Goal: Task Accomplishment & Management: Complete application form

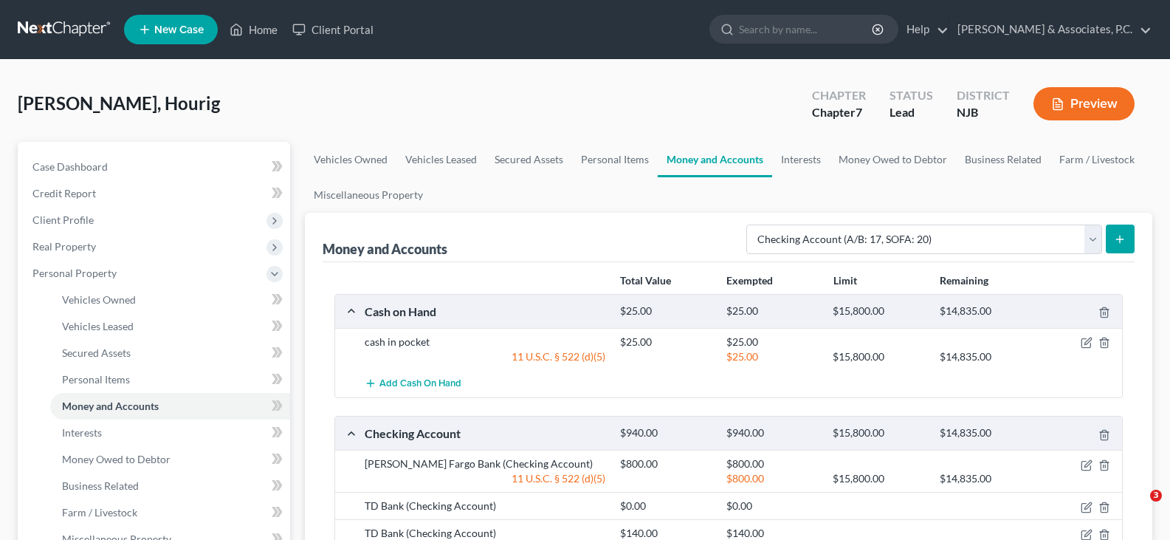
select select "checking"
click at [246, 21] on link "Home" at bounding box center [253, 29] width 63 height 27
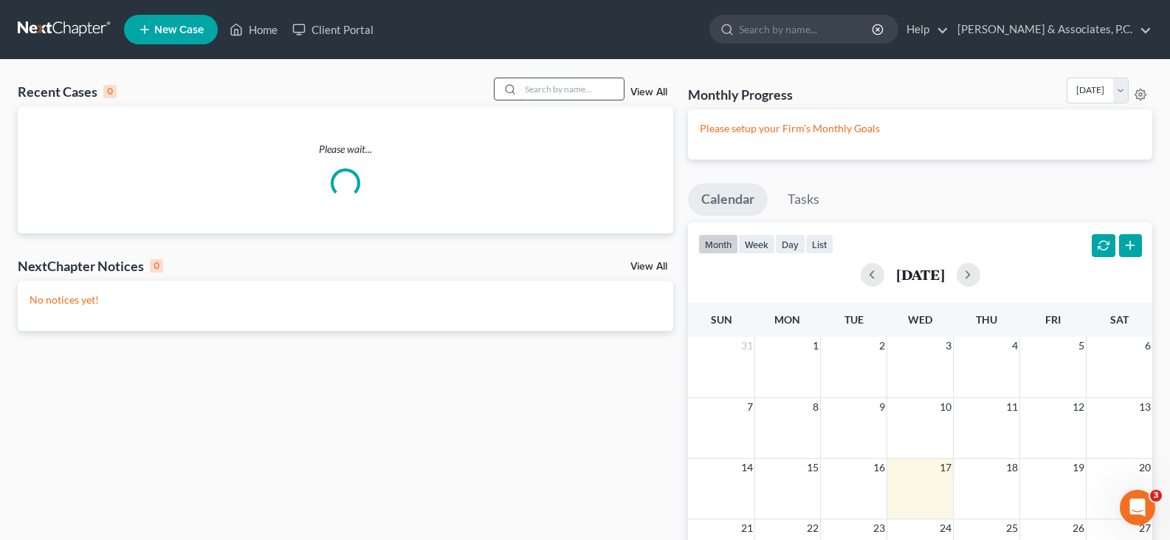
click at [548, 86] on input "search" at bounding box center [572, 88] width 103 height 21
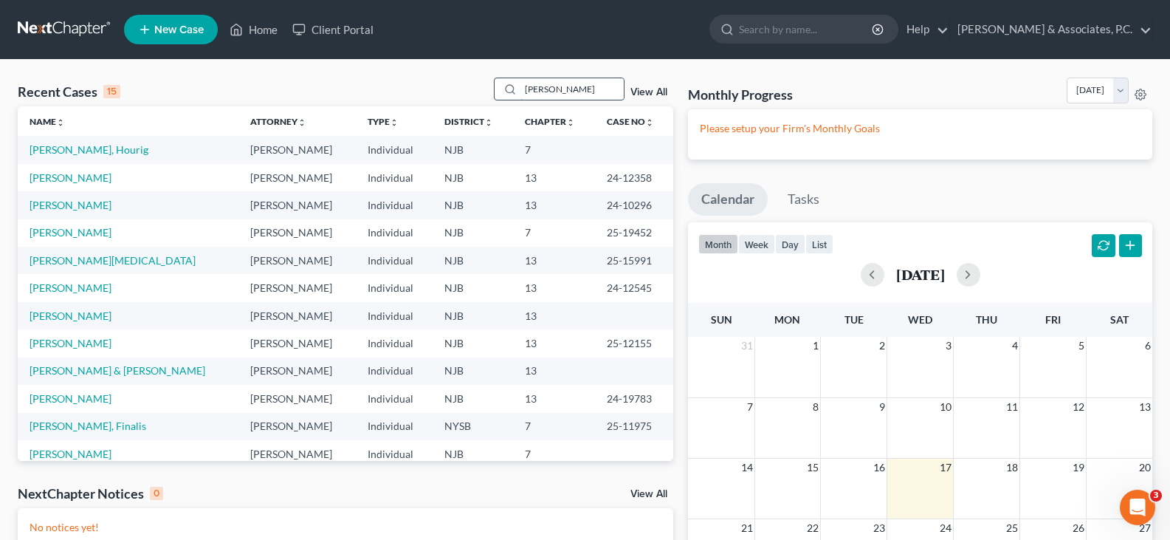
type input "[PERSON_NAME]"
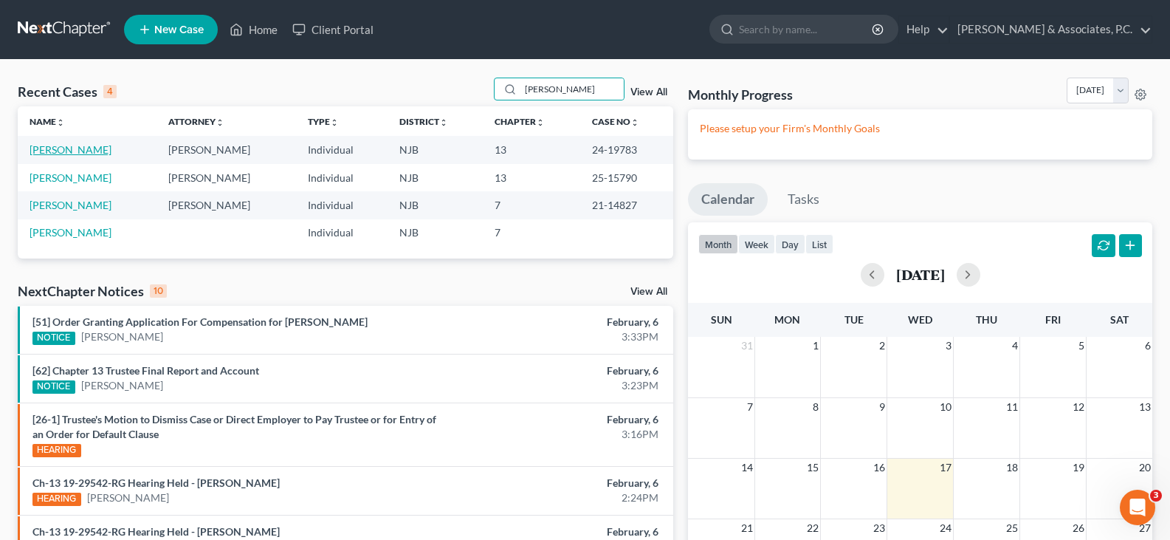
click at [52, 149] on link "[PERSON_NAME]" at bounding box center [71, 149] width 82 height 13
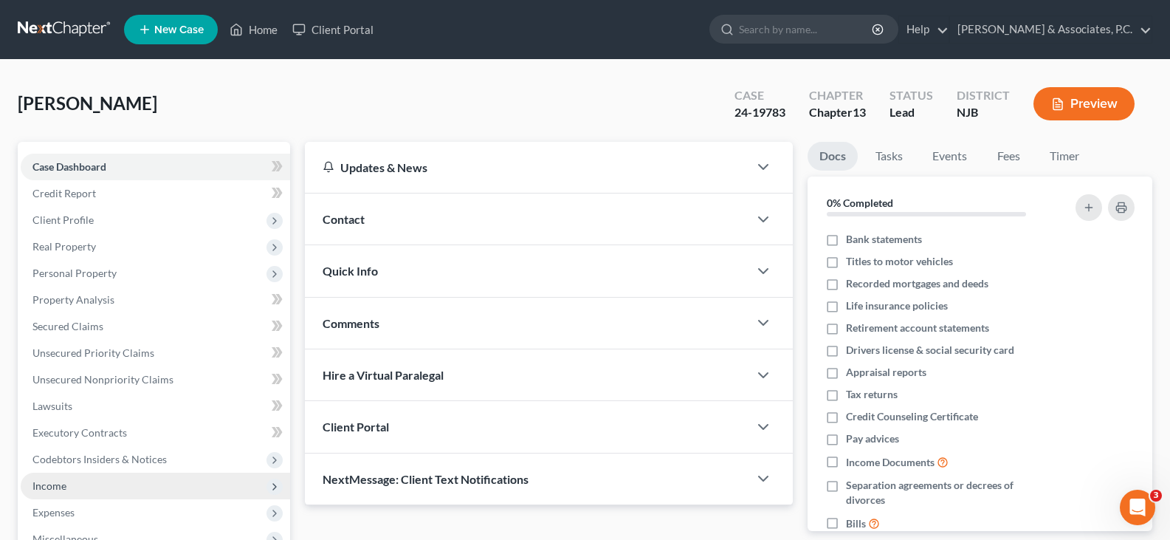
click at [58, 484] on span "Income" at bounding box center [49, 485] width 34 height 13
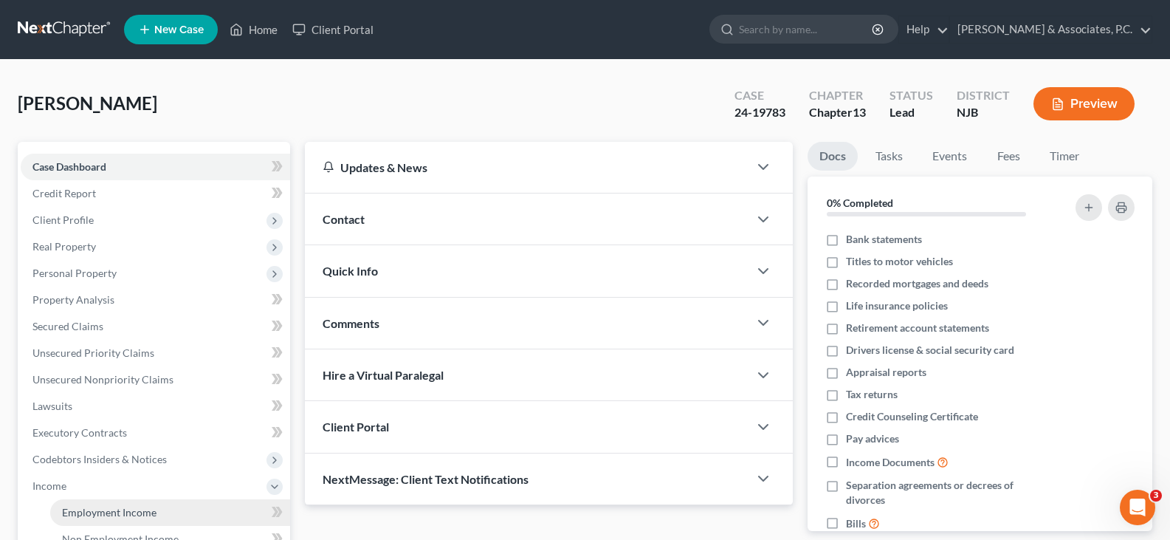
click at [97, 513] on span "Employment Income" at bounding box center [109, 512] width 95 height 13
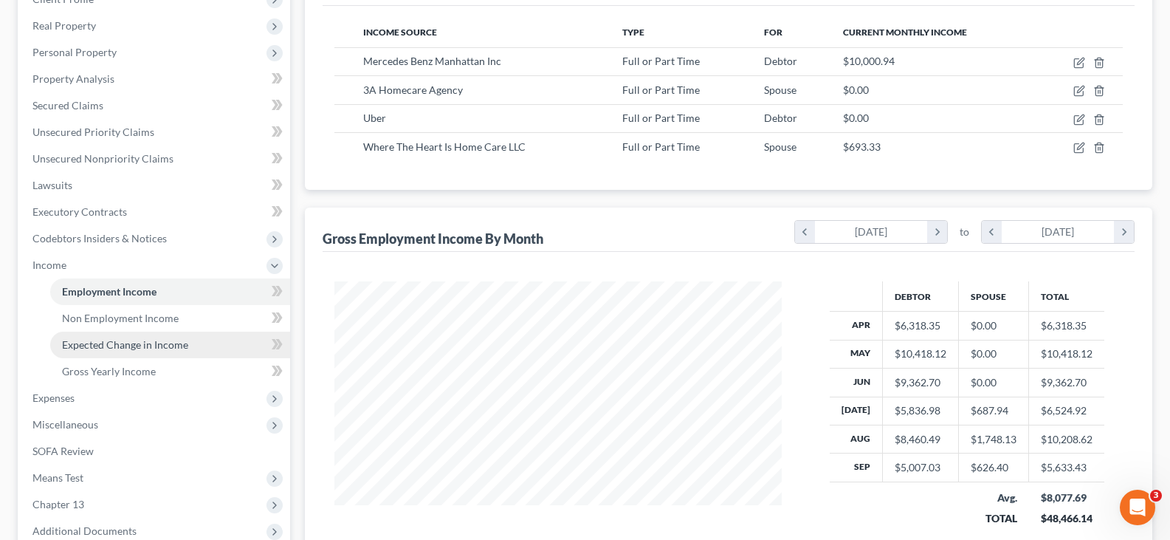
scroll to position [221, 0]
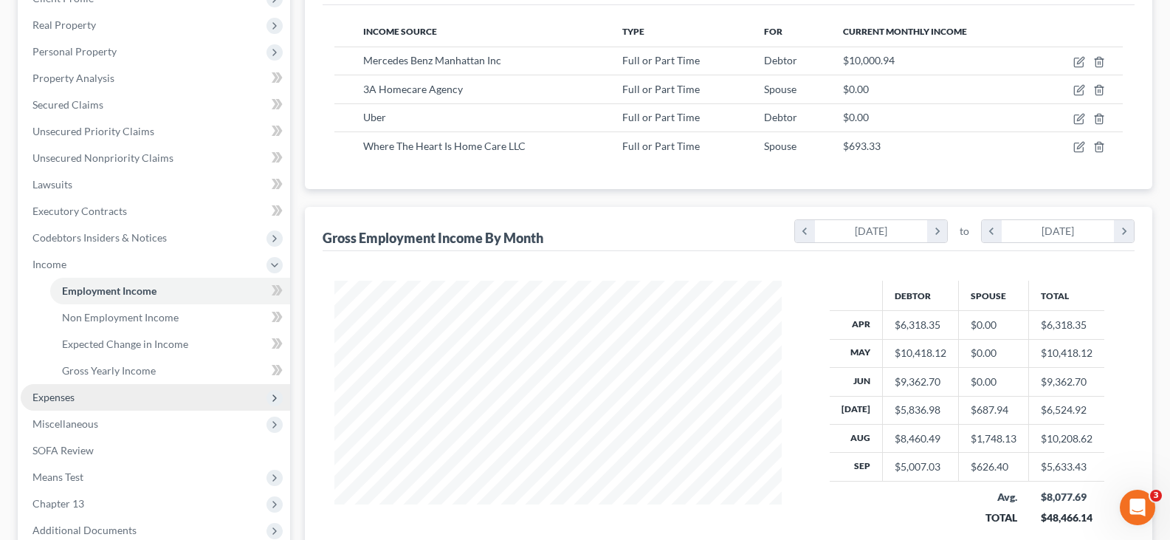
click at [66, 394] on span "Expenses" at bounding box center [53, 397] width 42 height 13
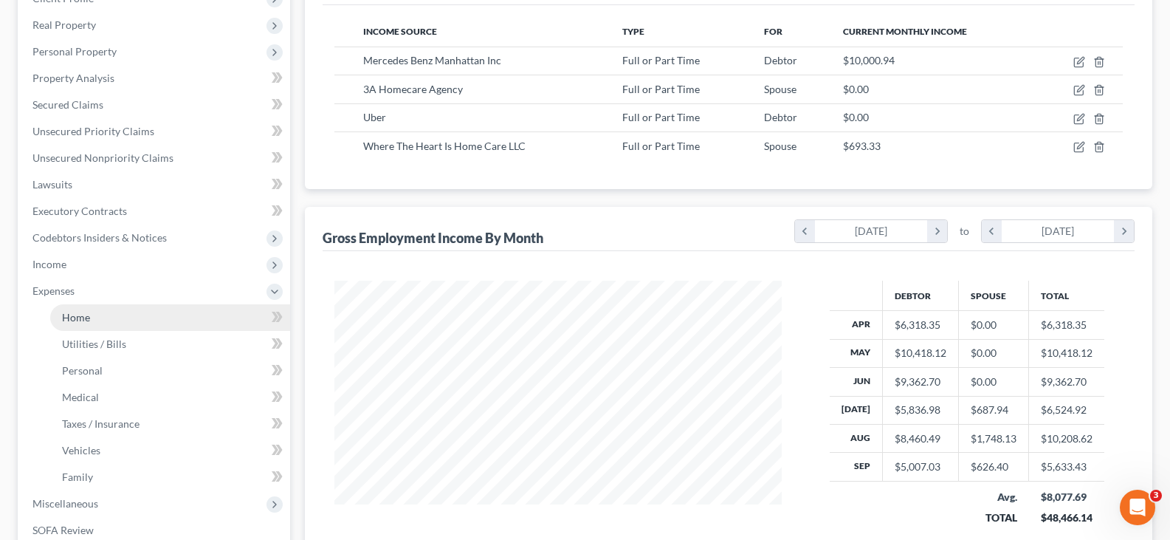
click at [76, 319] on span "Home" at bounding box center [76, 317] width 28 height 13
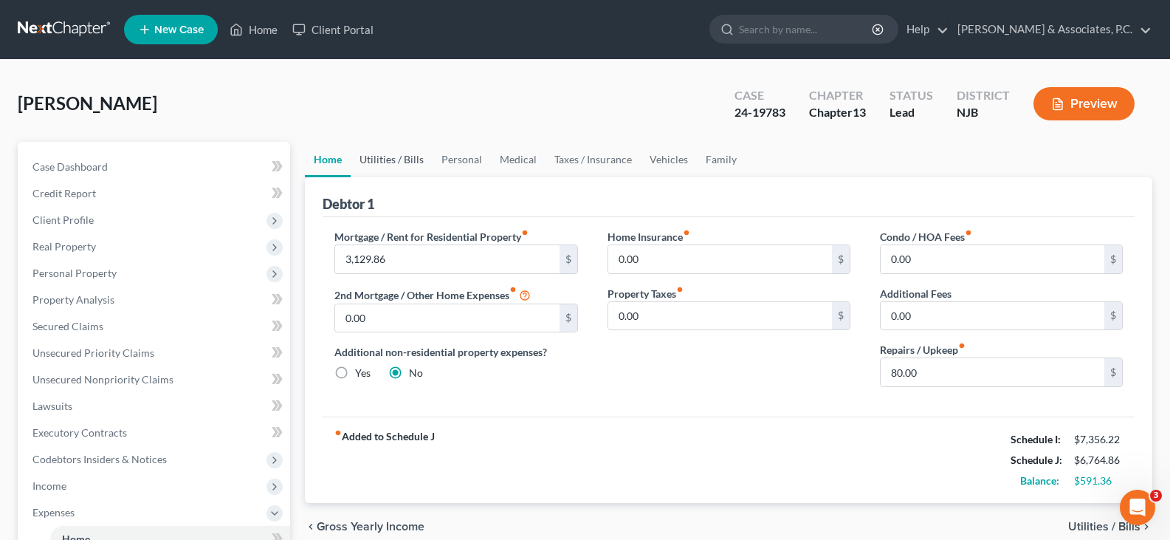
click at [410, 162] on link "Utilities / Bills" at bounding box center [392, 159] width 82 height 35
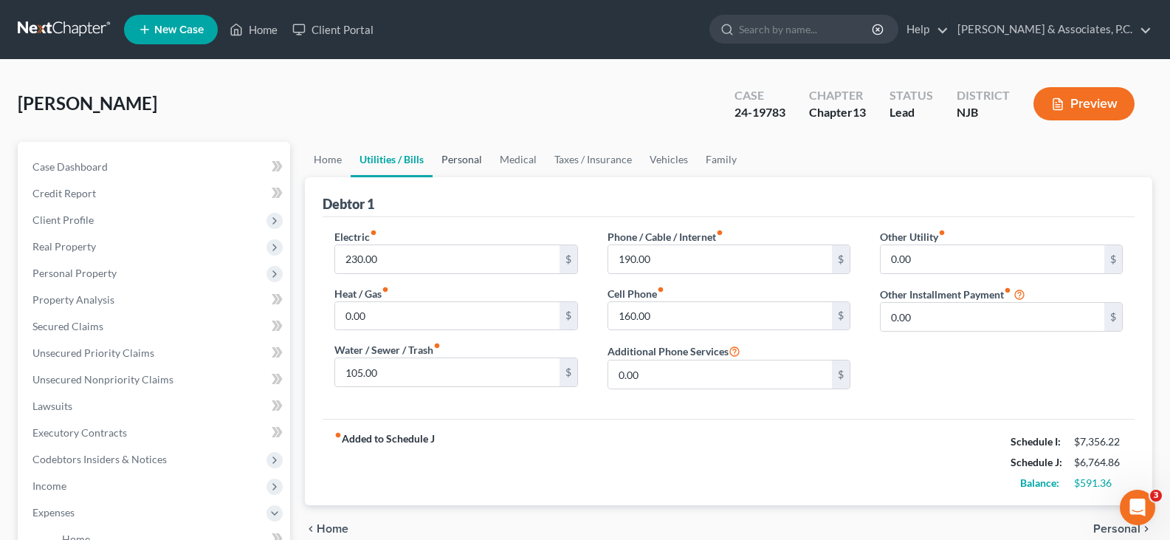
click at [460, 160] on link "Personal" at bounding box center [462, 159] width 58 height 35
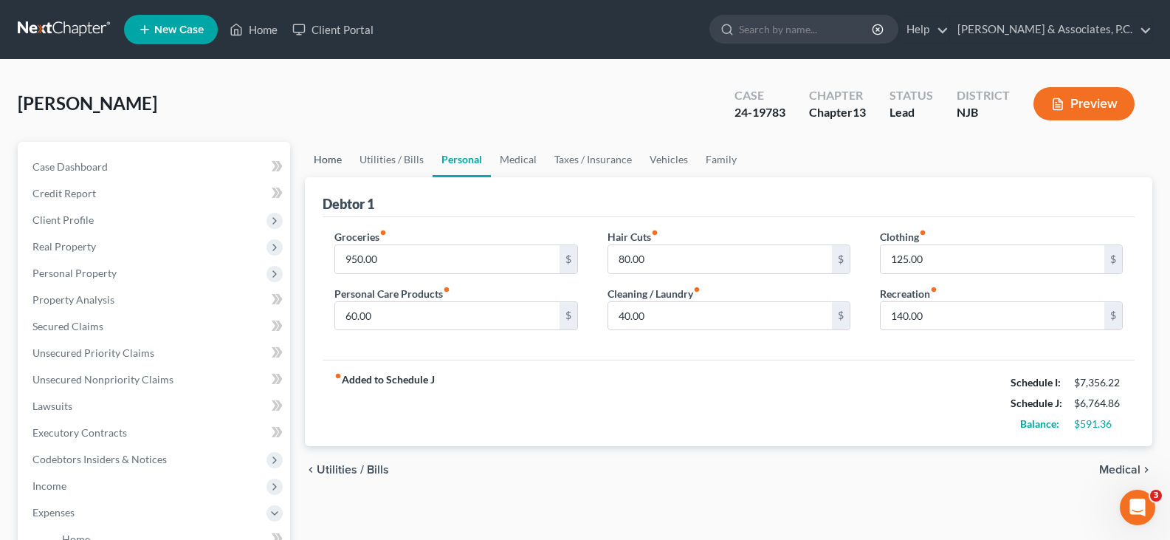
click at [336, 156] on link "Home" at bounding box center [328, 159] width 46 height 35
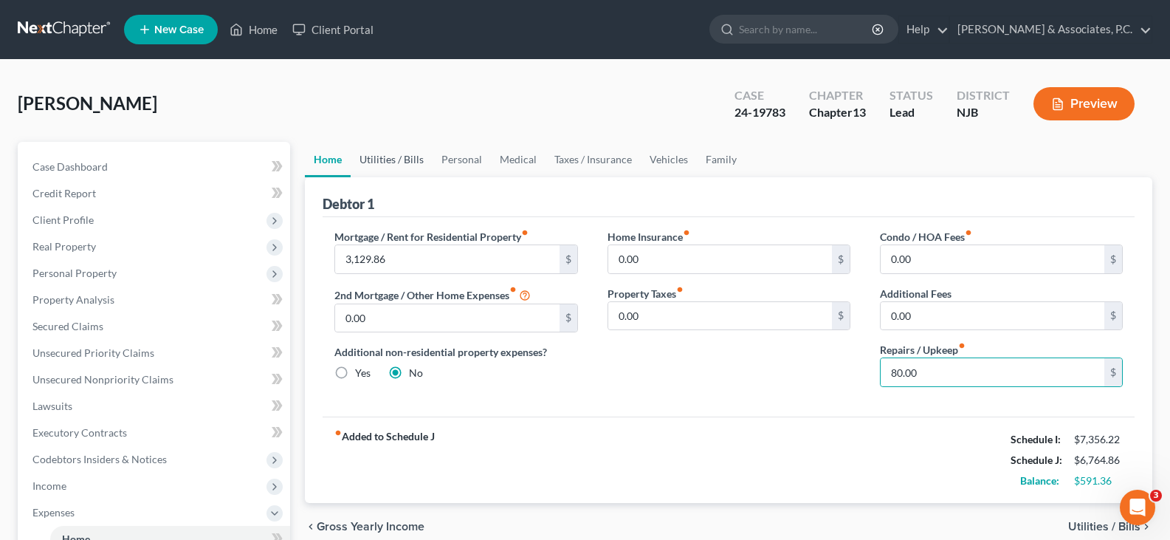
click at [391, 160] on link "Utilities / Bills" at bounding box center [392, 159] width 82 height 35
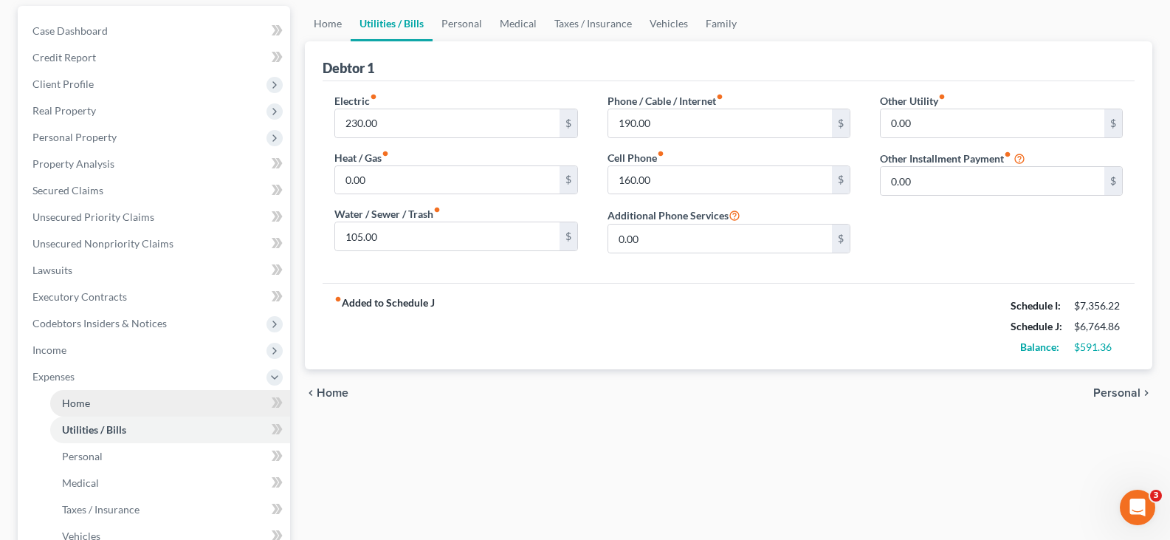
scroll to position [148, 0]
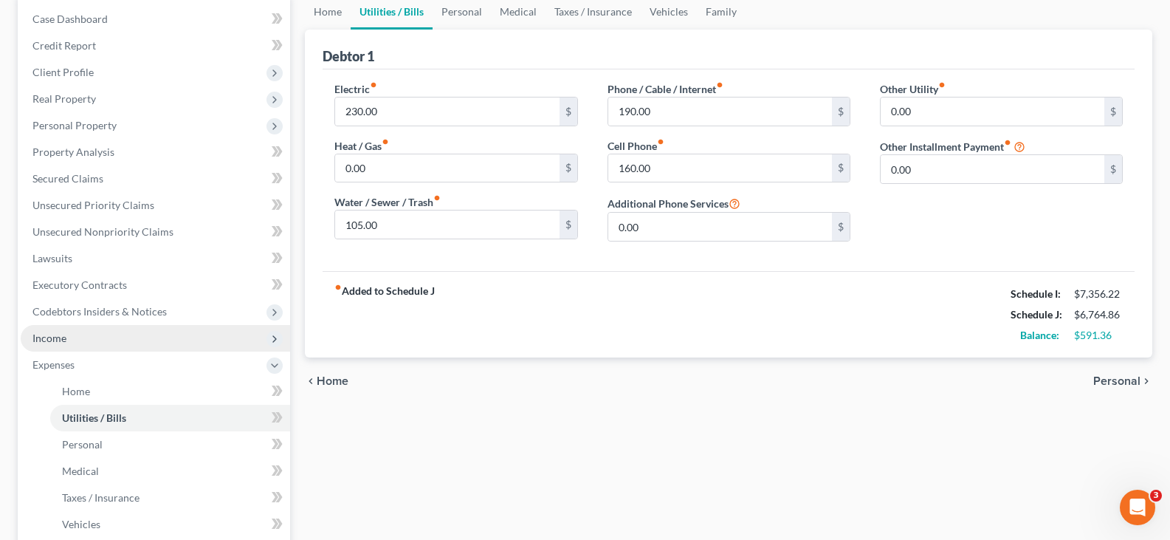
click at [54, 333] on span "Income" at bounding box center [49, 337] width 34 height 13
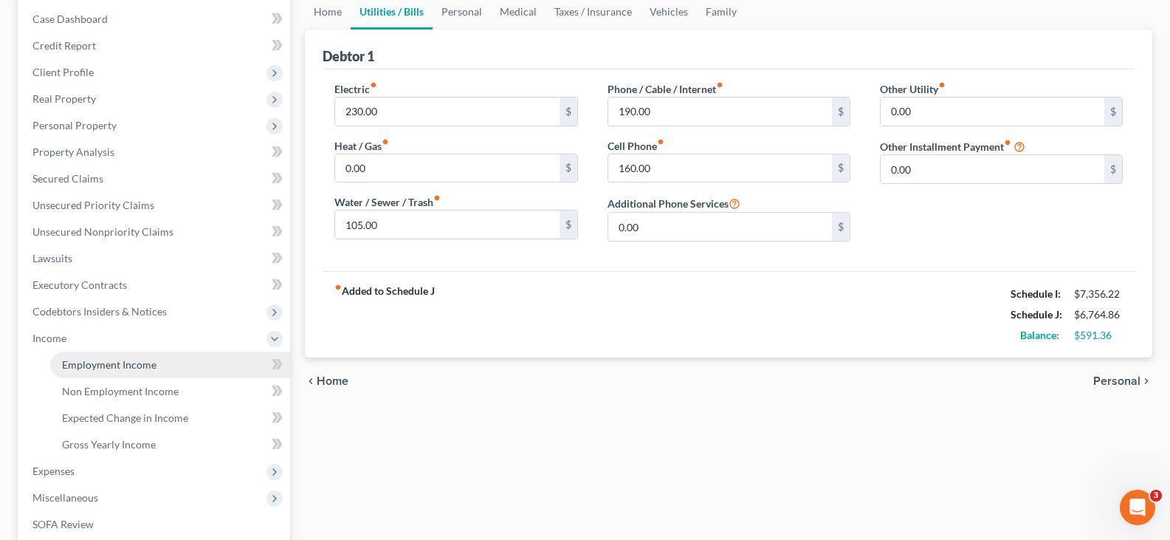
click at [99, 363] on span "Employment Income" at bounding box center [109, 364] width 95 height 13
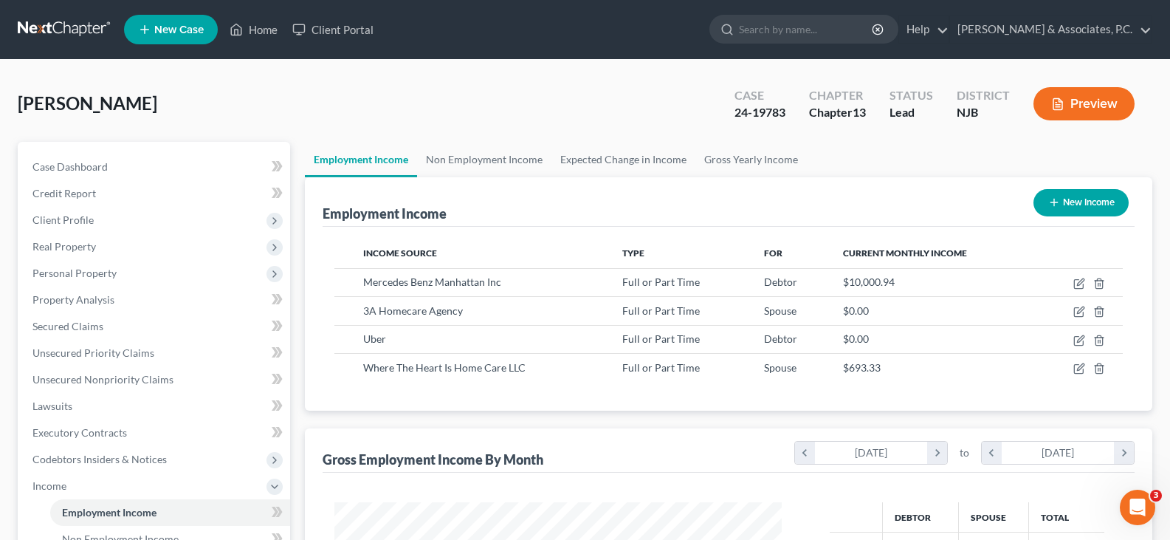
scroll to position [265, 477]
click at [483, 154] on link "Non Employment Income" at bounding box center [484, 159] width 134 height 35
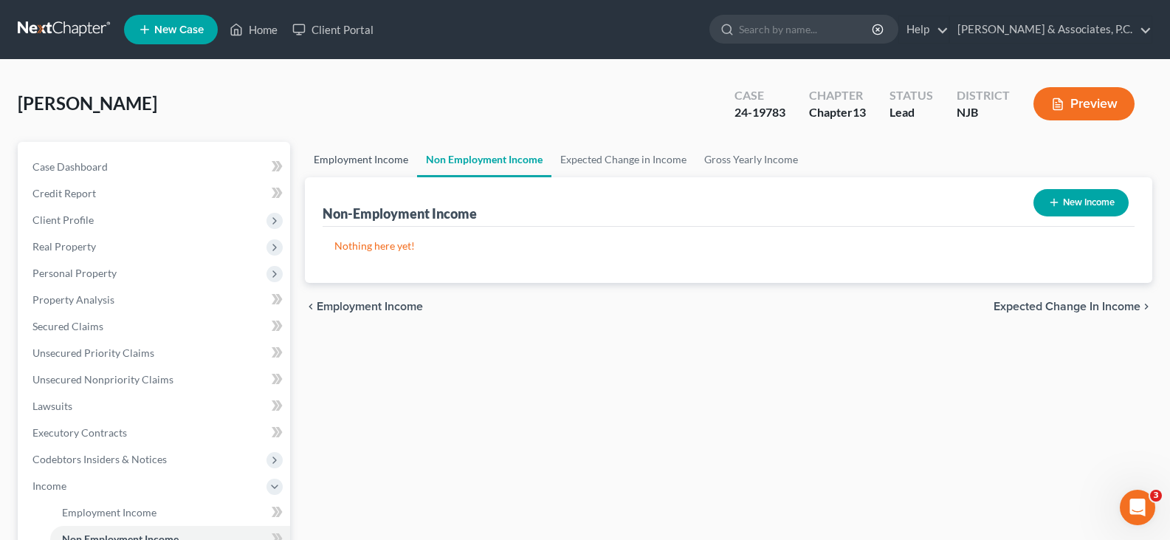
click at [335, 164] on link "Employment Income" at bounding box center [361, 159] width 112 height 35
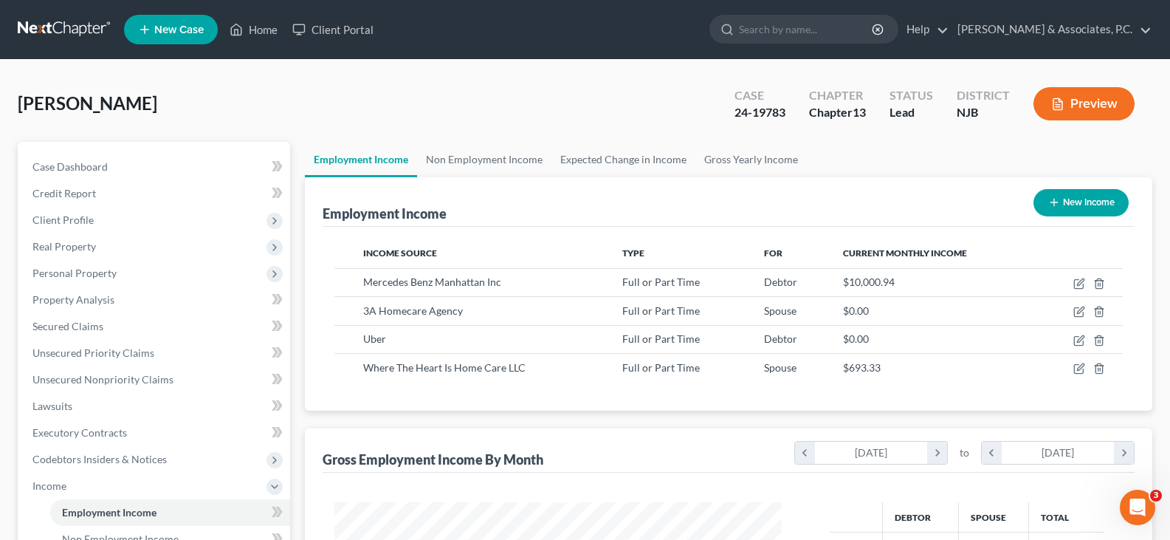
scroll to position [265, 477]
click at [467, 165] on link "Non Employment Income" at bounding box center [484, 159] width 134 height 35
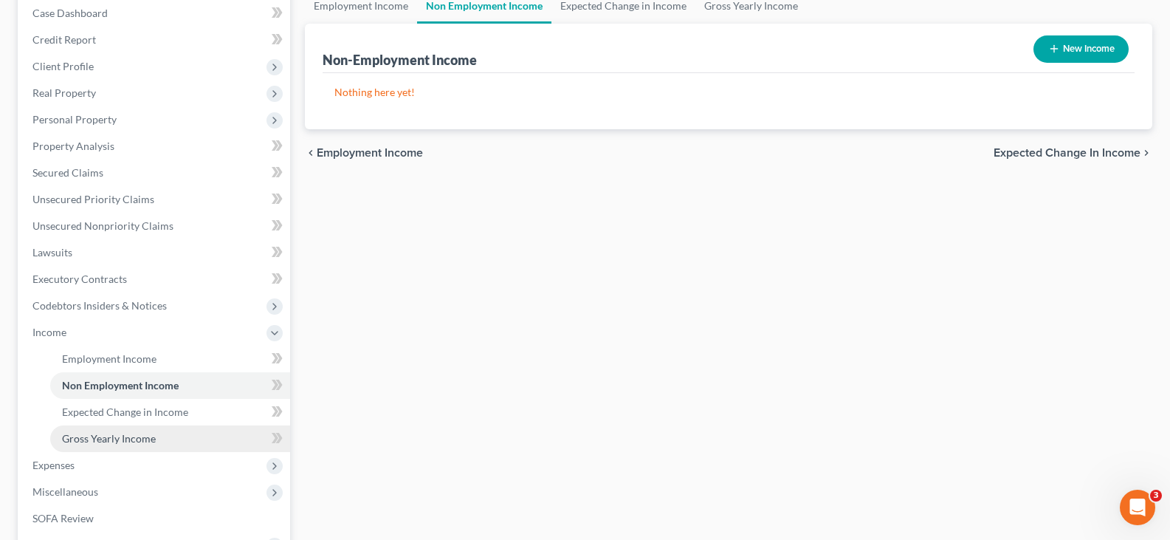
scroll to position [221, 0]
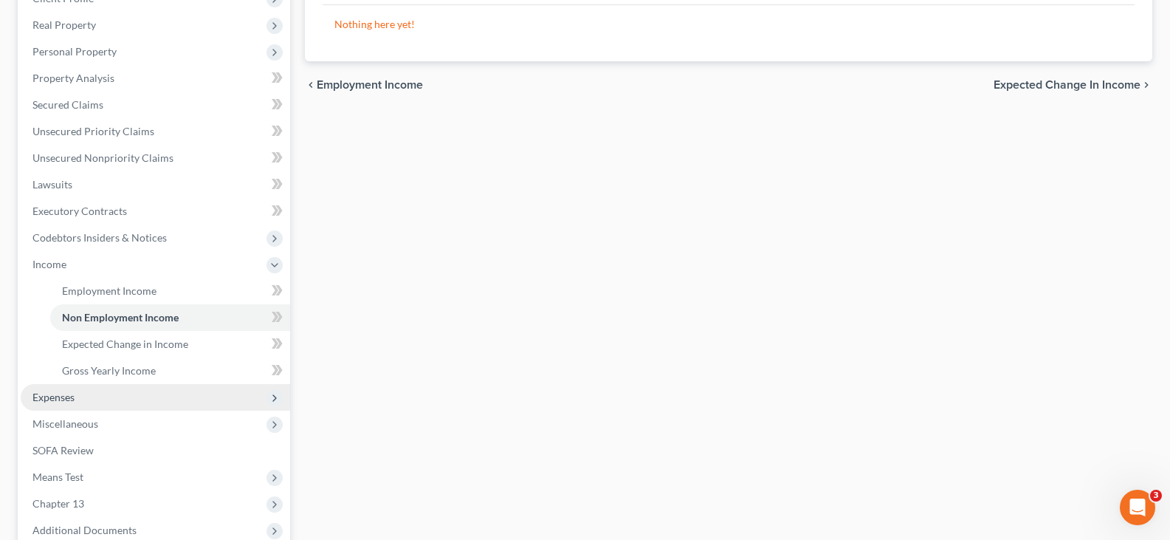
click at [71, 396] on span "Expenses" at bounding box center [53, 397] width 42 height 13
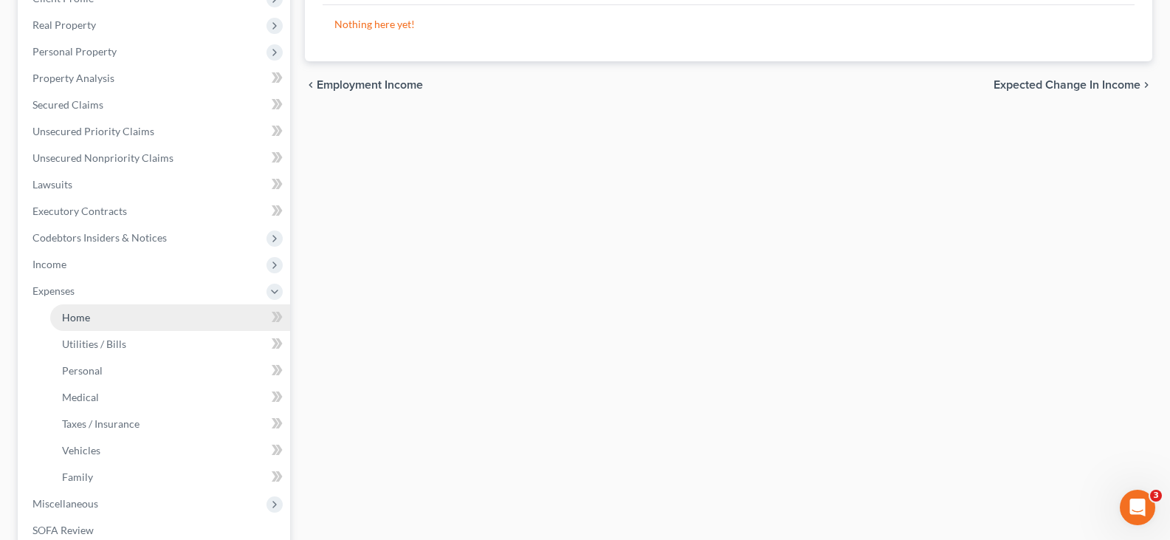
click at [87, 315] on span "Home" at bounding box center [76, 317] width 28 height 13
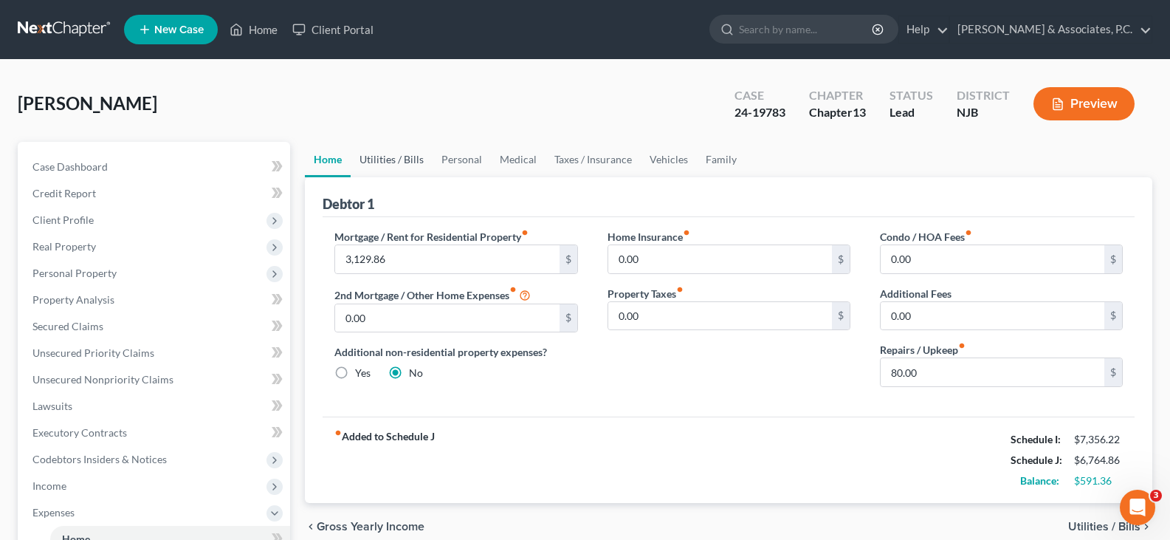
click at [387, 157] on link "Utilities / Bills" at bounding box center [392, 159] width 82 height 35
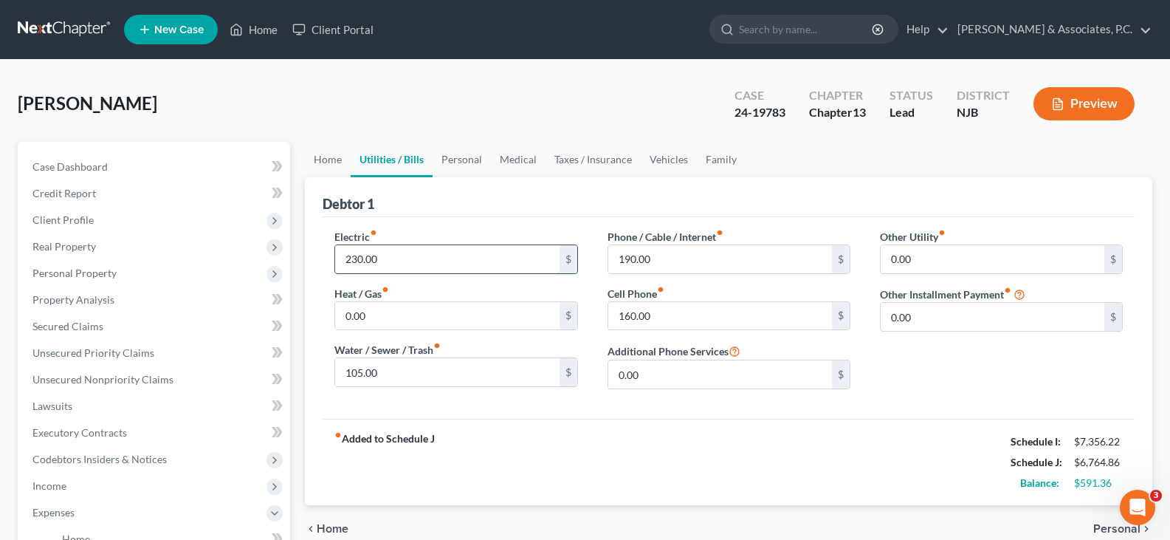
click at [415, 256] on input "230.00" at bounding box center [447, 259] width 224 height 28
type input "200.00"
click at [781, 257] on input "190.00" at bounding box center [720, 259] width 224 height 28
type input "89.00"
click at [721, 320] on input "160.00" at bounding box center [720, 316] width 224 height 28
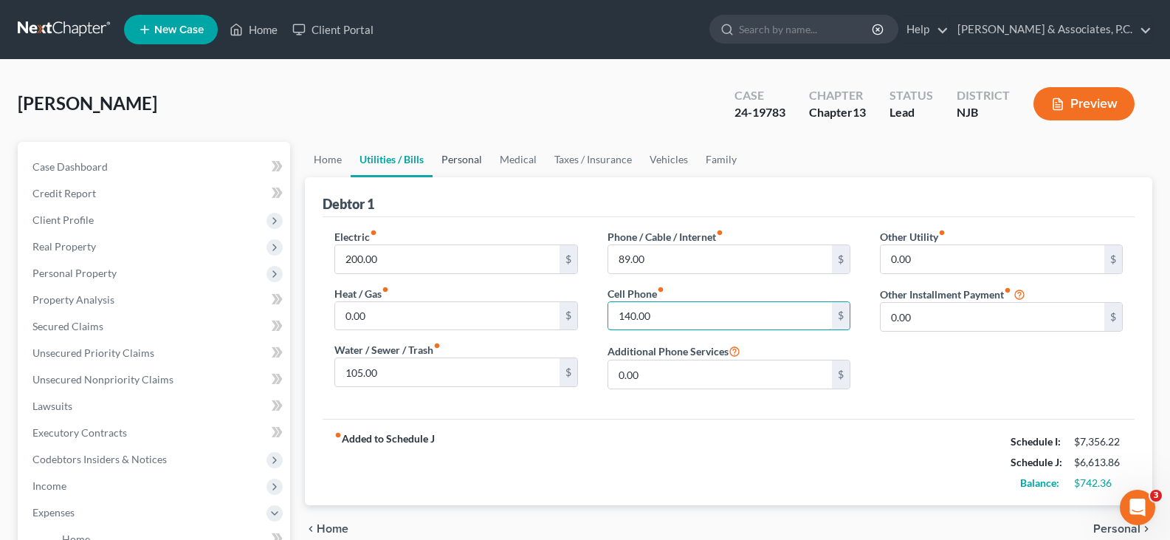
type input "140.00"
click at [464, 155] on link "Personal" at bounding box center [462, 159] width 58 height 35
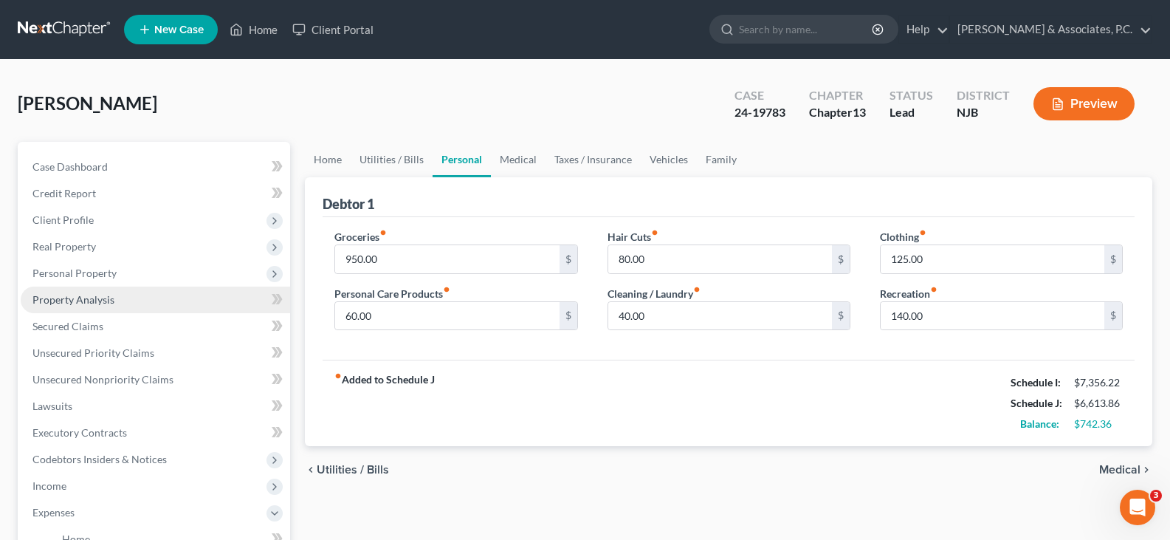
click at [72, 297] on span "Property Analysis" at bounding box center [73, 299] width 82 height 13
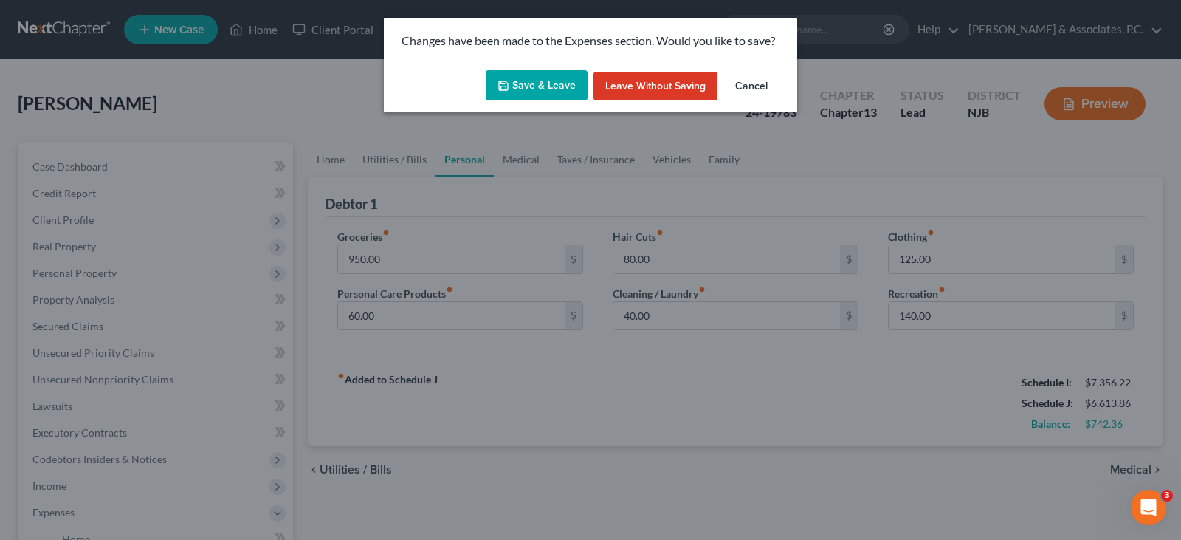
click at [531, 92] on button "Save & Leave" at bounding box center [537, 85] width 102 height 31
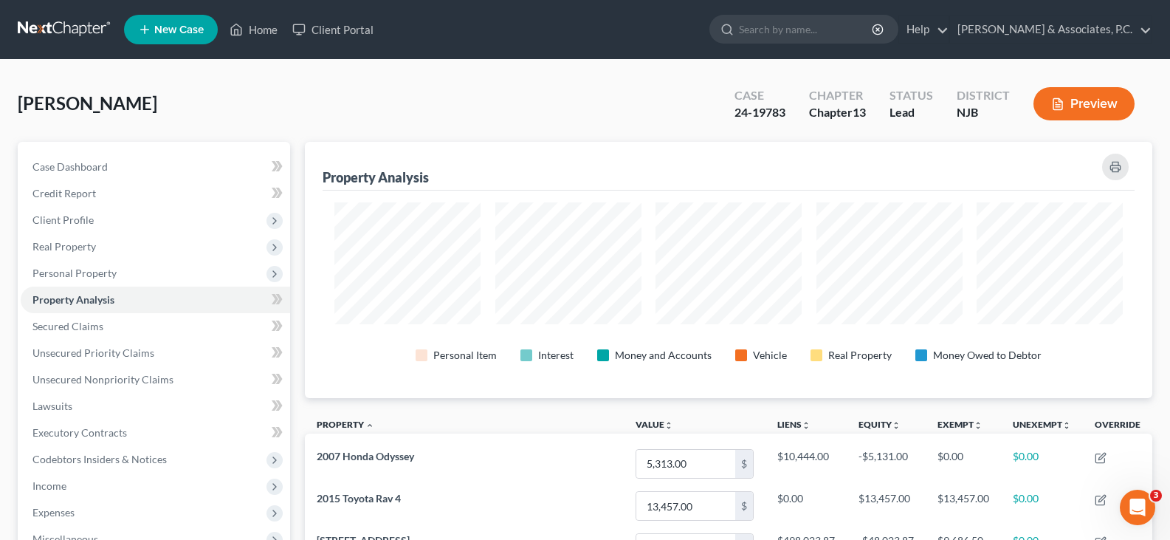
scroll to position [256, 848]
click at [66, 271] on span "Personal Property" at bounding box center [74, 273] width 84 height 13
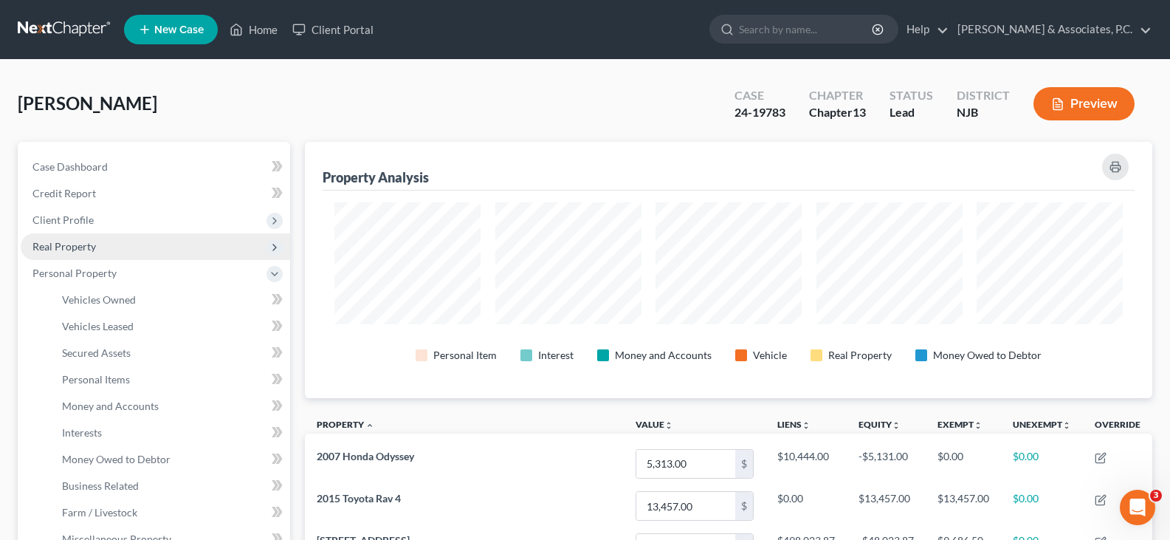
click at [63, 243] on span "Real Property" at bounding box center [63, 246] width 63 height 13
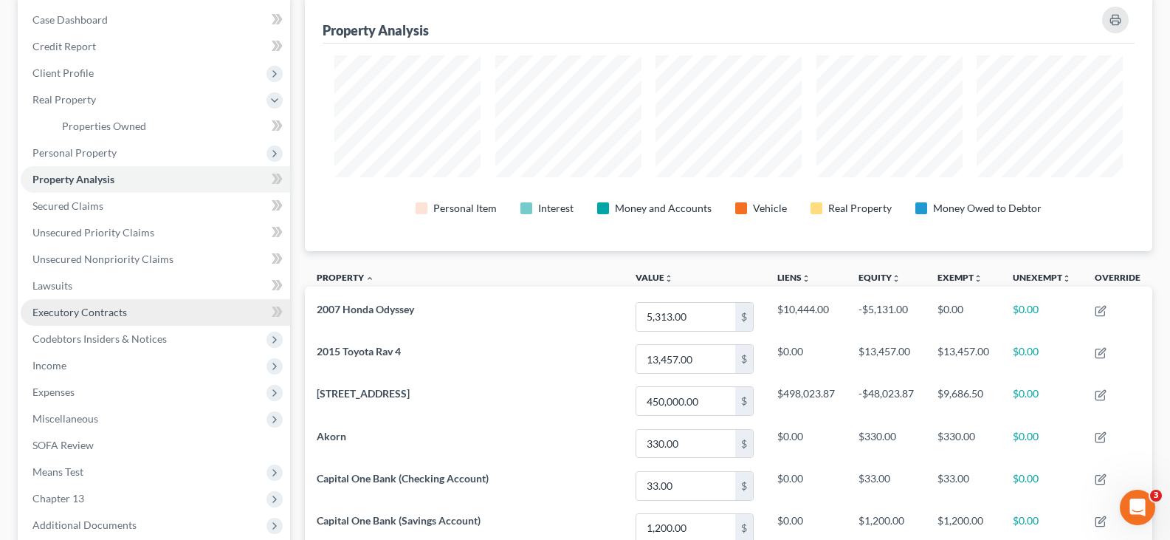
scroll to position [148, 0]
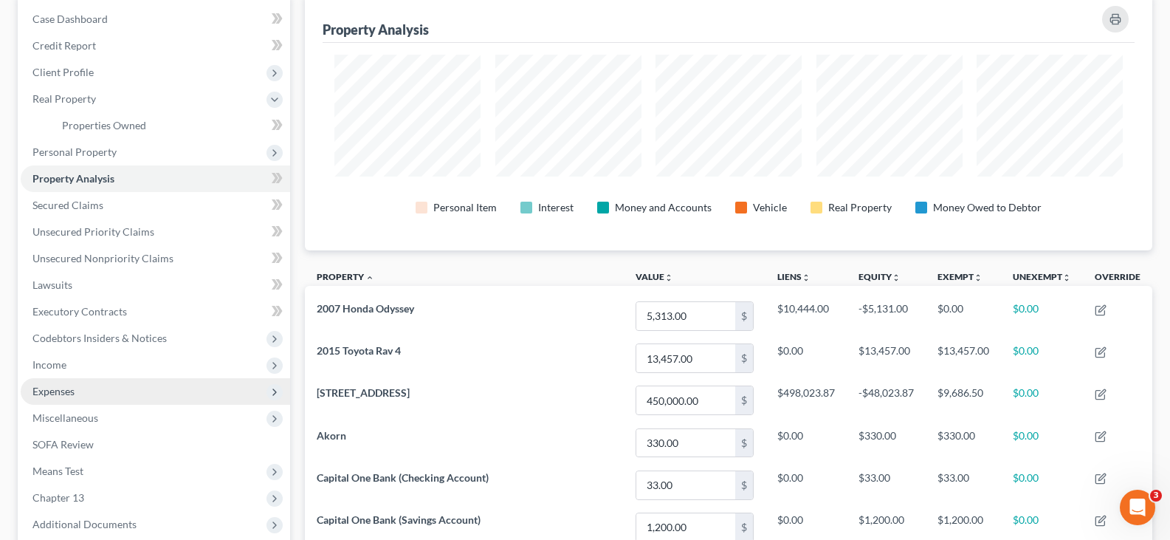
click at [52, 393] on span "Expenses" at bounding box center [53, 391] width 42 height 13
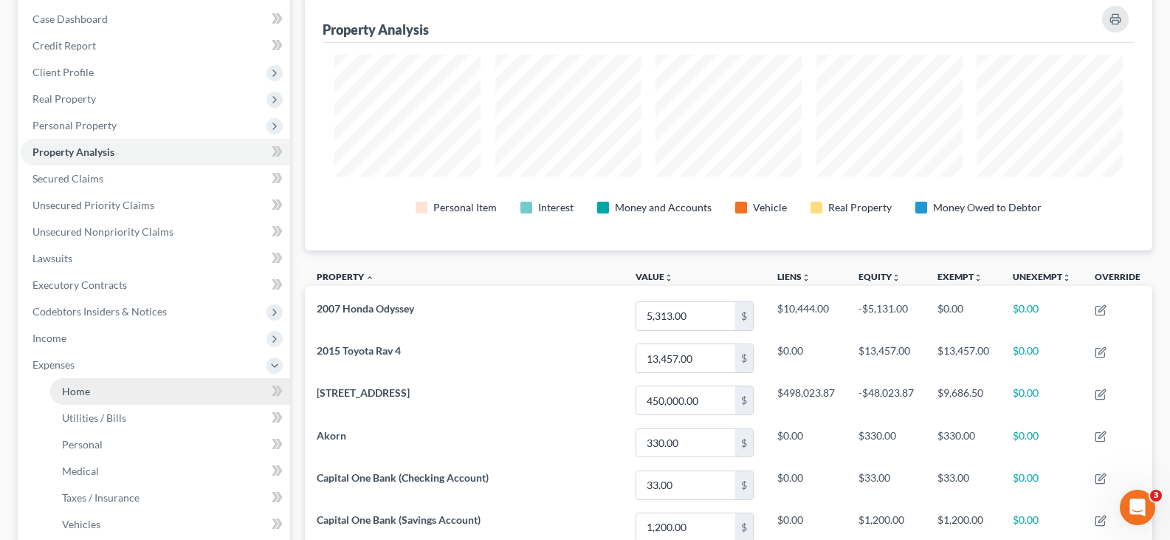
drag, startPoint x: 74, startPoint y: 394, endPoint x: 145, endPoint y: 348, distance: 84.4
click at [74, 394] on span "Home" at bounding box center [76, 391] width 28 height 13
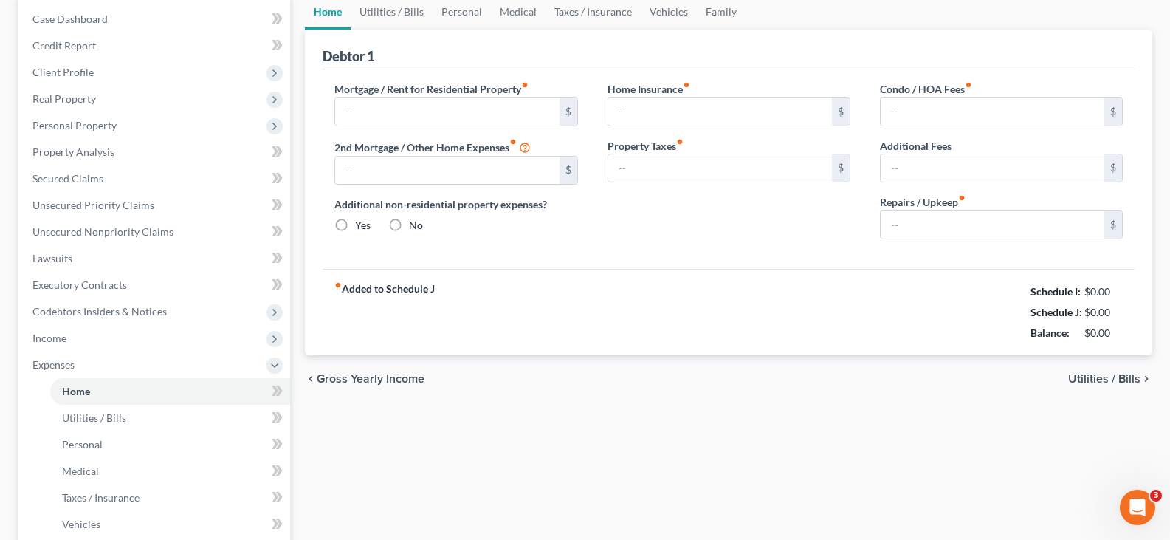
type input "3,129.86"
type input "0.00"
radio input "true"
type input "0.00"
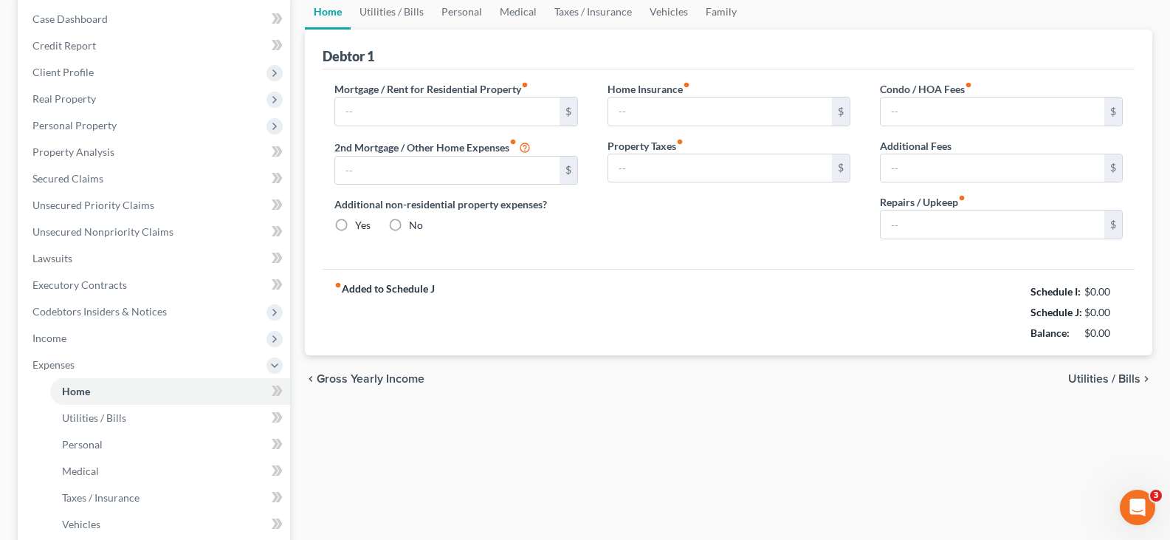
type input "0.00"
type input "80.00"
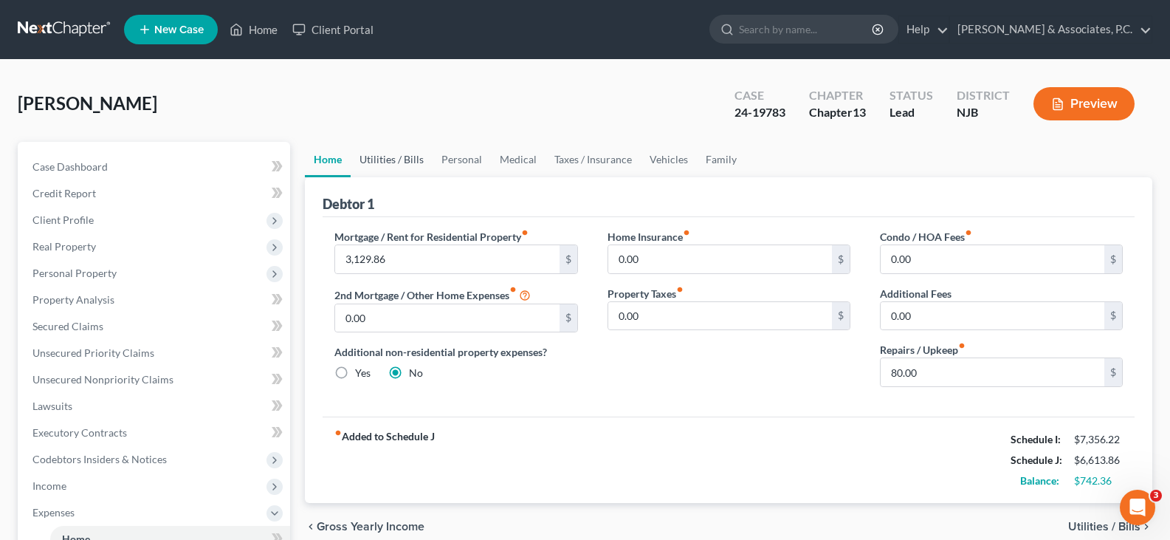
click at [391, 158] on link "Utilities / Bills" at bounding box center [392, 159] width 82 height 35
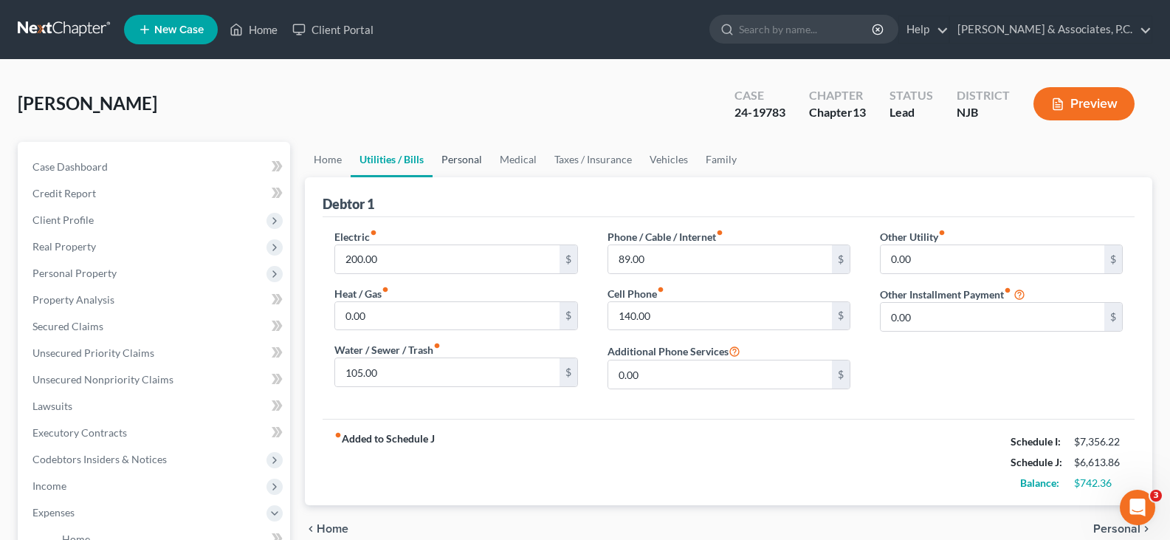
click at [458, 159] on link "Personal" at bounding box center [462, 159] width 58 height 35
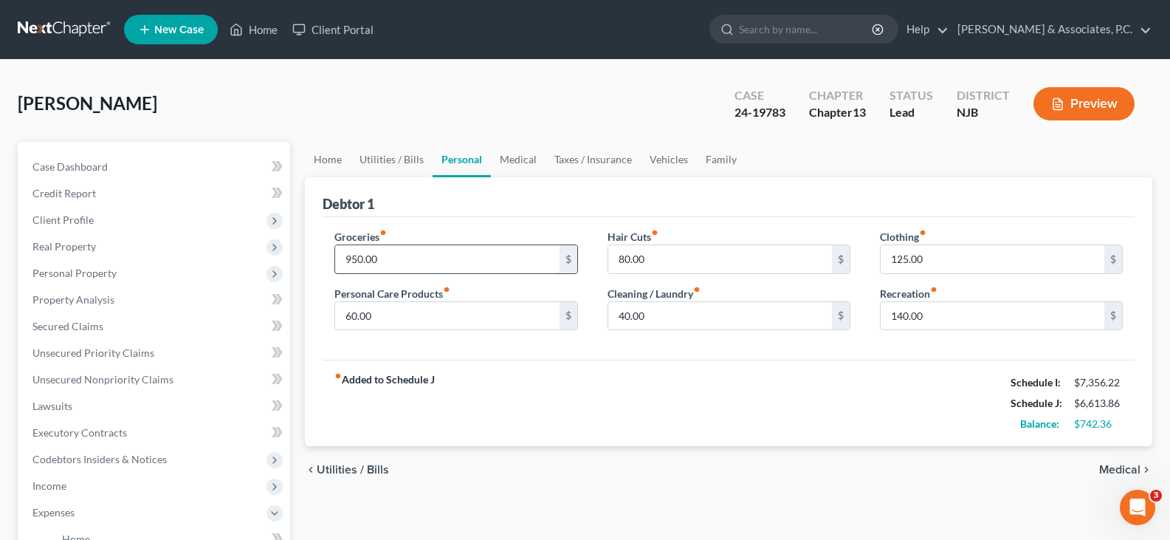
click at [382, 258] on input "950.00" at bounding box center [447, 259] width 224 height 28
click at [322, 159] on link "Home" at bounding box center [328, 159] width 46 height 35
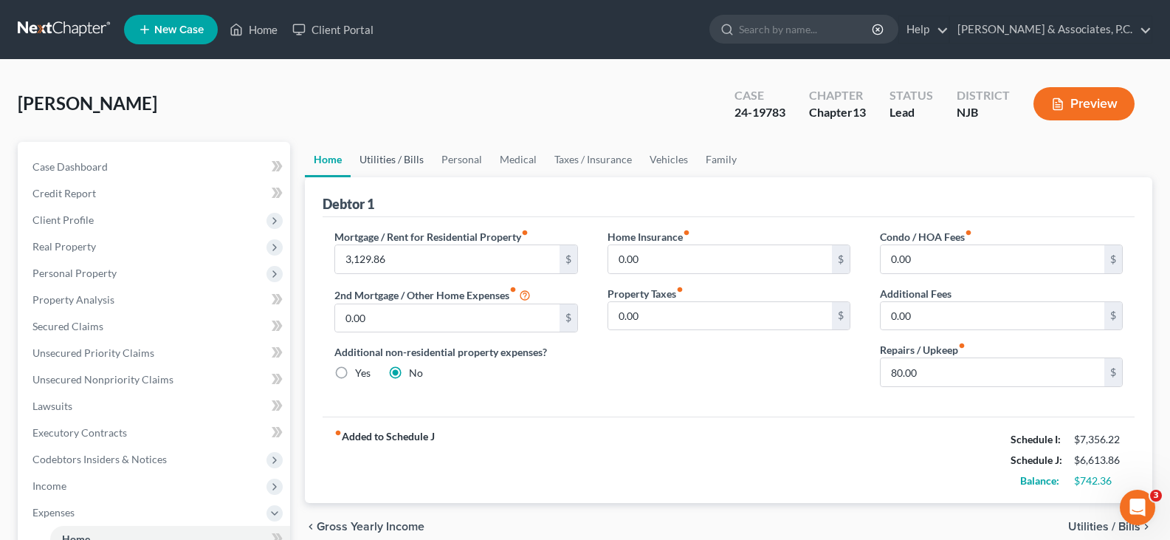
click at [398, 160] on link "Utilities / Bills" at bounding box center [392, 159] width 82 height 35
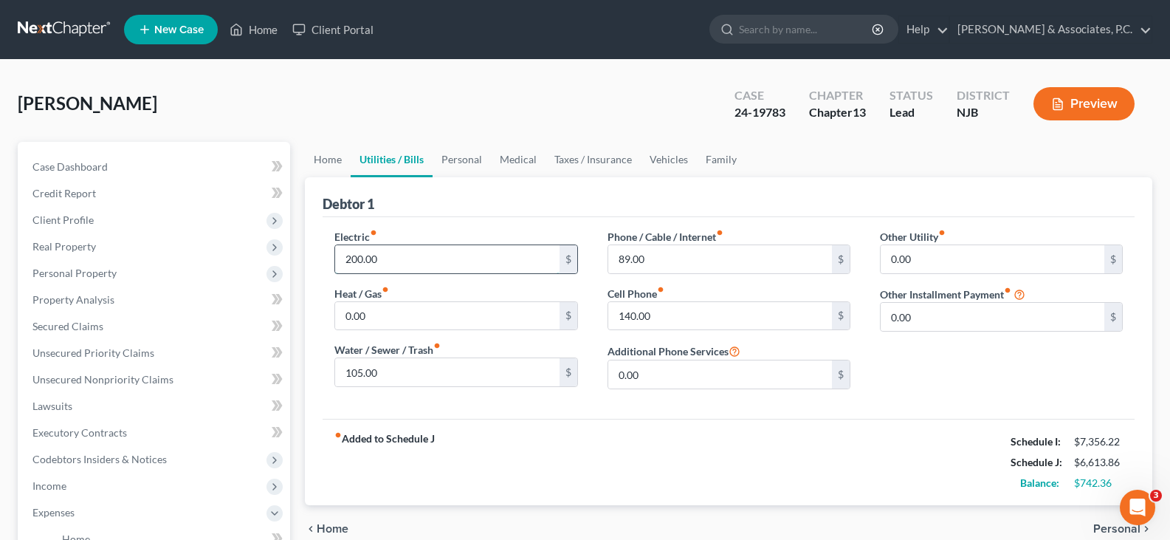
click at [404, 258] on input "200.00" at bounding box center [447, 259] width 224 height 28
type input "230.00"
click at [665, 255] on input "89.00" at bounding box center [720, 259] width 224 height 28
type input "190.00"
click at [518, 159] on link "Medical" at bounding box center [518, 159] width 55 height 35
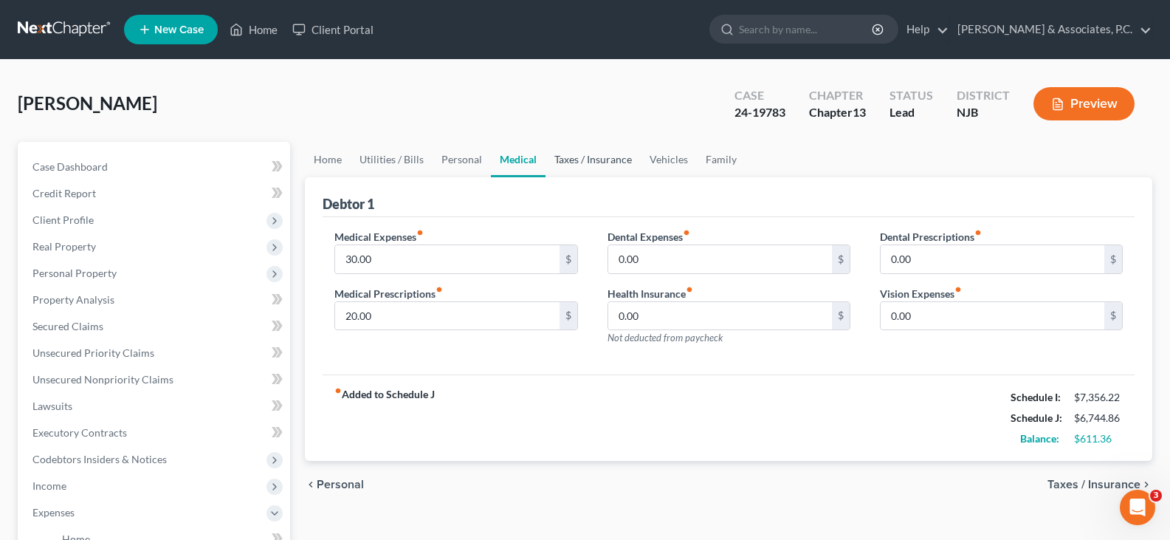
click at [583, 162] on link "Taxes / Insurance" at bounding box center [593, 159] width 95 height 35
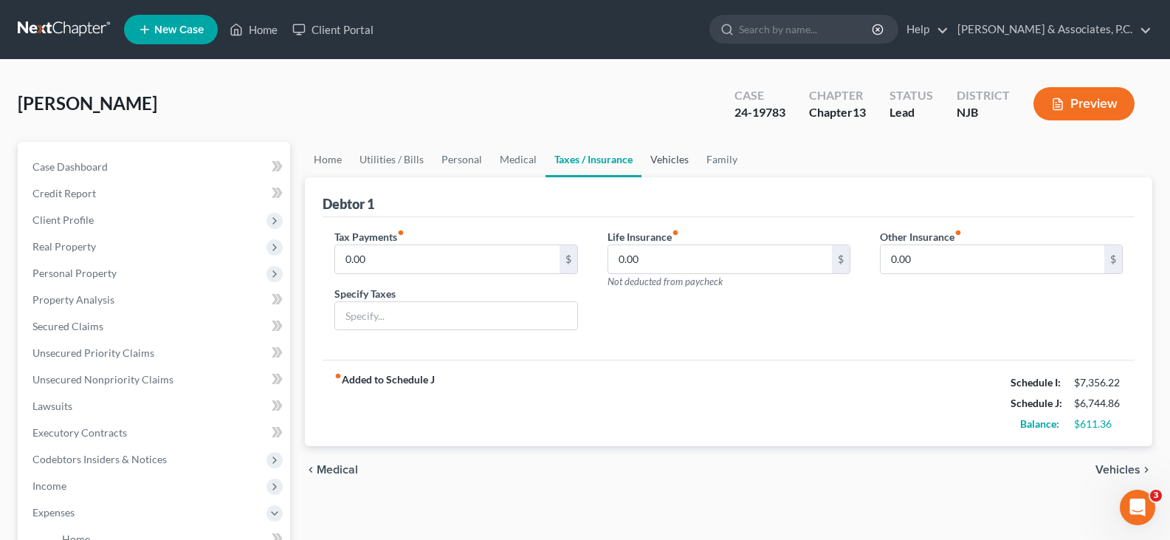
click at [669, 152] on link "Vehicles" at bounding box center [670, 159] width 56 height 35
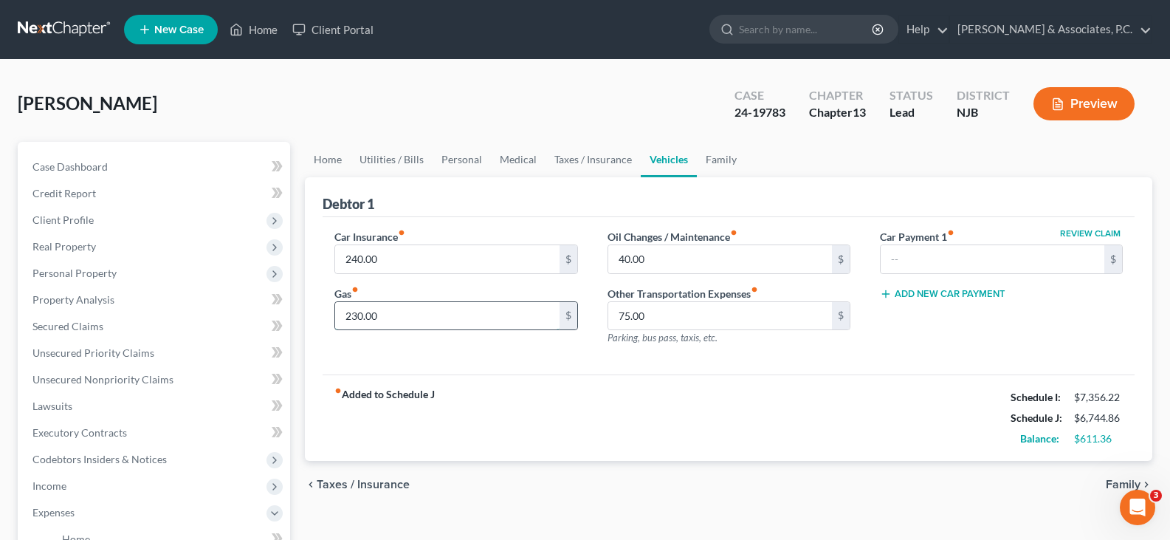
click at [479, 309] on input "230.00" at bounding box center [447, 316] width 224 height 28
click at [441, 315] on input "230.00" at bounding box center [447, 316] width 224 height 28
drag, startPoint x: 441, startPoint y: 315, endPoint x: 161, endPoint y: 398, distance: 292.0
click at [161, 398] on div "Petition Navigation Case Dashboard Payments Invoices Payments Payments Credit R…" at bounding box center [585, 542] width 1150 height 800
type input "370.00"
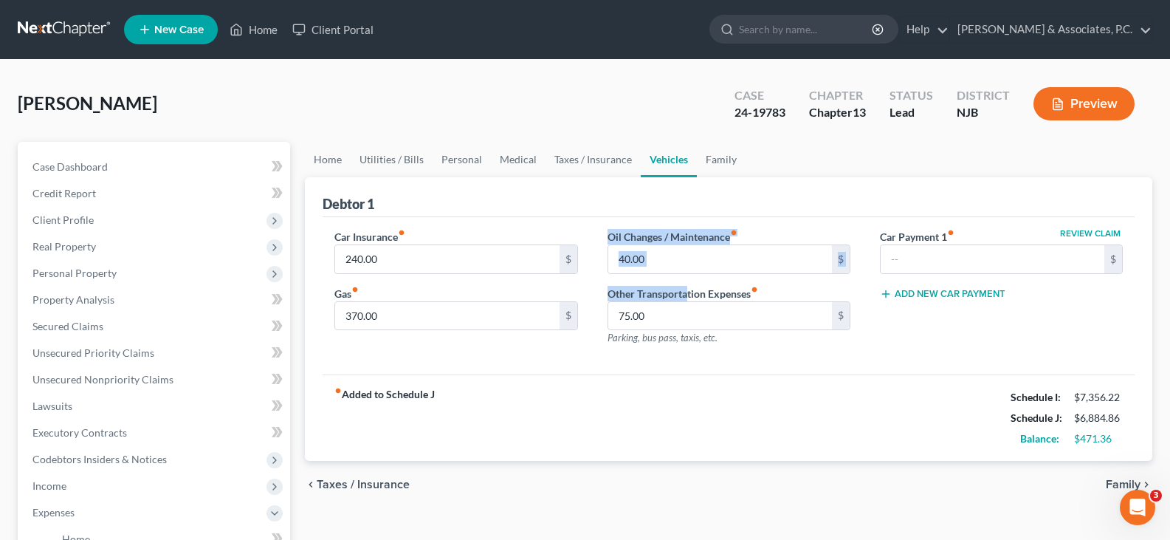
drag, startPoint x: 674, startPoint y: 298, endPoint x: 591, endPoint y: 318, distance: 85.8
click at [591, 318] on div "Car Insurance fiber_manual_record 240.00 $ Gas fiber_manual_record 370.00 $ Oil…" at bounding box center [729, 293] width 818 height 128
click at [630, 323] on input "75.00" at bounding box center [720, 316] width 224 height 28
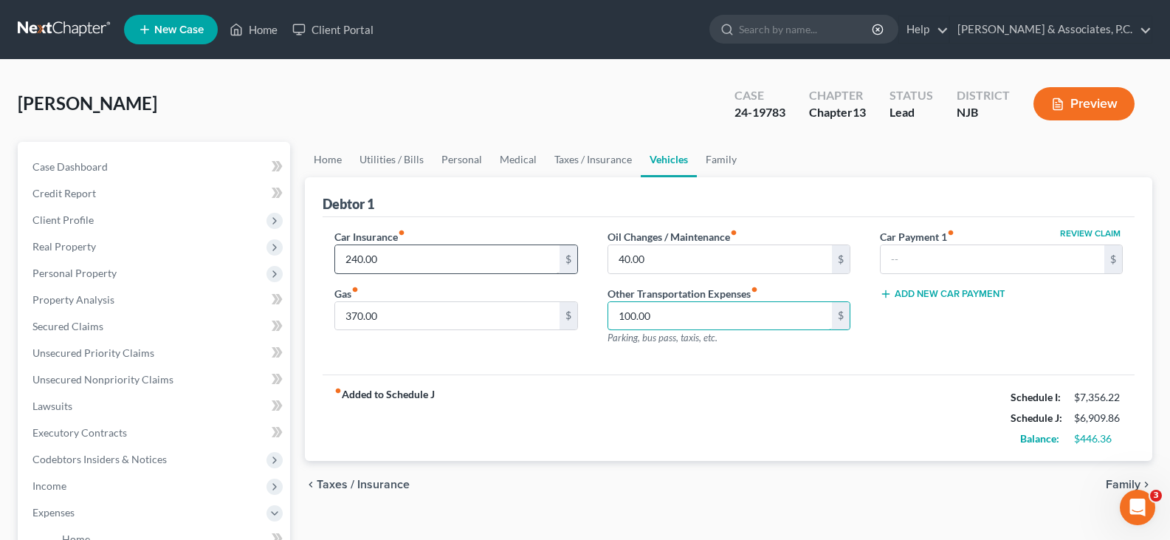
type input "100.00"
click at [444, 252] on input "240.00" at bounding box center [447, 259] width 224 height 28
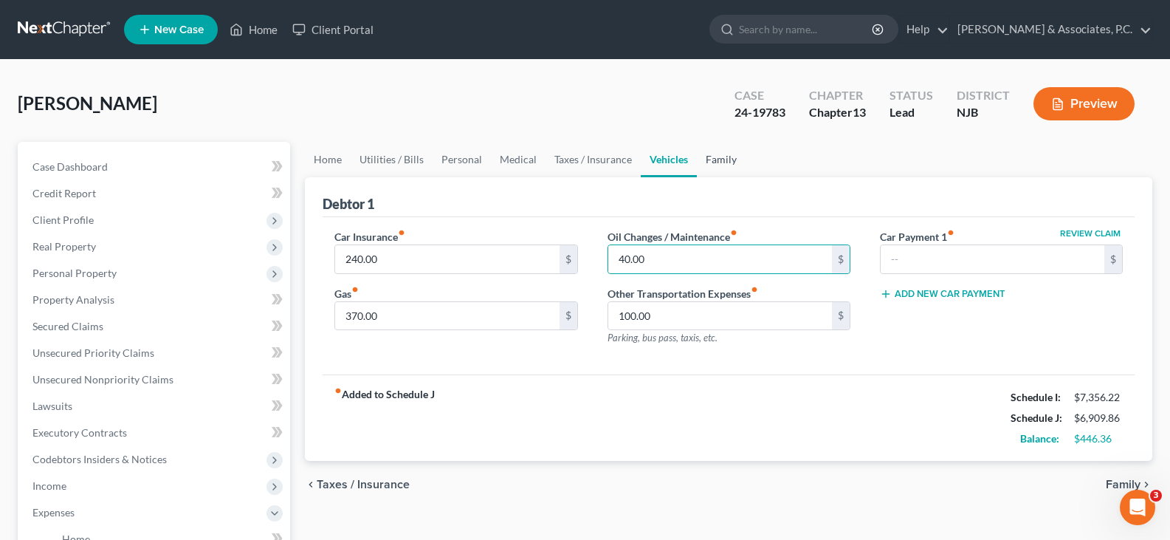
click at [711, 159] on link "Family" at bounding box center [721, 159] width 49 height 35
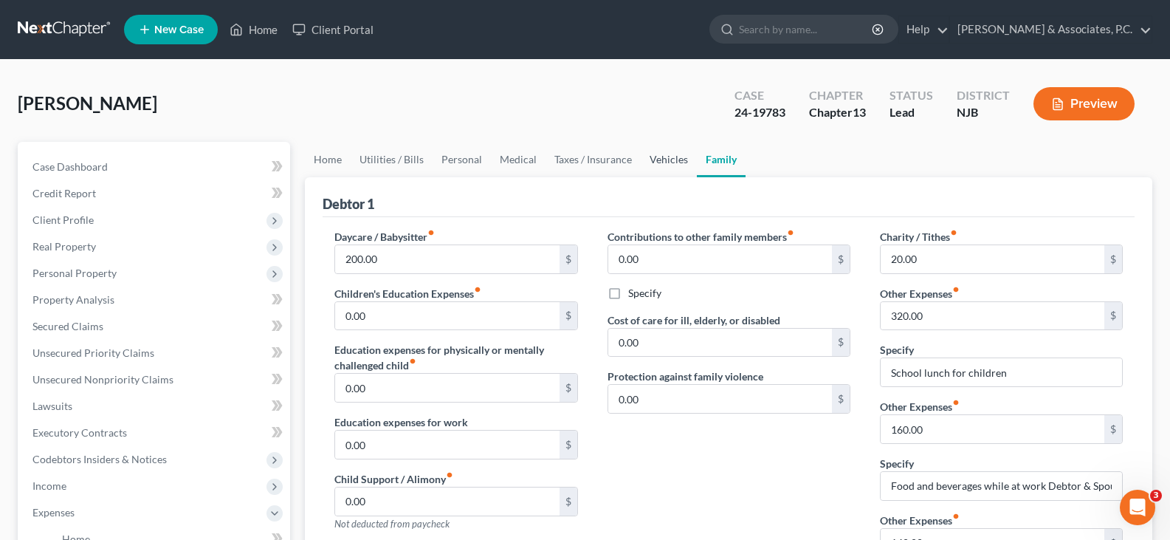
click at [662, 159] on link "Vehicles" at bounding box center [669, 159] width 56 height 35
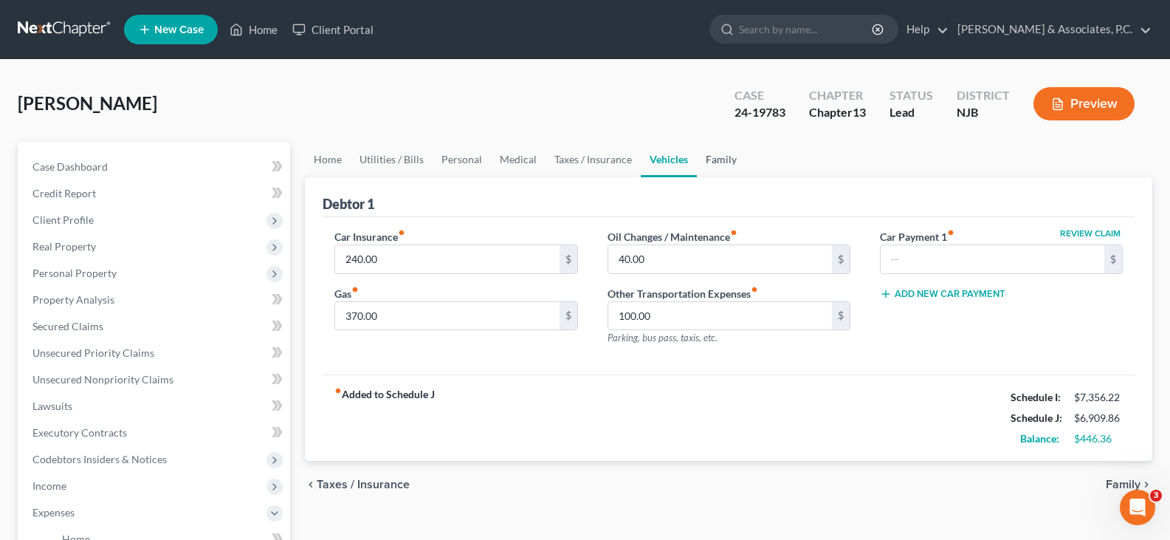
click at [728, 159] on link "Family" at bounding box center [721, 159] width 49 height 35
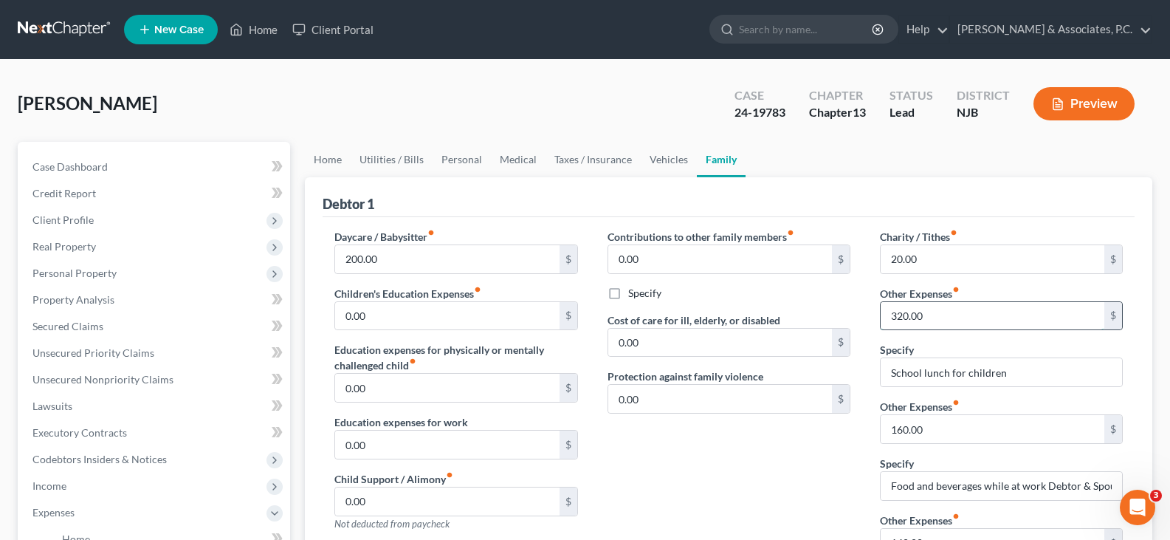
click at [933, 315] on input "320.00" at bounding box center [993, 316] width 224 height 28
type input "345.00"
click at [403, 250] on input "200.00" at bounding box center [447, 259] width 224 height 28
click at [980, 431] on input "160.00" at bounding box center [993, 429] width 224 height 28
click at [947, 262] on input "20.00" at bounding box center [993, 259] width 224 height 28
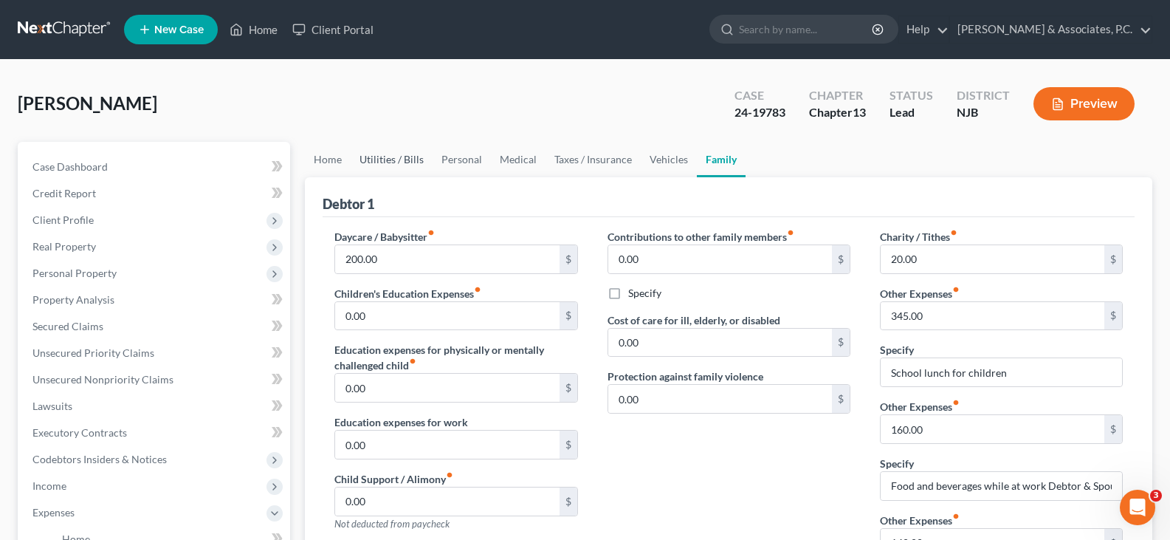
click at [374, 160] on link "Utilities / Bills" at bounding box center [392, 159] width 82 height 35
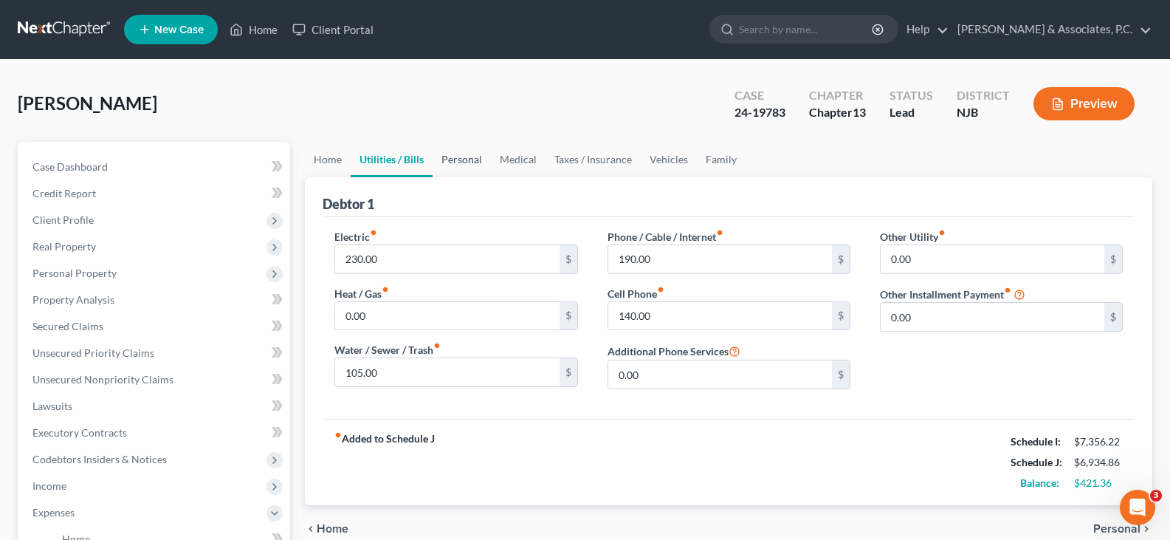
click at [475, 156] on link "Personal" at bounding box center [462, 159] width 58 height 35
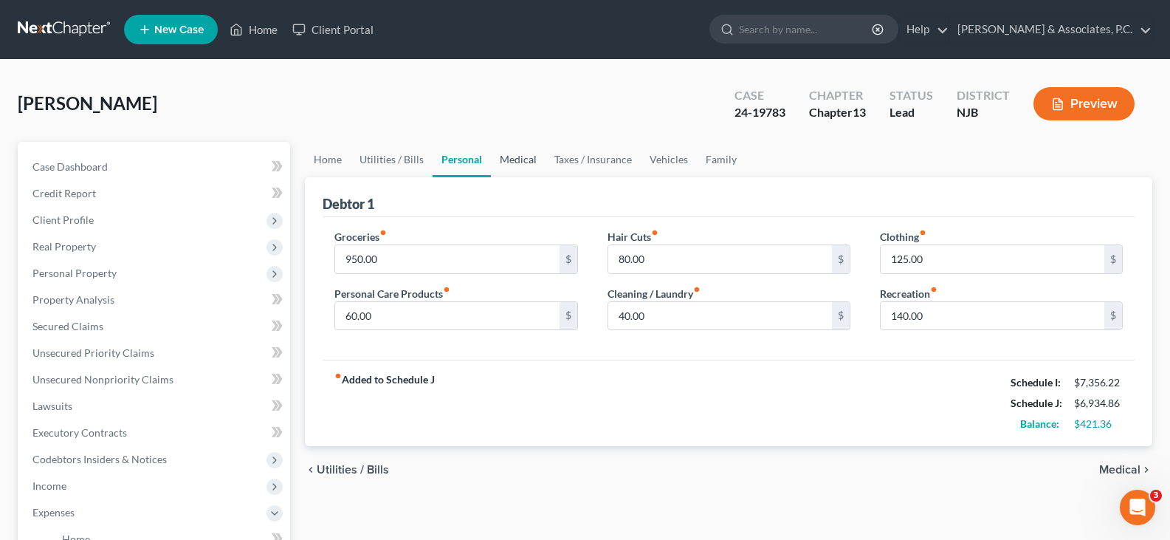
click at [531, 157] on link "Medical" at bounding box center [518, 159] width 55 height 35
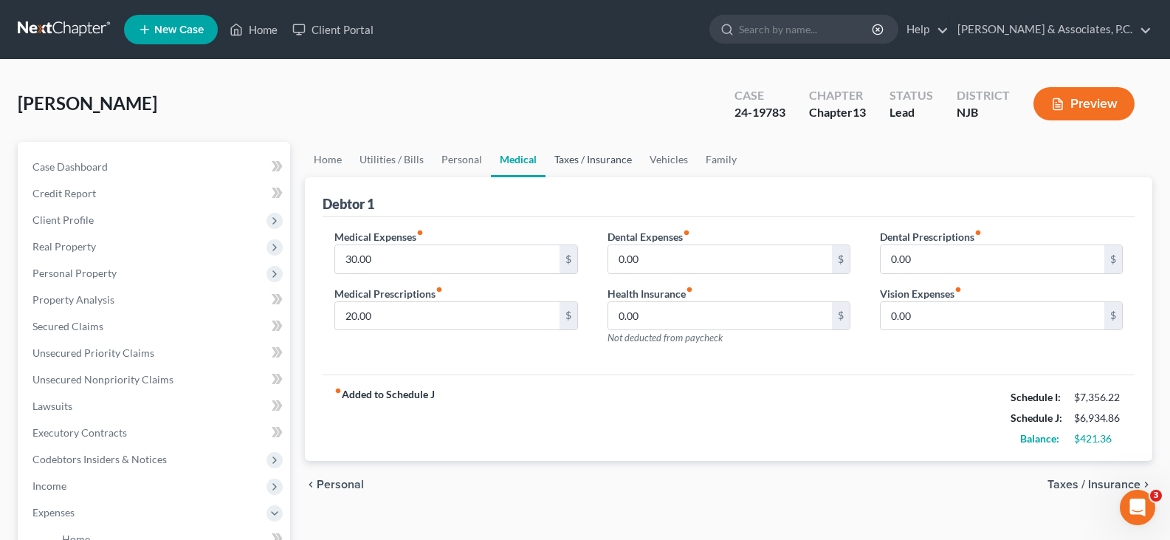
click at [592, 165] on link "Taxes / Insurance" at bounding box center [593, 159] width 95 height 35
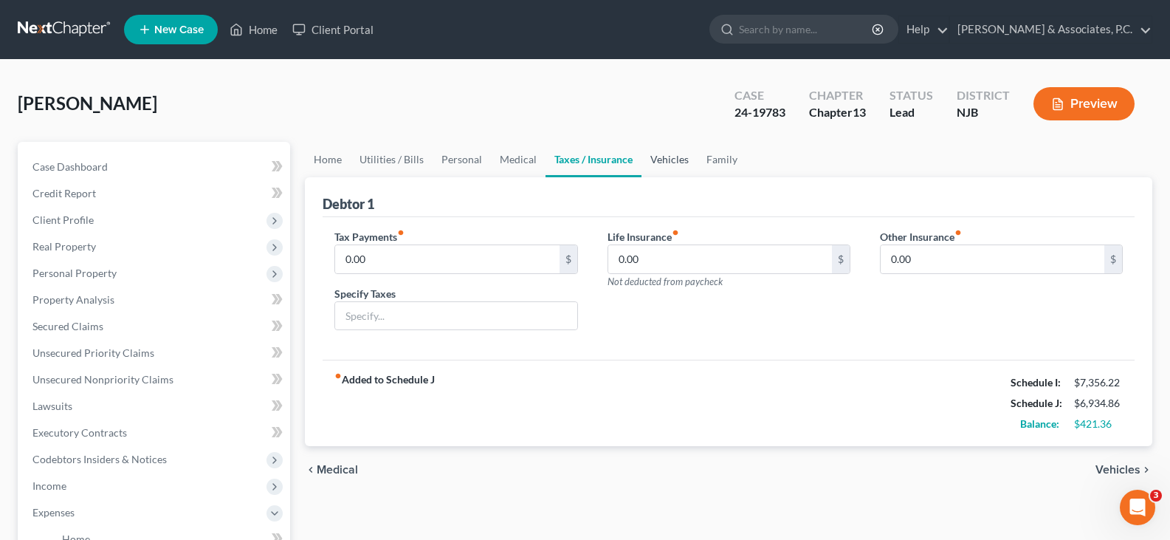
click at [673, 161] on link "Vehicles" at bounding box center [670, 159] width 56 height 35
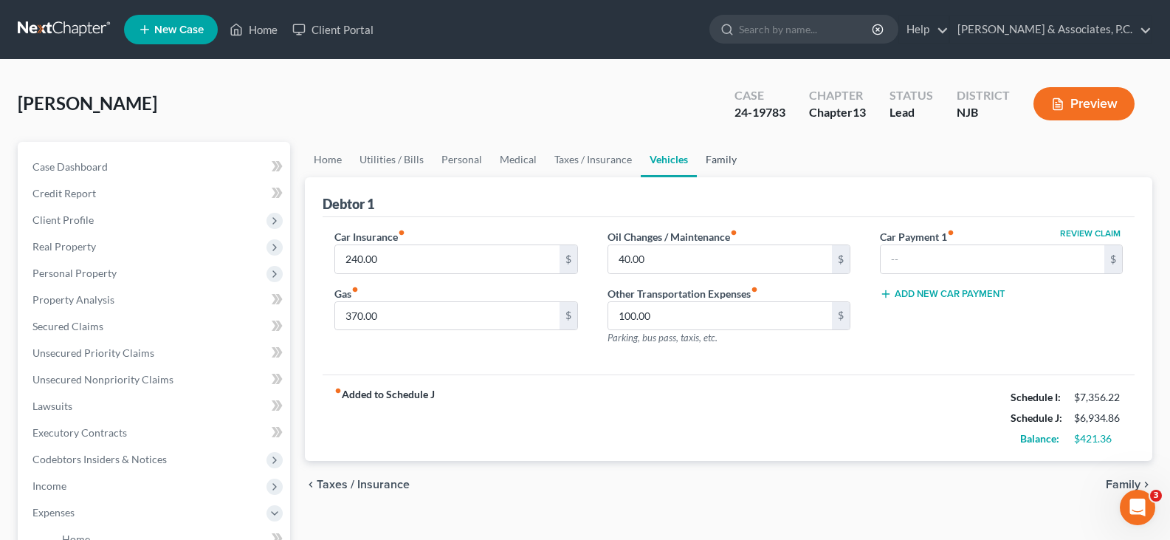
click at [724, 159] on link "Family" at bounding box center [721, 159] width 49 height 35
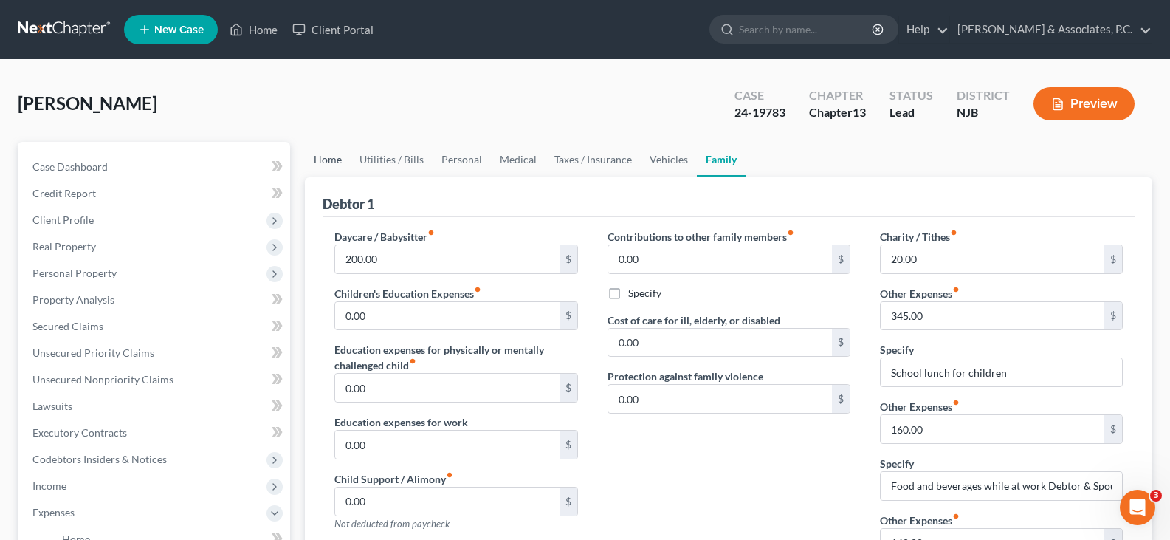
click at [343, 156] on link "Home" at bounding box center [328, 159] width 46 height 35
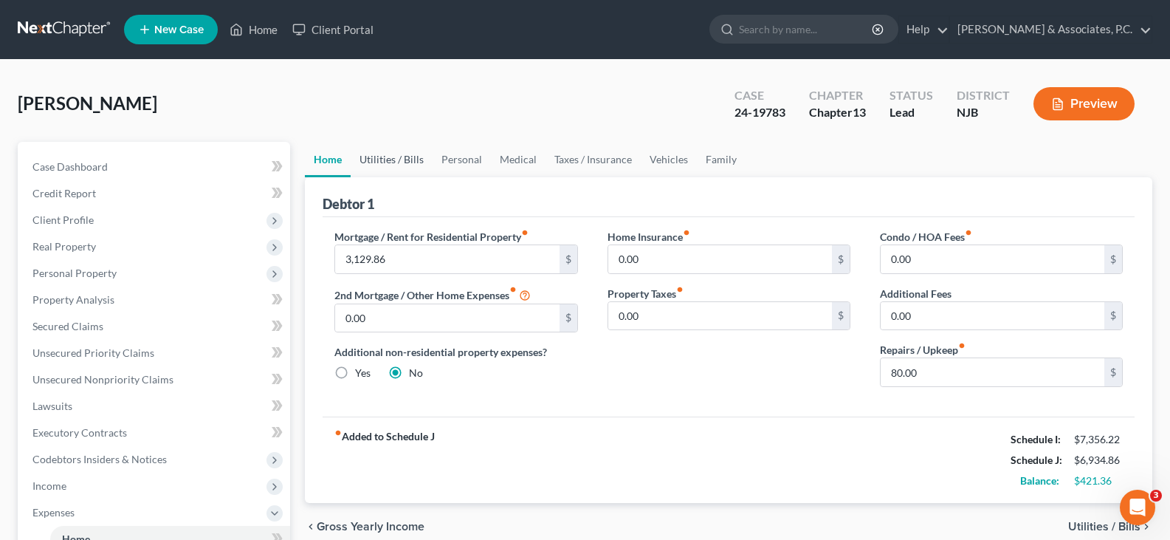
click at [398, 154] on link "Utilities / Bills" at bounding box center [392, 159] width 82 height 35
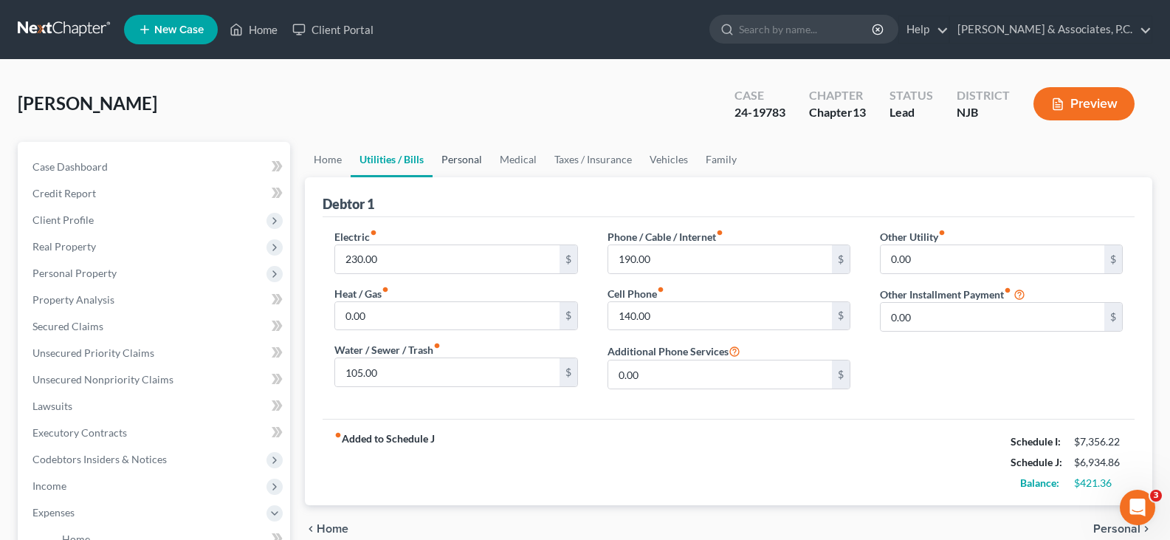
click at [450, 160] on link "Personal" at bounding box center [462, 159] width 58 height 35
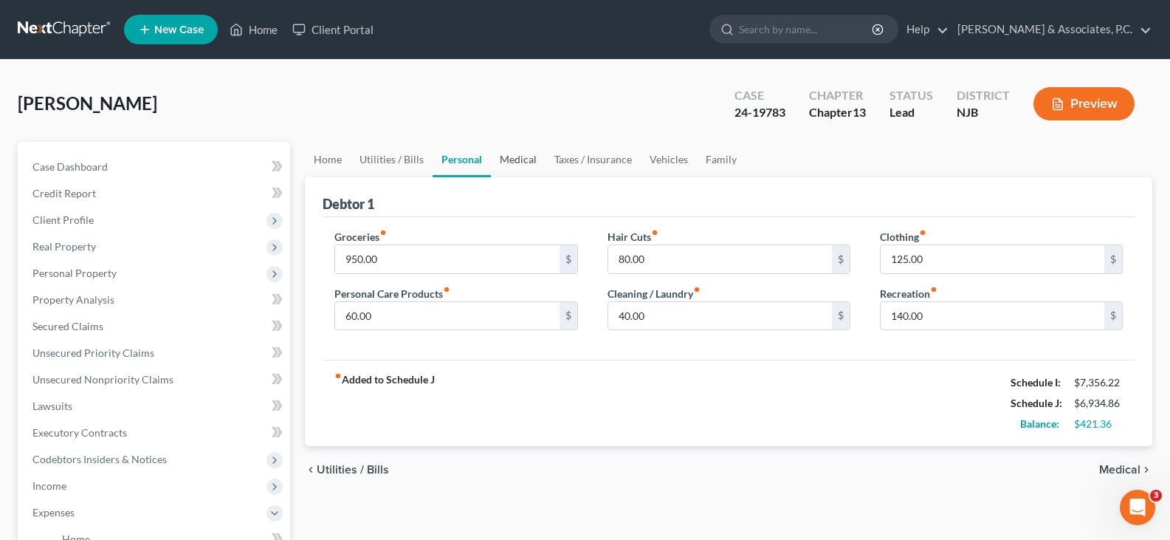
click at [518, 159] on link "Medical" at bounding box center [518, 159] width 55 height 35
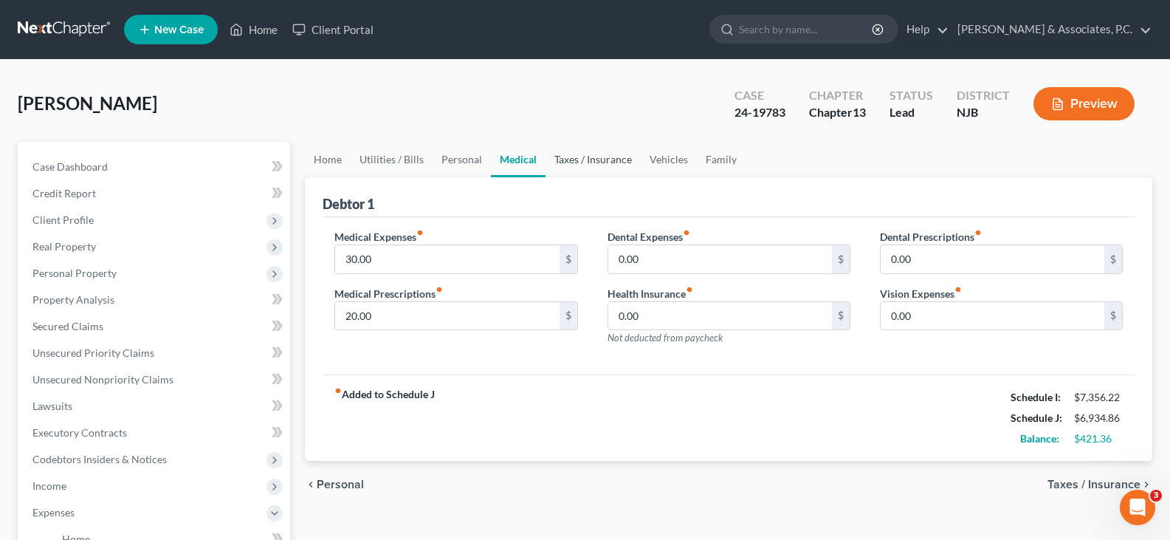
click at [592, 168] on link "Taxes / Insurance" at bounding box center [593, 159] width 95 height 35
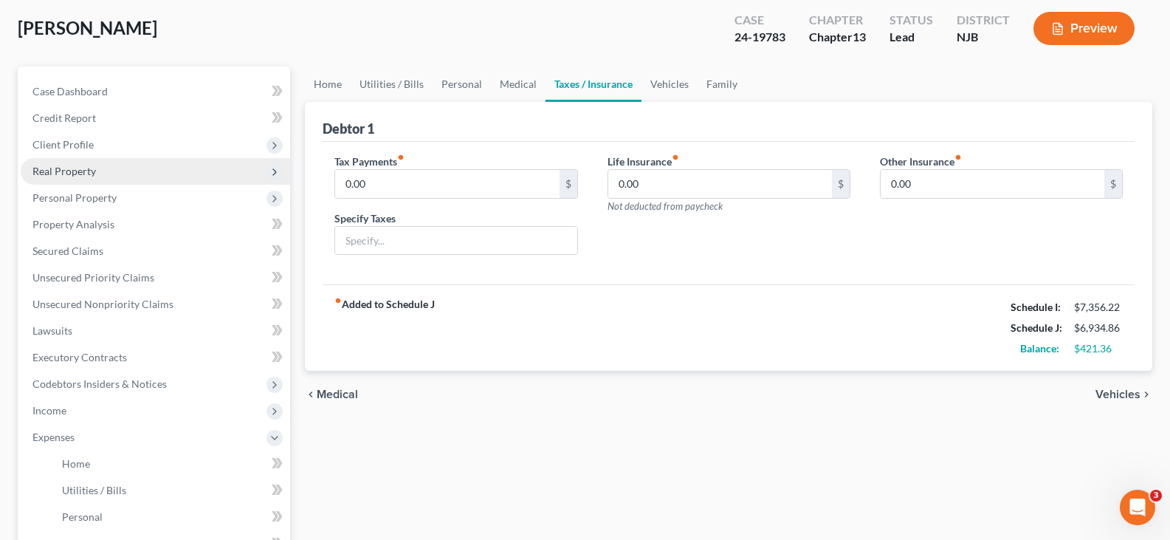
scroll to position [74, 0]
click at [72, 171] on span "Real Property" at bounding box center [63, 172] width 63 height 13
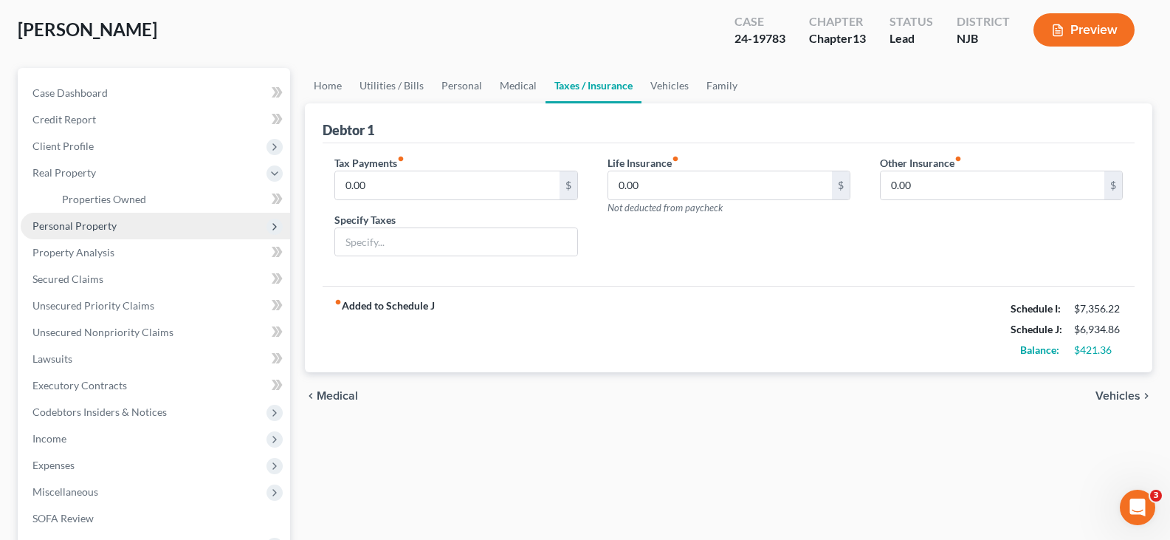
click at [74, 230] on span "Personal Property" at bounding box center [74, 225] width 84 height 13
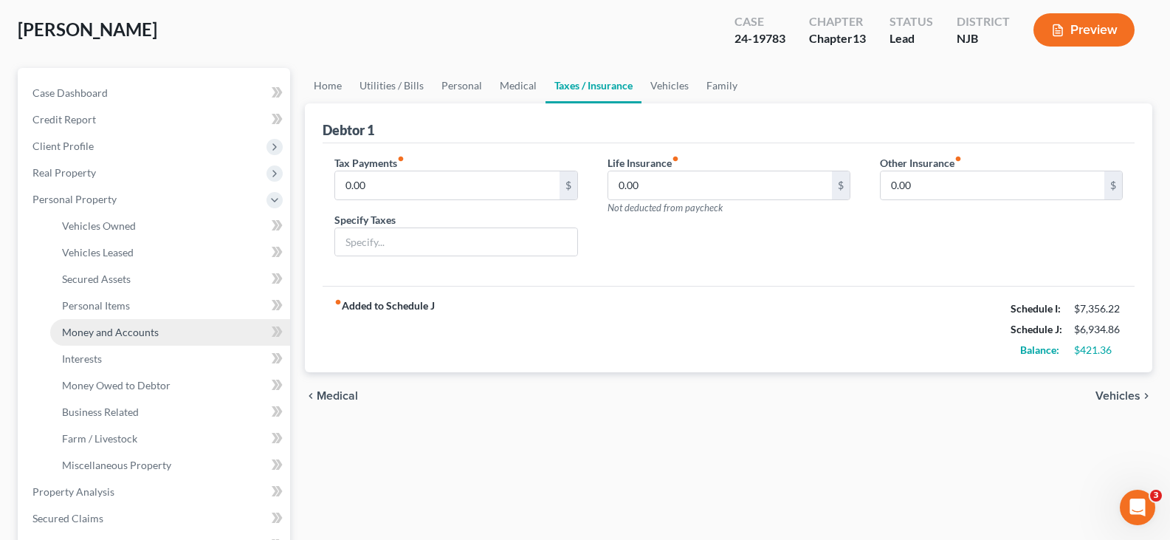
click at [89, 328] on span "Money and Accounts" at bounding box center [110, 332] width 97 height 13
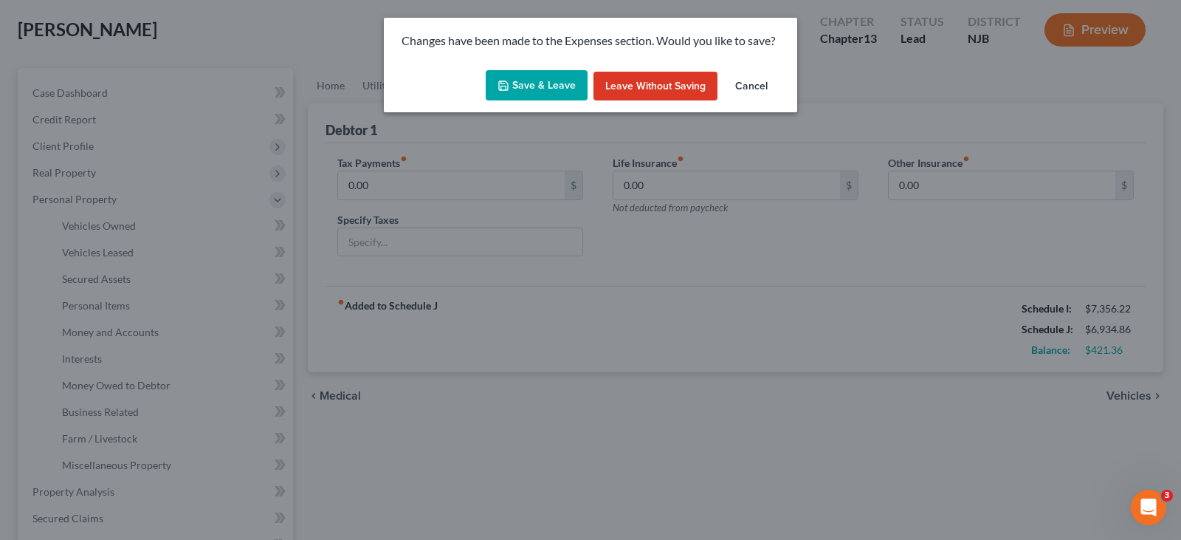
click at [512, 81] on button "Save & Leave" at bounding box center [537, 85] width 102 height 31
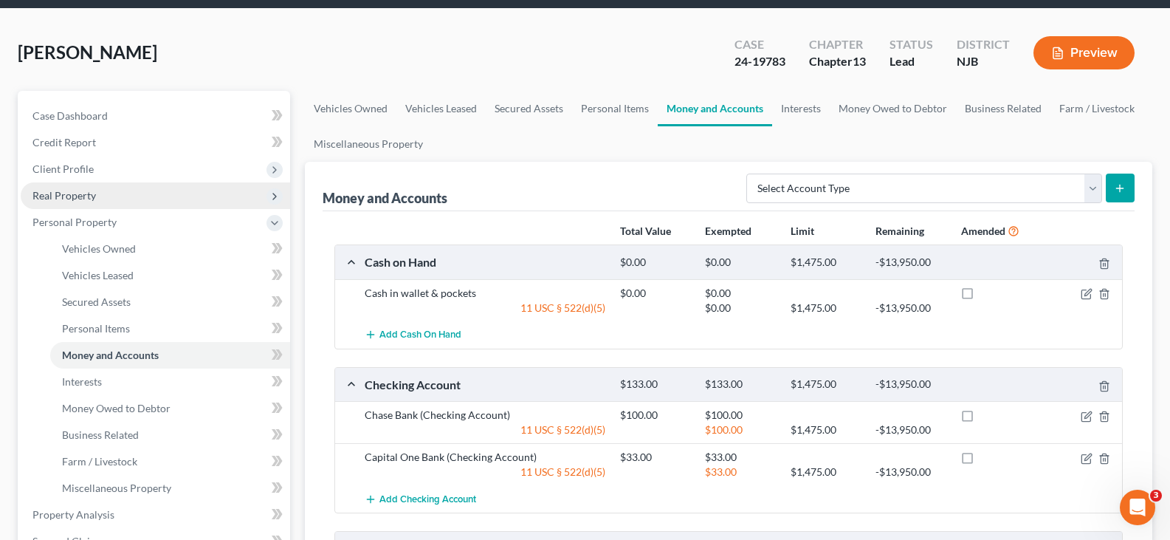
scroll to position [74, 0]
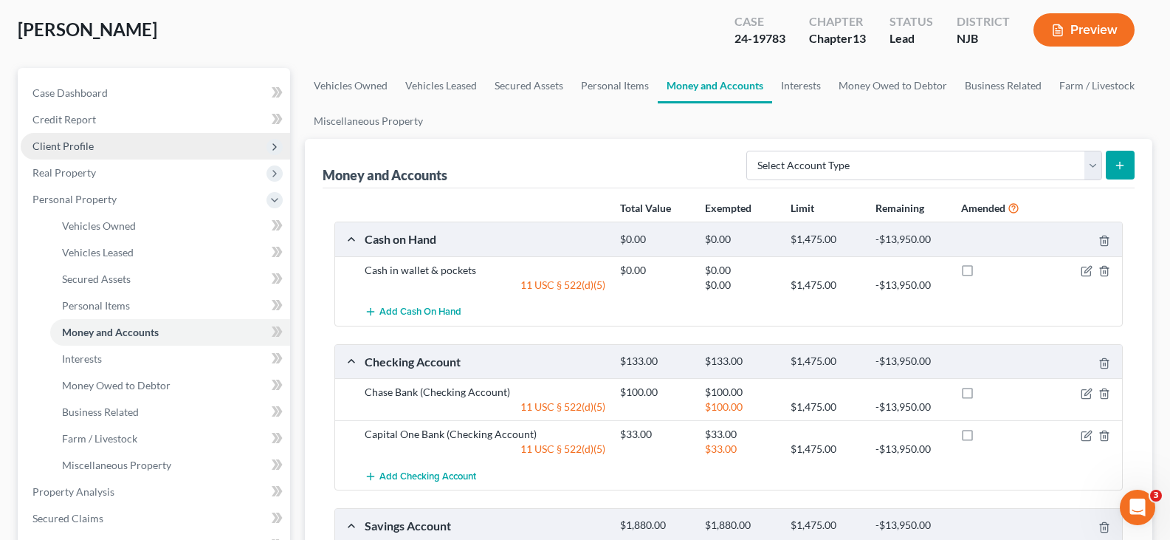
click at [55, 142] on span "Client Profile" at bounding box center [62, 146] width 61 height 13
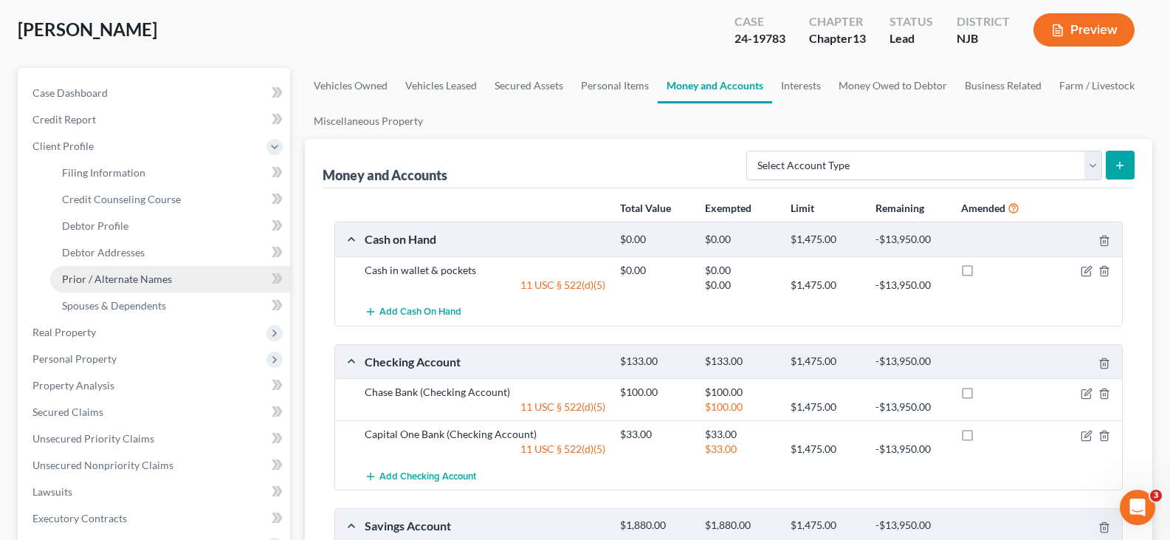
click at [103, 279] on span "Prior / Alternate Names" at bounding box center [117, 278] width 110 height 13
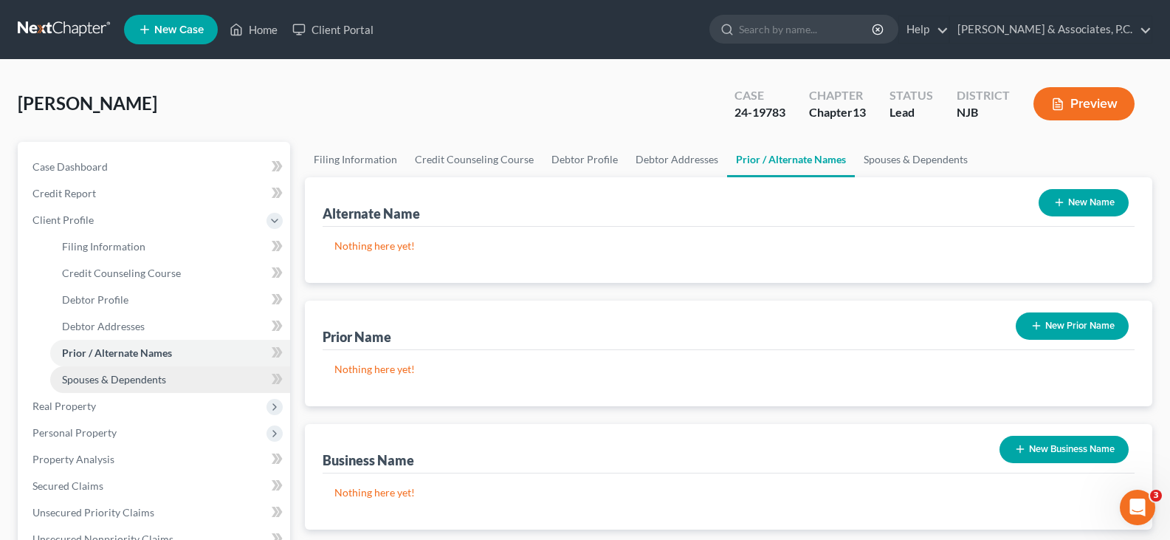
click at [120, 374] on span "Spouses & Dependents" at bounding box center [114, 379] width 104 height 13
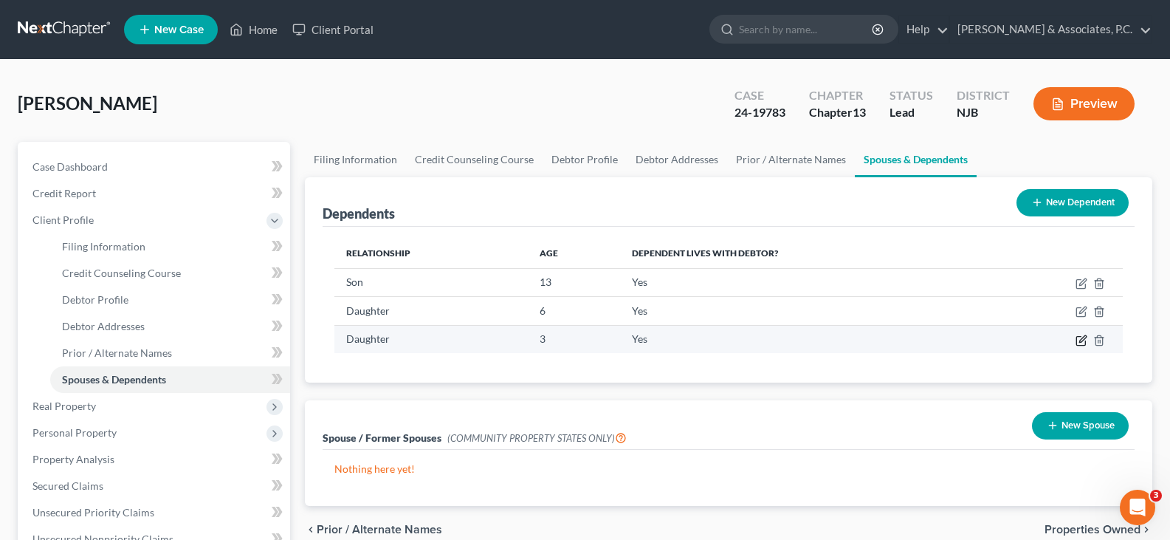
click at [1077, 342] on icon "button" at bounding box center [1080, 340] width 9 height 9
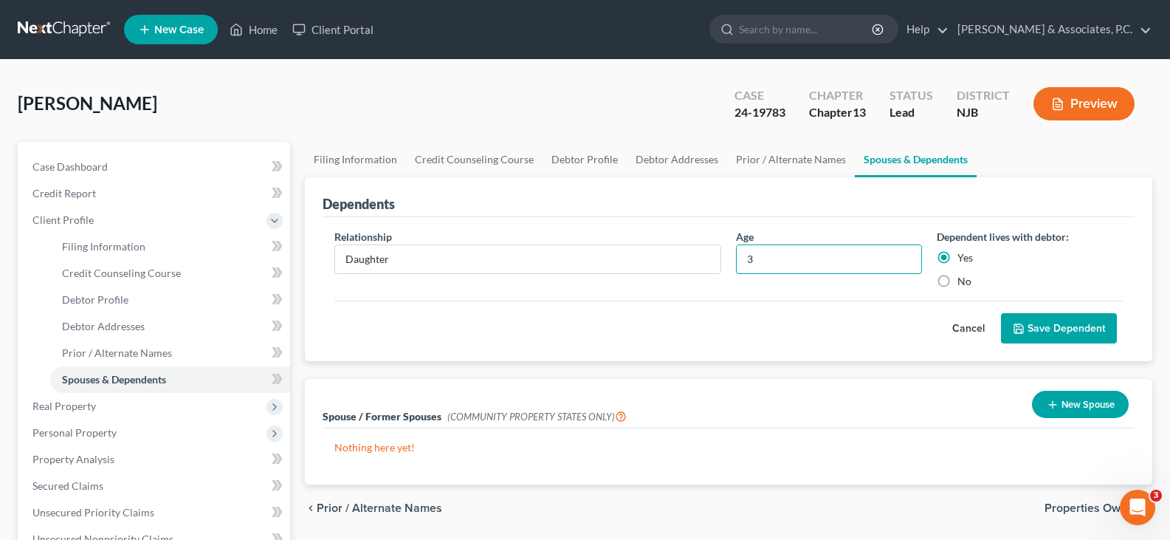
drag, startPoint x: 776, startPoint y: 255, endPoint x: 727, endPoint y: 260, distance: 48.9
click at [727, 260] on div "Relationship * Daughter Age [DEMOGRAPHIC_DATA] Dependent lives with debtor: Yes…" at bounding box center [728, 265] width 803 height 72
type input "4"
click at [1057, 325] on button "Save Dependent" at bounding box center [1059, 328] width 116 height 31
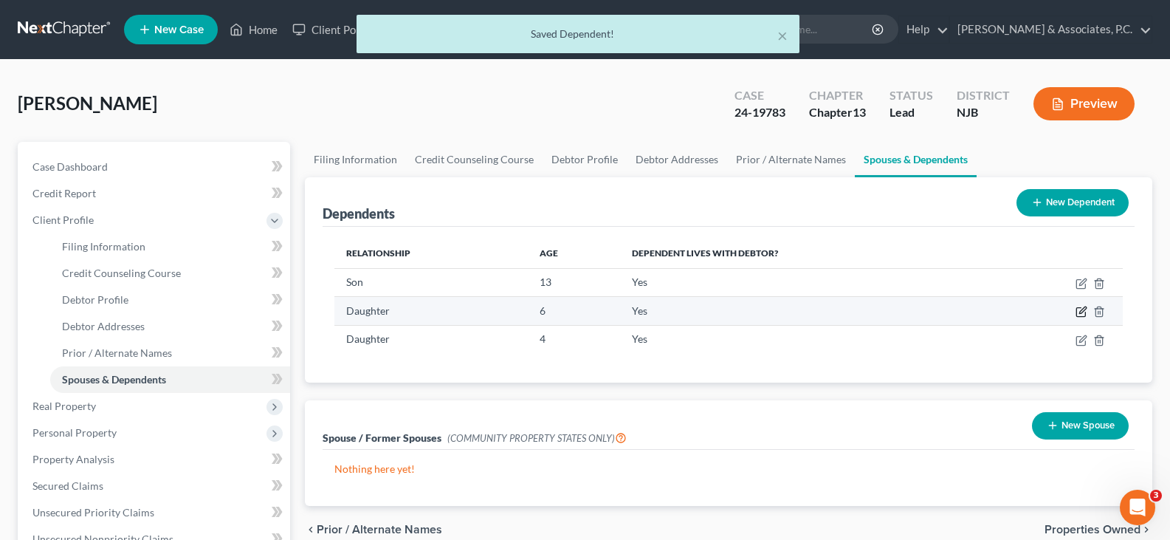
click at [1079, 312] on icon "button" at bounding box center [1082, 312] width 12 height 12
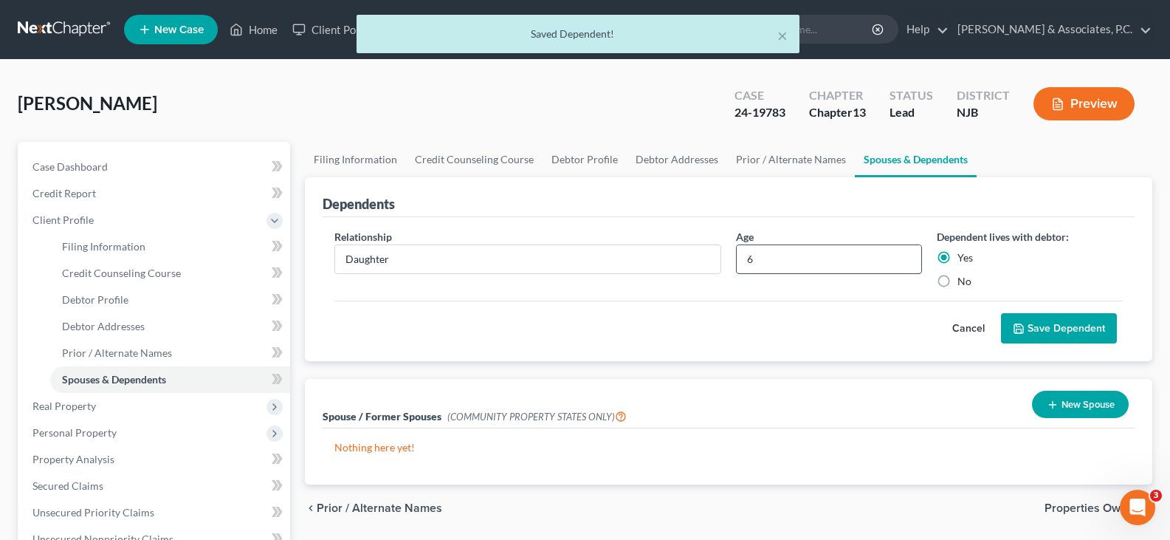
drag, startPoint x: 776, startPoint y: 255, endPoint x: 736, endPoint y: 261, distance: 40.3
click at [732, 256] on div "Age [DEMOGRAPHIC_DATA]" at bounding box center [829, 259] width 201 height 60
type input "7"
click at [1062, 331] on button "Save Dependent" at bounding box center [1059, 328] width 116 height 31
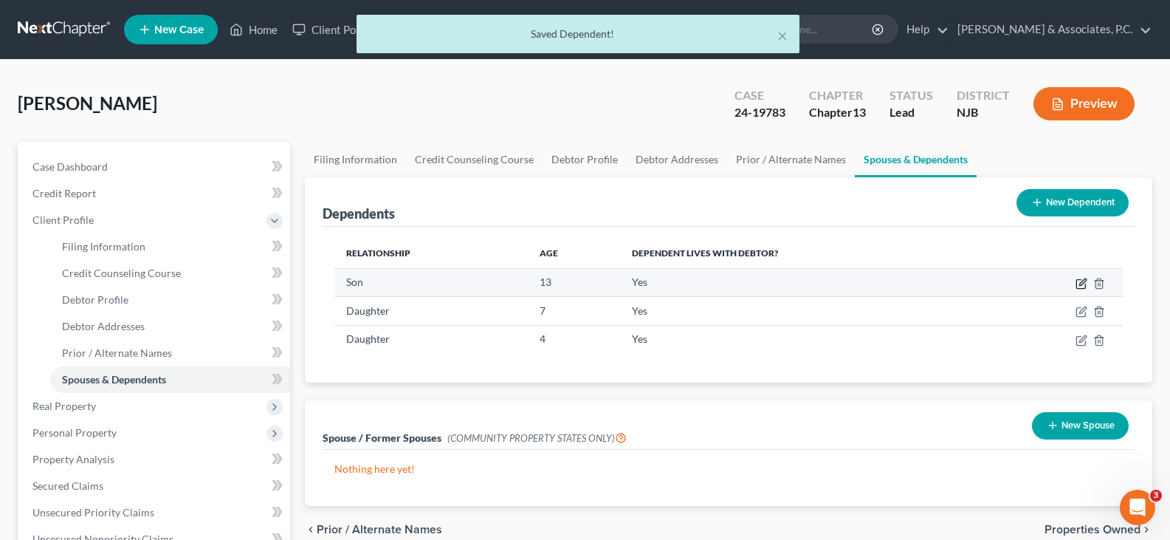
click at [1082, 280] on icon "button" at bounding box center [1082, 284] width 12 height 12
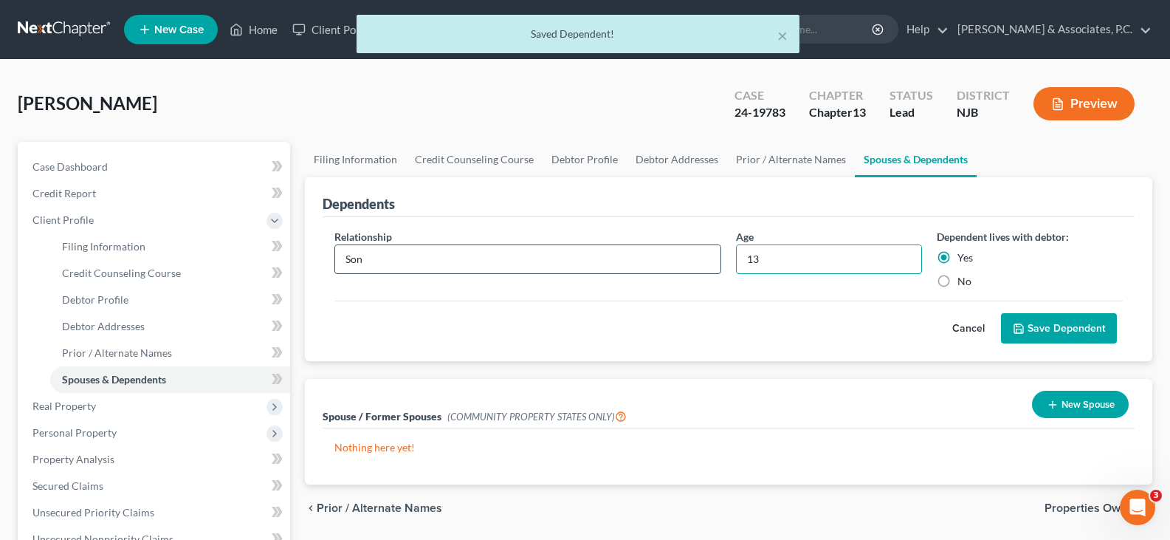
drag, startPoint x: 769, startPoint y: 265, endPoint x: 712, endPoint y: 268, distance: 56.9
click at [712, 268] on div "Relationship * Son Age [DEMOGRAPHIC_DATA] Dependent lives with debtor: Yes No" at bounding box center [728, 265] width 803 height 72
type input "14"
click at [1045, 331] on button "Save Dependent" at bounding box center [1059, 328] width 116 height 31
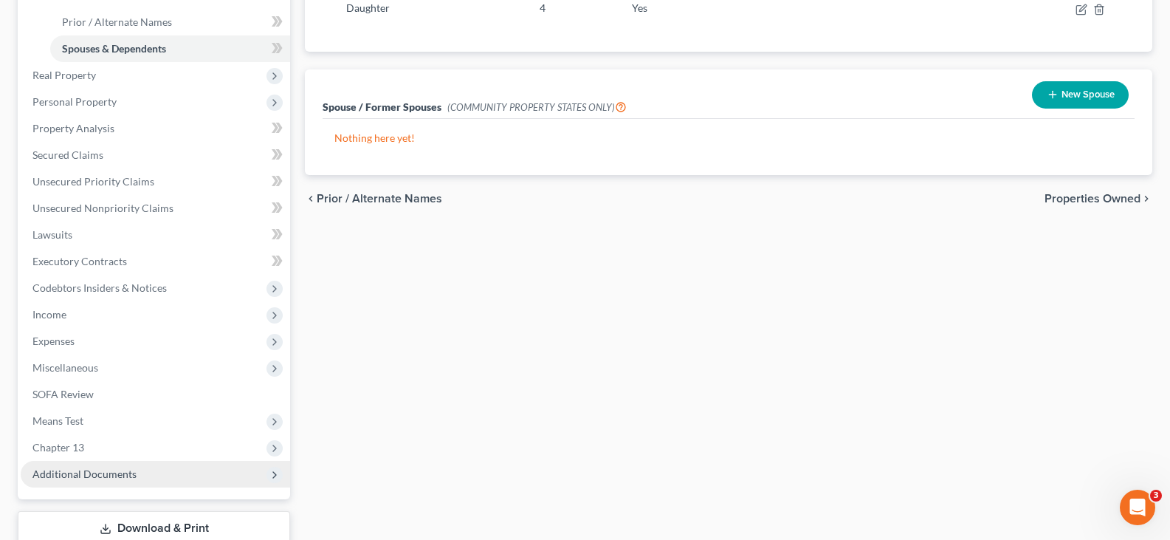
scroll to position [357, 0]
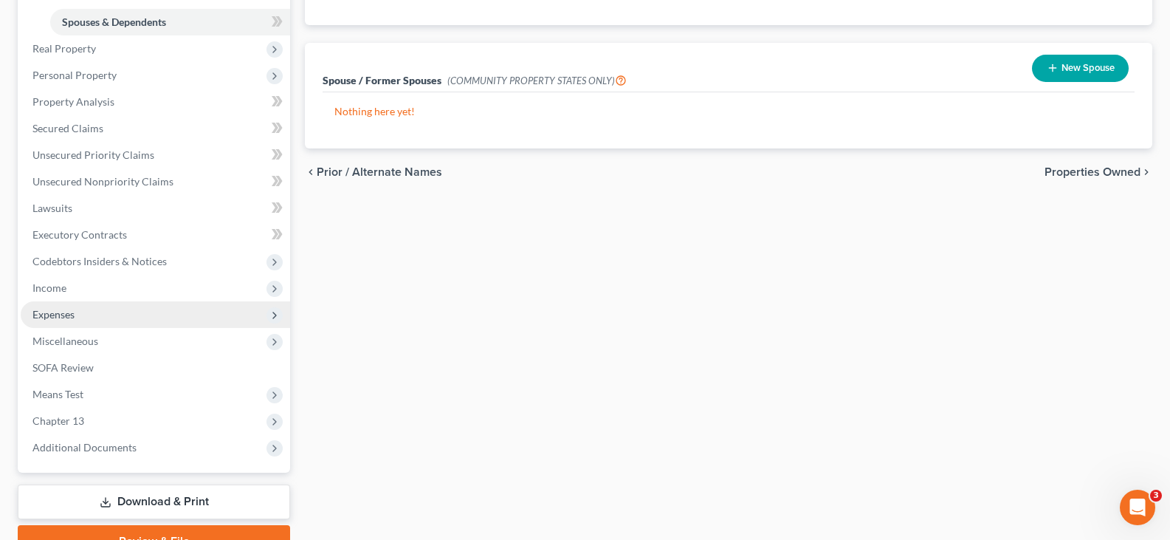
click at [55, 316] on span "Expenses" at bounding box center [53, 314] width 42 height 13
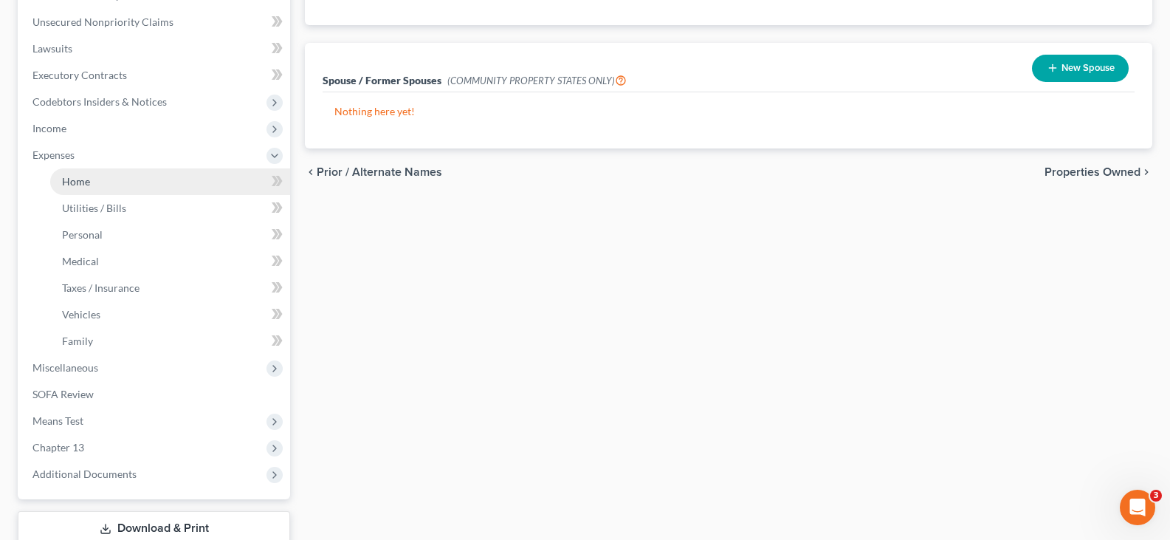
click at [70, 175] on span "Home" at bounding box center [76, 181] width 28 height 13
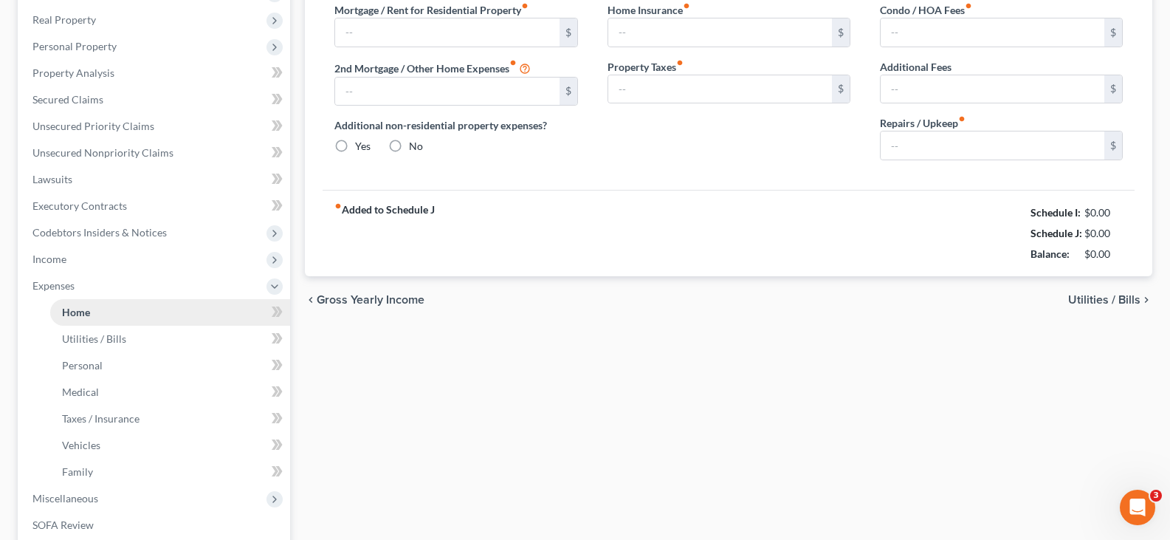
type input "3,129.86"
type input "0.00"
radio input "true"
type input "0.00"
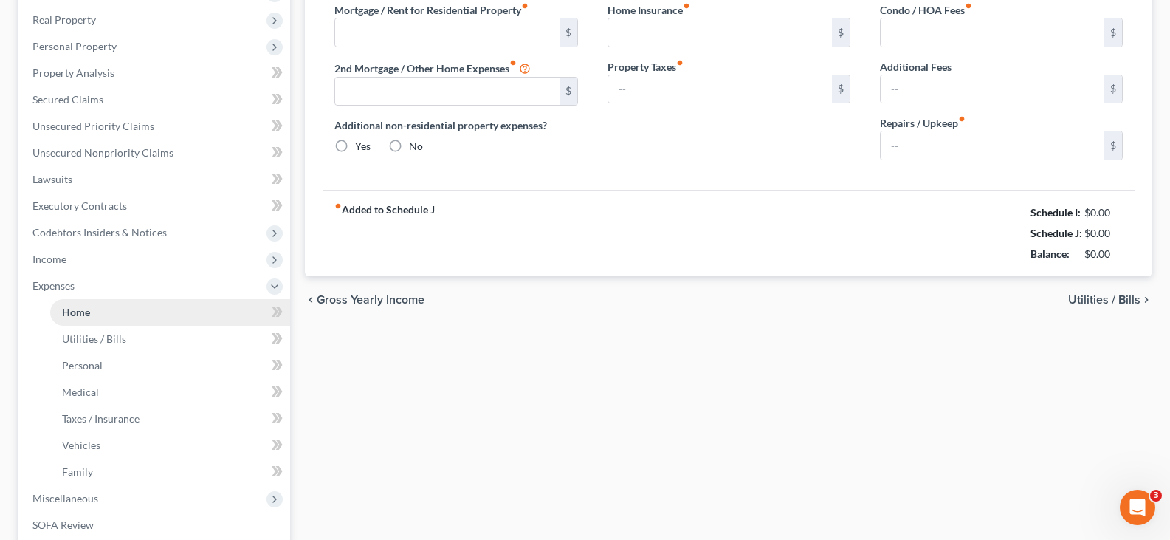
type input "0.00"
type input "80.00"
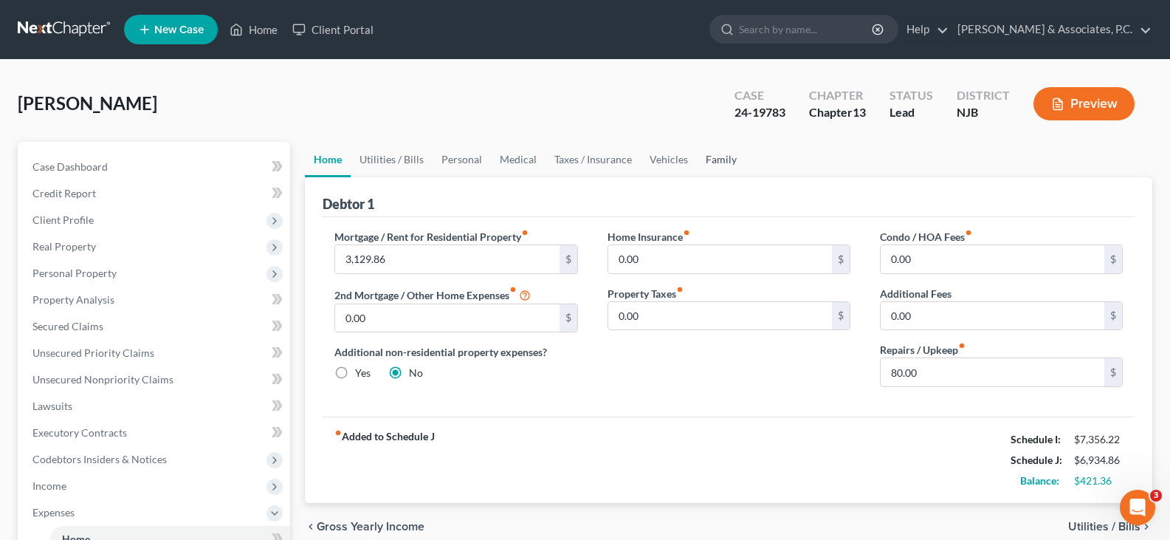
click at [718, 160] on link "Family" at bounding box center [721, 159] width 49 height 35
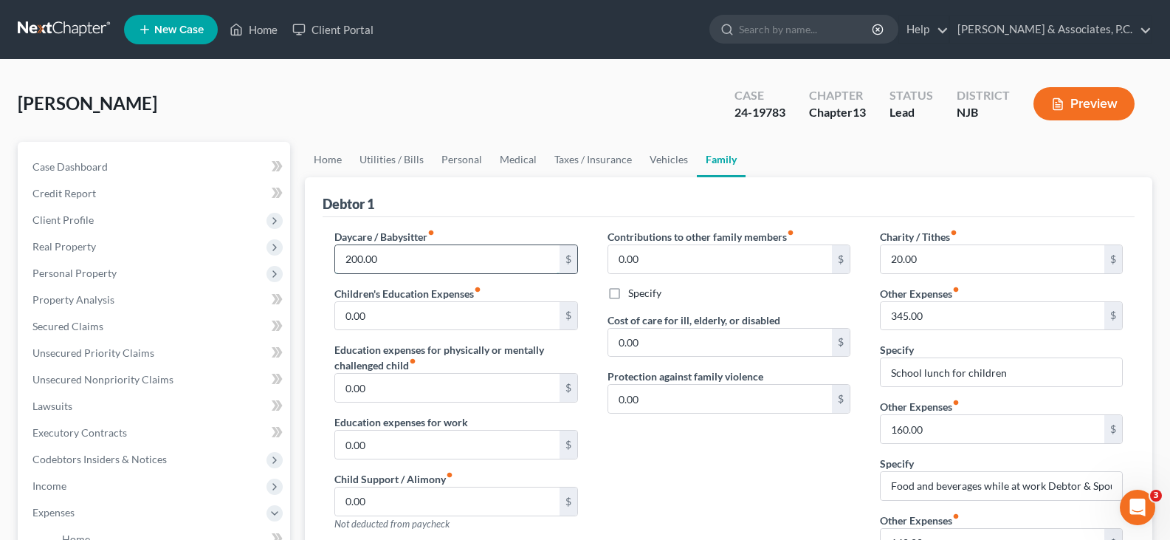
click at [405, 257] on input "200.00" at bounding box center [447, 259] width 224 height 28
type input "600.00"
drag, startPoint x: 420, startPoint y: 321, endPoint x: 878, endPoint y: 342, distance: 458.2
click at [421, 321] on input "0.00" at bounding box center [447, 316] width 224 height 28
click at [657, 157] on link "Vehicles" at bounding box center [669, 159] width 56 height 35
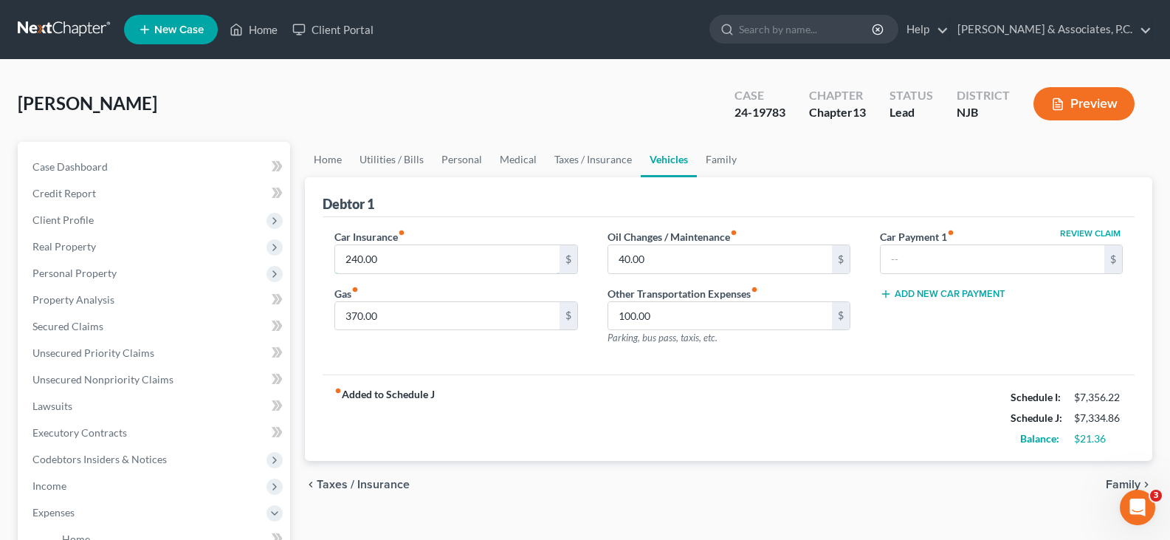
drag, startPoint x: 410, startPoint y: 257, endPoint x: 489, endPoint y: 230, distance: 84.3
click at [410, 255] on input "240.00" at bounding box center [447, 259] width 224 height 28
drag, startPoint x: 570, startPoint y: 158, endPoint x: 424, endPoint y: 158, distance: 146.2
click at [568, 158] on link "Taxes / Insurance" at bounding box center [593, 159] width 95 height 35
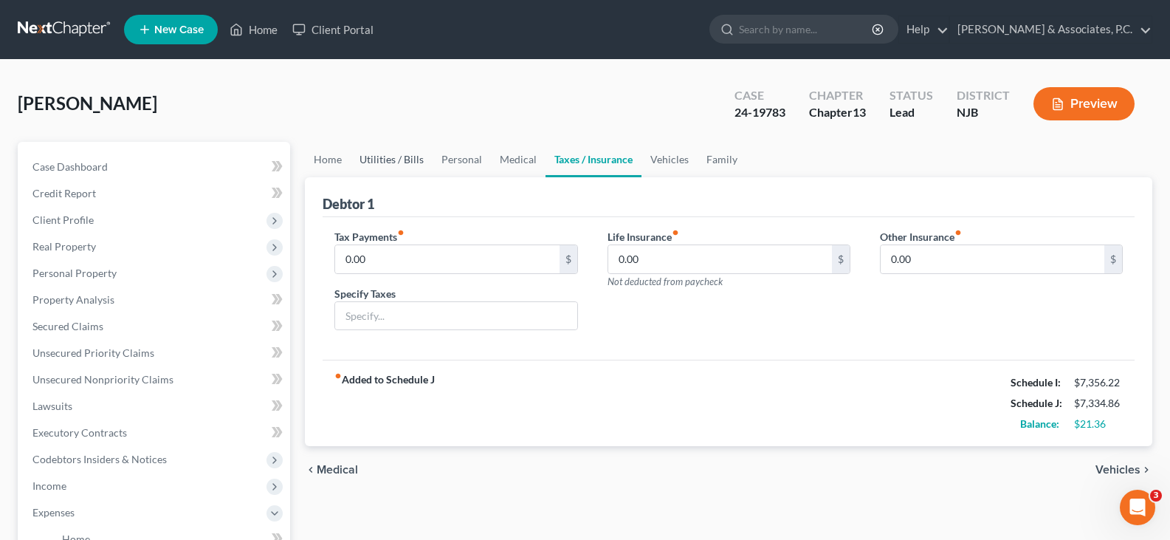
click at [388, 159] on link "Utilities / Bills" at bounding box center [392, 159] width 82 height 35
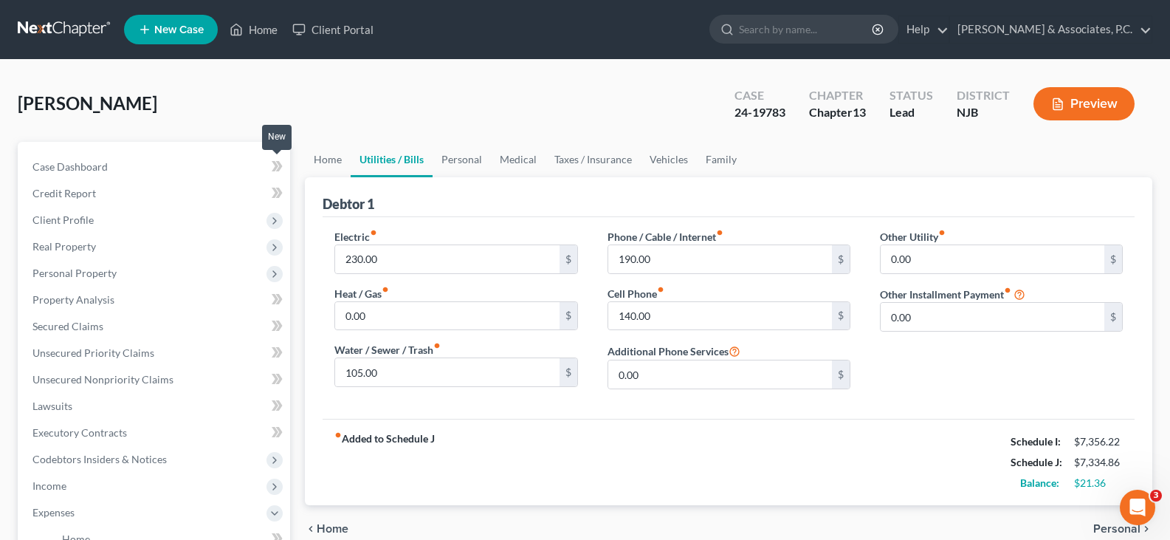
click at [282, 157] on icon at bounding box center [277, 166] width 11 height 18
click at [262, 28] on link "Home" at bounding box center [253, 29] width 63 height 27
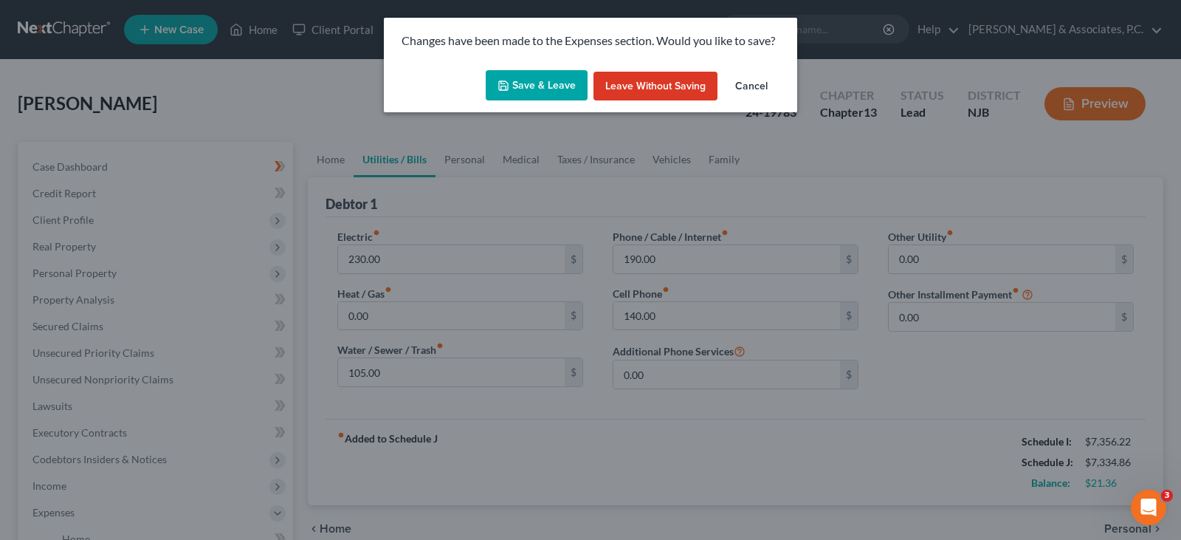
click at [545, 90] on button "Save & Leave" at bounding box center [537, 85] width 102 height 31
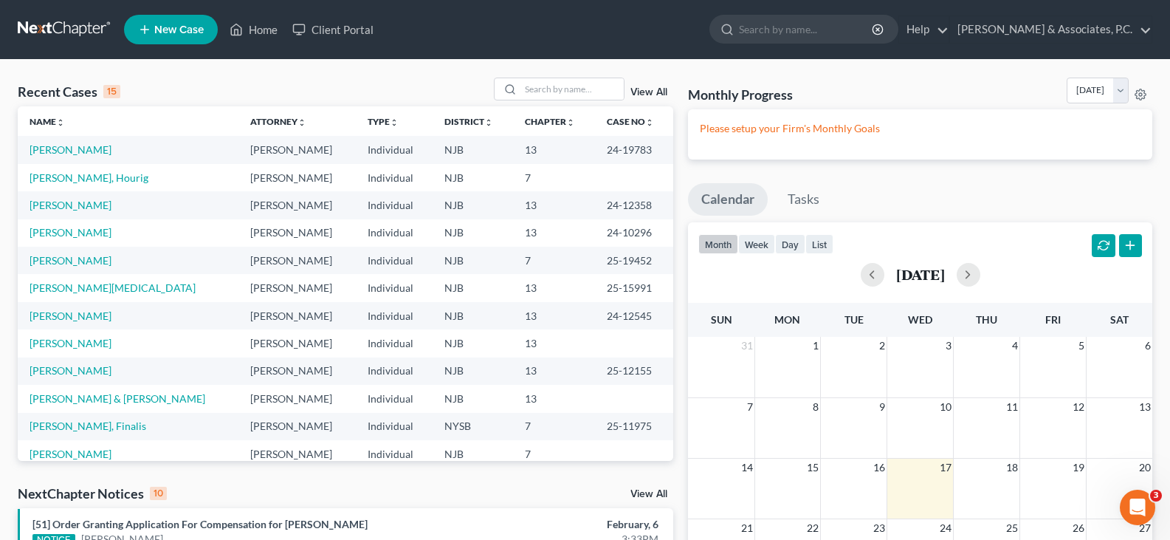
click at [193, 27] on span "New Case" at bounding box center [178, 29] width 49 height 11
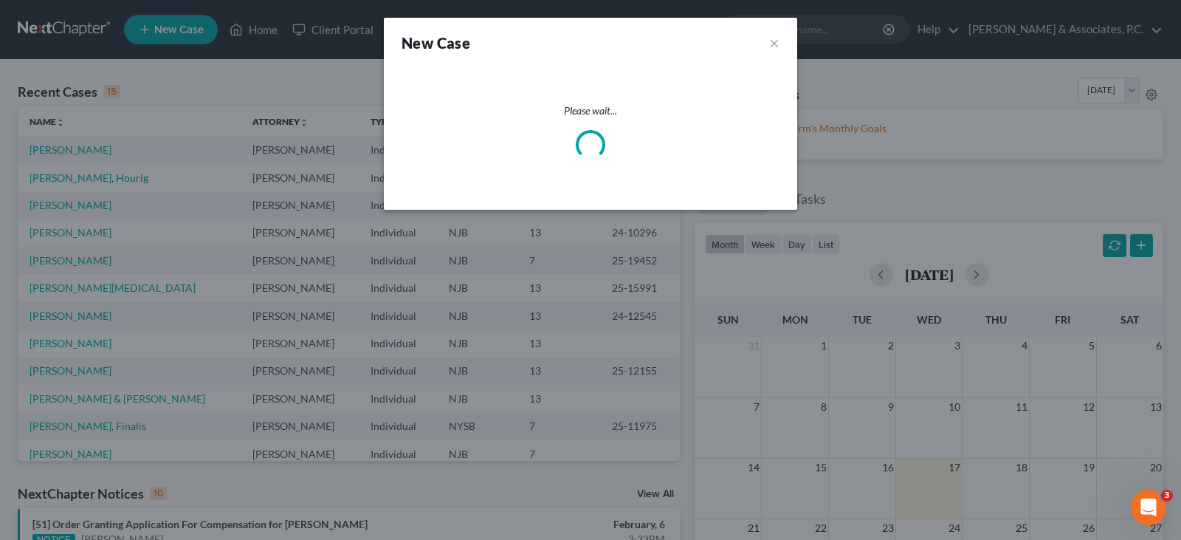
select select "51"
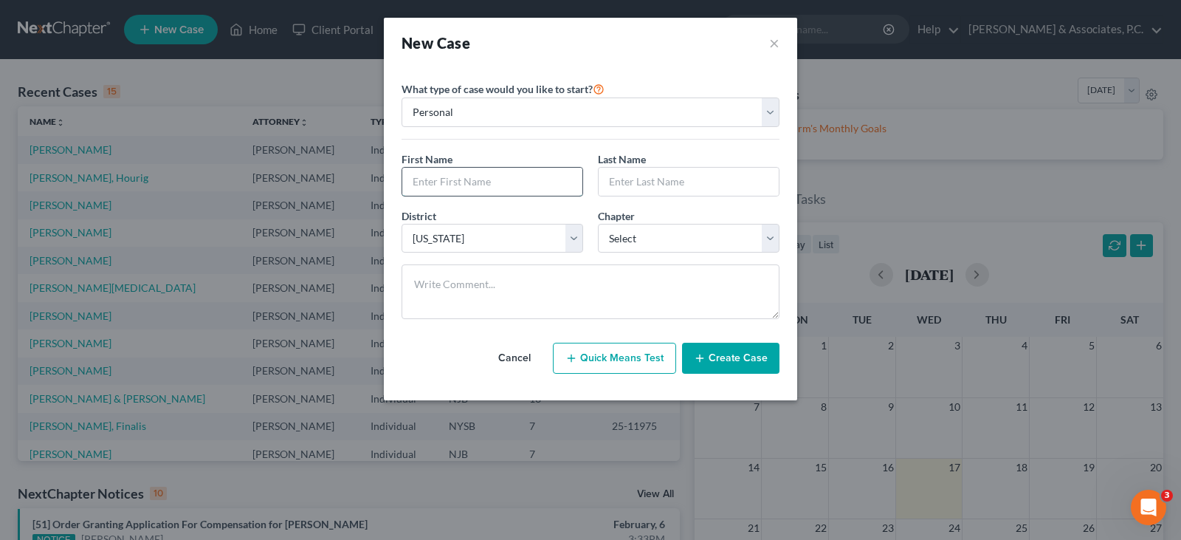
click at [472, 184] on input "text" at bounding box center [492, 182] width 180 height 28
type input "Khalia"
type input "[PERSON_NAME]"
click at [659, 236] on select "Select 7 11 12 13" at bounding box center [689, 239] width 182 height 30
select select "0"
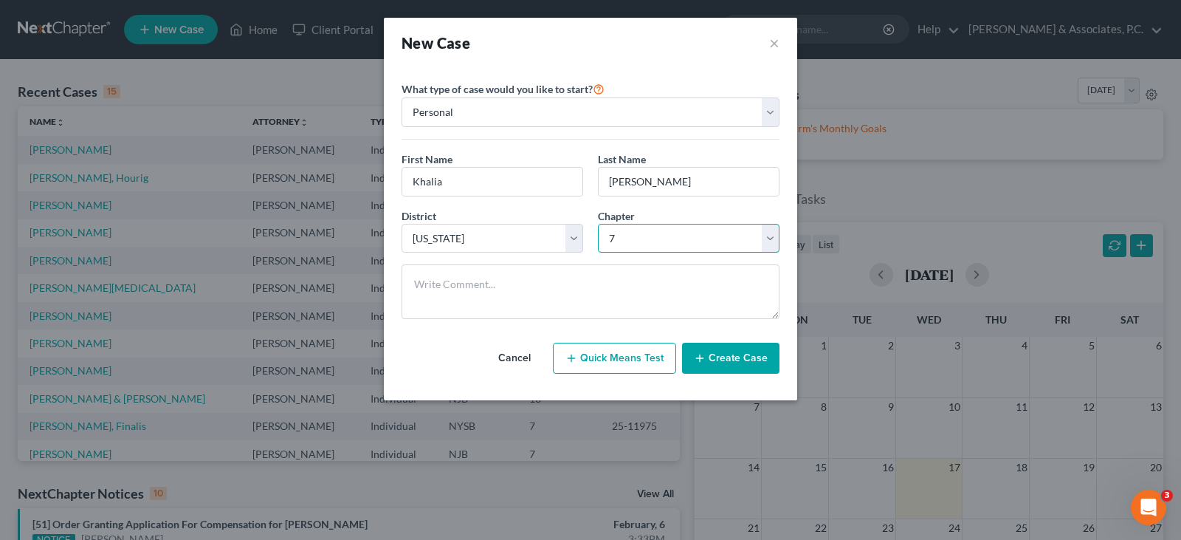
click at [598, 224] on select "Select 7 11 12 13" at bounding box center [689, 239] width 182 height 30
click at [716, 357] on button "Create Case" at bounding box center [730, 358] width 97 height 31
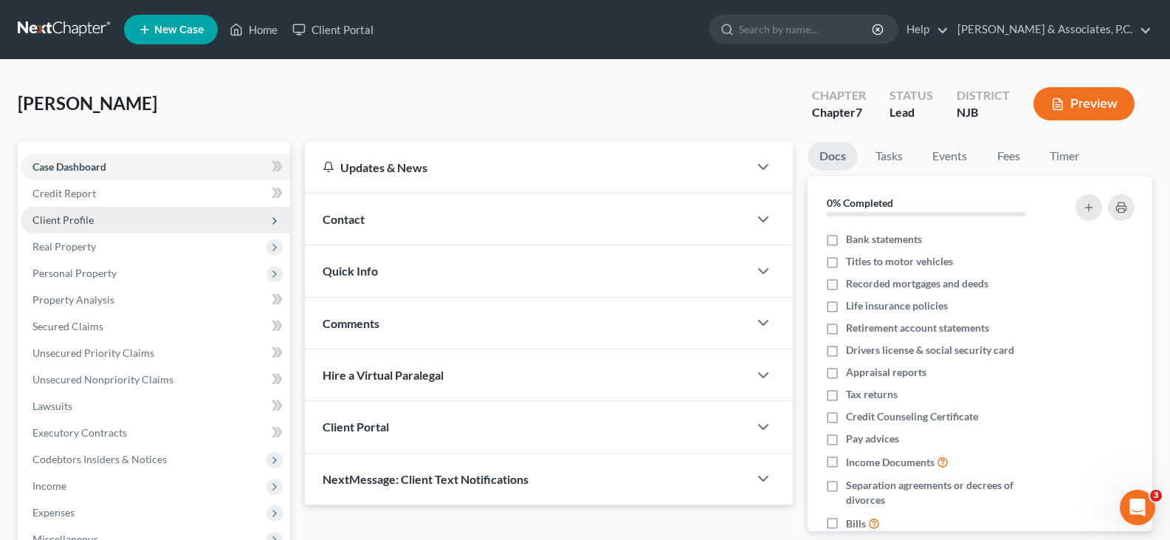
click at [73, 224] on span "Client Profile" at bounding box center [62, 219] width 61 height 13
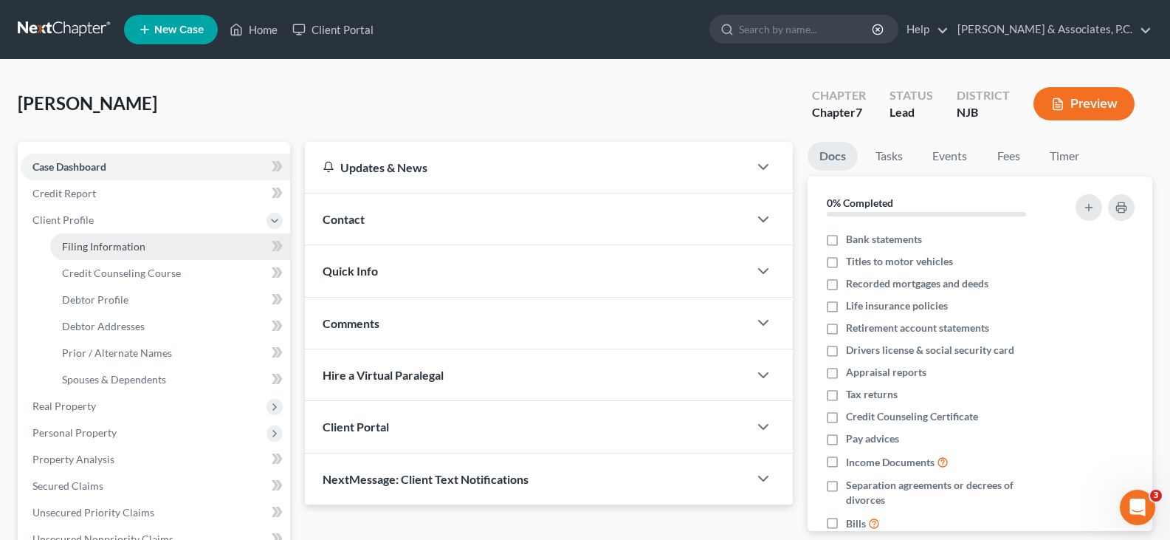
click at [90, 242] on span "Filing Information" at bounding box center [103, 246] width 83 height 13
select select "1"
select select "0"
select select "51"
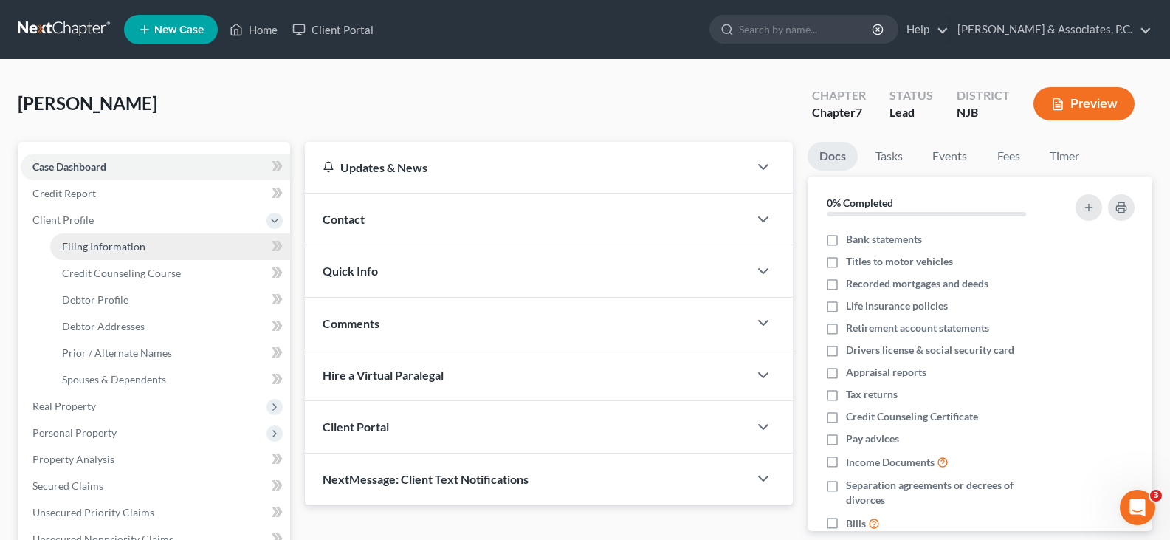
select select "33"
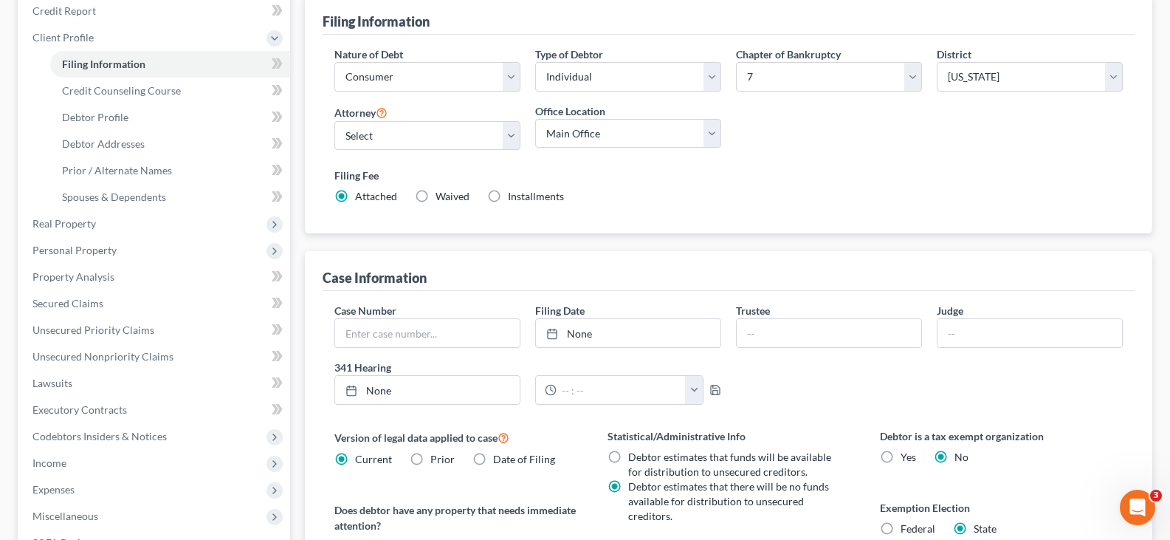
scroll to position [369, 0]
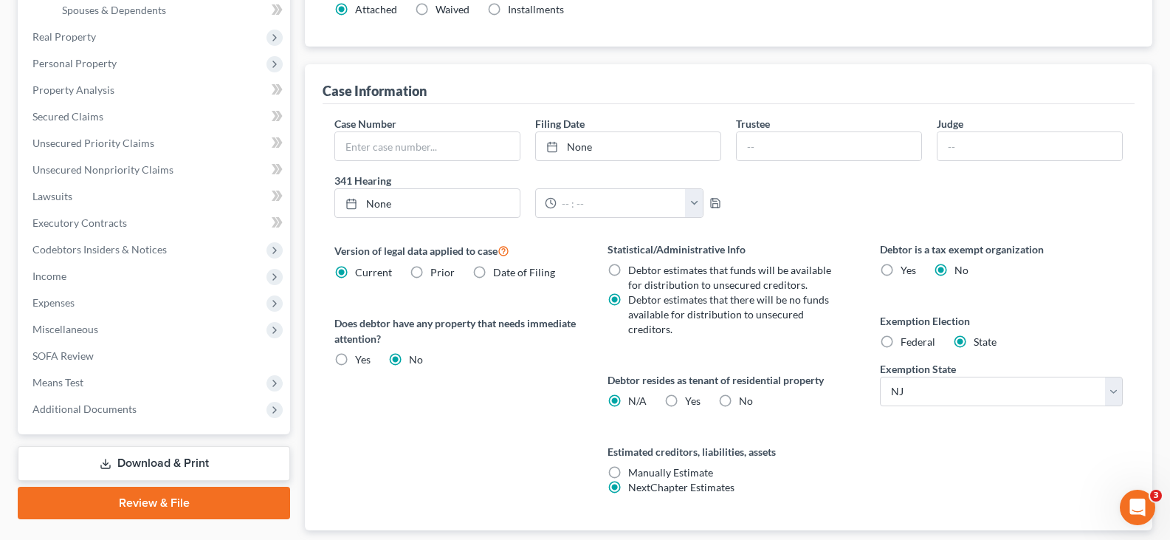
click at [901, 343] on label "Federal" at bounding box center [918, 341] width 35 height 15
click at [907, 343] on input "Federal" at bounding box center [912, 339] width 10 height 10
radio input "true"
radio input "false"
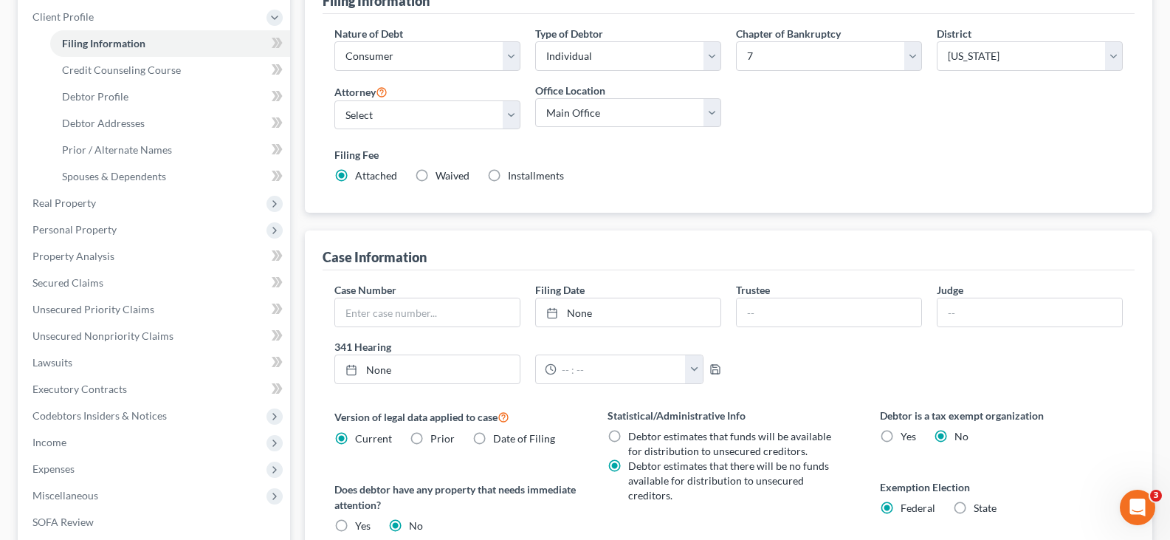
scroll to position [0, 0]
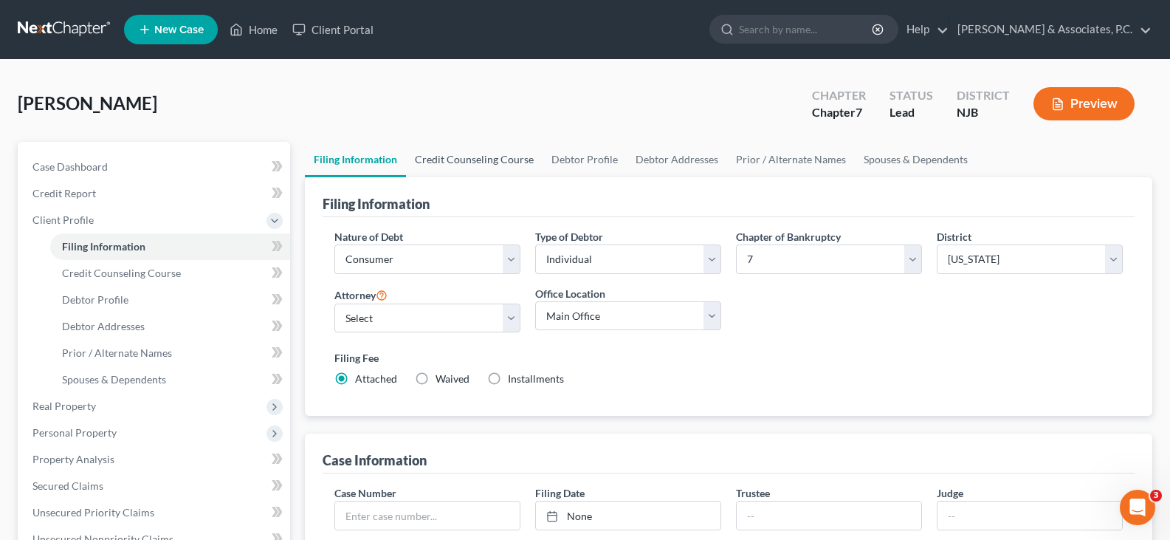
click at [450, 144] on link "Credit Counseling Course" at bounding box center [474, 159] width 137 height 35
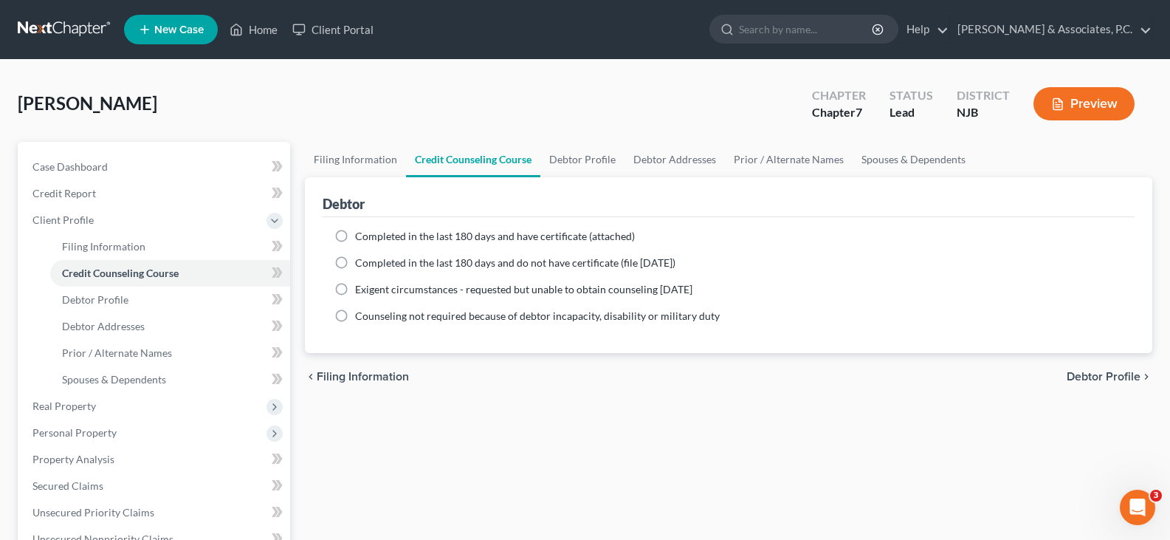
drag, startPoint x: 345, startPoint y: 256, endPoint x: 357, endPoint y: 250, distance: 13.6
click at [355, 257] on label "Completed in the last 180 days and do not have certificate (file [DATE])" at bounding box center [515, 262] width 320 height 15
click at [361, 257] on input "Completed in the last 180 days and do not have certificate (file [DATE])" at bounding box center [366, 260] width 10 height 10
radio input "true"
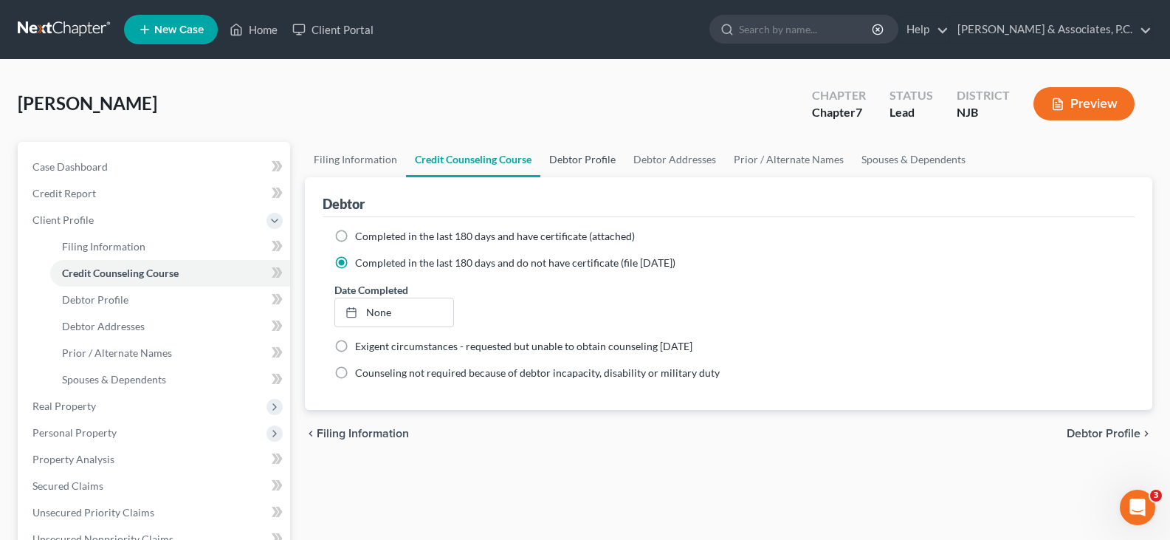
click at [563, 167] on link "Debtor Profile" at bounding box center [582, 159] width 84 height 35
select select "0"
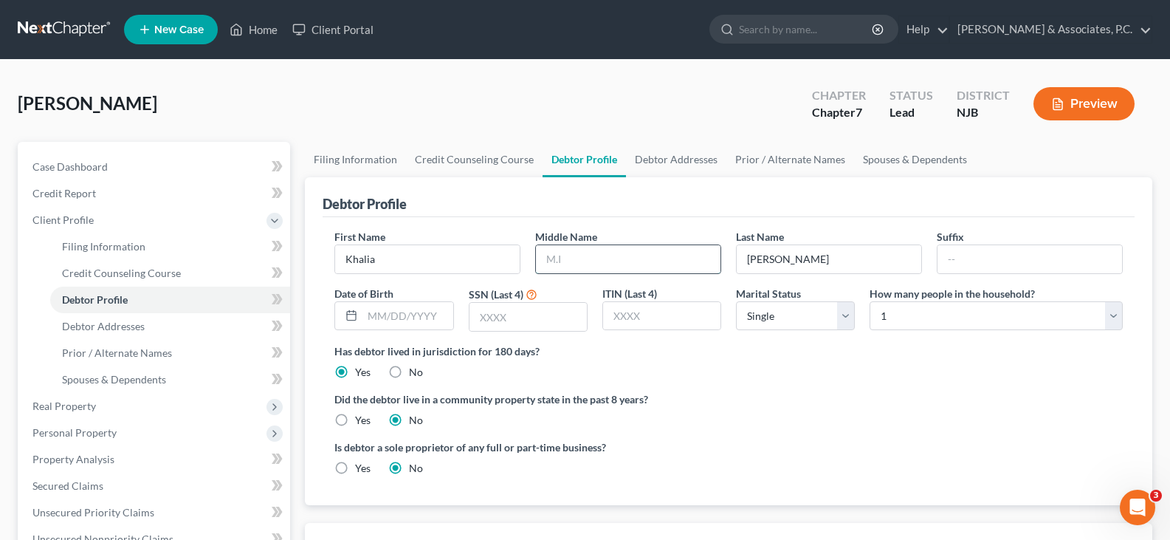
click at [584, 261] on input "text" at bounding box center [628, 259] width 185 height 28
type input "J"
click at [423, 312] on input "text" at bounding box center [408, 316] width 90 height 28
type input "[DATE]"
click at [516, 321] on input "text" at bounding box center [528, 317] width 117 height 28
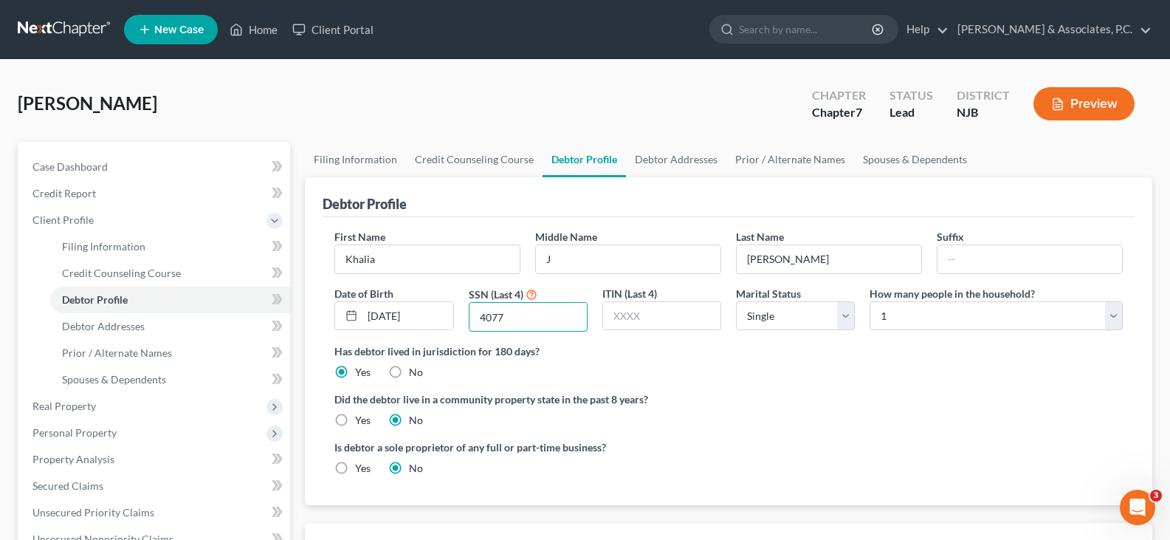
type input "4077"
click at [911, 319] on select "Select 1 2 3 4 5 6 7 8 9 10 11 12 13 14 15 16 17 18 19 20" at bounding box center [996, 316] width 253 height 30
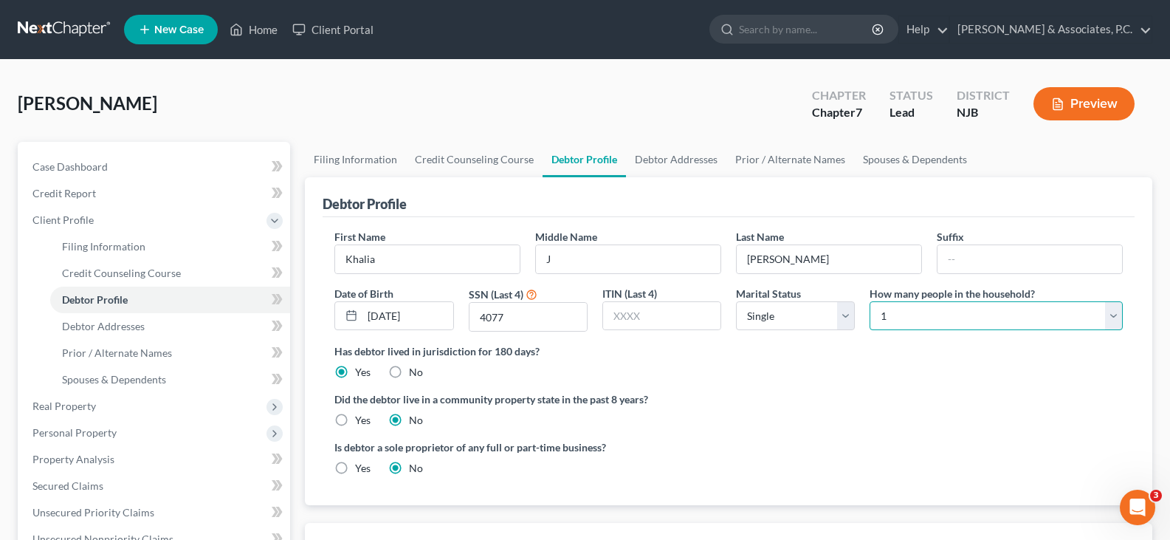
select select "3"
click at [870, 301] on select "Select 1 2 3 4 5 6 7 8 9 10 11 12 13 14 15 16 17 18 19 20" at bounding box center [996, 316] width 253 height 30
click at [884, 401] on label "Did the debtor live in a community property state in the past 8 years?" at bounding box center [728, 399] width 789 height 16
click at [521, 315] on input "4077" at bounding box center [528, 317] width 117 height 28
click at [678, 159] on link "Debtor Addresses" at bounding box center [676, 159] width 100 height 35
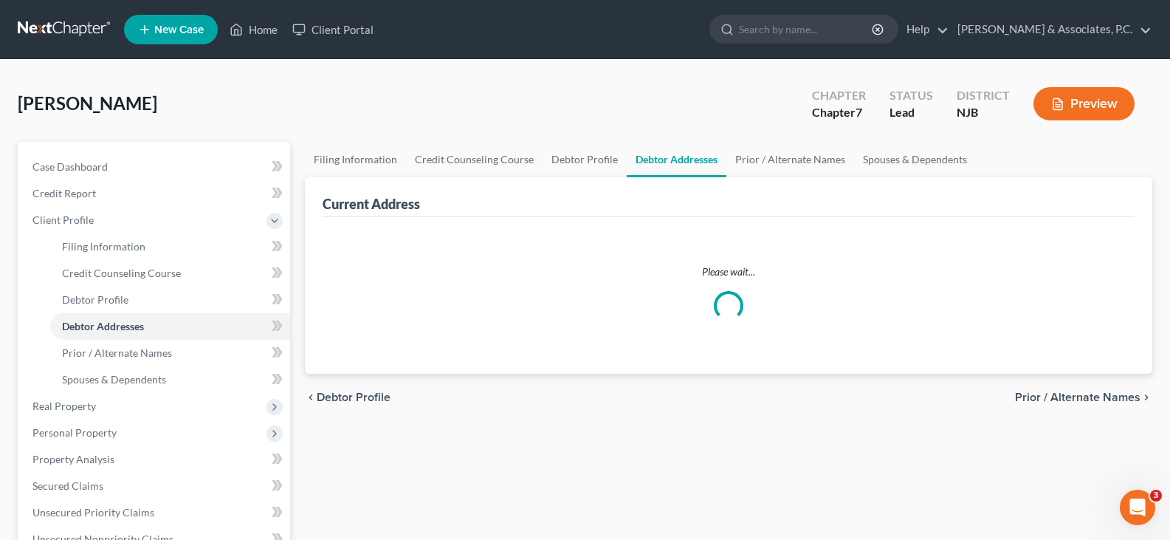
select select "0"
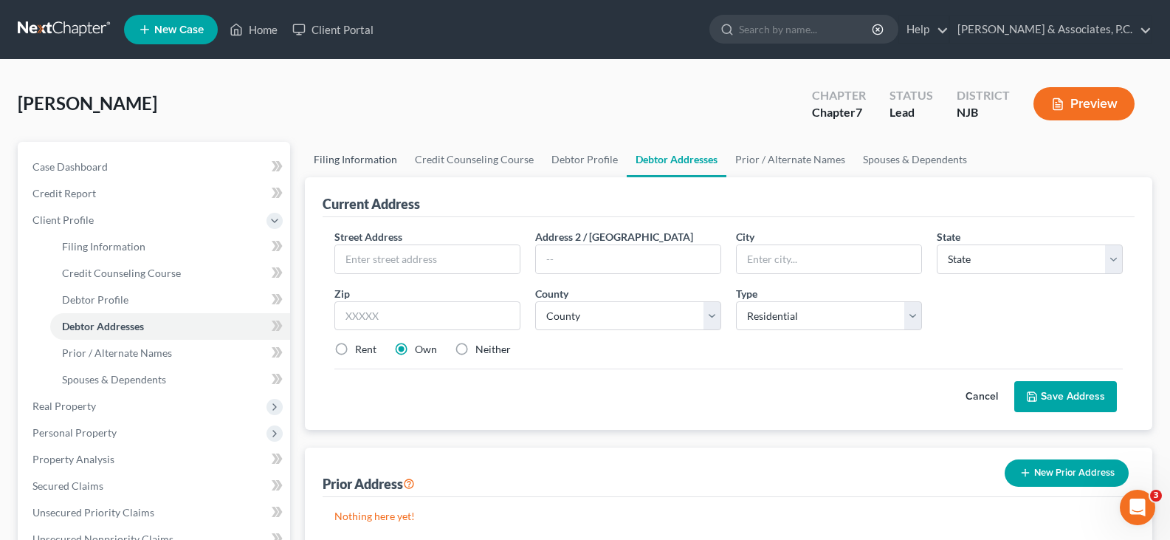
click at [329, 165] on link "Filing Information" at bounding box center [355, 159] width 101 height 35
select select "1"
select select "0"
select select "51"
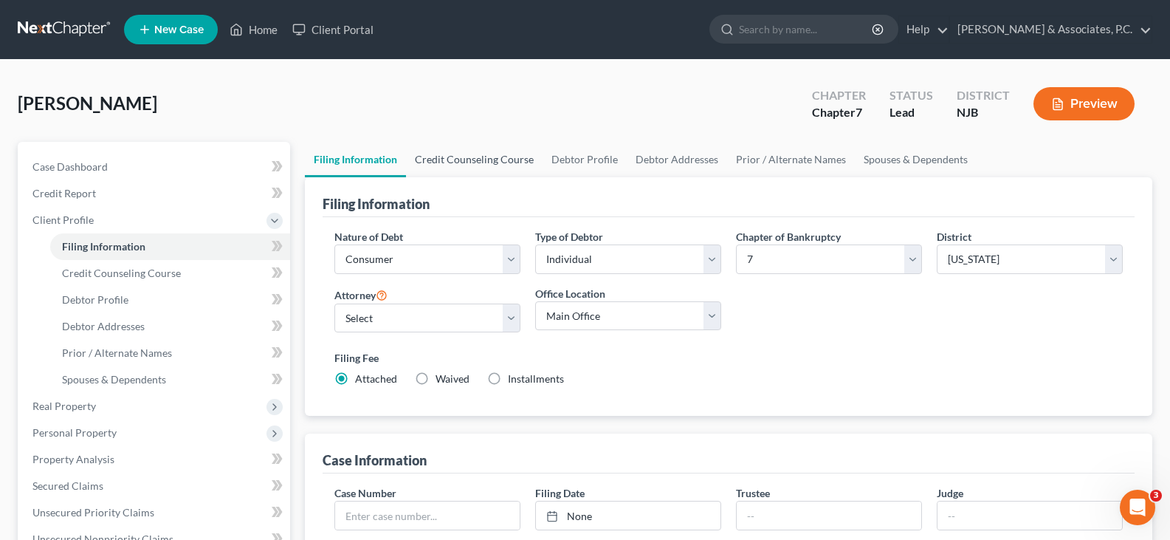
click at [503, 157] on link "Credit Counseling Course" at bounding box center [474, 159] width 137 height 35
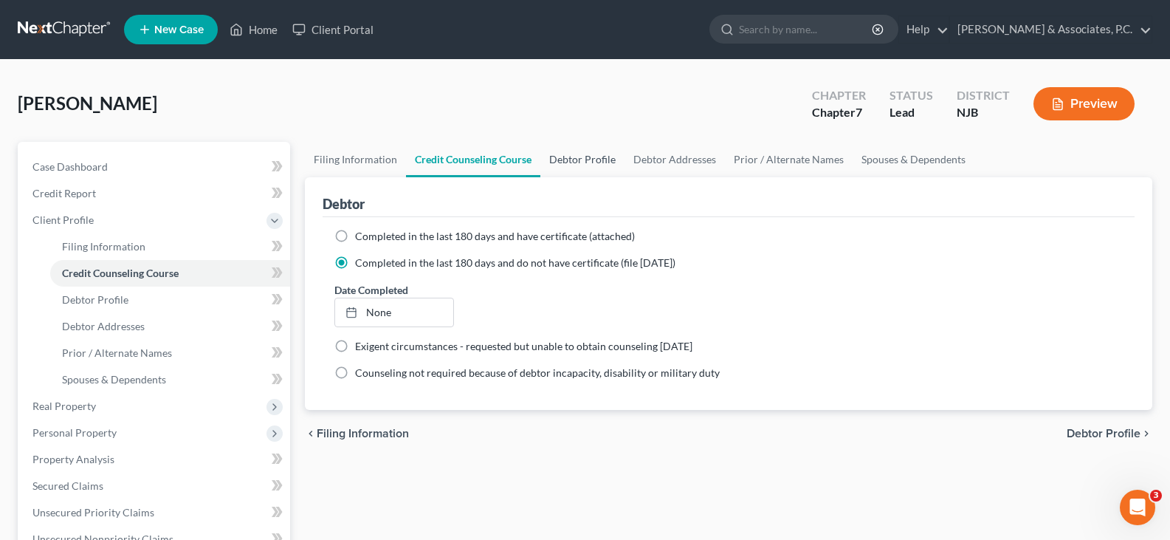
click at [564, 162] on link "Debtor Profile" at bounding box center [582, 159] width 84 height 35
select select "0"
select select "3"
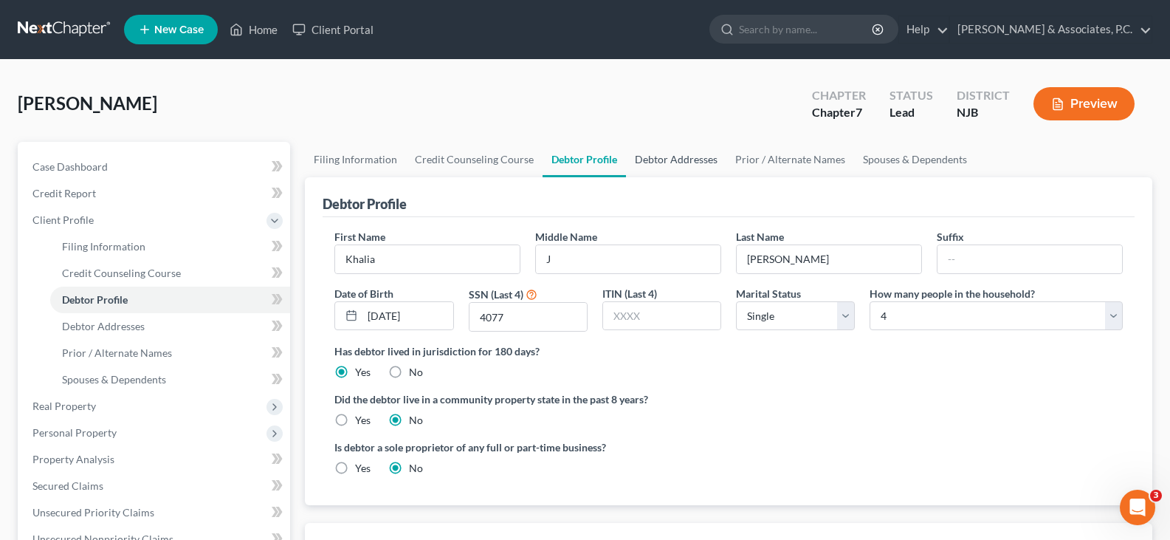
click at [684, 159] on link "Debtor Addresses" at bounding box center [676, 159] width 100 height 35
select select "0"
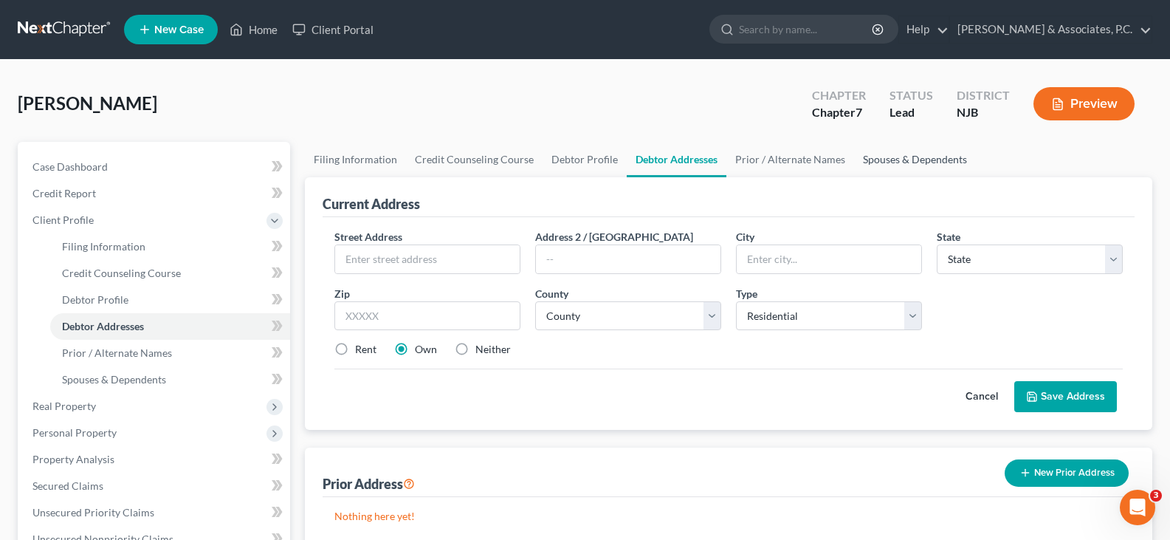
click at [909, 156] on link "Spouses & Dependents" at bounding box center [915, 159] width 122 height 35
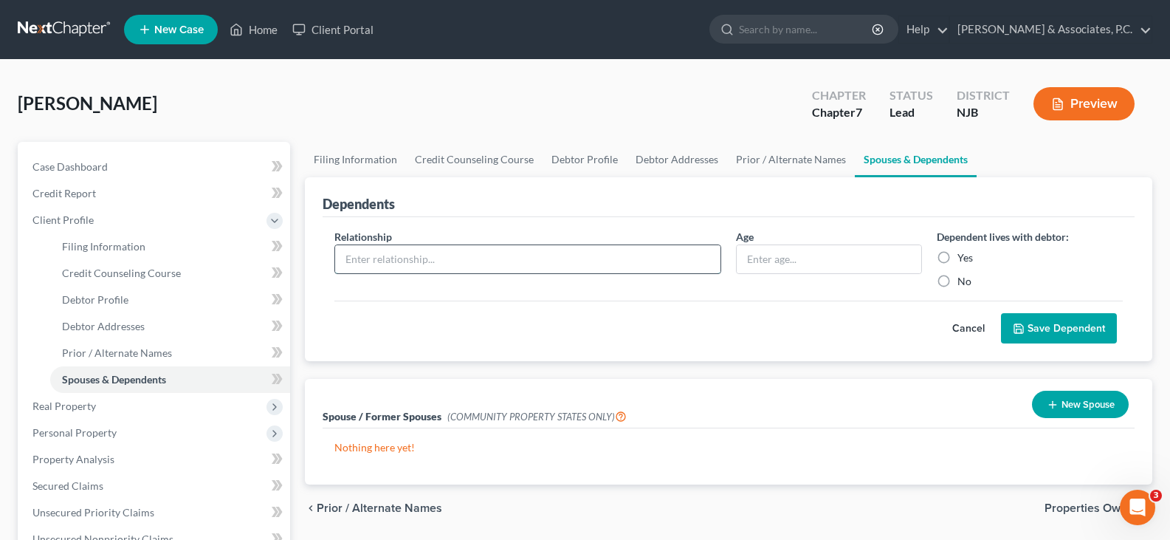
click at [506, 259] on input "text" at bounding box center [527, 259] width 385 height 28
type input "Daughter"
click at [776, 252] on input "text" at bounding box center [829, 259] width 185 height 28
type input "2"
click at [958, 254] on label "Yes" at bounding box center [966, 257] width 16 height 15
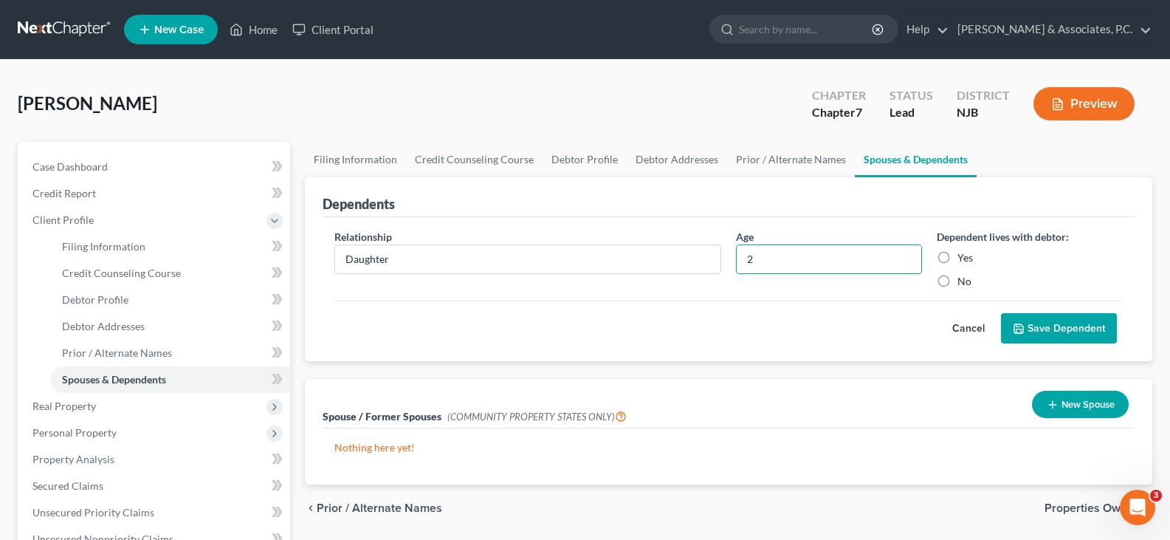
click at [963, 254] on input "Yes" at bounding box center [968, 255] width 10 height 10
radio input "true"
click at [1058, 323] on button "Save Dependent" at bounding box center [1059, 328] width 116 height 31
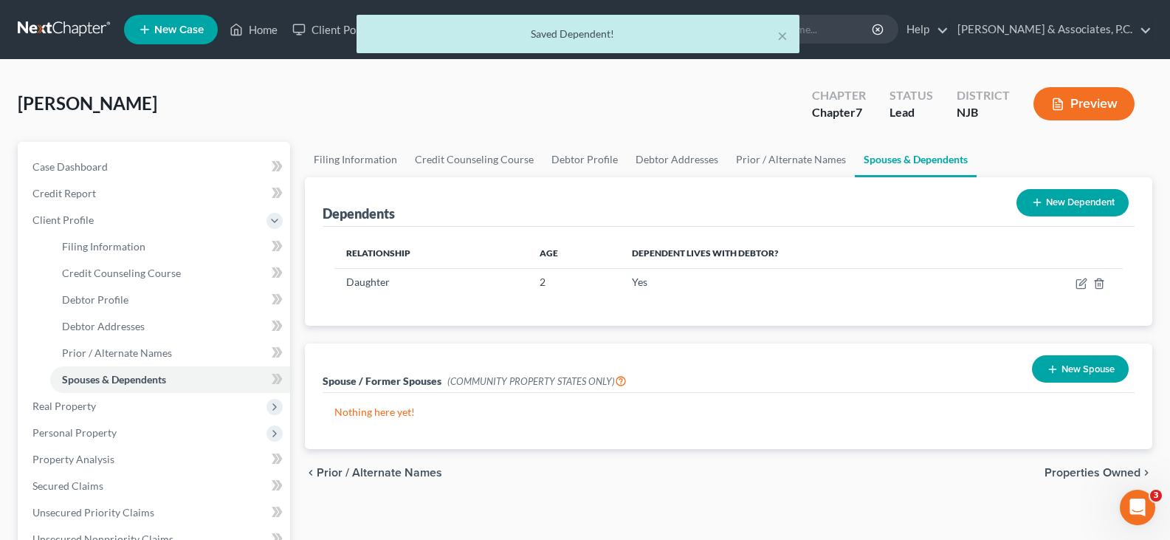
drag, startPoint x: 1070, startPoint y: 203, endPoint x: 815, endPoint y: 212, distance: 254.9
click at [1069, 203] on button "New Dependent" at bounding box center [1073, 202] width 112 height 27
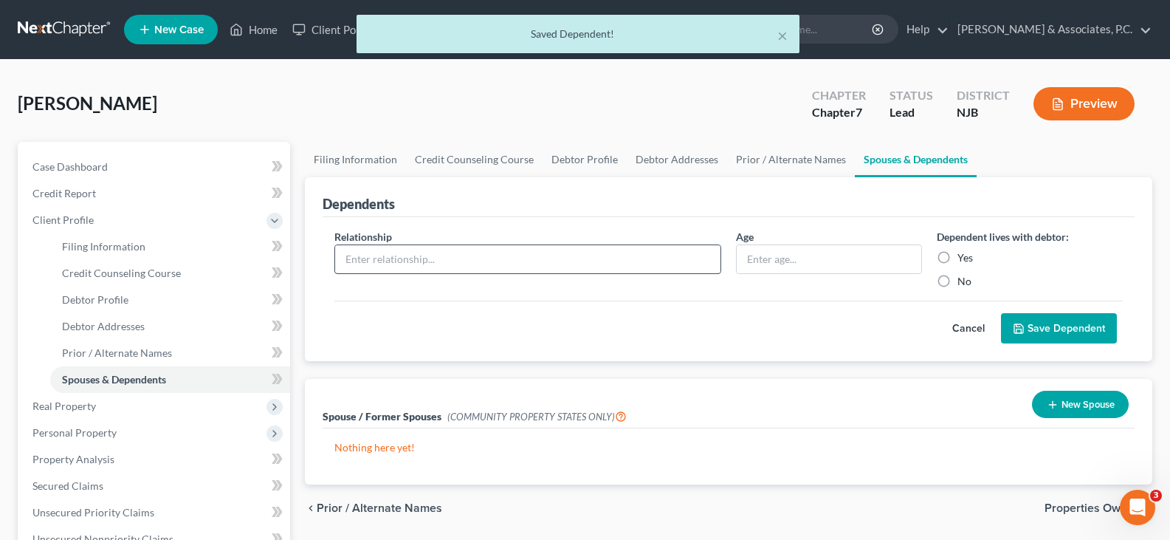
click at [514, 262] on input "text" at bounding box center [527, 259] width 385 height 28
type input "Daughter"
click at [780, 252] on input "text" at bounding box center [829, 259] width 185 height 28
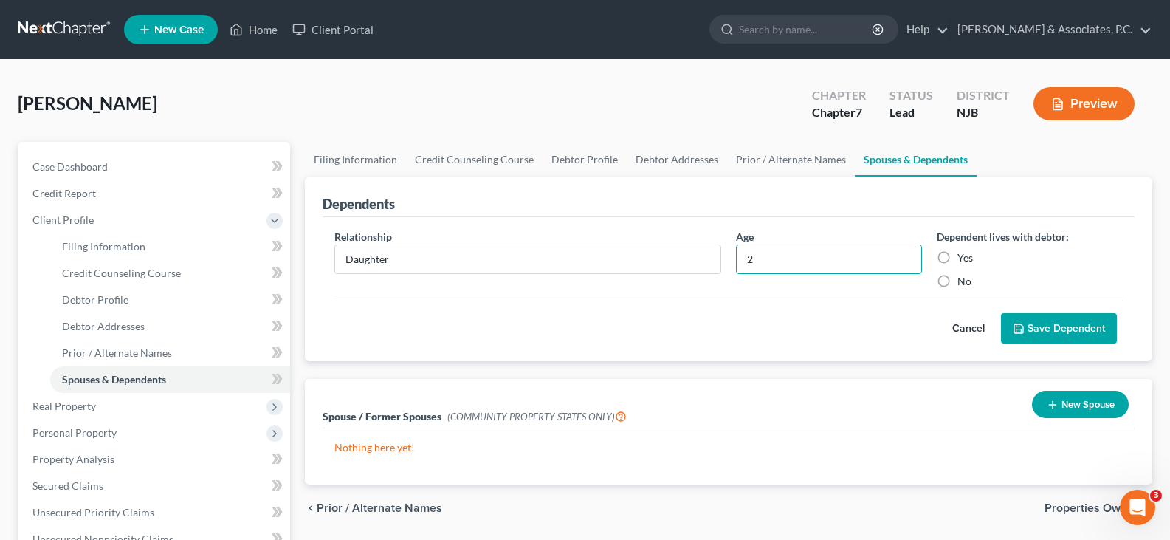
type input "2"
click at [958, 257] on label "Yes" at bounding box center [966, 257] width 16 height 15
click at [963, 257] on input "Yes" at bounding box center [968, 255] width 10 height 10
radio input "true"
click at [1058, 327] on button "Save Dependent" at bounding box center [1059, 328] width 116 height 31
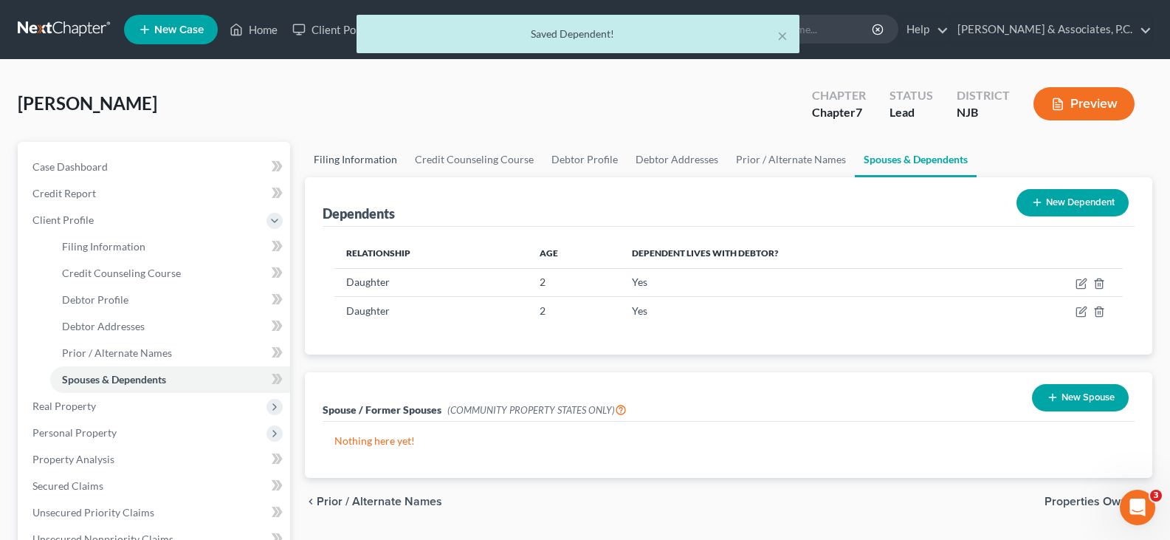
drag, startPoint x: 331, startPoint y: 165, endPoint x: 329, endPoint y: 156, distance: 9.0
click at [330, 163] on link "Filing Information" at bounding box center [355, 159] width 101 height 35
select select "1"
select select "0"
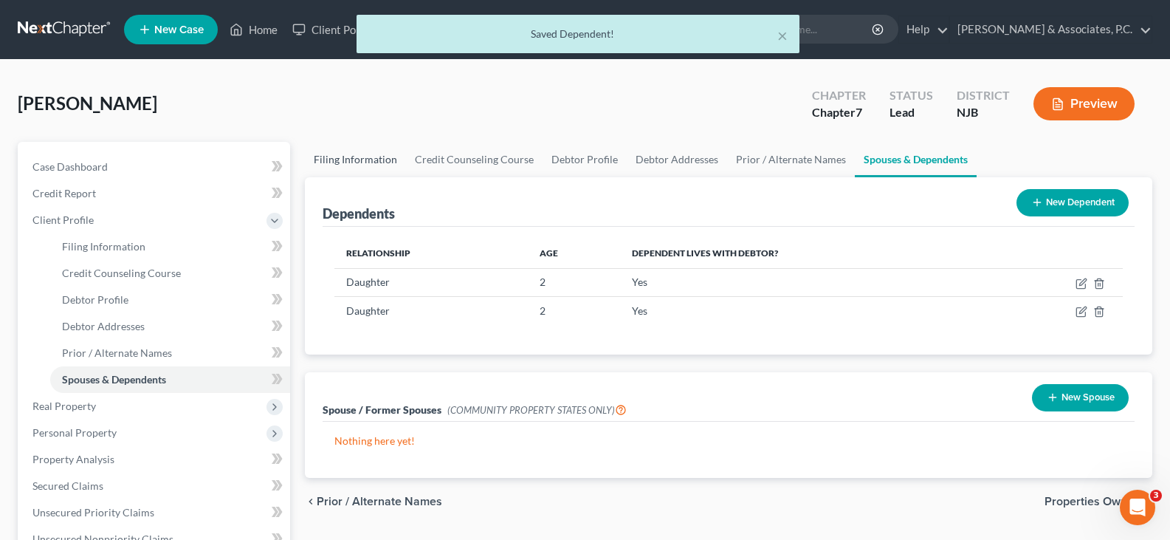
select select "51"
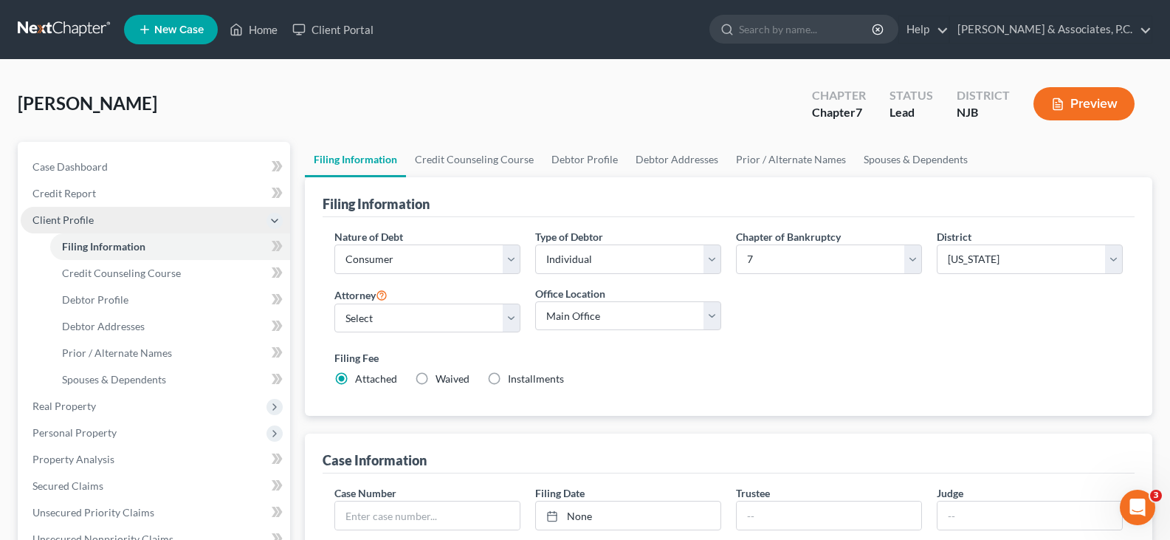
click at [63, 227] on span "Client Profile" at bounding box center [155, 220] width 269 height 27
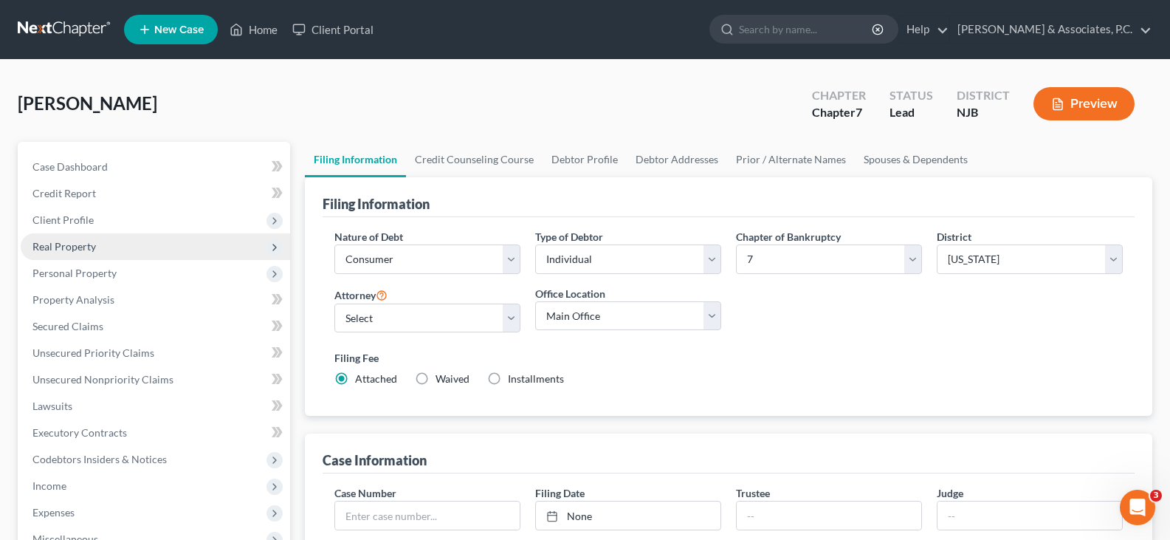
click at [63, 243] on span "Real Property" at bounding box center [63, 246] width 63 height 13
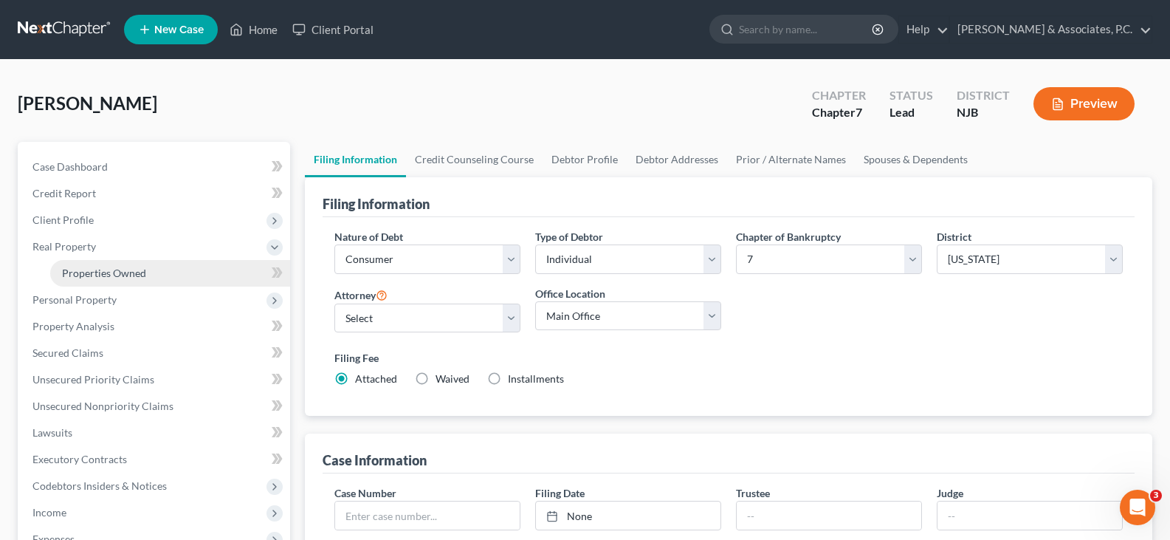
click at [80, 269] on span "Properties Owned" at bounding box center [104, 273] width 84 height 13
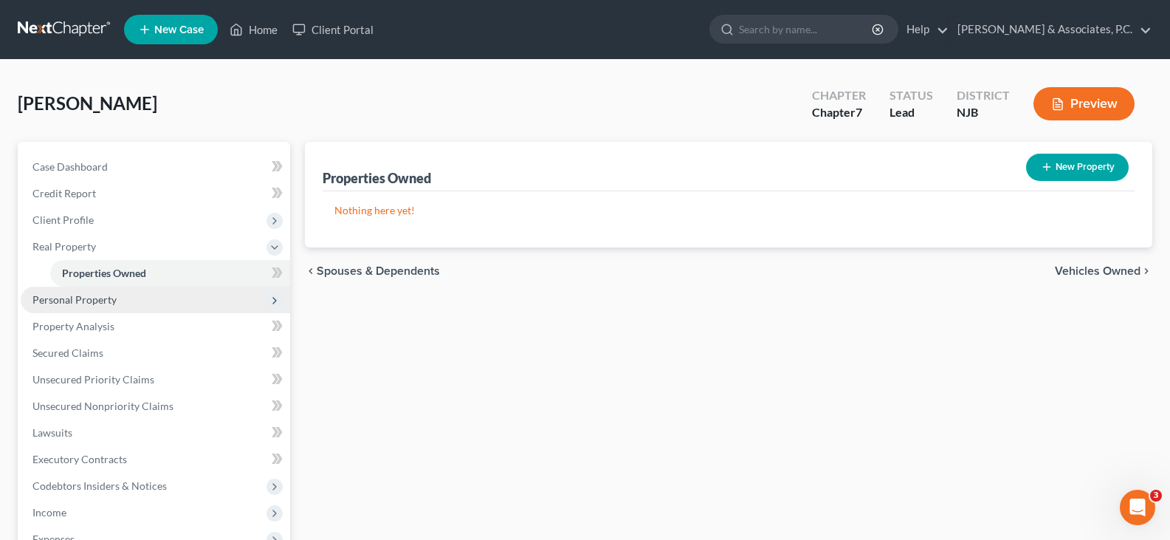
click at [80, 295] on span "Personal Property" at bounding box center [74, 299] width 84 height 13
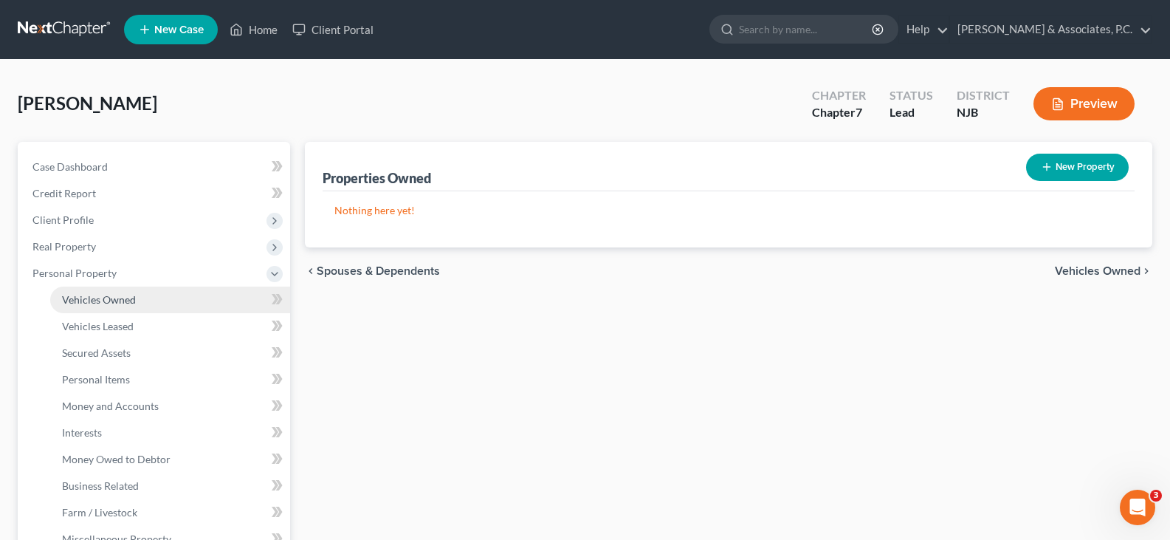
click at [99, 295] on span "Vehicles Owned" at bounding box center [99, 299] width 74 height 13
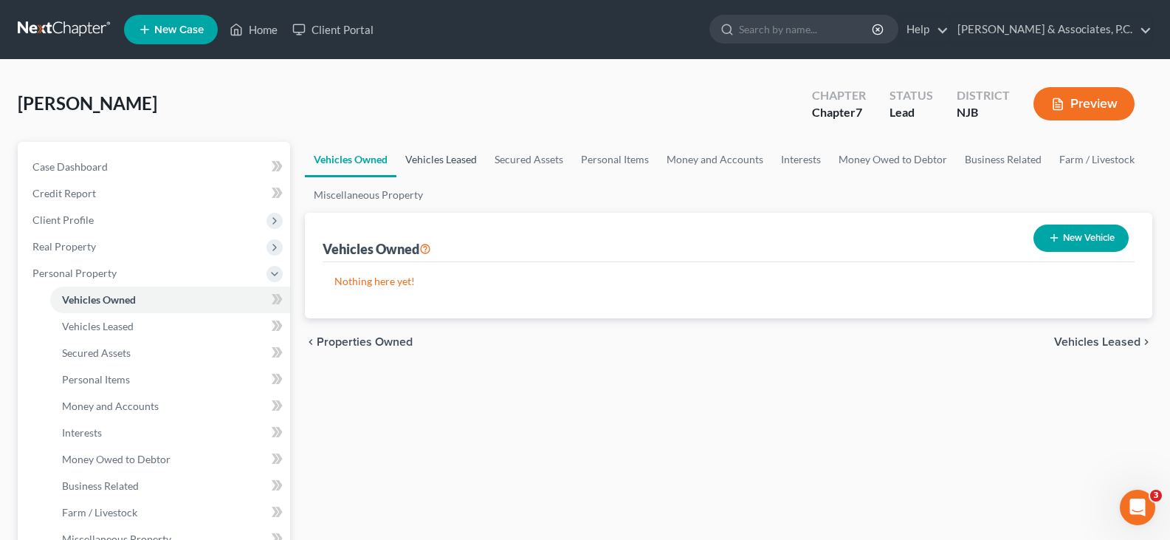
click at [424, 156] on link "Vehicles Leased" at bounding box center [440, 159] width 89 height 35
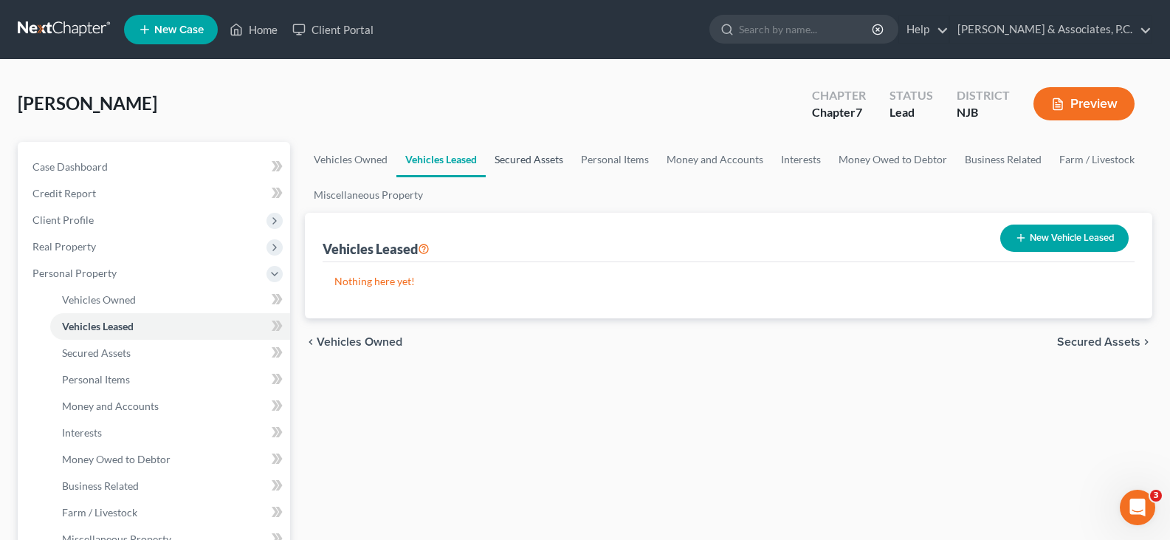
click at [520, 159] on link "Secured Assets" at bounding box center [529, 159] width 86 height 35
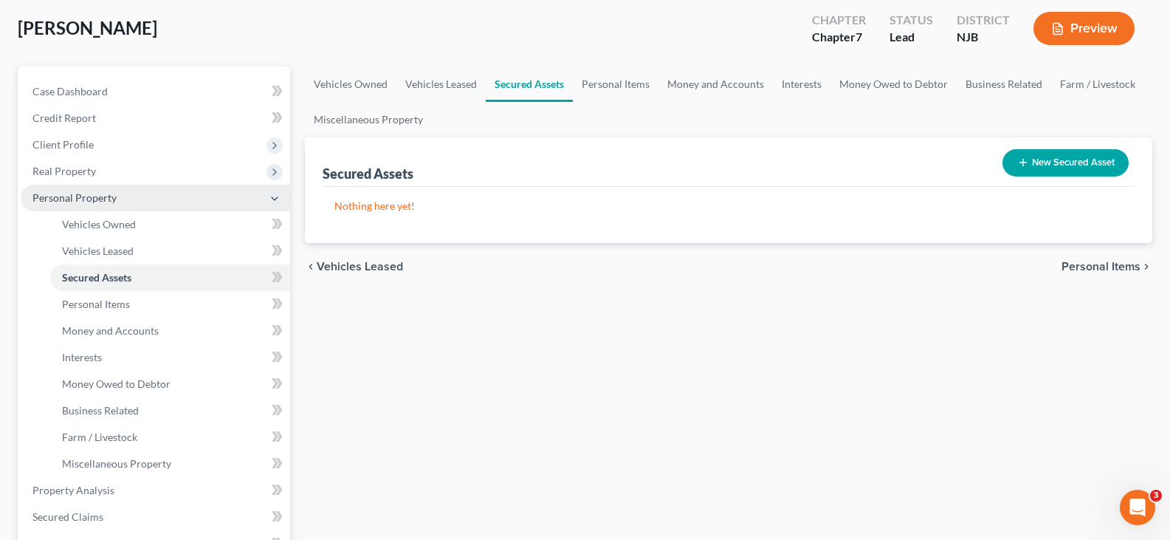
scroll to position [148, 0]
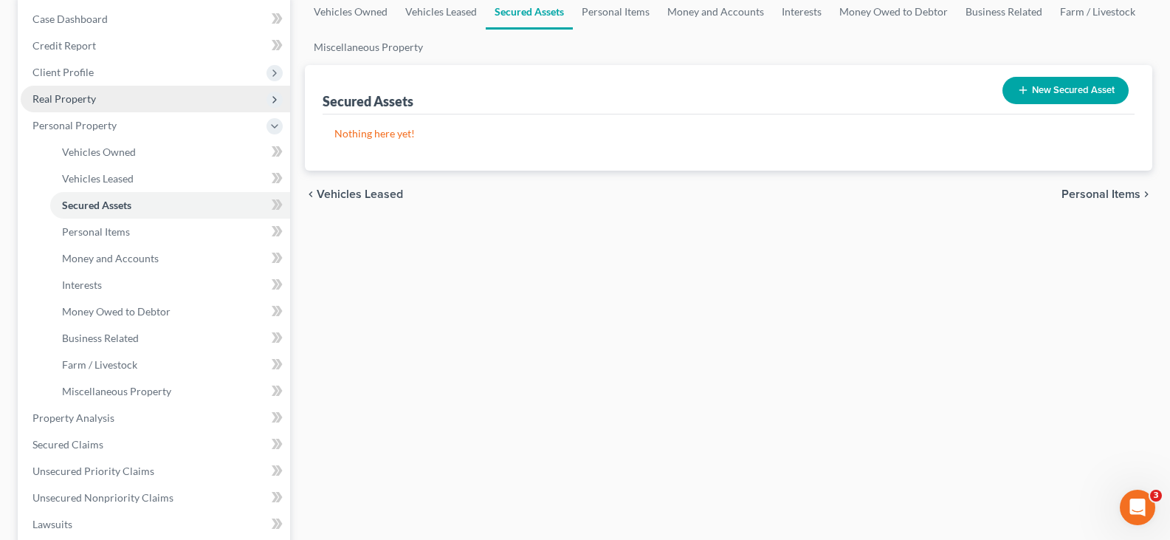
click at [66, 99] on span "Real Property" at bounding box center [63, 98] width 63 height 13
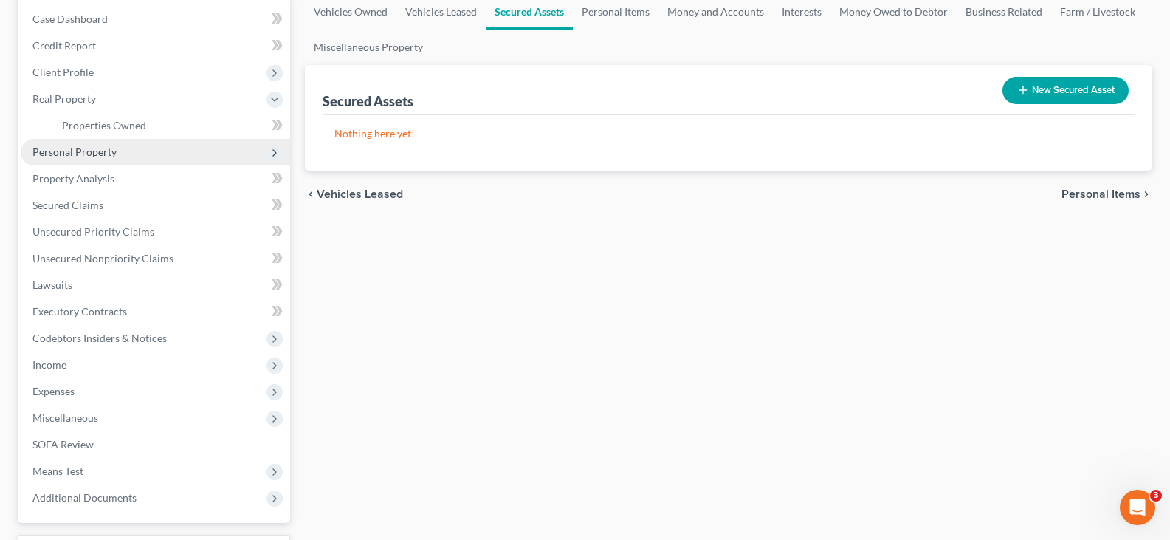
click at [63, 151] on span "Personal Property" at bounding box center [74, 151] width 84 height 13
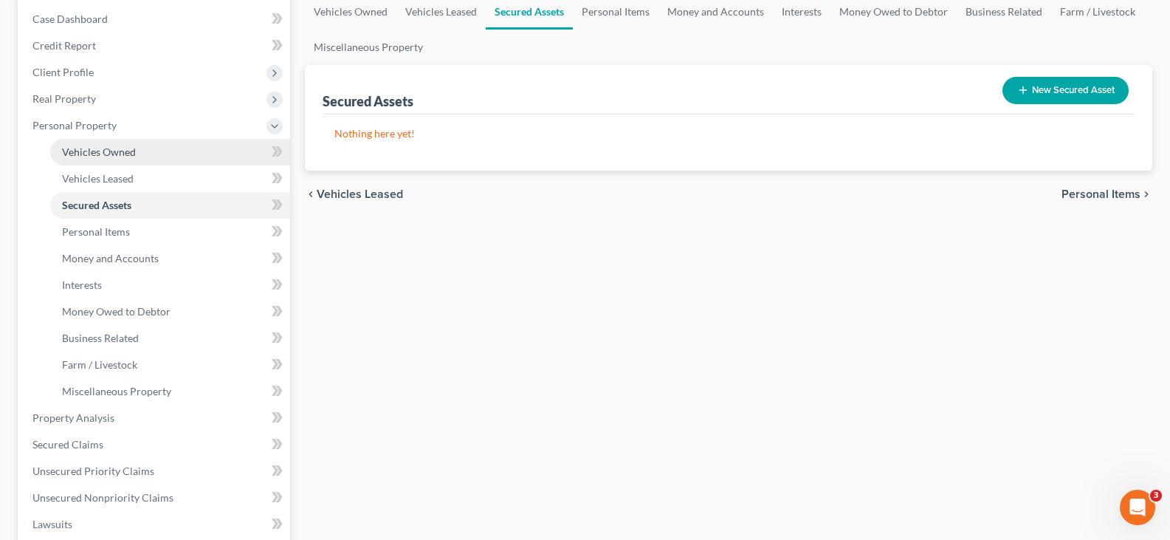
click at [87, 154] on span "Vehicles Owned" at bounding box center [99, 151] width 74 height 13
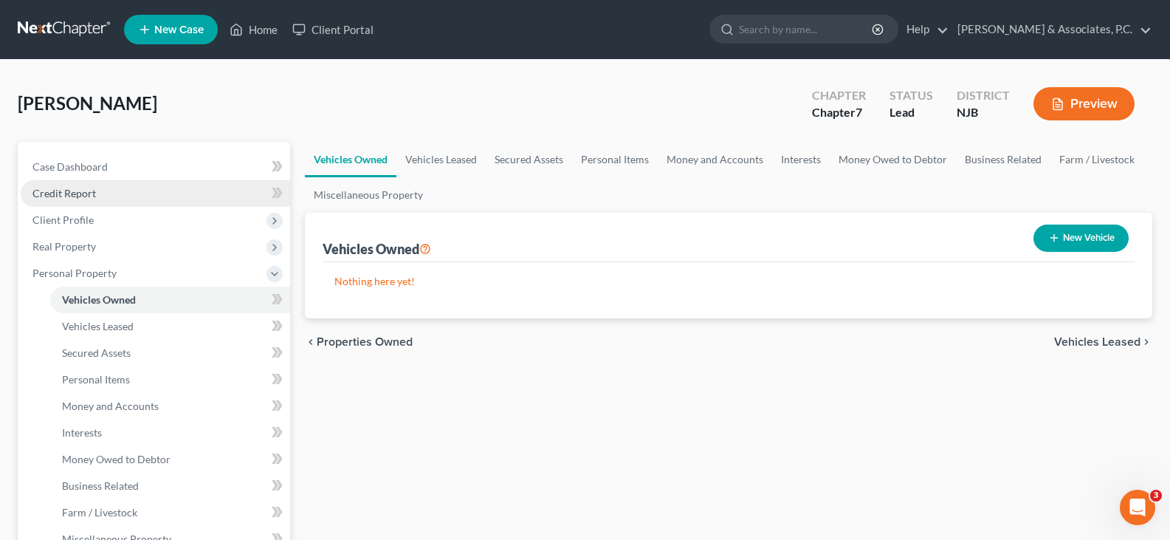
click at [54, 190] on span "Credit Report" at bounding box center [63, 193] width 63 height 13
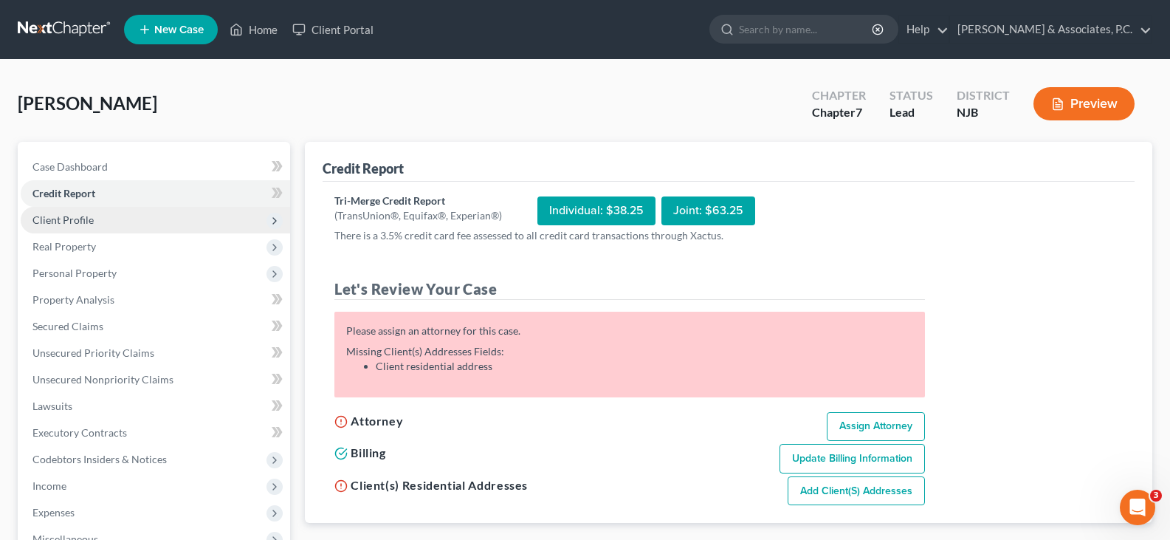
click at [63, 219] on span "Client Profile" at bounding box center [62, 219] width 61 height 13
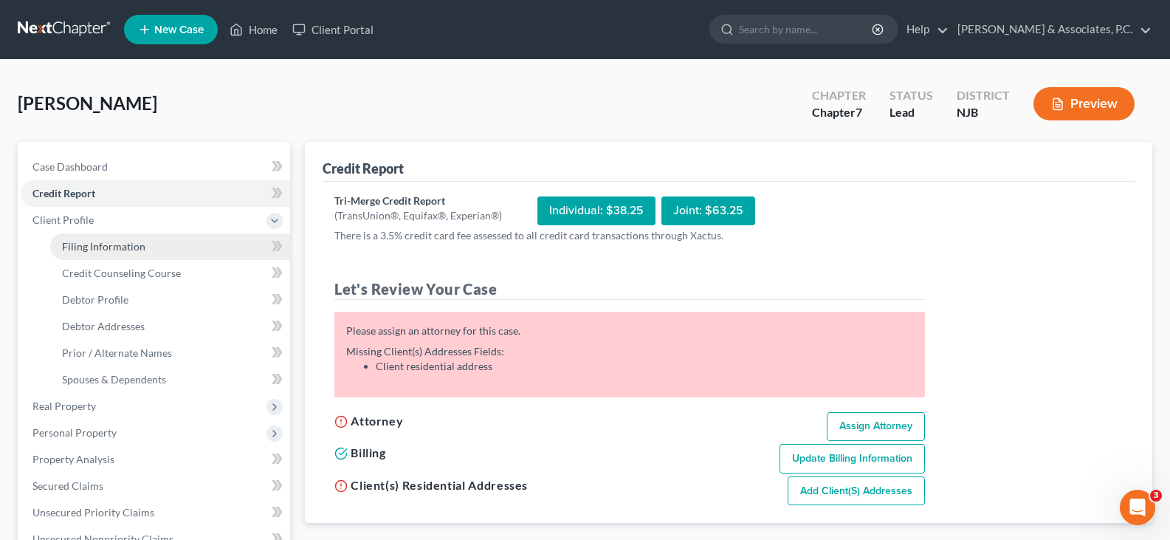
click at [91, 243] on span "Filing Information" at bounding box center [103, 246] width 83 height 13
select select "1"
select select "0"
select select "51"
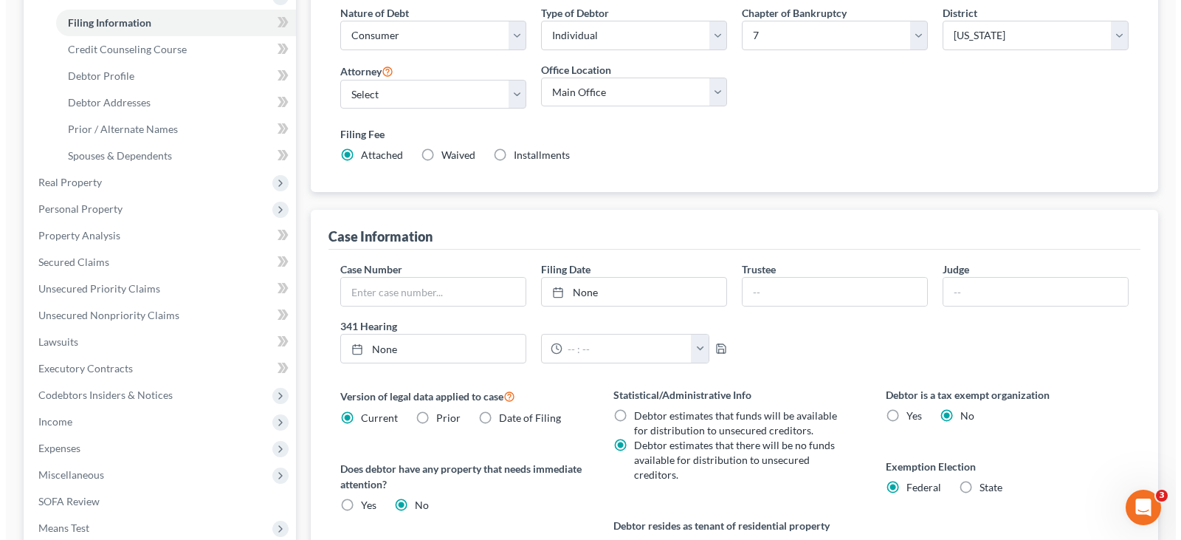
scroll to position [443, 0]
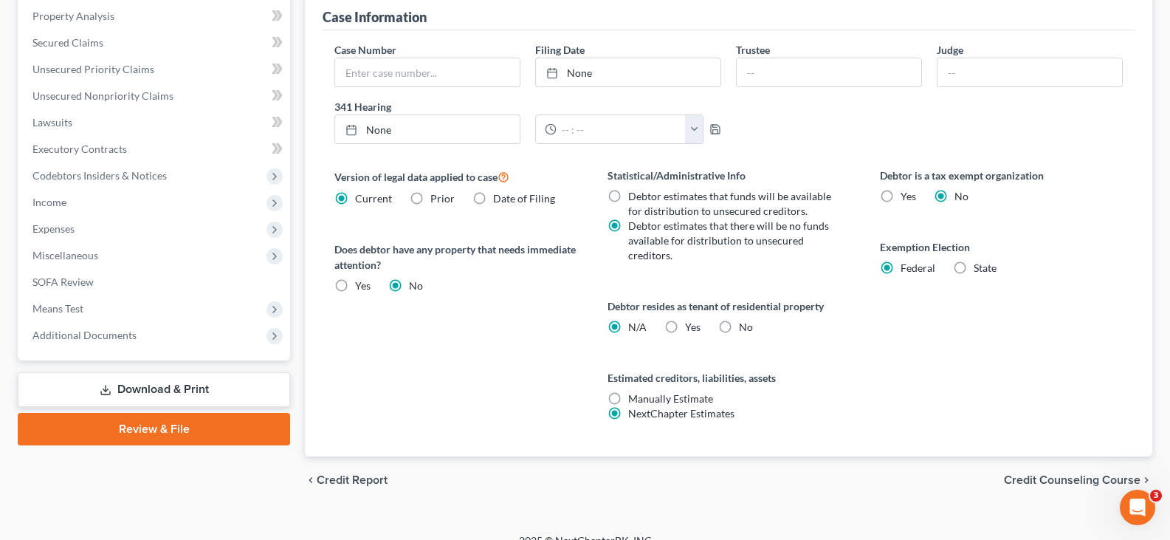
click at [685, 323] on label "Yes Yes" at bounding box center [693, 327] width 16 height 15
click at [691, 323] on input "Yes Yes" at bounding box center [696, 325] width 10 height 10
radio input "true"
radio input "false"
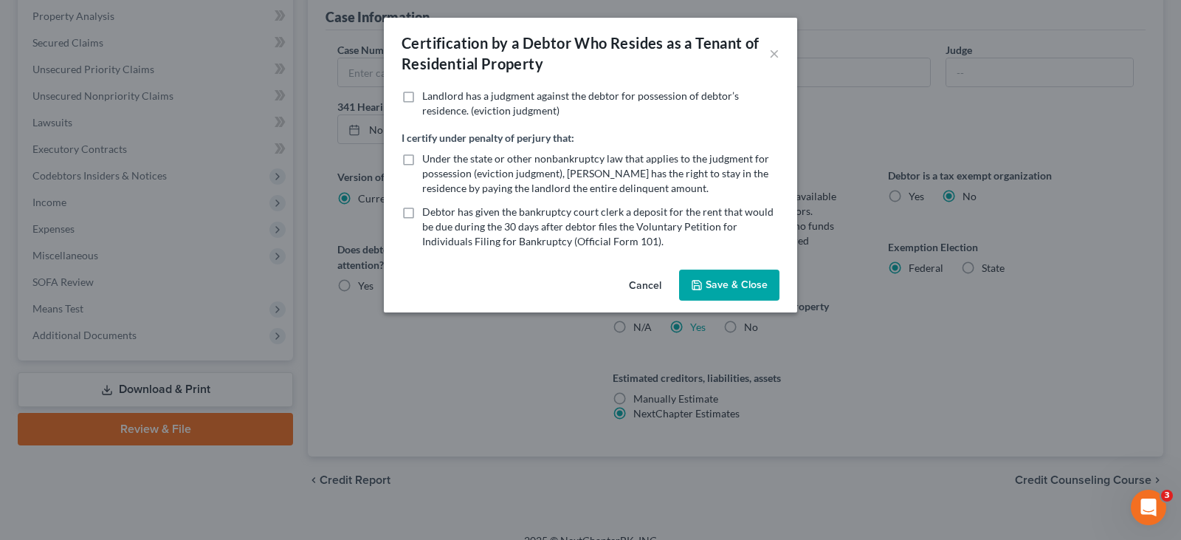
click at [749, 278] on button "Save & Close" at bounding box center [729, 284] width 100 height 31
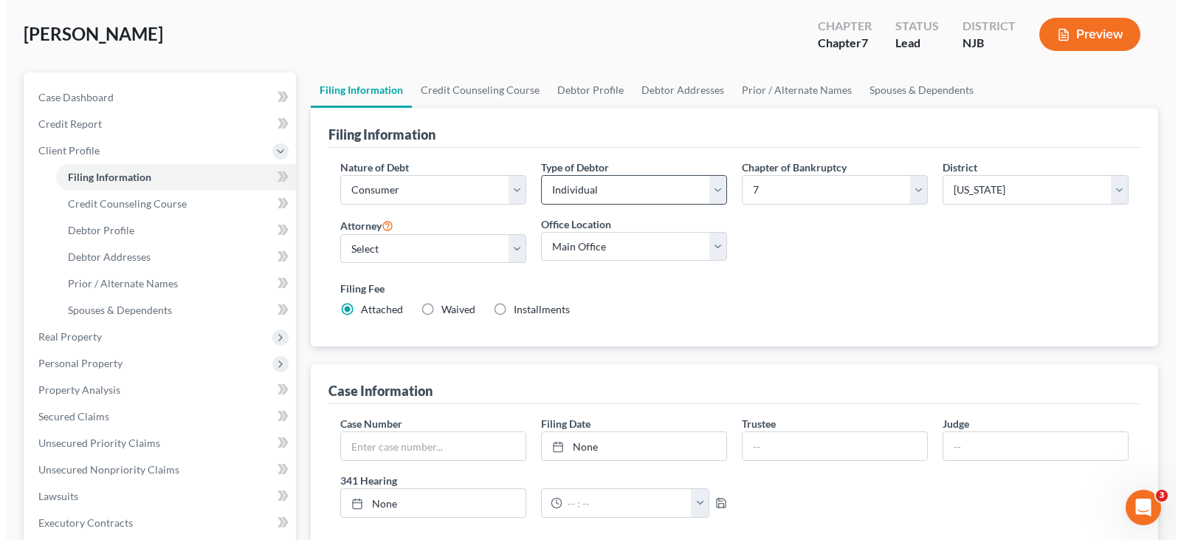
scroll to position [0, 0]
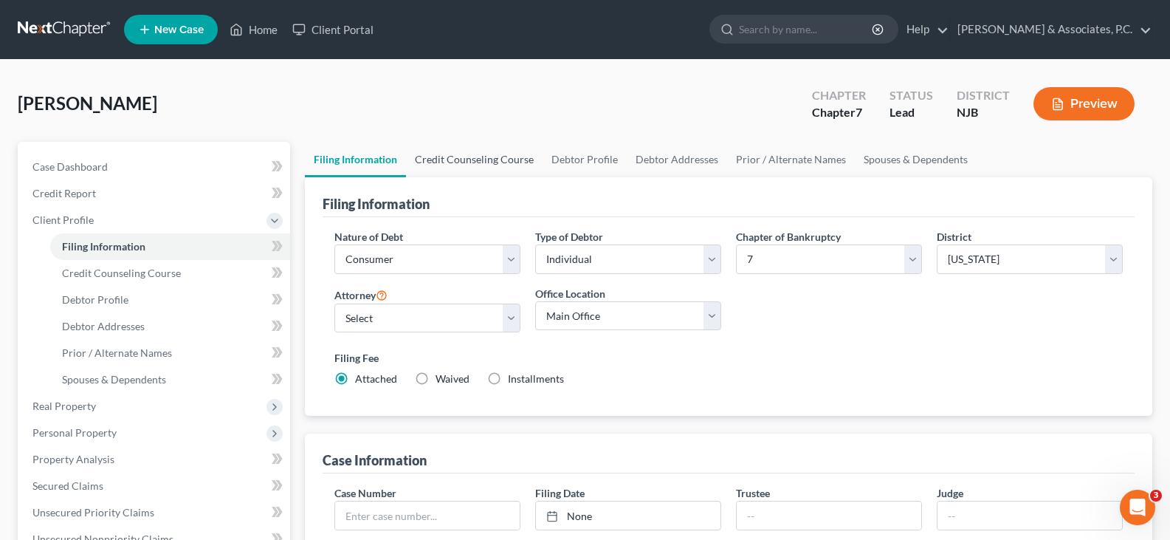
click at [468, 154] on link "Credit Counseling Course" at bounding box center [474, 159] width 137 height 35
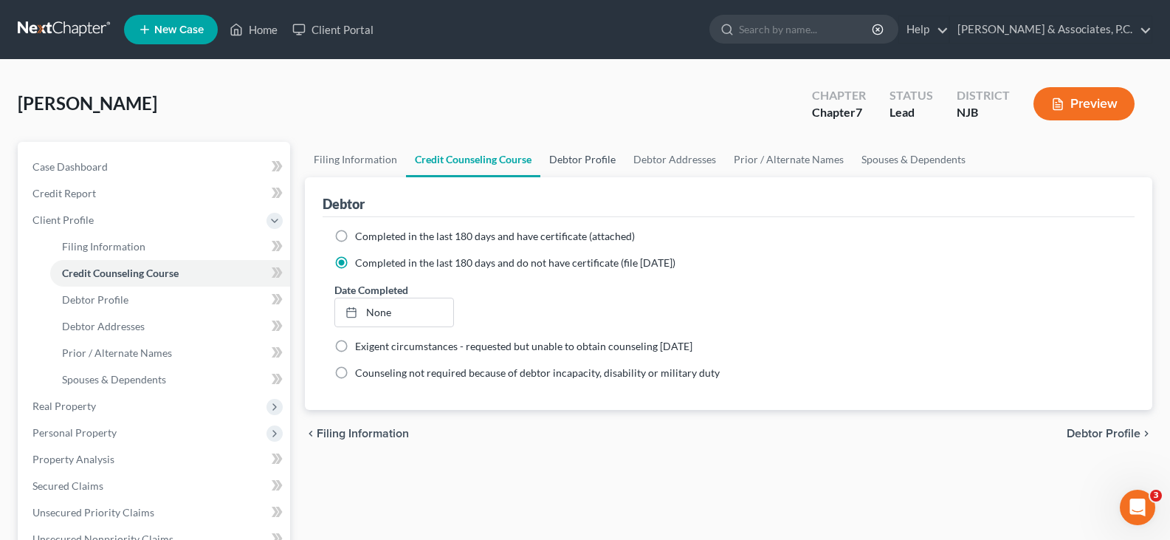
click at [581, 163] on link "Debtor Profile" at bounding box center [582, 159] width 84 height 35
select select "0"
select select "3"
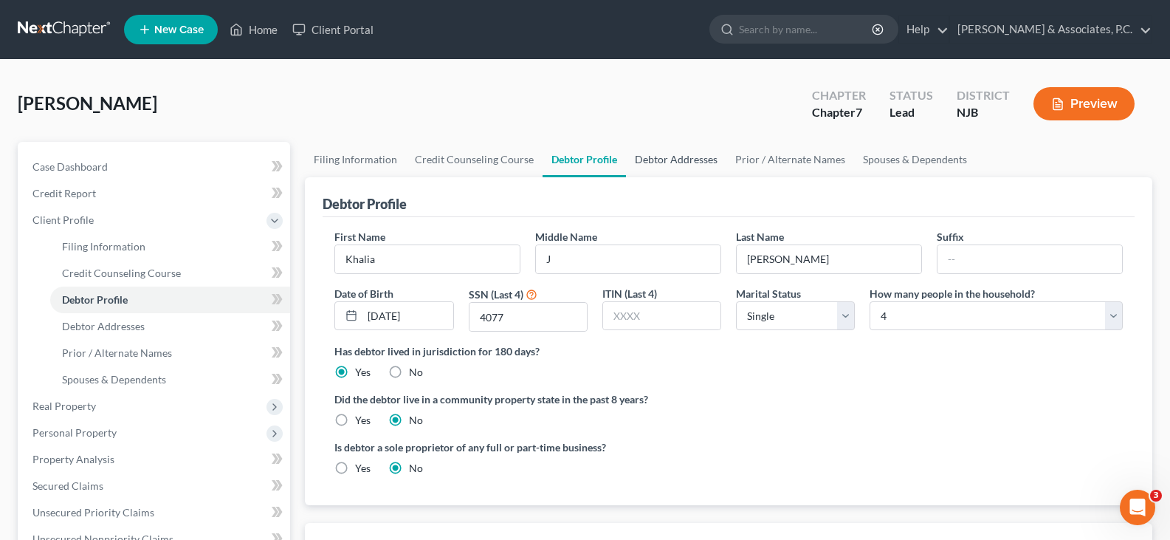
click at [667, 165] on link "Debtor Addresses" at bounding box center [676, 159] width 100 height 35
select select "0"
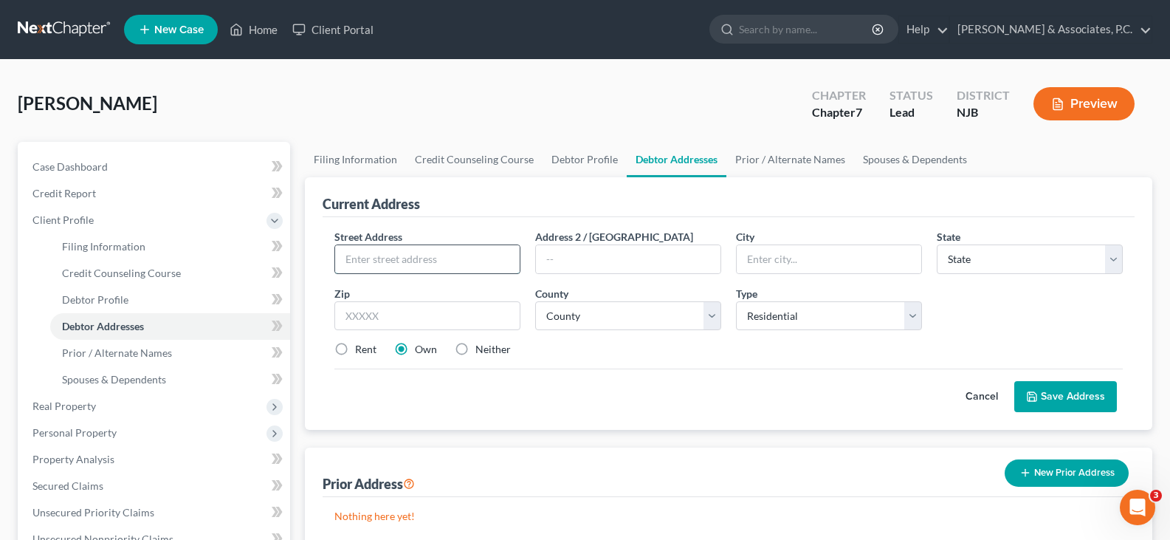
drag, startPoint x: 453, startPoint y: 258, endPoint x: 456, endPoint y: 265, distance: 8.3
click at [452, 258] on input "text" at bounding box center [427, 259] width 185 height 28
type input "[STREET_ADDRESS][PERSON_NAME]"
type input "[GEOGRAPHIC_DATA]"
select select "33"
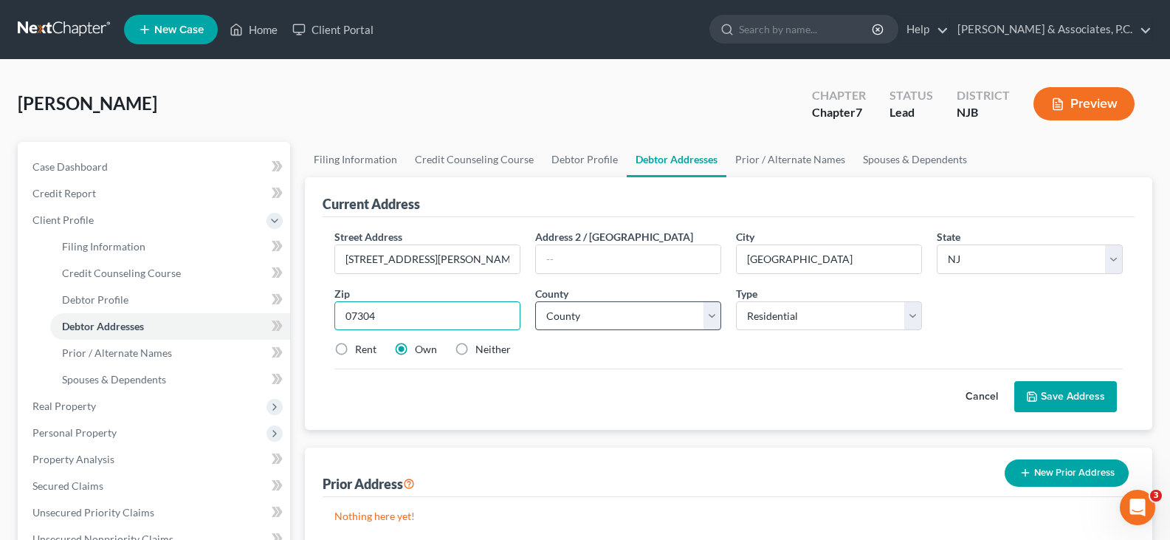
type input "07304"
drag, startPoint x: 619, startPoint y: 322, endPoint x: 626, endPoint y: 318, distance: 7.6
click at [619, 322] on select "County [GEOGRAPHIC_DATA] [GEOGRAPHIC_DATA] [GEOGRAPHIC_DATA] [GEOGRAPHIC_DATA] …" at bounding box center [628, 316] width 186 height 30
select select "8"
click at [535, 301] on select "County [GEOGRAPHIC_DATA] [GEOGRAPHIC_DATA] [GEOGRAPHIC_DATA] [GEOGRAPHIC_DATA] …" at bounding box center [628, 316] width 186 height 30
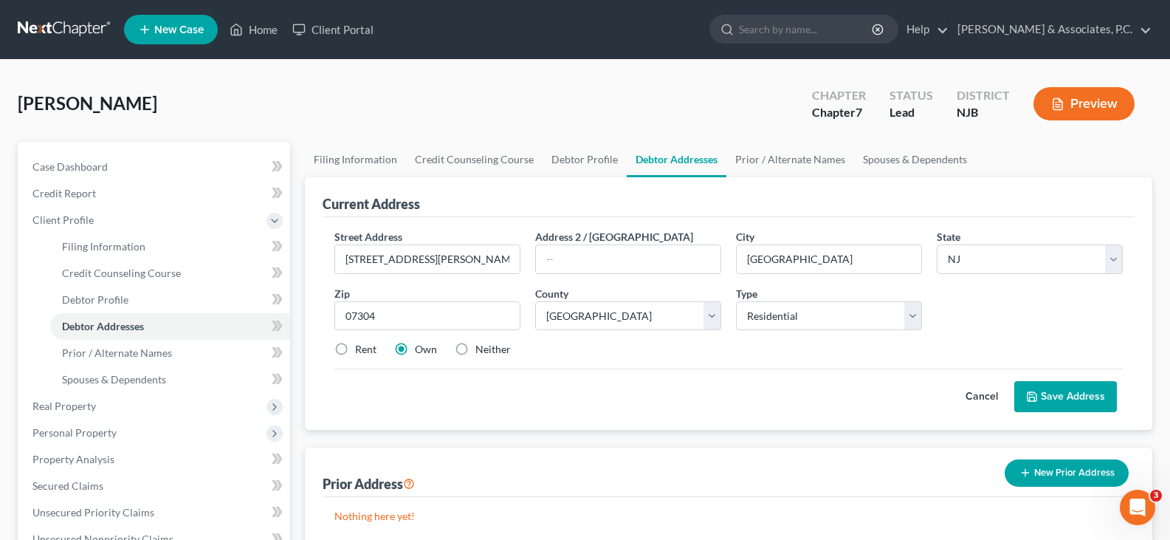
drag, startPoint x: 343, startPoint y: 353, endPoint x: 718, endPoint y: 331, distance: 375.7
click at [355, 353] on label "Rent" at bounding box center [365, 349] width 21 height 15
click at [361, 351] on input "Rent" at bounding box center [366, 347] width 10 height 10
radio input "true"
click at [1071, 390] on button "Save Address" at bounding box center [1065, 396] width 103 height 31
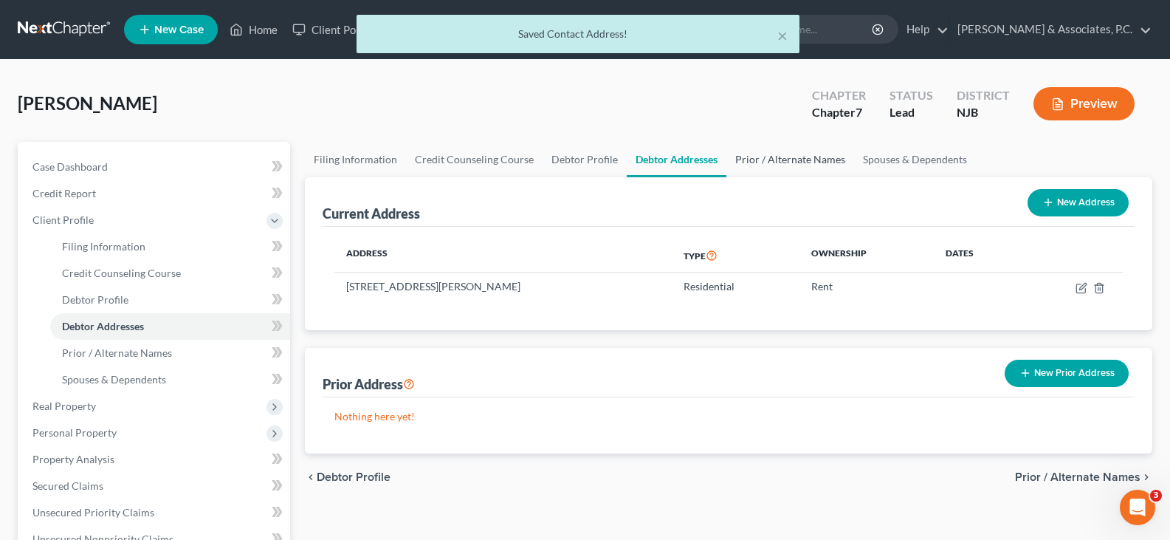
click at [770, 162] on link "Prior / Alternate Names" at bounding box center [790, 159] width 128 height 35
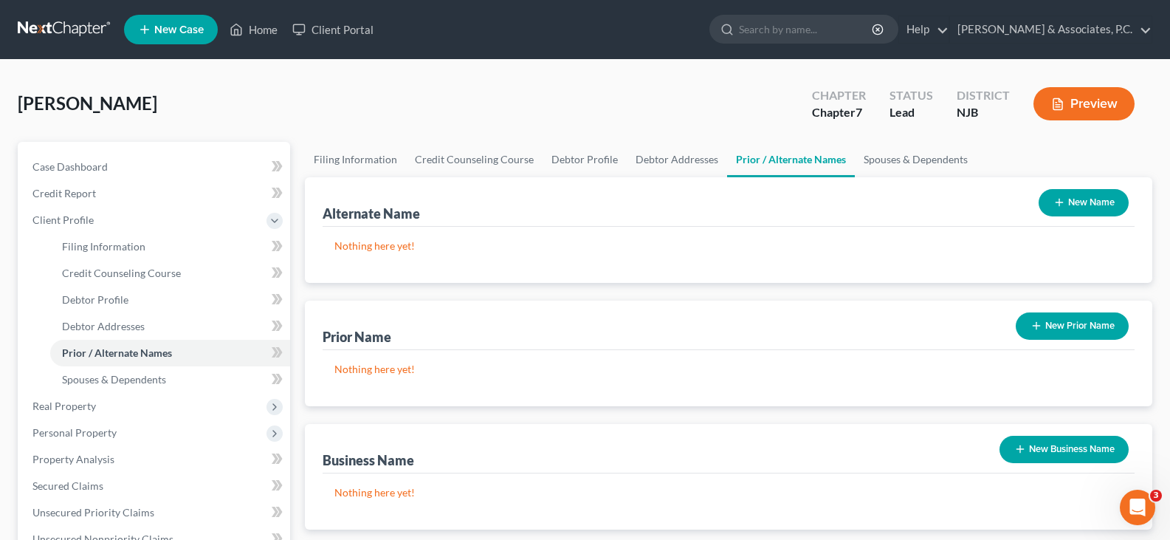
click at [1082, 198] on button "New Name" at bounding box center [1084, 202] width 90 height 27
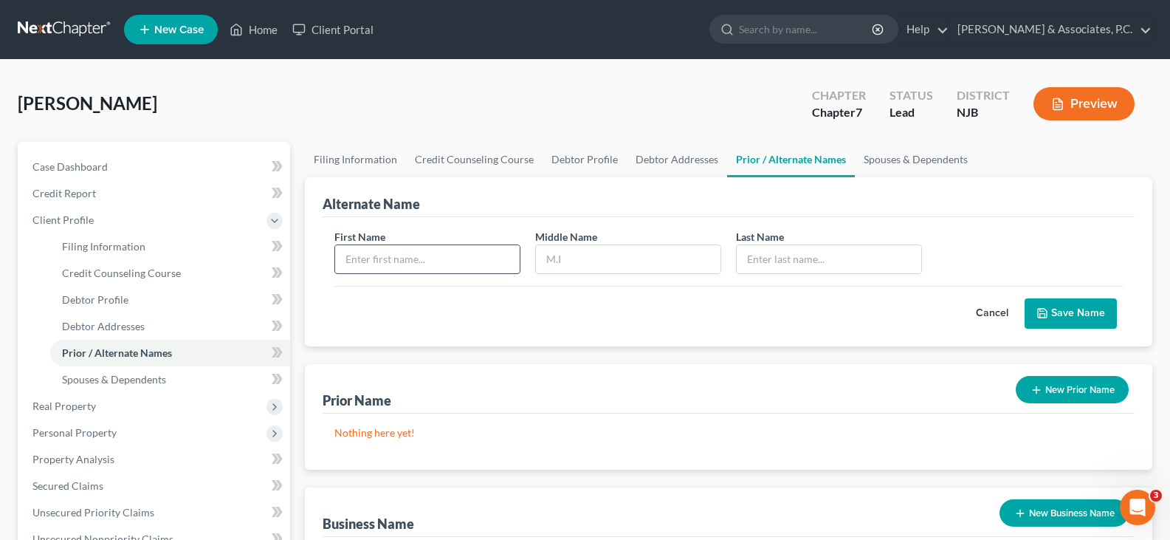
click at [396, 257] on input "text" at bounding box center [427, 259] width 185 height 28
type input "Khalia"
type input "[PERSON_NAME]"
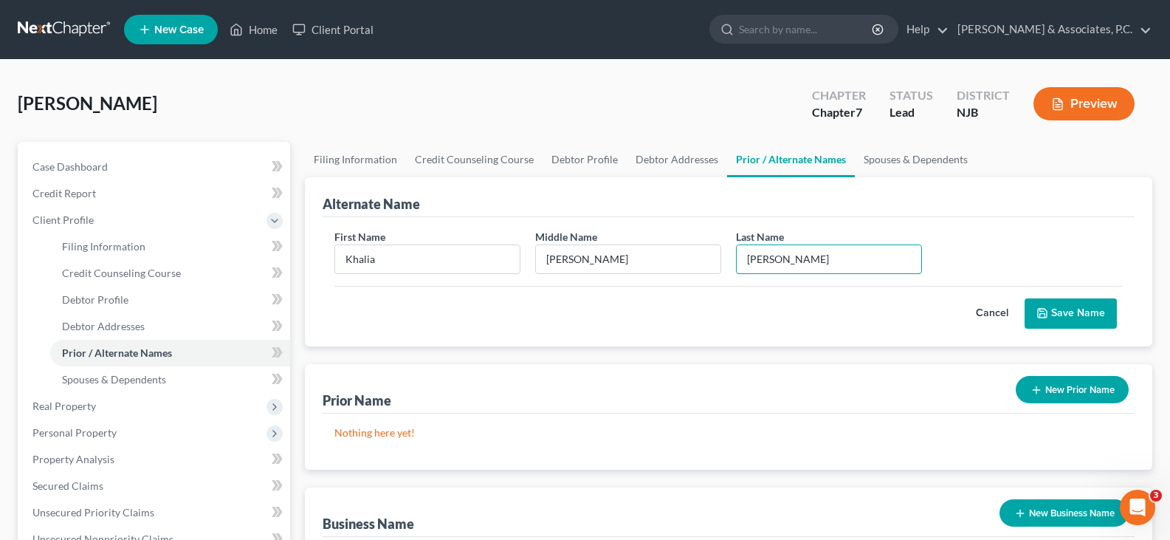
type input "[PERSON_NAME]"
click at [1097, 310] on button "Save Name" at bounding box center [1071, 313] width 92 height 31
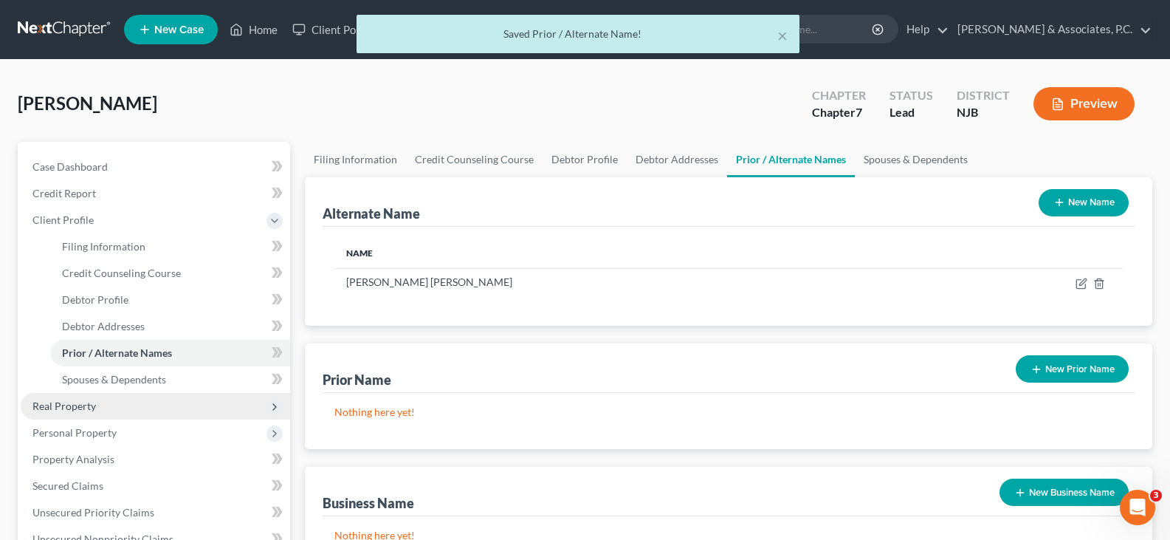
drag, startPoint x: 53, startPoint y: 403, endPoint x: 61, endPoint y: 401, distance: 8.4
click at [53, 402] on span "Real Property" at bounding box center [63, 405] width 63 height 13
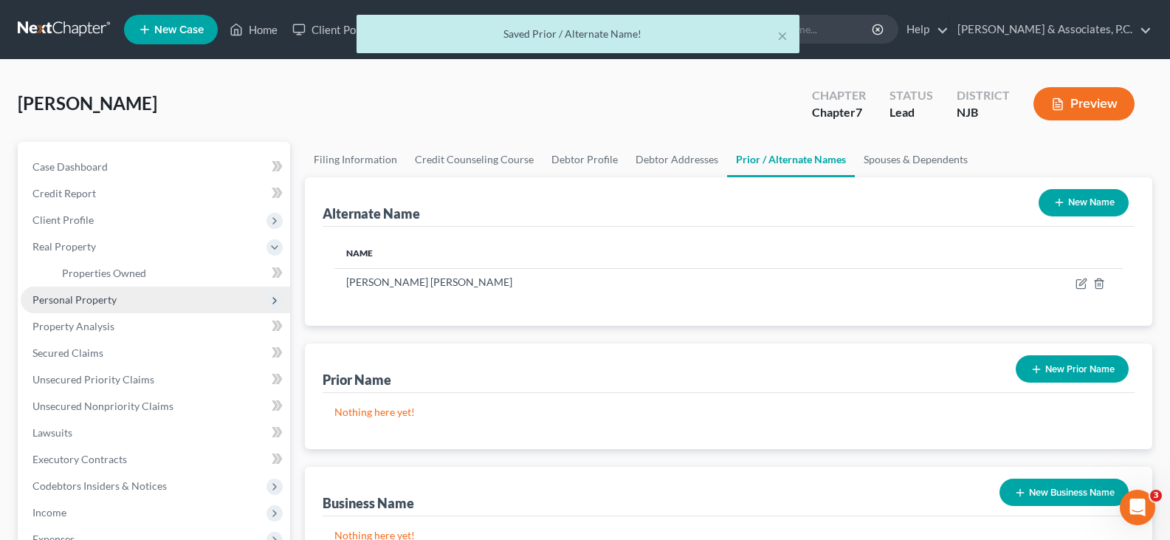
click at [51, 306] on span "Personal Property" at bounding box center [155, 299] width 269 height 27
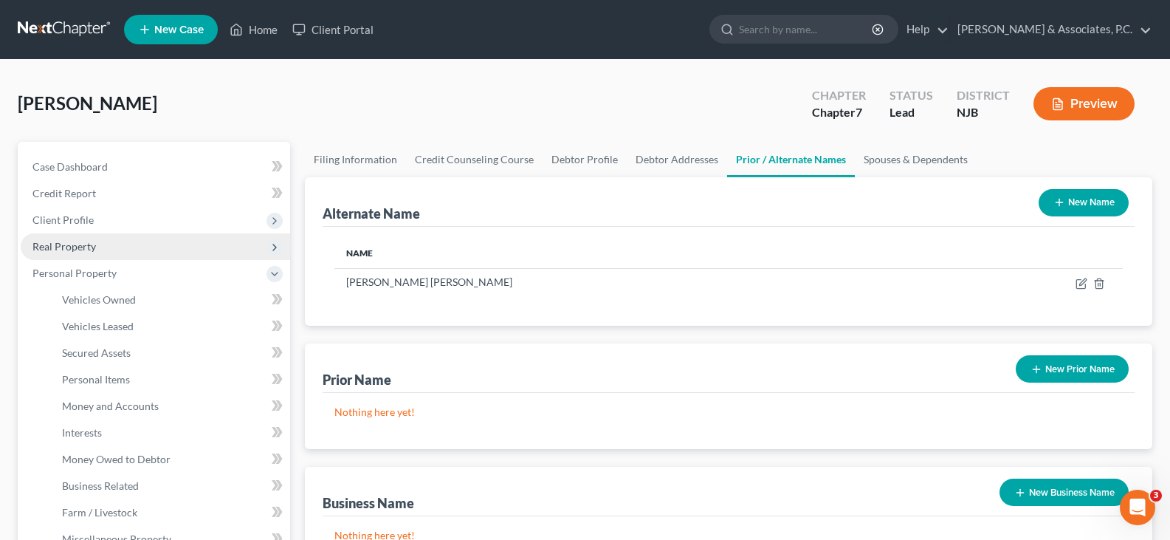
click at [53, 242] on span "Real Property" at bounding box center [63, 246] width 63 height 13
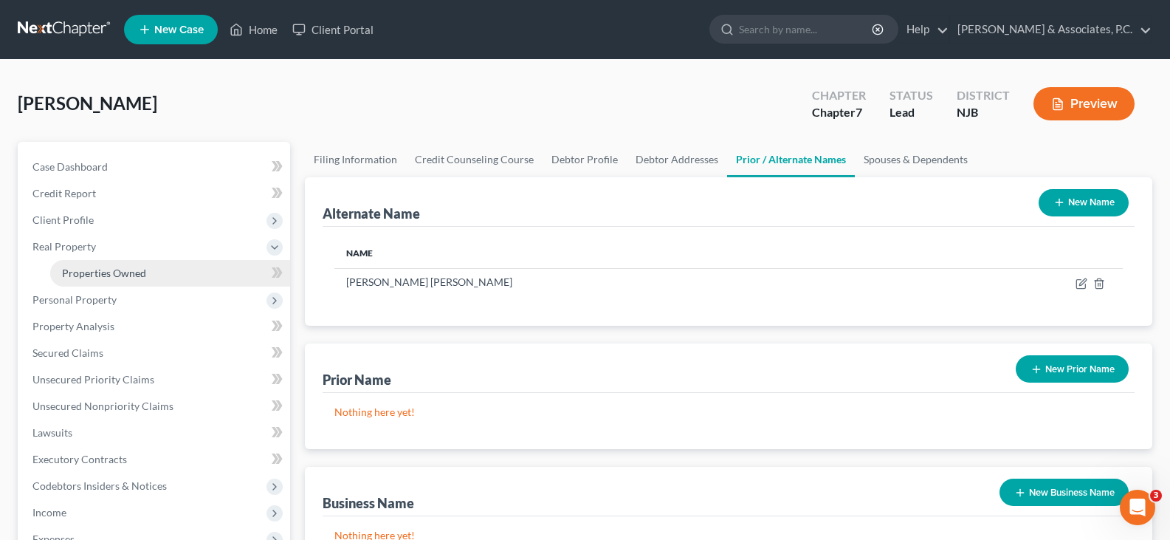
click at [99, 270] on span "Properties Owned" at bounding box center [104, 273] width 84 height 13
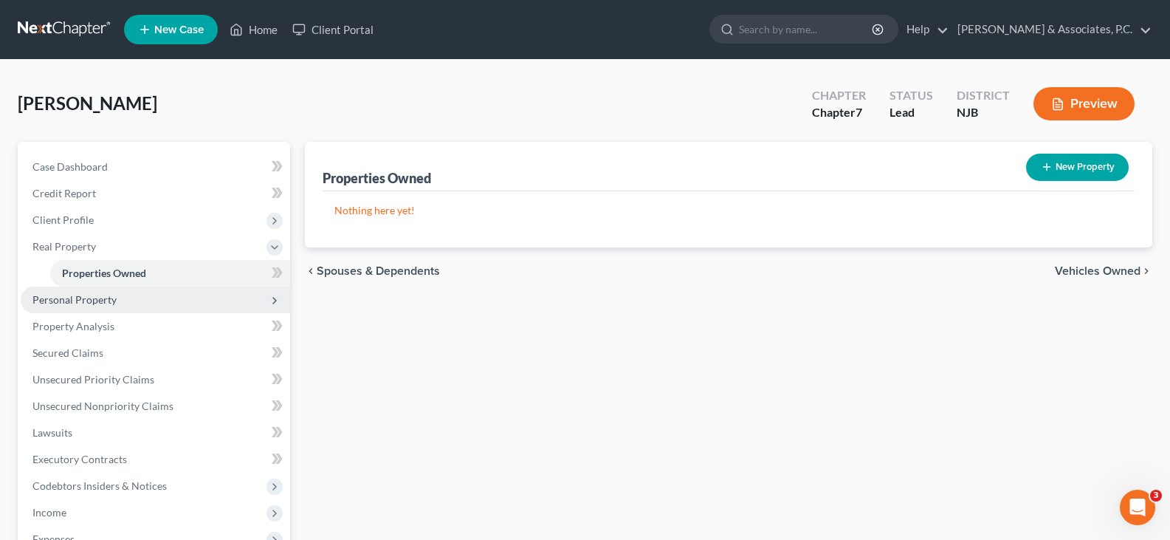
click at [59, 293] on span "Personal Property" at bounding box center [74, 299] width 84 height 13
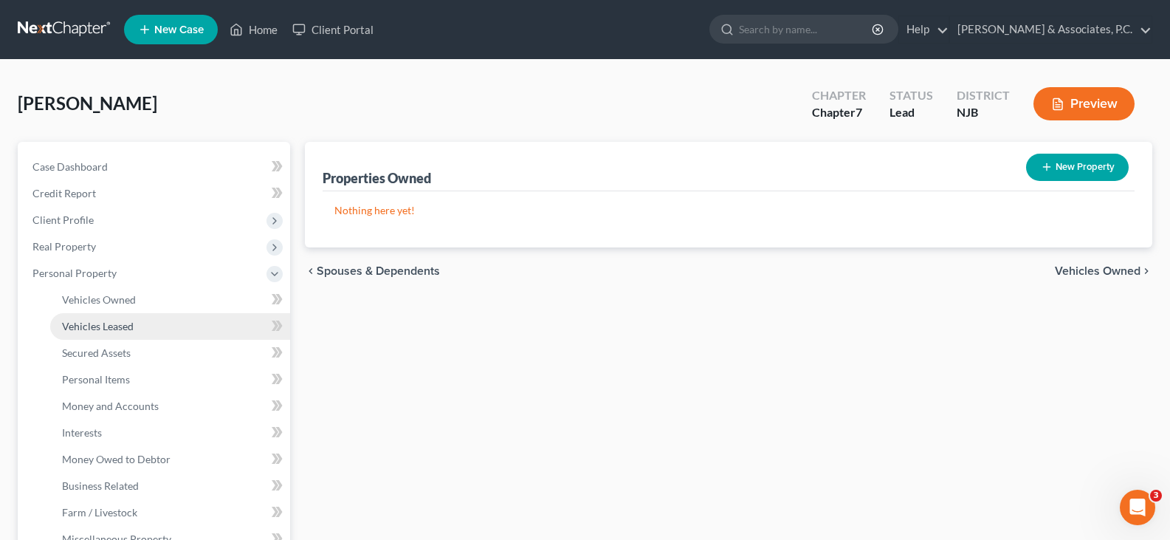
click at [88, 325] on span "Vehicles Leased" at bounding box center [98, 326] width 72 height 13
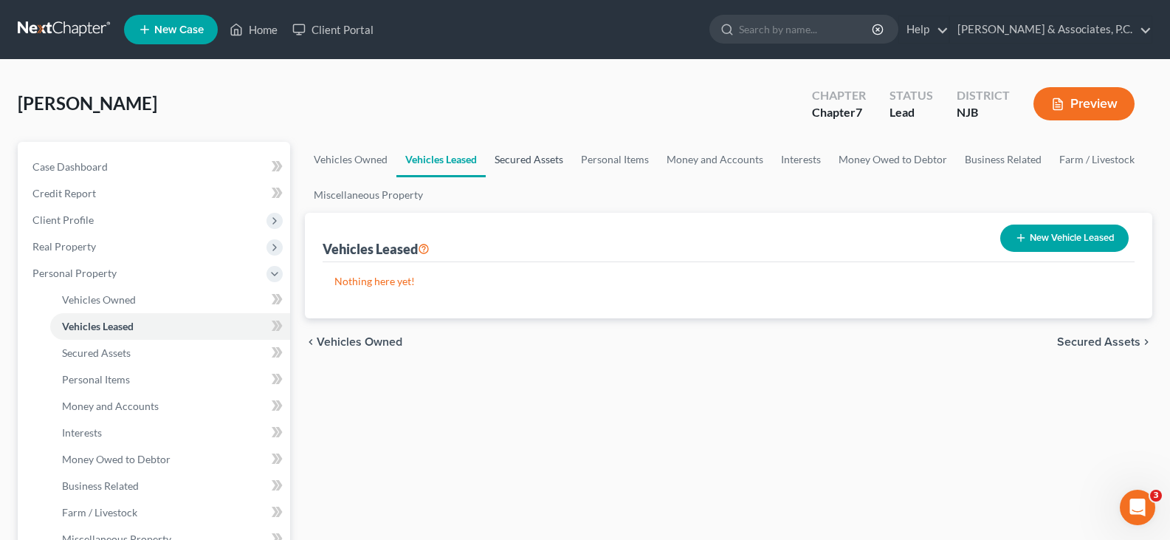
click at [543, 155] on link "Secured Assets" at bounding box center [529, 159] width 86 height 35
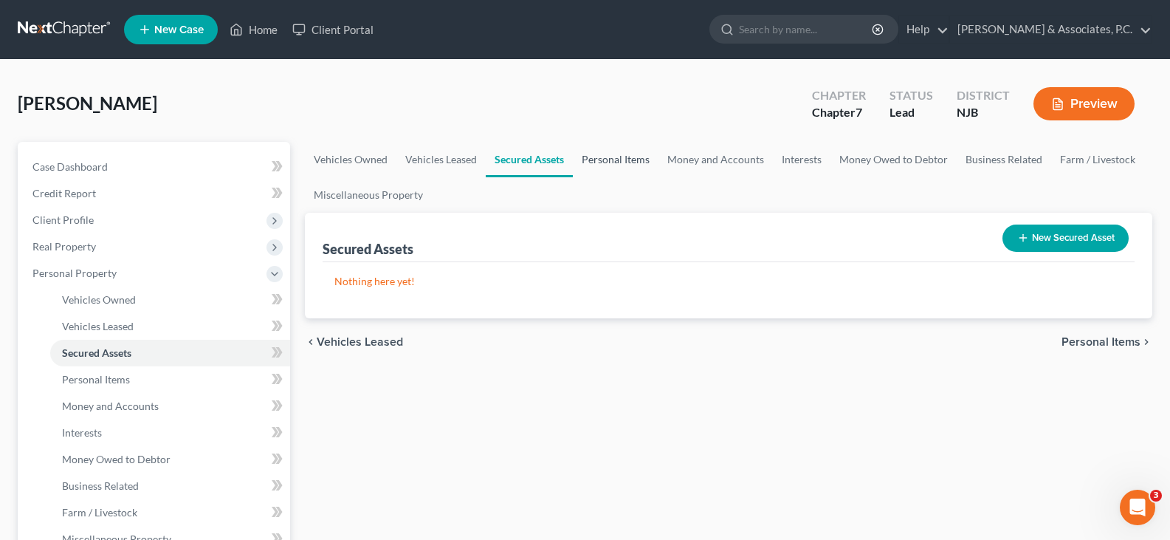
click at [600, 164] on link "Personal Items" at bounding box center [616, 159] width 86 height 35
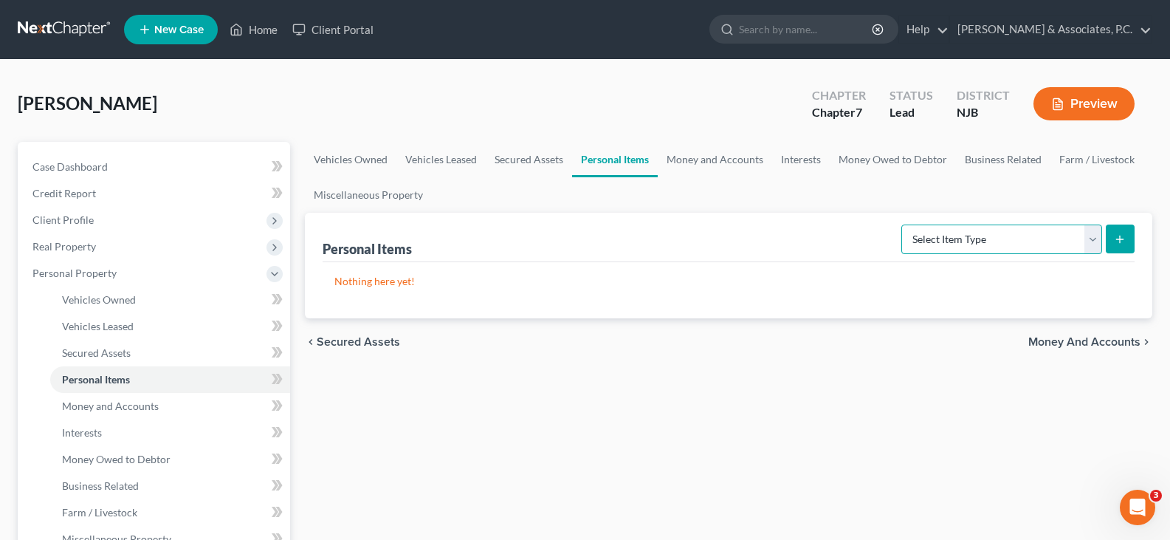
drag, startPoint x: 1094, startPoint y: 240, endPoint x: 1068, endPoint y: 228, distance: 28.4
click at [1091, 238] on select "Select Item Type Clothing (A/B: 11) Collectibles Of Value (A/B: 8) Electronics …" at bounding box center [1001, 239] width 201 height 30
select select "clothing"
click at [904, 224] on select "Select Item Type Clothing (A/B: 11) Collectibles Of Value (A/B: 8) Electronics …" at bounding box center [1001, 239] width 201 height 30
click at [1129, 228] on button "submit" at bounding box center [1120, 238] width 29 height 29
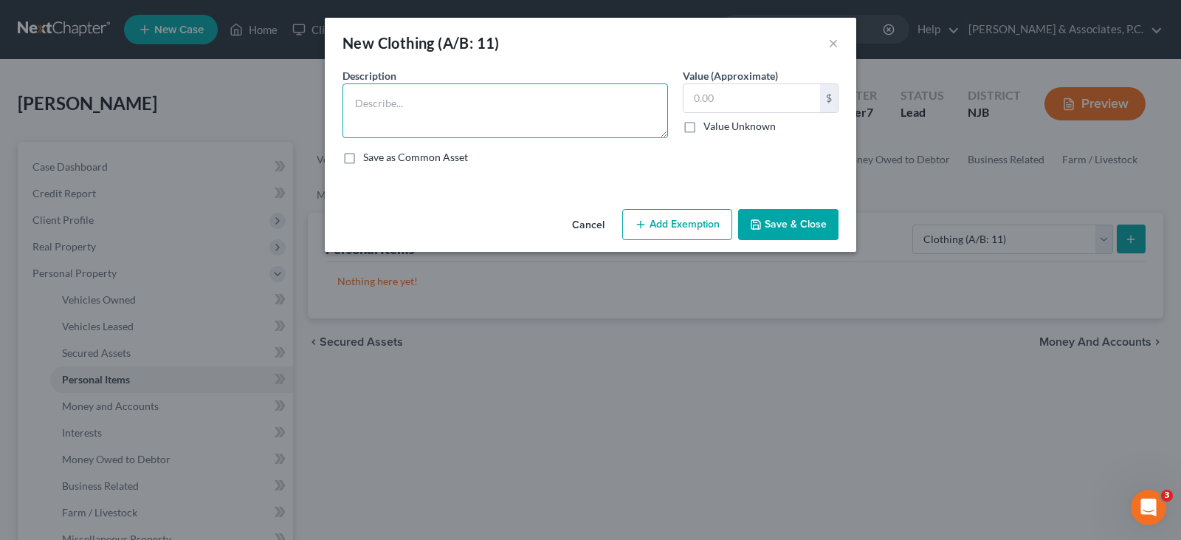
click at [447, 97] on textarea at bounding box center [506, 110] width 326 height 55
type textarea "u"
type textarea "Used clothing"
click at [735, 97] on input "text" at bounding box center [752, 98] width 137 height 28
type input "1,000.00"
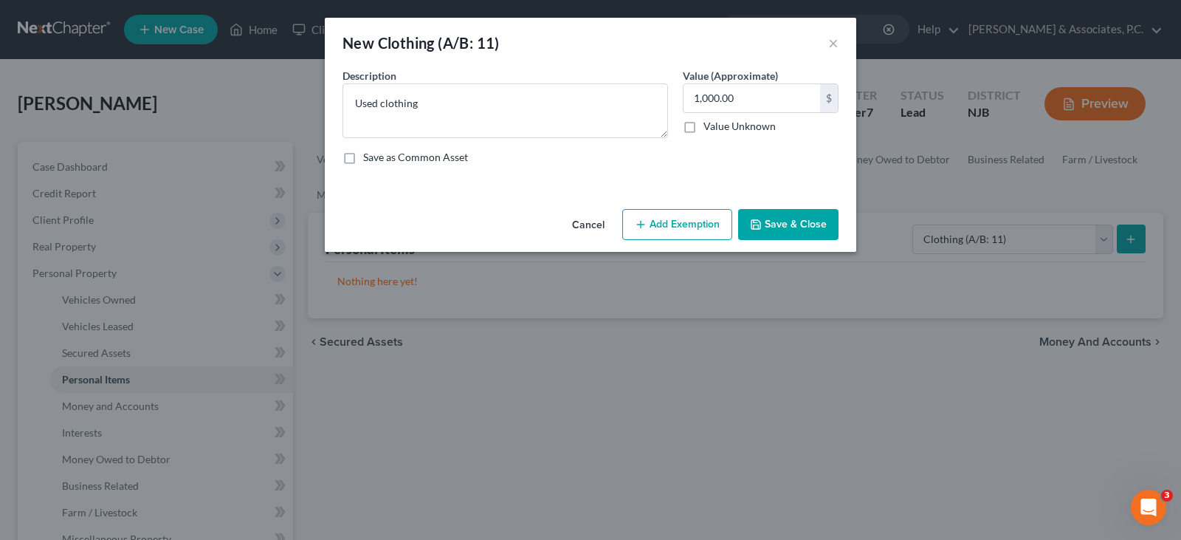
click at [680, 234] on button "Add Exemption" at bounding box center [677, 224] width 110 height 31
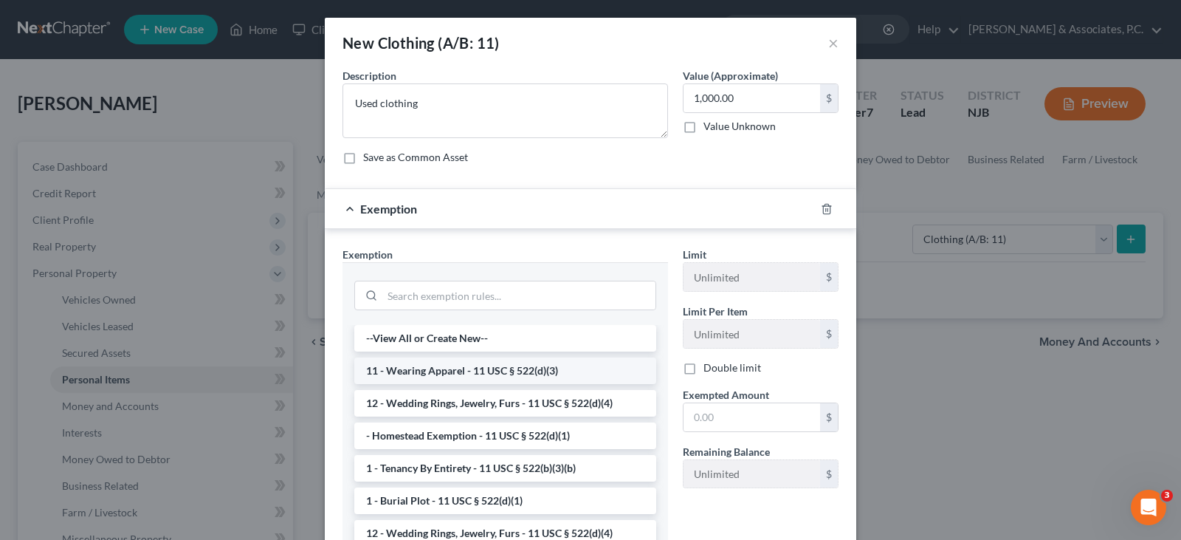
click at [474, 365] on li "11 - Wearing Apparel - 11 USC § 522(d)(3)" at bounding box center [505, 370] width 302 height 27
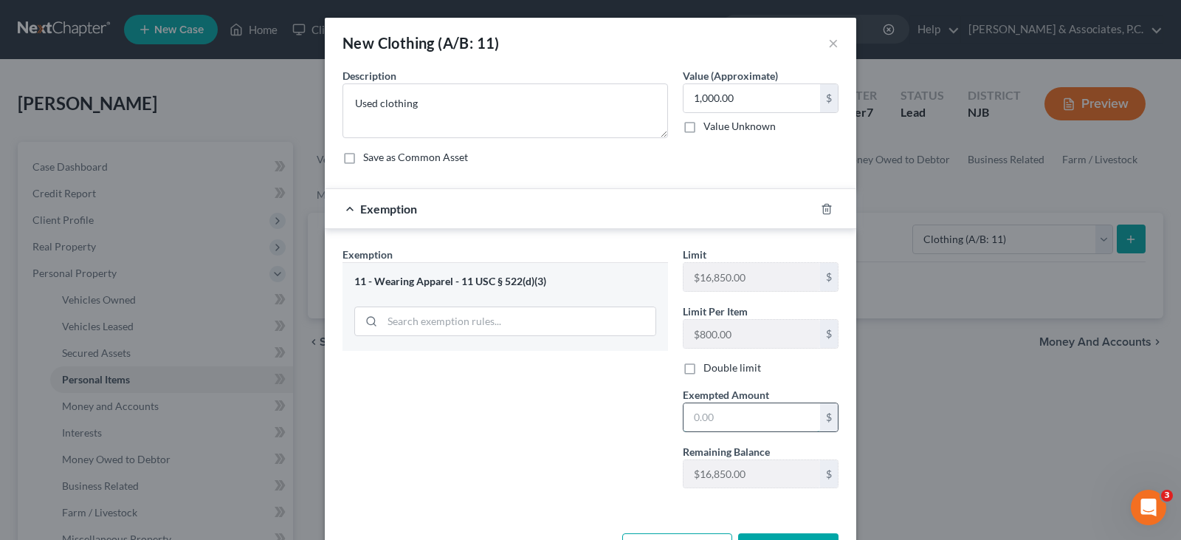
click at [713, 422] on input "text" at bounding box center [752, 417] width 137 height 28
type input "1,000.00"
click at [509, 455] on div "Exemption Set must be selected for CA. Exemption * 11 - Wearing Apparel - 11 US…" at bounding box center [505, 373] width 340 height 253
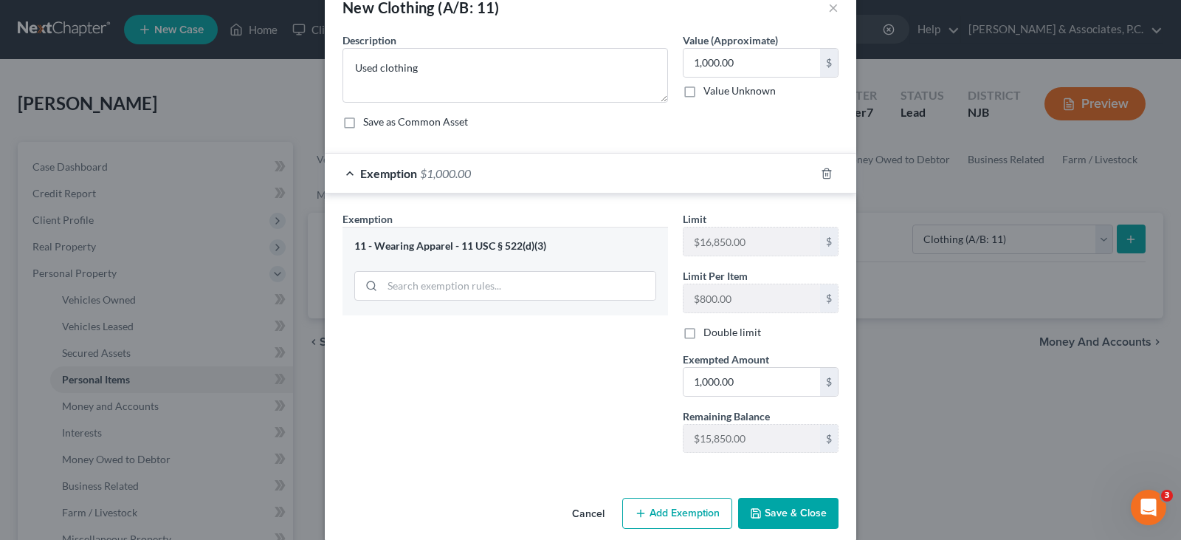
scroll to position [54, 0]
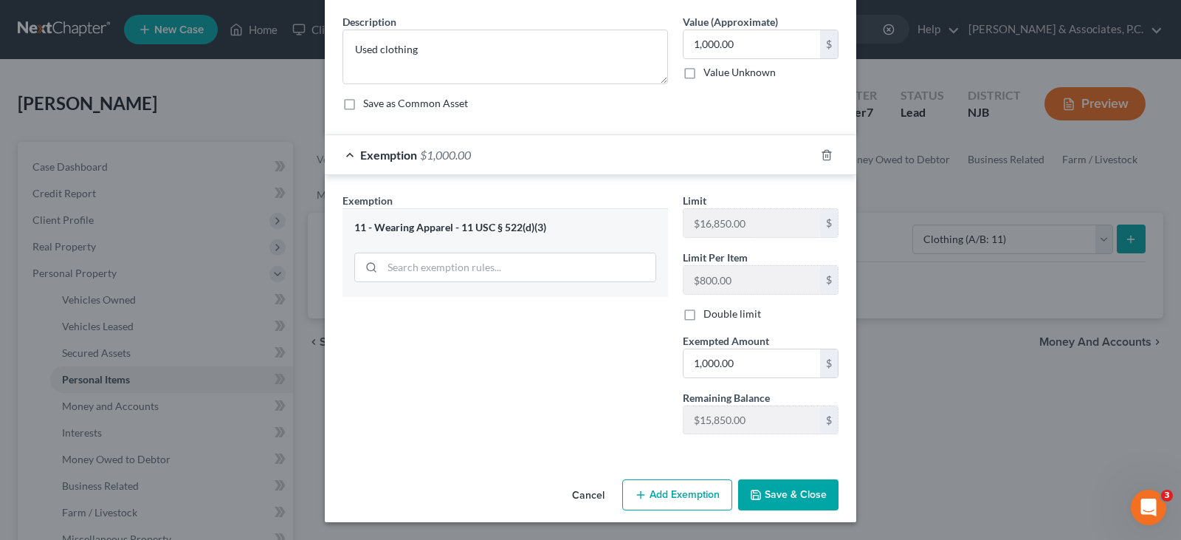
click at [780, 495] on button "Save & Close" at bounding box center [788, 494] width 100 height 31
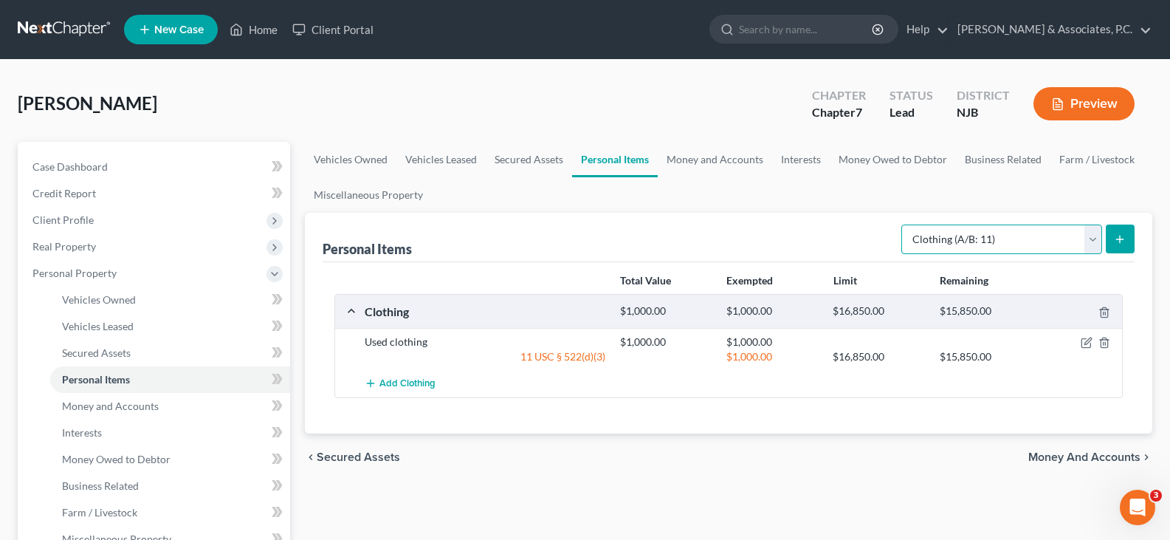
click at [1093, 225] on select "Select Item Type Clothing (A/B: 11) Collectibles Of Value (A/B: 8) Electronics …" at bounding box center [1001, 239] width 201 height 30
select select "electronics"
click at [904, 224] on select "Select Item Type Clothing (A/B: 11) Collectibles Of Value (A/B: 8) Electronics …" at bounding box center [1001, 239] width 201 height 30
click at [1111, 233] on button "submit" at bounding box center [1120, 238] width 29 height 29
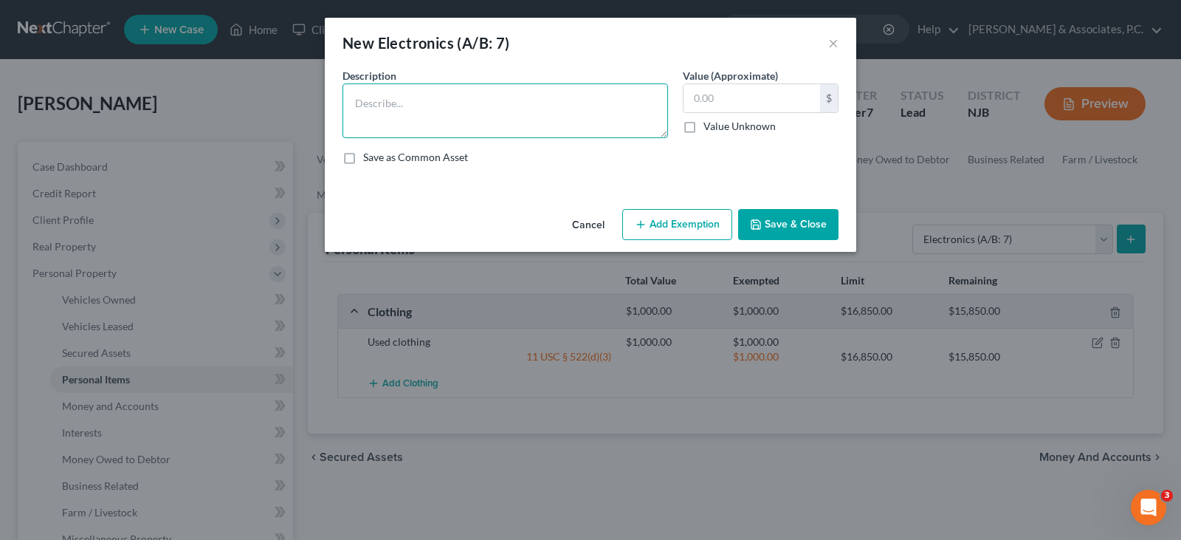
click at [425, 109] on textarea at bounding box center [506, 110] width 326 height 55
type textarea "television, lap top, cell phone"
click at [744, 95] on input "text" at bounding box center [752, 98] width 137 height 28
click at [760, 99] on input "text" at bounding box center [752, 98] width 137 height 28
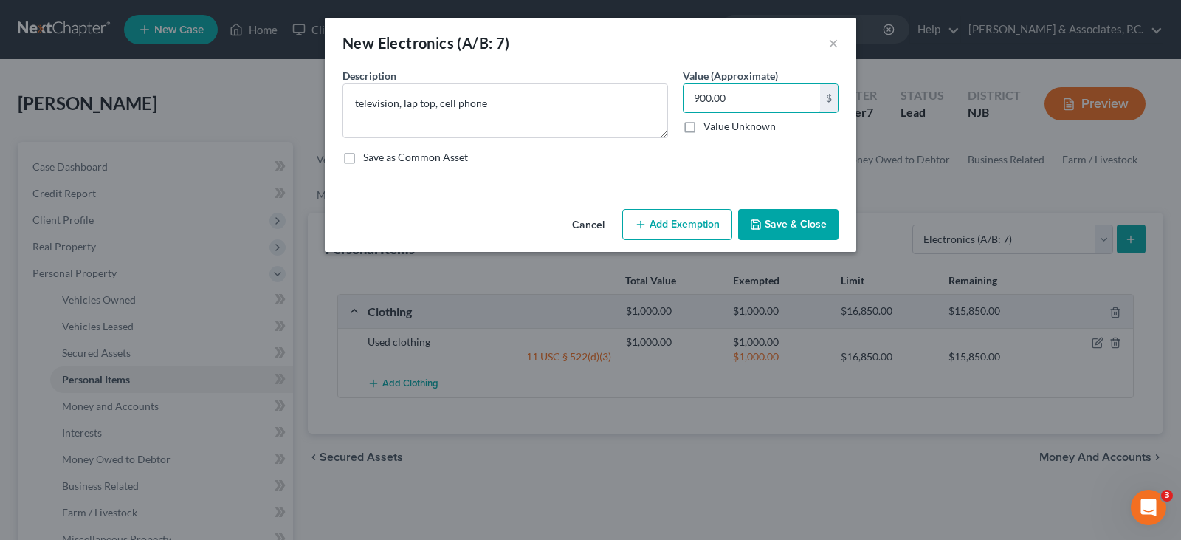
type input "900.00"
click at [647, 232] on button "Add Exemption" at bounding box center [677, 224] width 110 height 31
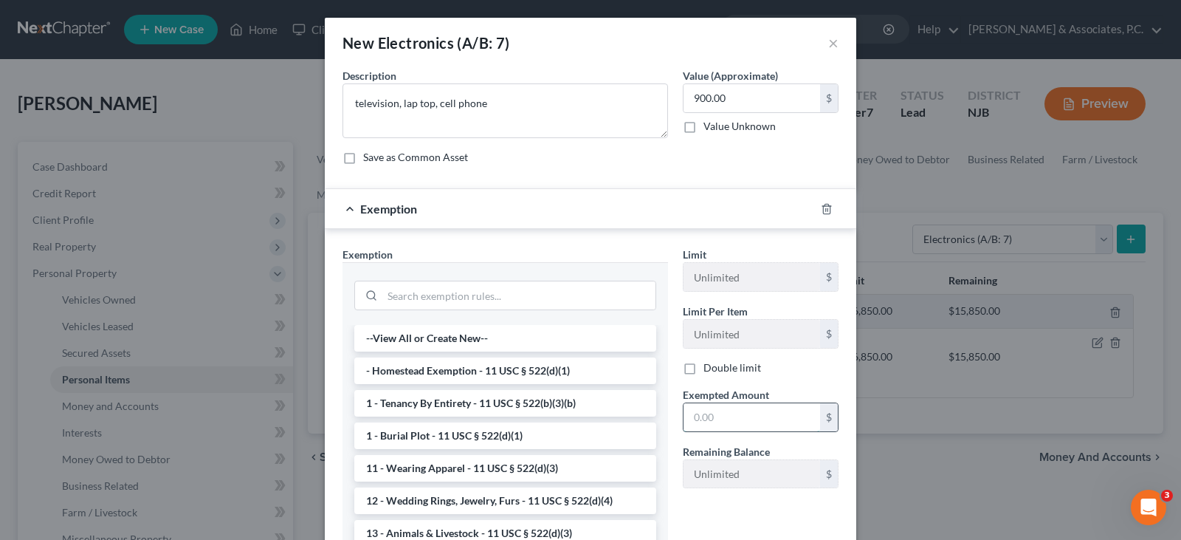
click at [721, 423] on input "text" at bounding box center [752, 417] width 137 height 28
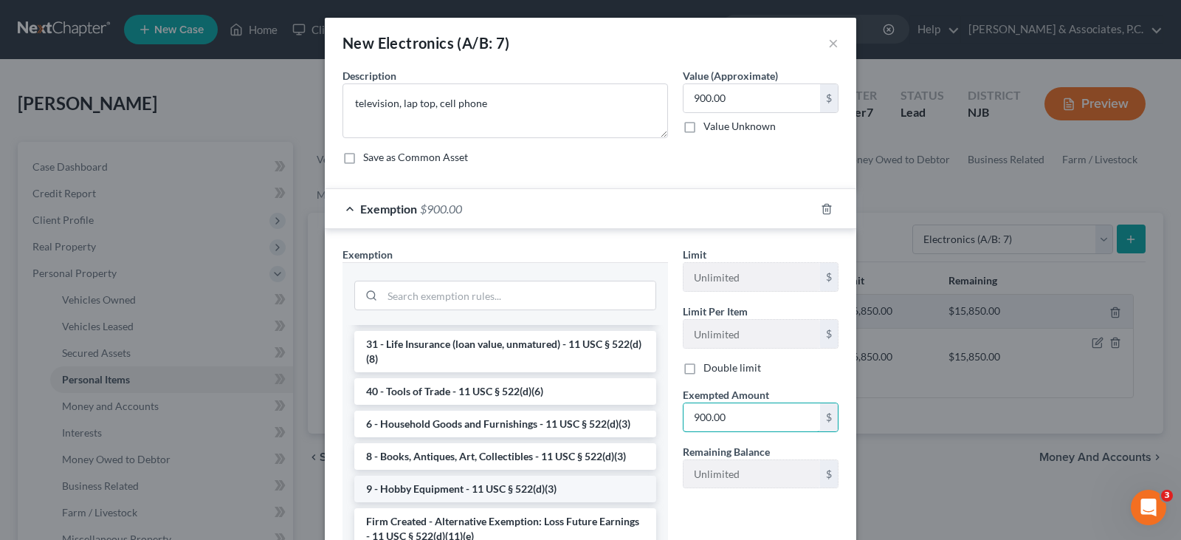
scroll to position [1234, 0]
type input "900.00"
click at [425, 426] on li "6 - Household Goods and Furnishings - 11 USC § 522(d)(3)" at bounding box center [505, 423] width 302 height 27
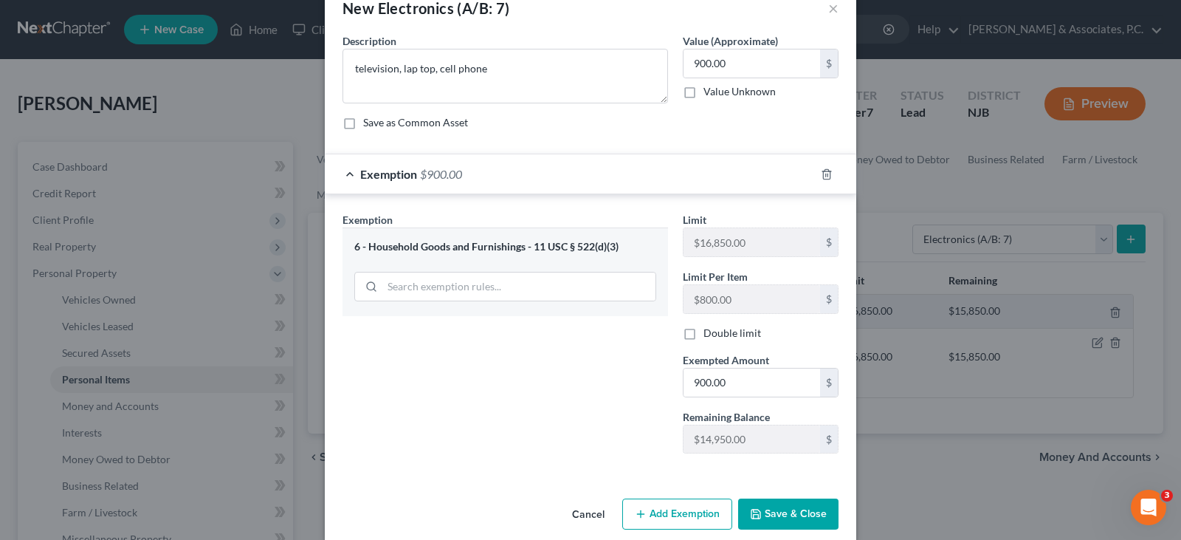
scroll to position [54, 0]
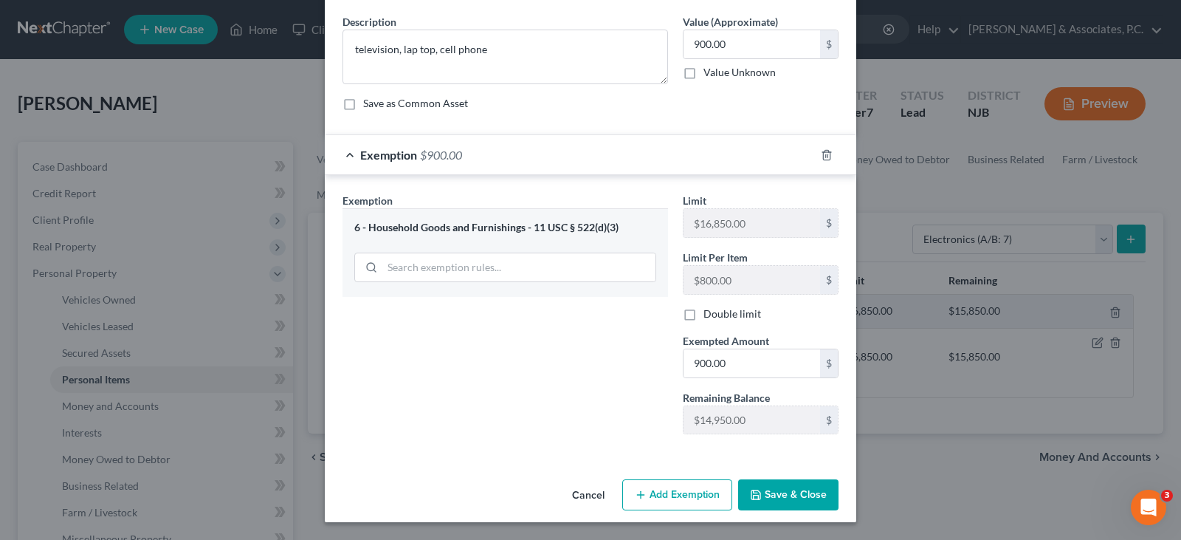
click at [760, 497] on button "Save & Close" at bounding box center [788, 494] width 100 height 31
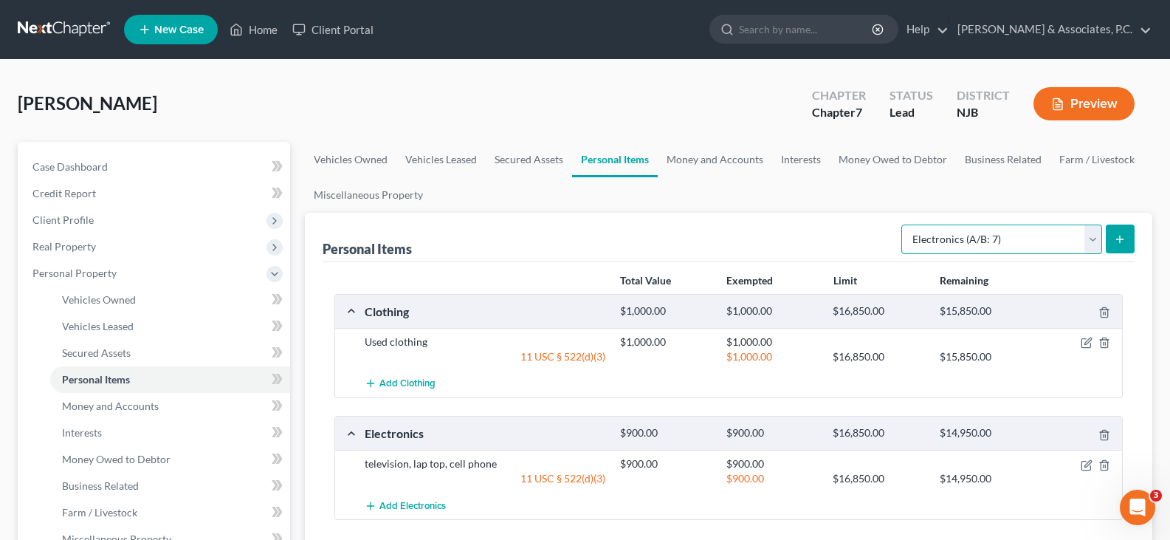
click at [1079, 239] on select "Select Item Type Clothing (A/B: 11) Collectibles Of Value (A/B: 8) Electronics …" at bounding box center [1001, 239] width 201 height 30
select select "household_goods"
click at [904, 224] on select "Select Item Type Clothing (A/B: 11) Collectibles Of Value (A/B: 8) Electronics …" at bounding box center [1001, 239] width 201 height 30
click at [1124, 236] on icon "submit" at bounding box center [1120, 239] width 12 height 12
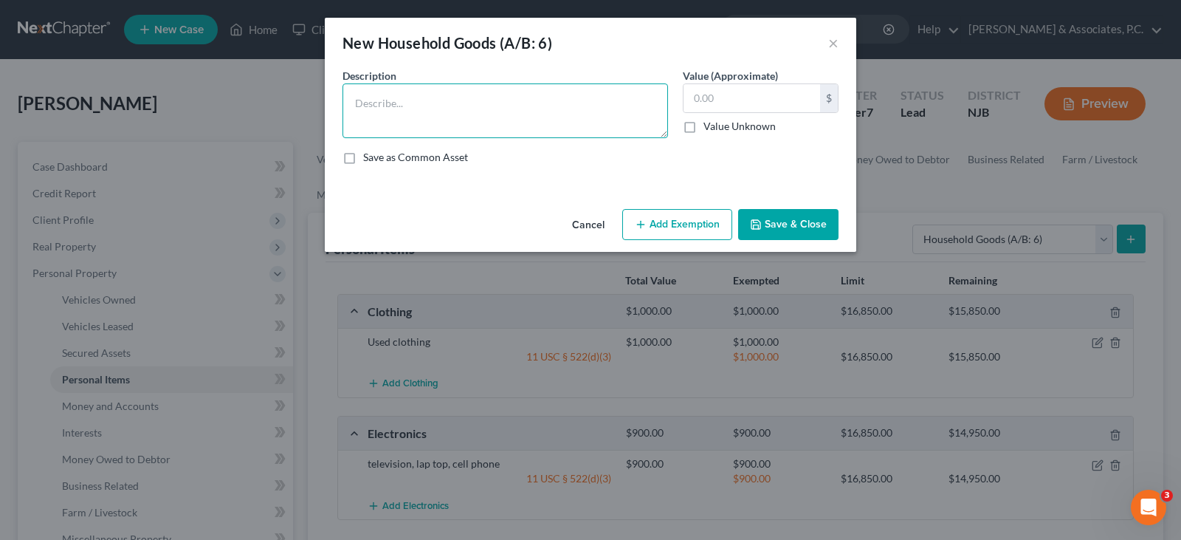
click at [441, 95] on textarea at bounding box center [506, 110] width 326 height 55
type textarea "sofa, bed, dresser,"
click at [721, 92] on input "text" at bounding box center [752, 98] width 137 height 28
type input "500.00"
click at [656, 216] on button "Add Exemption" at bounding box center [677, 224] width 110 height 31
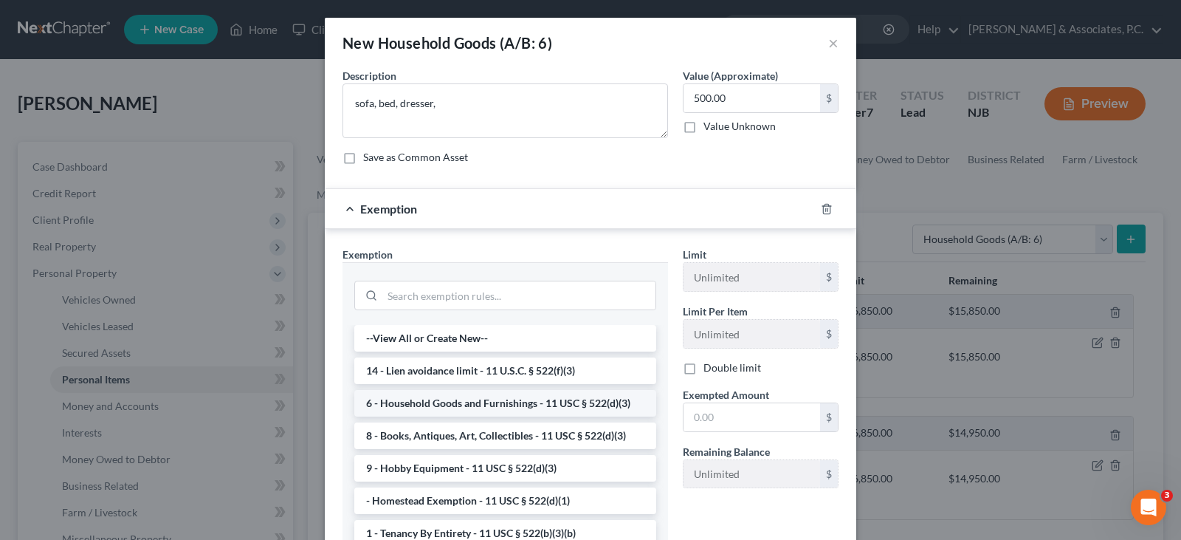
click at [447, 399] on li "6 - Household Goods and Furnishings - 11 USC § 522(d)(3)" at bounding box center [505, 403] width 302 height 27
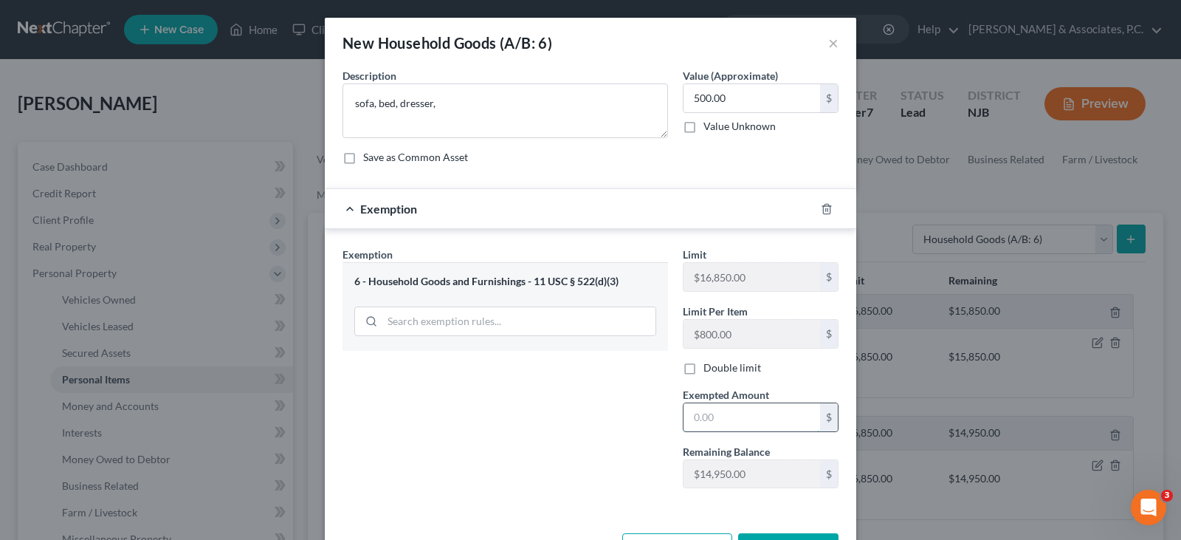
click at [701, 419] on input "text" at bounding box center [752, 417] width 137 height 28
type input "500.00"
drag, startPoint x: 517, startPoint y: 457, endPoint x: 573, endPoint y: 445, distance: 57.3
click at [518, 457] on div "Exemption Set must be selected for CA. Exemption * 6 - Household Goods and Furn…" at bounding box center [505, 373] width 340 height 253
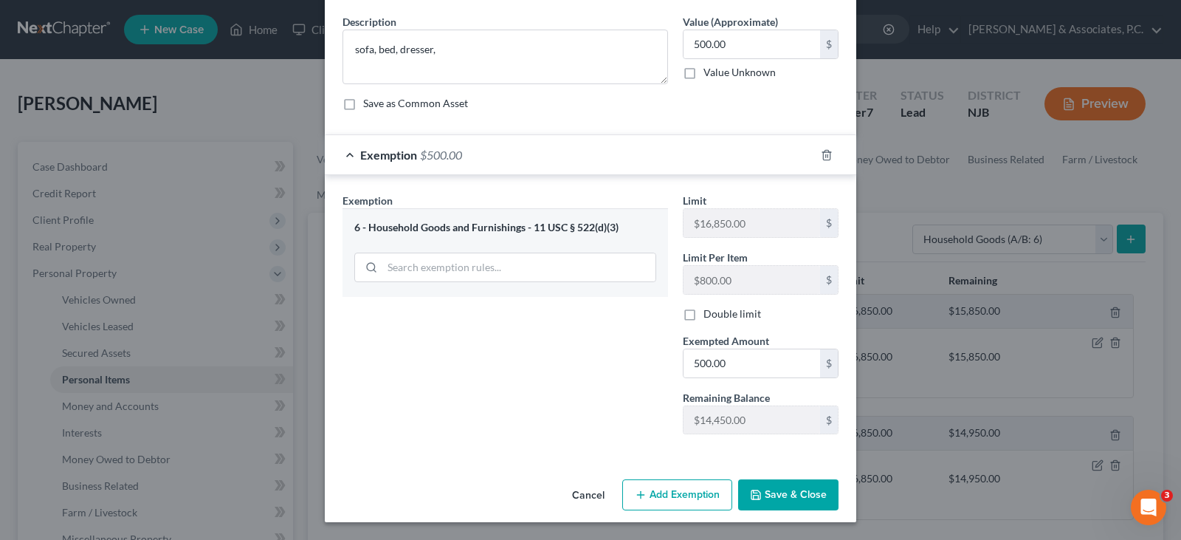
drag, startPoint x: 784, startPoint y: 498, endPoint x: 986, endPoint y: 288, distance: 290.8
click at [784, 495] on button "Save & Close" at bounding box center [788, 494] width 100 height 31
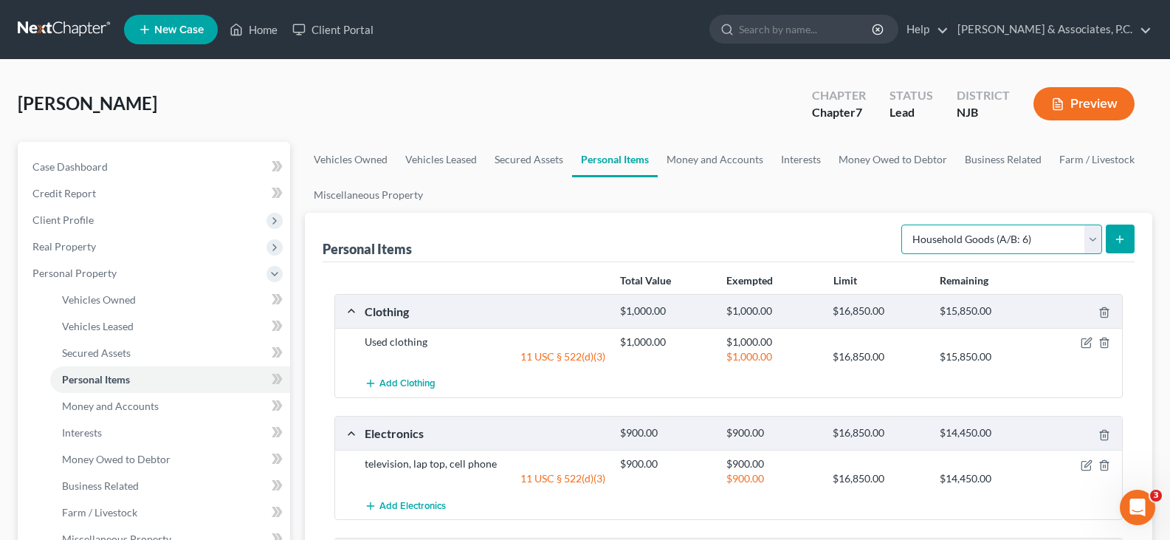
click at [1098, 233] on select "Select Item Type Clothing (A/B: 11) Collectibles Of Value (A/B: 8) Electronics …" at bounding box center [1001, 239] width 201 height 30
click at [904, 224] on select "Select Item Type Clothing (A/B: 11) Collectibles Of Value (A/B: 8) Electronics …" at bounding box center [1001, 239] width 201 height 30
click at [1091, 240] on select "Select Item Type Clothing (A/B: 11) Collectibles Of Value (A/B: 8) Electronics …" at bounding box center [1001, 239] width 201 height 30
select select "sports_and_hobby_equipment"
click at [904, 224] on select "Select Item Type Clothing (A/B: 11) Collectibles Of Value (A/B: 8) Electronics …" at bounding box center [1001, 239] width 201 height 30
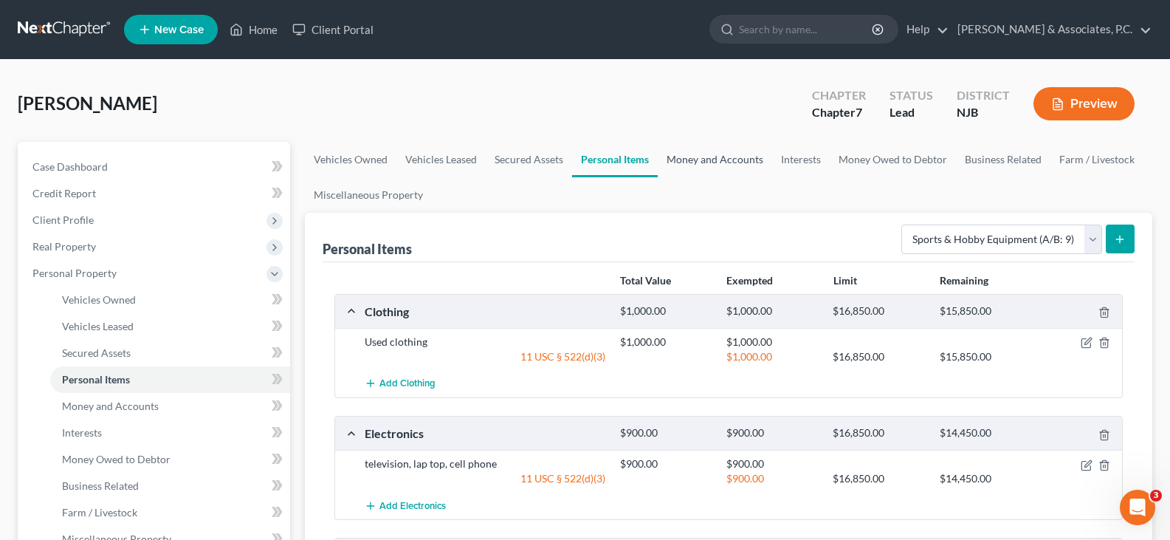
click at [692, 161] on link "Money and Accounts" at bounding box center [715, 159] width 114 height 35
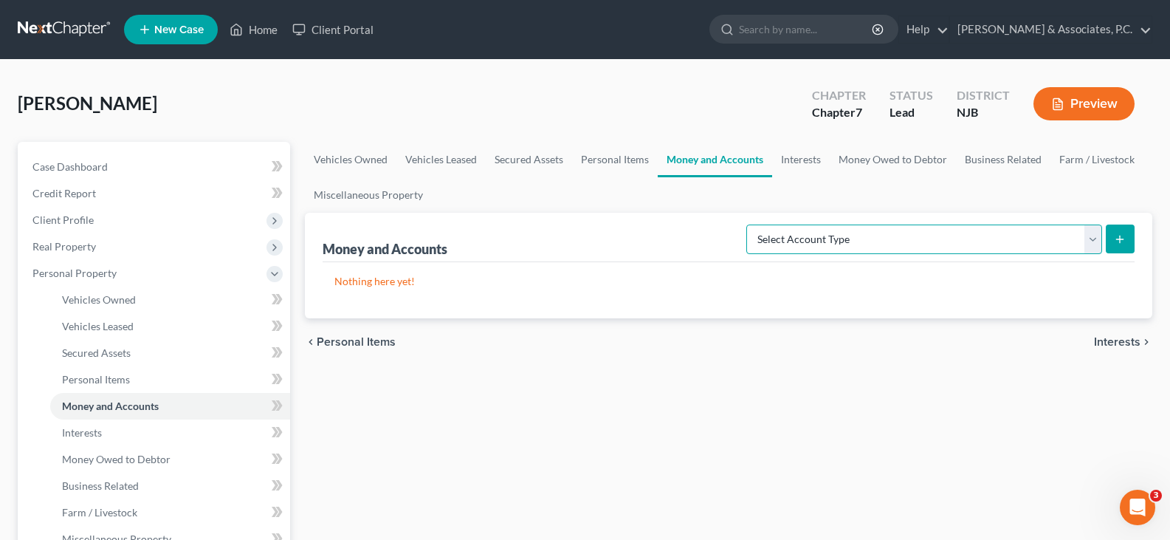
drag, startPoint x: 1089, startPoint y: 241, endPoint x: 1052, endPoint y: 236, distance: 37.4
click at [1088, 241] on select "Select Account Type Brokerage (A/B: 18, SOFA: 20) Cash on Hand (A/B: 16) Certif…" at bounding box center [924, 239] width 356 height 30
select select "brokerage"
click at [750, 224] on select "Select Account Type Brokerage (A/B: 18, SOFA: 20) Cash on Hand (A/B: 16) Certif…" at bounding box center [924, 239] width 356 height 30
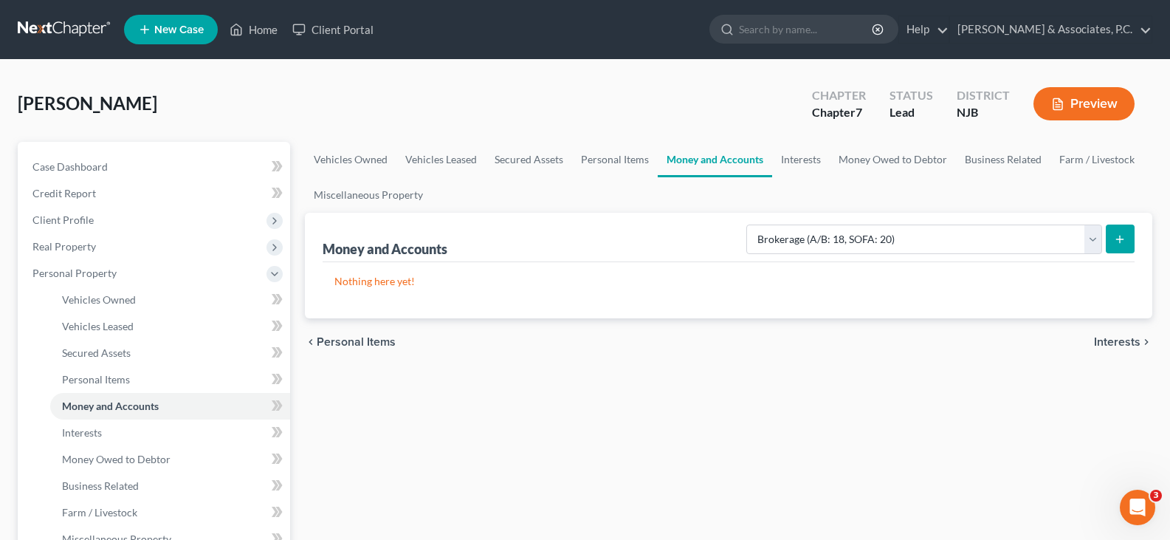
drag, startPoint x: 1128, startPoint y: 236, endPoint x: 1119, endPoint y: 232, distance: 10.6
click at [1119, 232] on button "submit" at bounding box center [1120, 238] width 29 height 29
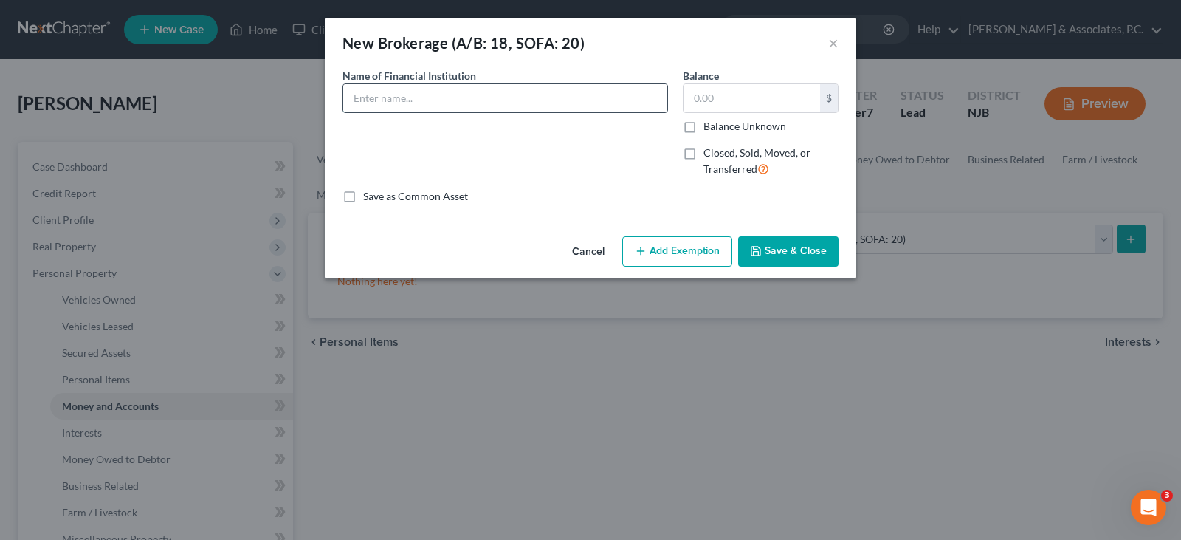
click at [433, 96] on input "text" at bounding box center [505, 98] width 324 height 28
type input "Fidelity"
type input "4,400.00"
click at [662, 253] on button "Add Exemption" at bounding box center [677, 251] width 110 height 31
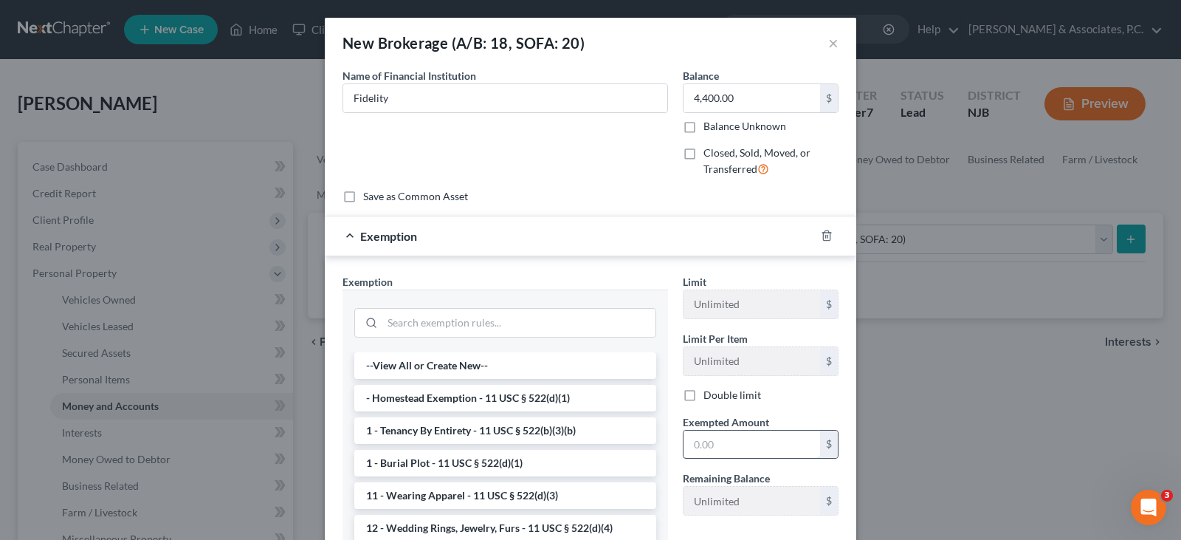
drag, startPoint x: 719, startPoint y: 439, endPoint x: 718, endPoint y: 447, distance: 7.4
click at [718, 441] on input "text" at bounding box center [752, 444] width 137 height 28
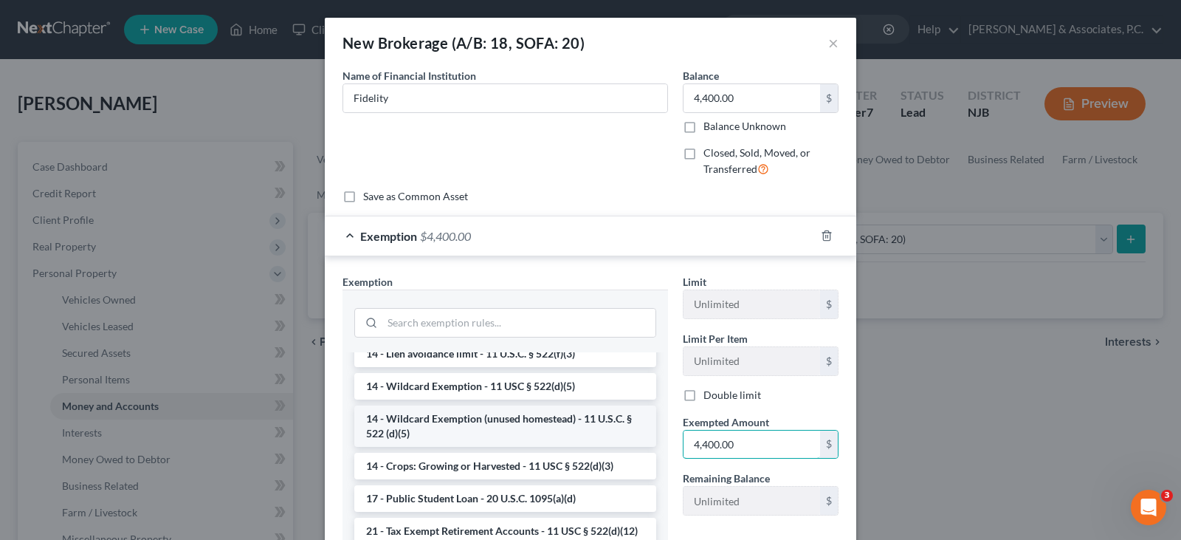
scroll to position [295, 0]
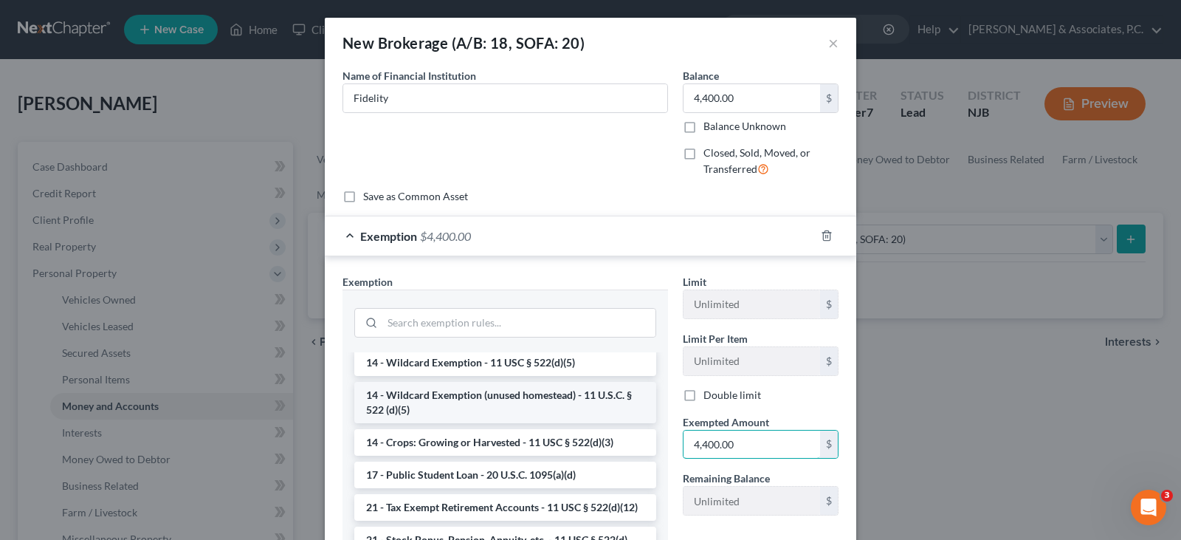
type input "4,400.00"
click at [453, 399] on li "14 - Wildcard Exemption (unused homestead) - 11 U.S.C. § 522 (d)(5)" at bounding box center [505, 402] width 302 height 41
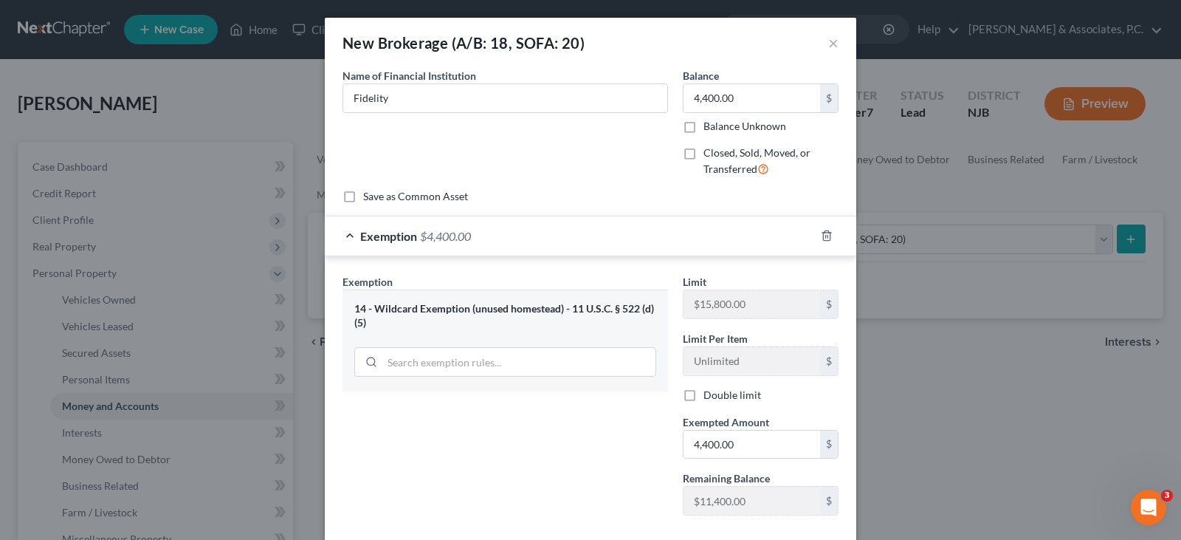
click at [605, 132] on div "Name of Financial Institution * Fidelity" at bounding box center [505, 128] width 340 height 121
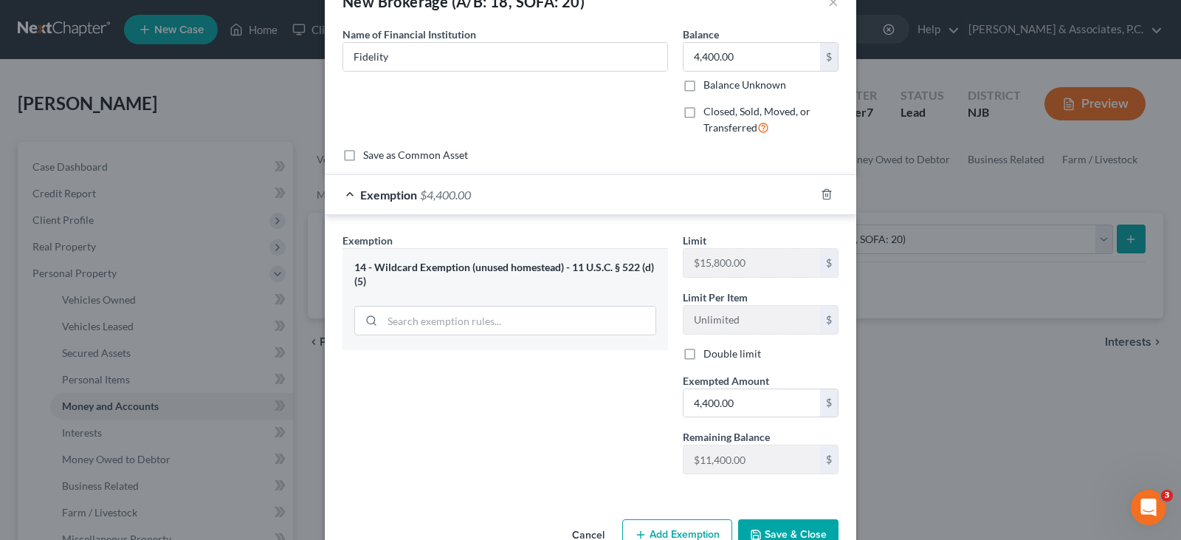
scroll to position [81, 0]
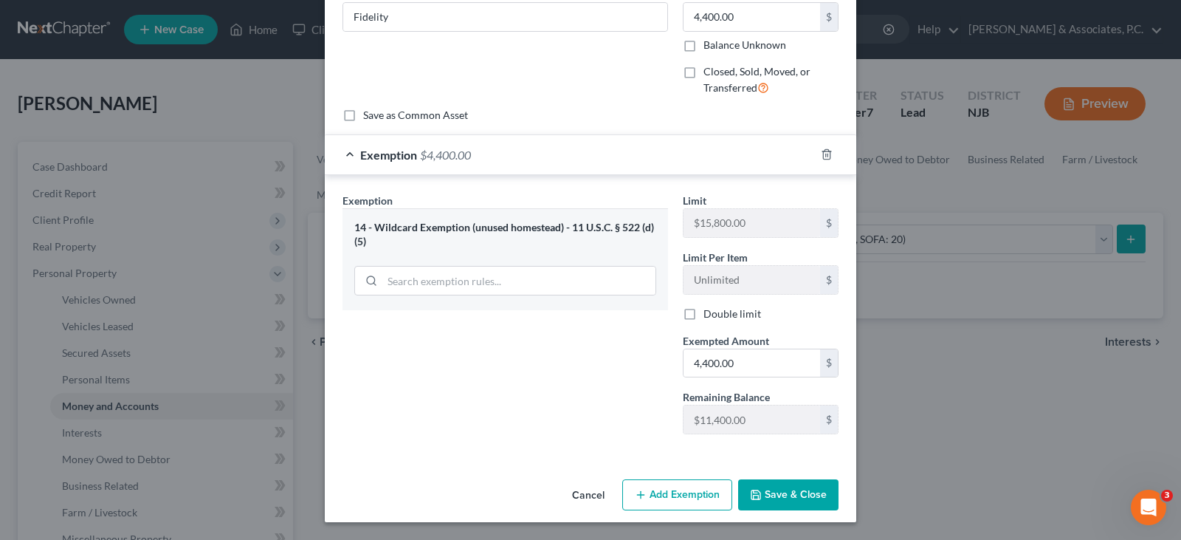
click at [780, 488] on button "Save & Close" at bounding box center [788, 494] width 100 height 31
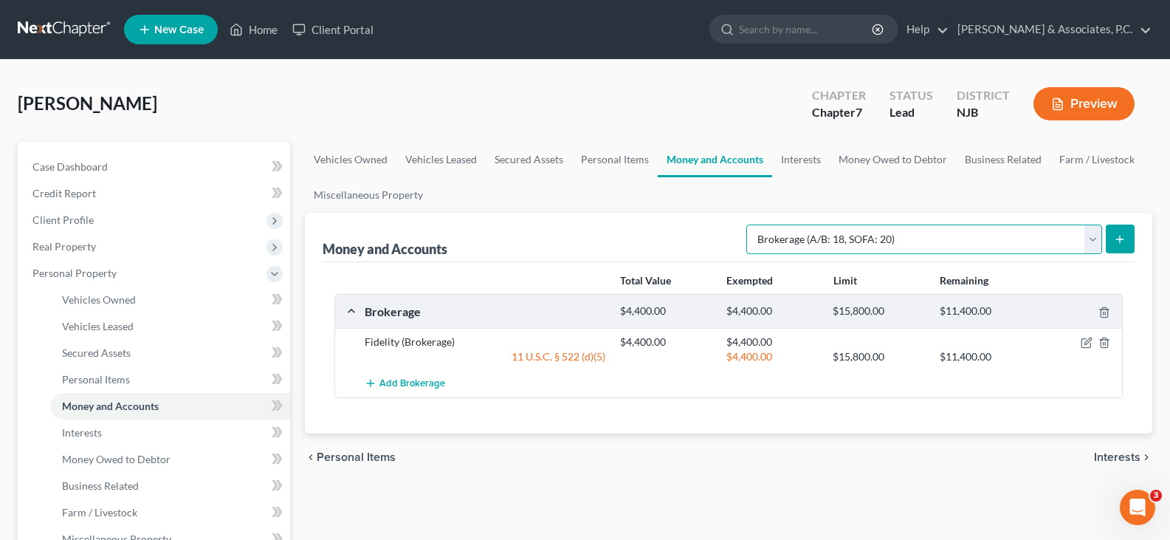
click at [1085, 242] on select "Select Account Type Brokerage (A/B: 18, SOFA: 20) Cash on Hand (A/B: 16) Certif…" at bounding box center [924, 239] width 356 height 30
click at [750, 224] on select "Select Account Type Brokerage (A/B: 18, SOFA: 20) Cash on Hand (A/B: 16) Certif…" at bounding box center [924, 239] width 356 height 30
drag, startPoint x: 1090, startPoint y: 236, endPoint x: 1046, endPoint y: 235, distance: 44.3
click at [1089, 236] on select "Select Account Type Brokerage (A/B: 18, SOFA: 20) Cash on Hand (A/B: 16) Certif…" at bounding box center [924, 239] width 356 height 30
select select "cash_on_hand"
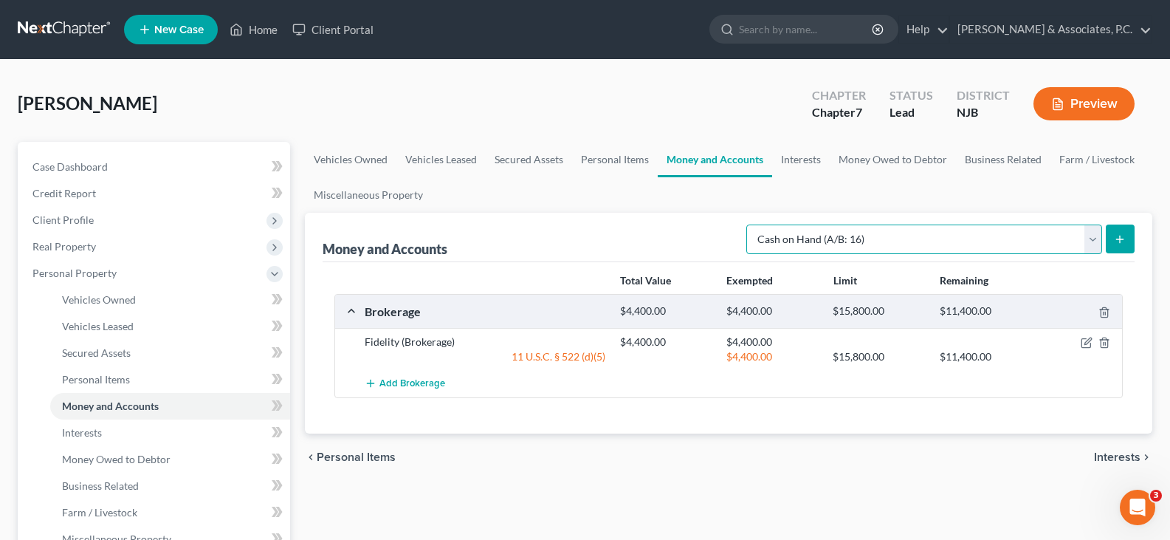
click at [750, 224] on select "Select Account Type Brokerage (A/B: 18, SOFA: 20) Cash on Hand (A/B: 16) Certif…" at bounding box center [924, 239] width 356 height 30
click at [1117, 231] on button "submit" at bounding box center [1120, 238] width 29 height 29
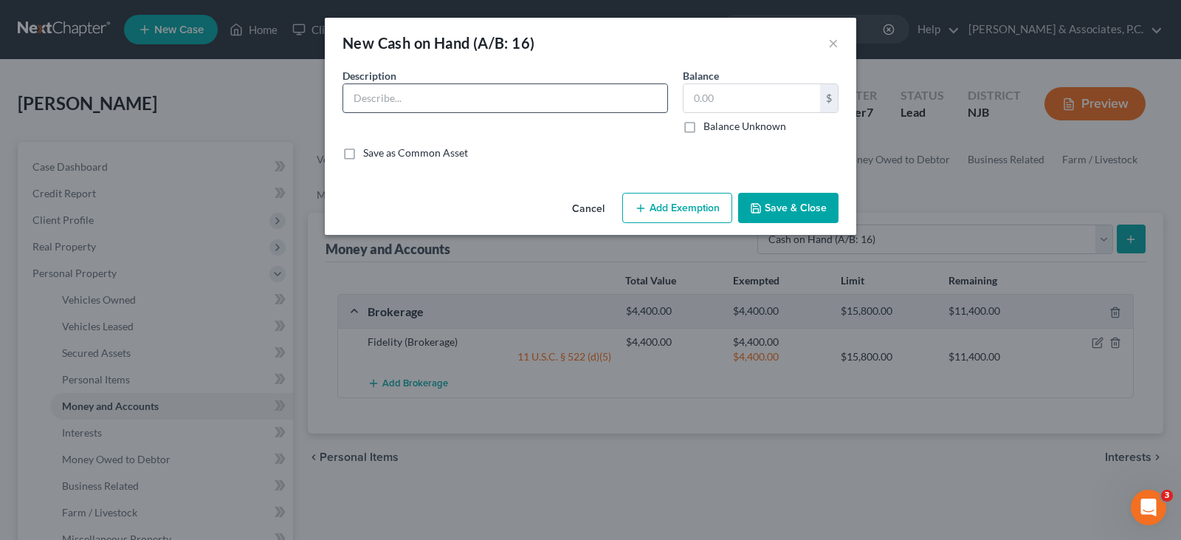
click at [458, 105] on input "text" at bounding box center [505, 98] width 324 height 28
type input "cash in pocket"
click at [784, 97] on input "text" at bounding box center [752, 98] width 137 height 28
type input "5.00"
click at [658, 203] on button "Add Exemption" at bounding box center [677, 208] width 110 height 31
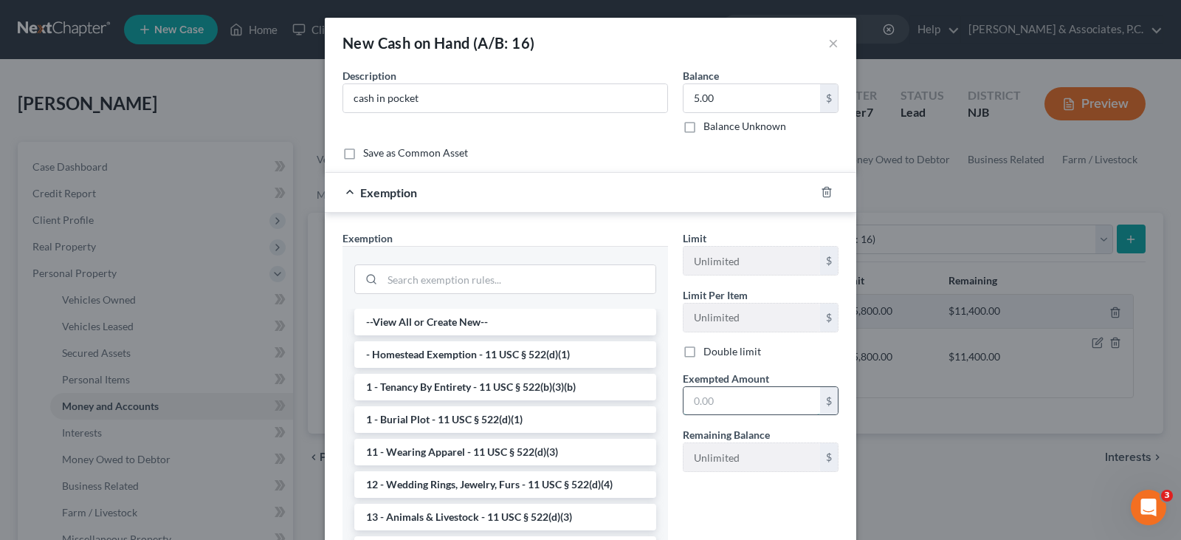
click at [718, 402] on input "text" at bounding box center [752, 401] width 137 height 28
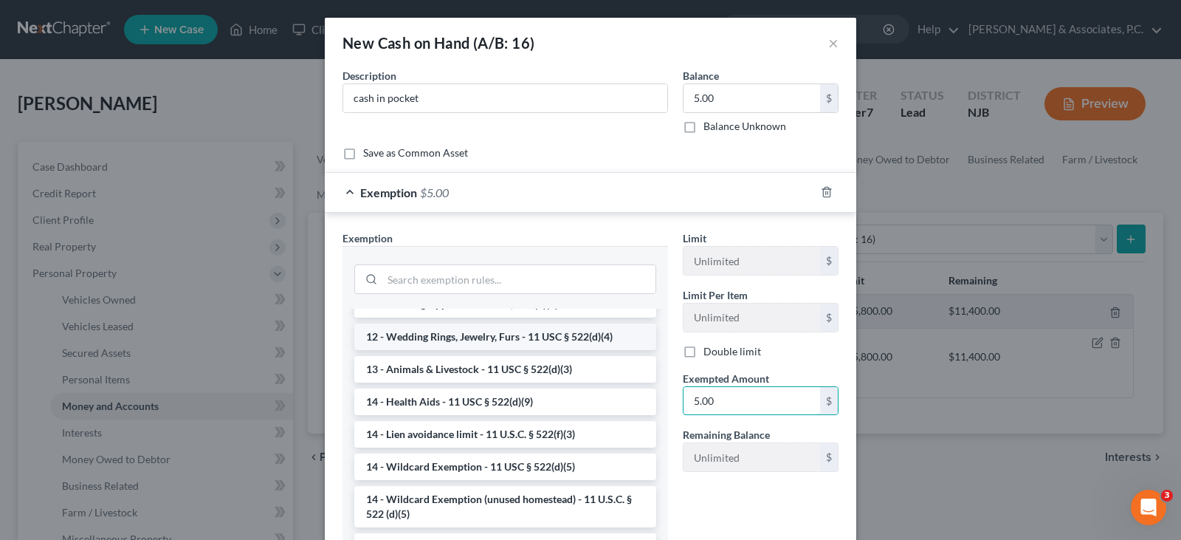
scroll to position [221, 0]
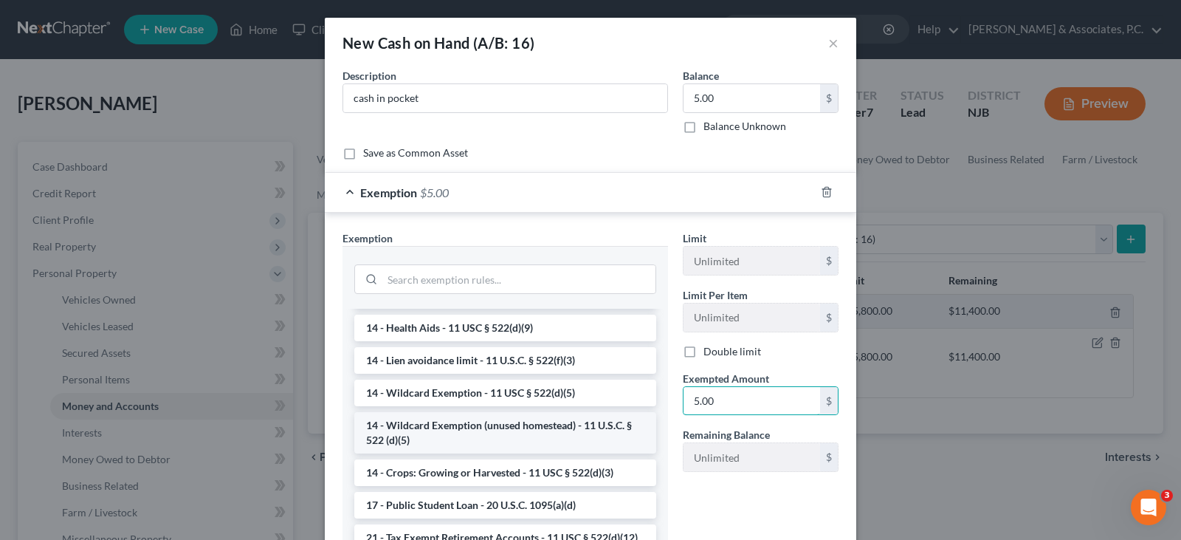
type input "5.00"
click at [464, 425] on li "14 - Wildcard Exemption (unused homestead) - 11 U.S.C. § 522 (d)(5)" at bounding box center [505, 432] width 302 height 41
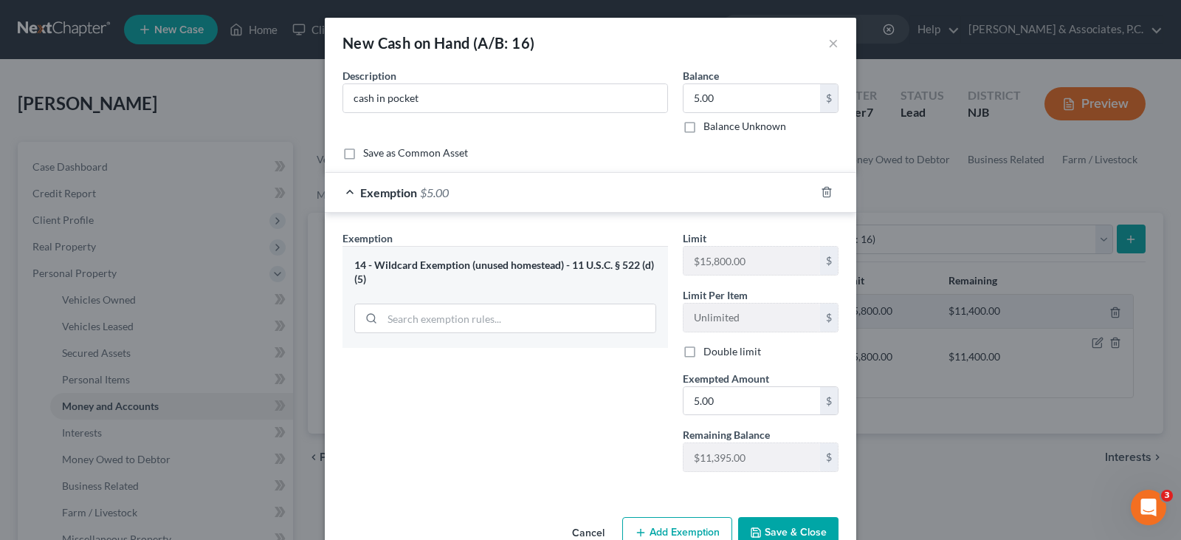
click at [611, 152] on div "Save as Common Asset" at bounding box center [591, 152] width 496 height 15
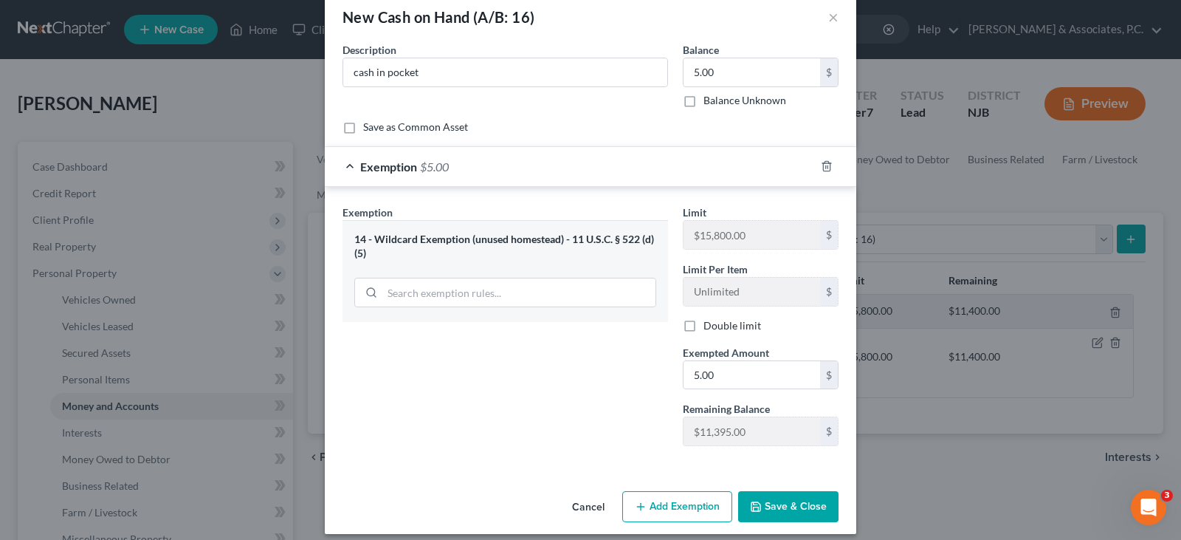
scroll to position [38, 0]
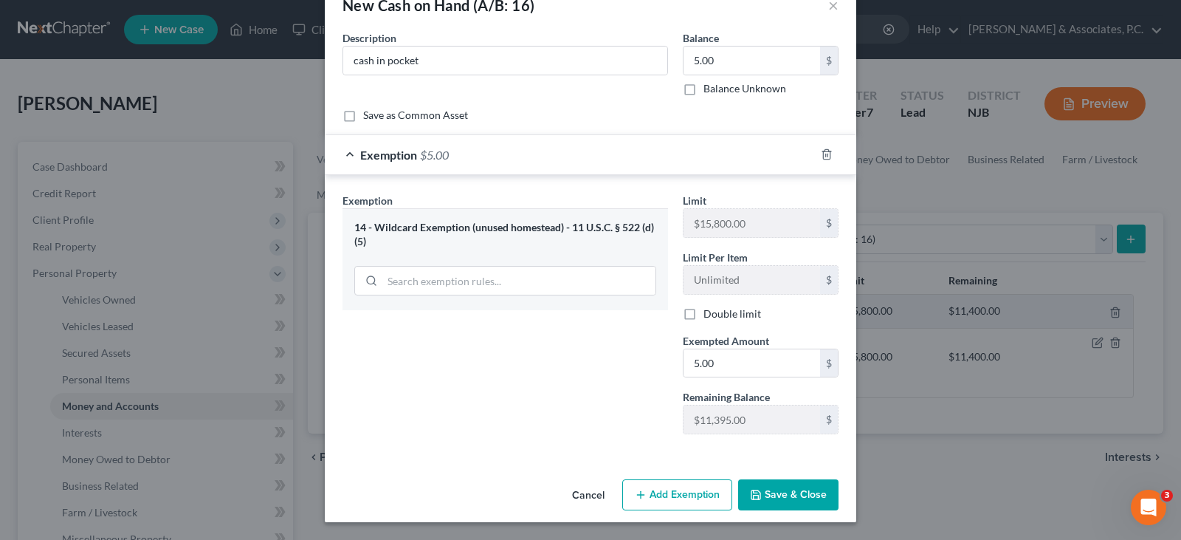
drag, startPoint x: 776, startPoint y: 492, endPoint x: 1007, endPoint y: 273, distance: 318.6
click at [776, 490] on button "Save & Close" at bounding box center [788, 494] width 100 height 31
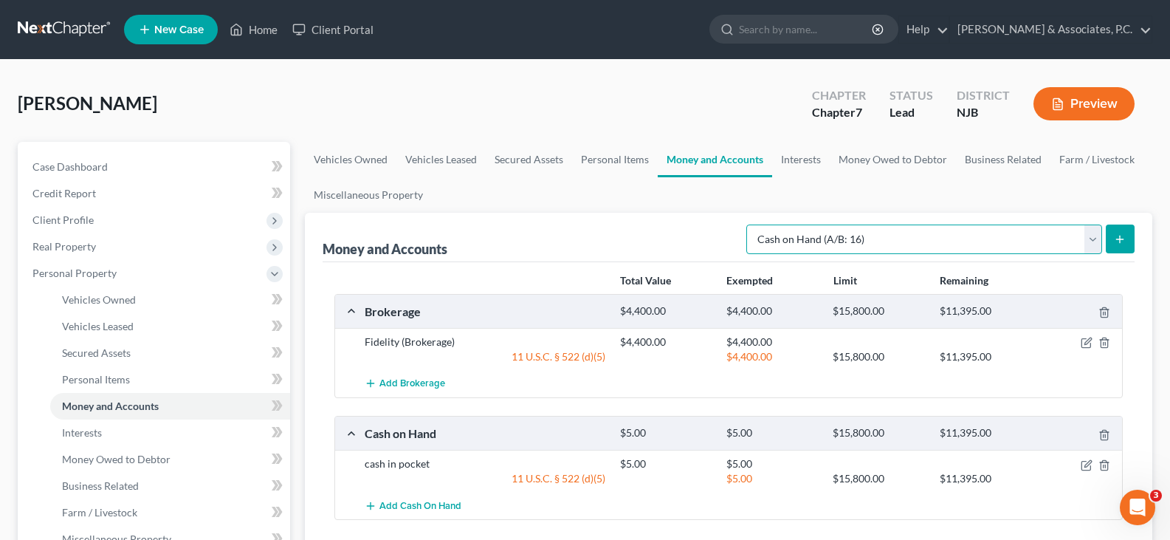
click at [1101, 242] on select "Select Account Type Brokerage (A/B: 18, SOFA: 20) Cash on Hand (A/B: 16) Certif…" at bounding box center [924, 239] width 356 height 30
select select "checking"
click at [750, 224] on select "Select Account Type Brokerage (A/B: 18, SOFA: 20) Cash on Hand (A/B: 16) Certif…" at bounding box center [924, 239] width 356 height 30
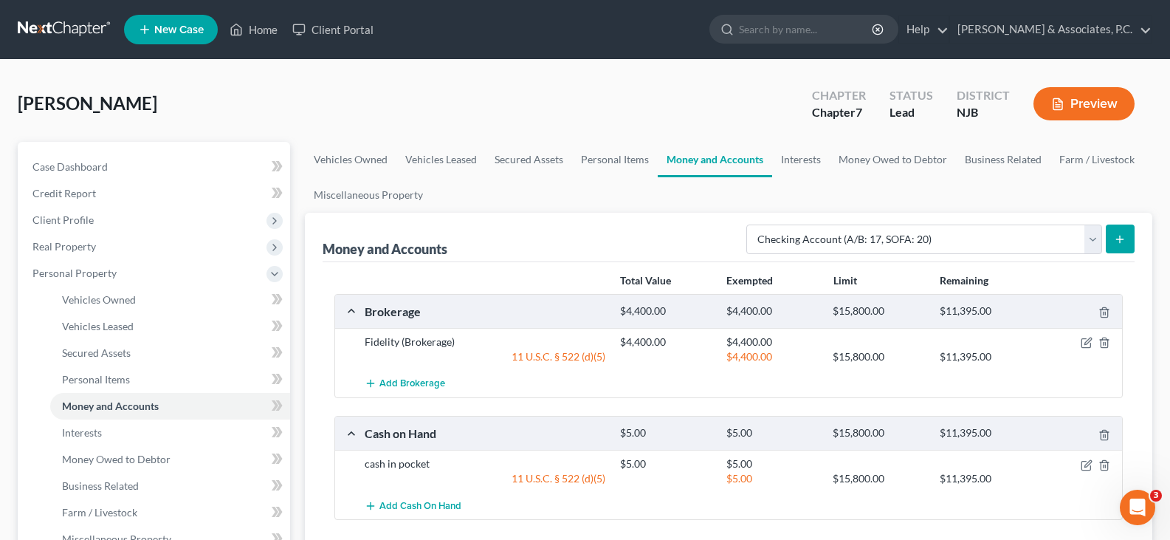
click at [1117, 234] on icon "submit" at bounding box center [1120, 239] width 12 height 12
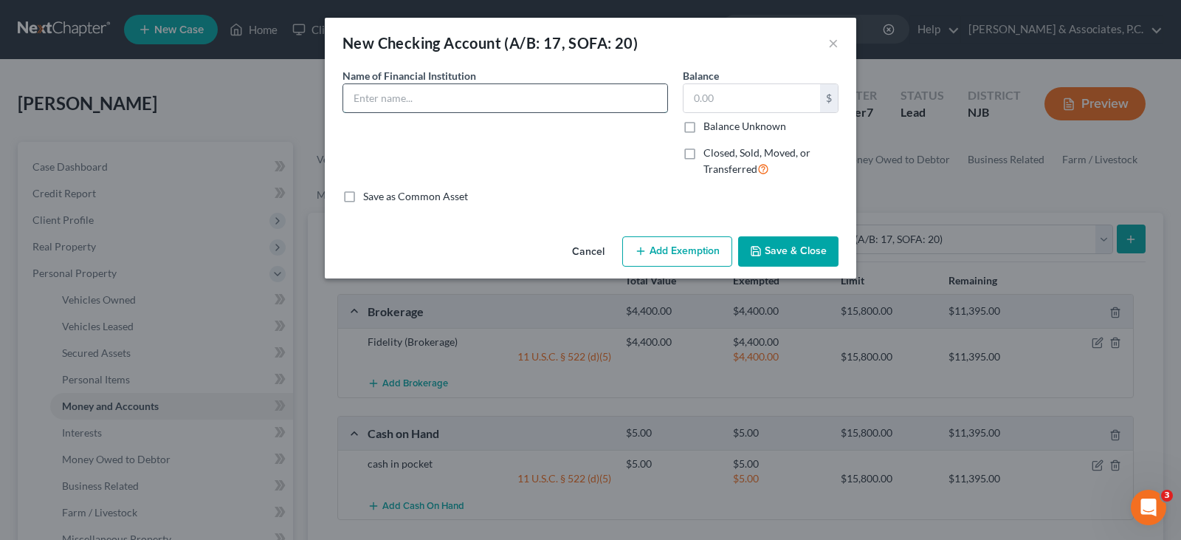
click at [475, 100] on input "text" at bounding box center [505, 98] width 324 height 28
type input "Industrial Bank"
click at [710, 99] on input "text" at bounding box center [752, 98] width 137 height 28
type input "1,000.00"
click at [693, 247] on button "Add Exemption" at bounding box center [677, 251] width 110 height 31
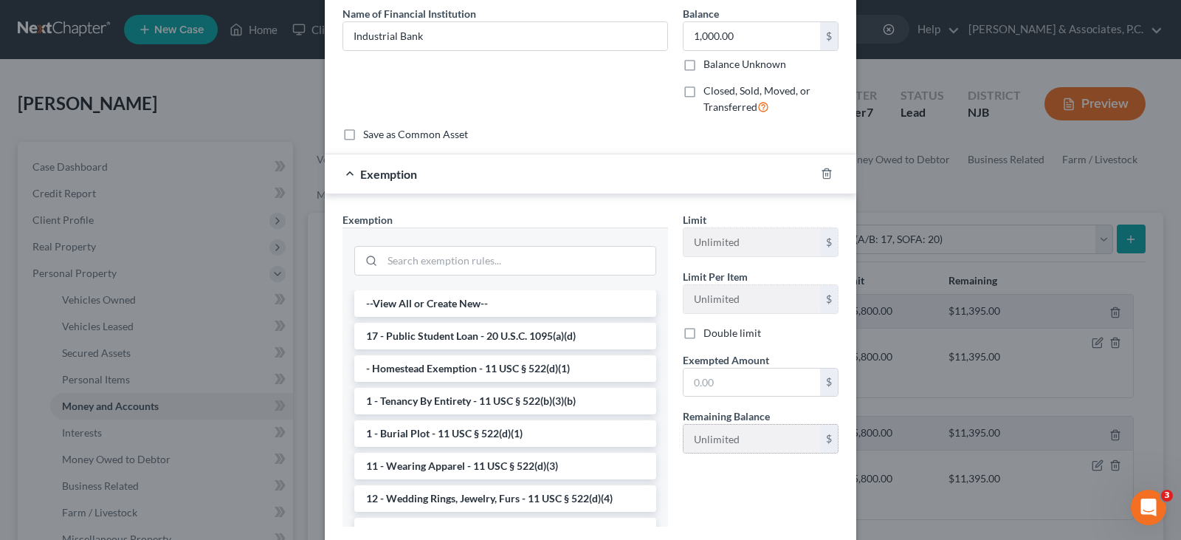
scroll to position [148, 0]
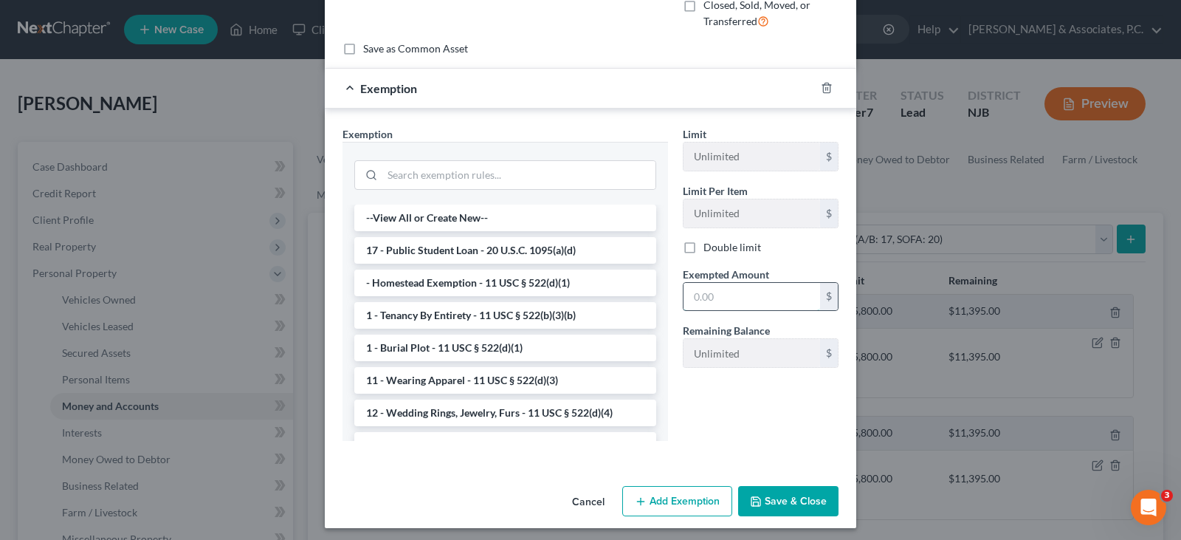
click at [703, 305] on input "text" at bounding box center [752, 297] width 137 height 28
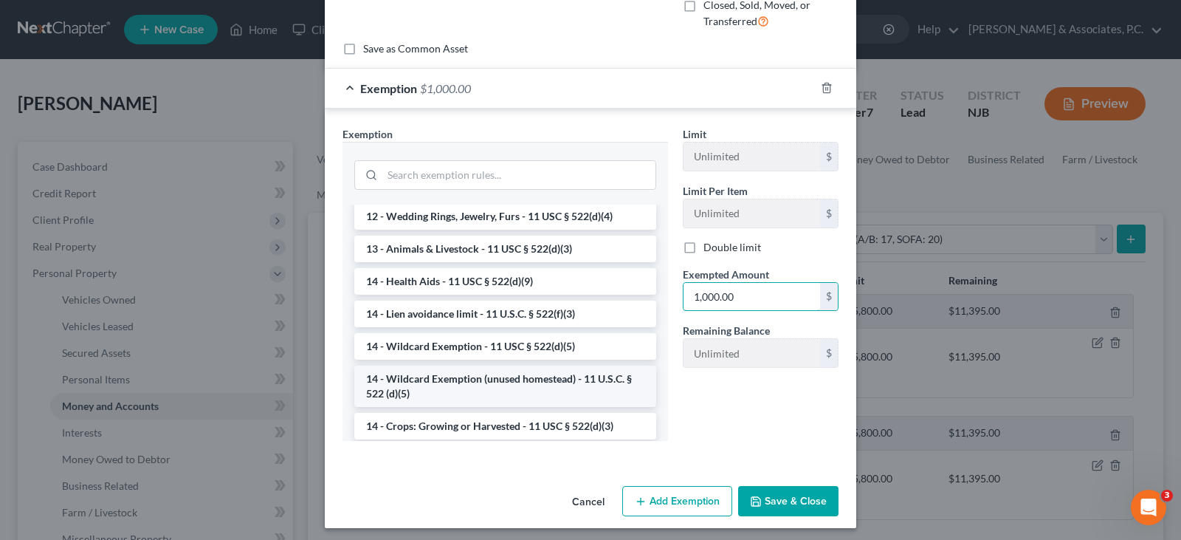
scroll to position [221, 0]
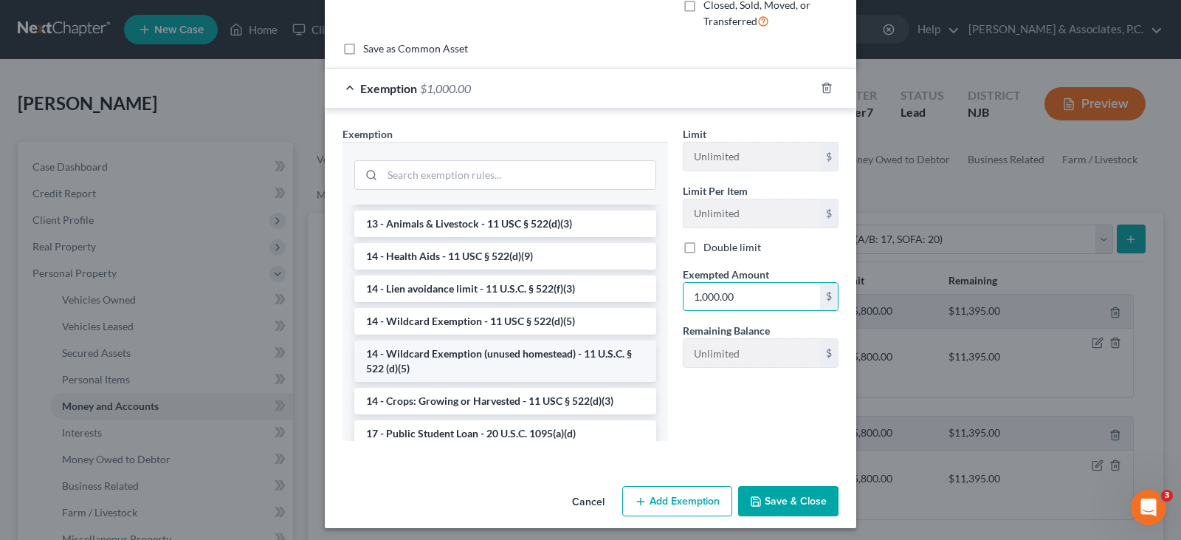
type input "1,000.00"
click at [444, 363] on li "14 - Wildcard Exemption (unused homestead) - 11 U.S.C. § 522 (d)(5)" at bounding box center [505, 360] width 302 height 41
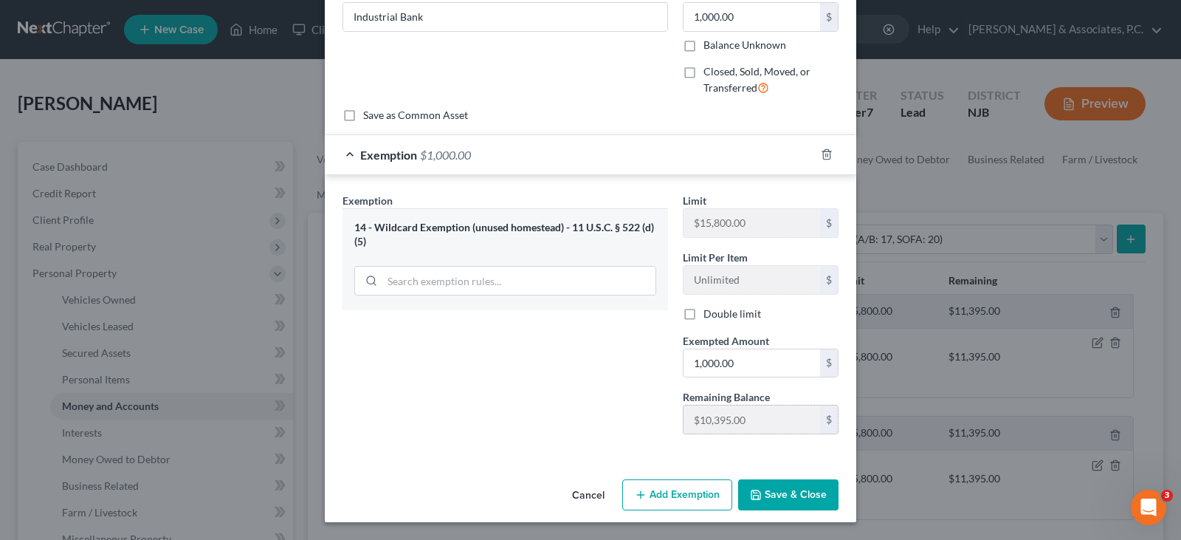
scroll to position [81, 0]
drag, startPoint x: 786, startPoint y: 492, endPoint x: 851, endPoint y: 424, distance: 94.0
click at [785, 490] on button "Save & Close" at bounding box center [788, 494] width 100 height 31
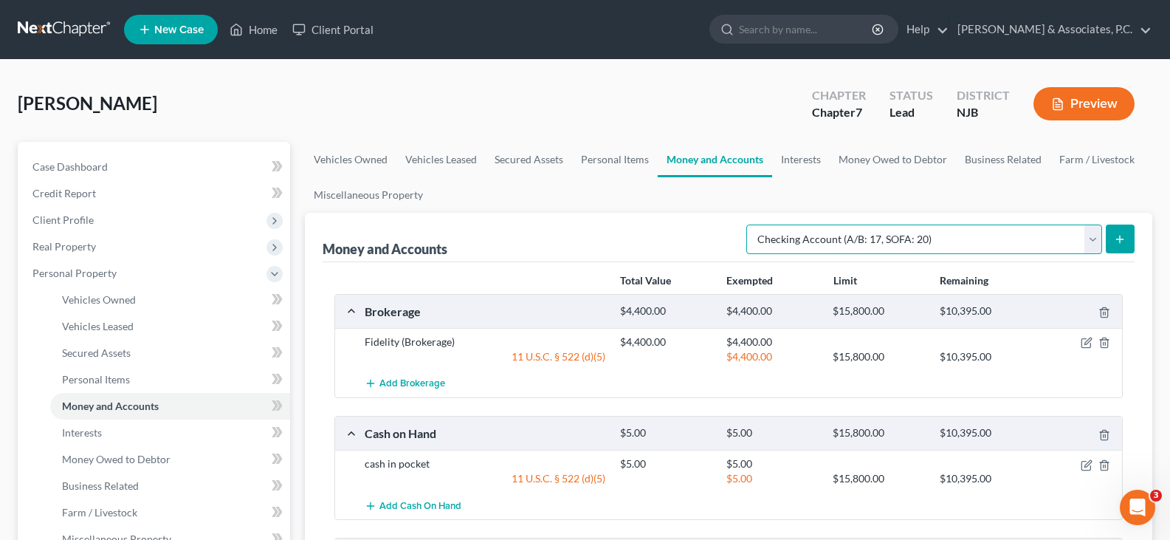
click at [1093, 235] on select "Select Account Type Brokerage (A/B: 18, SOFA: 20) Cash on Hand (A/B: 16) Certif…" at bounding box center [924, 239] width 356 height 30
select select "other"
click at [750, 224] on select "Select Account Type Brokerage (A/B: 18, SOFA: 20) Cash on Hand (A/B: 16) Certif…" at bounding box center [924, 239] width 356 height 30
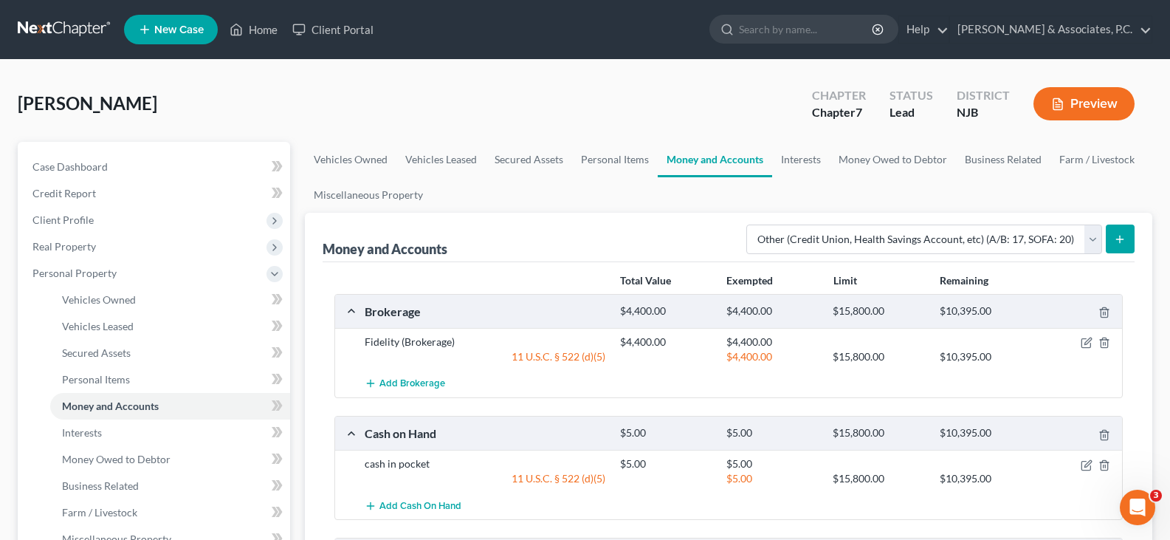
click at [1117, 238] on icon "submit" at bounding box center [1120, 239] width 12 height 12
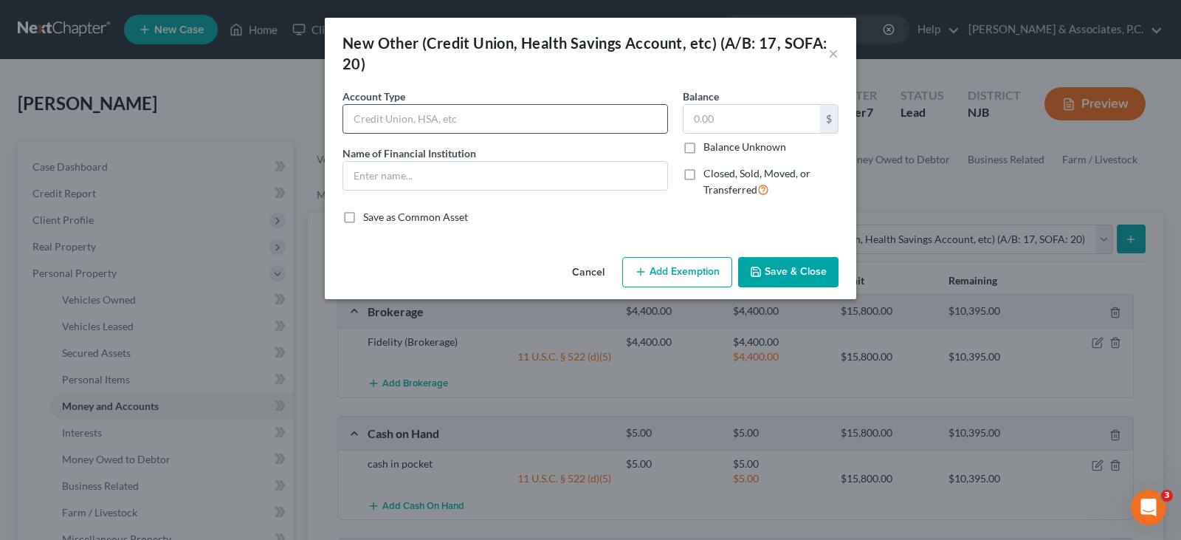
click at [475, 117] on input "text" at bounding box center [505, 119] width 324 height 28
type input "Online Application"
click at [422, 179] on input "text" at bounding box center [505, 176] width 324 height 28
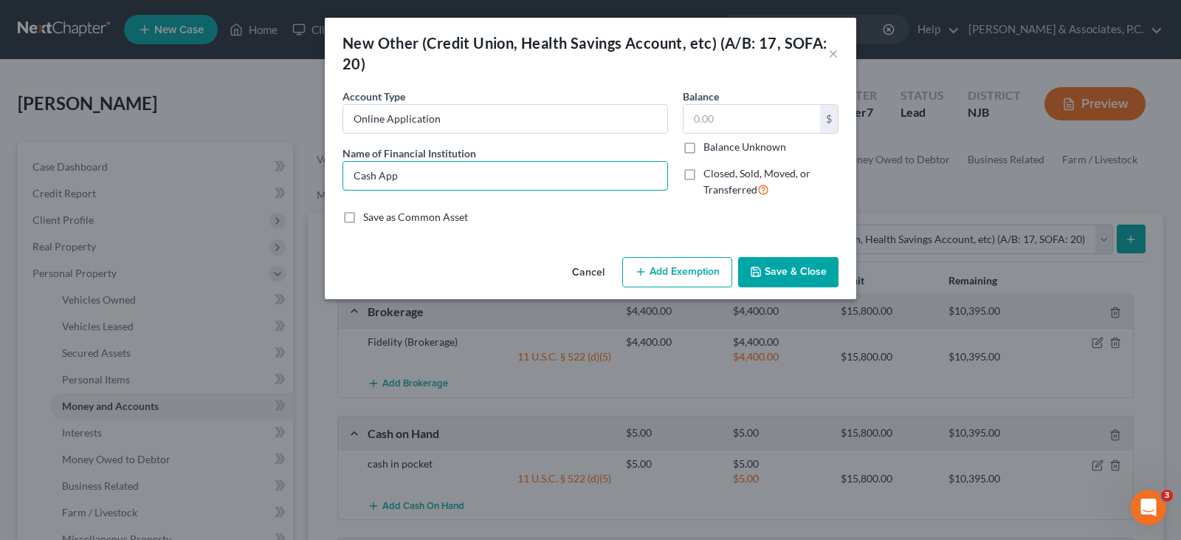
type input "Cash App"
click at [791, 269] on button "Save & Close" at bounding box center [788, 272] width 100 height 31
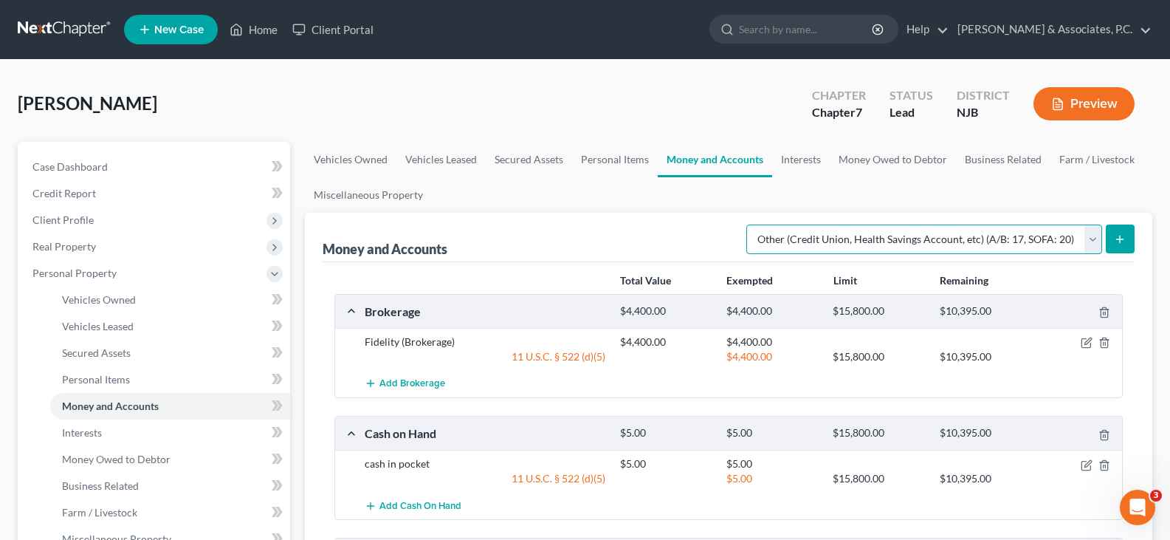
click at [1090, 237] on select "Select Account Type Brokerage (A/B: 18, SOFA: 20) Cash on Hand (A/B: 16) Certif…" at bounding box center [924, 239] width 356 height 30
select select "savings"
click at [750, 224] on select "Select Account Type Brokerage (A/B: 18, SOFA: 20) Cash on Hand (A/B: 16) Certif…" at bounding box center [924, 239] width 356 height 30
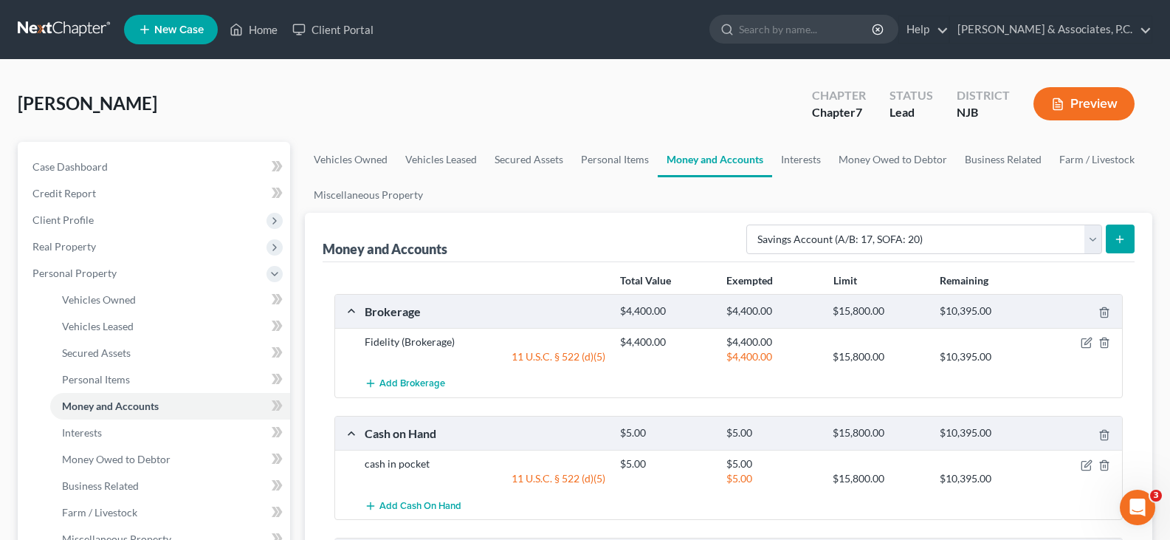
click at [1115, 236] on icon "submit" at bounding box center [1120, 239] width 12 height 12
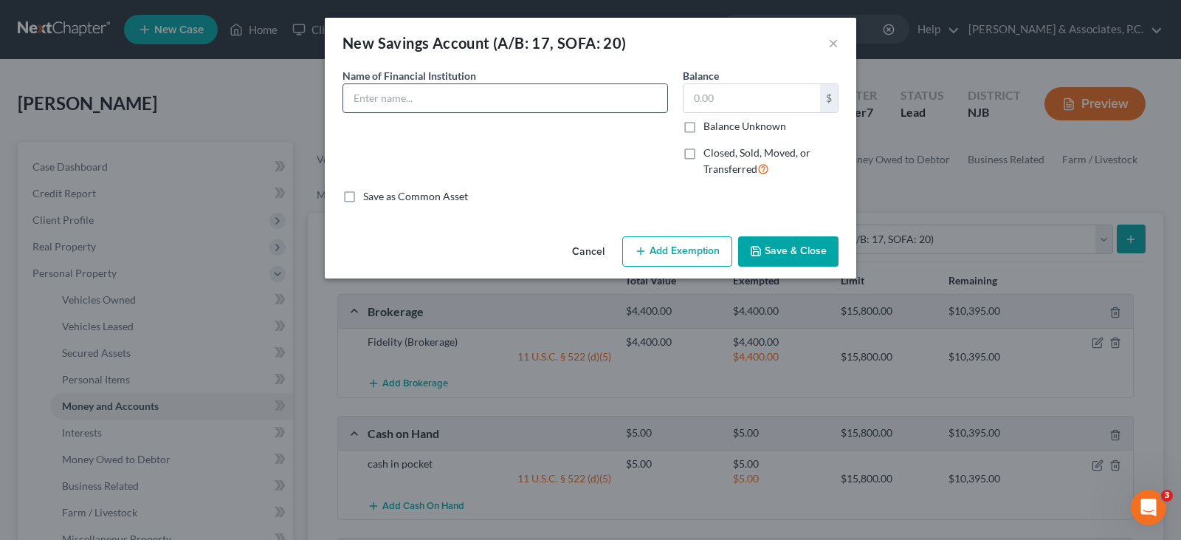
click at [490, 99] on input "text" at bounding box center [505, 98] width 324 height 28
type input "Credit [DATE]"
type input "10,388.00"
click at [665, 241] on button "Add Exemption" at bounding box center [677, 251] width 110 height 31
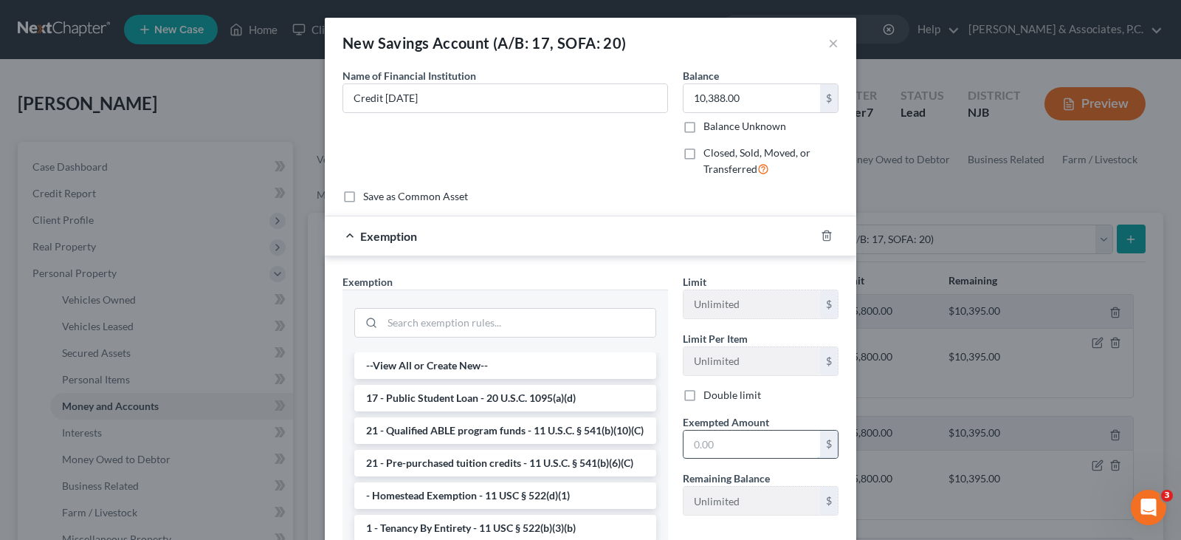
click at [718, 445] on input "text" at bounding box center [752, 444] width 137 height 28
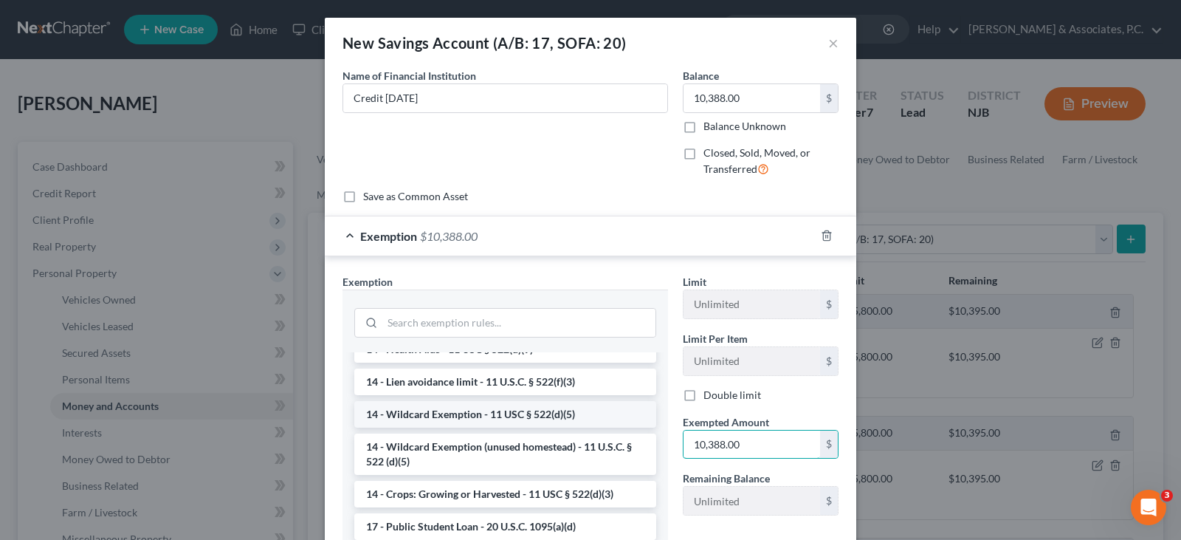
scroll to position [369, 0]
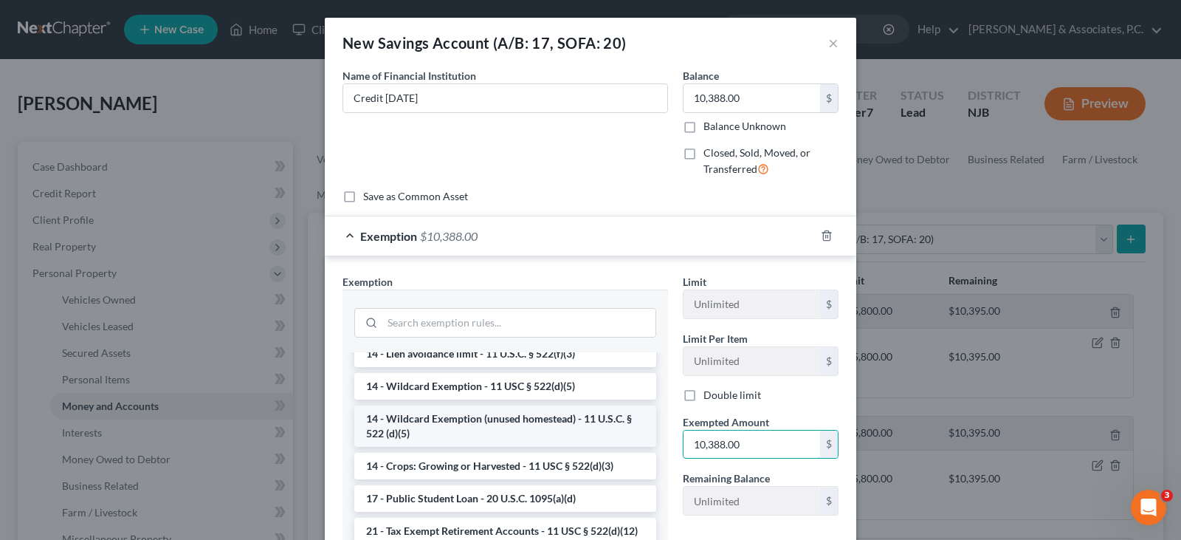
type input "10,388.00"
click at [431, 429] on li "14 - Wildcard Exemption (unused homestead) - 11 U.S.C. § 522 (d)(5)" at bounding box center [505, 425] width 302 height 41
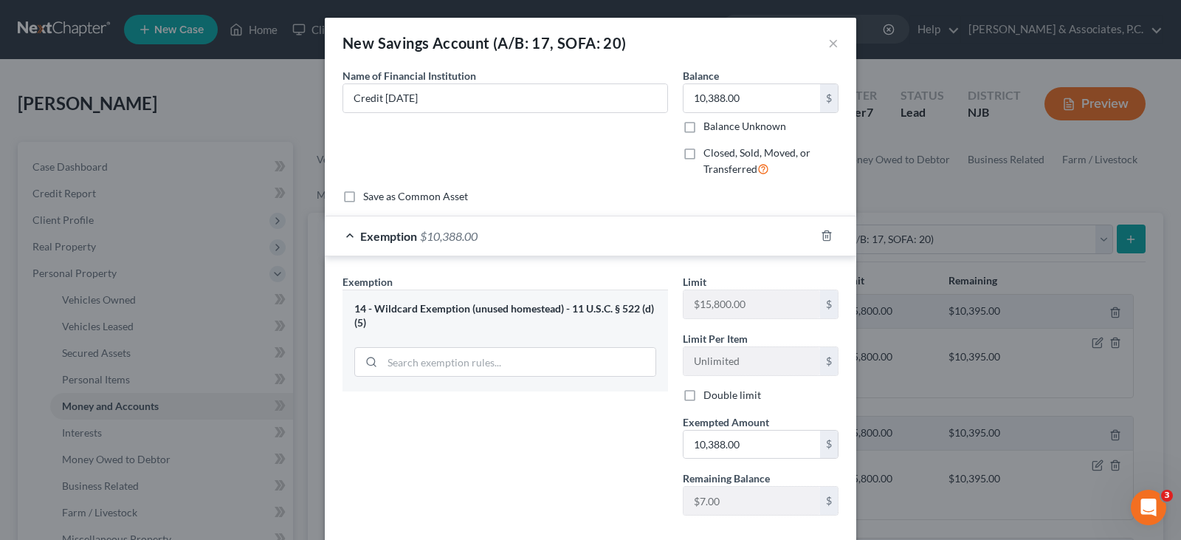
click at [577, 142] on div "Name of Financial Institution * Credit [DATE]" at bounding box center [505, 128] width 340 height 121
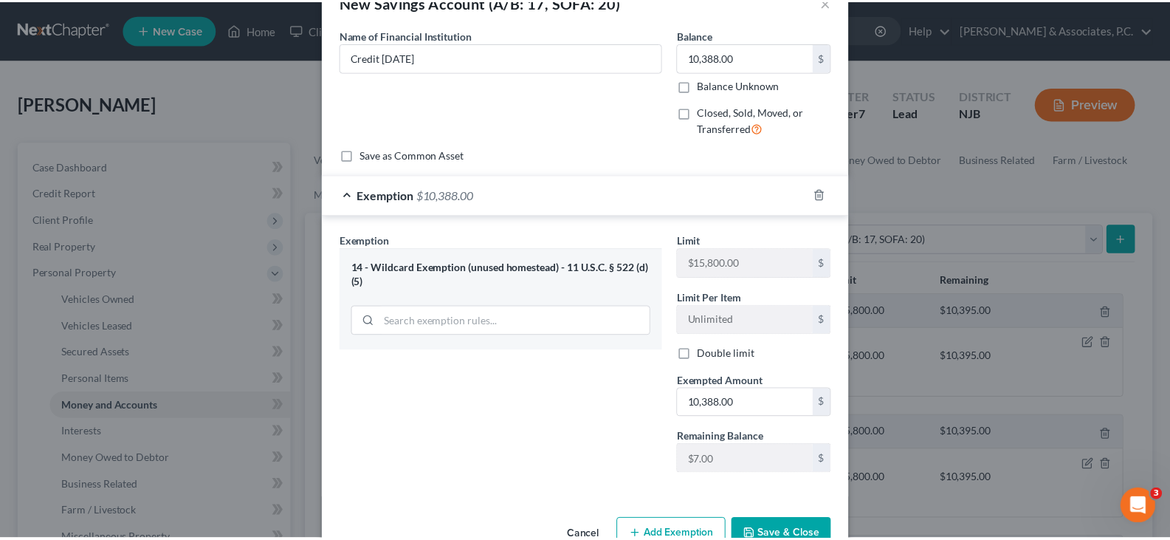
scroll to position [81, 0]
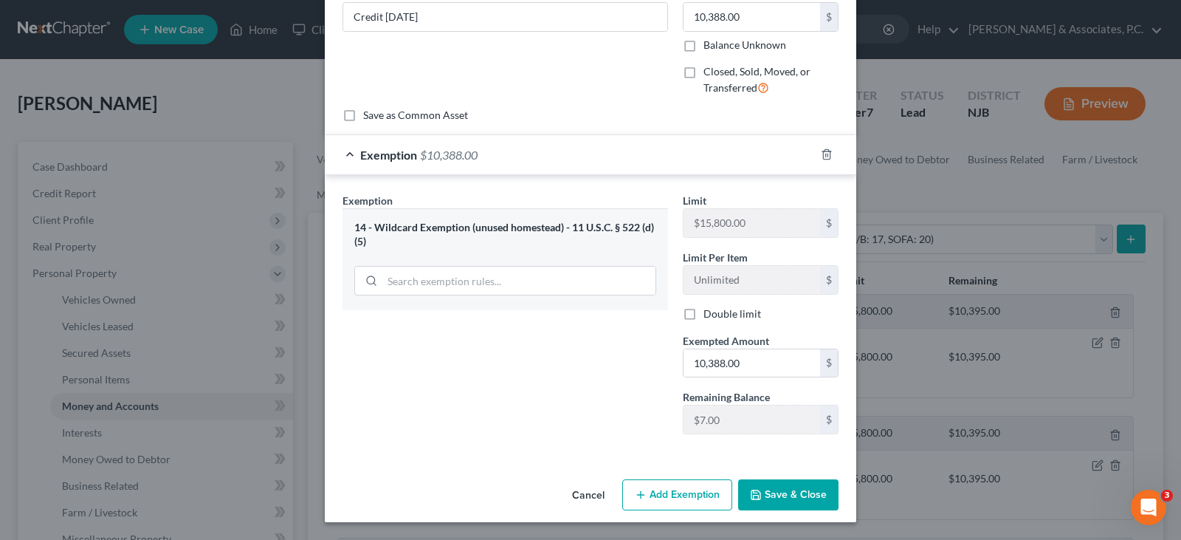
click at [778, 495] on button "Save & Close" at bounding box center [788, 494] width 100 height 31
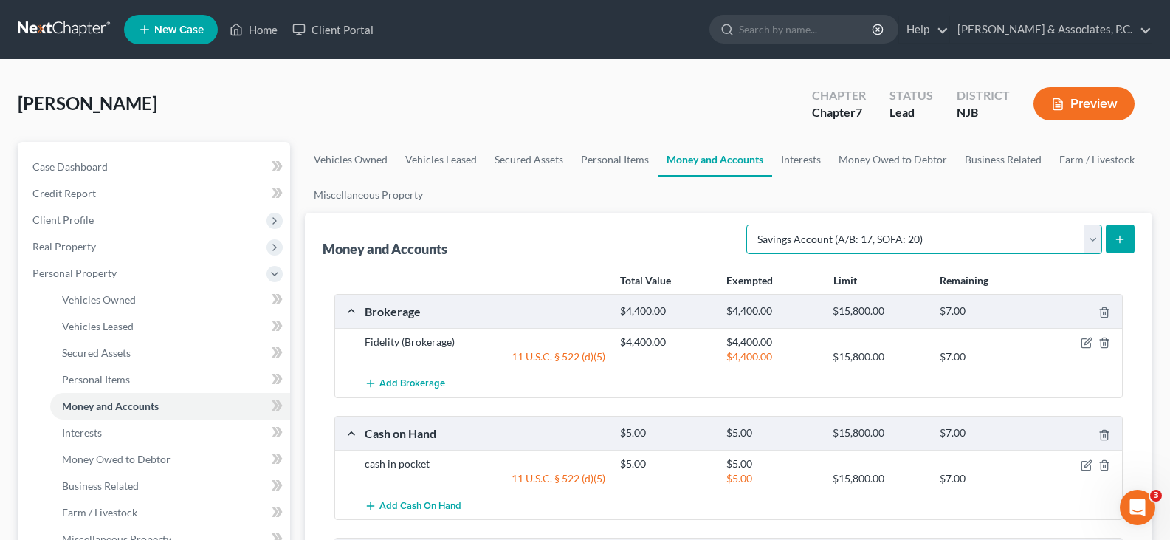
click at [1094, 242] on select "Select Account Type Brokerage (A/B: 18, SOFA: 20) Cash on Hand (A/B: 16) Certif…" at bounding box center [924, 239] width 356 height 30
select select "security_deposits"
click at [750, 224] on select "Select Account Type Brokerage (A/B: 18, SOFA: 20) Cash on Hand (A/B: 16) Certif…" at bounding box center [924, 239] width 356 height 30
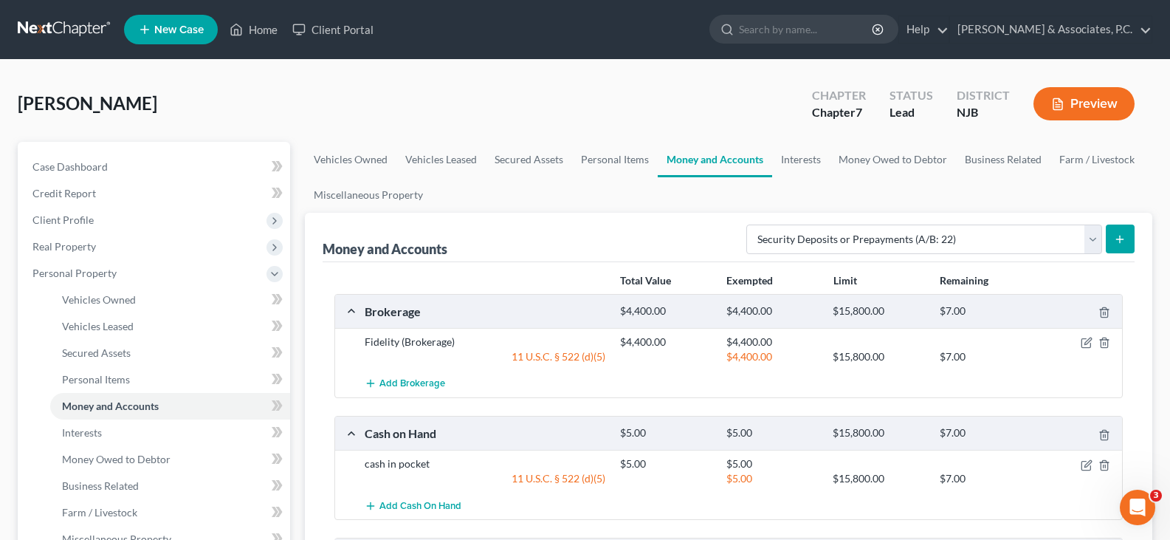
click at [642, 213] on div "Money and Accounts Select Account Type Brokerage (A/B: 18, SOFA: 20) Cash on Ha…" at bounding box center [729, 237] width 812 height 49
drag, startPoint x: 1095, startPoint y: 236, endPoint x: 899, endPoint y: 218, distance: 196.4
click at [1091, 233] on select "Select Account Type Brokerage (A/B: 18, SOFA: 20) Cash on Hand (A/B: 16) Certif…" at bounding box center [924, 239] width 356 height 30
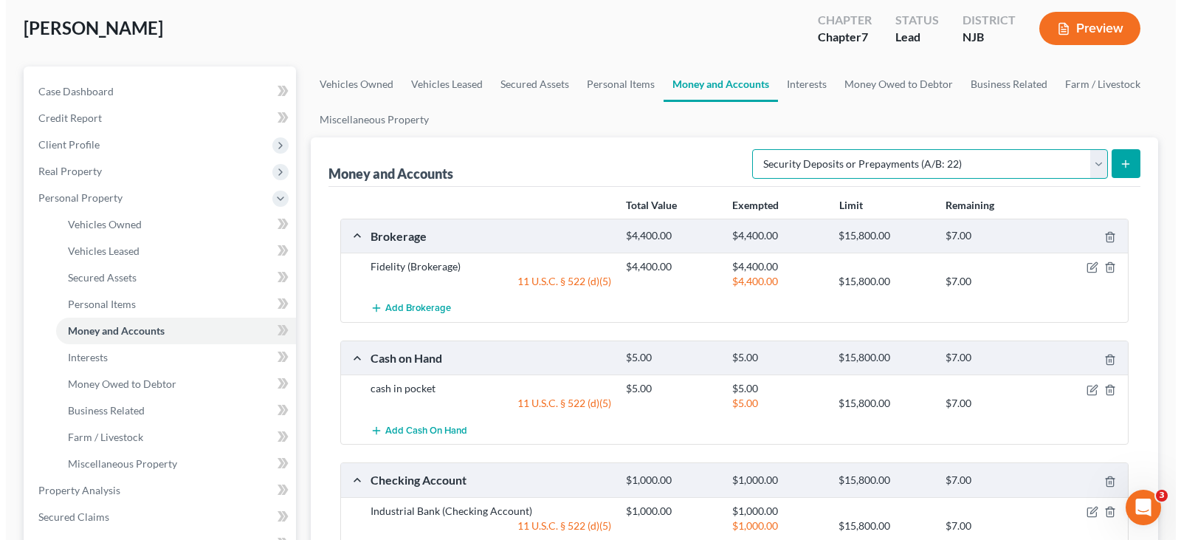
scroll to position [0, 0]
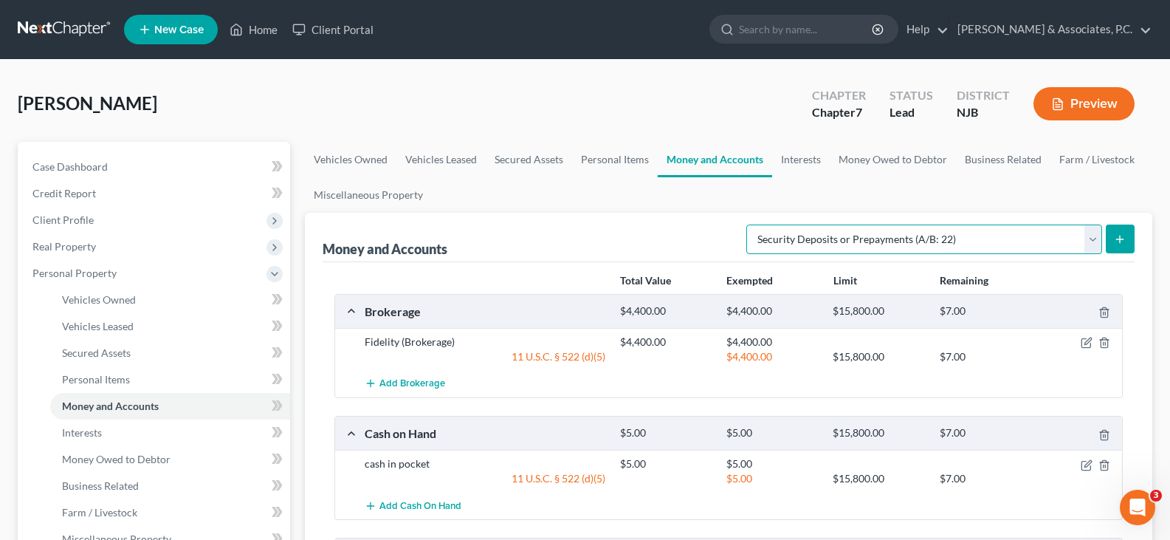
drag, startPoint x: 1091, startPoint y: 240, endPoint x: 974, endPoint y: 221, distance: 118.9
click at [1089, 239] on select "Select Account Type Brokerage (A/B: 18, SOFA: 20) Cash on Hand (A/B: 16) Certif…" at bounding box center [924, 239] width 356 height 30
click at [750, 224] on select "Select Account Type Brokerage (A/B: 18, SOFA: 20) Cash on Hand (A/B: 16) Certif…" at bounding box center [924, 239] width 356 height 30
click at [806, 159] on link "Interests" at bounding box center [801, 159] width 58 height 35
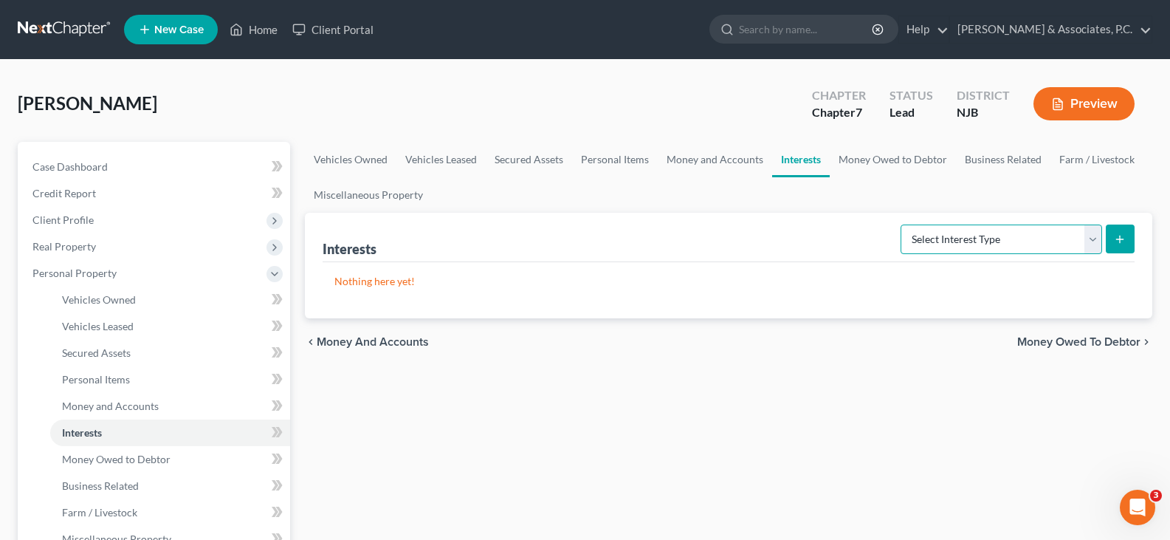
click at [1093, 249] on select "Select Interest Type 401K (A/B: 21) Annuity (A/B: 23) Bond (A/B: 18) Education …" at bounding box center [1002, 239] width 202 height 30
select select "whole_life_insurance"
click at [903, 224] on select "Select Interest Type 401K (A/B: 21) Annuity (A/B: 23) Bond (A/B: 18) Education …" at bounding box center [1002, 239] width 202 height 30
click at [1116, 241] on icon "submit" at bounding box center [1120, 239] width 12 height 12
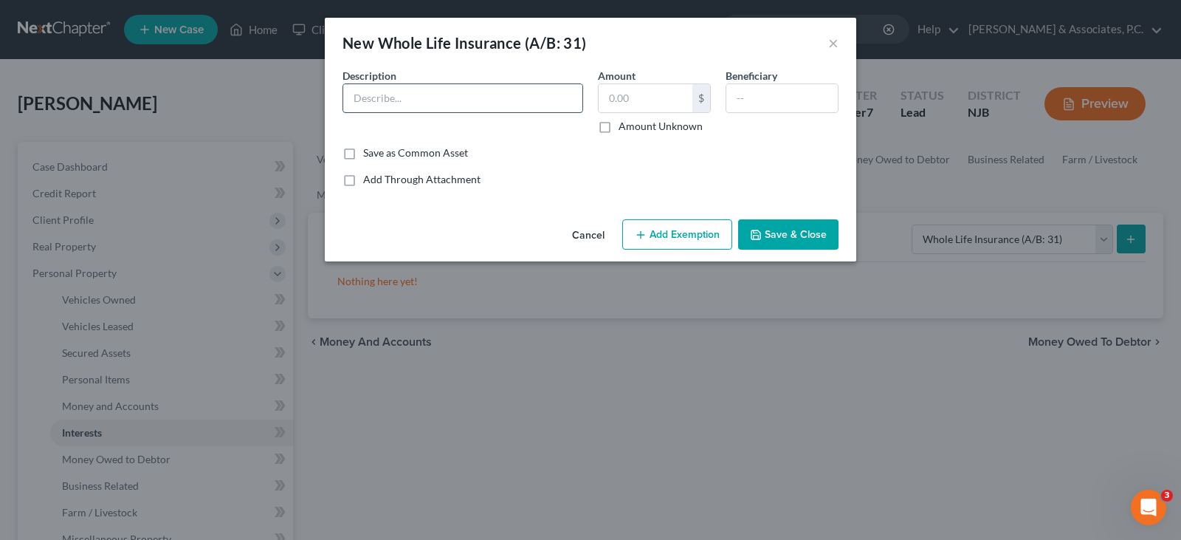
click at [399, 100] on input "text" at bounding box center [462, 98] width 239 height 28
type input "Mass Mutual Wole life policy"
click at [631, 104] on input "text" at bounding box center [646, 98] width 94 height 28
click at [743, 100] on input "text" at bounding box center [781, 98] width 111 height 28
click at [646, 111] on input "text" at bounding box center [646, 98] width 94 height 28
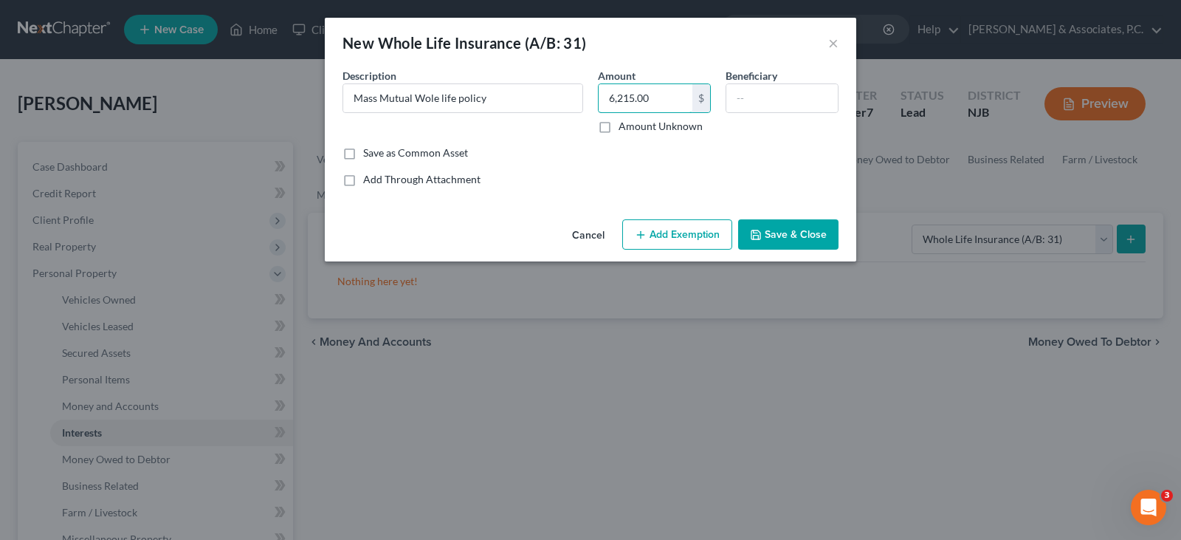
type input "6,215.00"
click at [628, 174] on div "Add Through Attachment" at bounding box center [591, 179] width 496 height 15
click at [757, 100] on input "text" at bounding box center [781, 98] width 111 height 28
type input "Children"
click at [660, 238] on button "Add Exemption" at bounding box center [677, 234] width 110 height 31
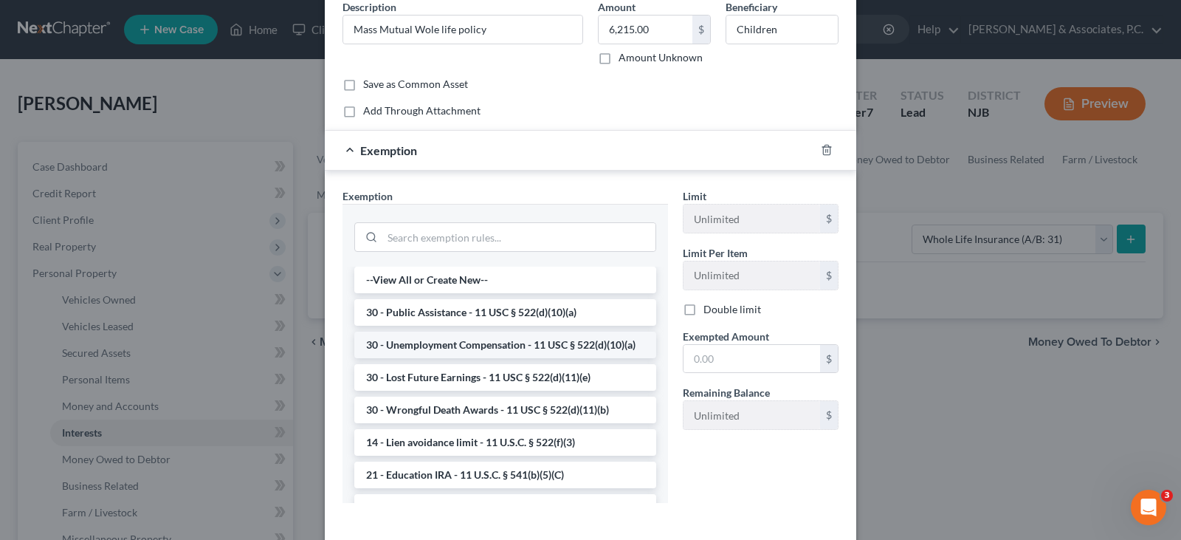
scroll to position [137, 0]
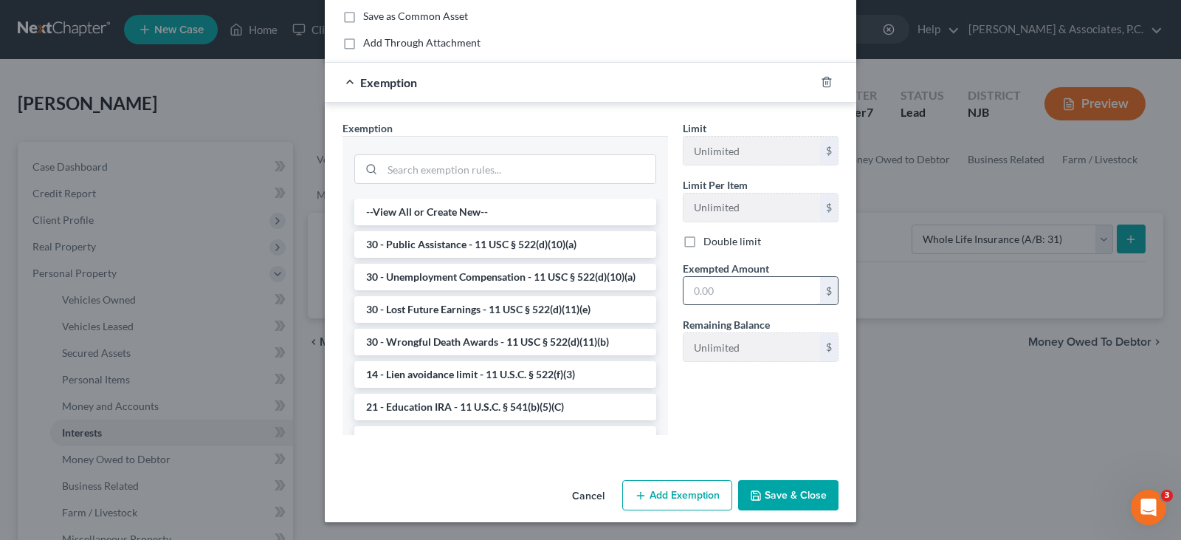
click at [713, 287] on input "text" at bounding box center [752, 291] width 137 height 28
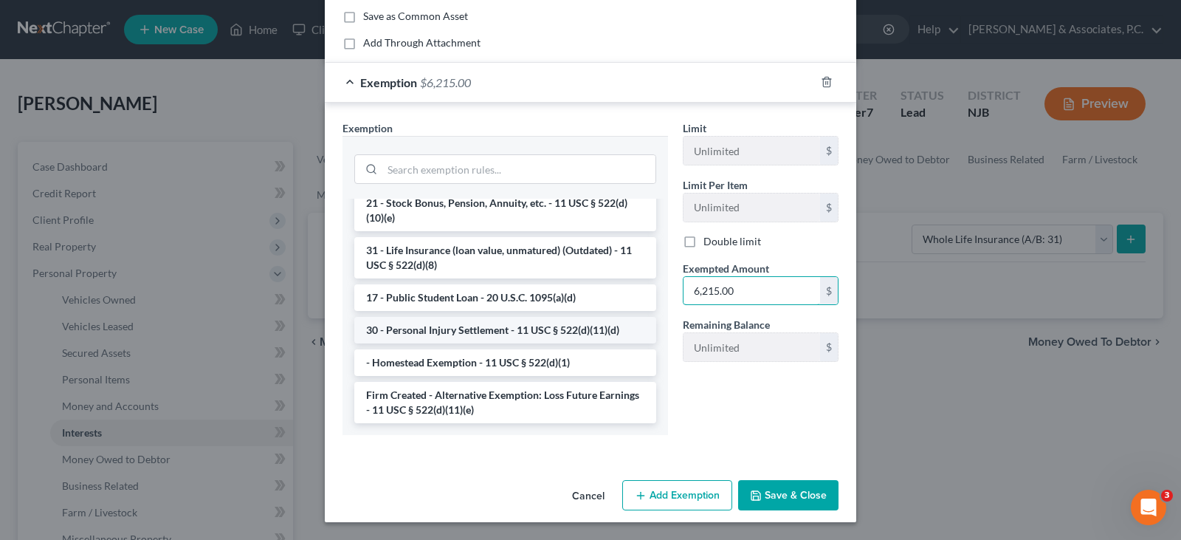
scroll to position [1234, 0]
type input "6,215.00"
click at [455, 254] on li "31 - Life Insurance (loan value, unmatured) (Outdated) - 11 USC § 522(d)(8)" at bounding box center [505, 257] width 302 height 41
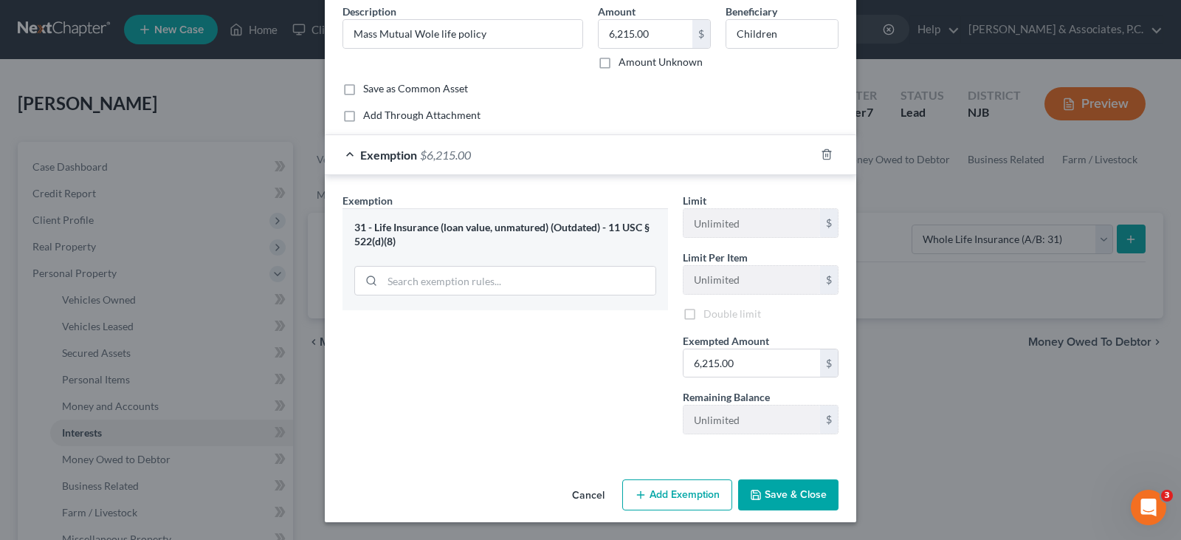
scroll to position [64, 0]
click at [780, 495] on button "Save & Close" at bounding box center [788, 494] width 100 height 31
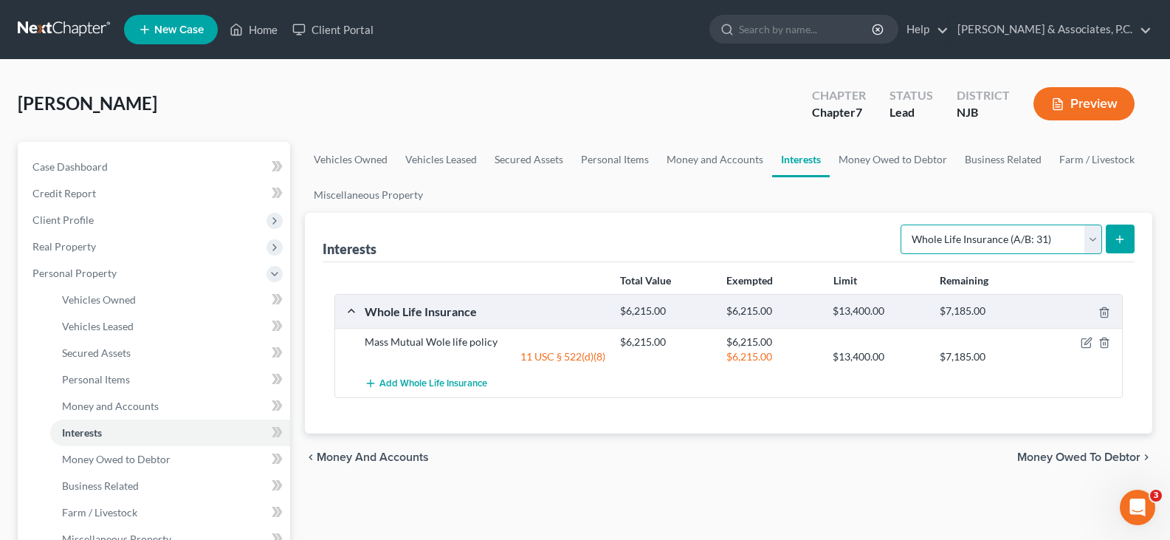
drag, startPoint x: 1090, startPoint y: 241, endPoint x: 1073, endPoint y: 244, distance: 16.5
click at [1088, 239] on select "Select Interest Type 401K (A/B: 21) Annuity (A/B: 23) Bond (A/B: 18) Education …" at bounding box center [1002, 239] width 202 height 30
drag, startPoint x: 785, startPoint y: 189, endPoint x: 794, endPoint y: 185, distance: 10.3
click at [785, 189] on ul "Vehicles Owned Vehicles Leased Secured Assets Personal Items Money and Accounts…" at bounding box center [729, 177] width 848 height 71
click at [870, 159] on link "Money Owed to Debtor" at bounding box center [893, 159] width 126 height 35
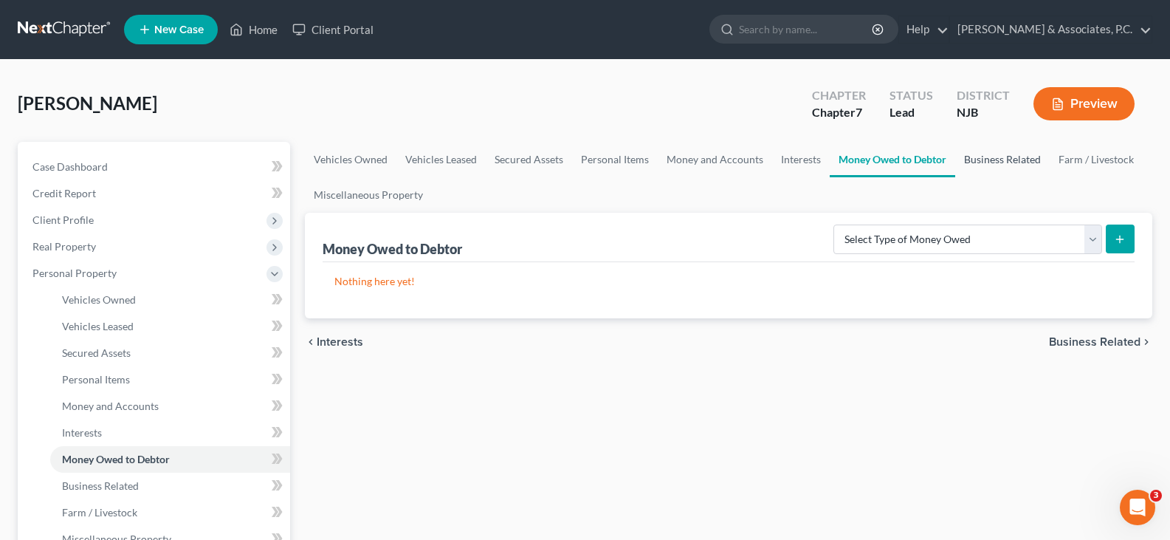
click at [1002, 162] on link "Business Related" at bounding box center [1002, 159] width 95 height 35
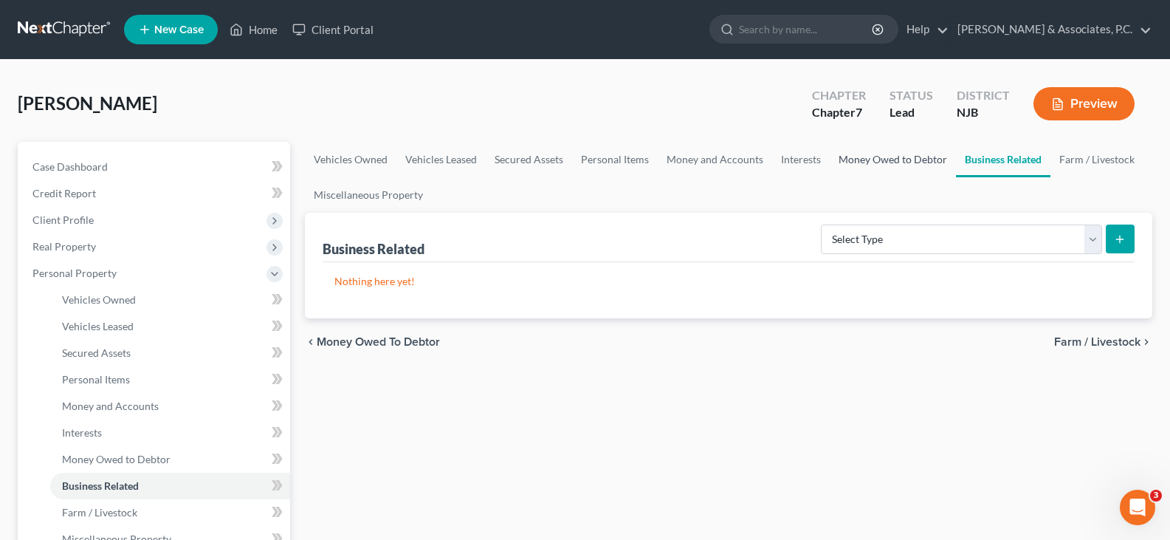
click at [884, 158] on link "Money Owed to Debtor" at bounding box center [893, 159] width 126 height 35
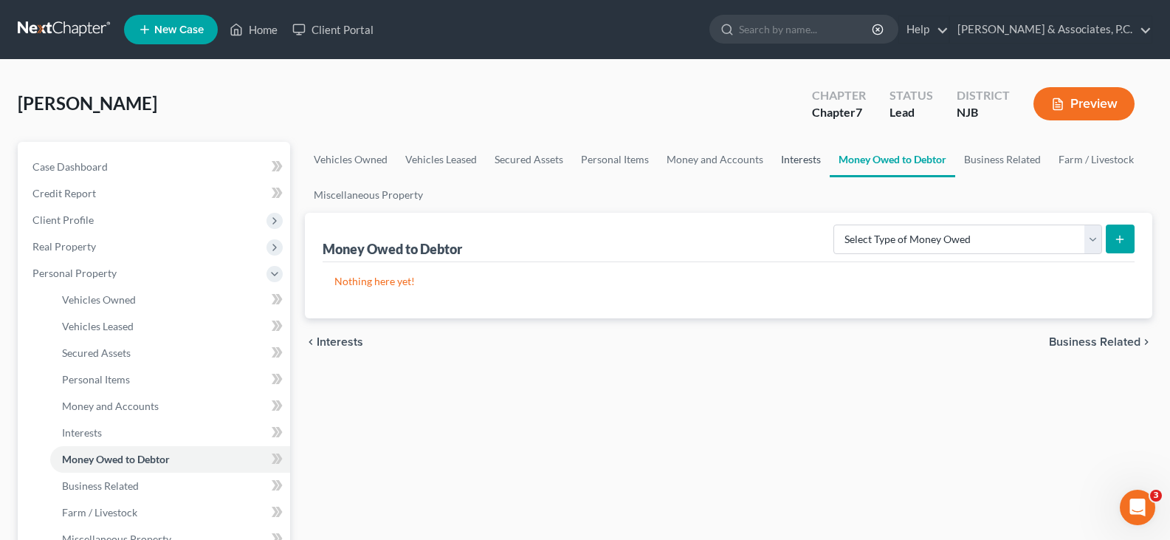
click at [804, 154] on link "Interests" at bounding box center [801, 159] width 58 height 35
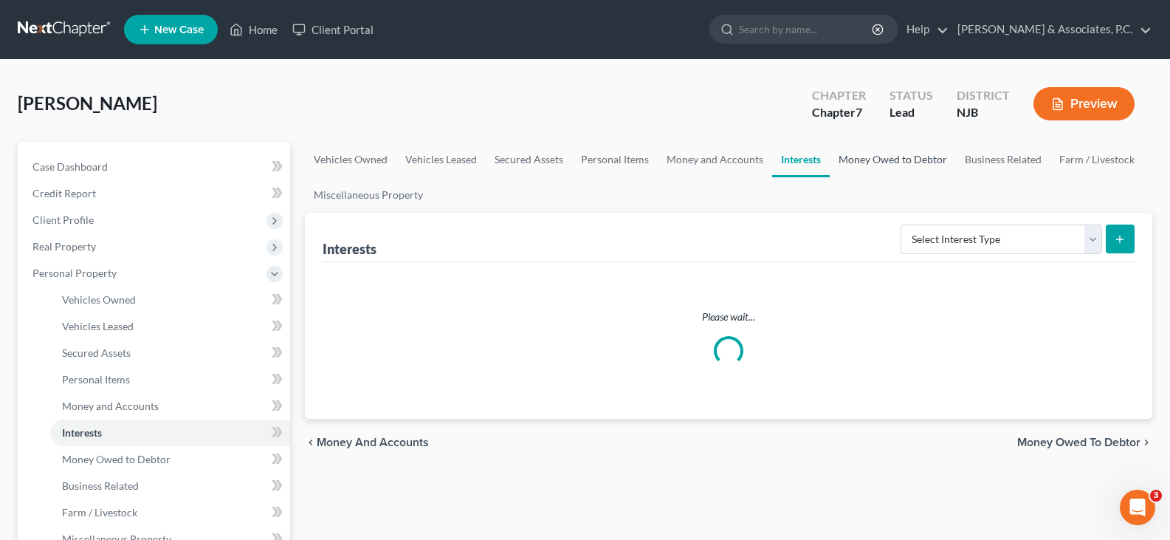
click at [905, 156] on link "Money Owed to Debtor" at bounding box center [893, 159] width 126 height 35
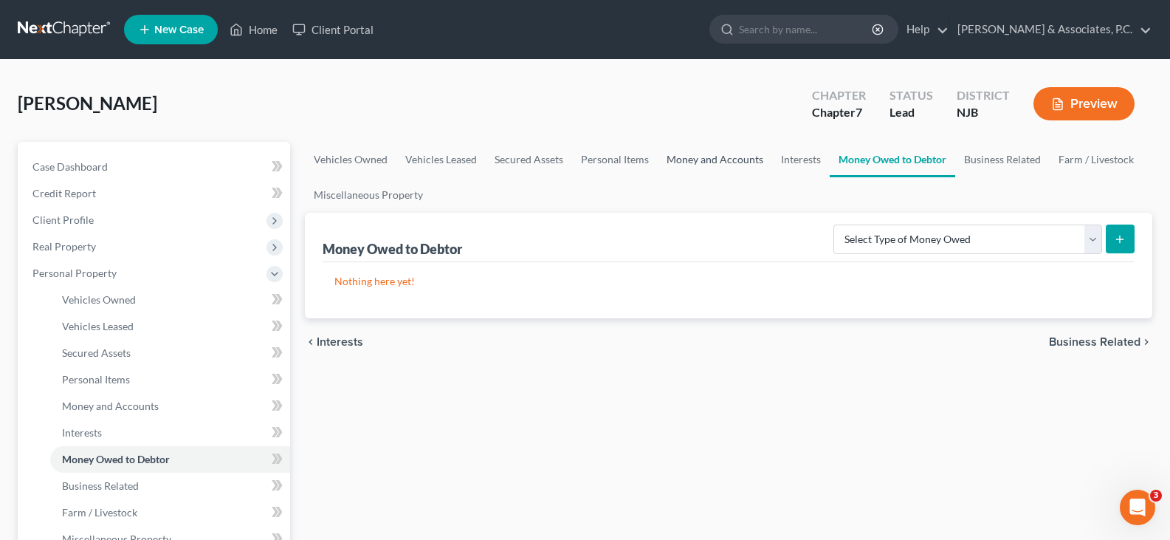
click at [726, 161] on link "Money and Accounts" at bounding box center [715, 159] width 114 height 35
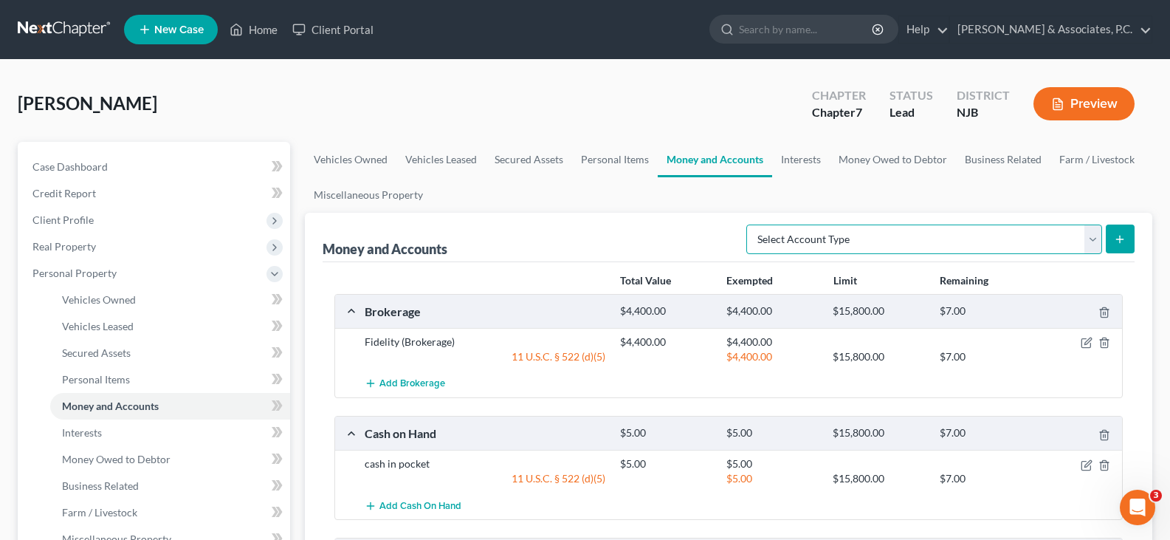
click at [1095, 236] on select "Select Account Type Brokerage (A/B: 18, SOFA: 20) Cash on Hand (A/B: 16) Certif…" at bounding box center [924, 239] width 356 height 30
select select "brokerage"
click at [750, 224] on select "Select Account Type Brokerage (A/B: 18, SOFA: 20) Cash on Hand (A/B: 16) Certif…" at bounding box center [924, 239] width 356 height 30
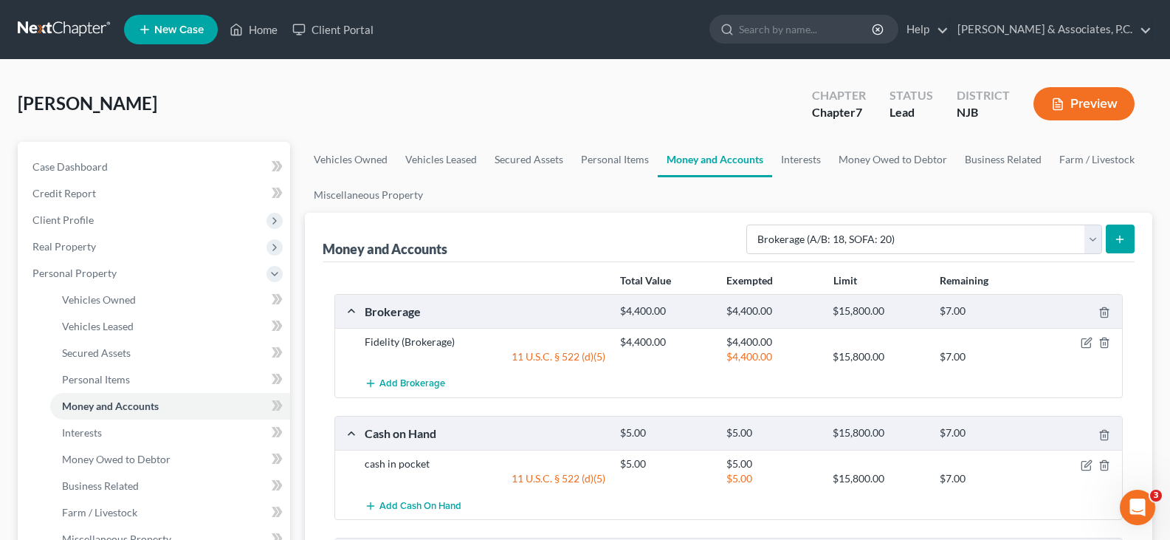
click at [1119, 233] on icon "submit" at bounding box center [1120, 239] width 12 height 12
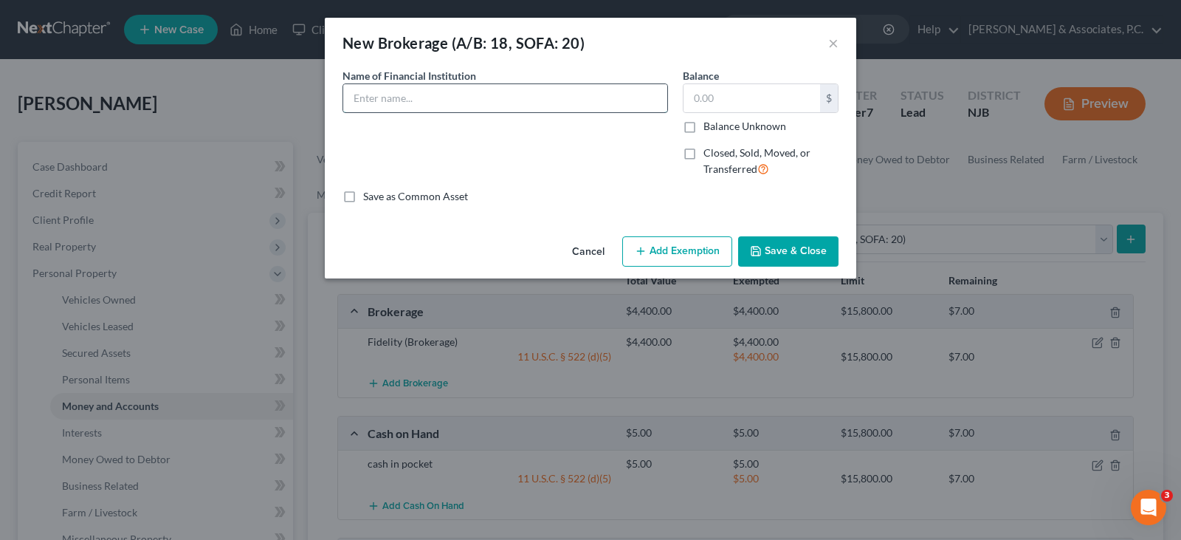
click at [389, 96] on input "text" at bounding box center [505, 98] width 324 height 28
type input "Robinhood"
drag, startPoint x: 729, startPoint y: 103, endPoint x: 724, endPoint y: 92, distance: 11.9
click at [725, 100] on input "text" at bounding box center [752, 98] width 137 height 28
click at [482, 89] on input "Robinhood" at bounding box center [505, 98] width 324 height 28
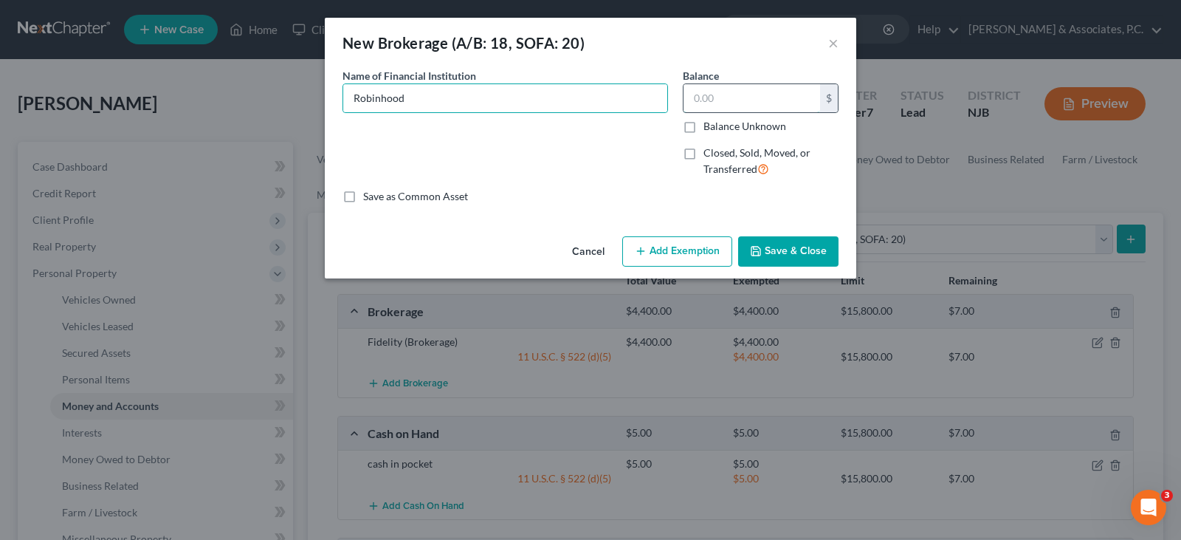
click at [700, 98] on input "text" at bounding box center [752, 98] width 137 height 28
type input "215.00"
click at [681, 247] on button "Add Exemption" at bounding box center [677, 251] width 110 height 31
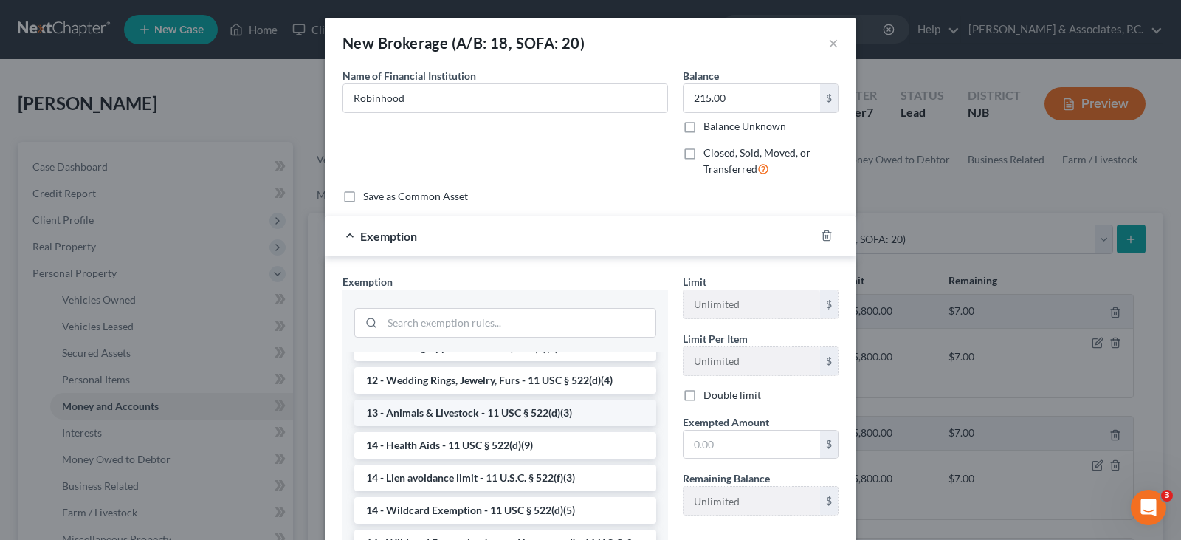
scroll to position [295, 0]
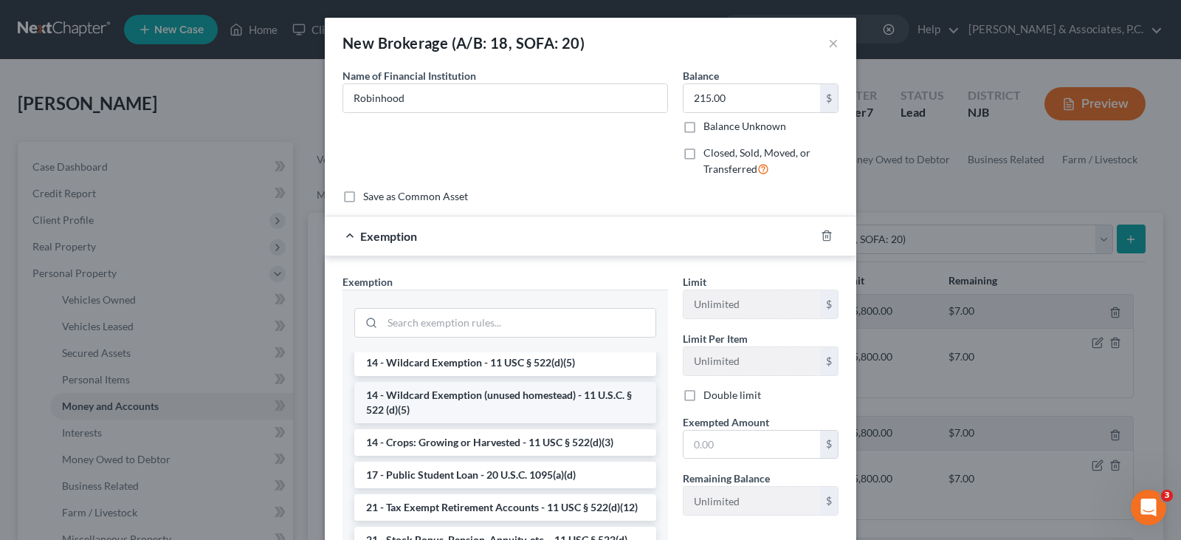
click at [539, 399] on li "14 - Wildcard Exemption (unused homestead) - 11 U.S.C. § 522 (d)(5)" at bounding box center [505, 402] width 302 height 41
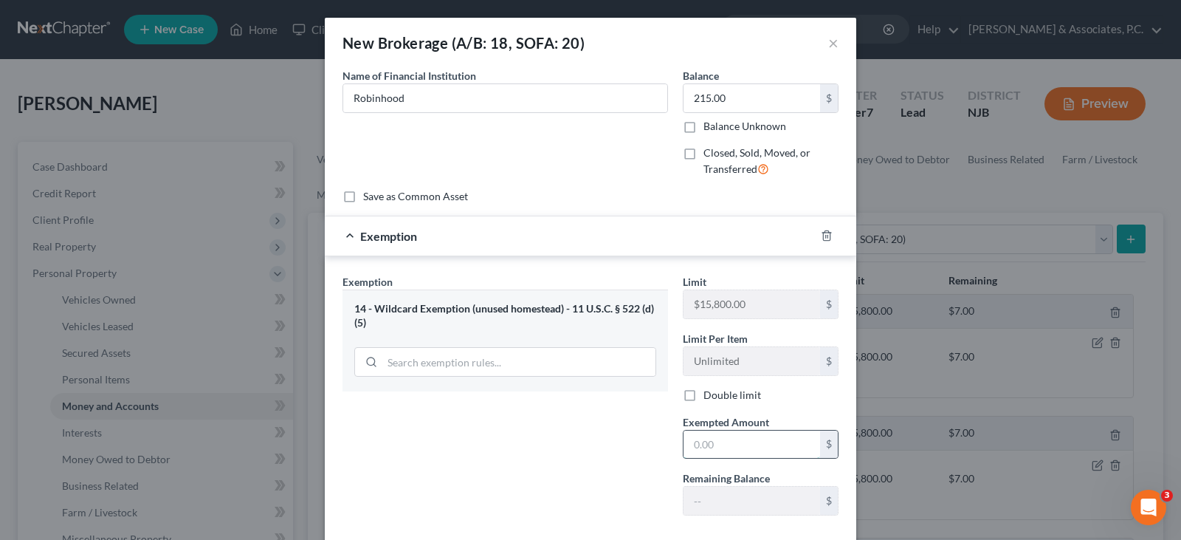
click at [729, 450] on input "text" at bounding box center [752, 444] width 137 height 28
type input "215.00"
click at [404, 487] on div "Exemption Set must be selected for CA. Exemption * 14 - Wildcard Exemption (unu…" at bounding box center [505, 400] width 340 height 253
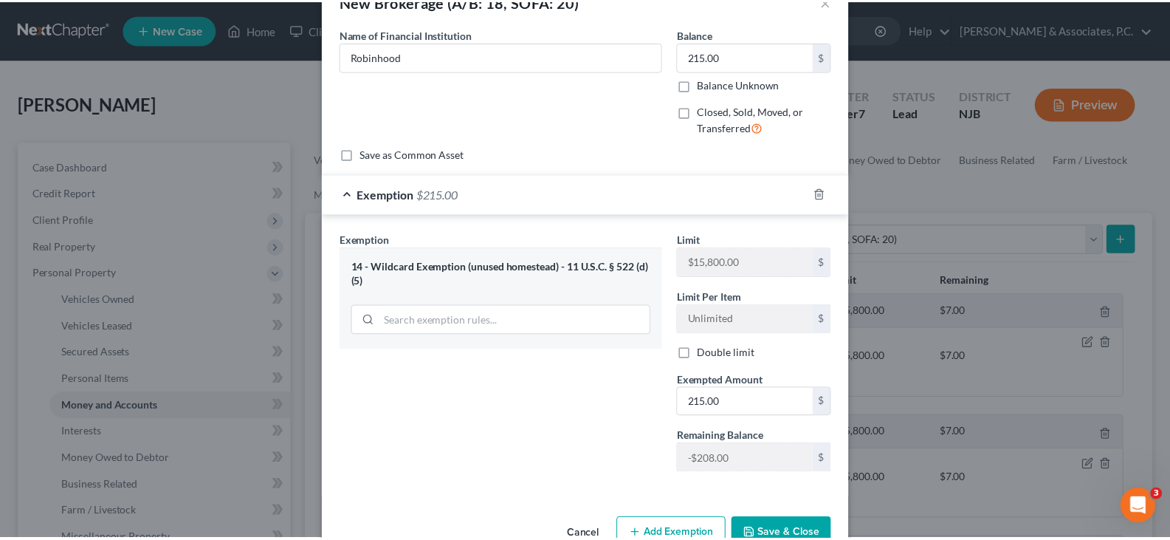
scroll to position [81, 0]
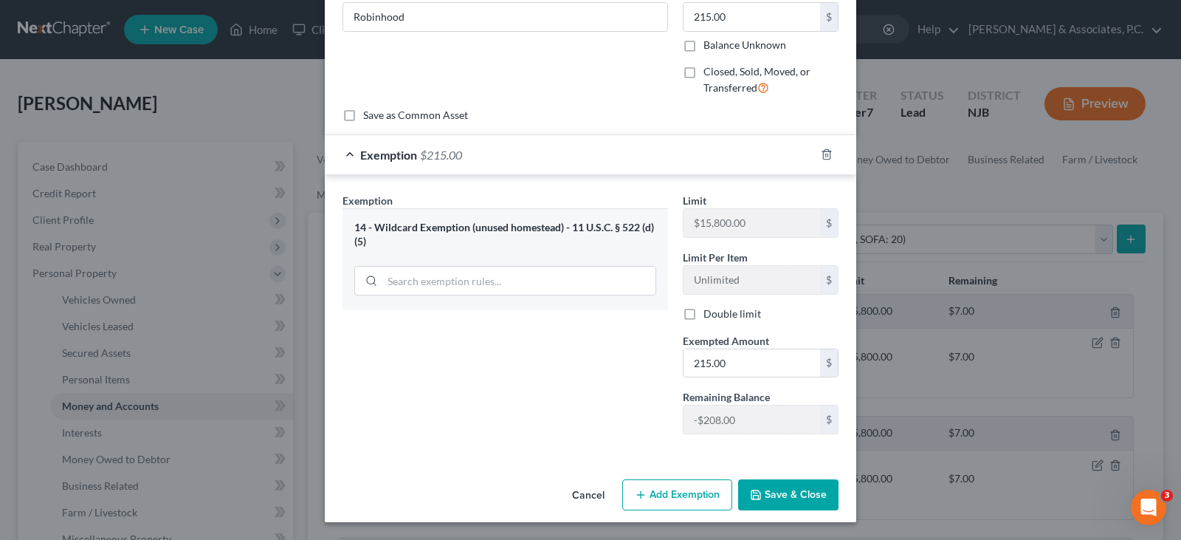
click at [604, 90] on div "Name of Financial Institution * Robinhood" at bounding box center [505, 47] width 340 height 121
click at [784, 492] on button "Save & Close" at bounding box center [788, 494] width 100 height 31
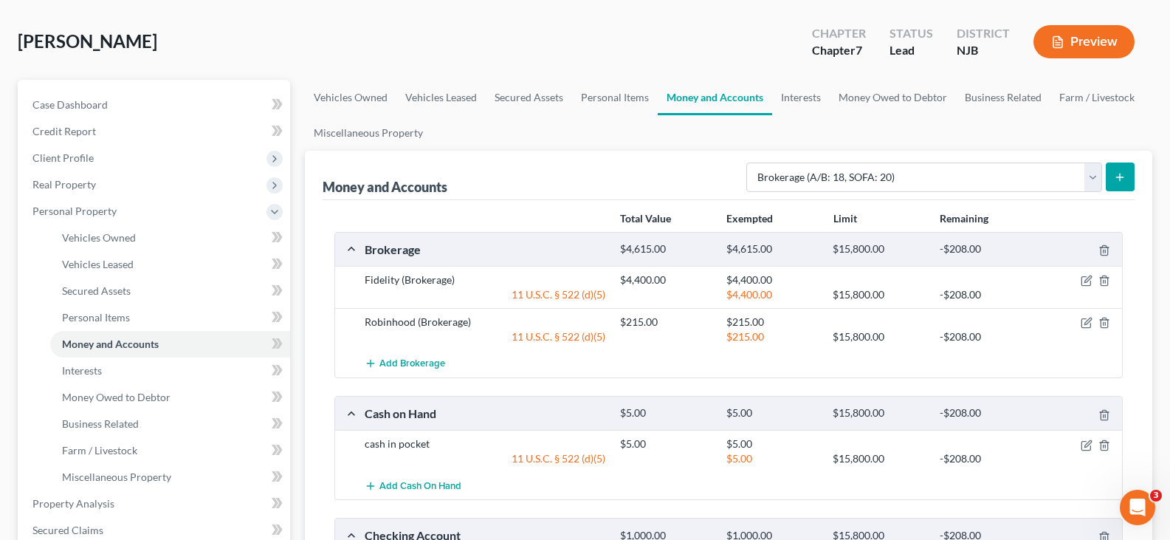
scroll to position [148, 0]
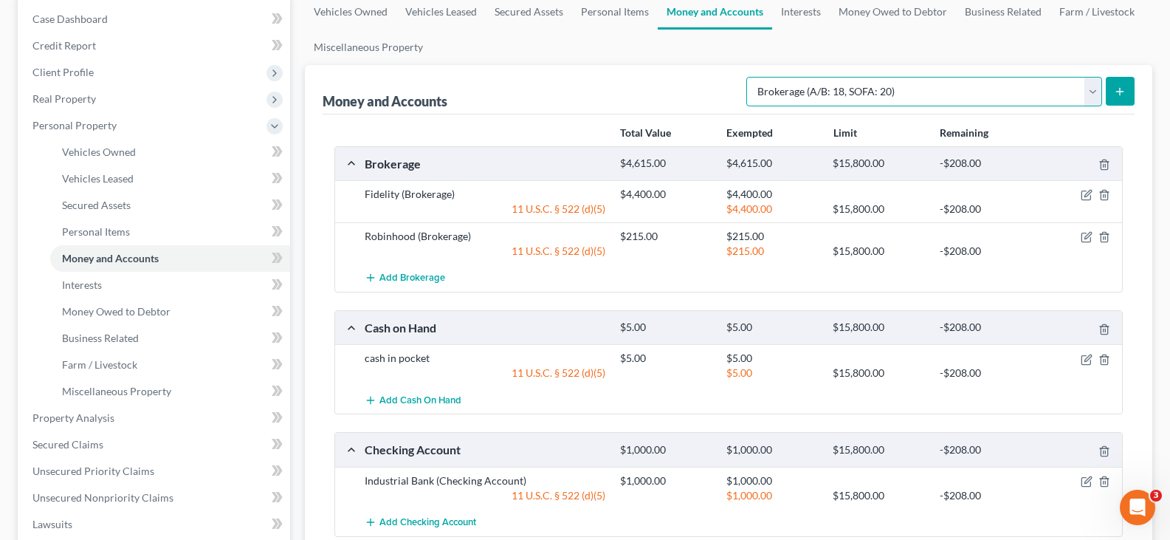
drag, startPoint x: 1090, startPoint y: 88, endPoint x: 926, endPoint y: 100, distance: 165.1
click at [1090, 88] on select "Select Account Type Brokerage (A/B: 18, SOFA: 20) Cash on Hand (A/B: 16) Certif…" at bounding box center [924, 92] width 356 height 30
click at [792, 15] on link "Interests" at bounding box center [801, 11] width 58 height 35
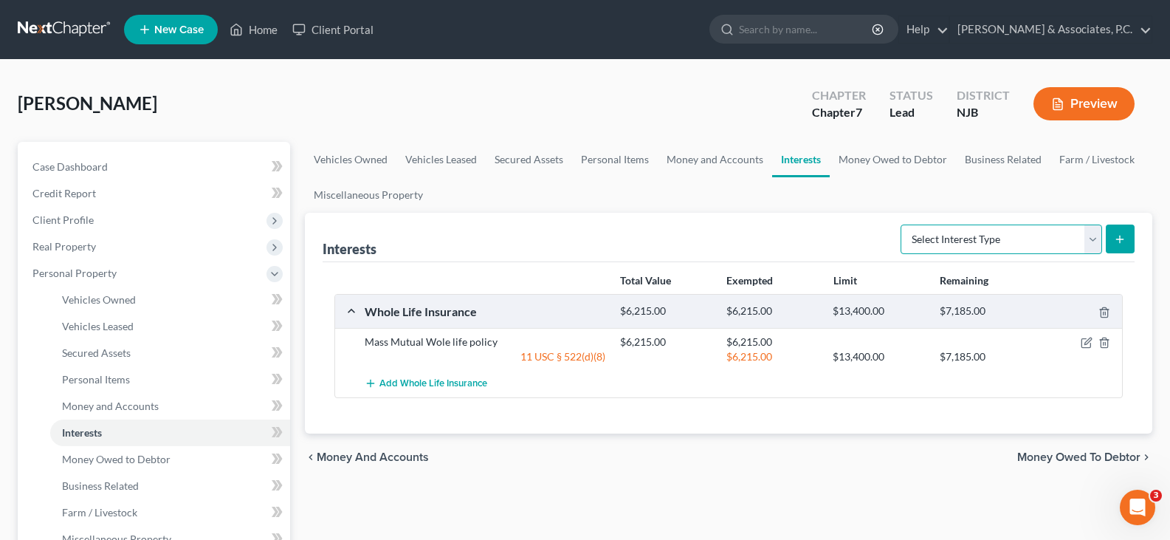
click at [1099, 235] on select "Select Interest Type 401K (A/B: 21) Annuity (A/B: 23) Bond (A/B: 18) Education …" at bounding box center [1002, 239] width 202 height 30
click at [865, 162] on link "Money Owed to Debtor" at bounding box center [893, 159] width 126 height 35
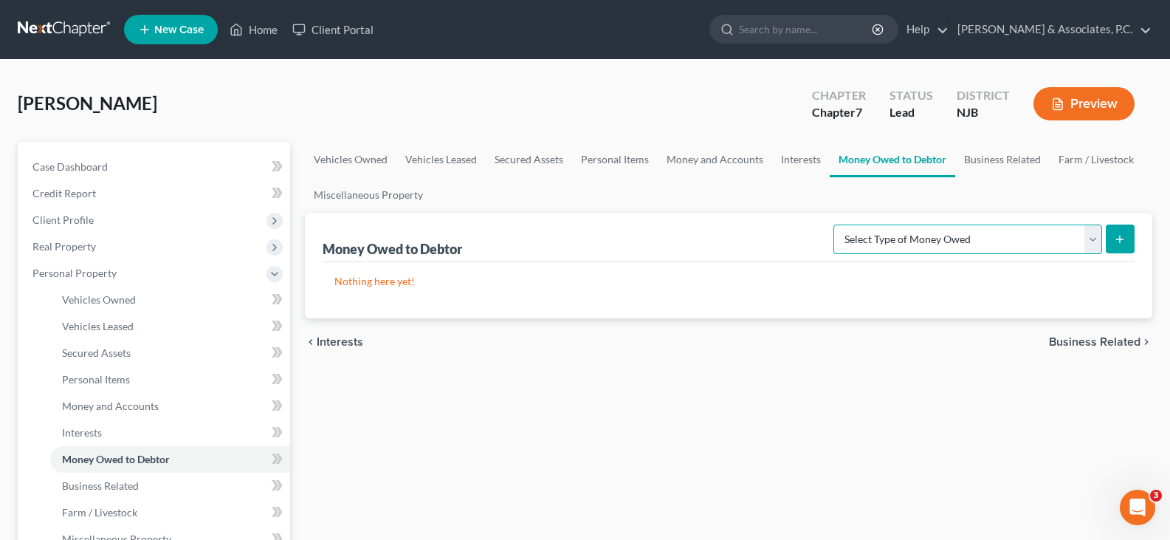
drag, startPoint x: 1093, startPoint y: 238, endPoint x: 1054, endPoint y: 227, distance: 40.0
click at [1093, 238] on select "Select Type of Money Owed Accounts Receivable (A/B: 38) Alimony (A/B: 29) Child…" at bounding box center [968, 239] width 269 height 30
drag, startPoint x: 704, startPoint y: 106, endPoint x: 887, endPoint y: 128, distance: 185.2
click at [707, 106] on div "[PERSON_NAME] Upgraded Chapter Chapter 7 Status [GEOGRAPHIC_DATA] [GEOGRAPHIC_D…" at bounding box center [585, 110] width 1135 height 64
click at [996, 162] on link "Business Related" at bounding box center [1002, 159] width 95 height 35
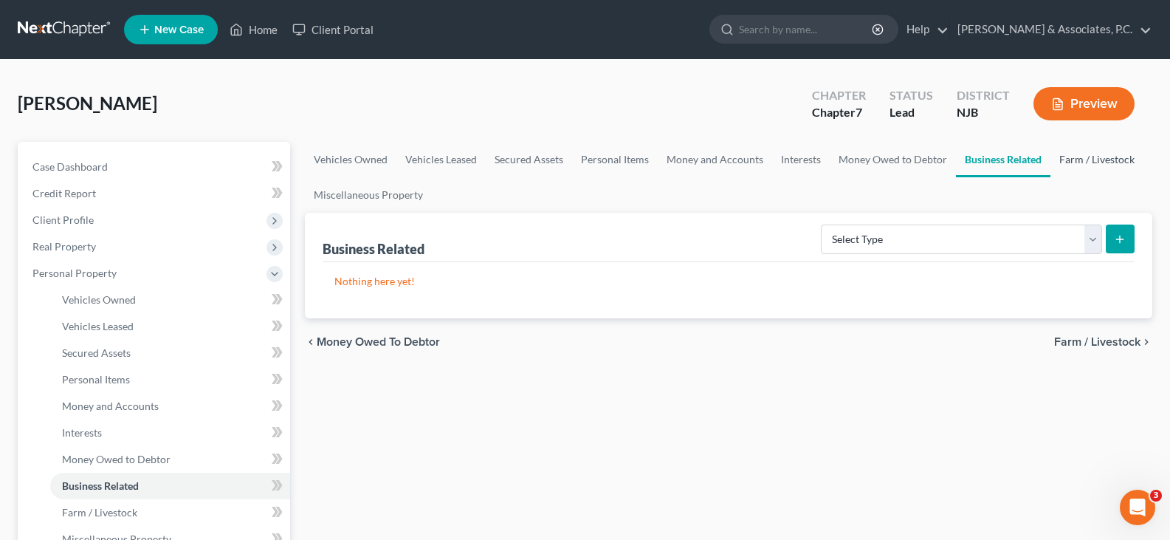
click at [1086, 153] on link "Farm / Livestock" at bounding box center [1097, 159] width 93 height 35
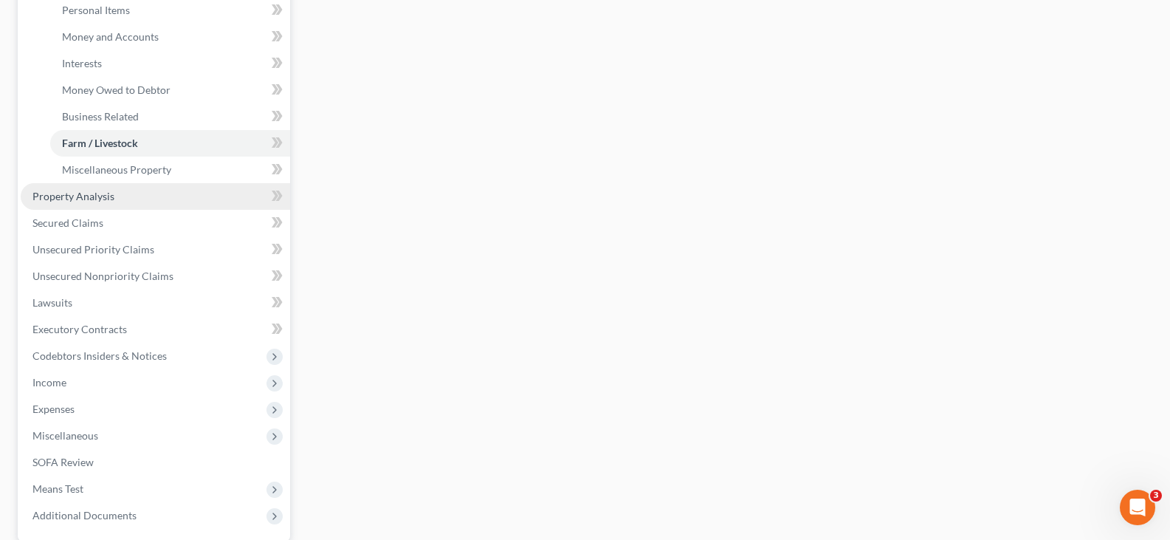
click at [74, 200] on link "Property Analysis" at bounding box center [155, 196] width 269 height 27
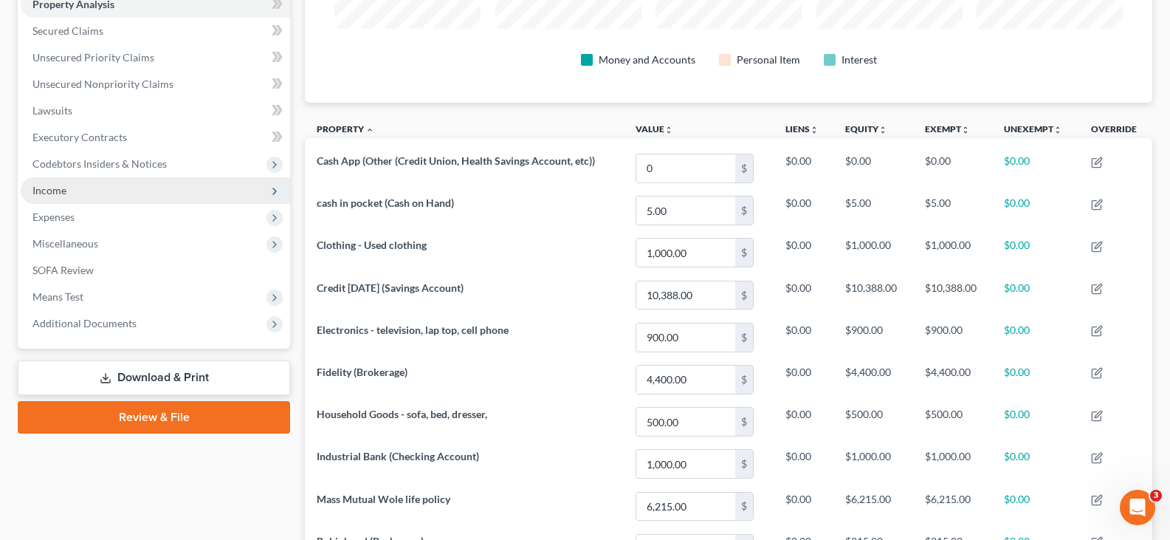
click at [61, 188] on span "Income" at bounding box center [49, 190] width 34 height 13
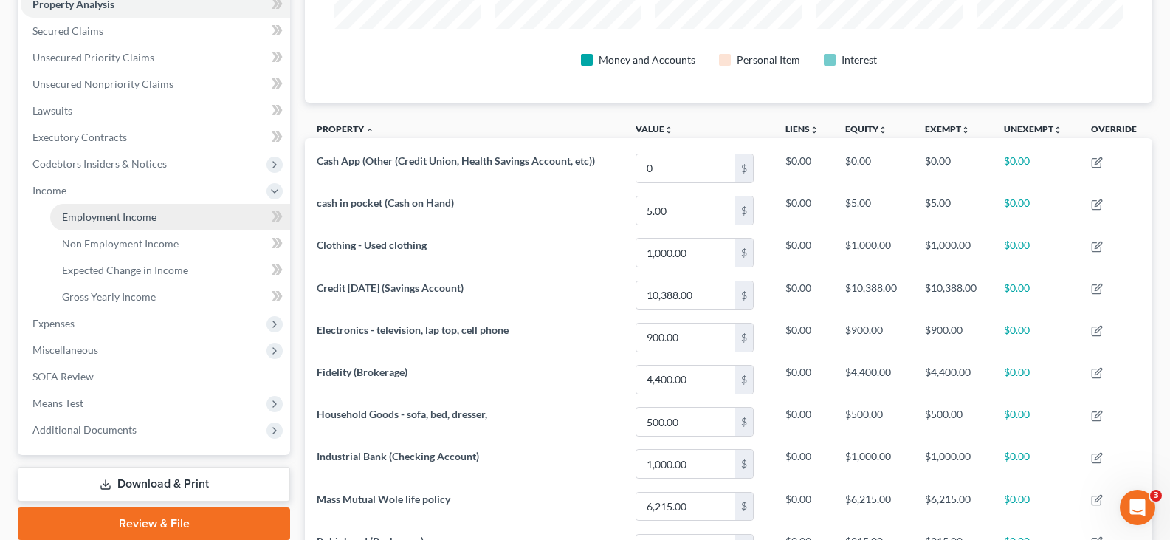
click at [97, 216] on span "Employment Income" at bounding box center [109, 216] width 95 height 13
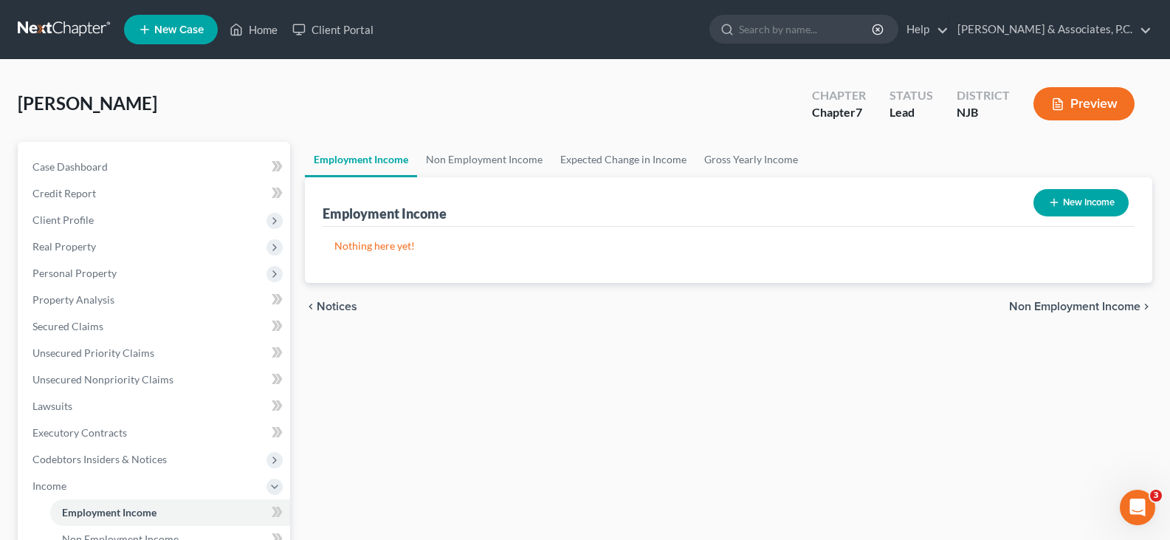
click at [1094, 199] on button "New Income" at bounding box center [1081, 202] width 95 height 27
select select "0"
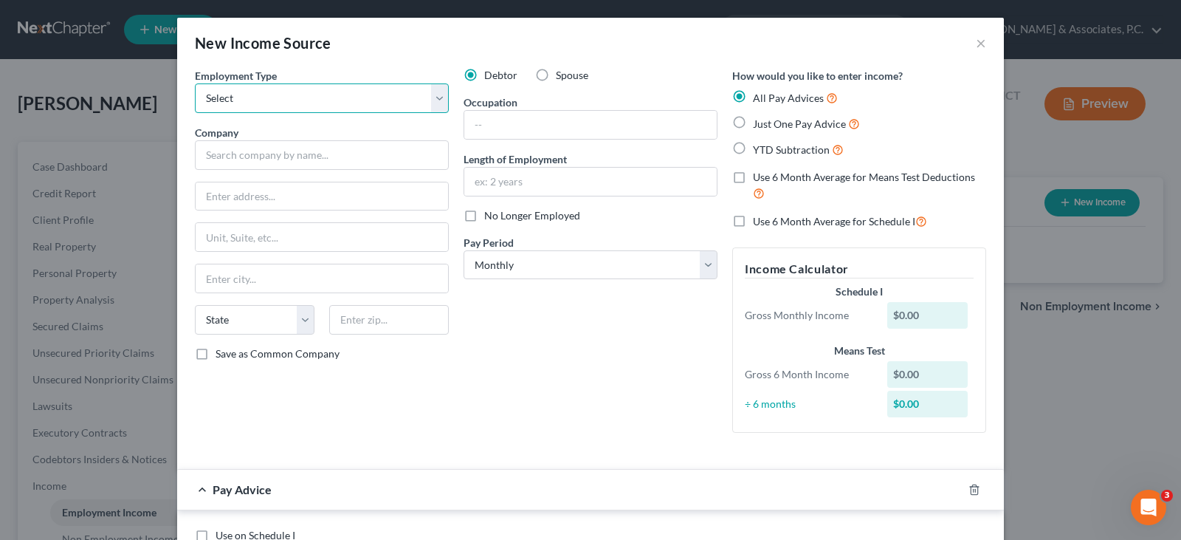
click at [434, 100] on select "Select Full or [DEMOGRAPHIC_DATA] Employment Self Employment" at bounding box center [322, 98] width 254 height 30
select select "0"
click at [195, 83] on select "Select Full or [DEMOGRAPHIC_DATA] Employment Self Employment" at bounding box center [322, 98] width 254 height 30
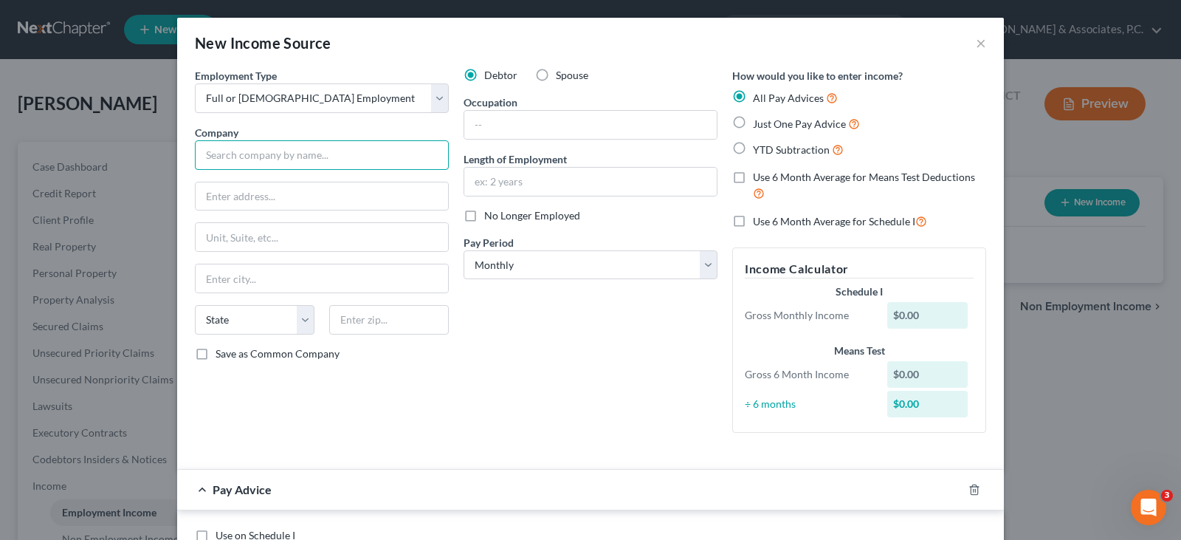
click at [258, 159] on input "text" at bounding box center [322, 155] width 254 height 30
click at [447, 32] on div "New Income Source ×" at bounding box center [590, 43] width 827 height 50
drag, startPoint x: 381, startPoint y: 129, endPoint x: 376, endPoint y: 151, distance: 22.7
click at [382, 132] on div "Company *" at bounding box center [322, 147] width 254 height 45
click at [376, 151] on input "text" at bounding box center [322, 155] width 254 height 30
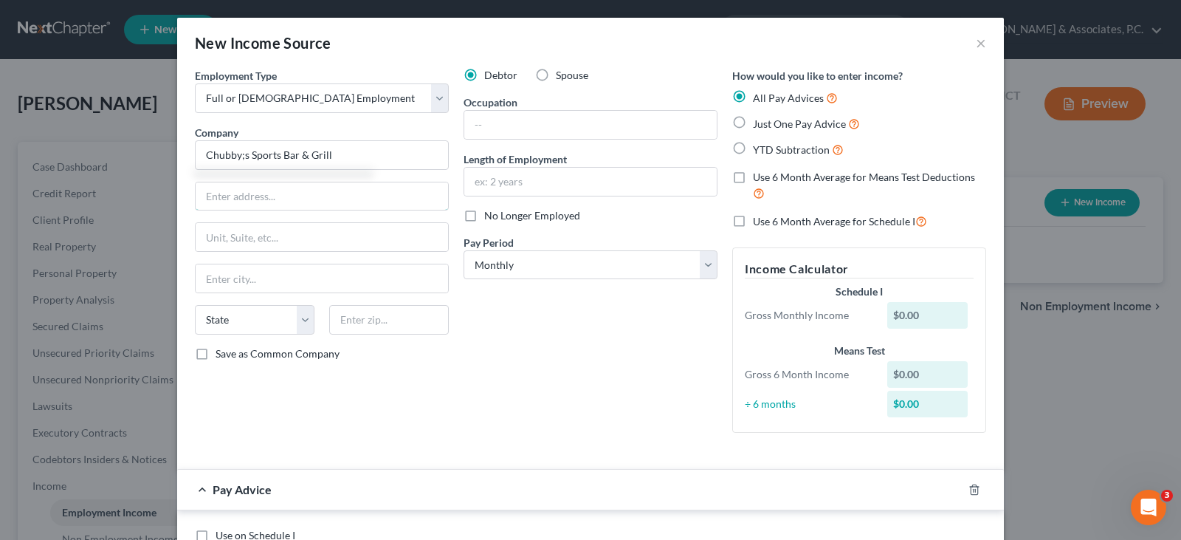
type input "Chubby;s Sports Bar & Grill"
type input "812 Broadway"
type input "07002"
type input "Bayonne"
select select "33"
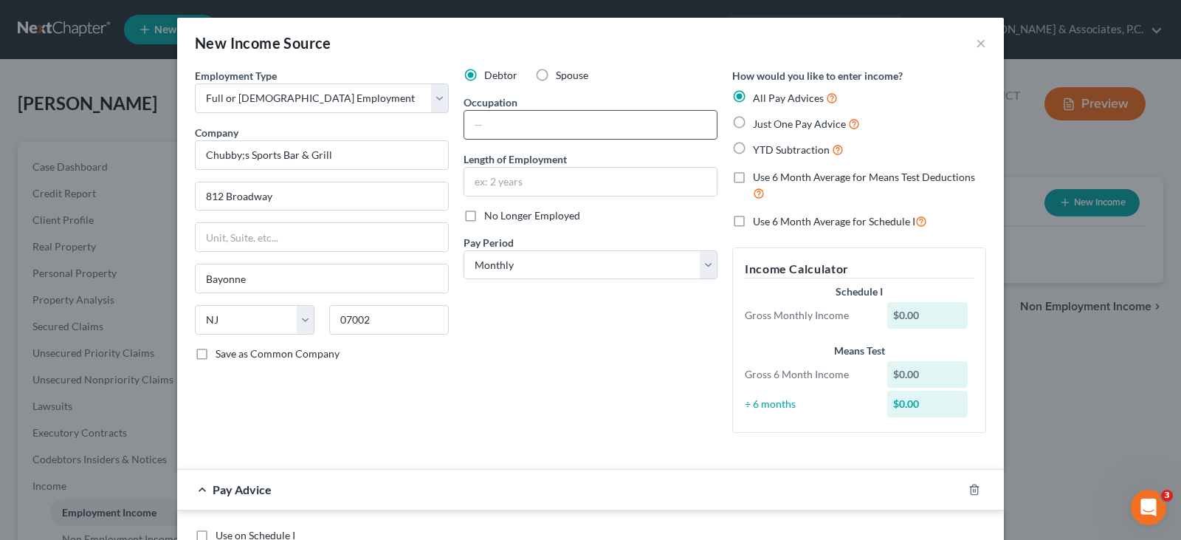
click at [572, 121] on input "text" at bounding box center [590, 125] width 252 height 28
type input "Bartender"
click at [521, 182] on input "text" at bounding box center [590, 182] width 252 height 28
type input "11 Months"
click at [511, 260] on select "Select Monthly Twice Monthly Every Other Week Weekly" at bounding box center [591, 265] width 254 height 30
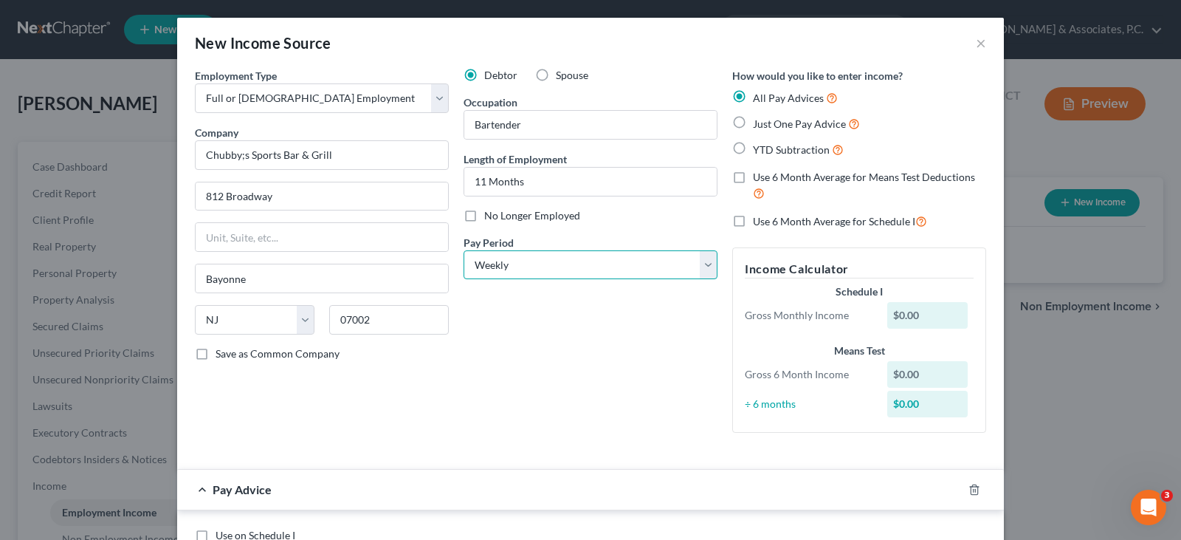
click at [464, 250] on select "Select Monthly Twice Monthly Every Other Week Weekly" at bounding box center [591, 265] width 254 height 30
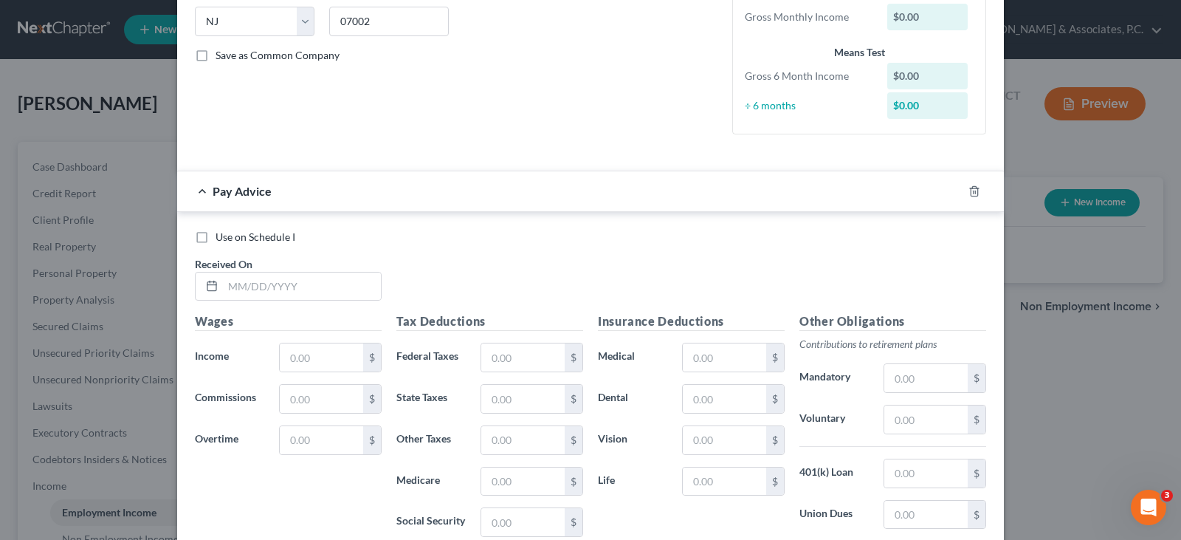
scroll to position [369, 0]
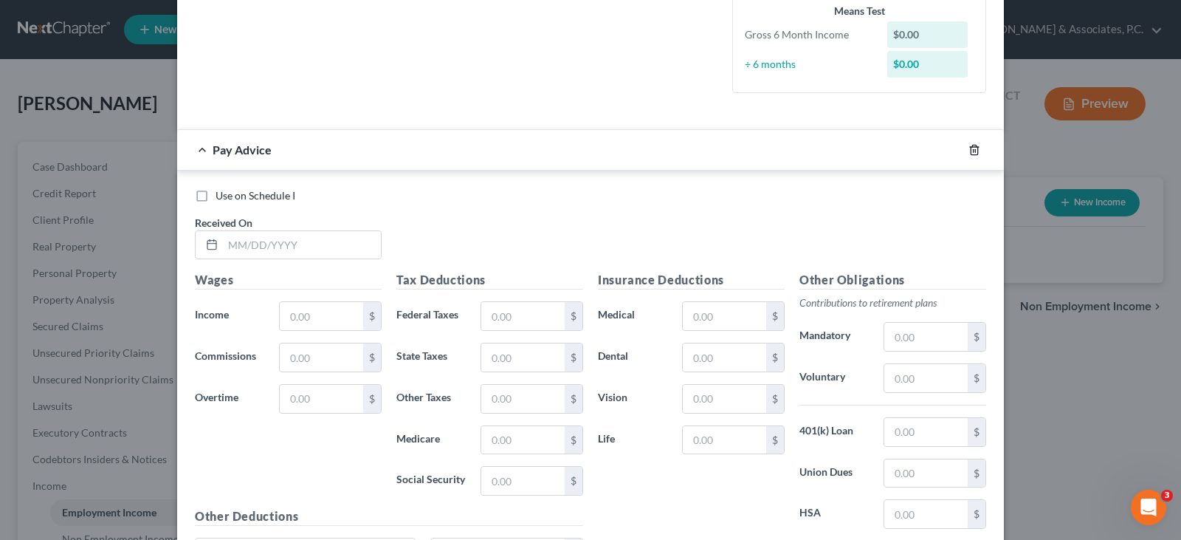
click at [969, 148] on icon "button" at bounding box center [975, 150] width 12 height 12
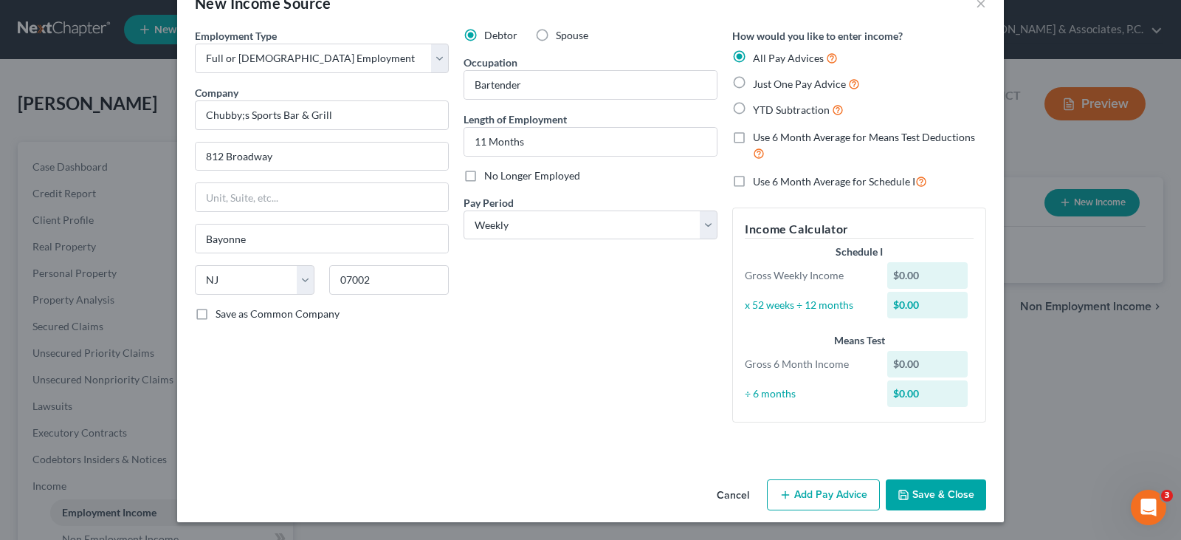
scroll to position [40, 0]
click at [621, 227] on select "Select Monthly Twice Monthly Every Other Week Weekly" at bounding box center [591, 225] width 254 height 30
select select "0"
click at [464, 210] on select "Select Monthly Twice Monthly Every Other Week Weekly" at bounding box center [591, 225] width 254 height 30
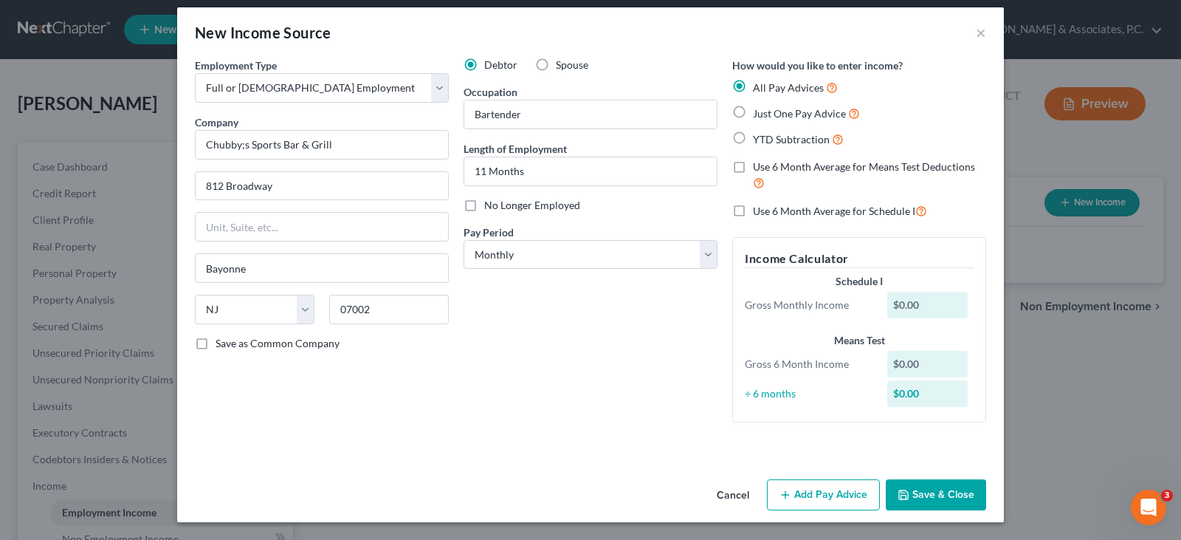
drag, startPoint x: 803, startPoint y: 504, endPoint x: 538, endPoint y: 396, distance: 285.2
click at [801, 502] on button "Add Pay Advice" at bounding box center [823, 494] width 113 height 31
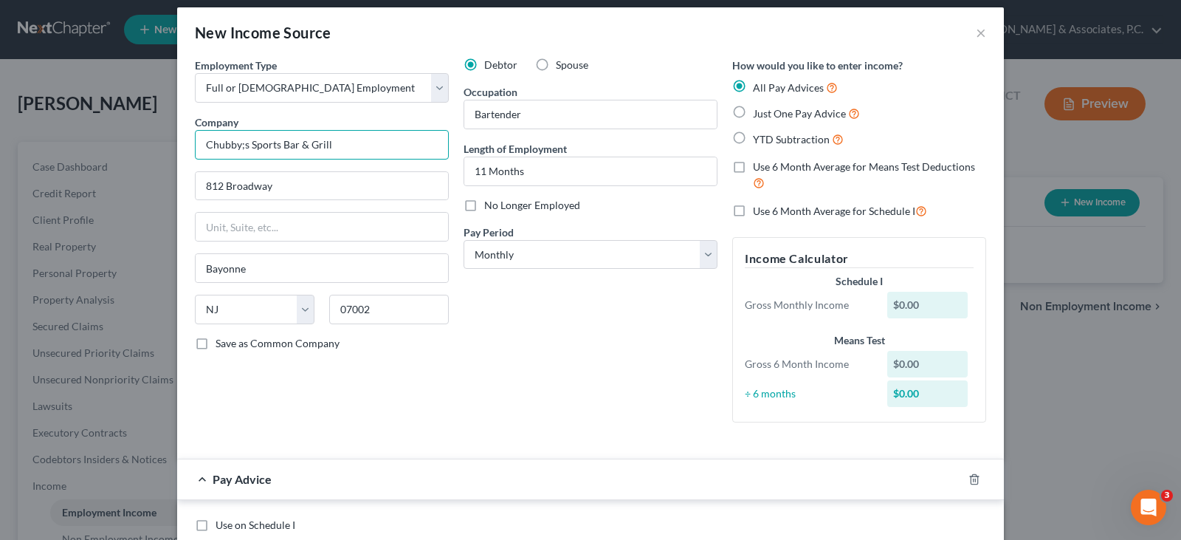
click at [236, 140] on input "Chubby;s Sports Bar & Grill" at bounding box center [322, 145] width 254 height 30
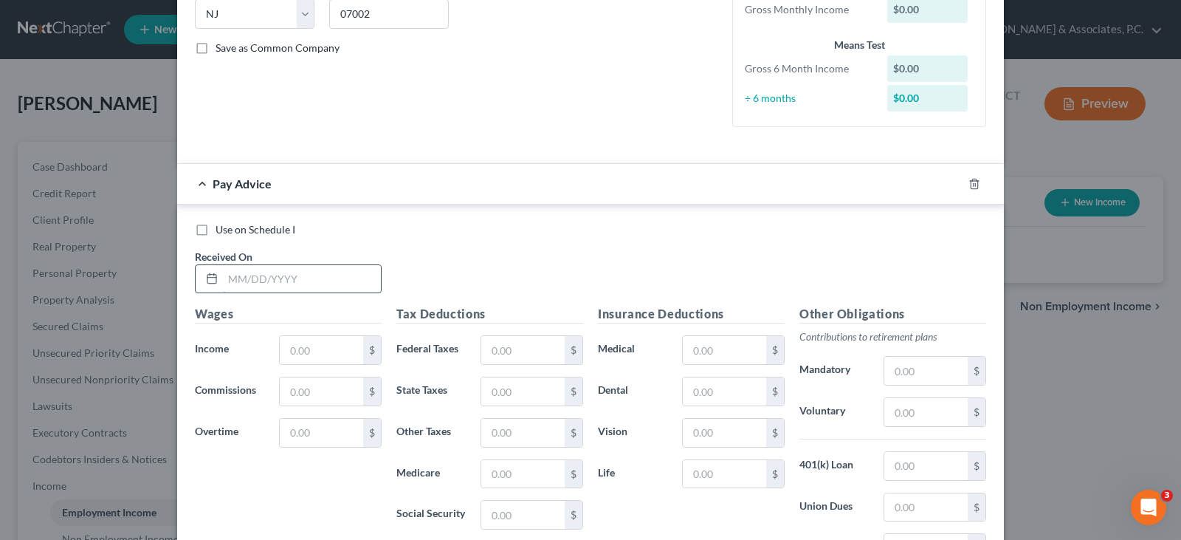
type input "[PERSON_NAME]'s Sports Bar & Grill"
click at [270, 281] on input "text" at bounding box center [302, 279] width 158 height 28
type input "[DATE]"
click at [308, 357] on input "text" at bounding box center [321, 350] width 83 height 28
type input "928.40"
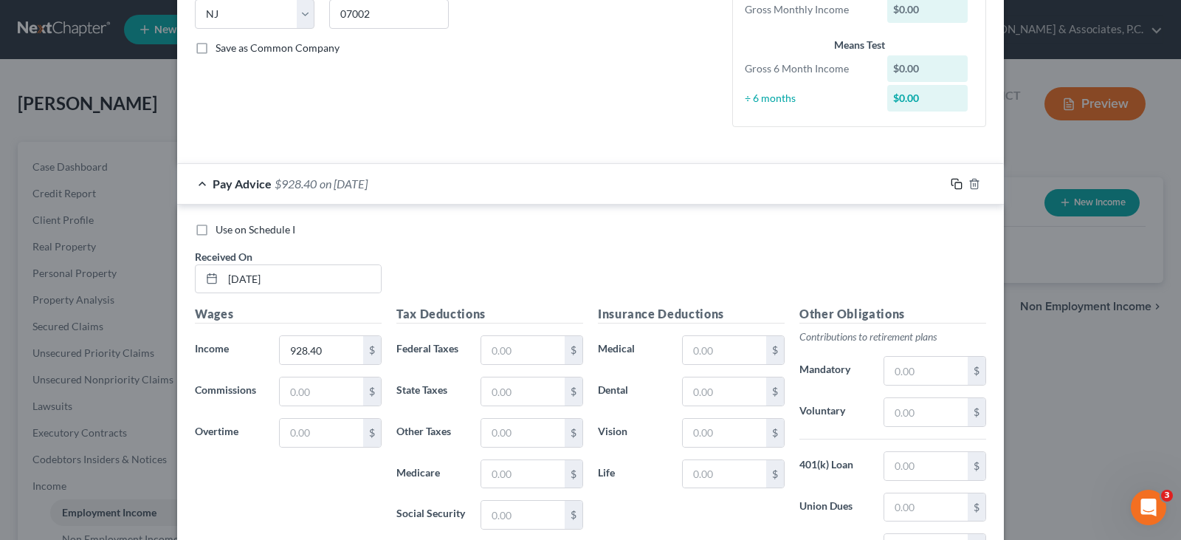
click at [952, 178] on icon "button" at bounding box center [957, 184] width 12 height 12
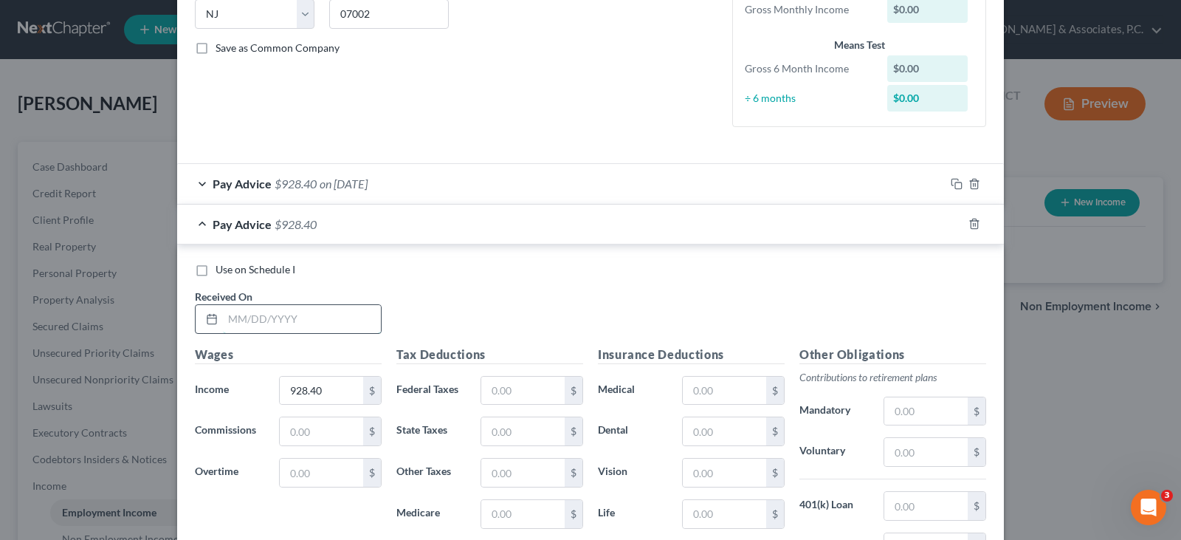
drag, startPoint x: 308, startPoint y: 317, endPoint x: 315, endPoint y: 320, distance: 8.3
click at [308, 317] on input "text" at bounding box center [302, 319] width 158 height 28
type input "[DATE]"
drag, startPoint x: 954, startPoint y: 224, endPoint x: 702, endPoint y: 236, distance: 252.1
click at [946, 218] on div at bounding box center [974, 224] width 59 height 24
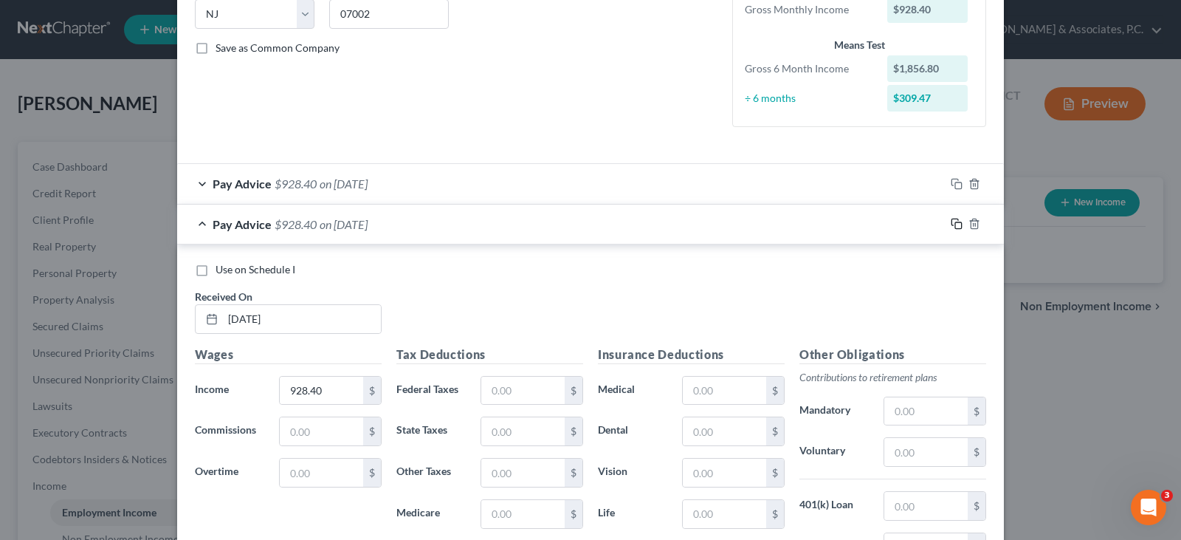
click at [952, 221] on icon "button" at bounding box center [957, 224] width 12 height 12
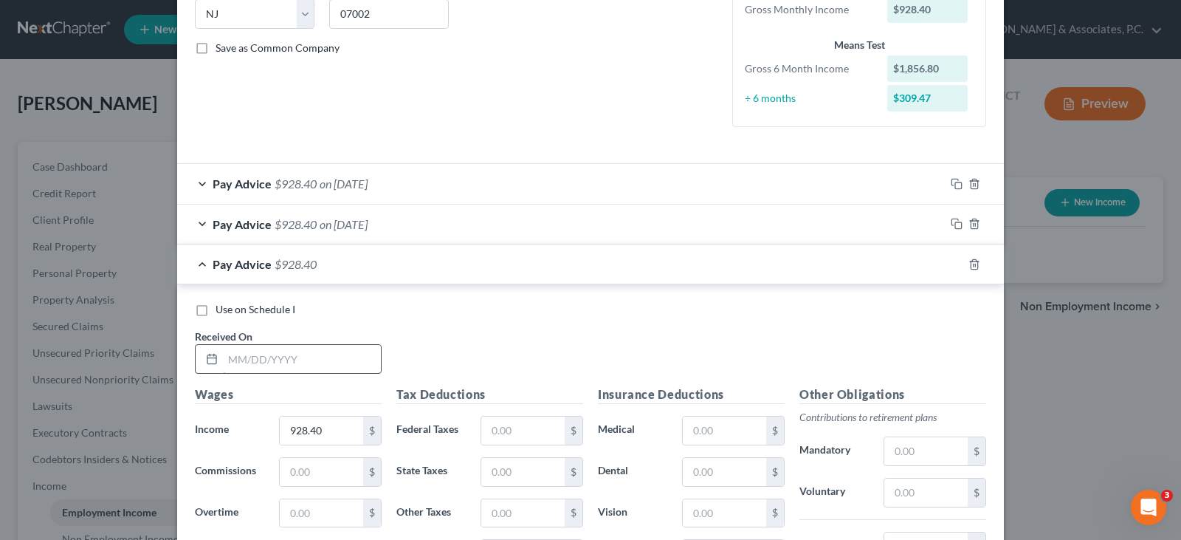
drag, startPoint x: 333, startPoint y: 361, endPoint x: 349, endPoint y: 363, distance: 16.4
click at [333, 361] on input "text" at bounding box center [302, 359] width 158 height 28
type input "[DATE]"
drag, startPoint x: 954, startPoint y: 262, endPoint x: 580, endPoint y: 295, distance: 375.1
click at [951, 261] on icon "button" at bounding box center [957, 264] width 12 height 12
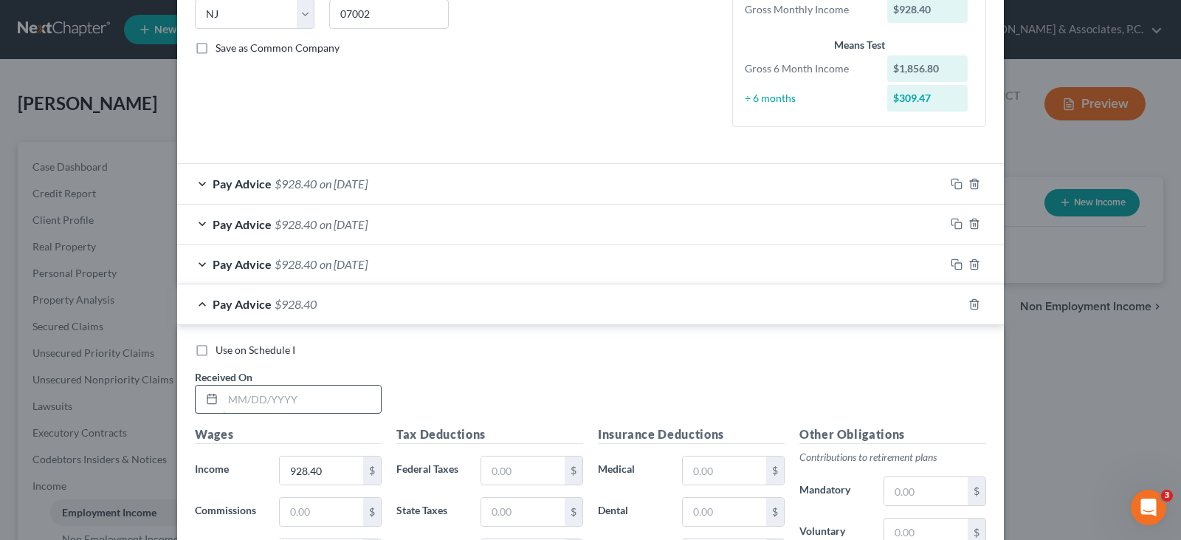
drag, startPoint x: 303, startPoint y: 400, endPoint x: 327, endPoint y: 405, distance: 24.0
click at [303, 400] on input "text" at bounding box center [302, 399] width 158 height 28
type input "[DATE]"
drag, startPoint x: 957, startPoint y: 303, endPoint x: 646, endPoint y: 269, distance: 312.7
click at [955, 303] on icon "button" at bounding box center [957, 304] width 12 height 12
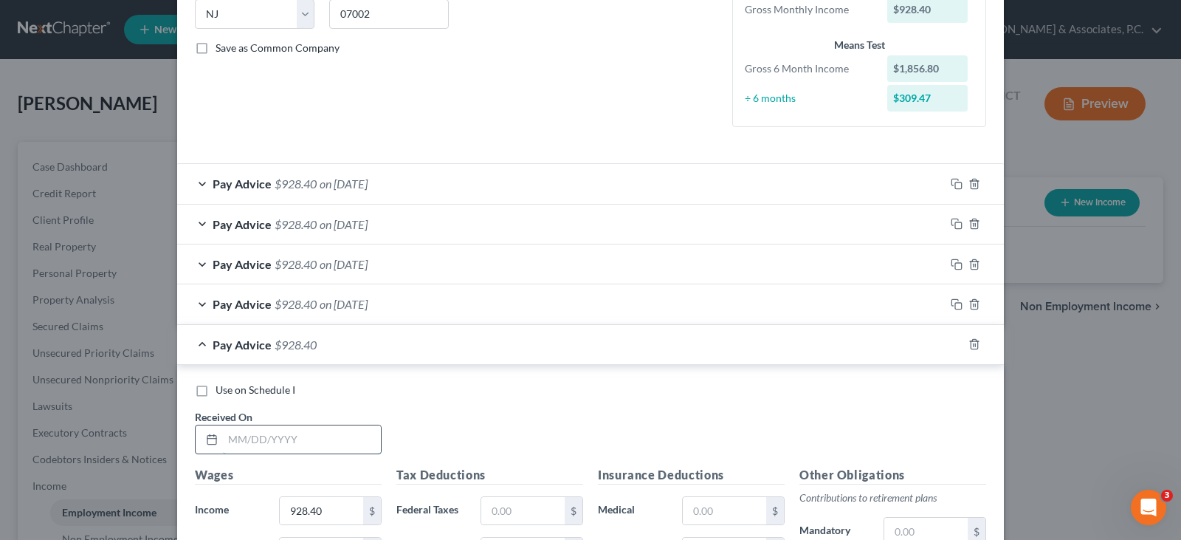
drag, startPoint x: 320, startPoint y: 443, endPoint x: 329, endPoint y: 453, distance: 13.6
click at [317, 444] on input "text" at bounding box center [302, 439] width 158 height 28
type input "[DATE]"
drag, startPoint x: 952, startPoint y: 343, endPoint x: 789, endPoint y: 310, distance: 166.4
click at [955, 343] on rect "button" at bounding box center [958, 346] width 7 height 7
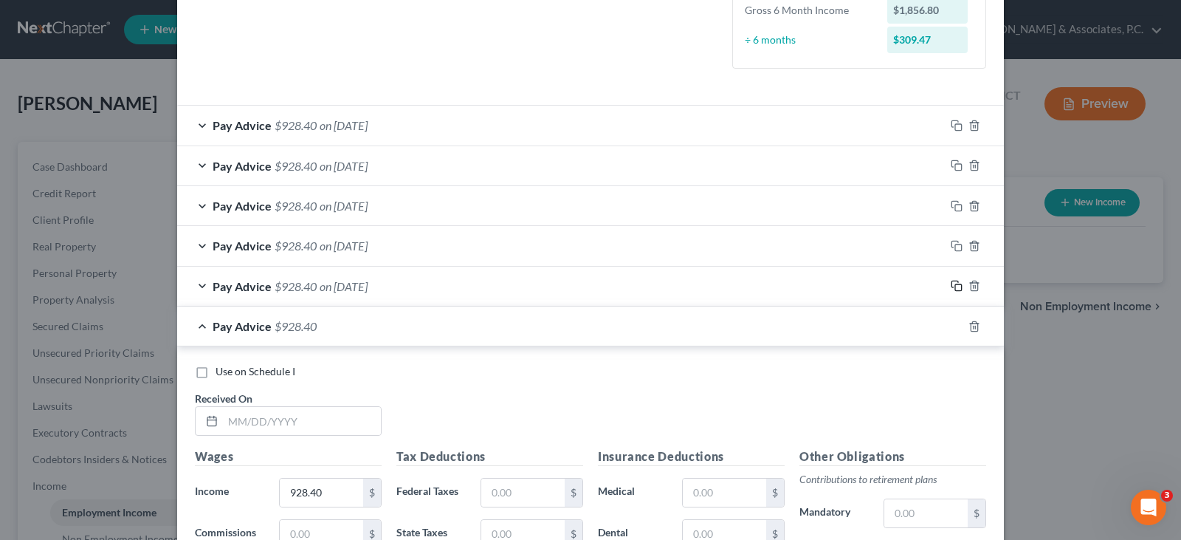
scroll to position [453, 0]
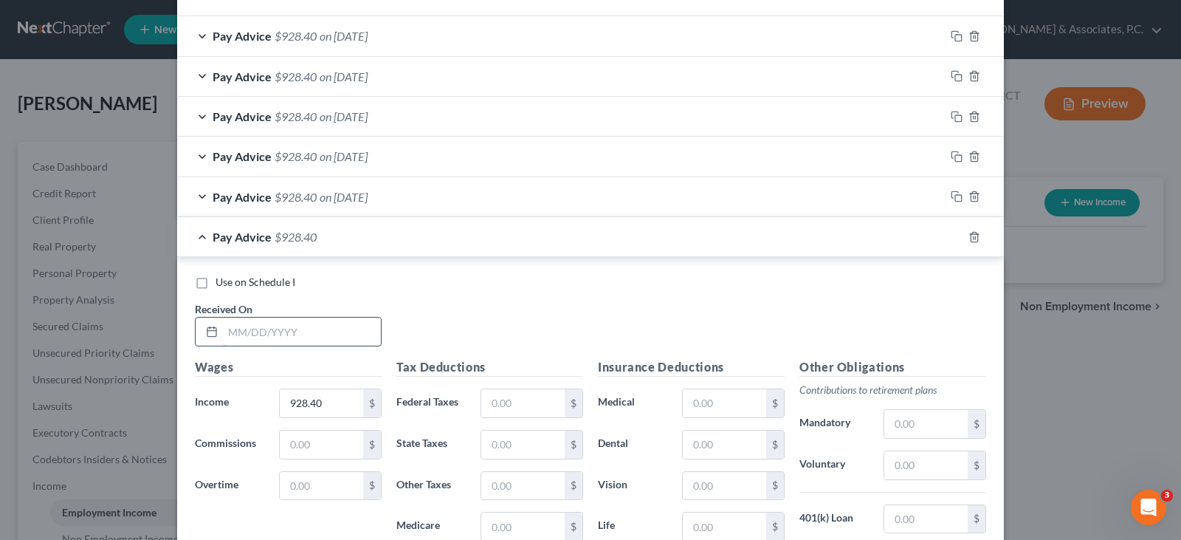
drag, startPoint x: 287, startPoint y: 343, endPoint x: 297, endPoint y: 345, distance: 9.7
click at [287, 343] on input "text" at bounding box center [302, 331] width 158 height 28
type input "[DATE]"
click at [951, 236] on icon "button" at bounding box center [957, 237] width 12 height 12
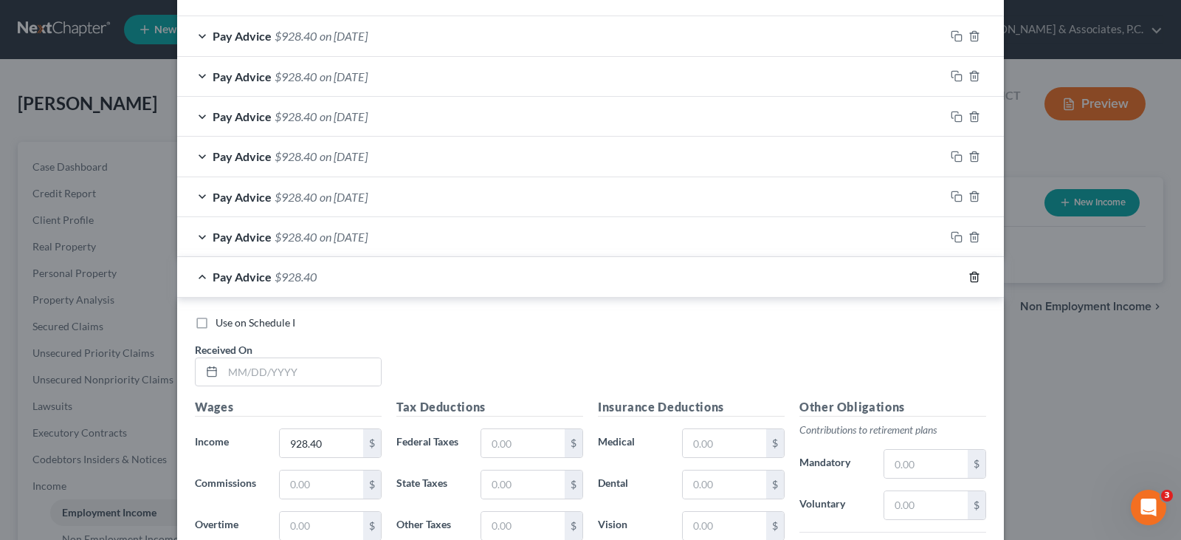
click at [971, 281] on icon "button" at bounding box center [974, 277] width 7 height 10
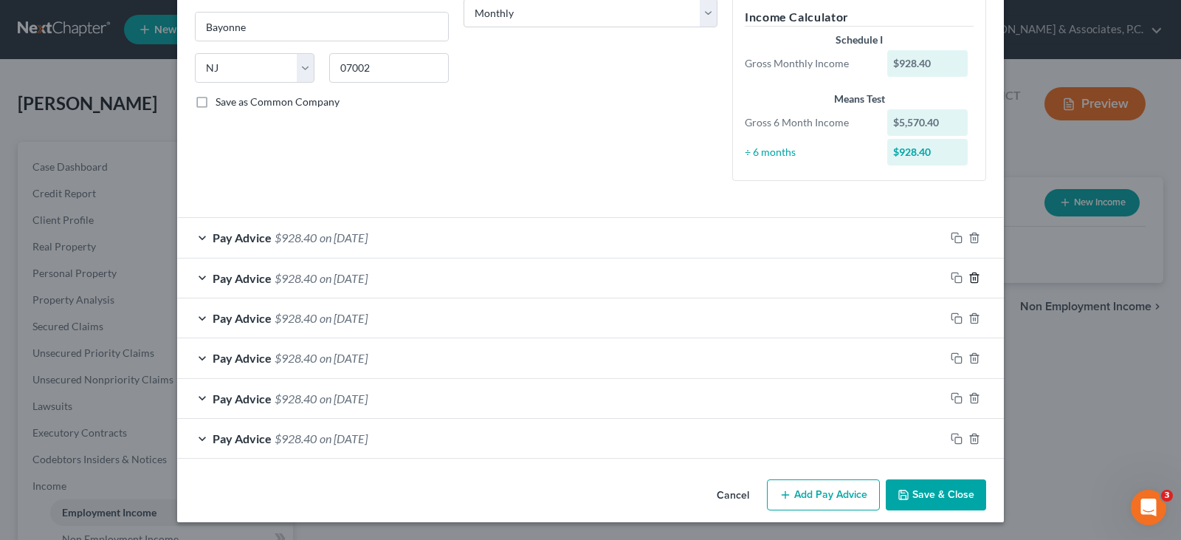
scroll to position [252, 0]
click at [928, 486] on button "Save & Close" at bounding box center [936, 494] width 100 height 31
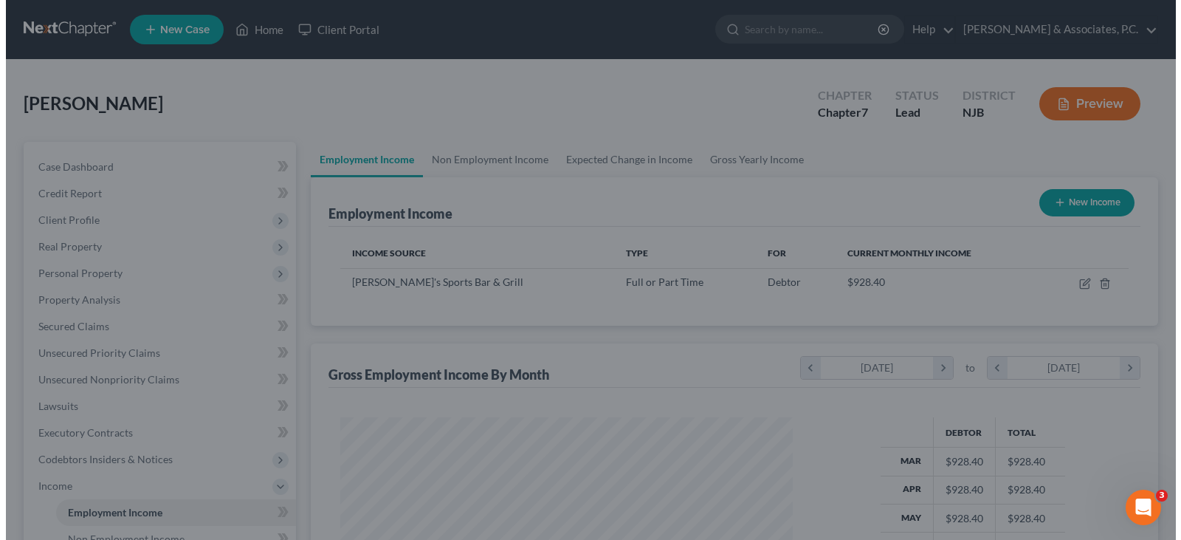
scroll to position [738034, 737822]
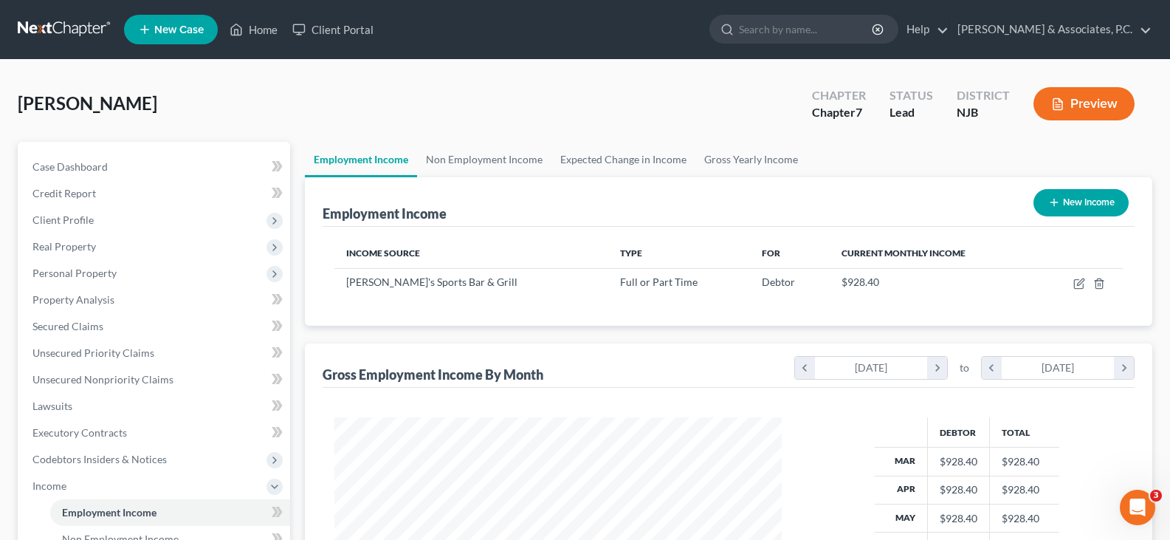
drag, startPoint x: 764, startPoint y: 186, endPoint x: 831, endPoint y: 189, distance: 67.3
click at [778, 188] on div "Employment Income New Income" at bounding box center [729, 201] width 812 height 49
click at [1086, 208] on button "New Income" at bounding box center [1081, 202] width 95 height 27
select select "0"
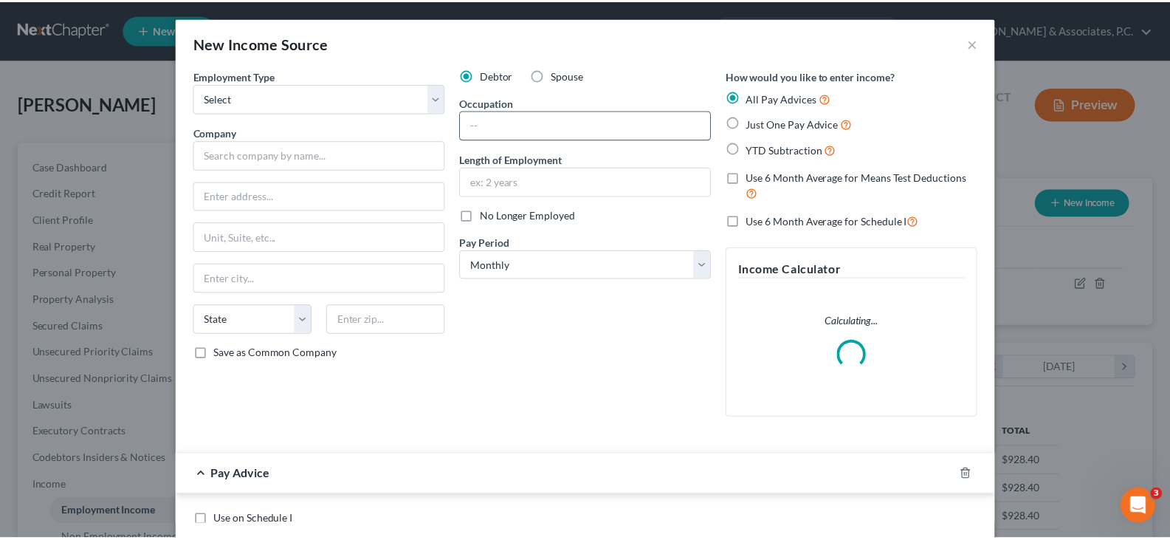
scroll to position [265, 482]
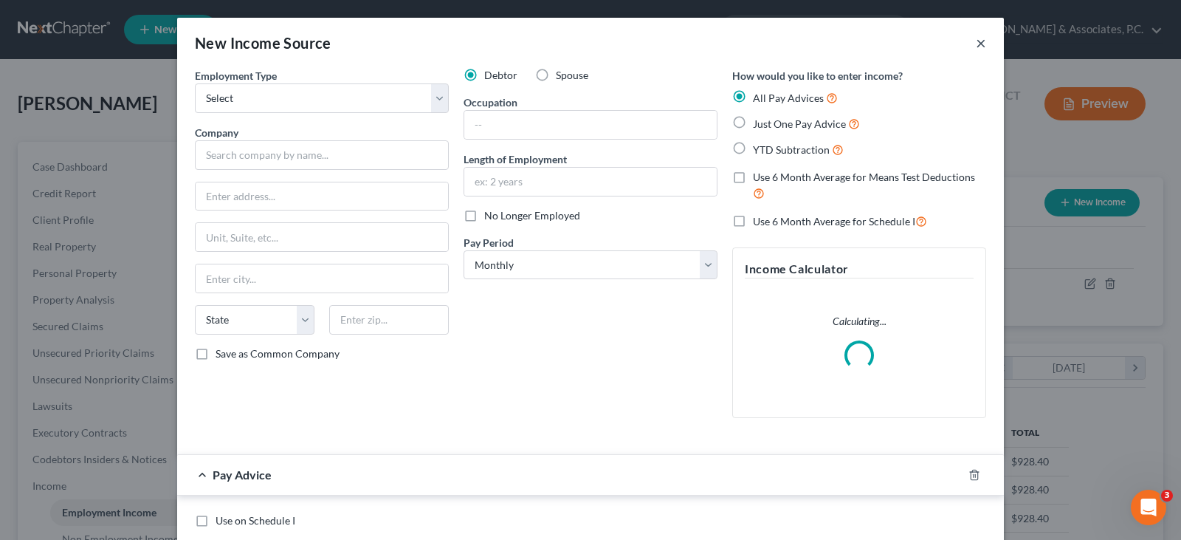
drag, startPoint x: 974, startPoint y: 41, endPoint x: 766, endPoint y: 26, distance: 208.0
click at [976, 41] on button "×" at bounding box center [981, 43] width 10 height 18
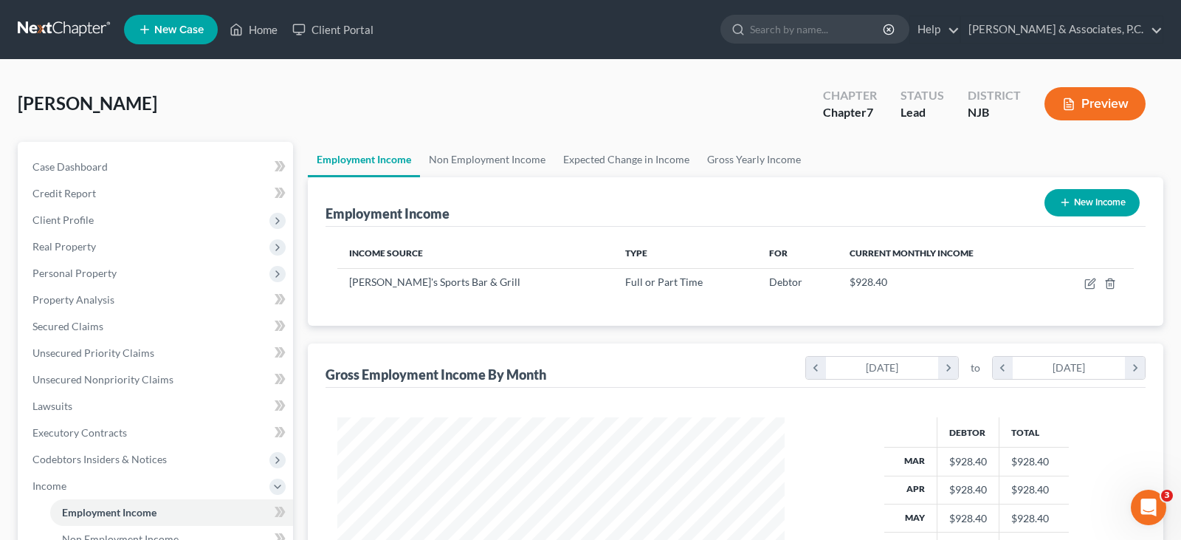
scroll to position [738034, 737822]
click at [501, 156] on link "Non Employment Income" at bounding box center [484, 159] width 134 height 35
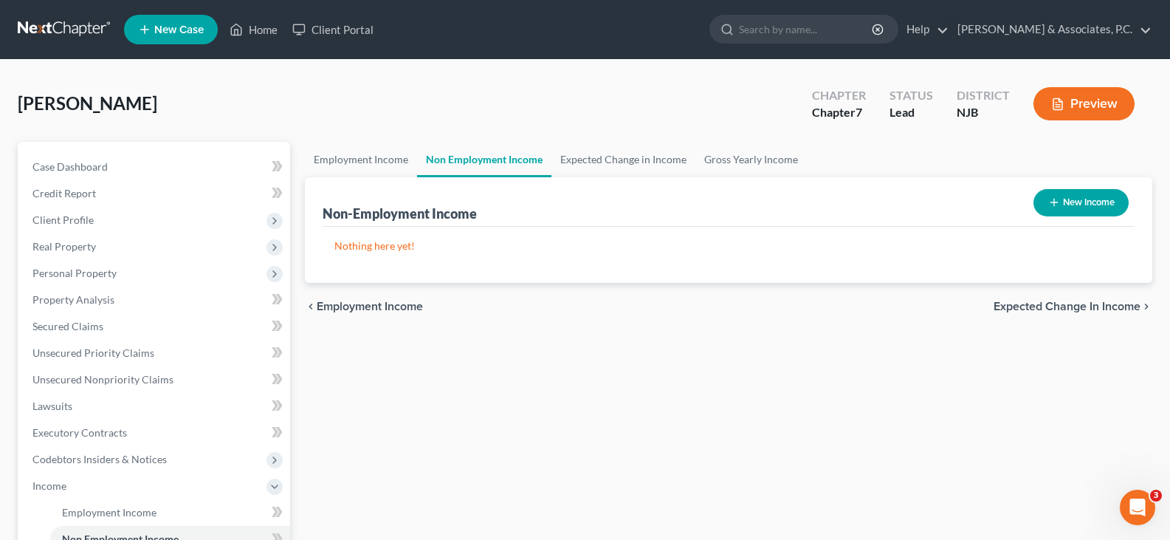
click at [1052, 202] on icon "button" at bounding box center [1054, 202] width 12 height 12
select select "0"
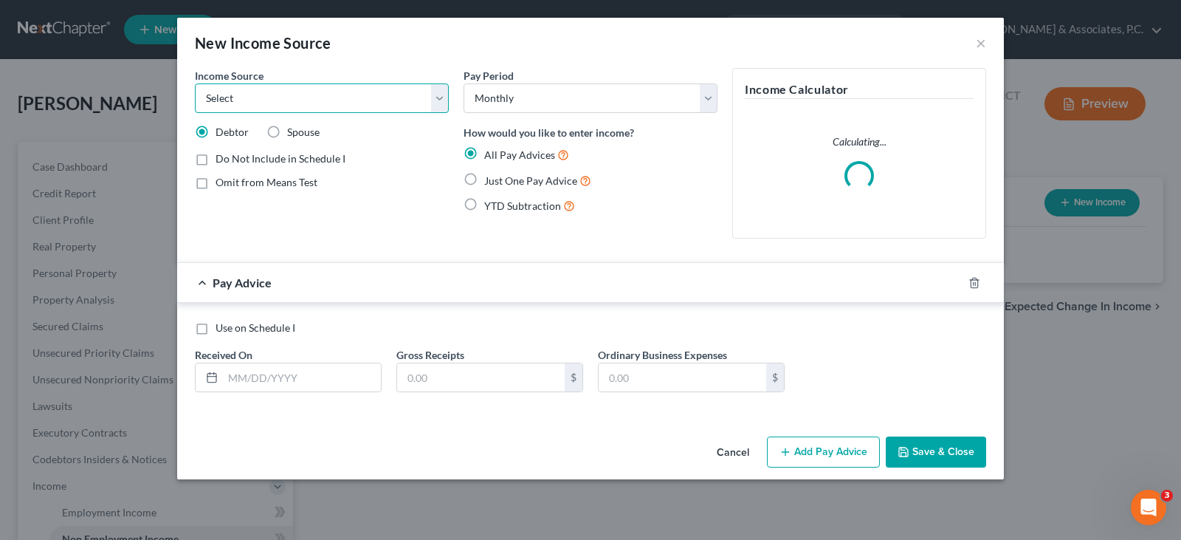
click at [432, 101] on select "Select Unemployment Disability (from employer) Pension Retirement Social Securi…" at bounding box center [322, 98] width 254 height 30
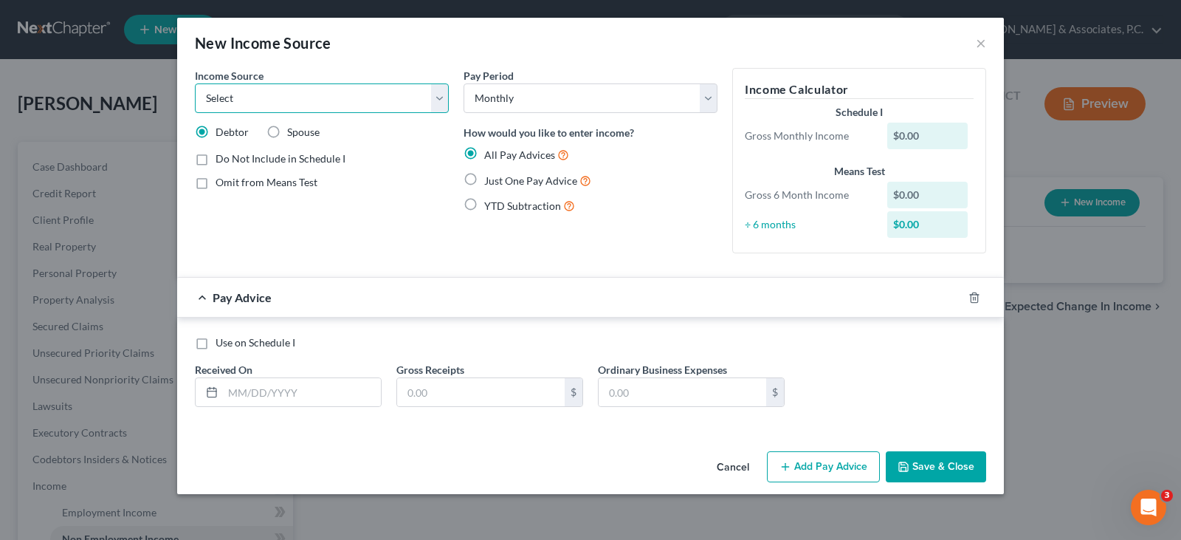
select select "13"
click at [195, 83] on select "Select Unemployment Disability (from employer) Pension Retirement Social Securi…" at bounding box center [322, 98] width 254 height 30
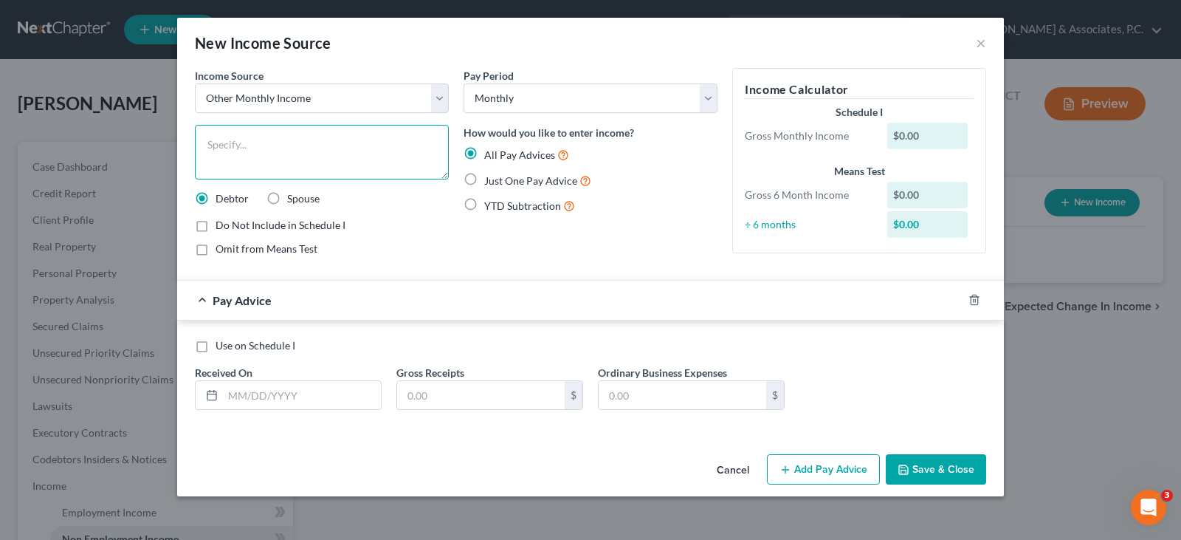
click at [238, 142] on textarea at bounding box center [322, 152] width 254 height 55
type textarea "Snap Benefits"
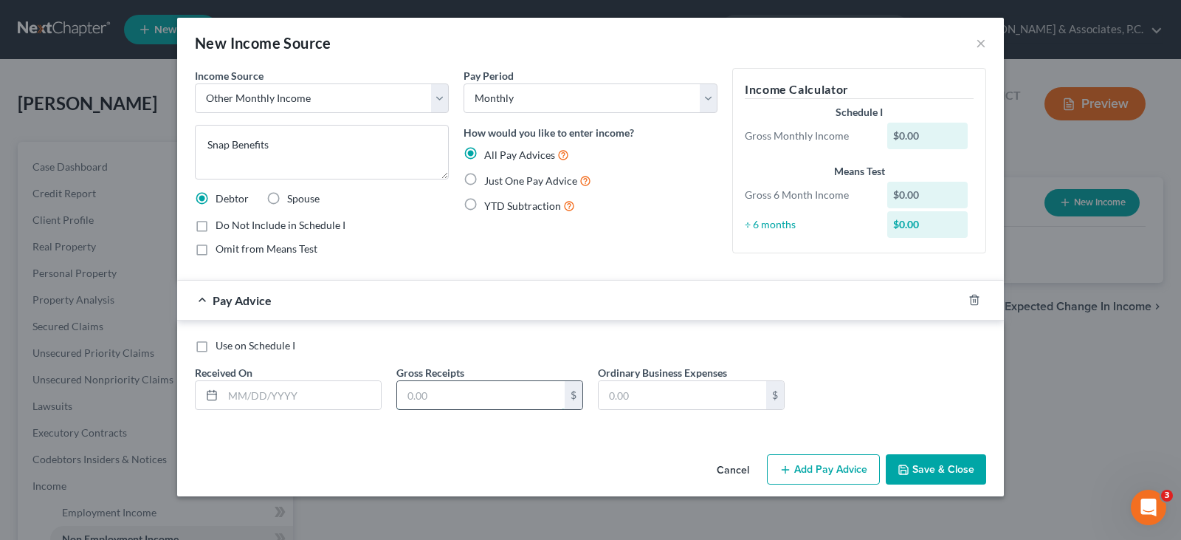
click at [438, 398] on input "text" at bounding box center [481, 395] width 168 height 28
type input "442.00"
click at [299, 386] on input "text" at bounding box center [302, 395] width 158 height 28
type input "[DATE]"
drag, startPoint x: 958, startPoint y: 301, endPoint x: 586, endPoint y: 337, distance: 373.8
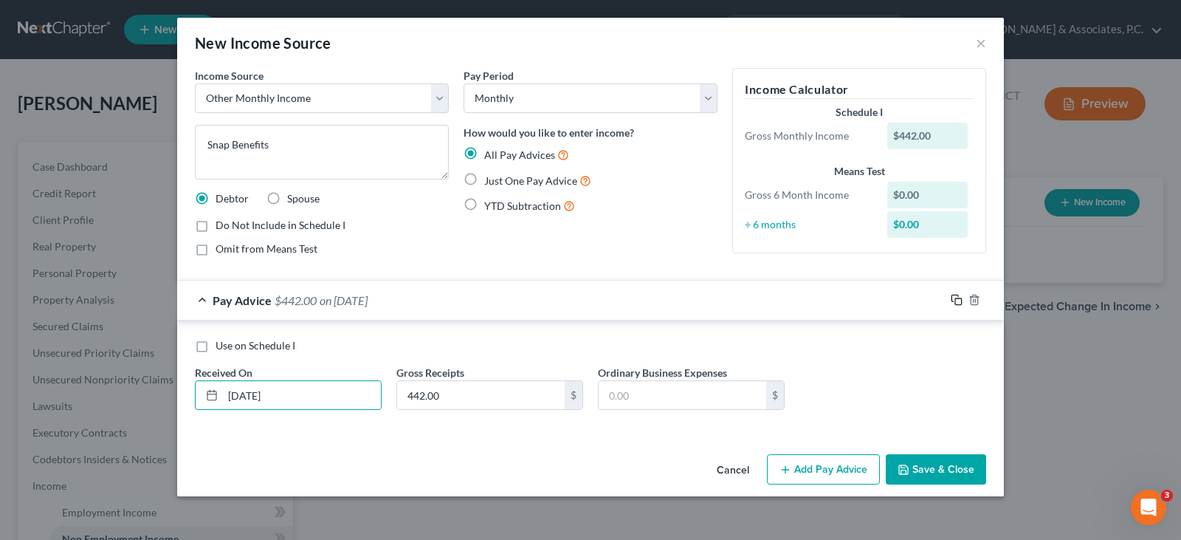
click at [953, 301] on icon "button" at bounding box center [957, 300] width 12 height 12
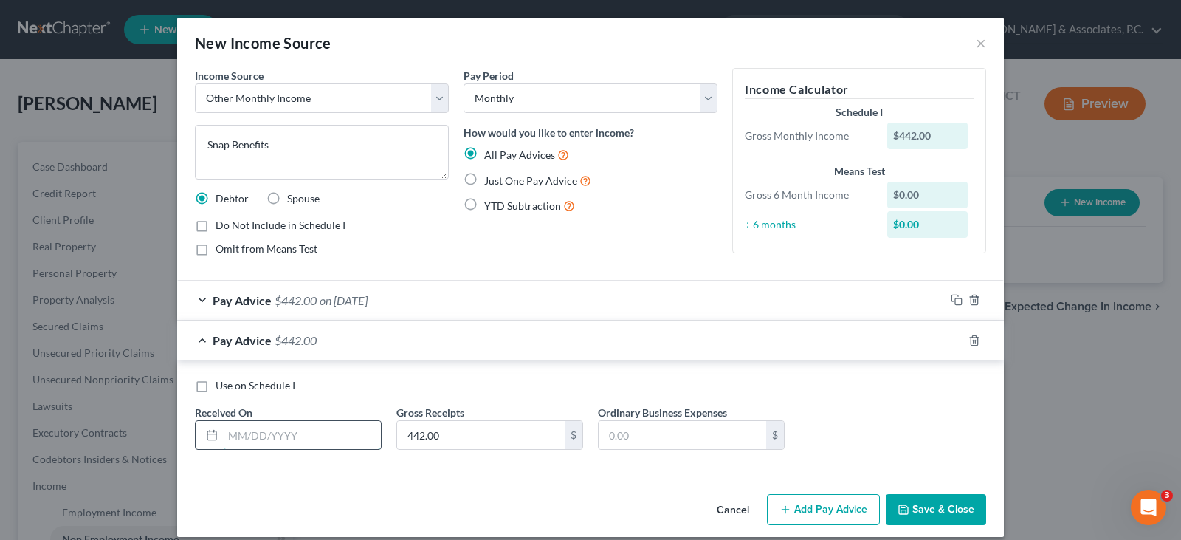
drag, startPoint x: 334, startPoint y: 435, endPoint x: 340, endPoint y: 442, distance: 9.9
click at [334, 435] on input "text" at bounding box center [302, 435] width 158 height 28
type input "[DATE]"
click at [951, 337] on icon "button" at bounding box center [957, 340] width 12 height 12
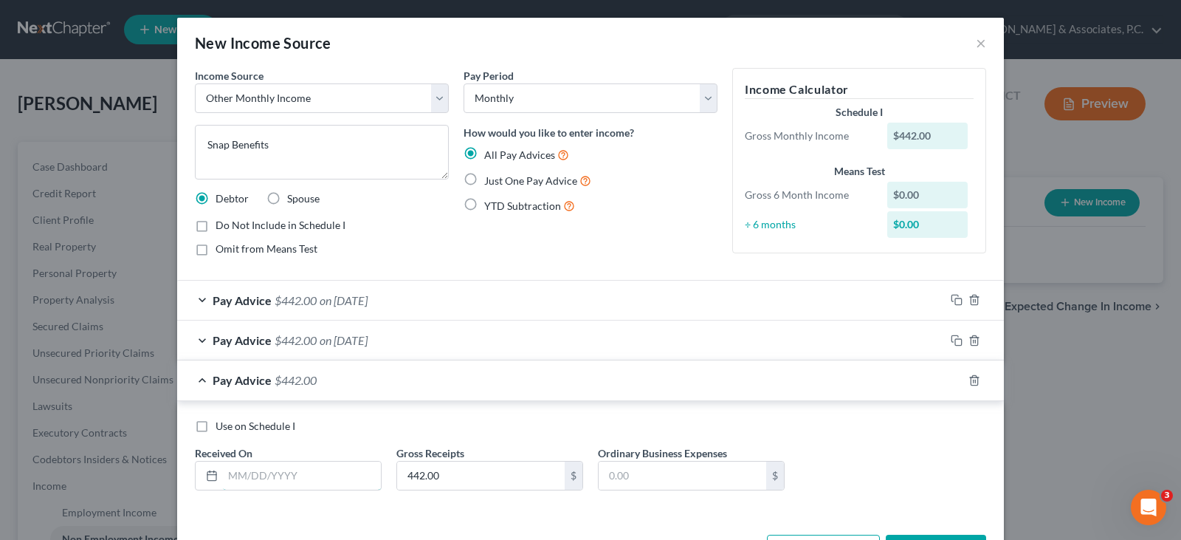
drag, startPoint x: 333, startPoint y: 471, endPoint x: 348, endPoint y: 497, distance: 29.8
click at [337, 481] on input "text" at bounding box center [302, 475] width 158 height 28
type input "[DATE]"
drag, startPoint x: 951, startPoint y: 382, endPoint x: 786, endPoint y: 351, distance: 167.7
click at [951, 381] on icon "button" at bounding box center [957, 380] width 12 height 12
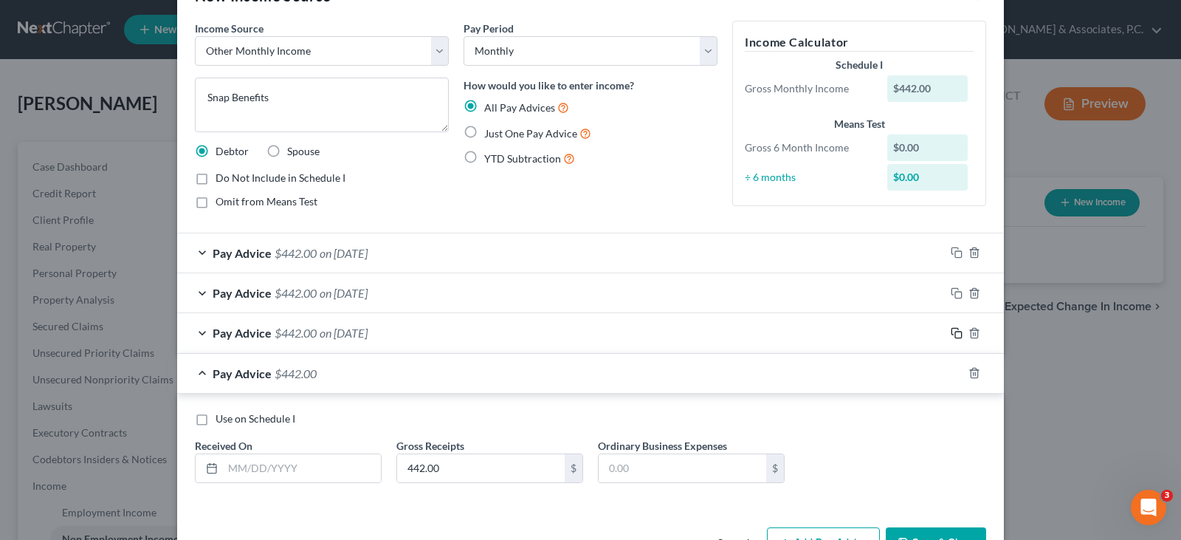
scroll to position [95, 0]
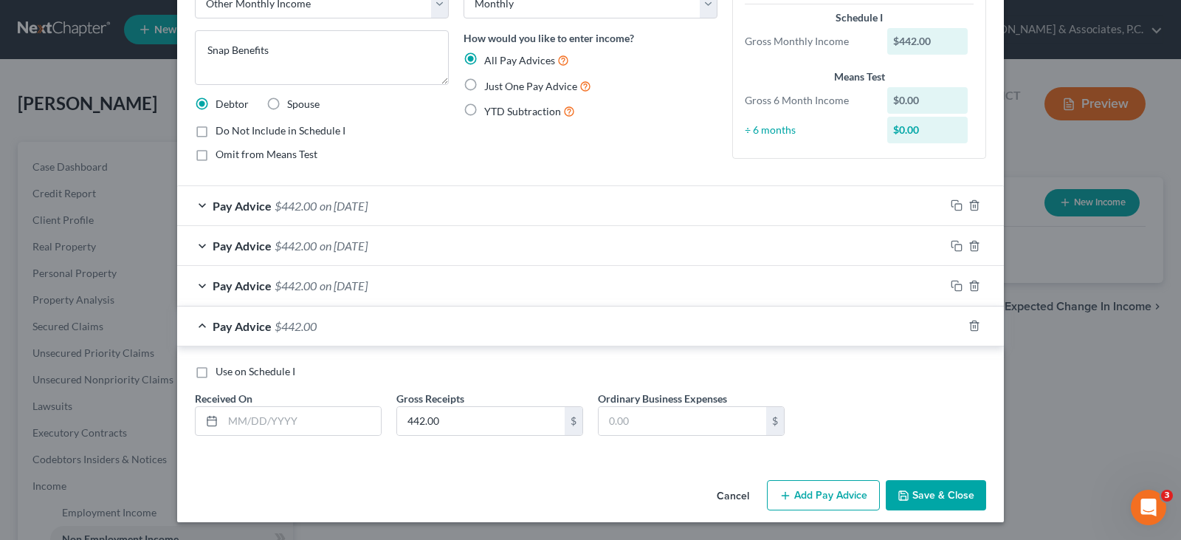
click at [252, 445] on div "Use on Schedule I Received On * Gross Receipts 442.00 $ Ordinary Business Expen…" at bounding box center [591, 405] width 806 height 83
click at [287, 430] on input "text" at bounding box center [302, 421] width 158 height 28
type input "0"
type input "[DATE]"
drag, startPoint x: 954, startPoint y: 323, endPoint x: 718, endPoint y: 334, distance: 235.8
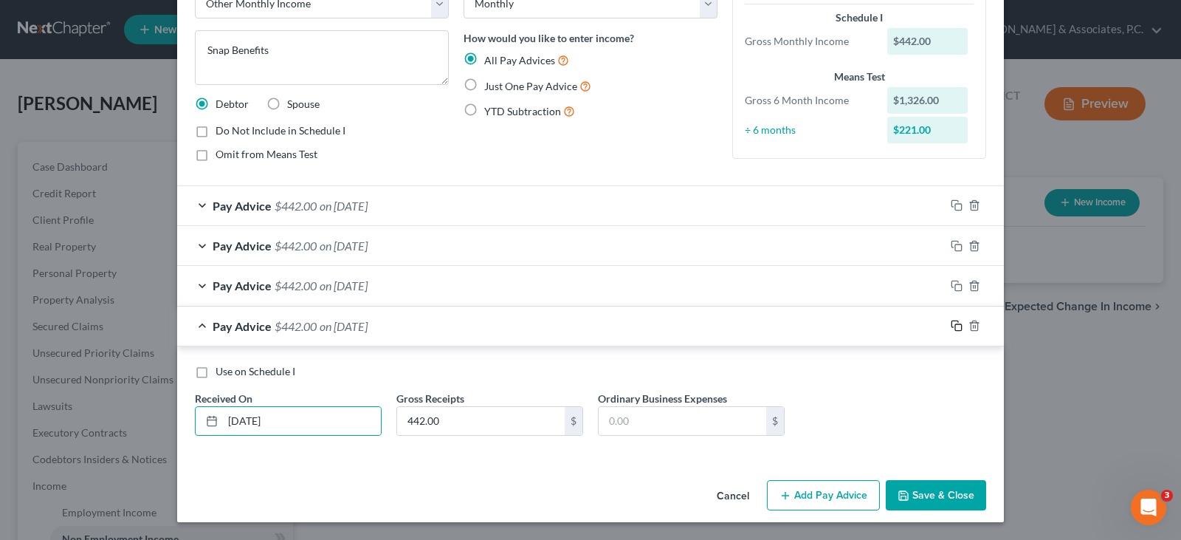
click at [951, 321] on icon "button" at bounding box center [957, 326] width 12 height 12
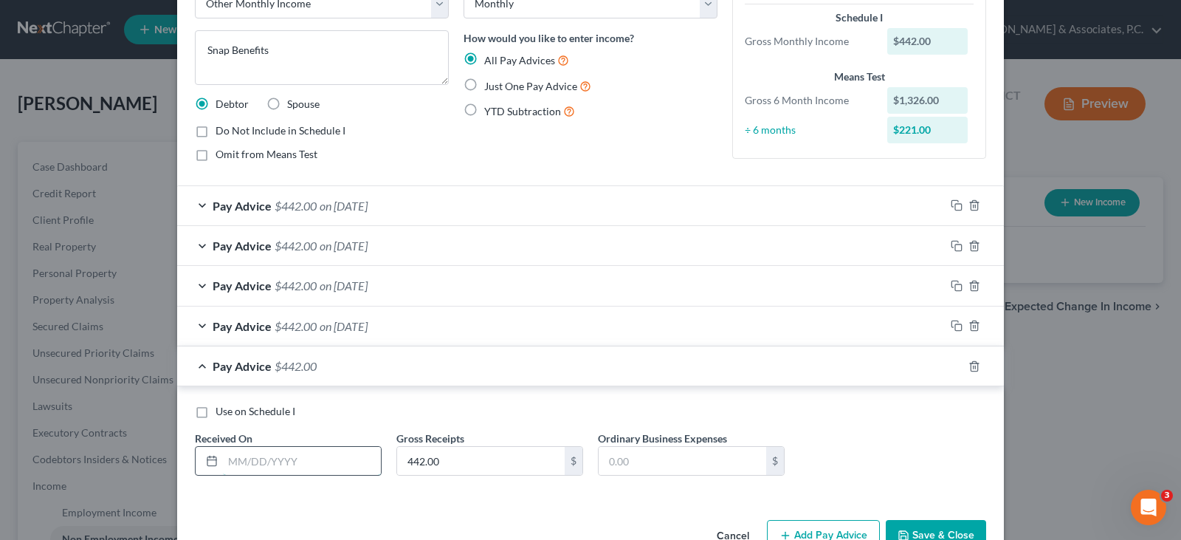
click at [342, 466] on input "text" at bounding box center [302, 461] width 158 height 28
type input "[DATE]"
click at [951, 360] on icon "button" at bounding box center [957, 366] width 12 height 12
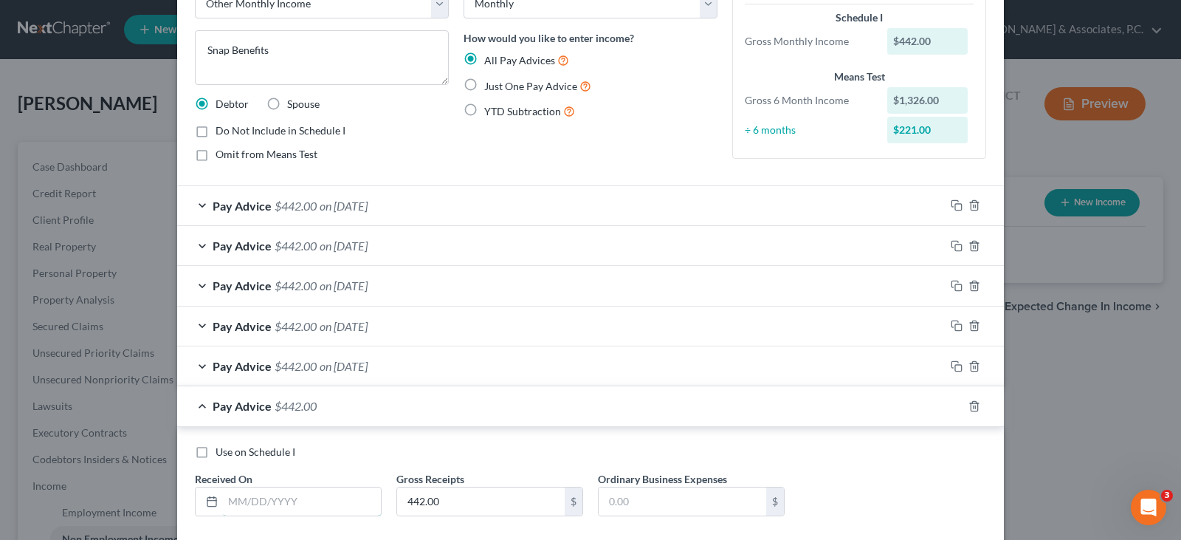
drag, startPoint x: 349, startPoint y: 499, endPoint x: 375, endPoint y: 519, distance: 32.6
click at [353, 502] on input "text" at bounding box center [302, 501] width 158 height 28
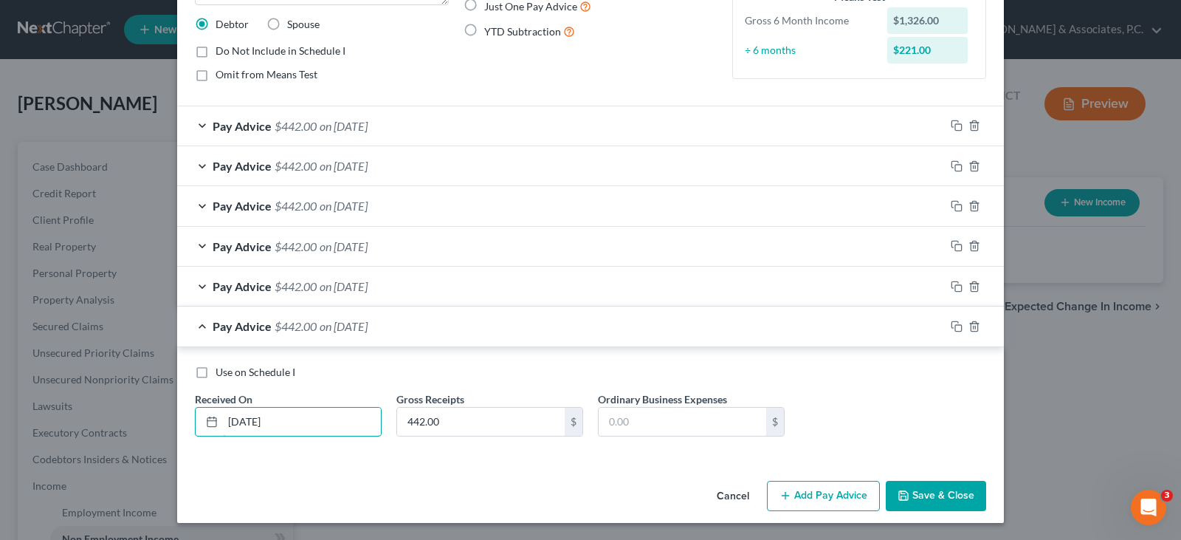
scroll to position [175, 0]
type input "[DATE]"
drag, startPoint x: 949, startPoint y: 326, endPoint x: 549, endPoint y: 300, distance: 401.7
click at [951, 326] on icon "button" at bounding box center [957, 326] width 12 height 12
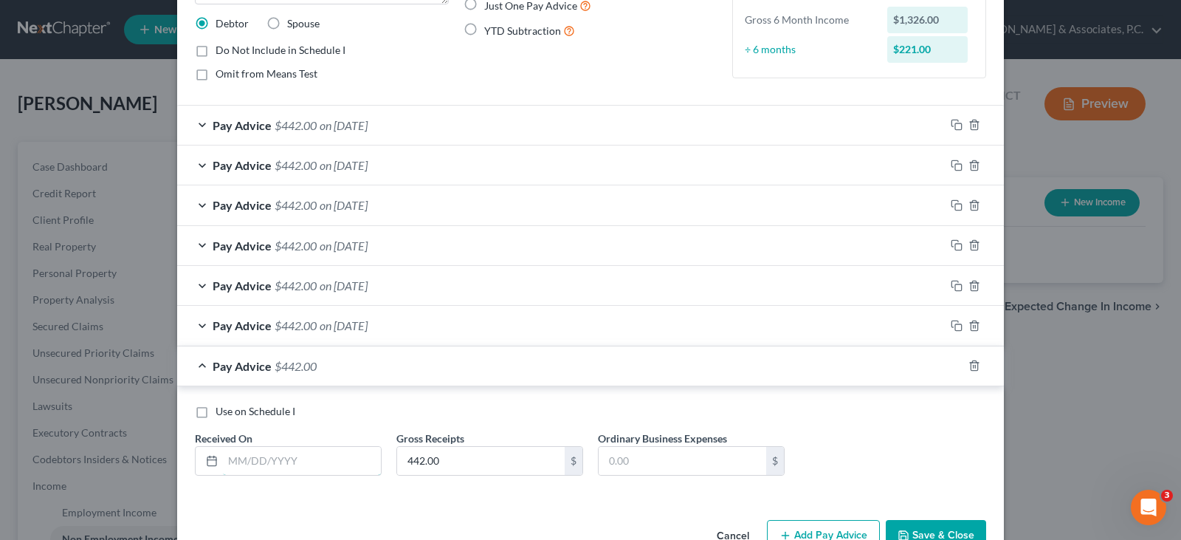
drag, startPoint x: 323, startPoint y: 464, endPoint x: 357, endPoint y: 524, distance: 68.8
click at [335, 489] on div "Use on Schedule I Received On * Gross Receipts 442.00 $ Ordinary Business Expen…" at bounding box center [590, 442] width 827 height 113
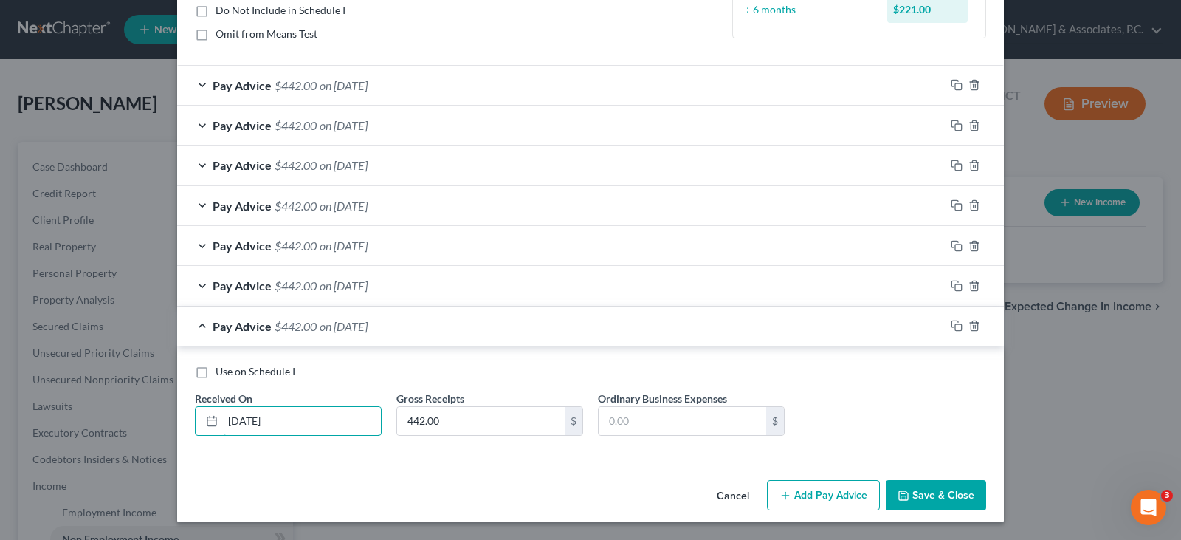
type input "[DATE]"
click at [926, 490] on button "Save & Close" at bounding box center [936, 495] width 100 height 31
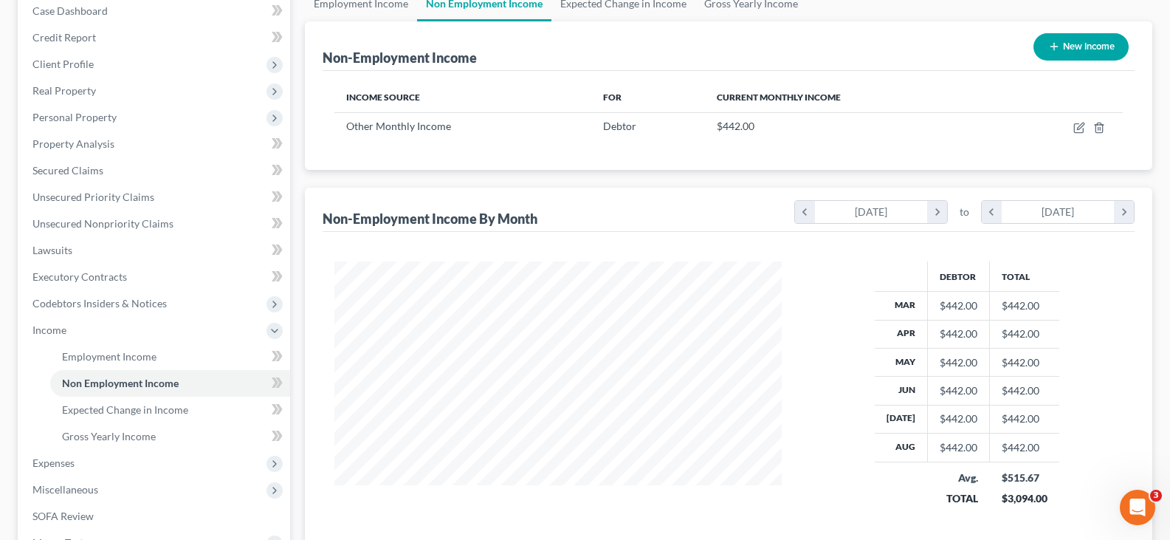
scroll to position [295, 0]
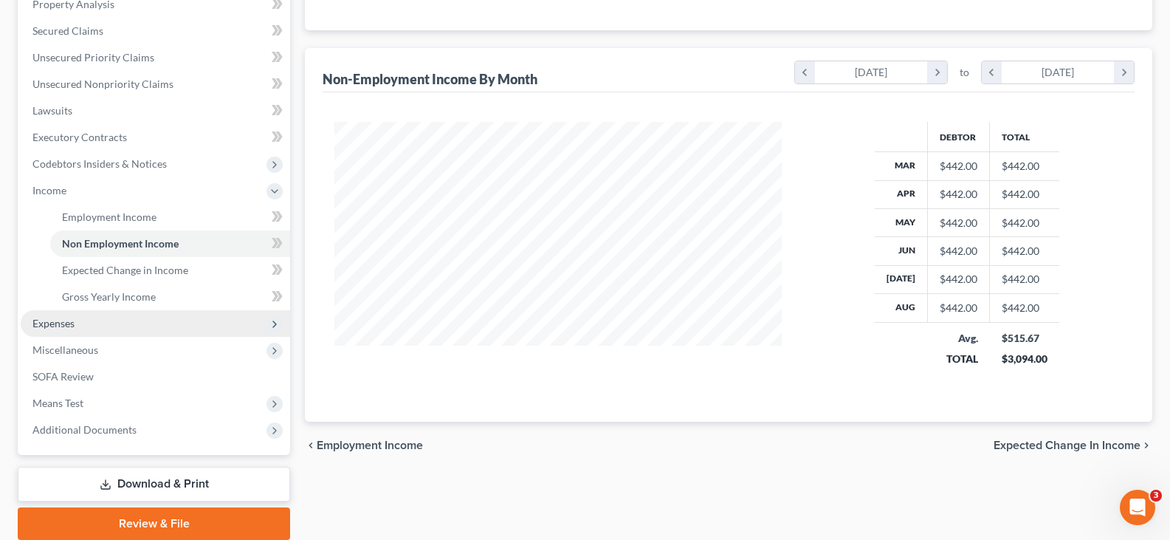
click at [64, 326] on span "Expenses" at bounding box center [53, 323] width 42 height 13
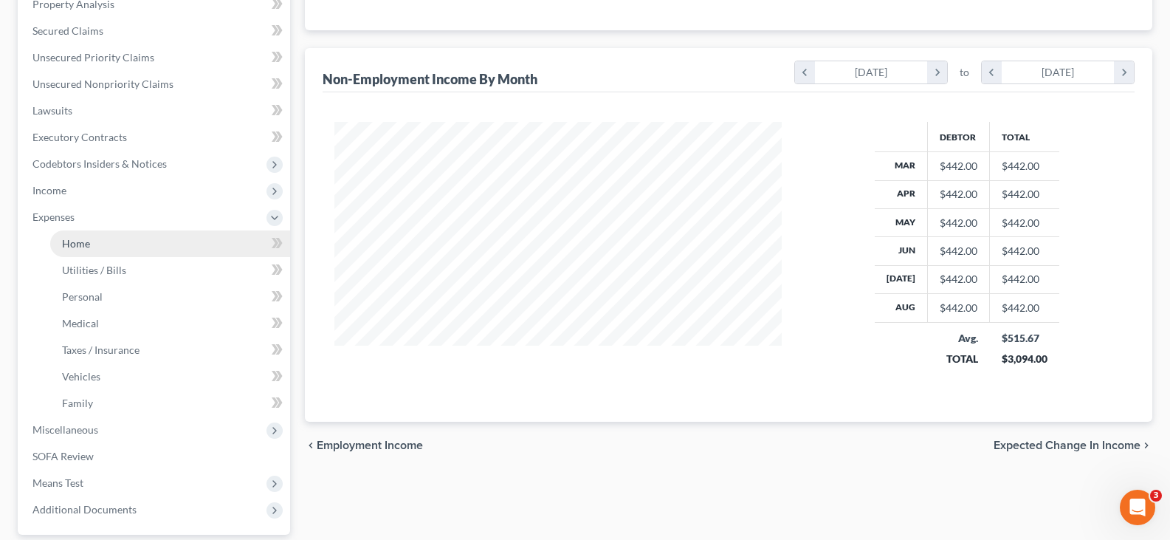
click at [73, 247] on span "Home" at bounding box center [76, 243] width 28 height 13
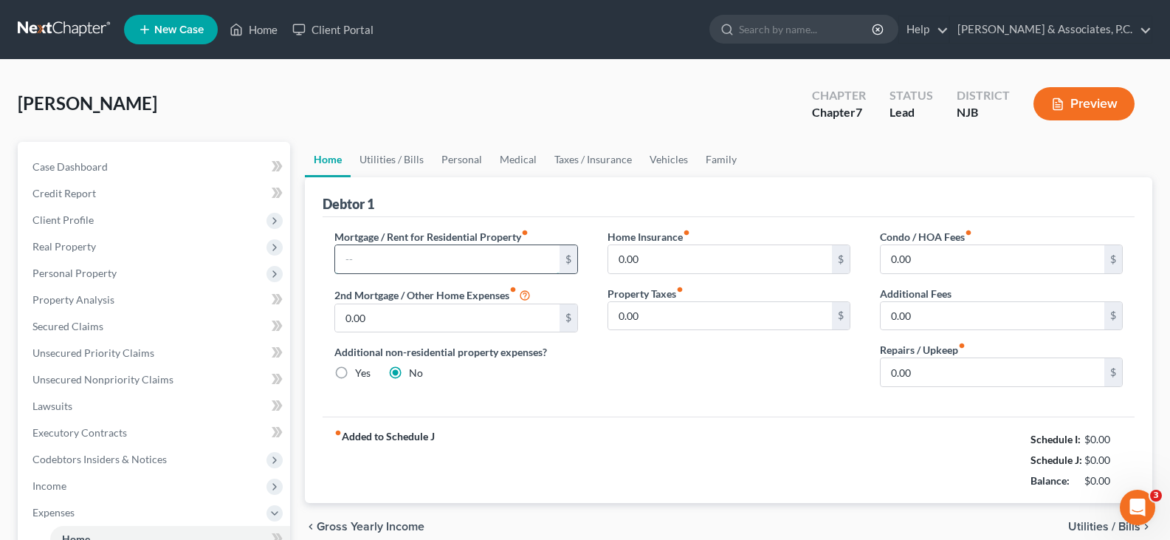
click at [354, 252] on input "text" at bounding box center [447, 259] width 224 height 28
type input "1,500.00"
click at [393, 153] on link "Utilities / Bills" at bounding box center [392, 159] width 82 height 35
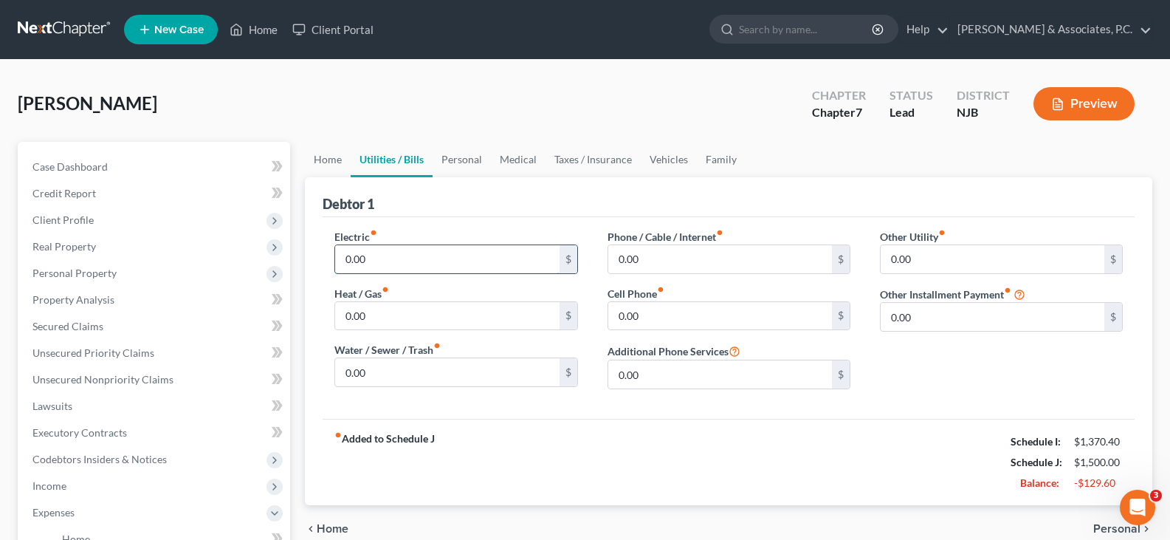
click at [375, 256] on input "0.00" at bounding box center [447, 259] width 224 height 28
type input "156.00"
type input "90.00"
click at [647, 317] on input "0.00" at bounding box center [720, 316] width 224 height 28
type input "215.00"
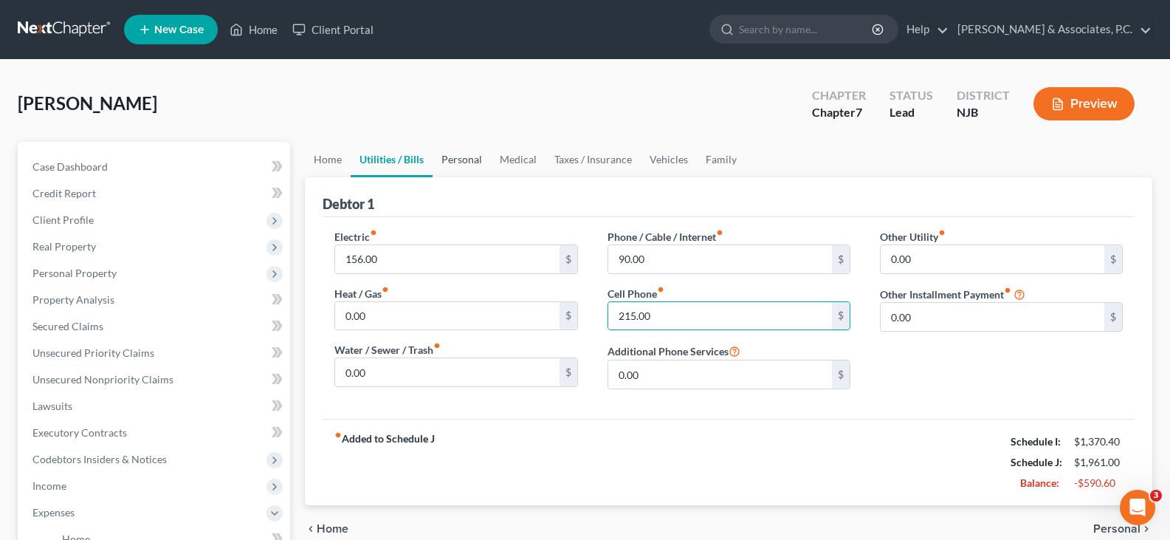
click at [466, 157] on link "Personal" at bounding box center [462, 159] width 58 height 35
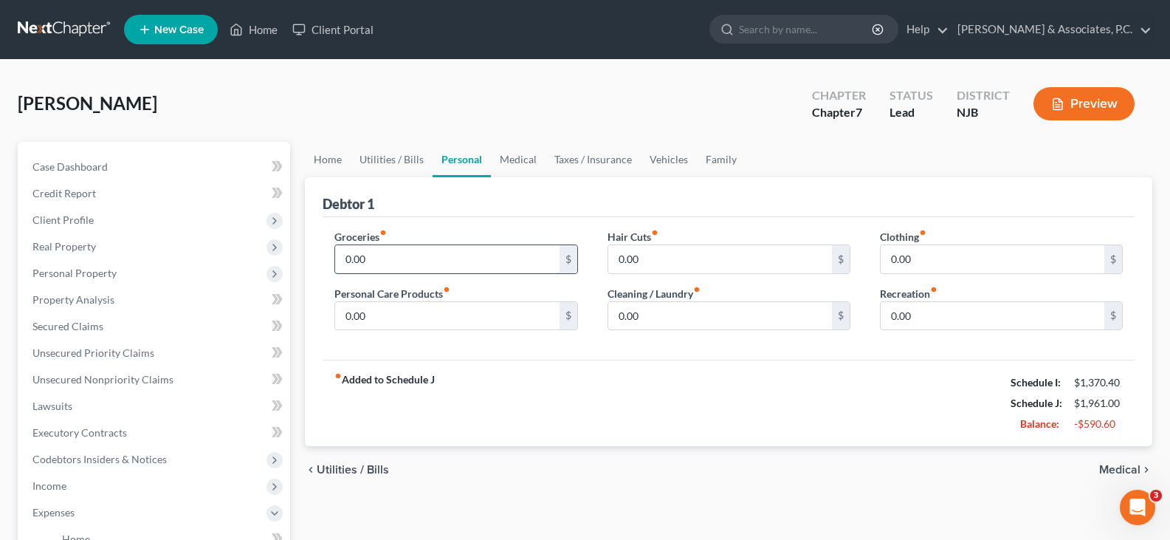
click at [374, 261] on input "0.00" at bounding box center [447, 259] width 224 height 28
type input "442.00"
click at [387, 315] on input "0.00" at bounding box center [447, 316] width 224 height 28
type input "50.00"
click at [647, 320] on input "0.00" at bounding box center [720, 316] width 224 height 28
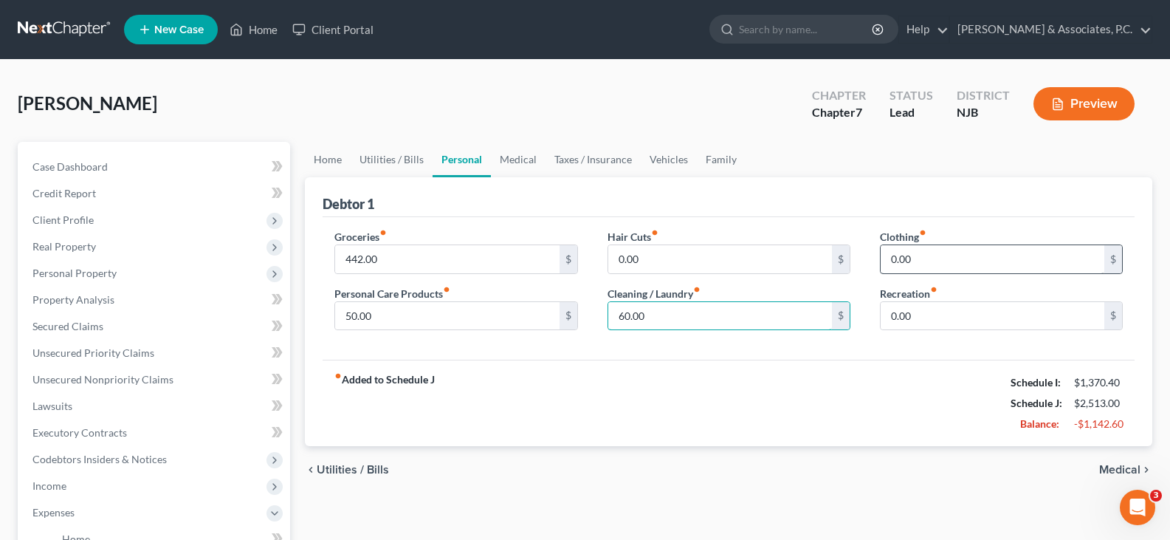
type input "60.00"
click at [933, 267] on input "0.00" at bounding box center [993, 259] width 224 height 28
click at [929, 261] on input "0.00" at bounding box center [993, 259] width 224 height 28
drag, startPoint x: 956, startPoint y: 263, endPoint x: 838, endPoint y: 271, distance: 118.4
click at [833, 268] on div "Groceries fiber_manual_record 442.00 $ Personal Care Products fiber_manual_reco…" at bounding box center [729, 286] width 818 height 114
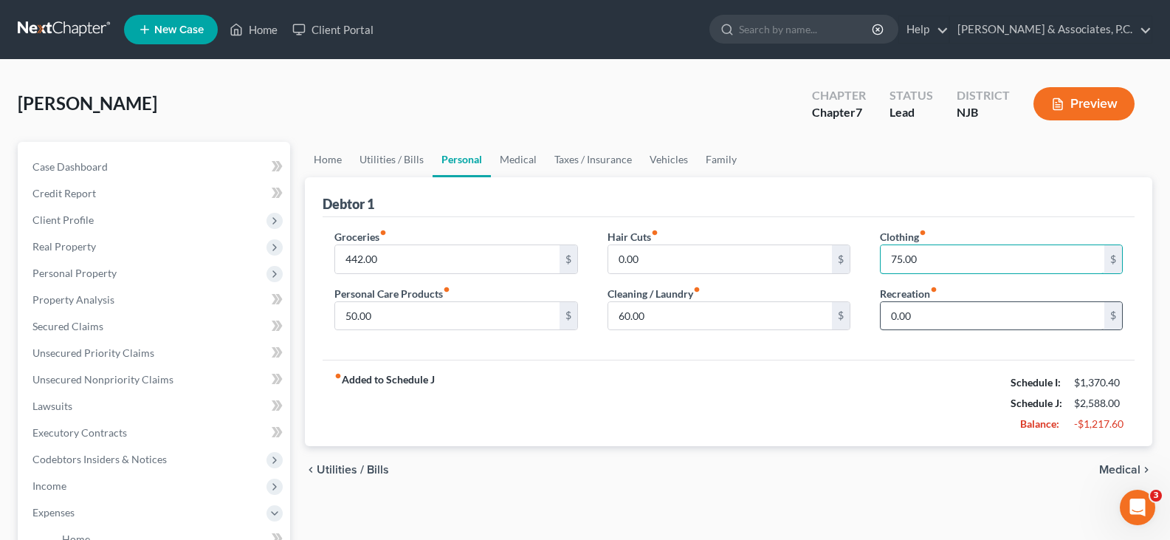
type input "75.00"
click at [927, 320] on input "0.00" at bounding box center [993, 316] width 224 height 28
type input "100.00"
click at [520, 154] on link "Medical" at bounding box center [518, 159] width 55 height 35
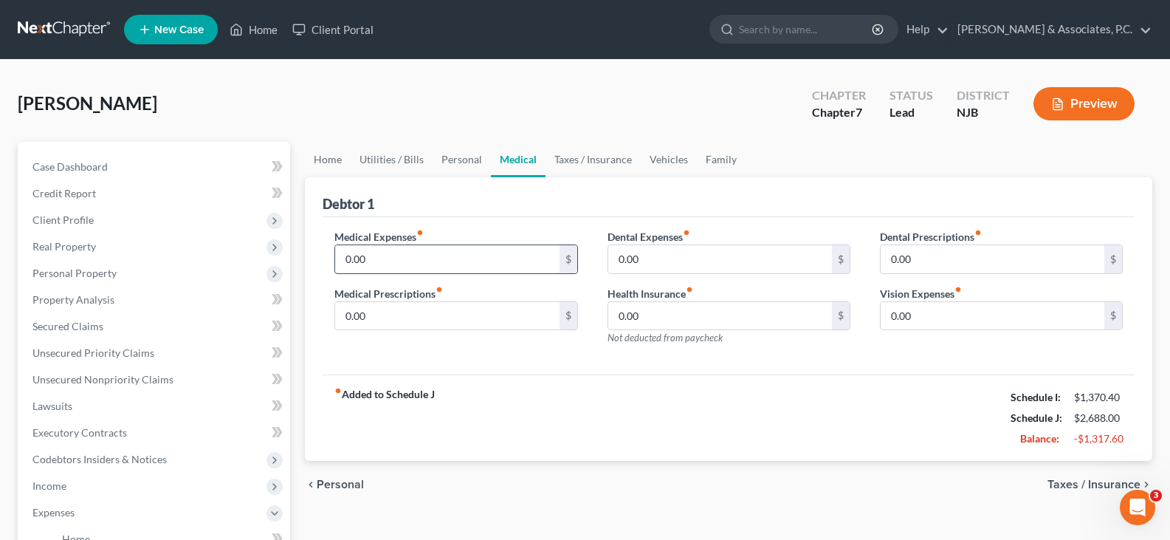
click at [396, 261] on input "0.00" at bounding box center [447, 259] width 224 height 28
type input "10.00"
click at [594, 164] on link "Taxes / Insurance" at bounding box center [593, 159] width 95 height 35
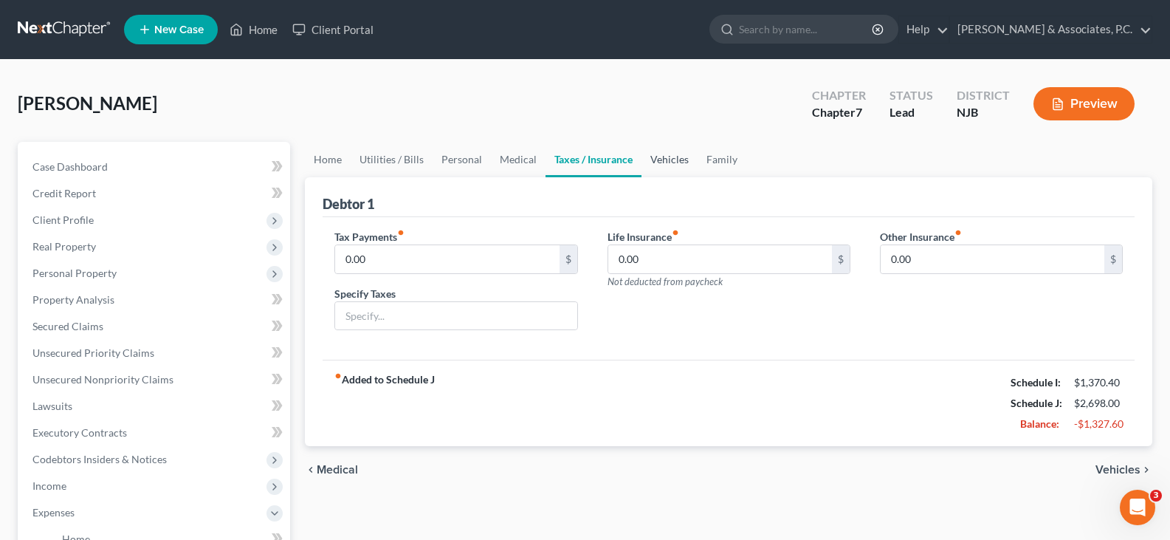
click at [660, 165] on link "Vehicles" at bounding box center [670, 159] width 56 height 35
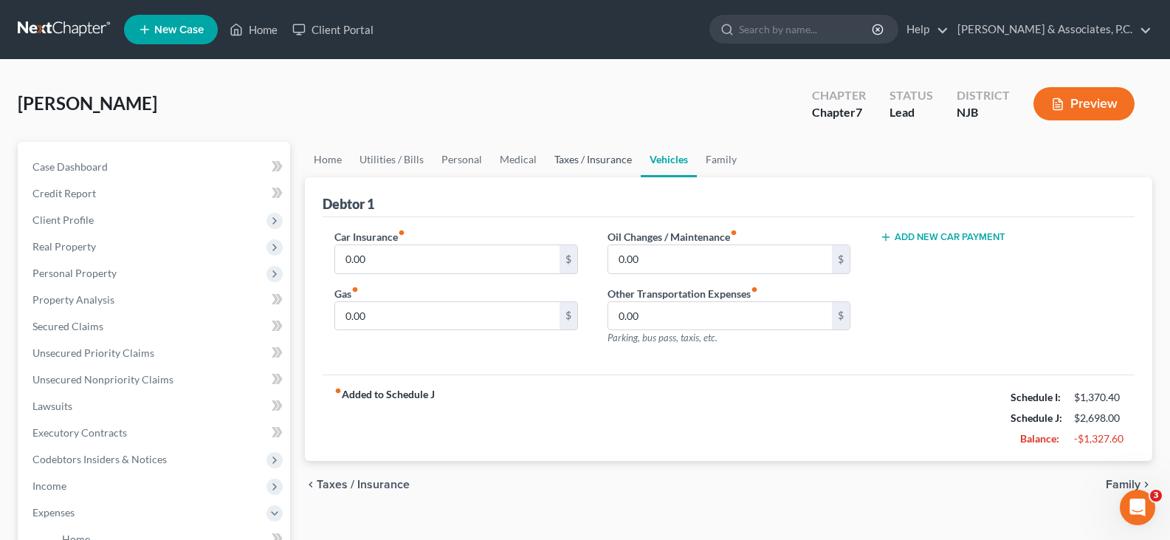
click at [577, 162] on link "Taxes / Insurance" at bounding box center [593, 159] width 95 height 35
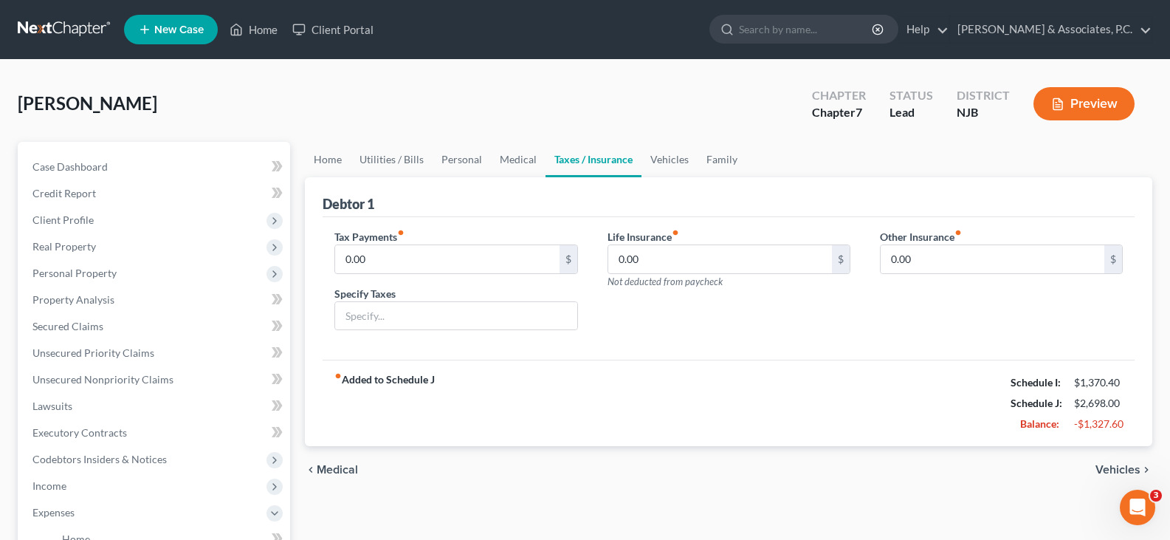
click at [611, 160] on link "Taxes / Insurance" at bounding box center [594, 159] width 96 height 35
click at [670, 159] on link "Vehicles" at bounding box center [670, 159] width 56 height 35
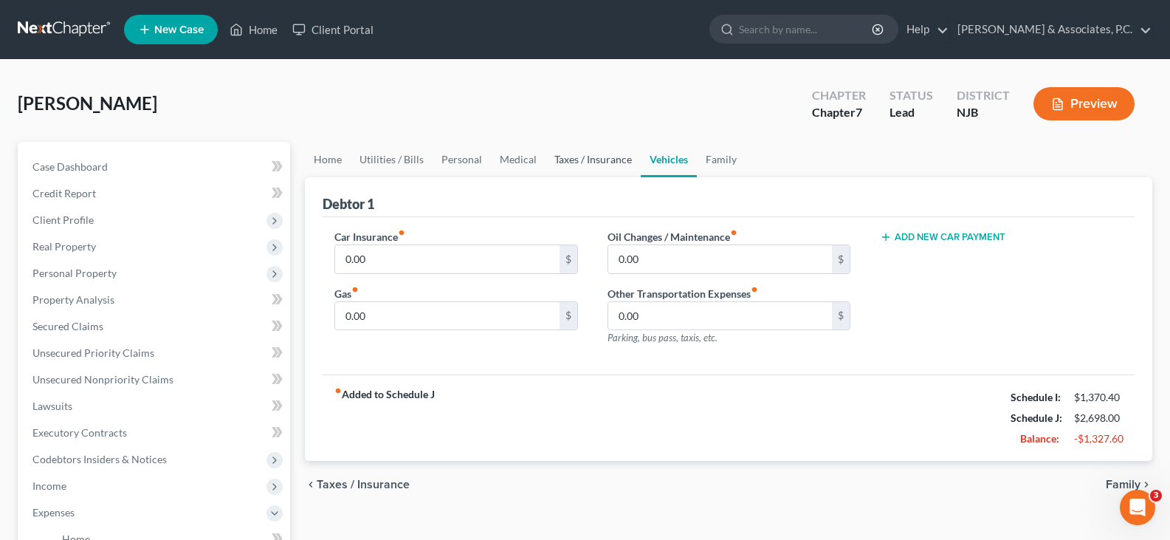
click at [548, 163] on link "Taxes / Insurance" at bounding box center [593, 159] width 95 height 35
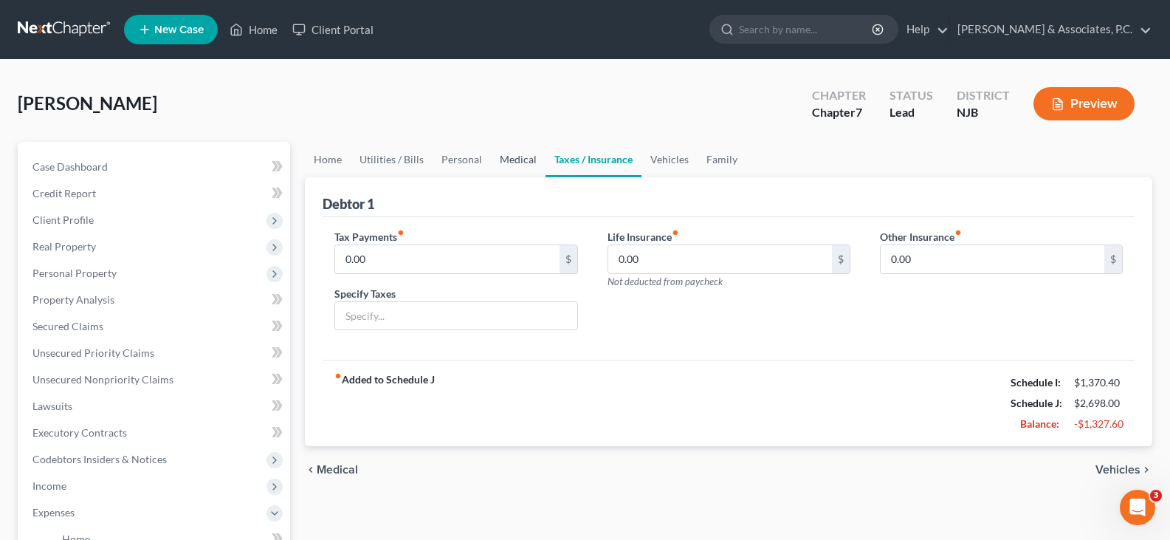
click at [506, 151] on link "Medical" at bounding box center [518, 159] width 55 height 35
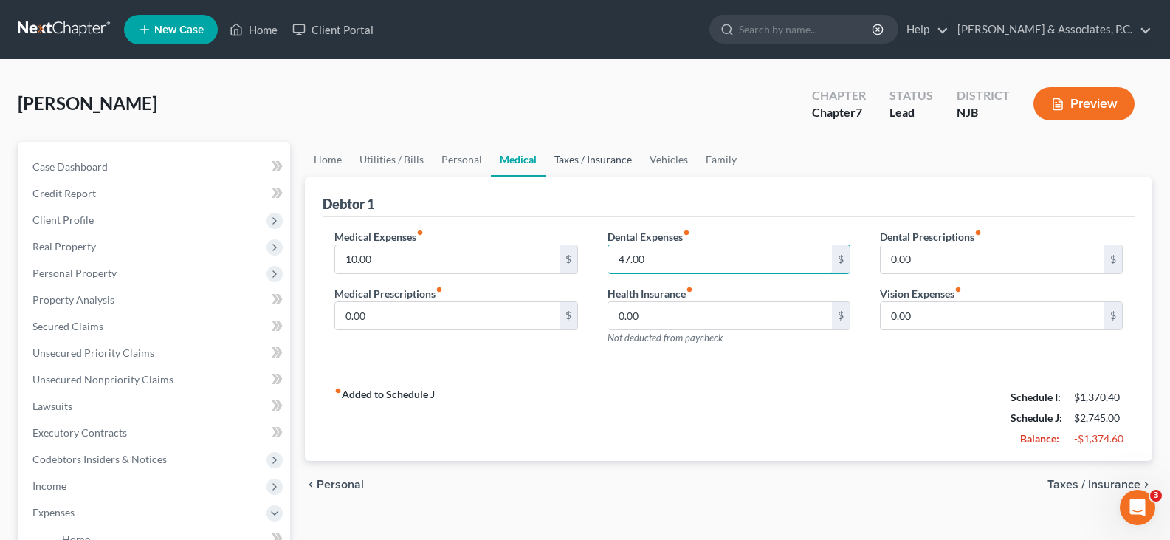
type input "47.00"
click at [652, 160] on link "Vehicles" at bounding box center [669, 159] width 56 height 35
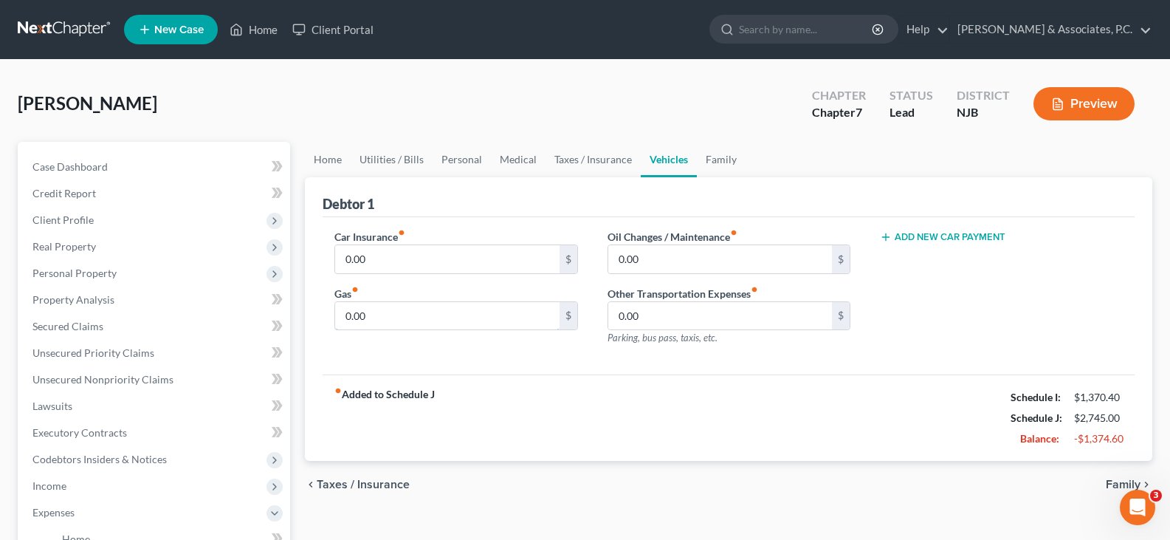
drag, startPoint x: 421, startPoint y: 314, endPoint x: 628, endPoint y: 179, distance: 246.6
click at [422, 313] on input "0.00" at bounding box center [447, 316] width 224 height 28
click at [713, 156] on link "Family" at bounding box center [721, 159] width 49 height 35
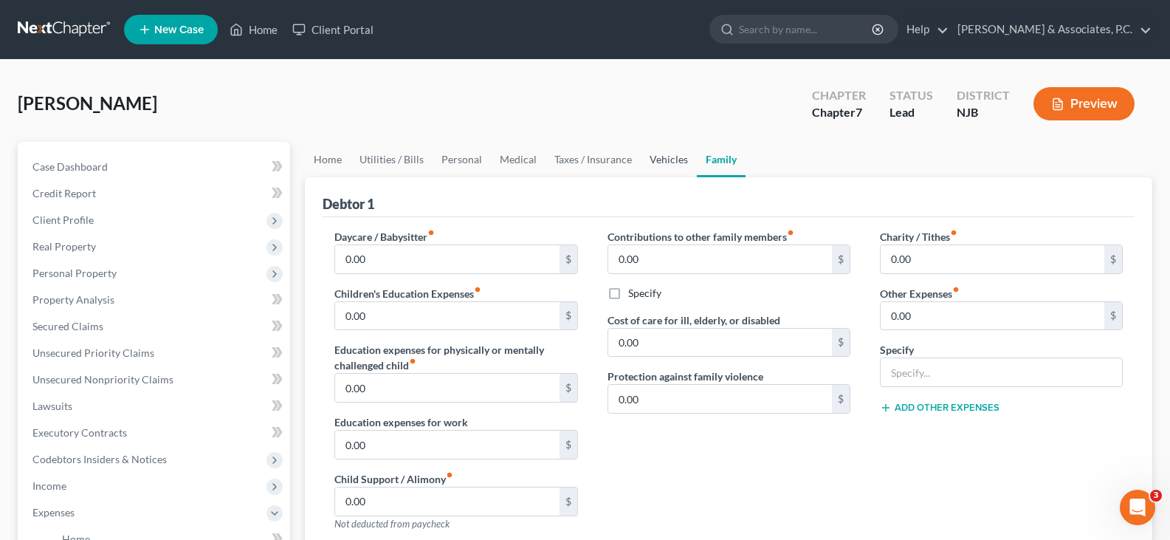
click at [658, 162] on link "Vehicles" at bounding box center [669, 159] width 56 height 35
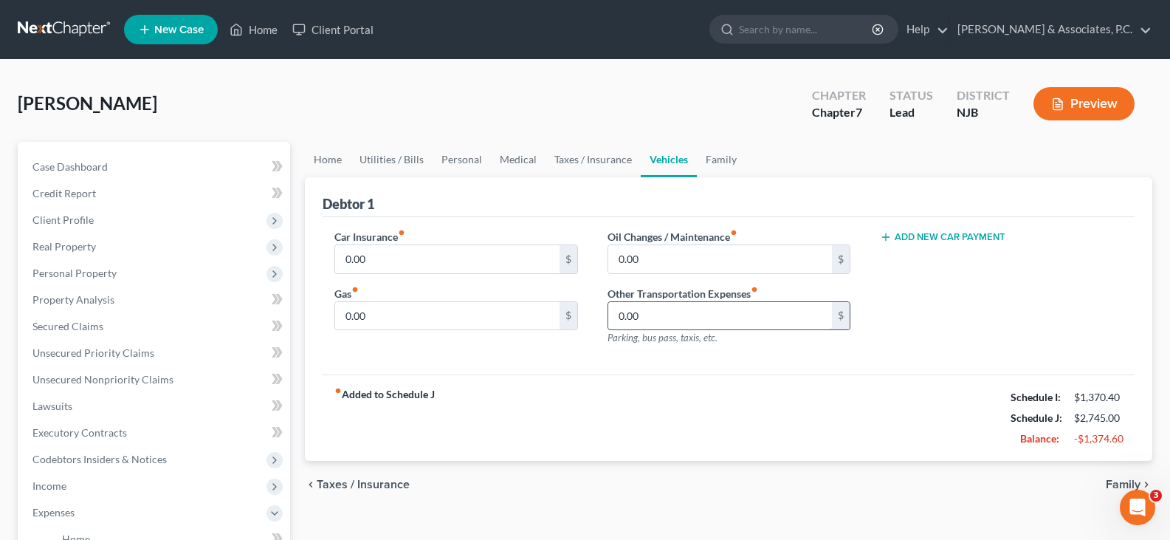
drag, startPoint x: 645, startPoint y: 317, endPoint x: 676, endPoint y: 305, distance: 33.9
click at [645, 316] on input "0.00" at bounding box center [720, 316] width 224 height 28
type input "400.00"
click at [733, 161] on link "Family" at bounding box center [721, 159] width 49 height 35
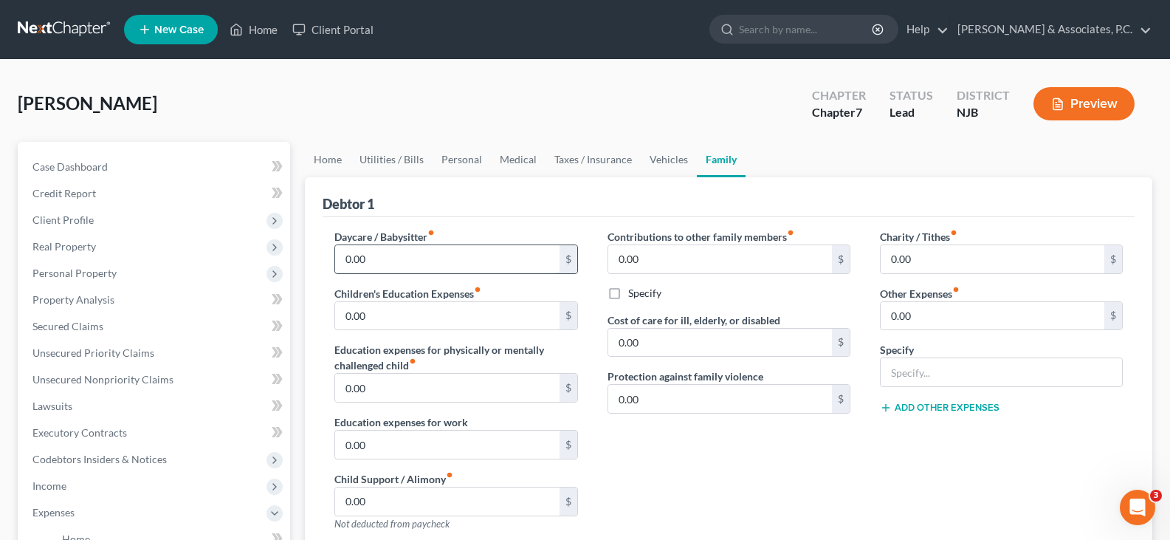
click at [375, 252] on input "0.00" at bounding box center [447, 259] width 224 height 28
type input "400.00"
drag, startPoint x: 662, startPoint y: 155, endPoint x: 454, endPoint y: 138, distance: 208.2
click at [661, 157] on link "Vehicles" at bounding box center [669, 159] width 56 height 35
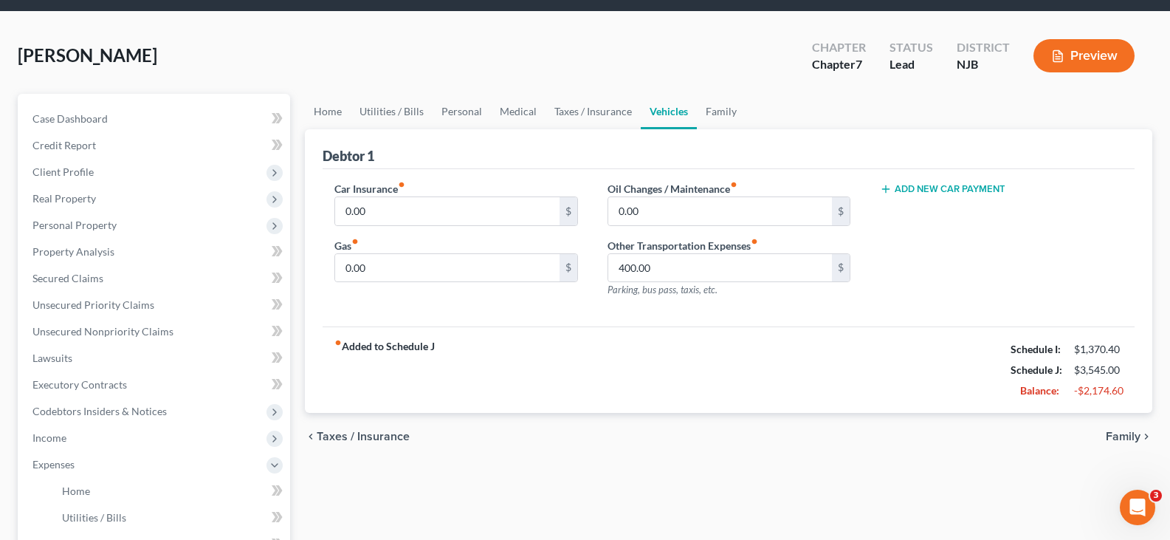
scroll to position [74, 0]
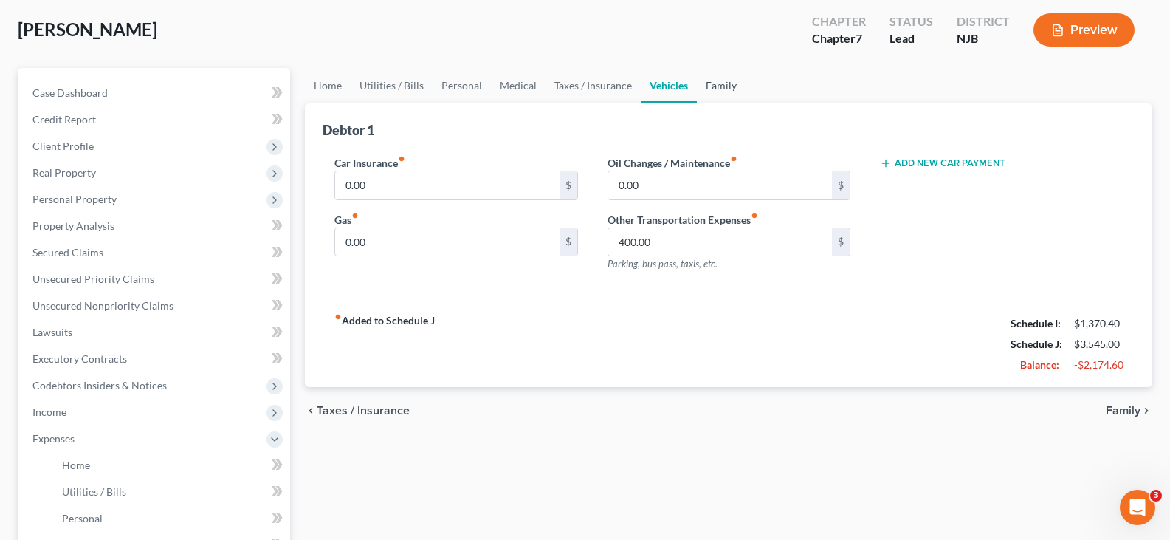
click at [709, 85] on link "Family" at bounding box center [721, 85] width 49 height 35
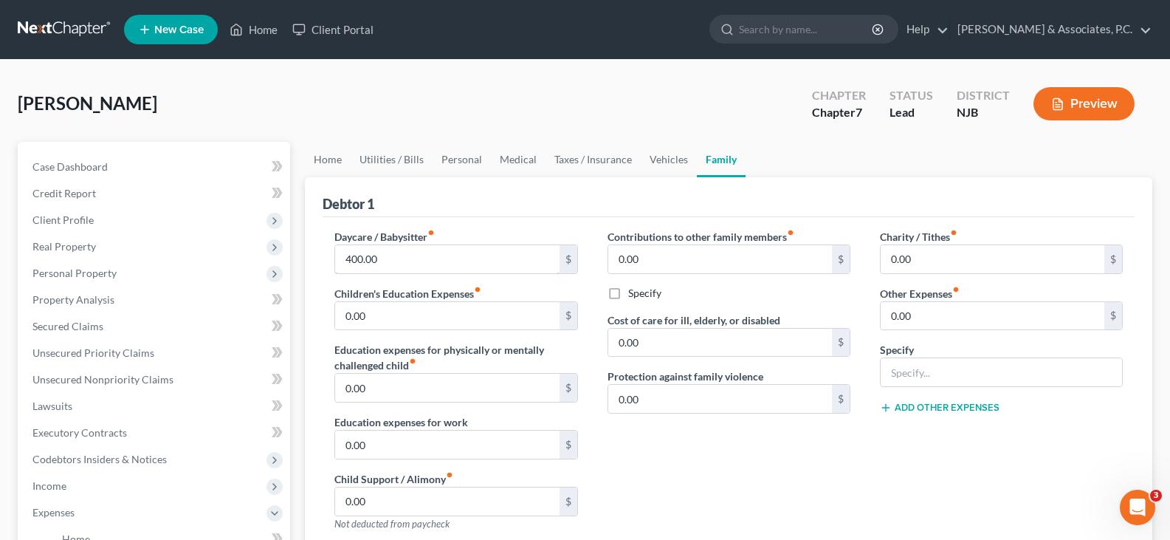
drag, startPoint x: 396, startPoint y: 265, endPoint x: 402, endPoint y: 280, distance: 15.9
click at [396, 265] on input "400.00" at bounding box center [447, 259] width 224 height 28
type input "5"
type input "200.00"
drag, startPoint x: 904, startPoint y: 374, endPoint x: 579, endPoint y: 248, distance: 348.5
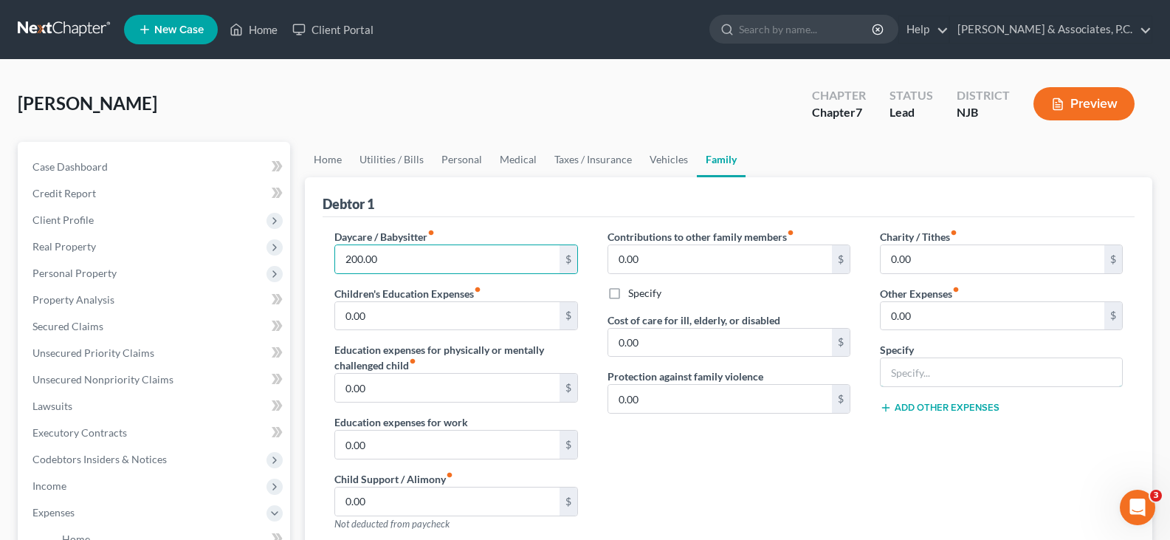
click at [901, 372] on input "text" at bounding box center [1001, 372] width 241 height 28
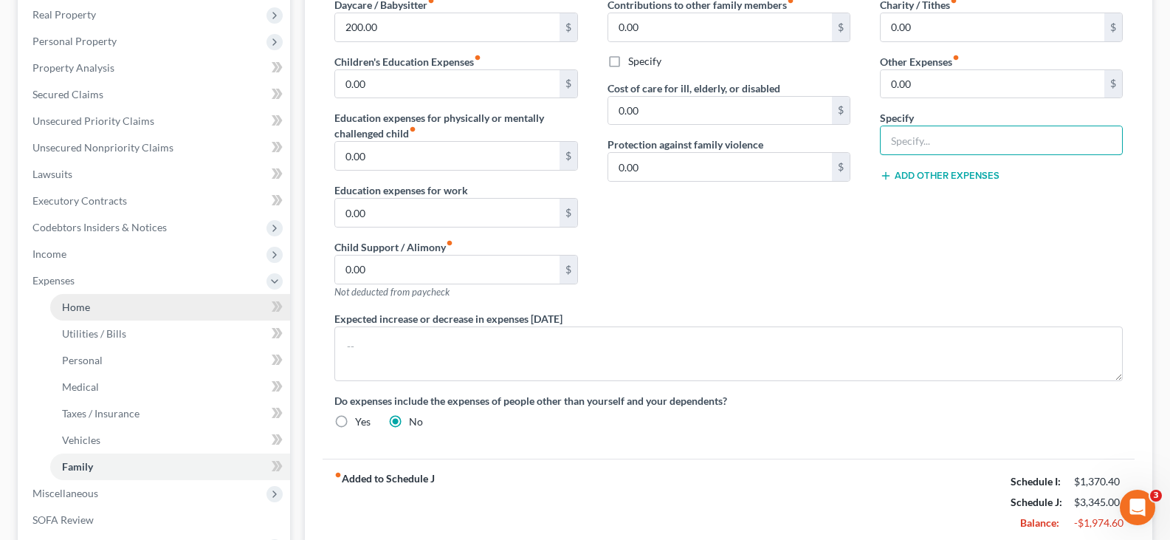
scroll to position [431, 0]
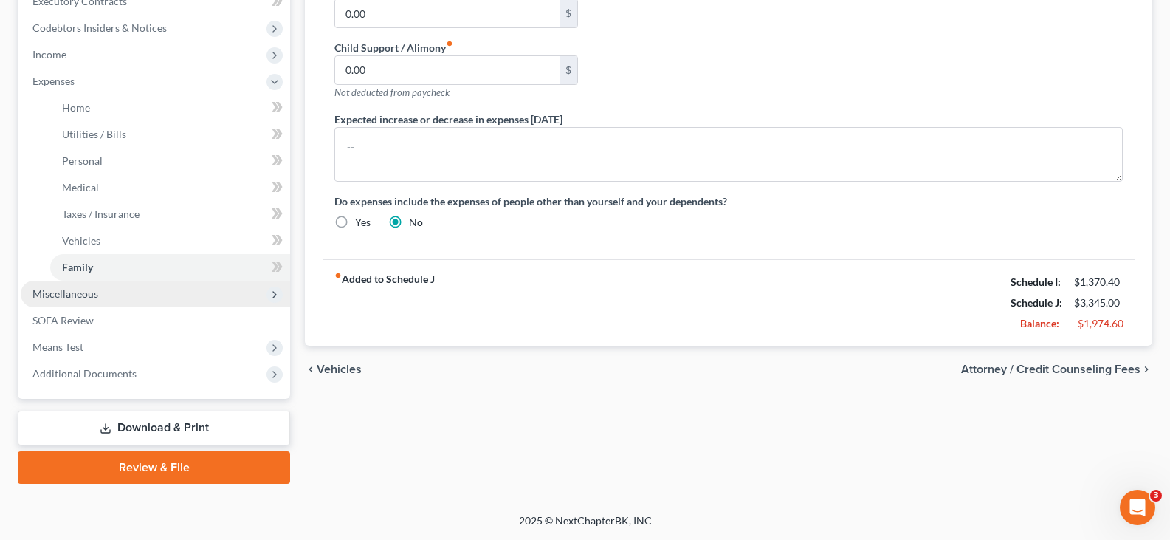
click at [71, 299] on span "Miscellaneous" at bounding box center [65, 293] width 66 height 13
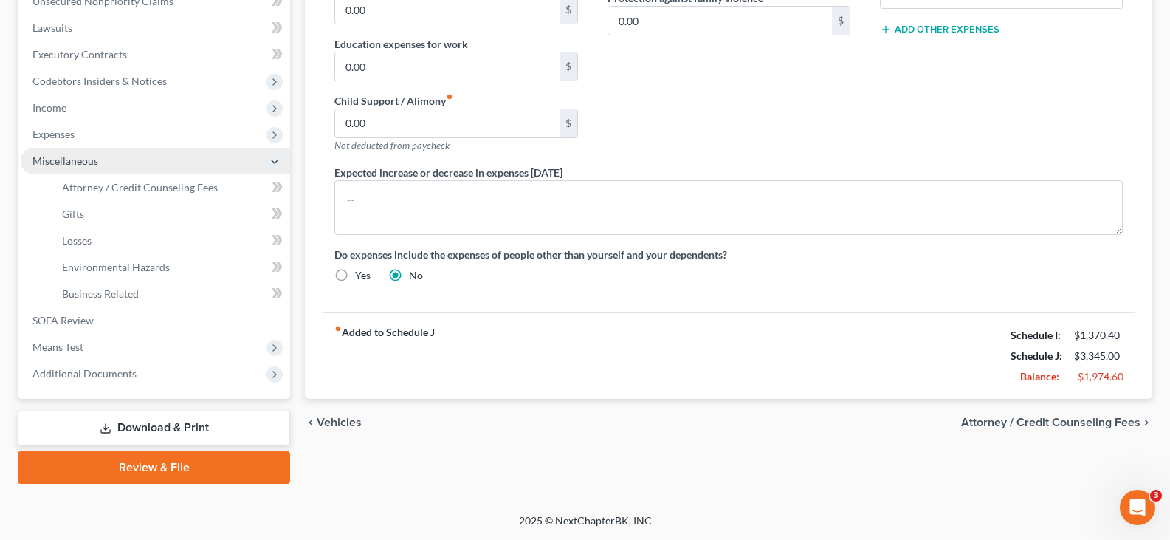
scroll to position [378, 0]
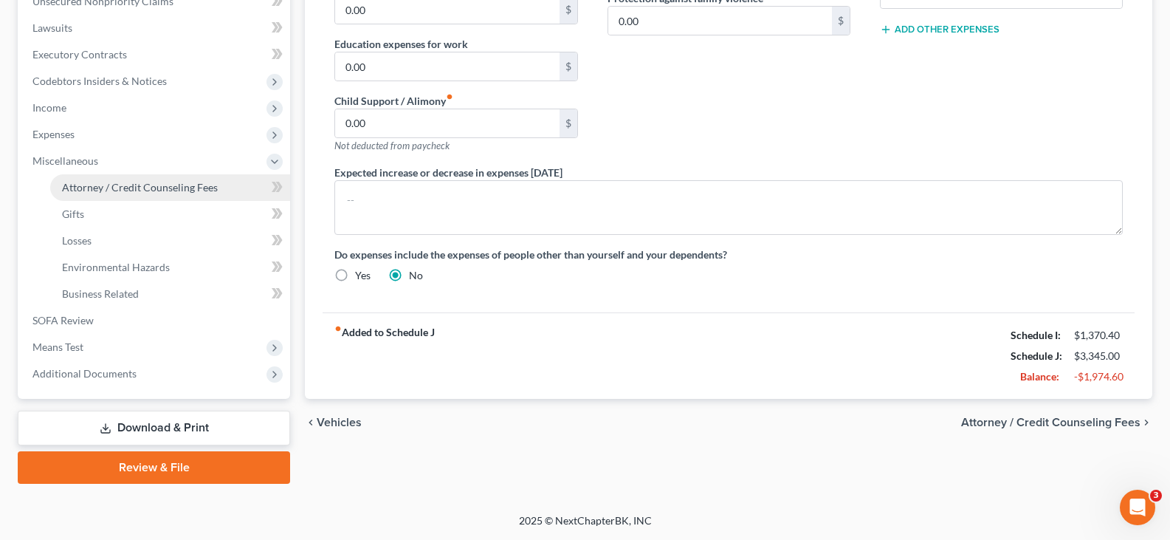
click at [96, 192] on span "Attorney / Credit Counseling Fees" at bounding box center [140, 187] width 156 height 13
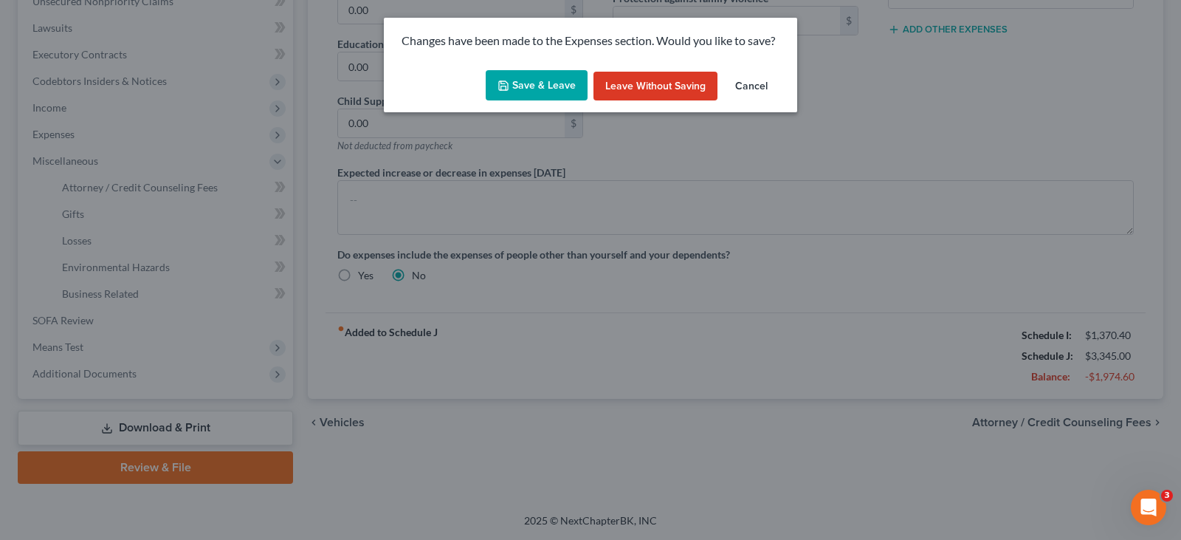
click at [526, 80] on button "Save & Leave" at bounding box center [537, 85] width 102 height 31
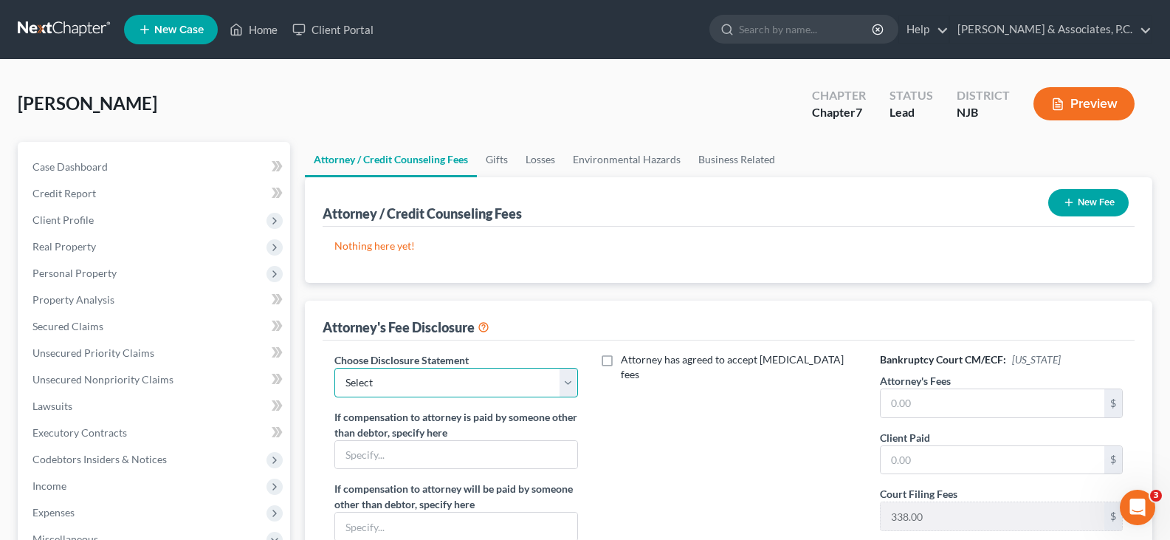
click at [560, 385] on select "Select Attorney" at bounding box center [455, 383] width 243 height 30
select select "0"
click at [334, 368] on select "Select Attorney" at bounding box center [455, 383] width 243 height 30
click at [1098, 199] on button "New Fee" at bounding box center [1088, 202] width 80 height 27
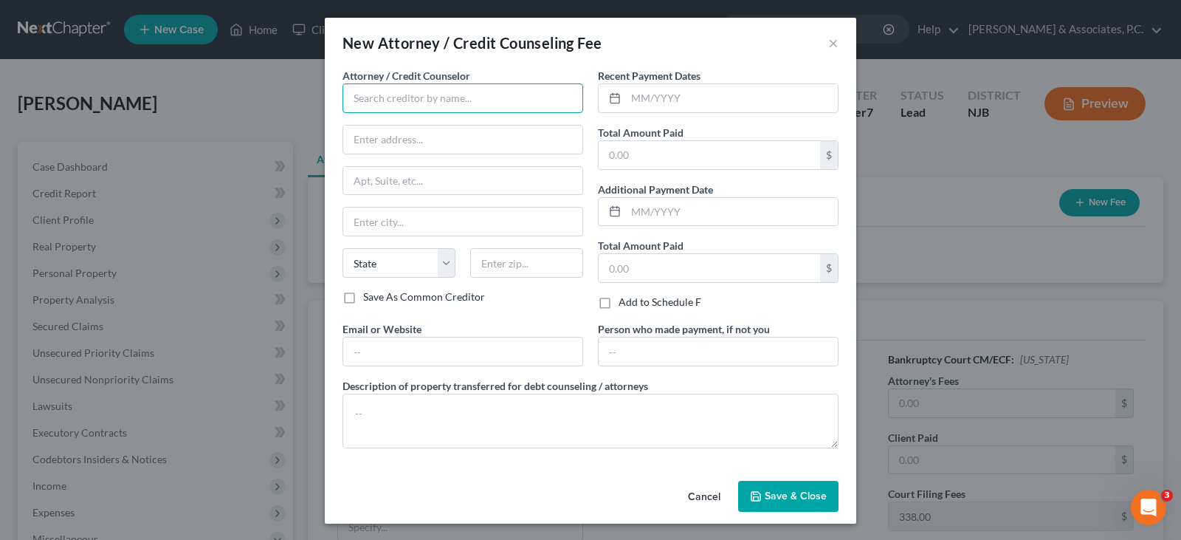
click at [385, 90] on input "text" at bounding box center [463, 98] width 241 height 30
type input "[PERSON_NAME]"
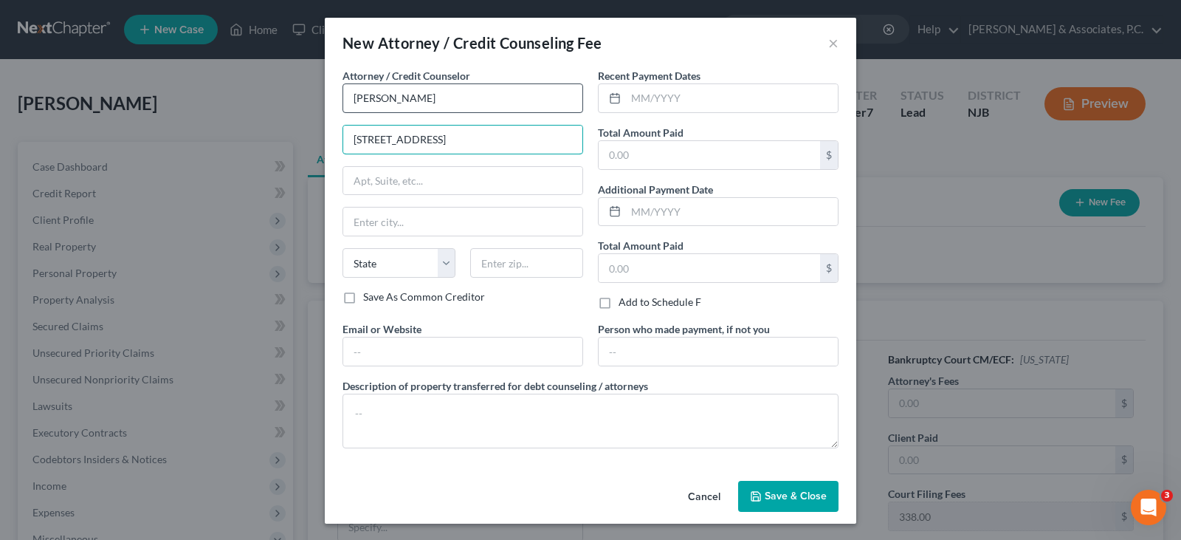
type input "[STREET_ADDRESS]"
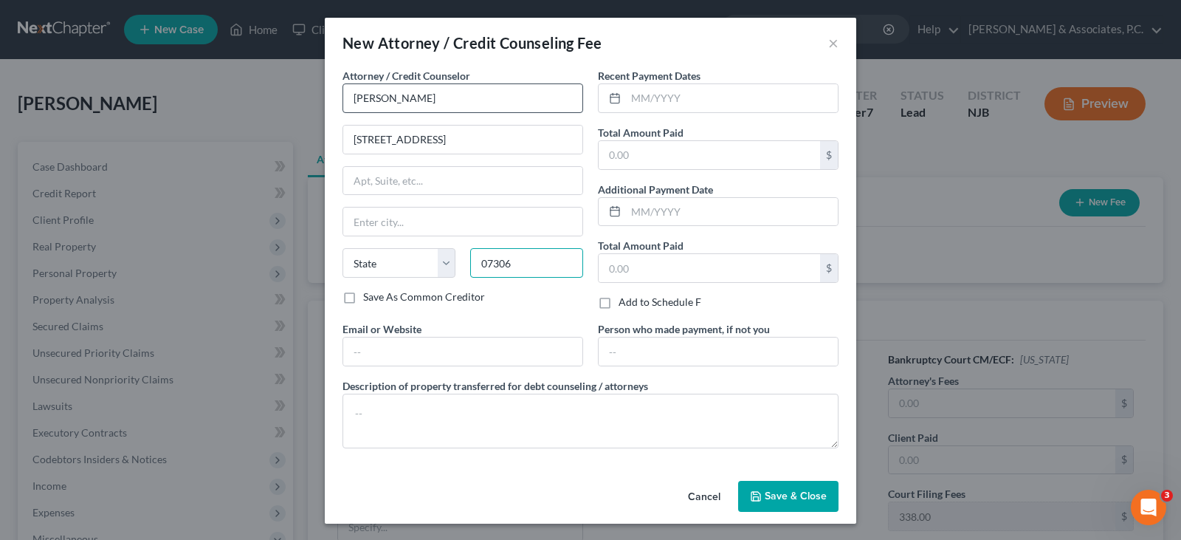
type input "07306"
type input "[GEOGRAPHIC_DATA]"
select select "33"
click at [660, 97] on input "text" at bounding box center [732, 98] width 212 height 28
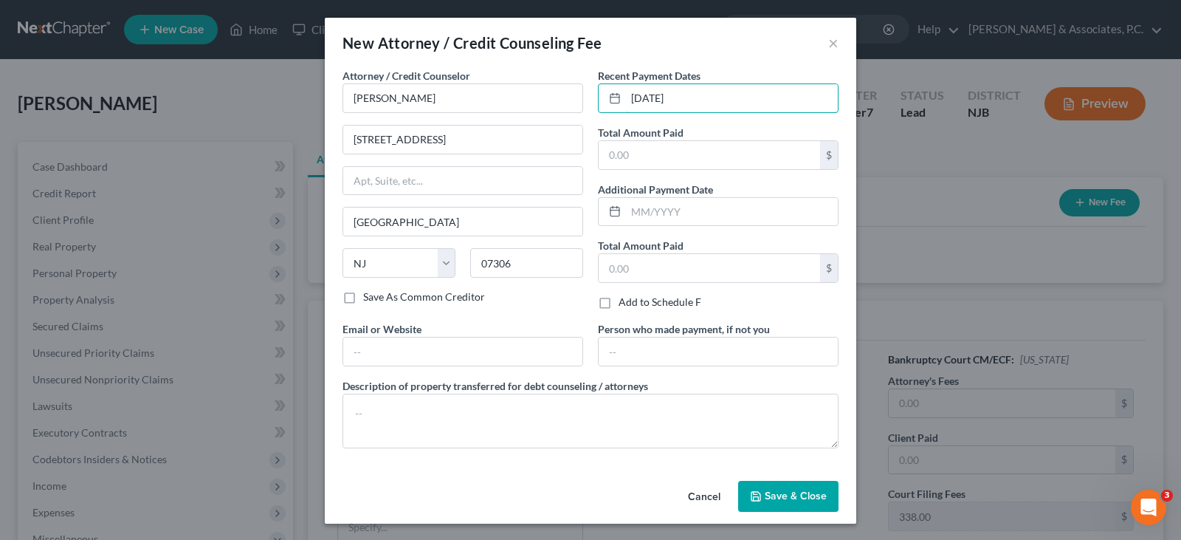
type input "[DATE]"
click at [798, 498] on span "Save & Close" at bounding box center [796, 495] width 62 height 13
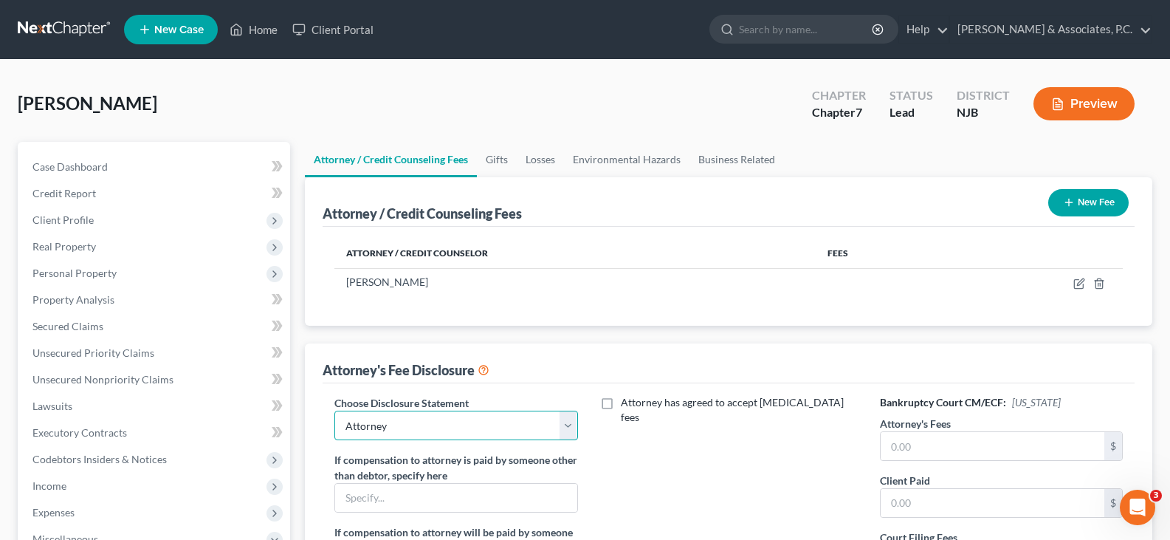
drag, startPoint x: 570, startPoint y: 427, endPoint x: 531, endPoint y: 439, distance: 40.9
click at [570, 427] on select "Select Attorney" at bounding box center [455, 425] width 243 height 30
click at [334, 410] on select "Select Attorney" at bounding box center [455, 425] width 243 height 30
click at [924, 444] on input "text" at bounding box center [993, 446] width 224 height 28
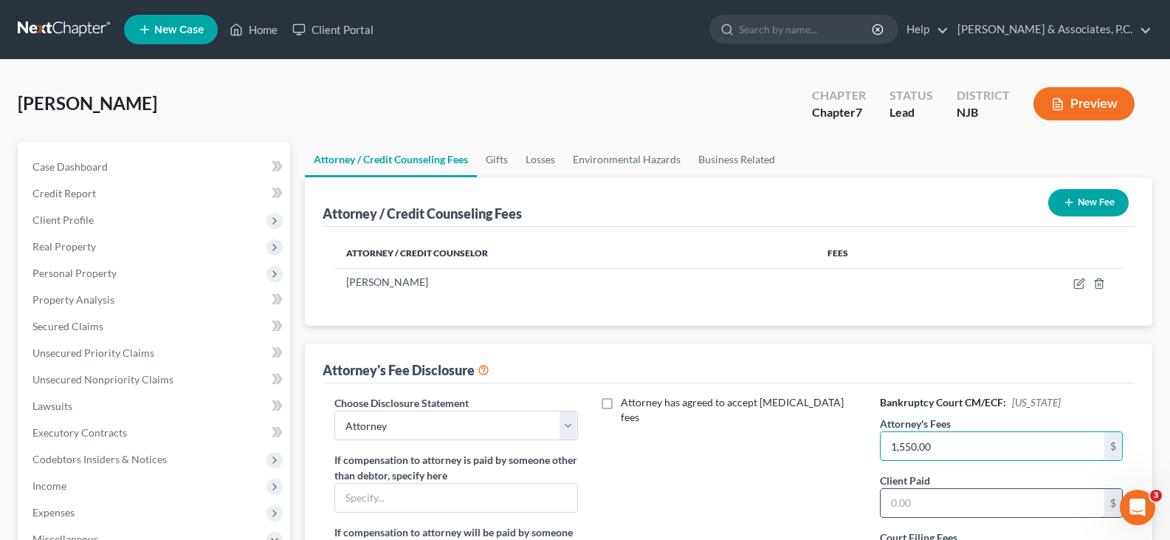
type input "1,550.00"
click at [923, 496] on input "text" at bounding box center [993, 503] width 224 height 28
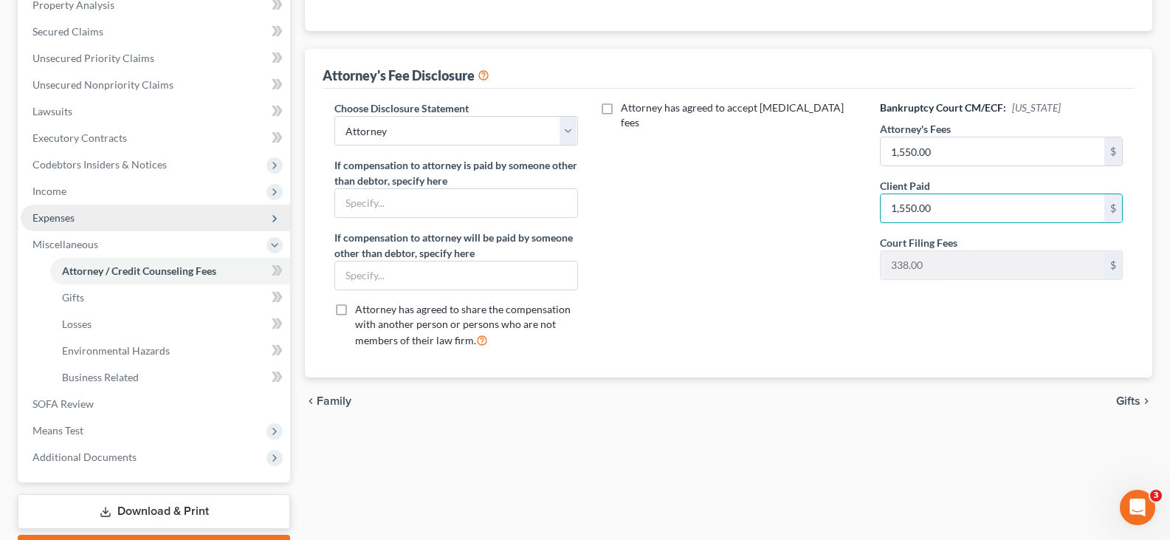
scroll to position [295, 0]
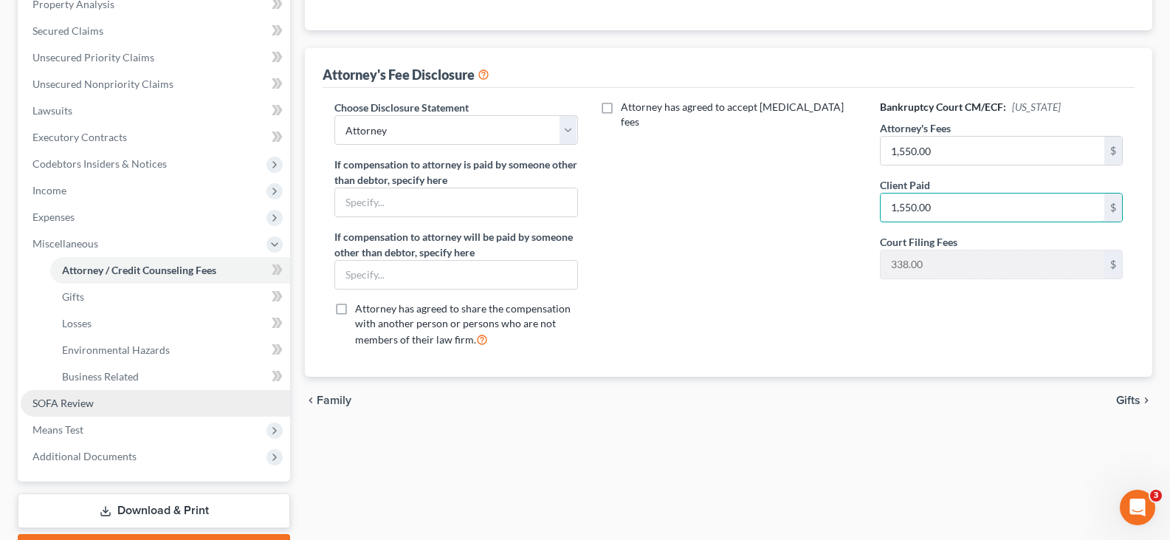
type input "1,550.00"
click at [61, 403] on span "SOFA Review" at bounding box center [62, 402] width 61 height 13
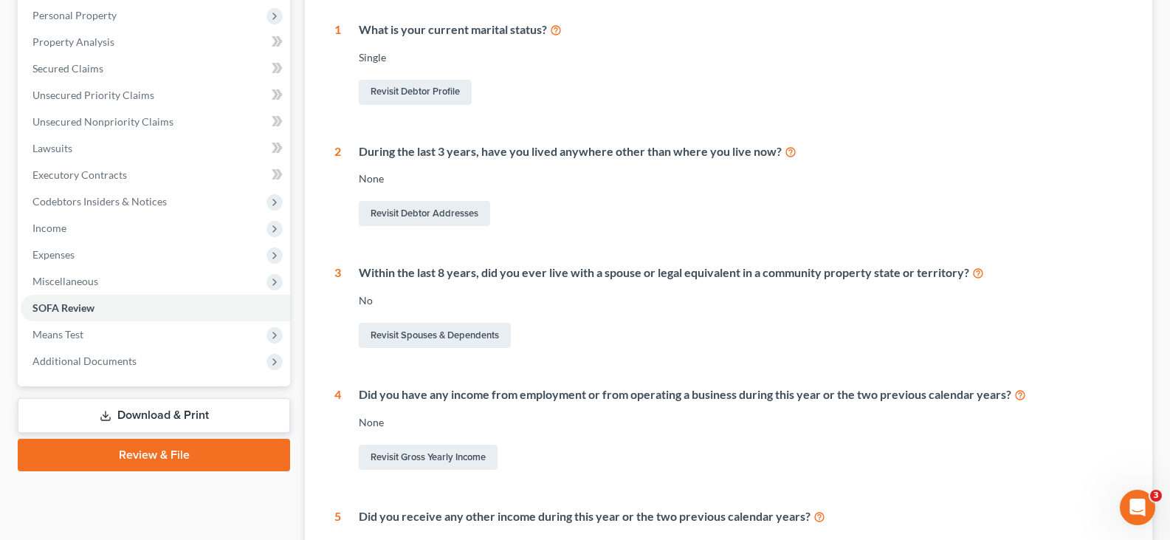
scroll to position [443, 0]
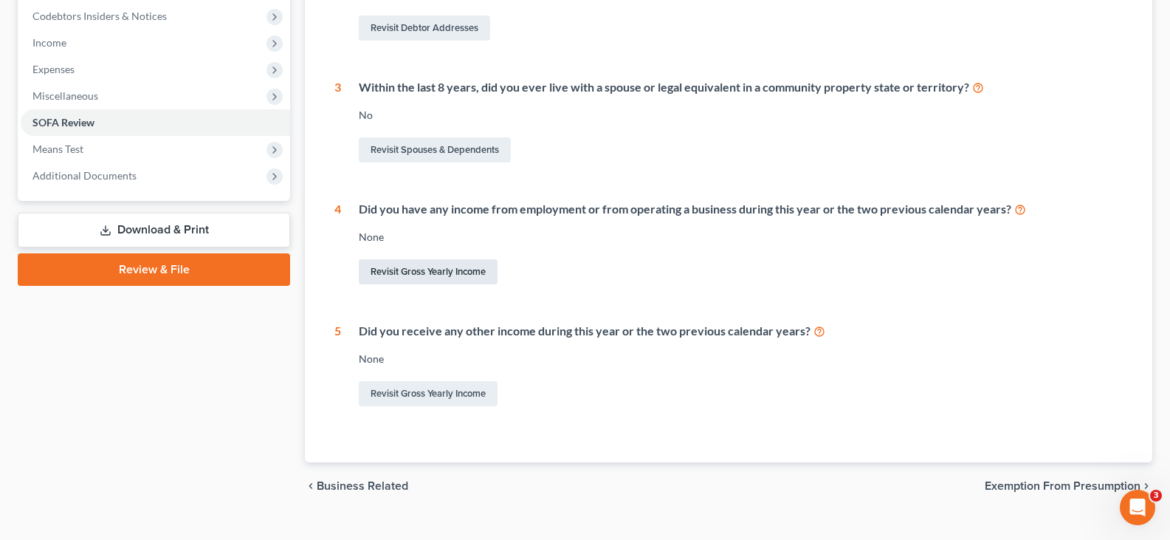
click at [415, 268] on link "Revisit Gross Yearly Income" at bounding box center [428, 271] width 139 height 25
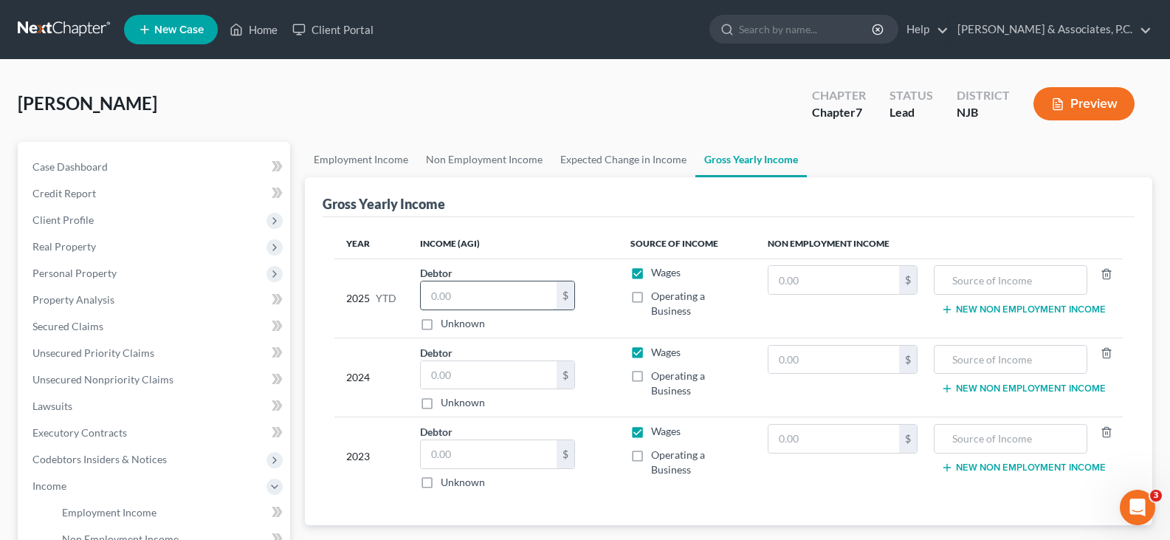
click at [505, 293] on input "text" at bounding box center [489, 295] width 136 height 28
click at [972, 272] on input "text" at bounding box center [1010, 280] width 137 height 28
type input "Snap Benefits"
click at [862, 276] on input "text" at bounding box center [834, 280] width 131 height 28
type input "3,978.00"
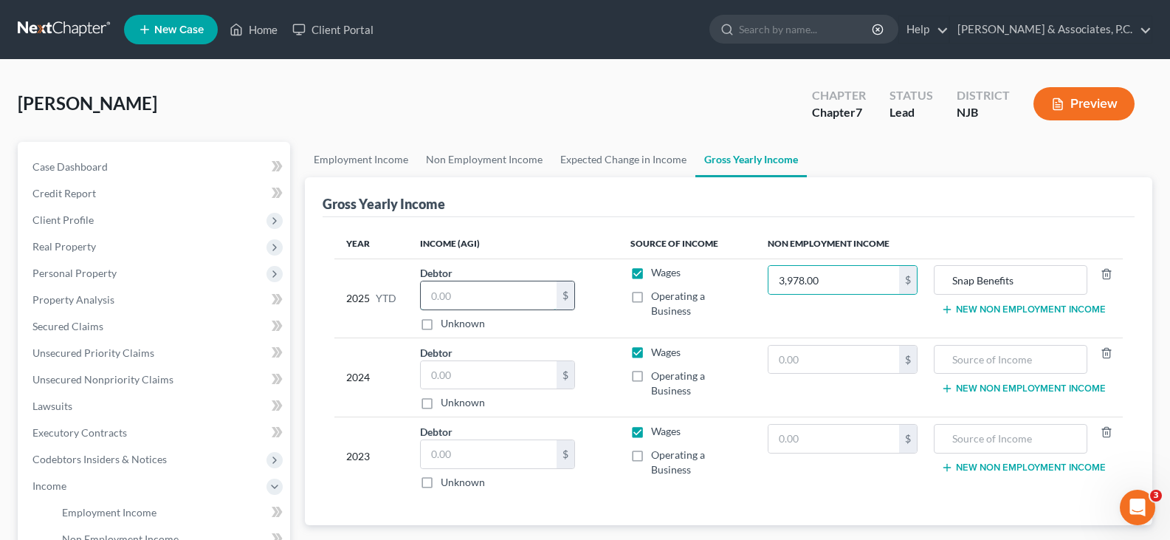
click at [478, 305] on input "text" at bounding box center [489, 295] width 136 height 28
click at [487, 308] on input "text" at bounding box center [489, 295] width 136 height 28
type input "25,000.00"
click at [482, 380] on input "text" at bounding box center [489, 375] width 136 height 28
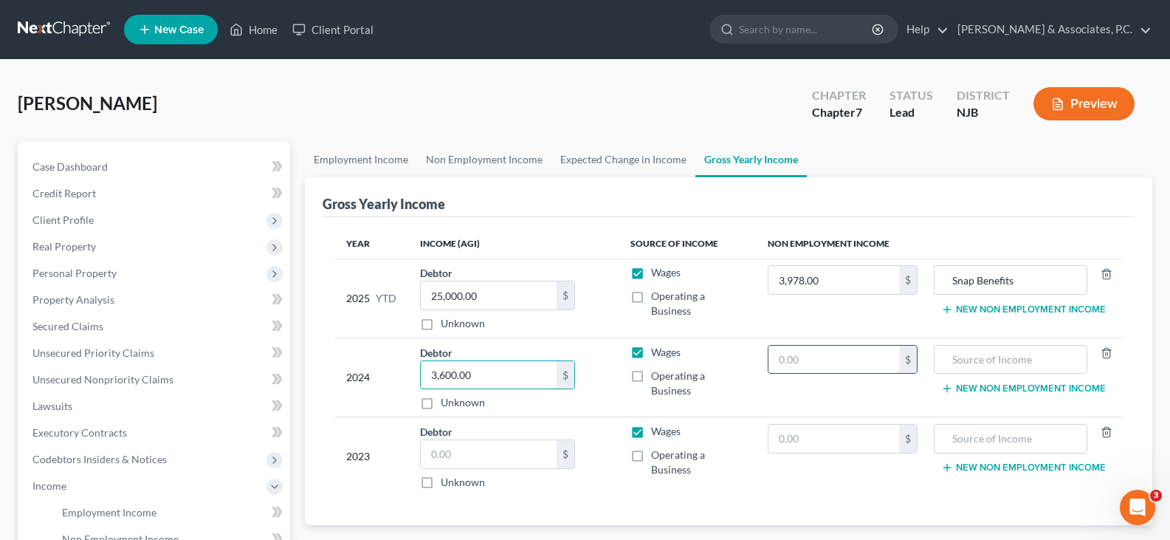
type input "3,600.00"
click at [808, 368] on input "text" at bounding box center [834, 360] width 131 height 28
drag, startPoint x: 973, startPoint y: 360, endPoint x: 980, endPoint y: 348, distance: 13.6
click at [972, 357] on input "text" at bounding box center [1010, 360] width 137 height 28
type input "Snap Benefits"
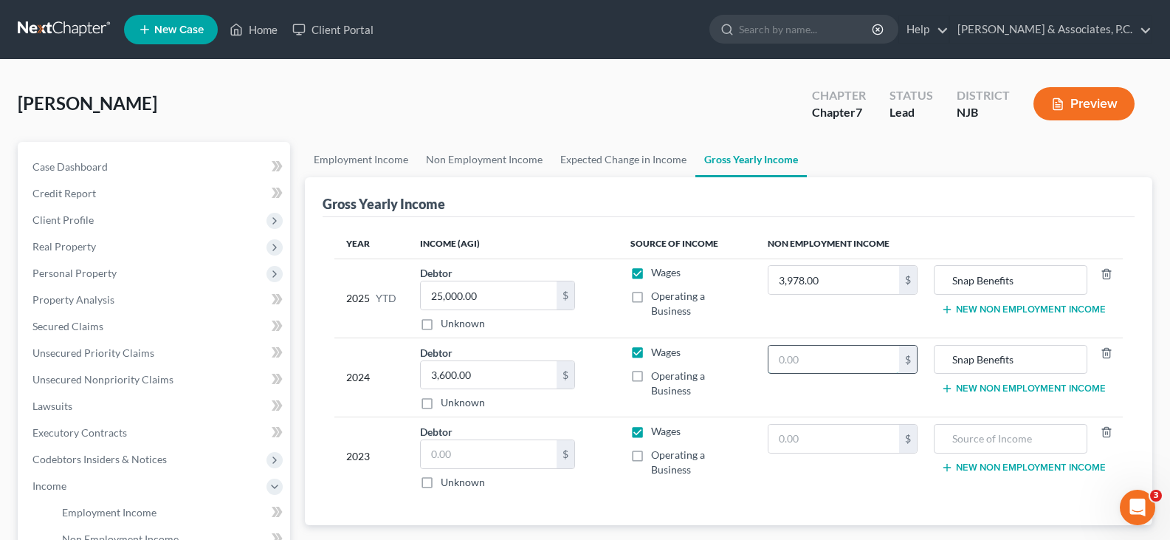
click at [861, 348] on input "text" at bounding box center [834, 360] width 131 height 28
click at [837, 349] on input "text" at bounding box center [834, 360] width 131 height 28
type input "5,304.00"
click at [515, 458] on input "text" at bounding box center [489, 454] width 136 height 28
click at [978, 439] on input "text" at bounding box center [1010, 439] width 137 height 28
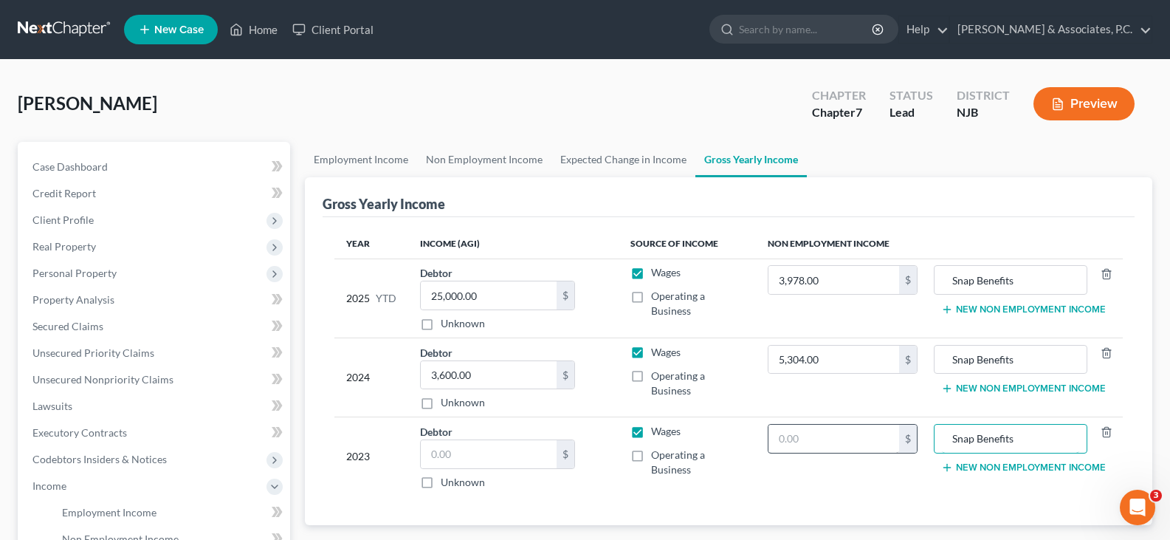
type input "Snap Benefits"
click at [802, 434] on input "text" at bounding box center [834, 439] width 131 height 28
type input "5,304.00"
click at [839, 444] on input "5,304.00" at bounding box center [834, 439] width 131 height 28
click at [509, 446] on input "text" at bounding box center [489, 454] width 136 height 28
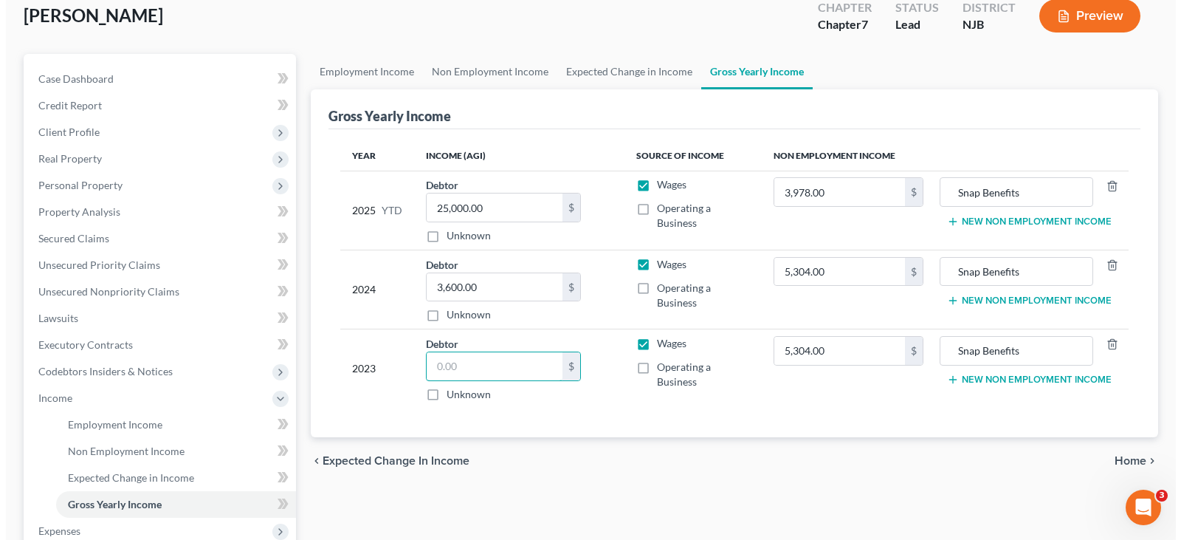
scroll to position [295, 0]
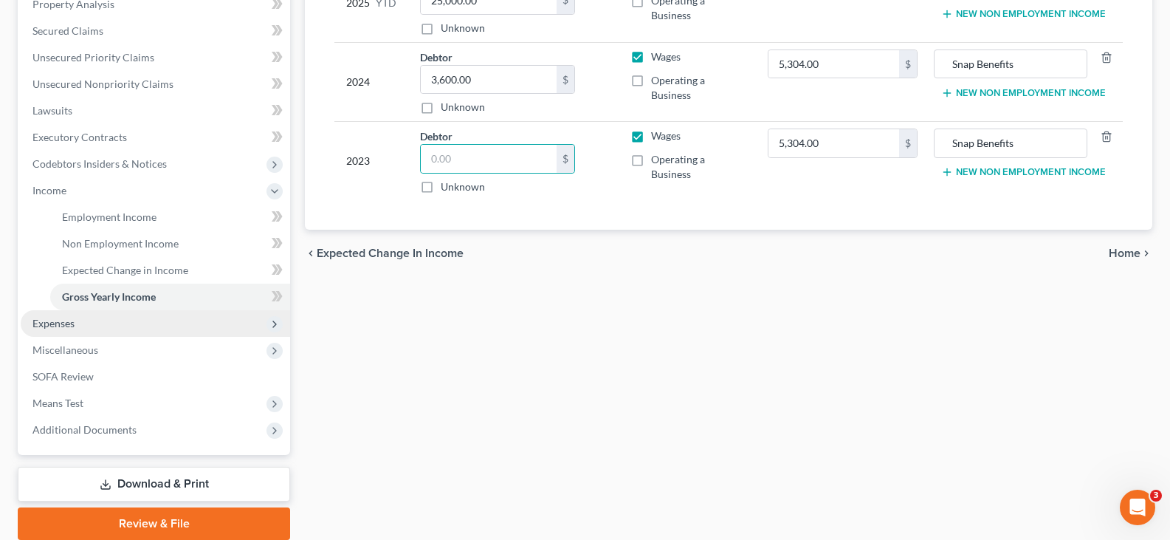
click at [42, 317] on span "Expenses" at bounding box center [53, 323] width 42 height 13
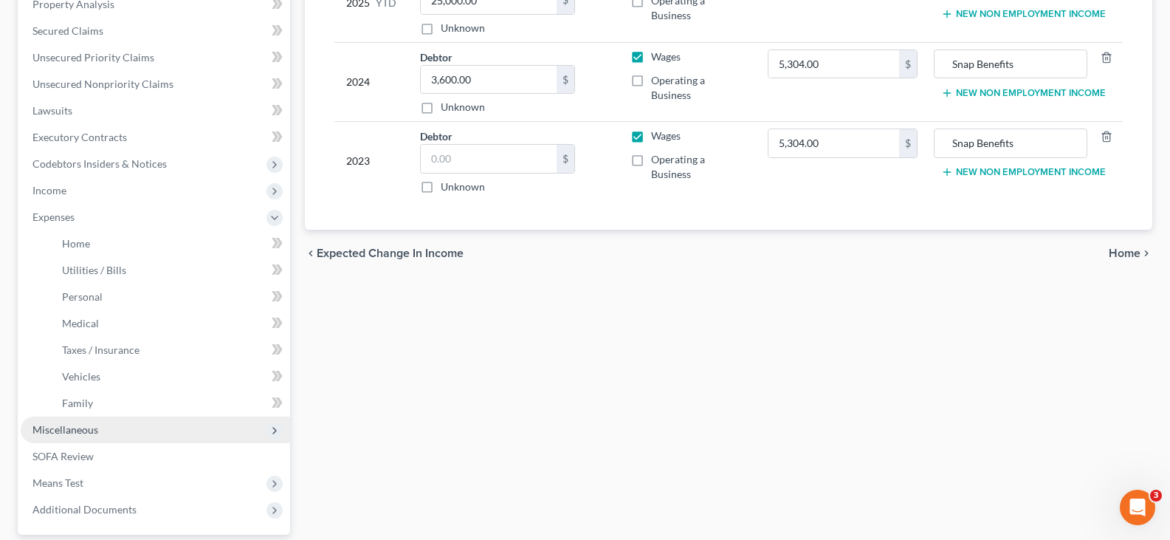
click at [55, 432] on span "Miscellaneous" at bounding box center [65, 429] width 66 height 13
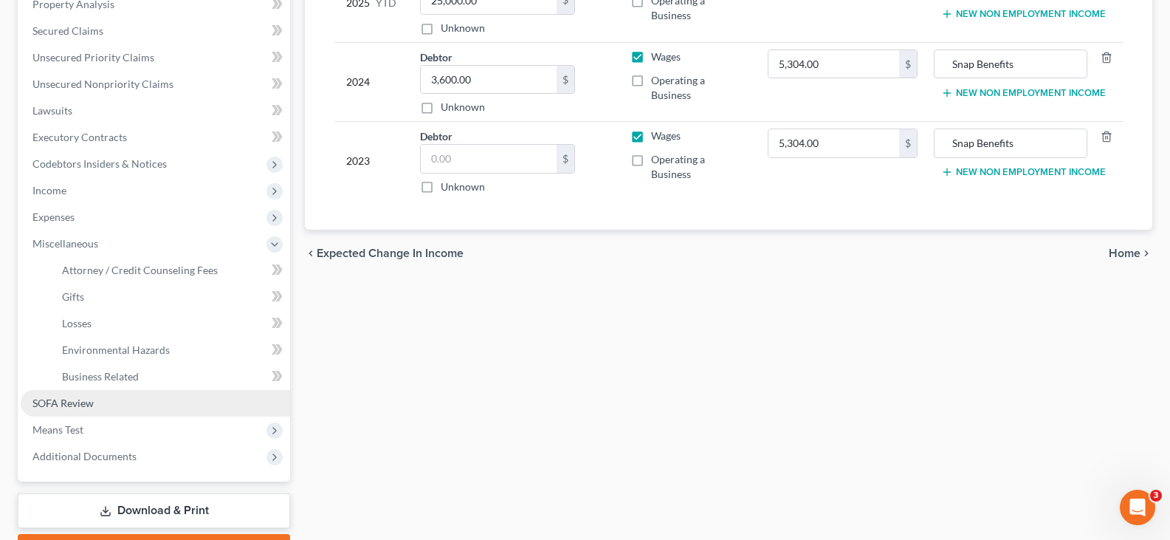
click at [65, 401] on span "SOFA Review" at bounding box center [62, 402] width 61 height 13
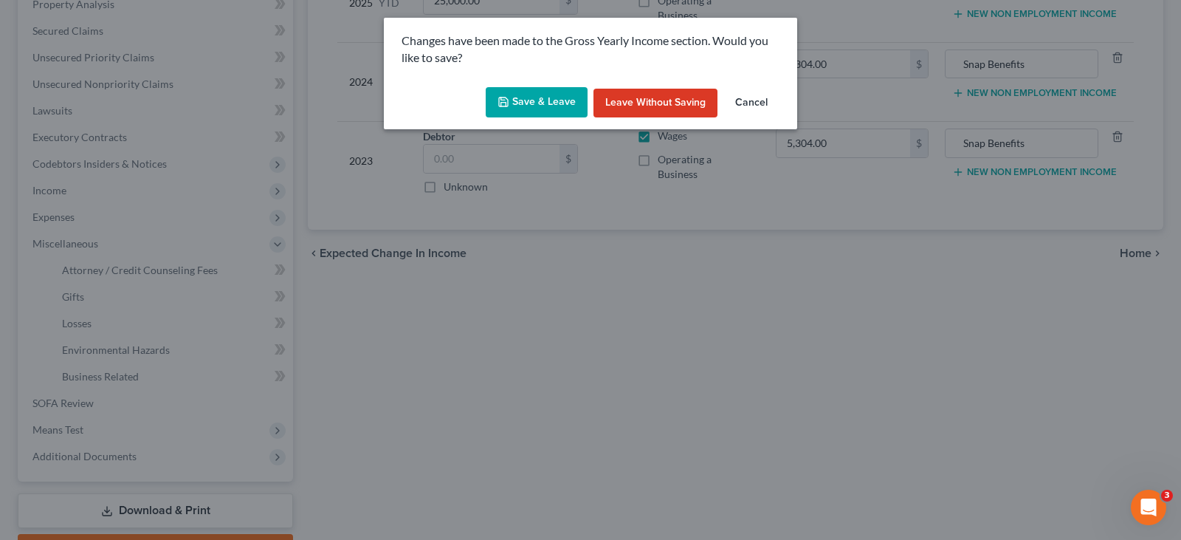
click at [522, 104] on button "Save & Leave" at bounding box center [537, 102] width 102 height 31
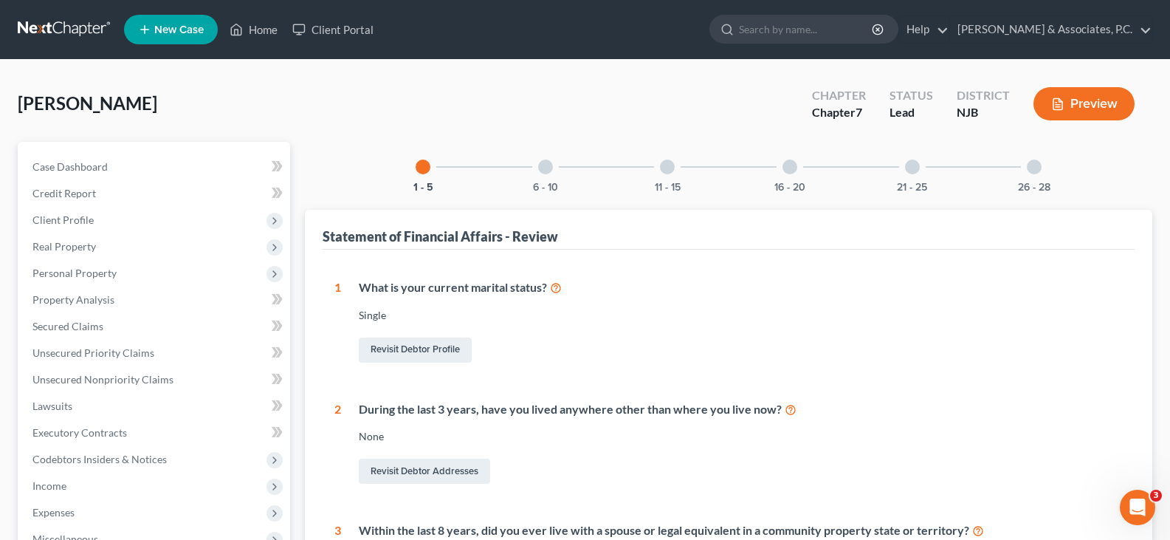
click at [548, 169] on div at bounding box center [545, 166] width 15 height 15
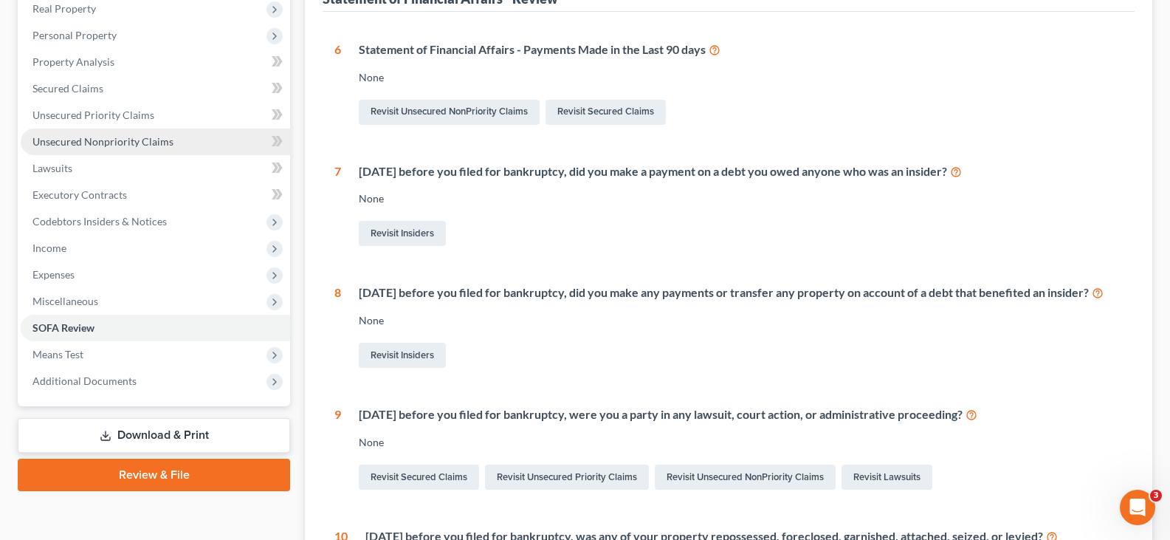
scroll to position [190, 0]
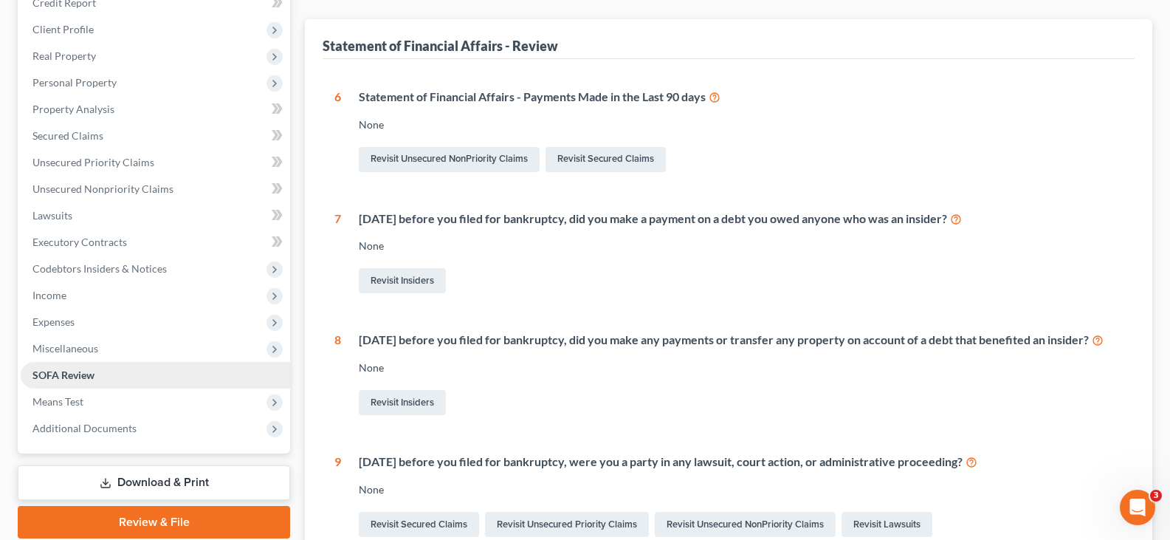
click at [67, 371] on span "SOFA Review" at bounding box center [63, 374] width 62 height 13
click at [59, 399] on span "Means Test" at bounding box center [57, 401] width 51 height 13
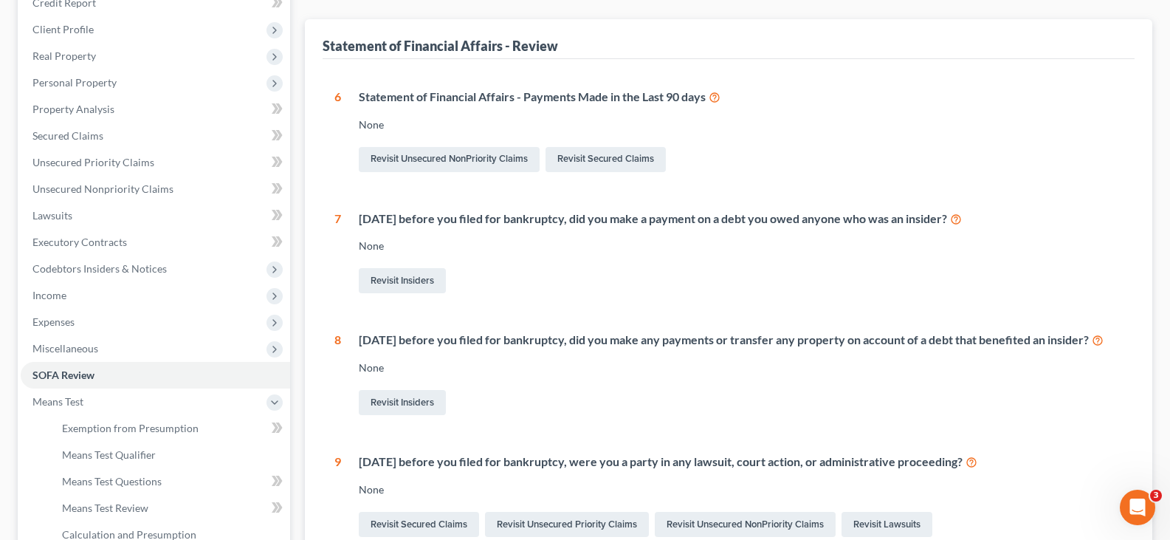
scroll to position [0, 0]
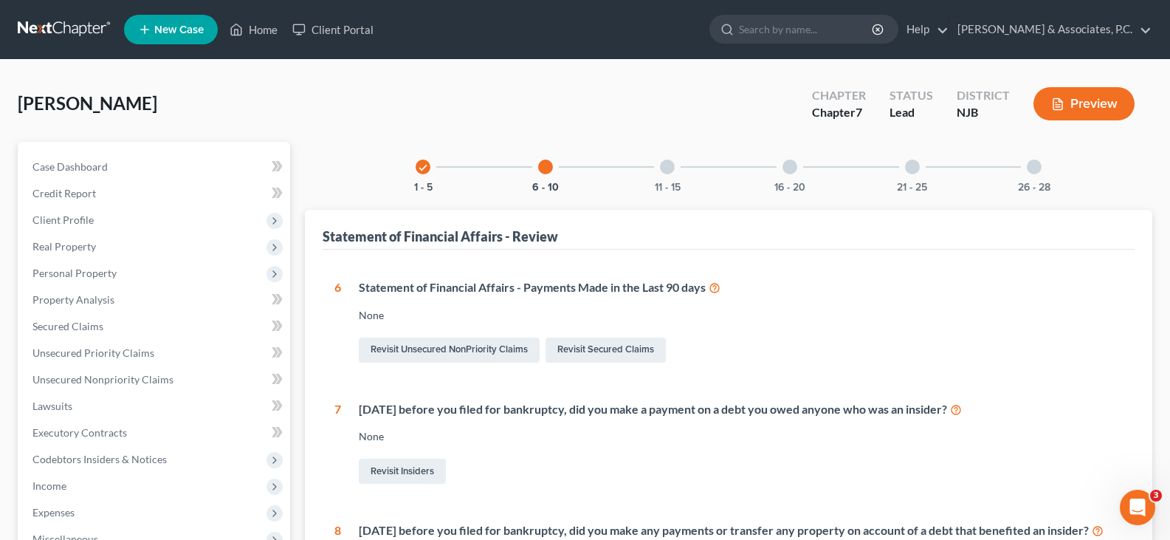
click at [422, 172] on icon "check" at bounding box center [423, 167] width 10 height 10
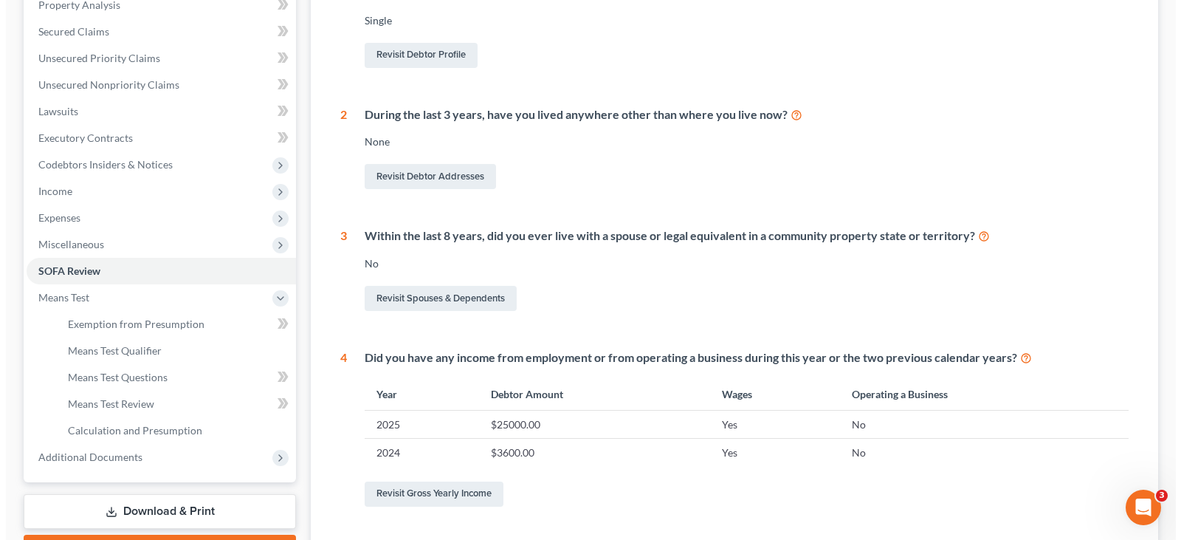
scroll to position [443, 0]
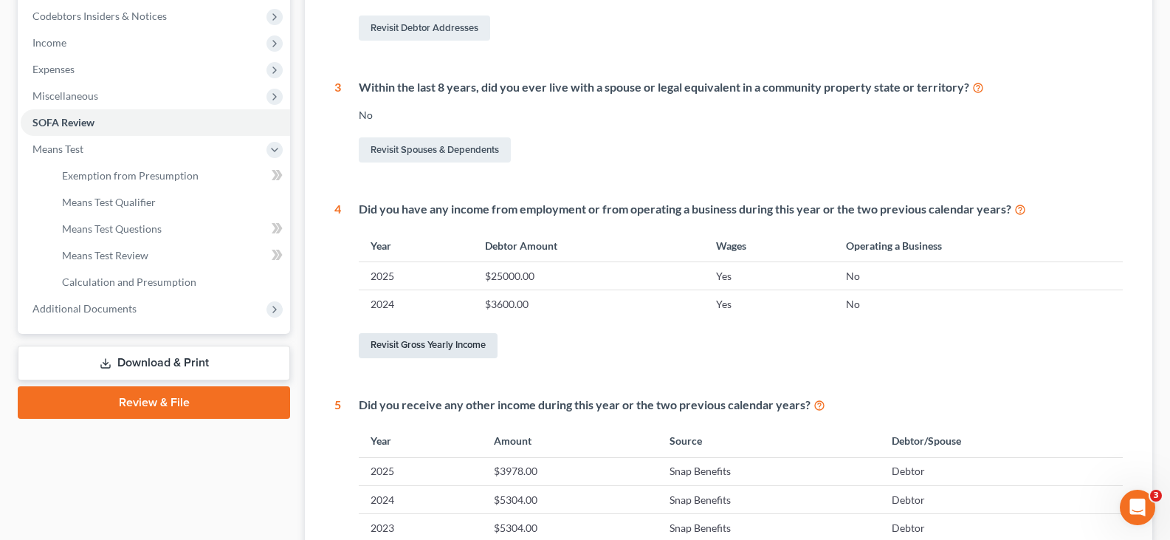
click at [418, 345] on link "Revisit Gross Yearly Income" at bounding box center [428, 345] width 139 height 25
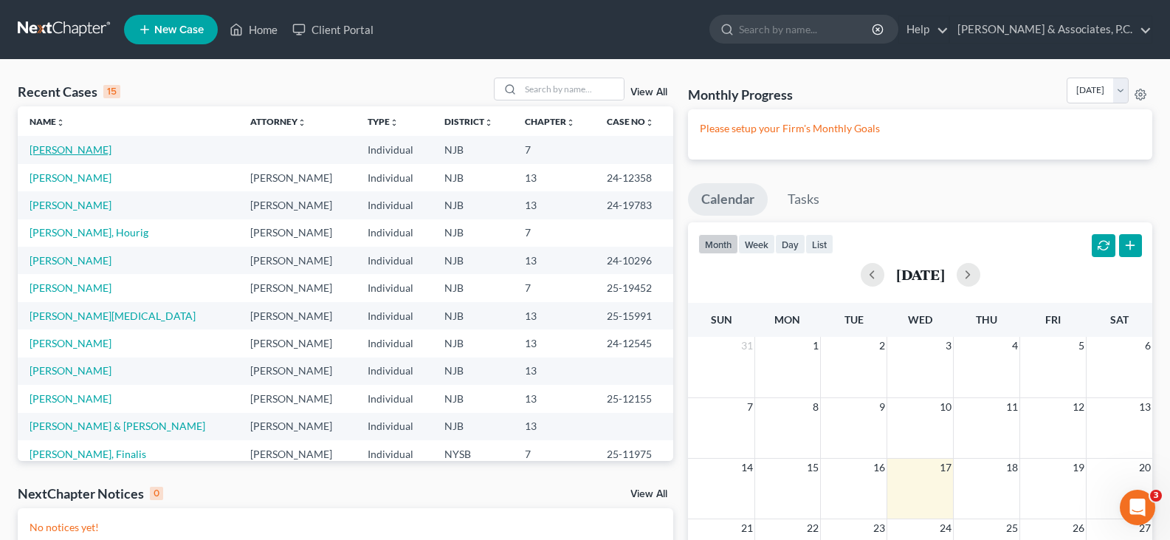
click at [77, 146] on link "[PERSON_NAME]" at bounding box center [71, 149] width 82 height 13
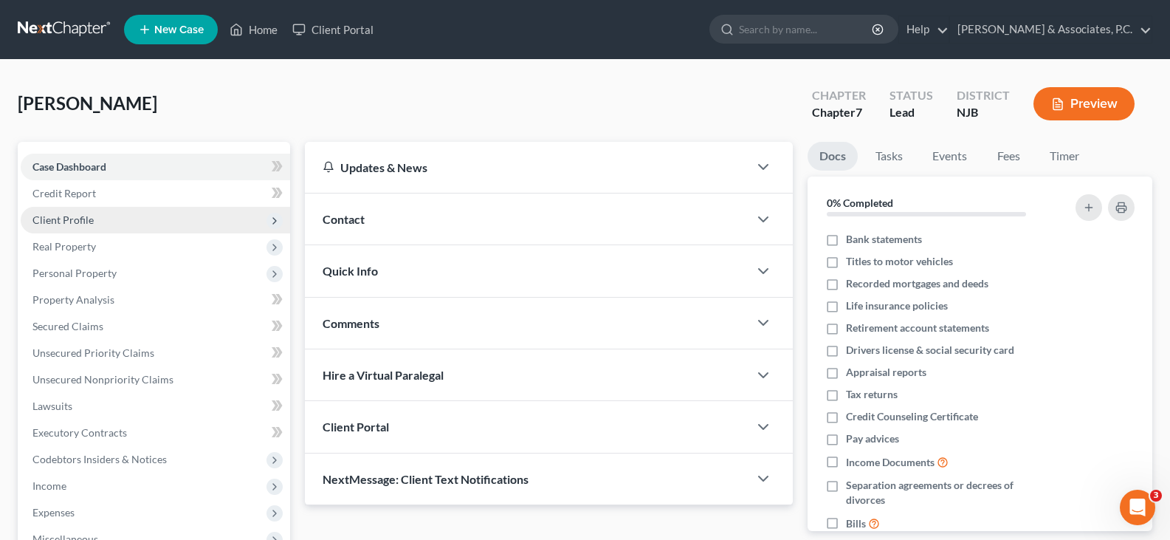
click at [65, 218] on span "Client Profile" at bounding box center [62, 219] width 61 height 13
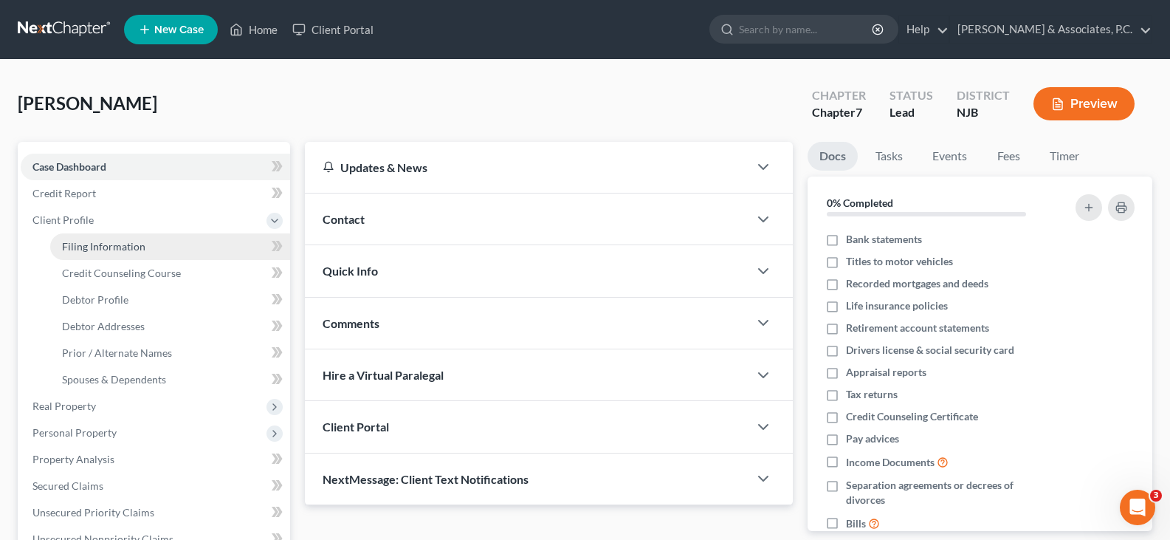
click at [97, 242] on span "Filing Information" at bounding box center [103, 246] width 83 height 13
select select "1"
select select "0"
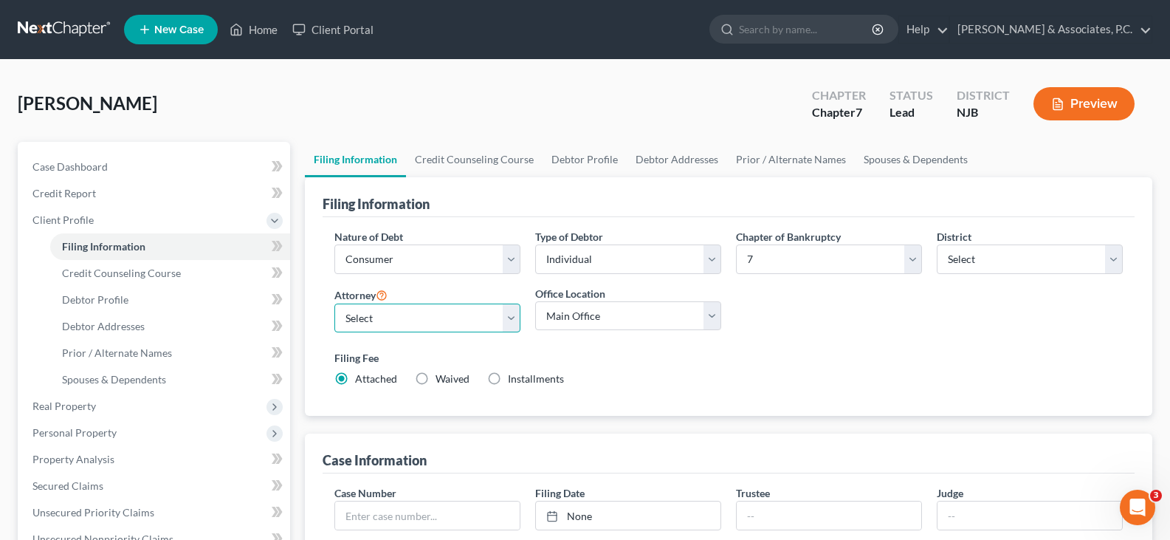
click at [510, 318] on select "Select Nicholas Fitzgerald - NJB Nicholas Fitzgerald - NJB Nicholas Fitzgerald …" at bounding box center [427, 318] width 186 height 30
select select "0"
click at [334, 303] on select "Select Nicholas Fitzgerald - NJB Nicholas Fitzgerald - NJB Nicholas Fitzgerald …" at bounding box center [427, 318] width 186 height 30
click at [453, 165] on link "Credit Counseling Course" at bounding box center [474, 159] width 137 height 35
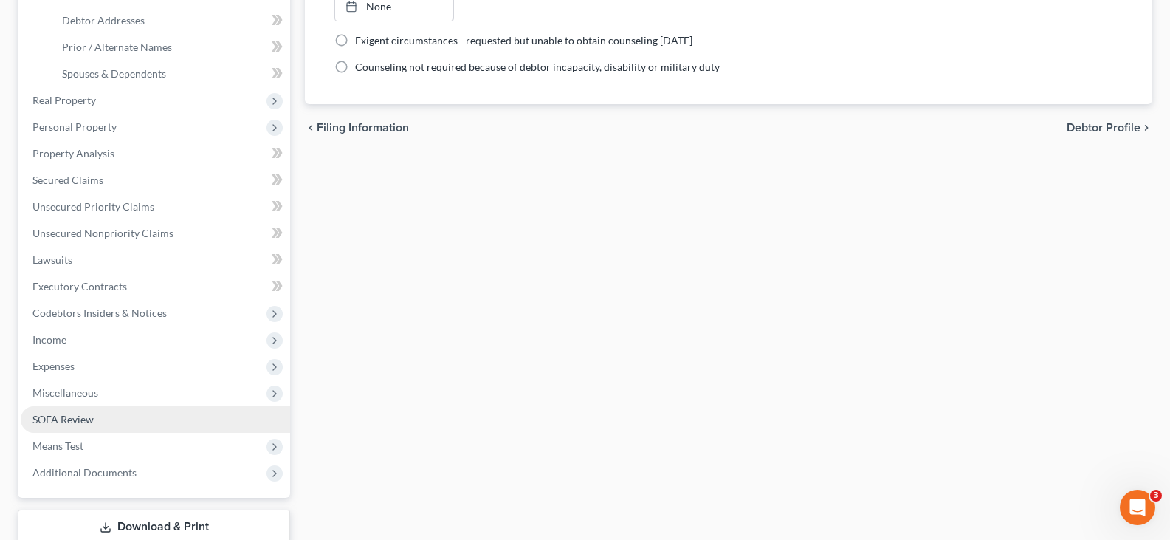
scroll to position [405, 0]
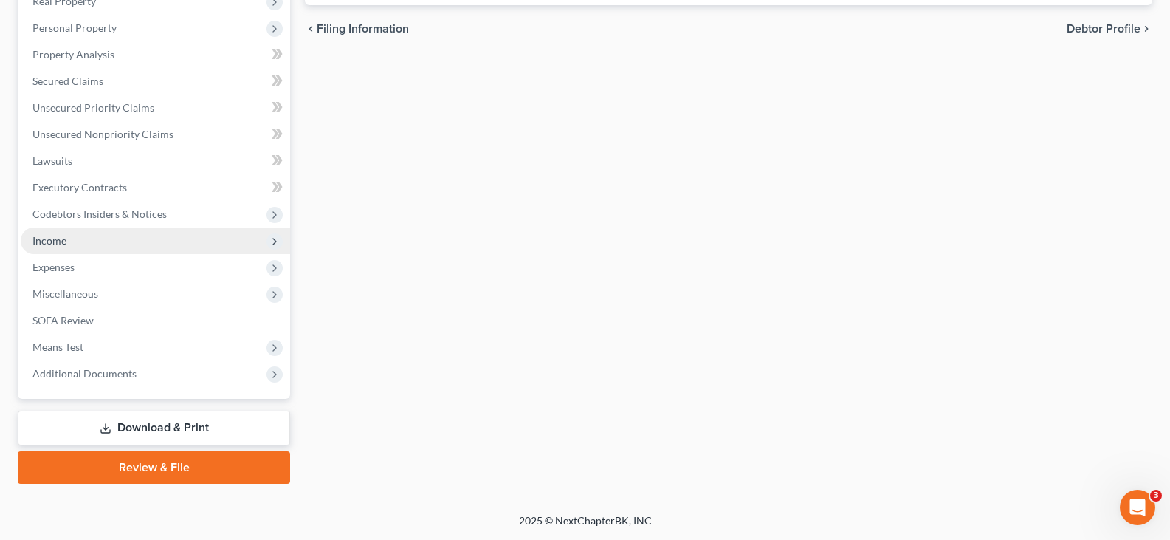
click at [58, 245] on span "Income" at bounding box center [49, 240] width 34 height 13
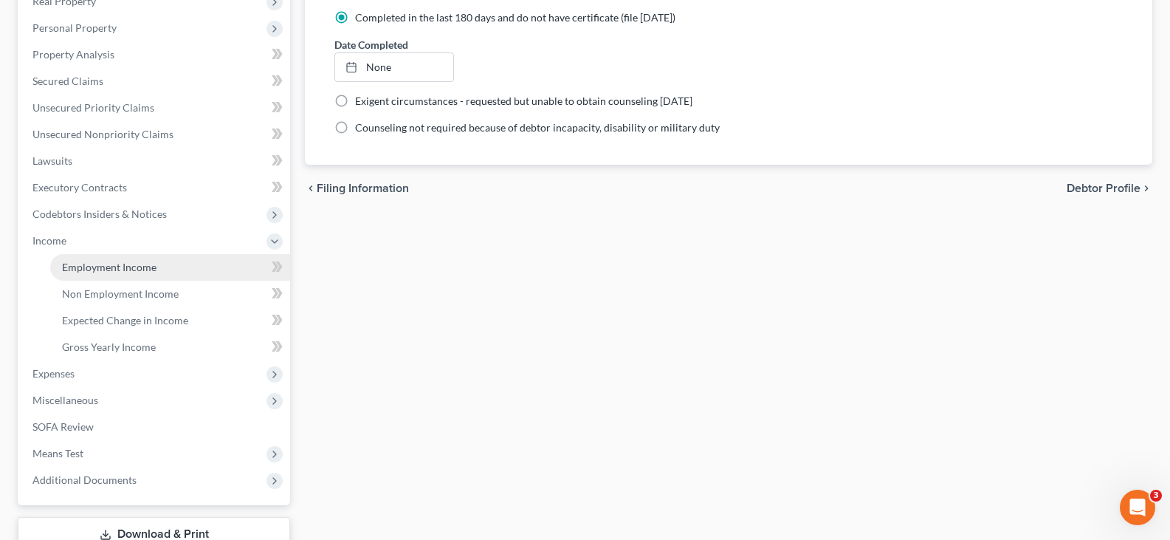
click at [85, 269] on span "Employment Income" at bounding box center [109, 267] width 95 height 13
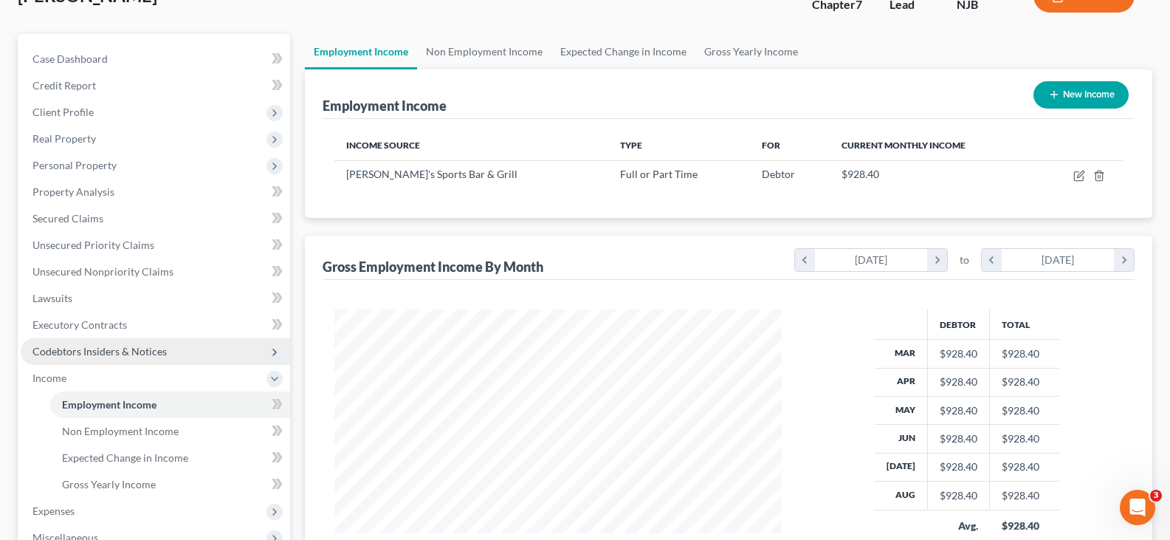
scroll to position [221, 0]
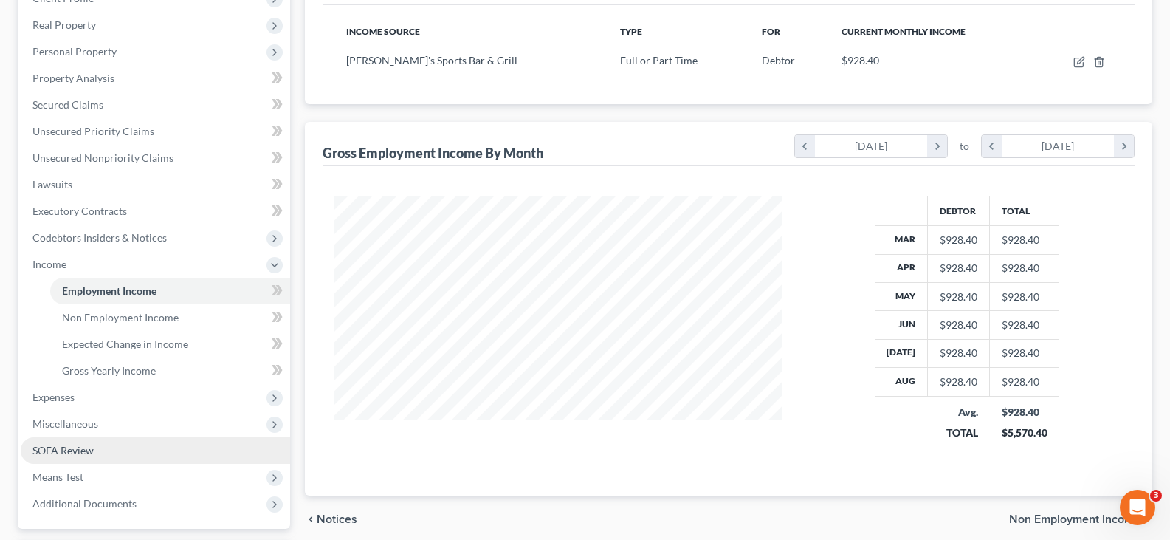
click at [55, 450] on span "SOFA Review" at bounding box center [62, 450] width 61 height 13
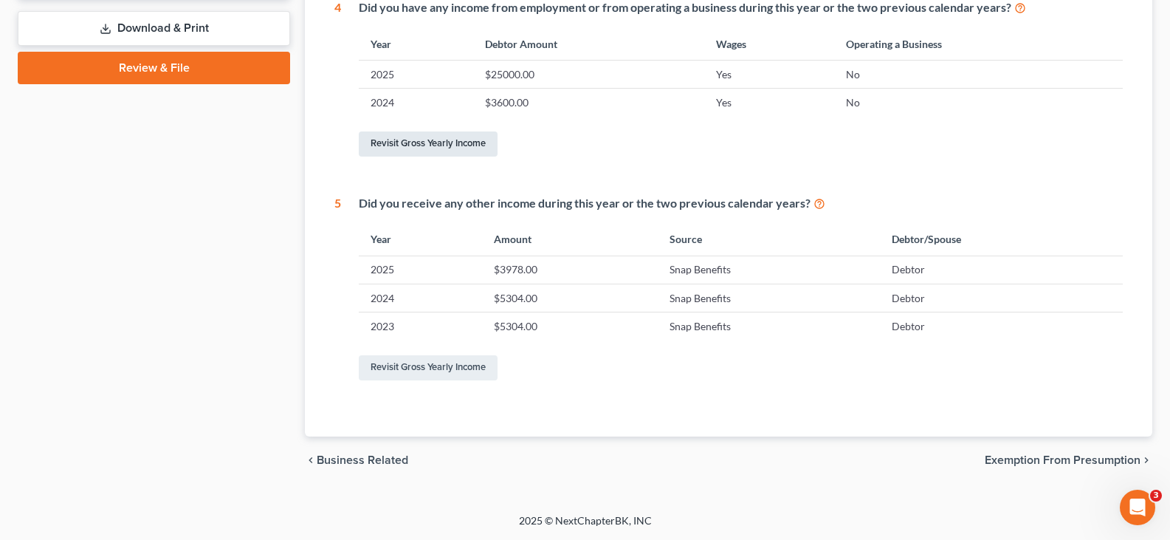
click at [408, 147] on link "Revisit Gross Yearly Income" at bounding box center [428, 143] width 139 height 25
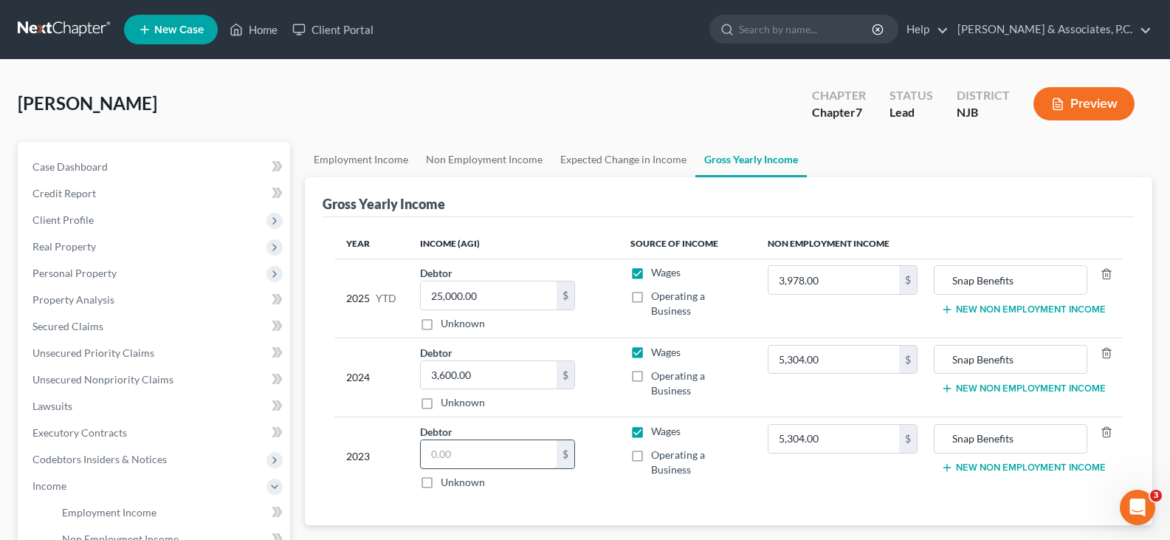
click at [452, 448] on input "text" at bounding box center [489, 454] width 136 height 28
type input "48,849.00"
drag, startPoint x: 867, startPoint y: 360, endPoint x: 699, endPoint y: 293, distance: 180.3
click at [865, 360] on input "5,304.00" at bounding box center [834, 360] width 131 height 28
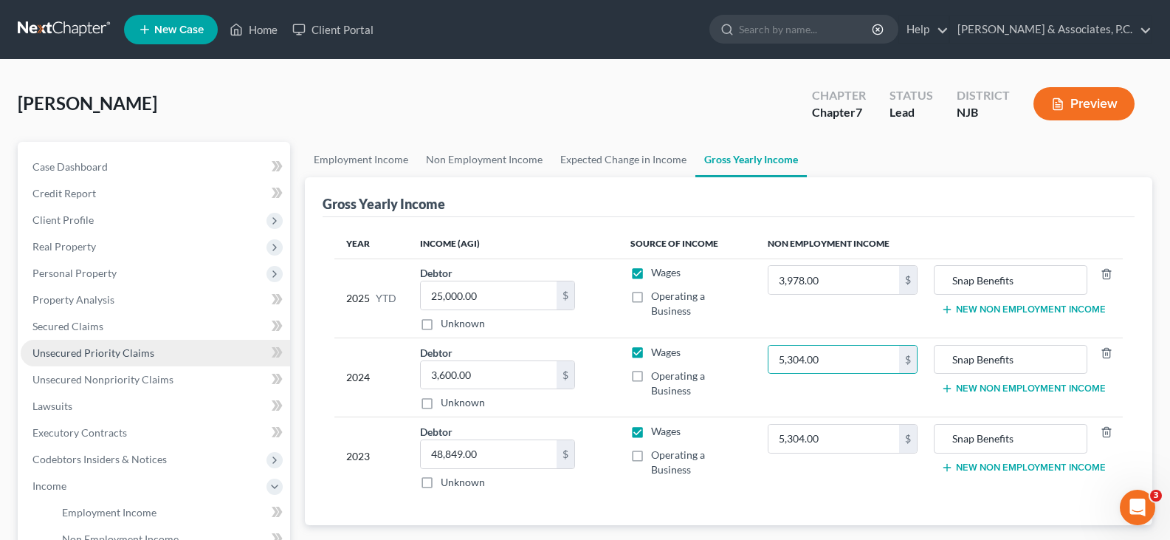
click at [78, 354] on span "Unsecured Priority Claims" at bounding box center [93, 352] width 122 height 13
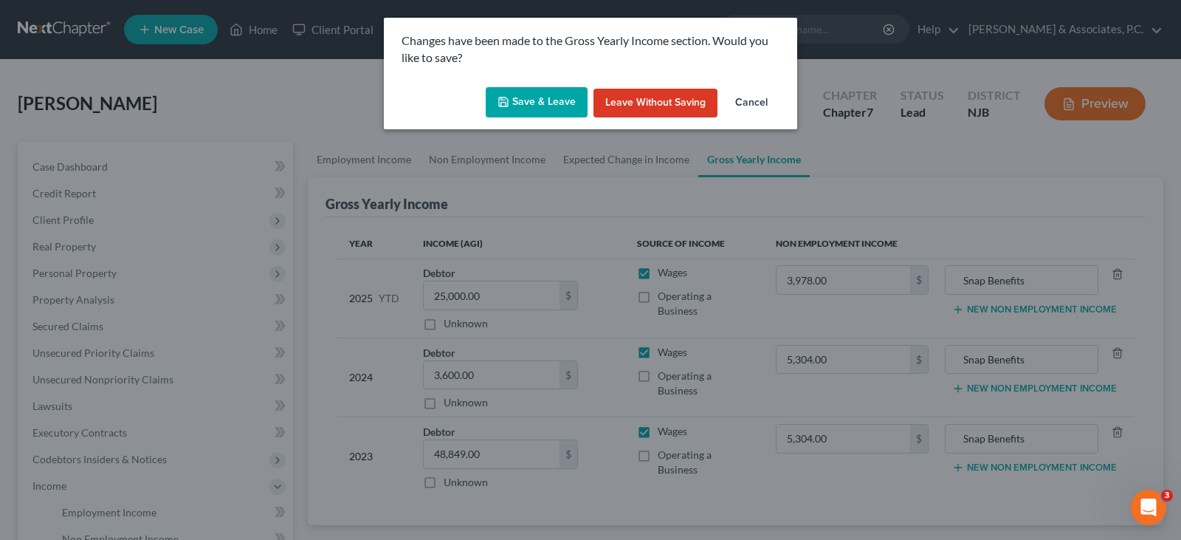
click at [526, 105] on button "Save & Leave" at bounding box center [537, 102] width 102 height 31
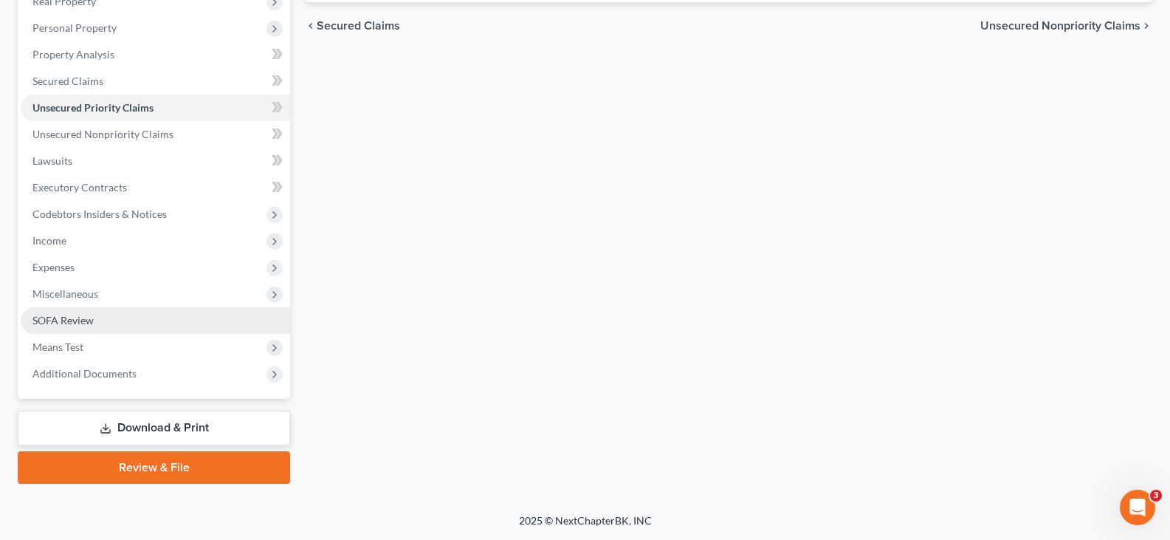
click at [67, 321] on span "SOFA Review" at bounding box center [62, 320] width 61 height 13
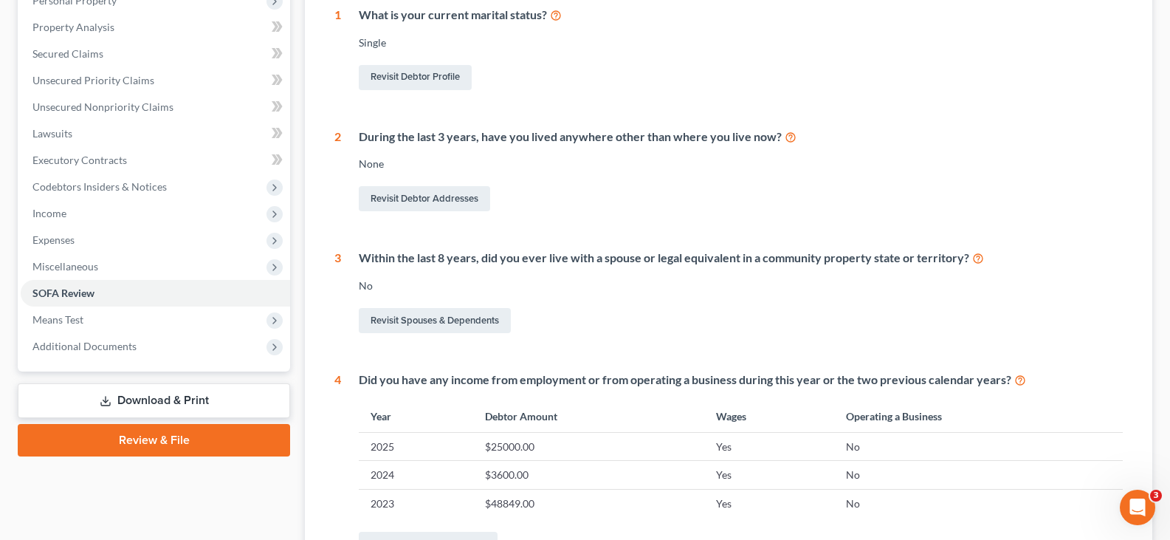
scroll to position [443, 0]
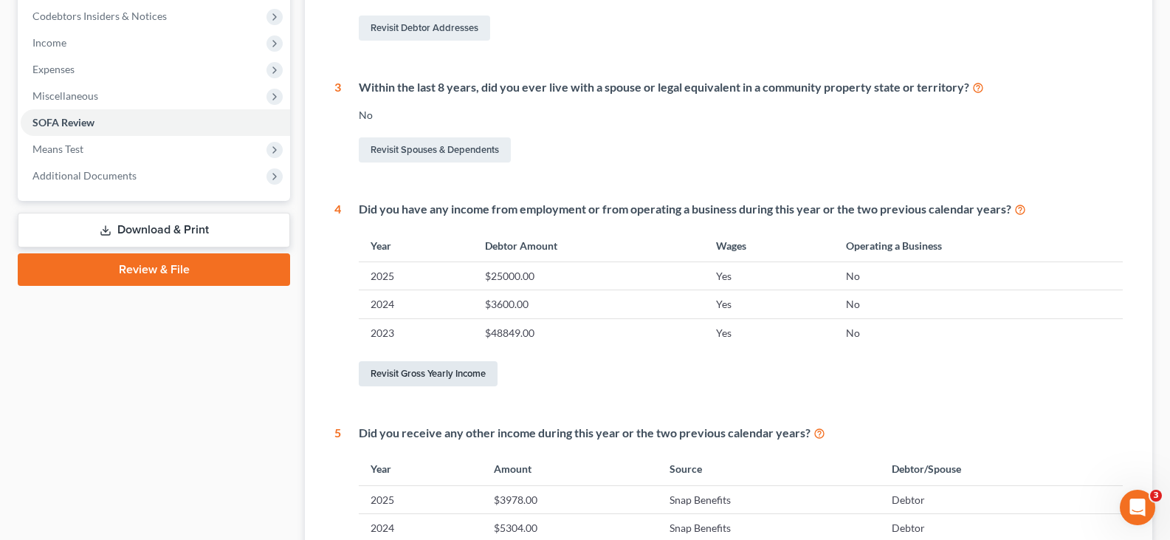
click at [416, 375] on link "Revisit Gross Yearly Income" at bounding box center [428, 373] width 139 height 25
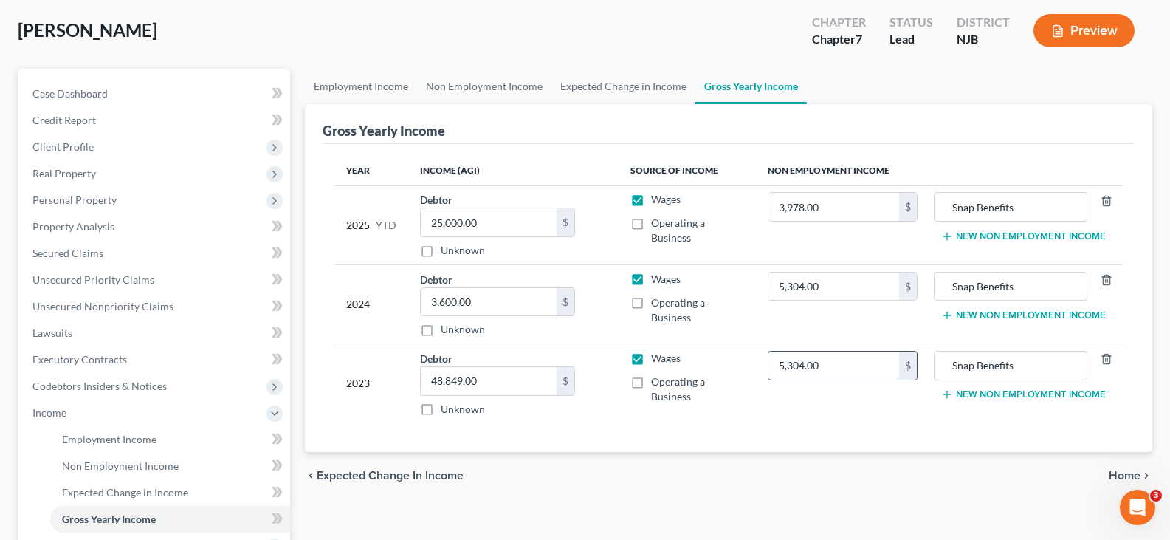
scroll to position [74, 0]
click at [1004, 391] on button "New Non Employment Income" at bounding box center [1023, 394] width 165 height 12
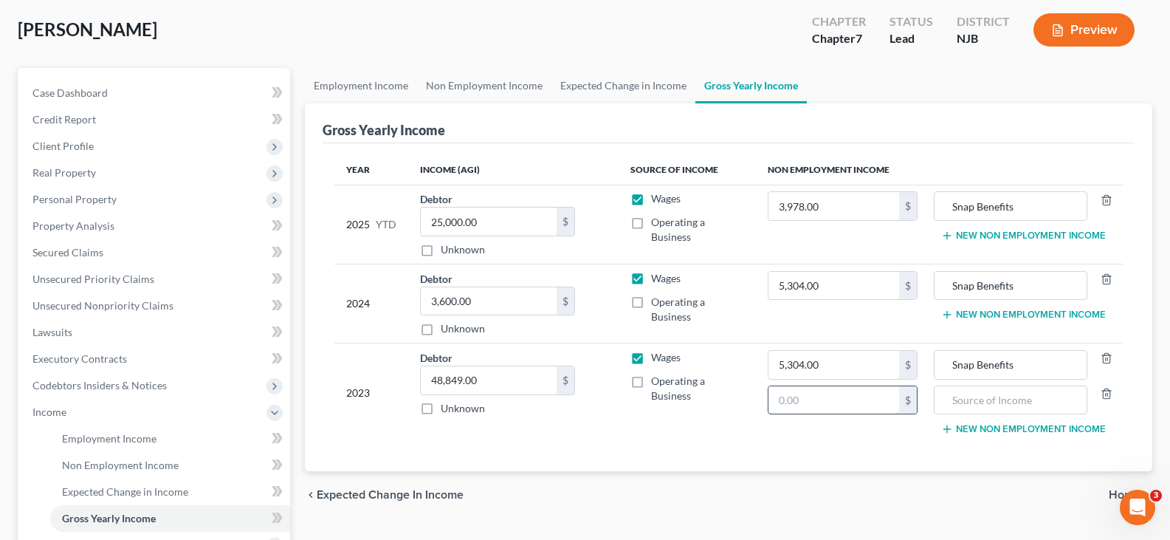
click at [849, 397] on input "text" at bounding box center [834, 400] width 131 height 28
type input "10,547.00"
click at [986, 394] on input "text" at bounding box center [1010, 400] width 137 height 28
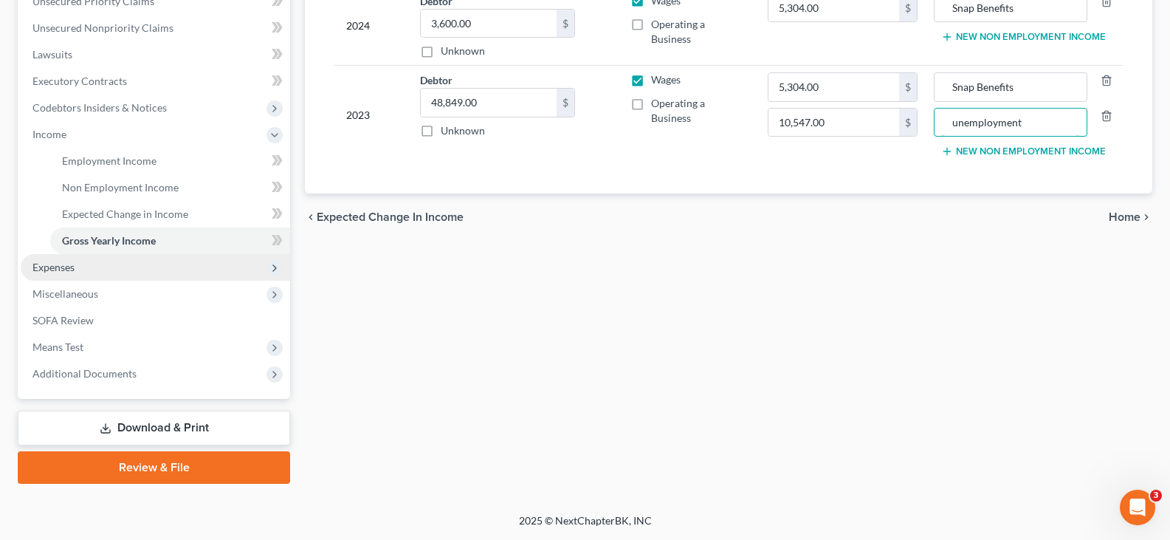
type input "unemployment"
click at [42, 267] on span "Expenses" at bounding box center [53, 267] width 42 height 13
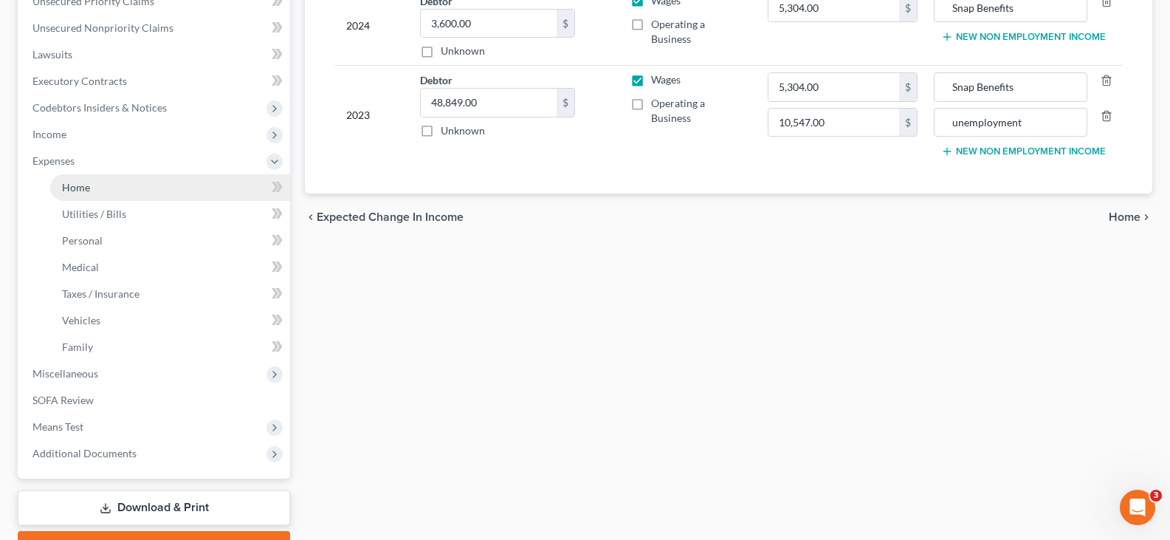
click at [74, 194] on link "Home" at bounding box center [170, 187] width 240 height 27
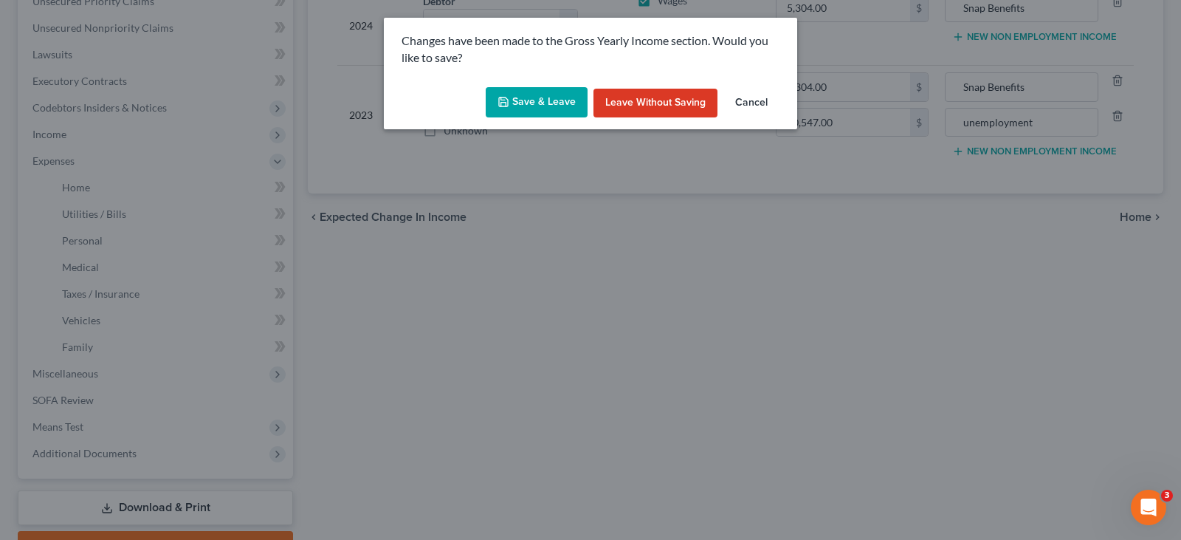
drag, startPoint x: 543, startPoint y: 109, endPoint x: 202, endPoint y: 97, distance: 342.0
click at [540, 109] on button "Save & Leave" at bounding box center [537, 102] width 102 height 31
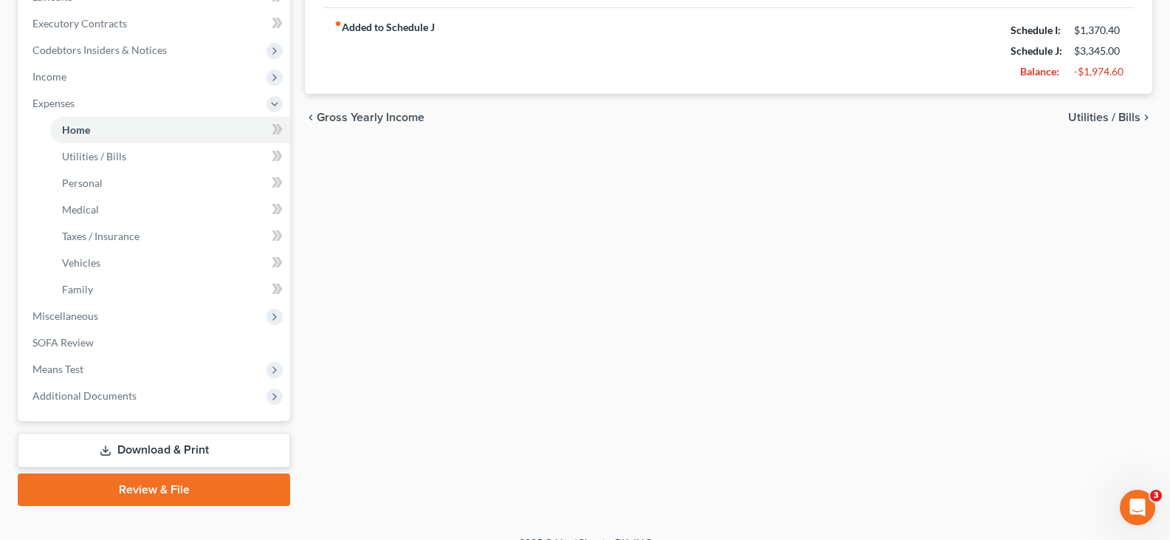
scroll to position [431, 0]
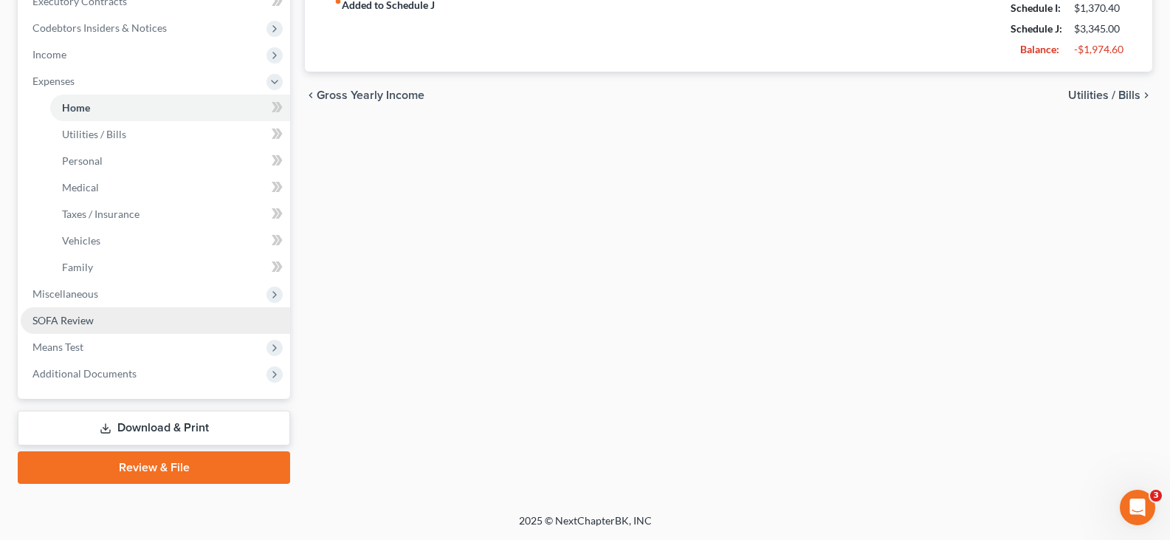
click at [58, 316] on span "SOFA Review" at bounding box center [62, 320] width 61 height 13
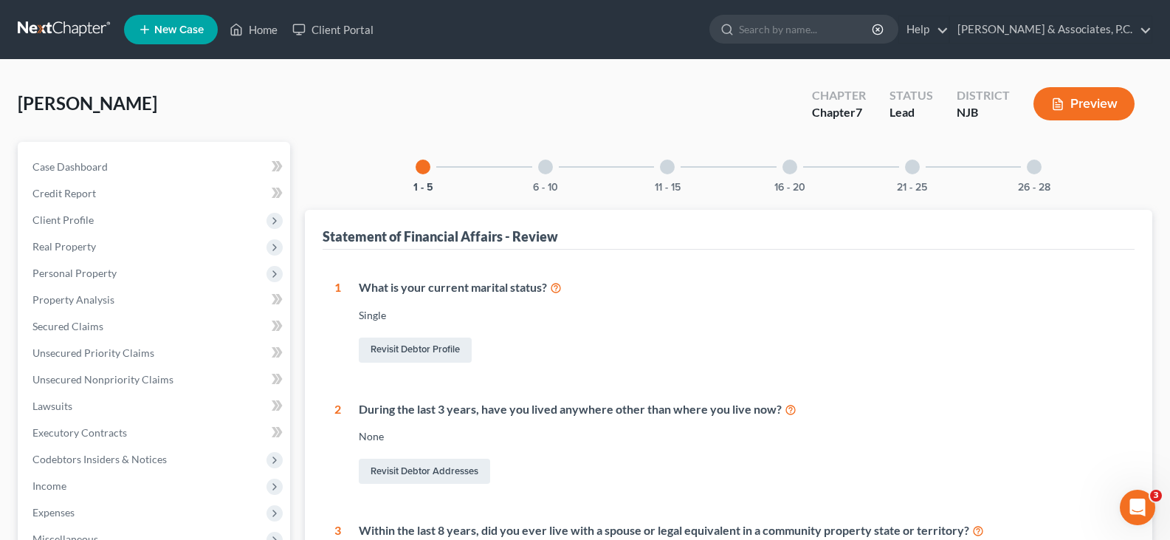
click at [542, 169] on div at bounding box center [545, 166] width 15 height 15
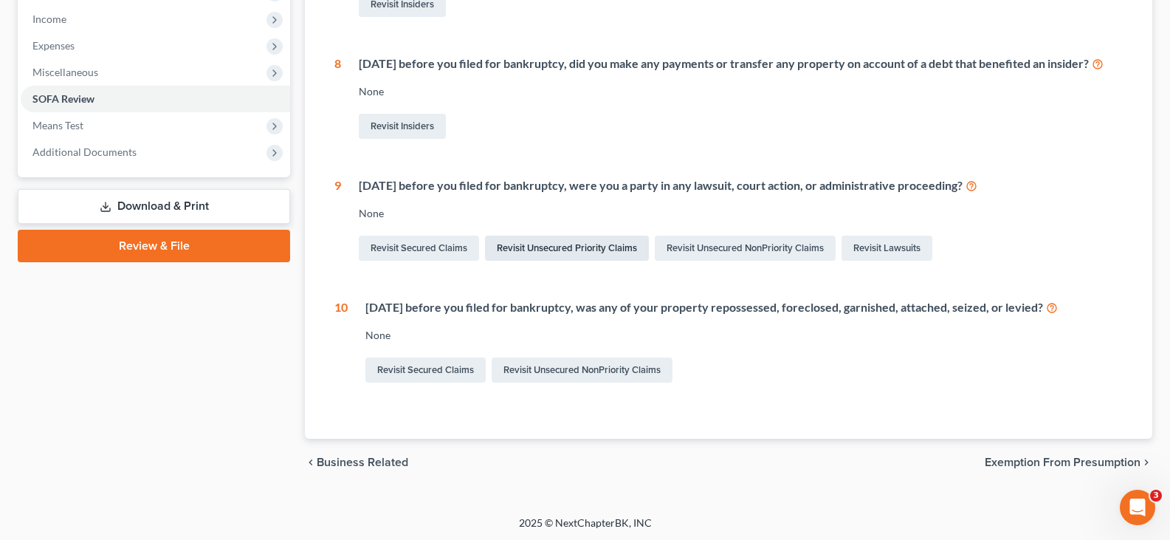
scroll to position [486, 0]
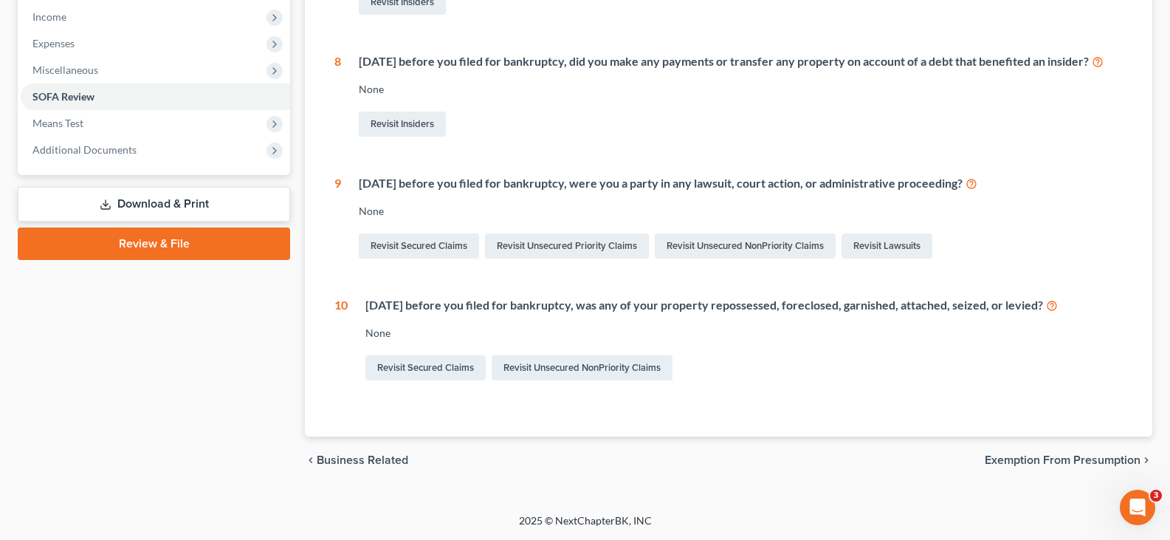
drag, startPoint x: 423, startPoint y: 188, endPoint x: 478, endPoint y: 195, distance: 55.1
click at [424, 188] on div "[DATE] before you filed for bankruptcy, were you a party in any lawsuit, court …" at bounding box center [741, 183] width 764 height 17
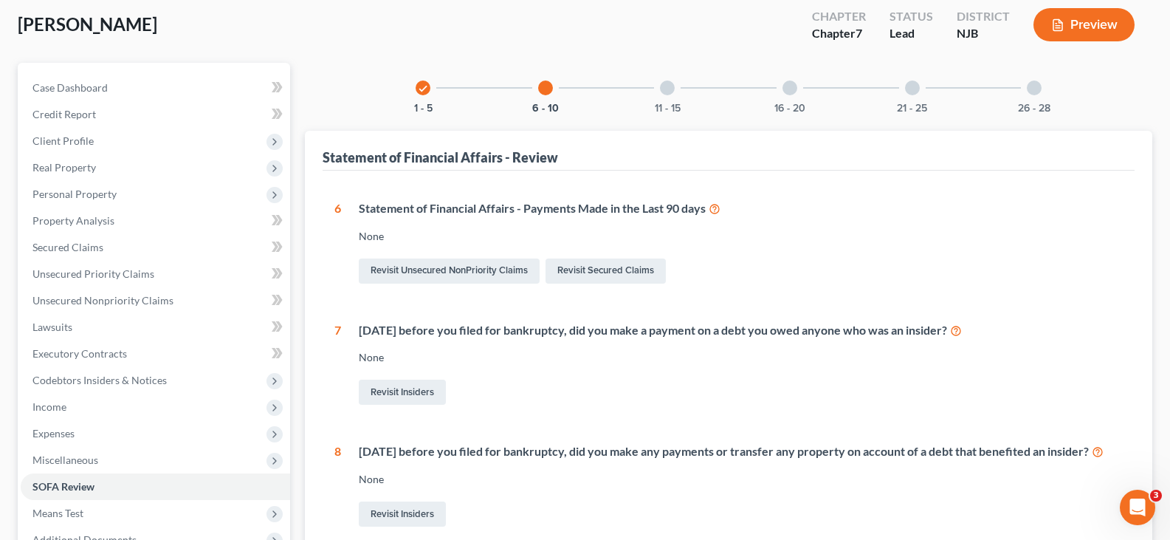
scroll to position [0, 0]
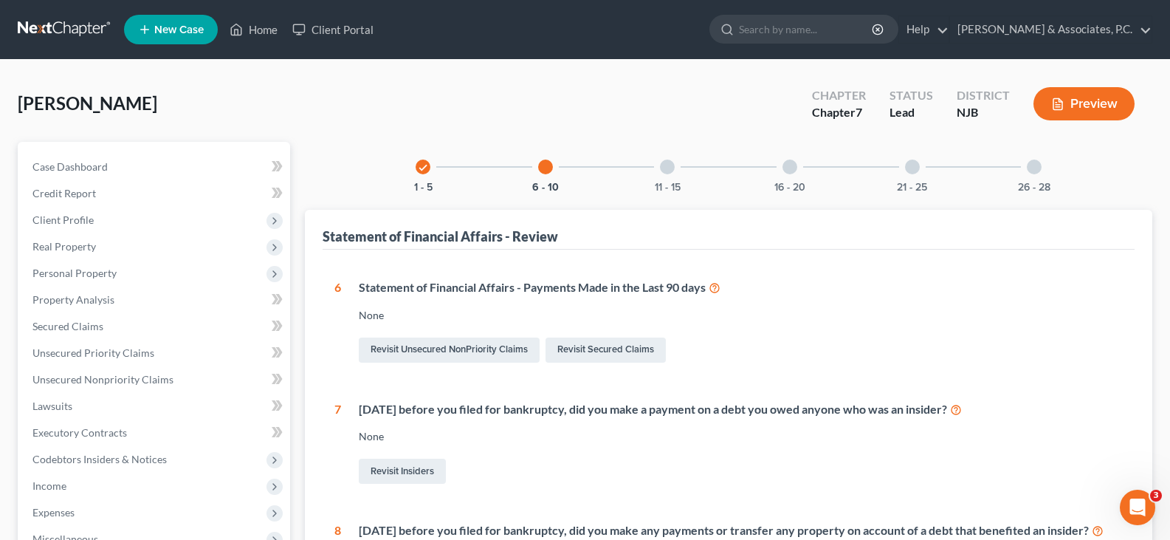
click at [669, 159] on div at bounding box center [667, 166] width 15 height 15
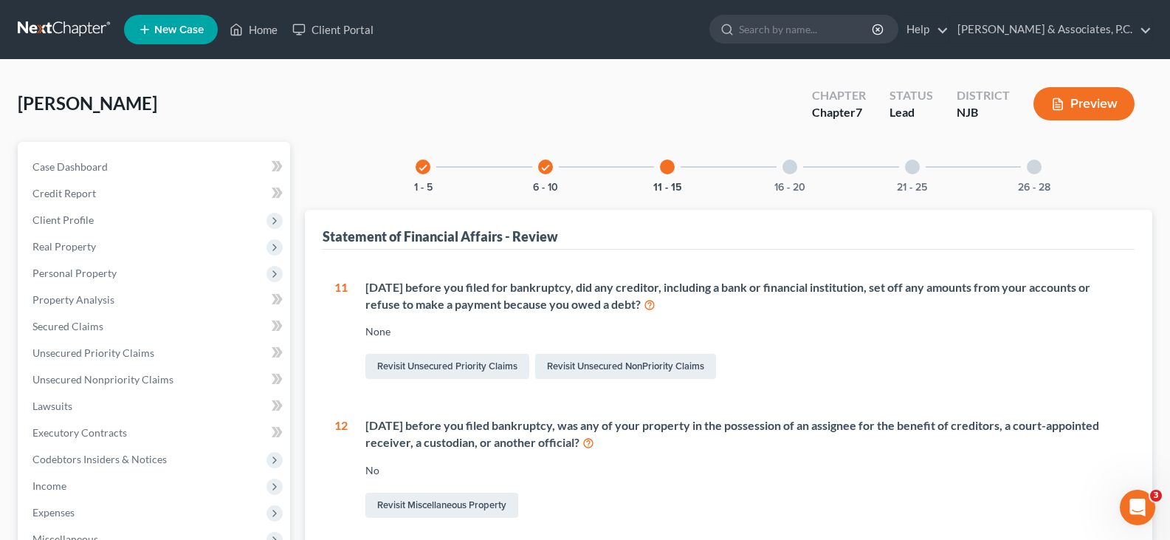
click at [792, 162] on div at bounding box center [790, 166] width 15 height 15
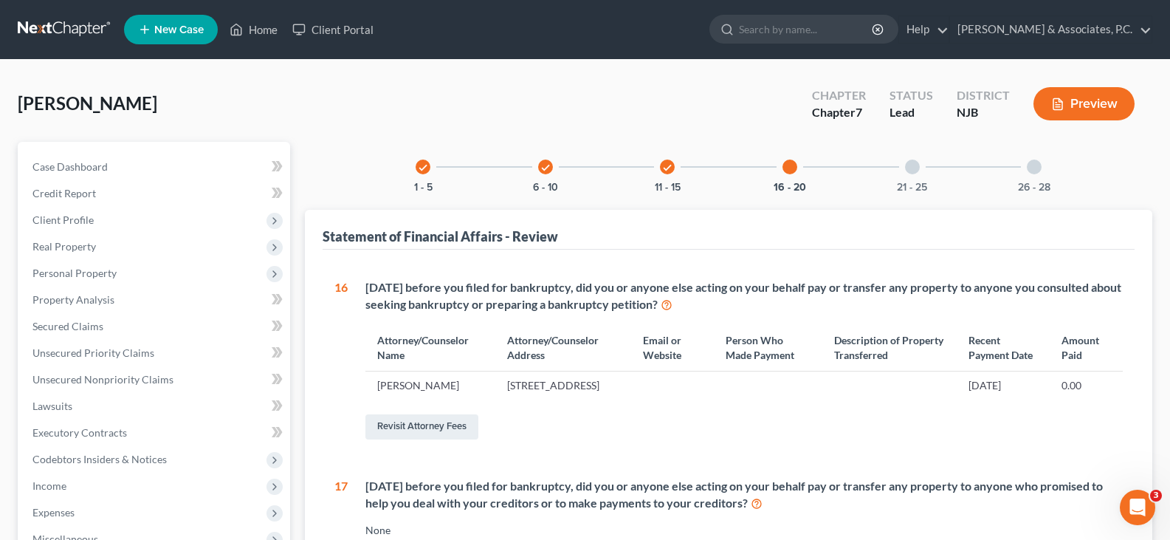
click at [913, 168] on div at bounding box center [912, 166] width 15 height 15
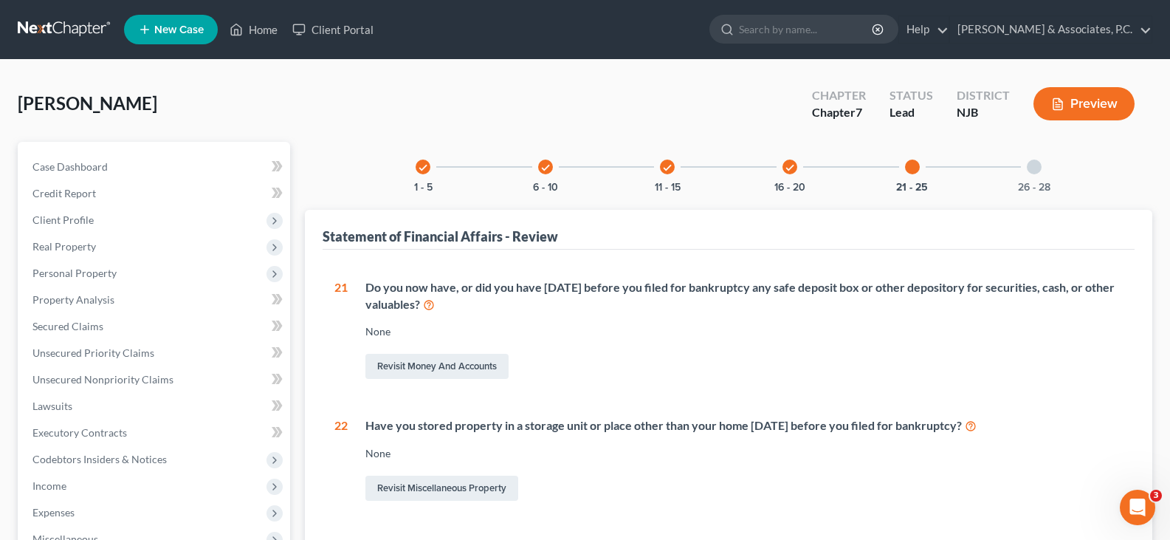
drag, startPoint x: 1041, startPoint y: 168, endPoint x: 818, endPoint y: 209, distance: 226.6
click at [1040, 168] on div at bounding box center [1034, 166] width 15 height 15
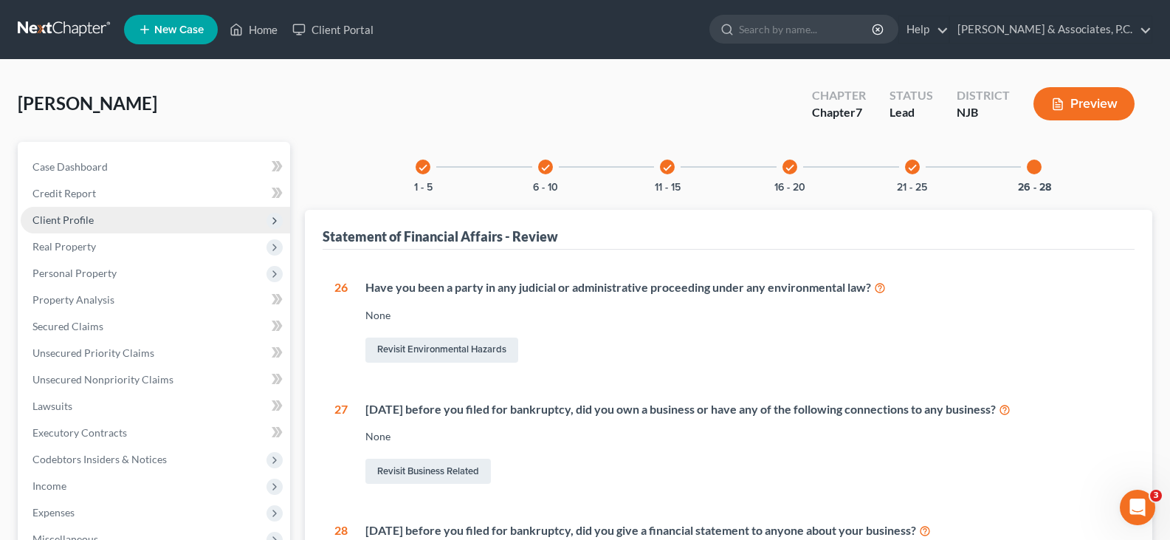
click at [58, 226] on span "Client Profile" at bounding box center [155, 220] width 269 height 27
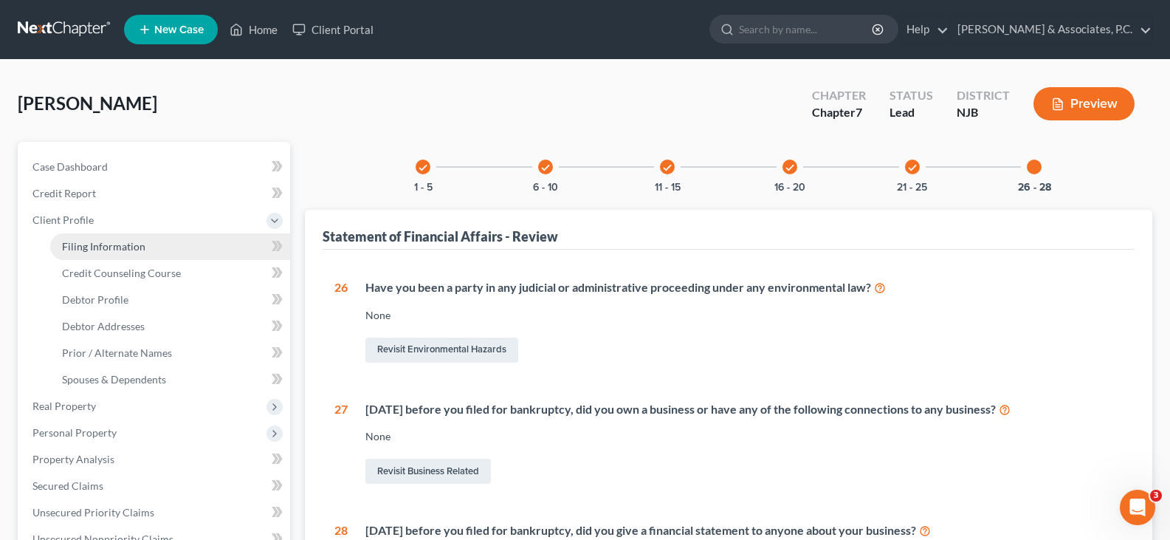
click at [97, 246] on span "Filing Information" at bounding box center [103, 246] width 83 height 13
select select "1"
select select "0"
select select "51"
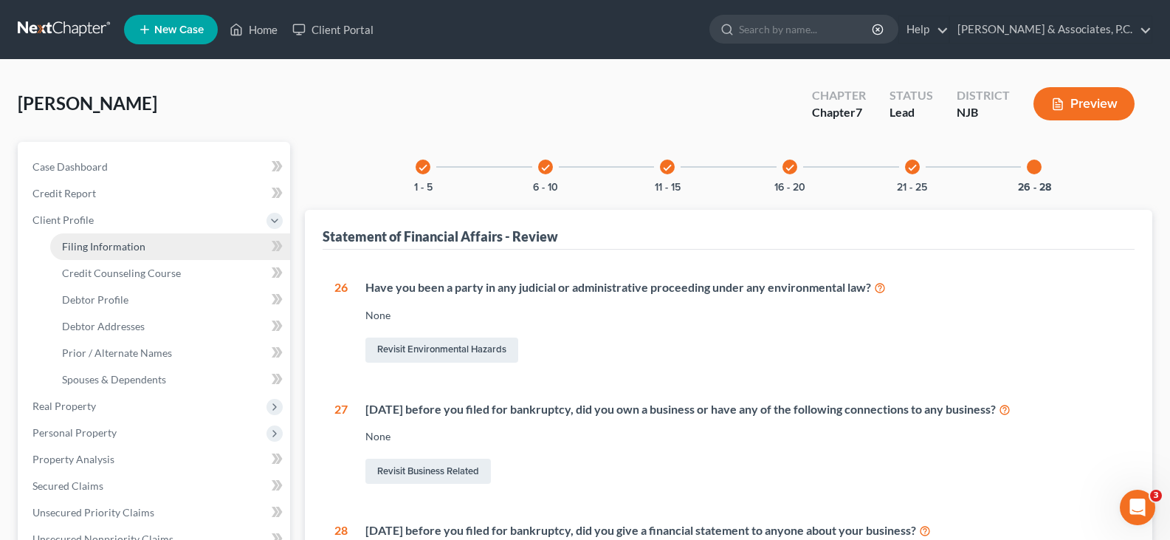
select select "0"
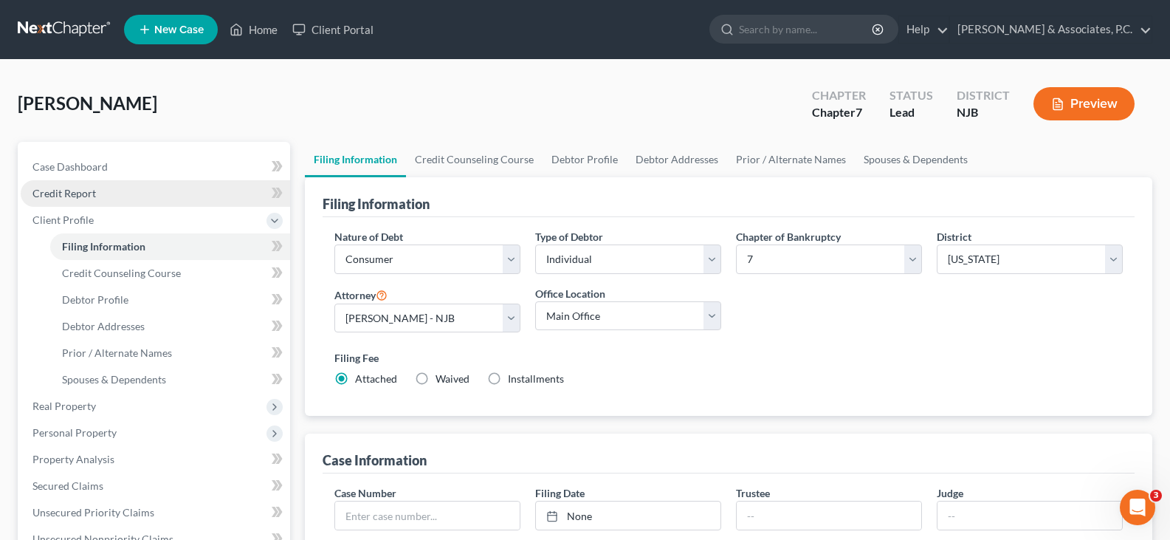
click at [72, 188] on span "Credit Report" at bounding box center [63, 193] width 63 height 13
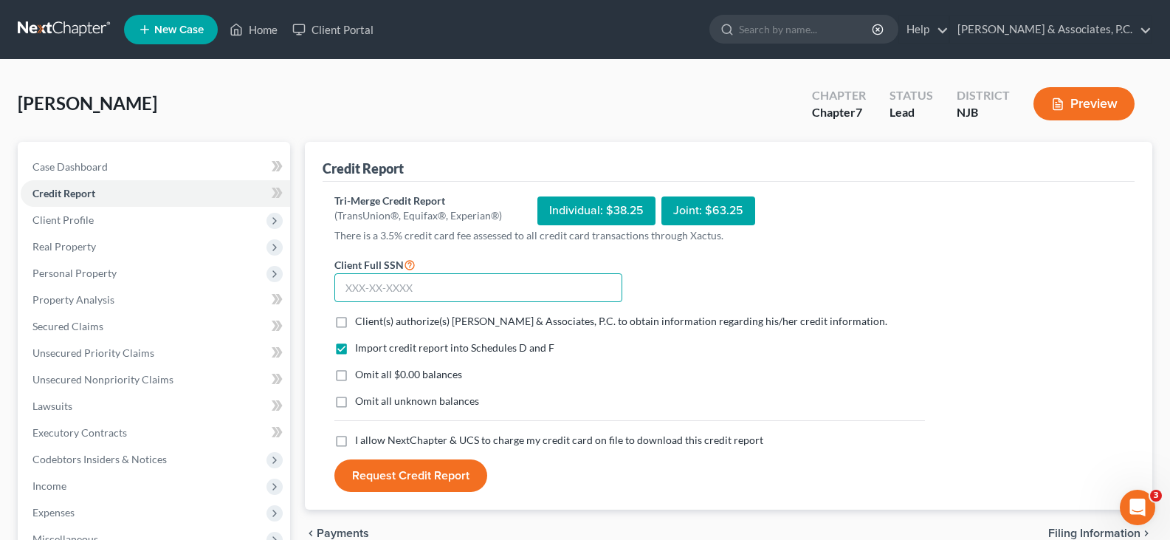
click at [383, 285] on input "text" at bounding box center [478, 288] width 288 height 30
type input "149-76-4077"
click at [355, 320] on label "Client(s) authorize(s) Fitzgerald & Associates, P.C. to obtain information rega…" at bounding box center [621, 321] width 532 height 15
click at [361, 320] on input "Client(s) authorize(s) Fitzgerald & Associates, P.C. to obtain information rega…" at bounding box center [366, 319] width 10 height 10
checkbox input "true"
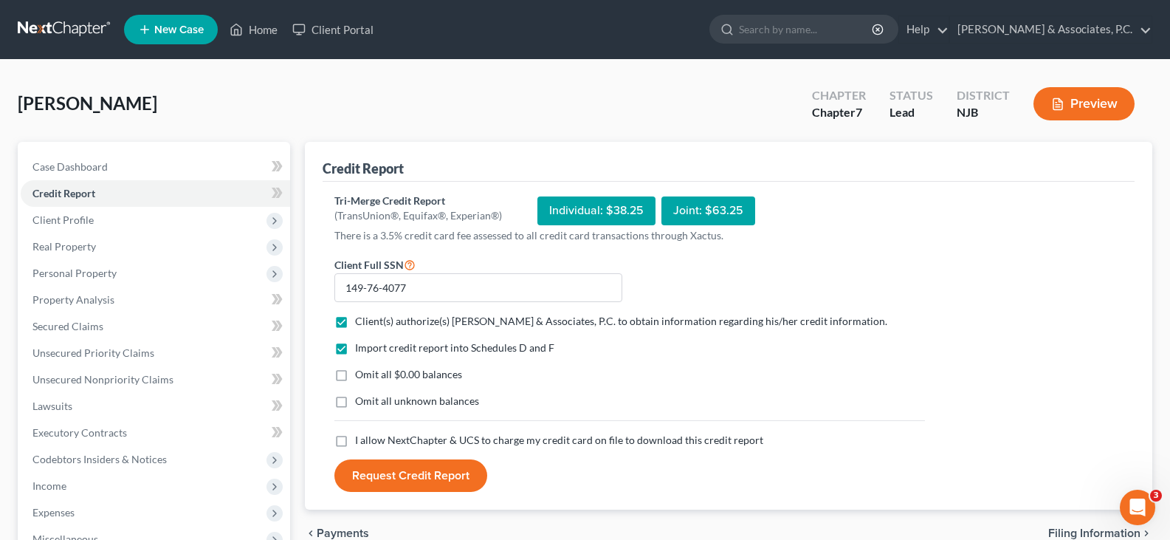
click at [355, 377] on label "Omit all $0.00 balances" at bounding box center [408, 374] width 107 height 15
click at [361, 377] on input "Omit all $0.00 balances" at bounding box center [366, 372] width 10 height 10
checkbox input "true"
click at [355, 443] on label "I allow NextChapter & UCS to charge my credit card on file to download this cre…" at bounding box center [559, 440] width 408 height 15
click at [361, 442] on input "I allow NextChapter & UCS to charge my credit card on file to download this cre…" at bounding box center [366, 438] width 10 height 10
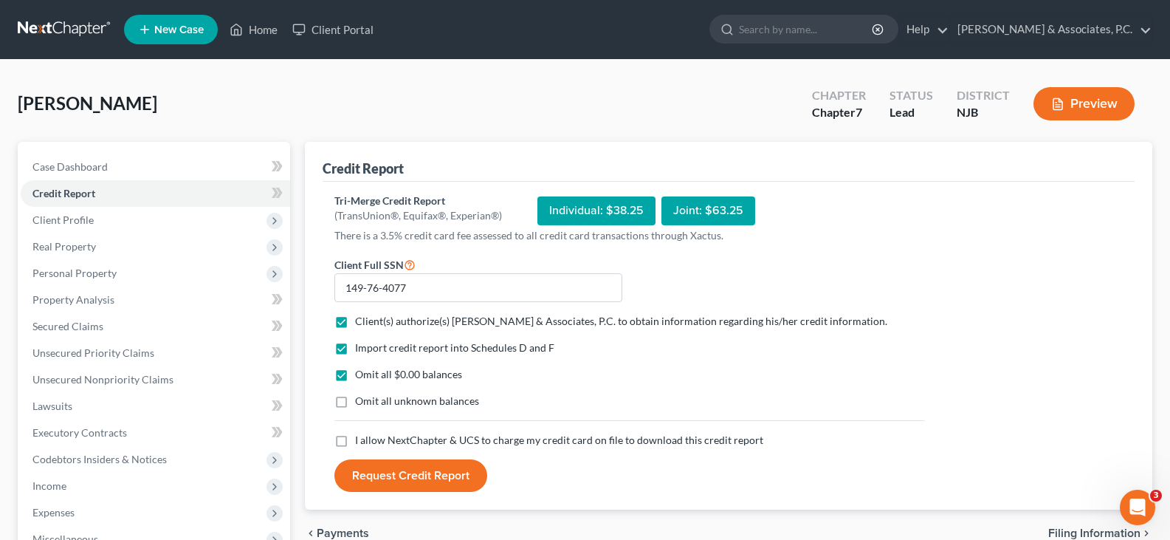
checkbox input "true"
click at [411, 472] on button "Request Credit Report" at bounding box center [410, 475] width 153 height 32
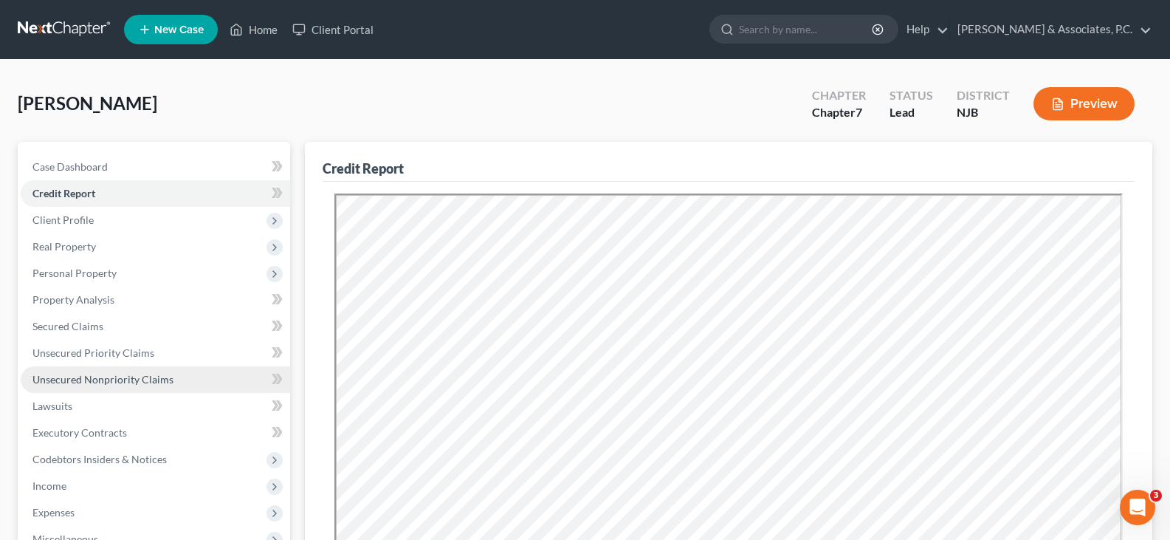
click at [89, 371] on link "Unsecured Nonpriority Claims" at bounding box center [155, 379] width 269 height 27
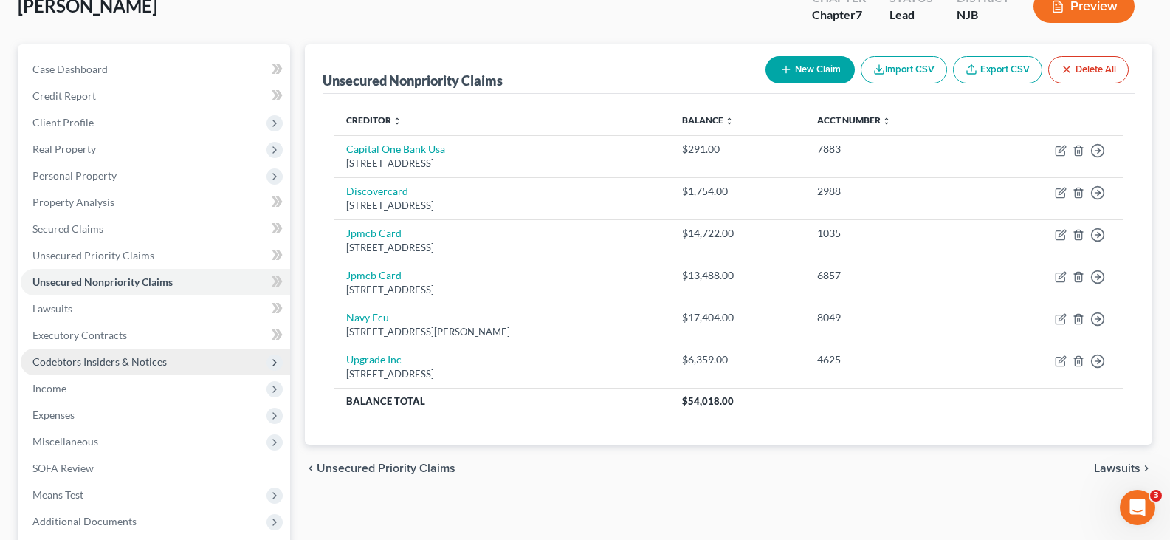
scroll to position [148, 0]
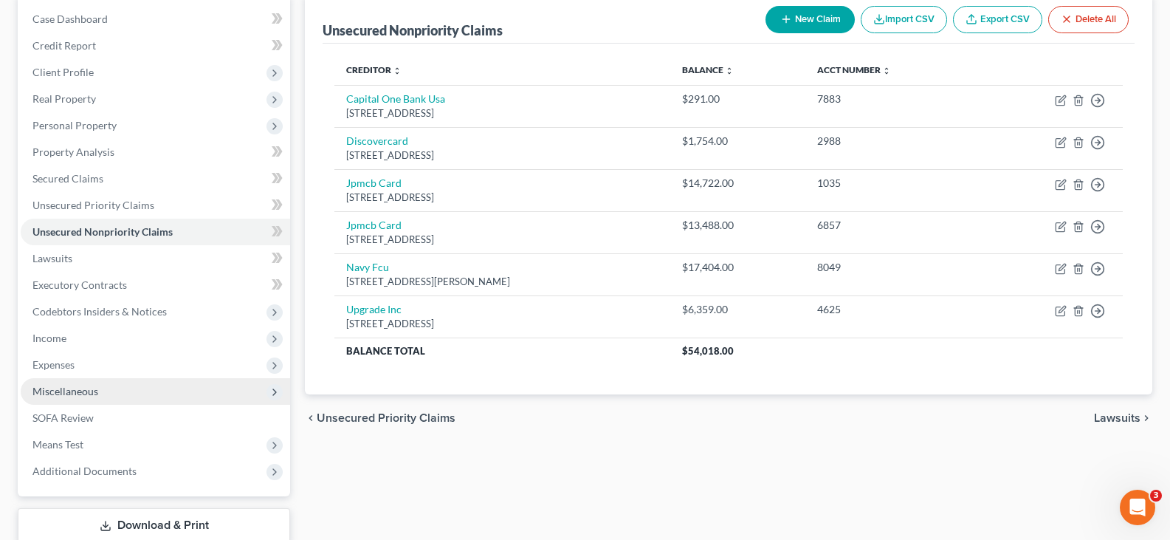
click at [49, 390] on span "Miscellaneous" at bounding box center [65, 391] width 66 height 13
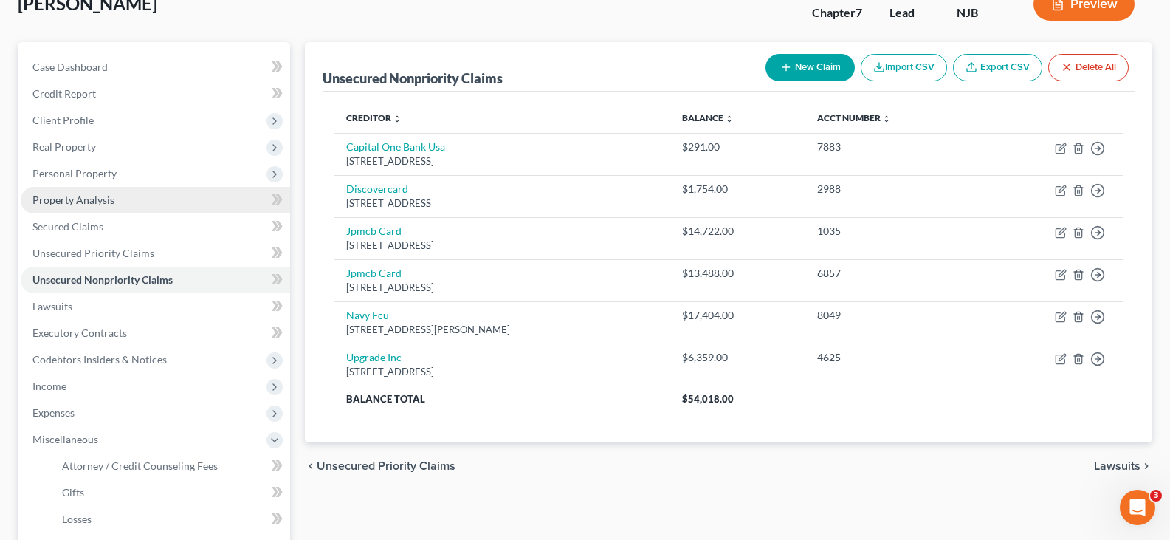
scroll to position [74, 0]
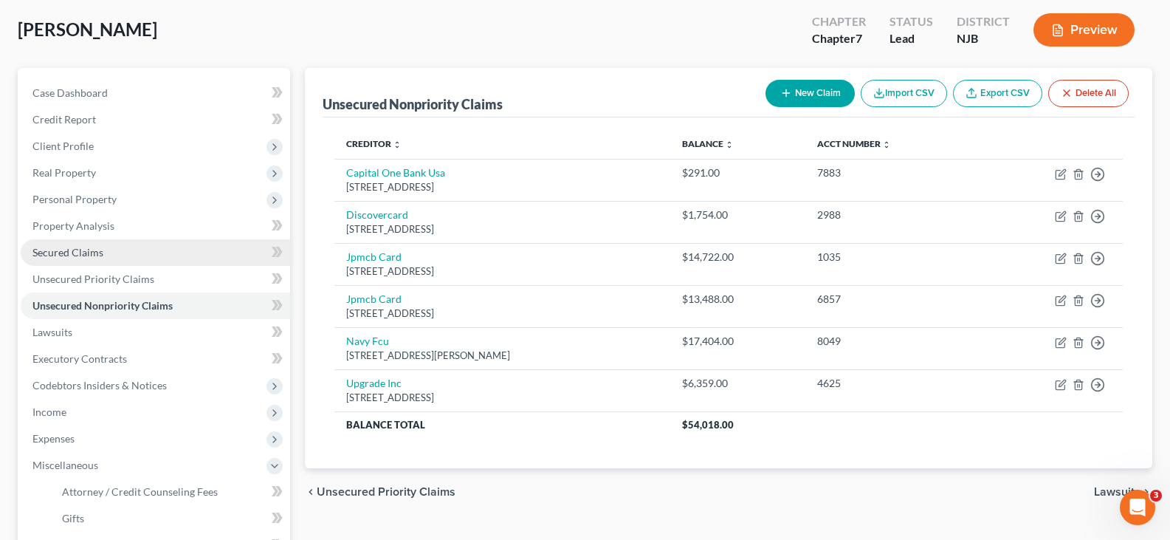
click at [76, 253] on span "Secured Claims" at bounding box center [67, 252] width 71 height 13
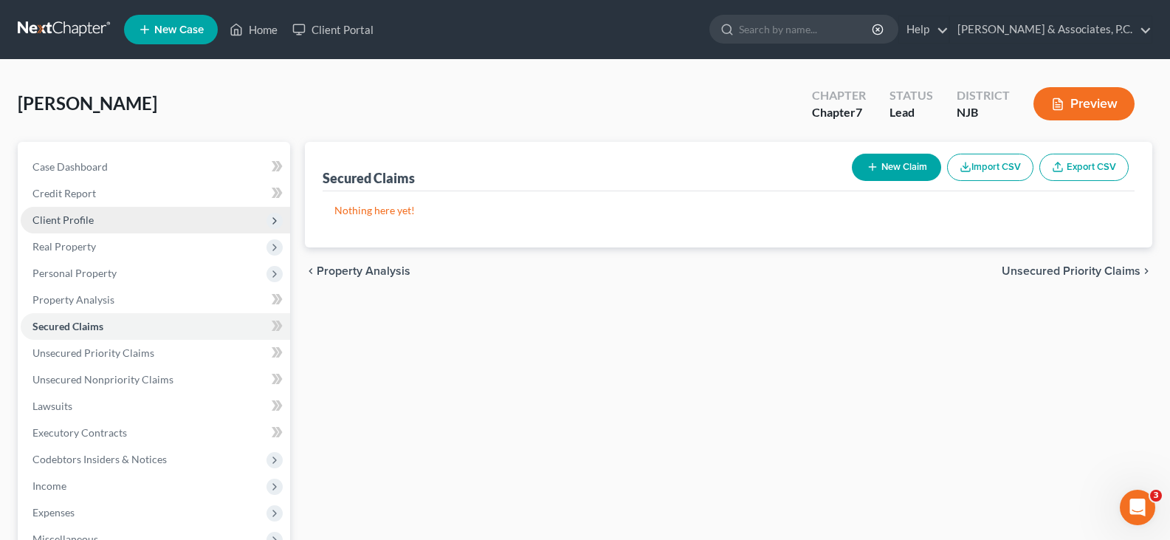
click at [58, 211] on span "Client Profile" at bounding box center [155, 220] width 269 height 27
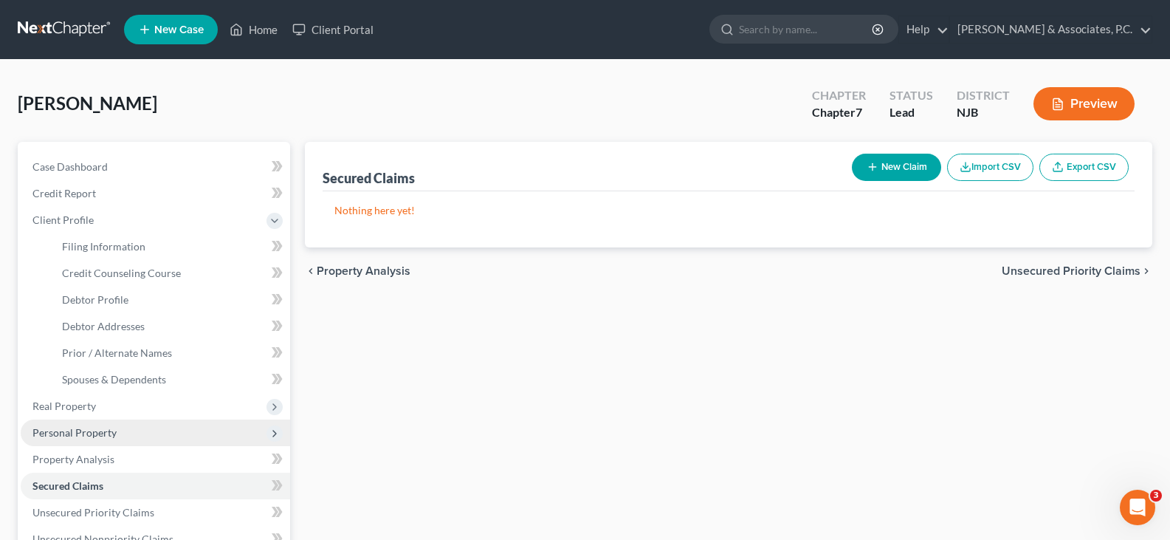
click at [61, 430] on span "Personal Property" at bounding box center [74, 432] width 84 height 13
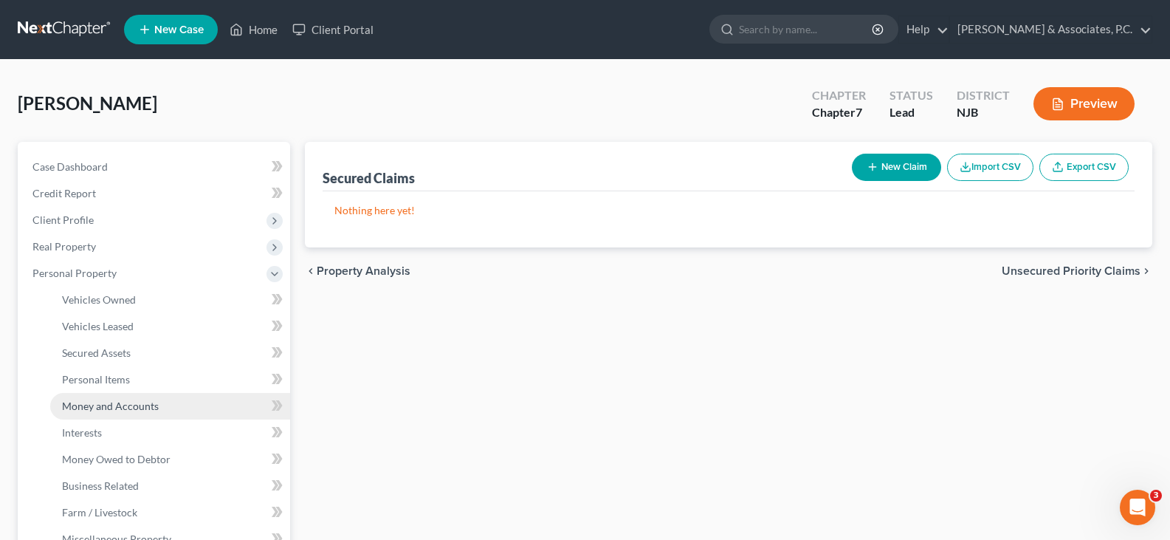
click at [92, 404] on span "Money and Accounts" at bounding box center [110, 405] width 97 height 13
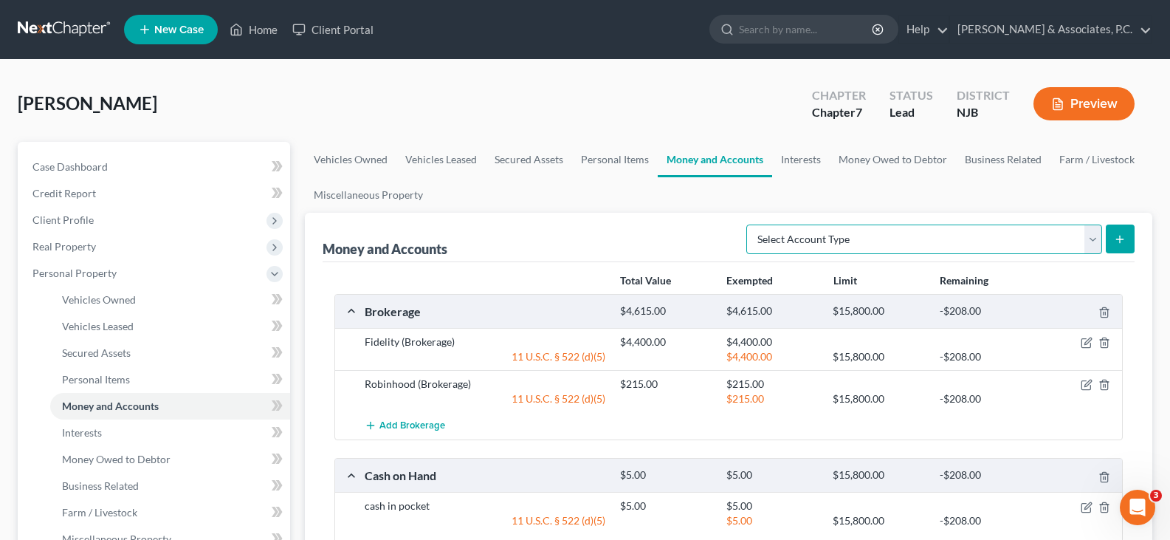
click at [1090, 239] on select "Select Account Type Brokerage (A/B: 18, SOFA: 20) Cash on Hand (A/B: 16) Certif…" at bounding box center [924, 239] width 356 height 30
select select "savings"
click at [750, 224] on select "Select Account Type Brokerage (A/B: 18, SOFA: 20) Cash on Hand (A/B: 16) Certif…" at bounding box center [924, 239] width 356 height 30
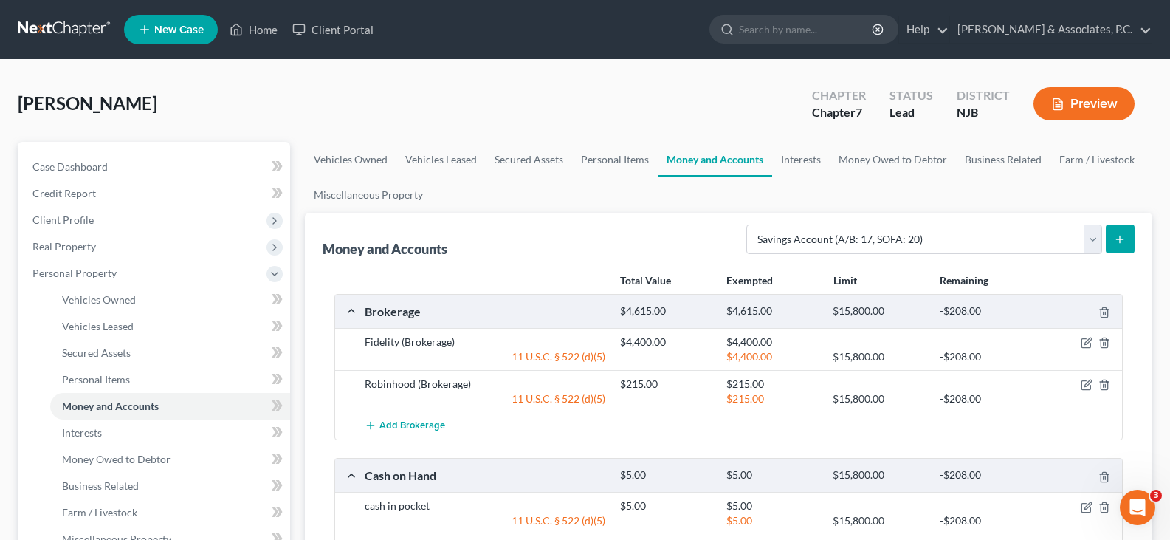
click at [1122, 230] on button "submit" at bounding box center [1120, 238] width 29 height 29
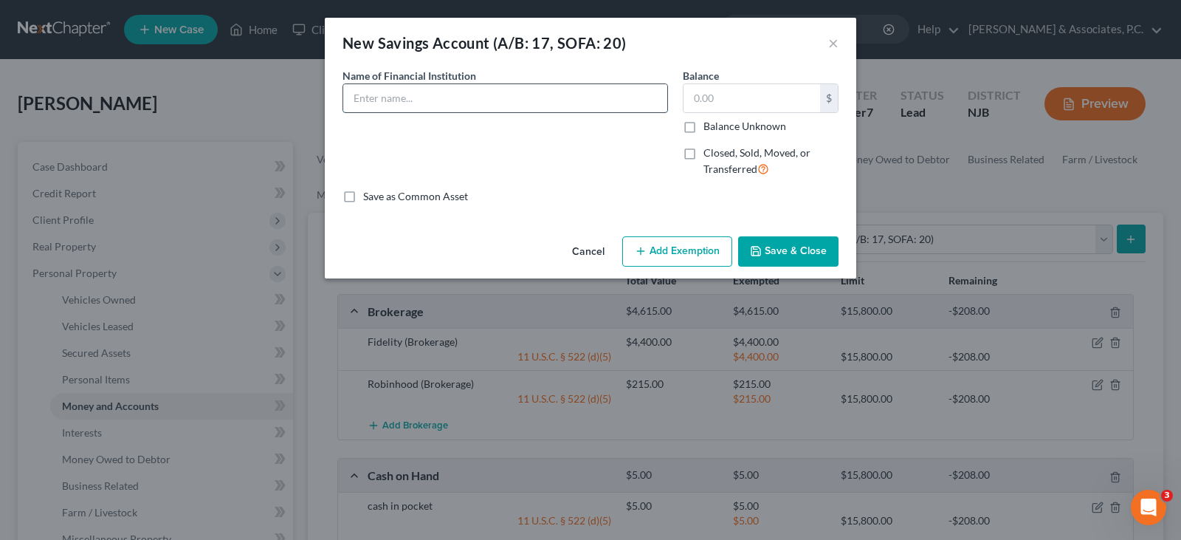
click at [560, 98] on input "text" at bounding box center [505, 98] width 324 height 28
type input "Navy Federal Credit Union"
click at [715, 100] on input "text" at bounding box center [752, 98] width 137 height 28
type input "0.00"
click at [779, 250] on button "Save & Close" at bounding box center [788, 251] width 100 height 31
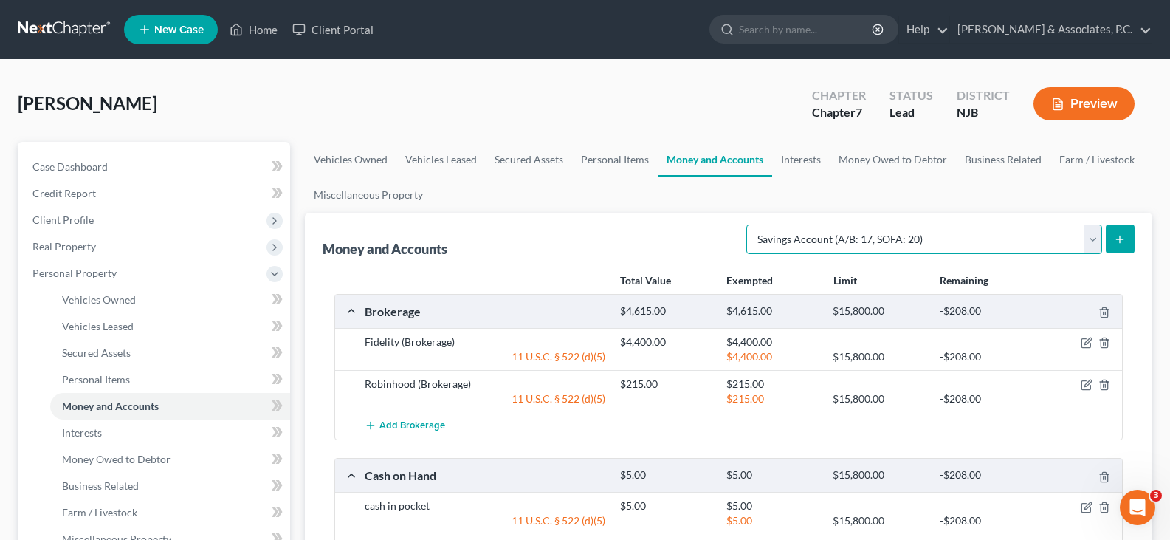
click at [1090, 244] on select "Select Account Type Brokerage (A/B: 18, SOFA: 20) Cash on Hand (A/B: 16) Certif…" at bounding box center [924, 239] width 356 height 30
select select "certificates_of_deposit"
click at [750, 224] on select "Select Account Type Brokerage (A/B: 18, SOFA: 20) Cash on Hand (A/B: 16) Certif…" at bounding box center [924, 239] width 356 height 30
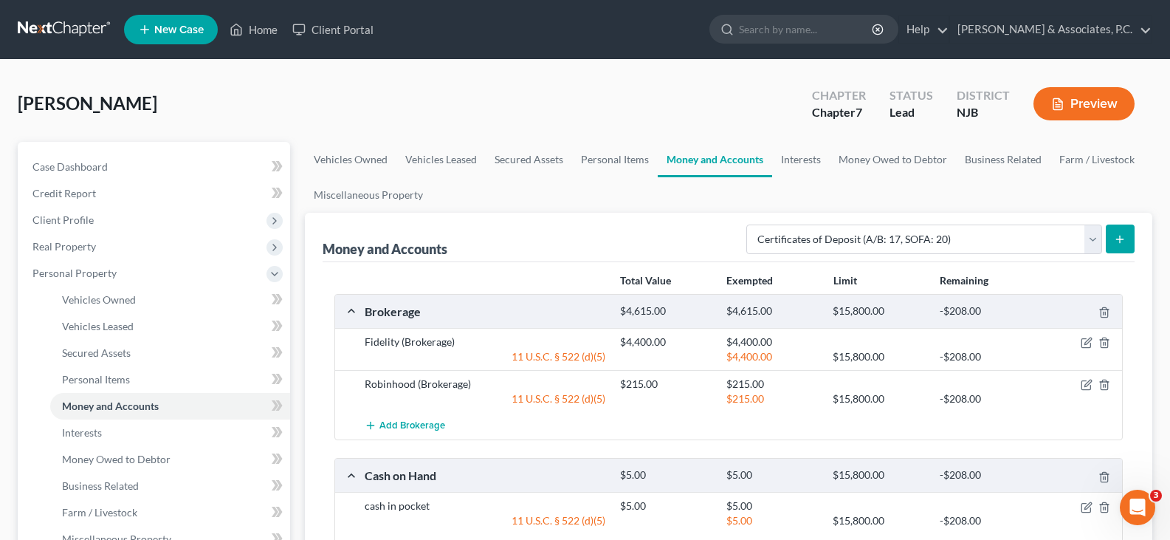
click at [1122, 238] on icon "submit" at bounding box center [1120, 239] width 12 height 12
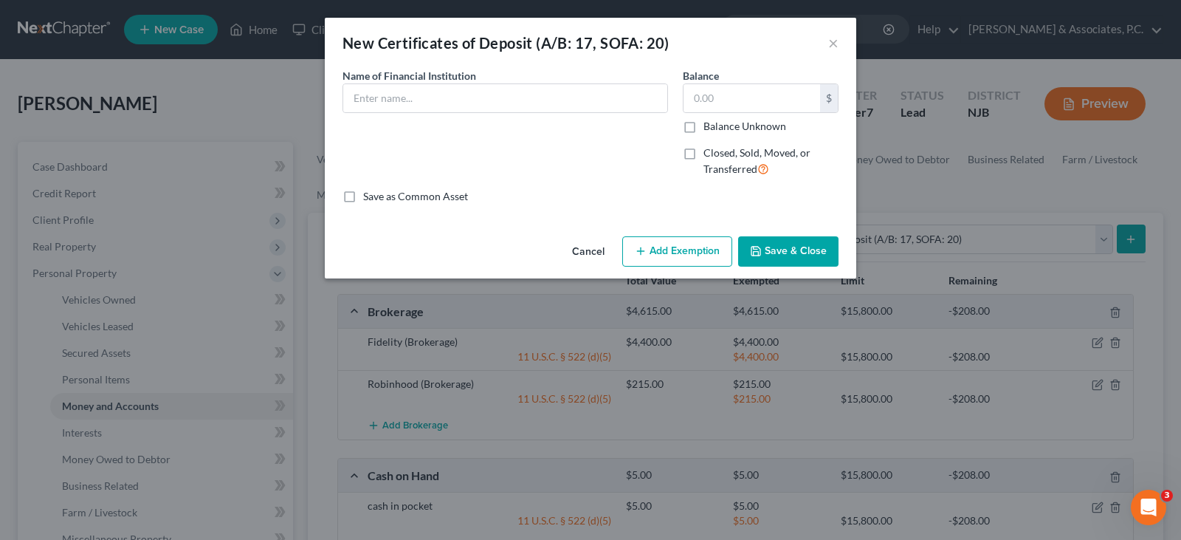
click at [704, 150] on label "Closed, Sold, Moved, or Transferred" at bounding box center [771, 161] width 135 height 32
click at [710, 150] on input "Closed, Sold, Moved, or Transferred" at bounding box center [715, 150] width 10 height 10
checkbox input "true"
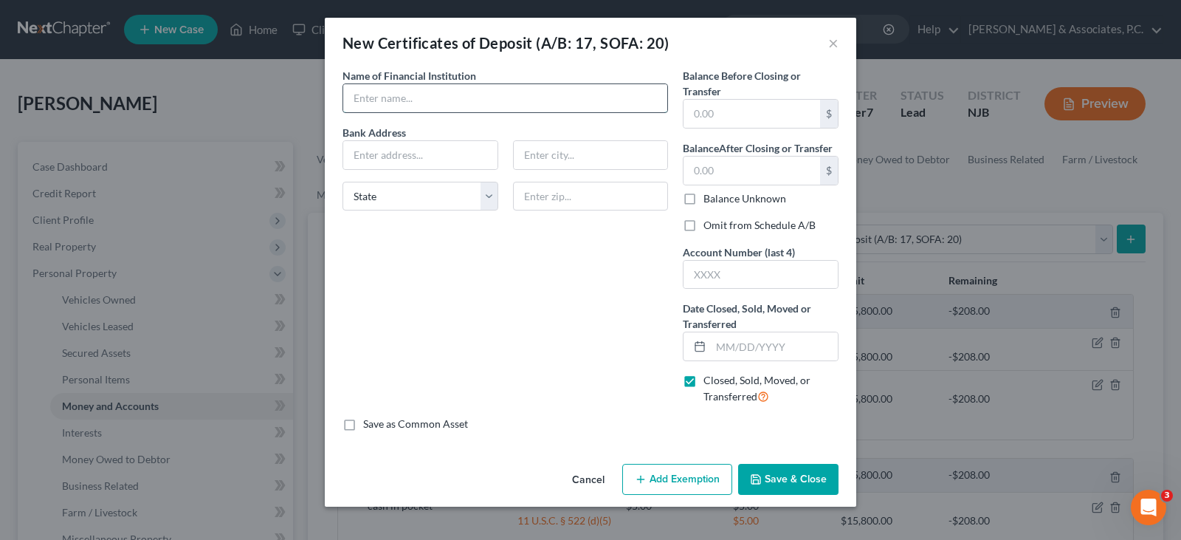
click at [605, 97] on input "text" at bounding box center [505, 98] width 324 height 28
type input "Navy Federal Credit Union"
click at [739, 346] on input "text" at bounding box center [774, 346] width 127 height 28
click at [786, 335] on input "text" at bounding box center [774, 346] width 127 height 28
click at [779, 344] on input "text" at bounding box center [774, 346] width 127 height 28
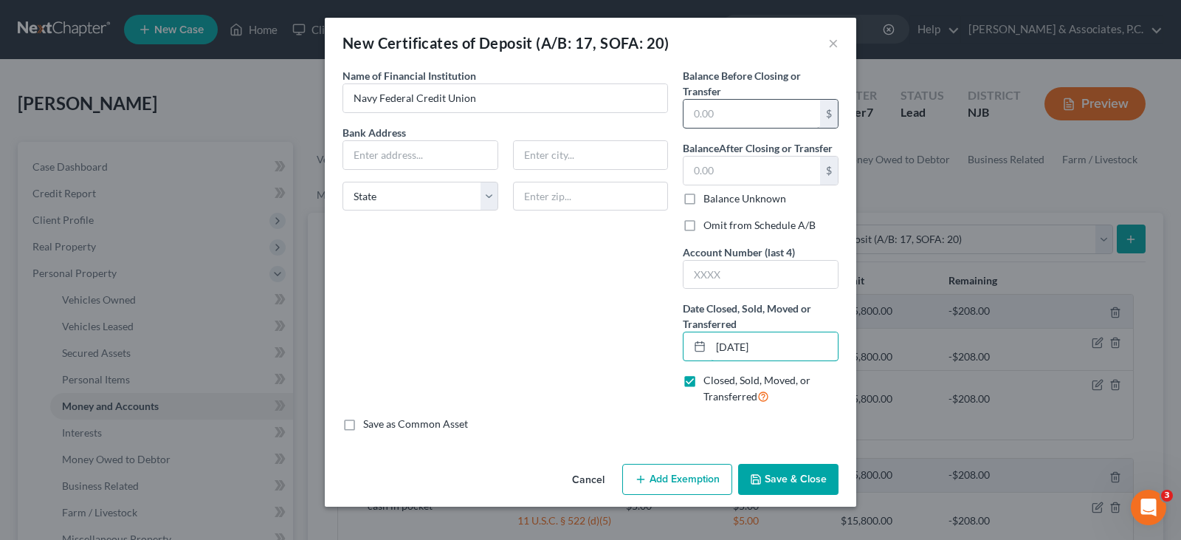
type input "08/12/2025"
click at [729, 116] on input "text" at bounding box center [752, 114] width 137 height 28
type input "10,000.00"
click at [399, 152] on input "text" at bounding box center [420, 155] width 154 height 28
click at [736, 340] on input "08/12/2025" at bounding box center [774, 346] width 127 height 28
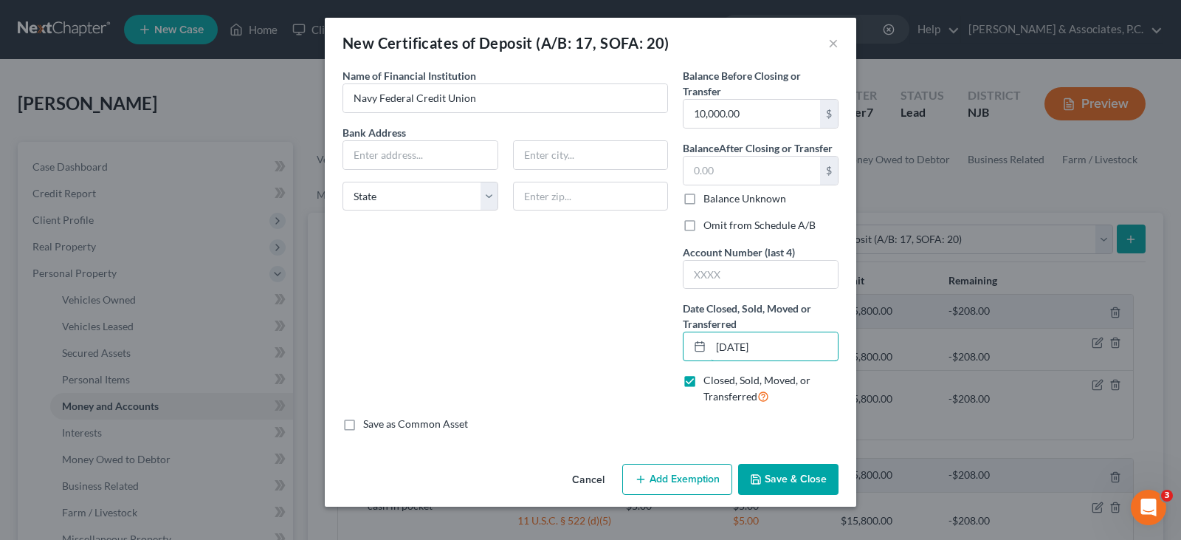
type input "08/04/2025"
click at [590, 328] on div "Name of Financial Institution * Navy Federal Credit Union Bank Address State AL…" at bounding box center [505, 242] width 340 height 348
type input "10,082.00"
drag, startPoint x: 618, startPoint y: 319, endPoint x: 652, endPoint y: 263, distance: 65.6
click at [618, 317] on div "Name of Financial Institution * Navy Federal Credit Union Bank Address State AL…" at bounding box center [505, 242] width 340 height 348
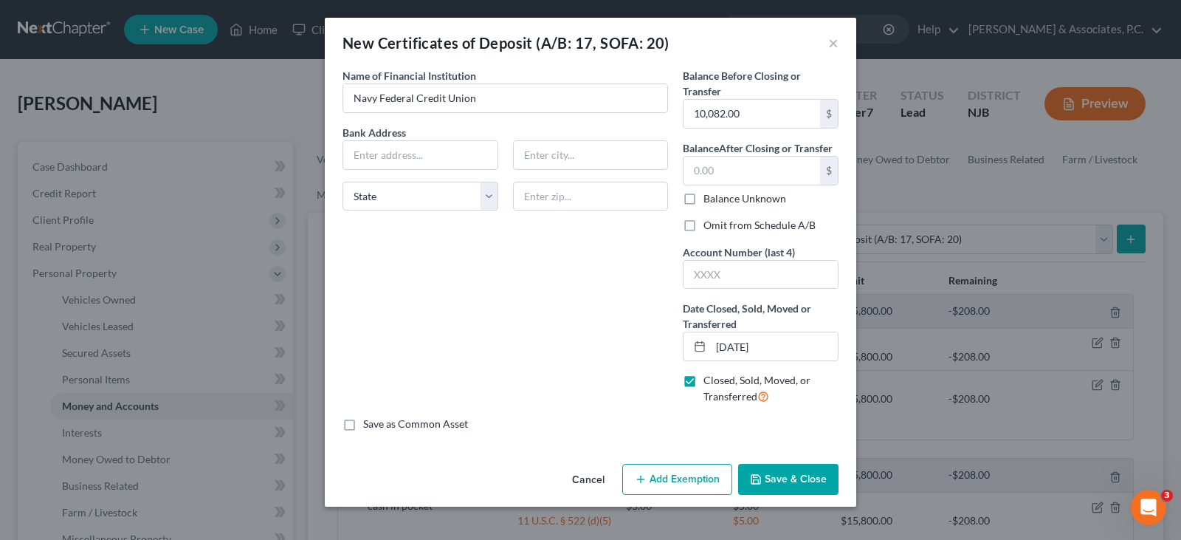
click at [828, 208] on div "Balance Before Closing or Transfer 10,082.00 $ Balance After Closing or Transfe…" at bounding box center [761, 242] width 171 height 348
click at [510, 292] on div "Name of Financial Institution * Navy Federal Credit Union Bank Address State AL…" at bounding box center [505, 242] width 340 height 348
paste input "820 Follin Lane SE"
type input "820 Follin Lane SE"
paste input "22180"
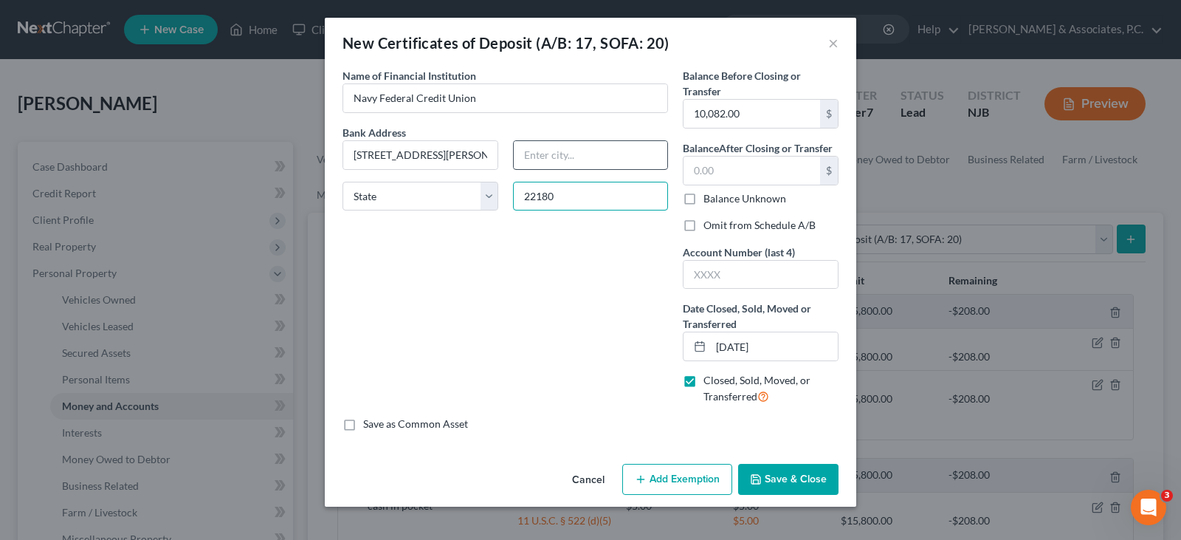
type input "22180"
click at [548, 154] on input "text" at bounding box center [591, 155] width 154 height 28
type input "Vienna"
select select "48"
click at [496, 263] on div "Name of Financial Institution * Navy Federal Credit Union Bank Address 820 Foll…" at bounding box center [505, 242] width 340 height 348
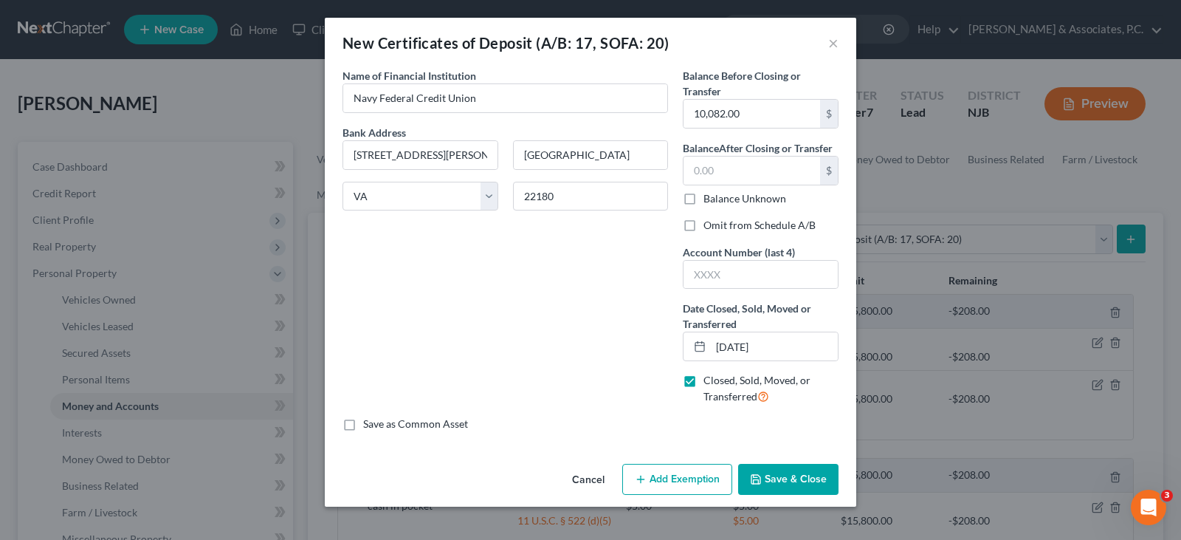
click at [774, 469] on button "Save & Close" at bounding box center [788, 479] width 100 height 31
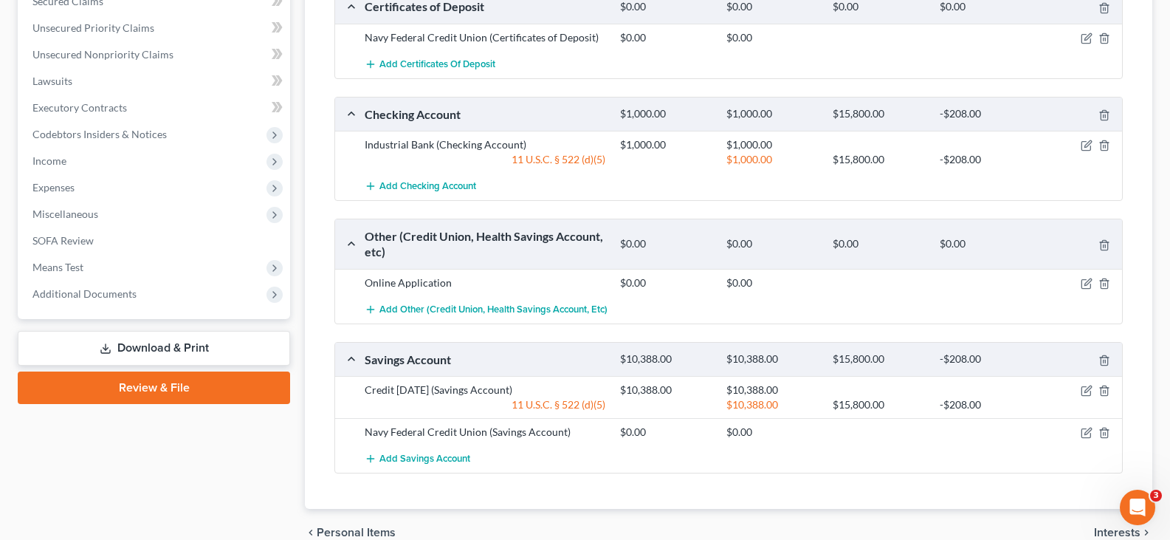
scroll to position [663, 0]
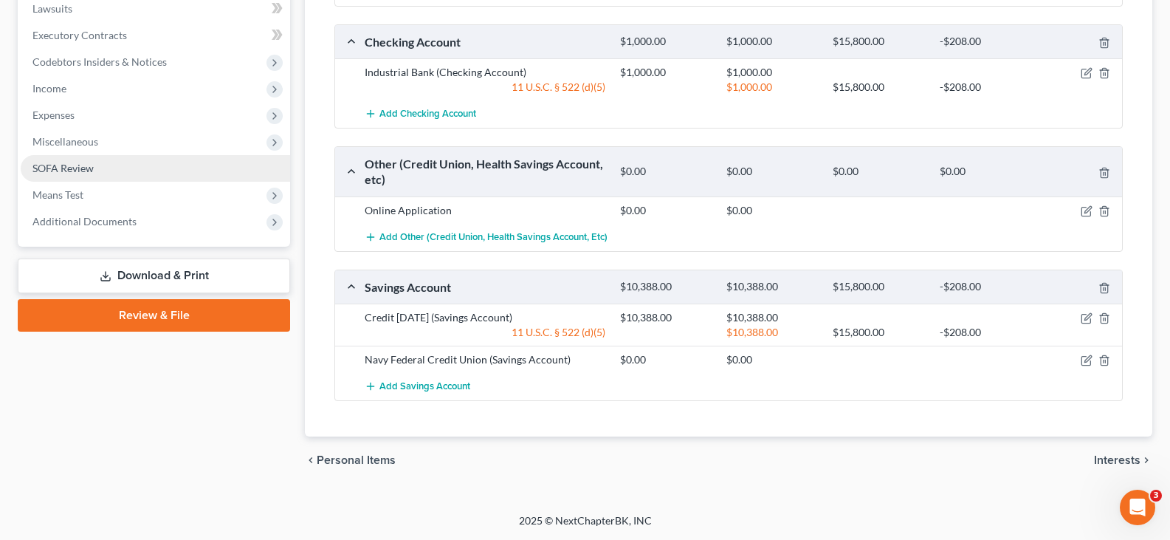
click at [58, 167] on span "SOFA Review" at bounding box center [62, 168] width 61 height 13
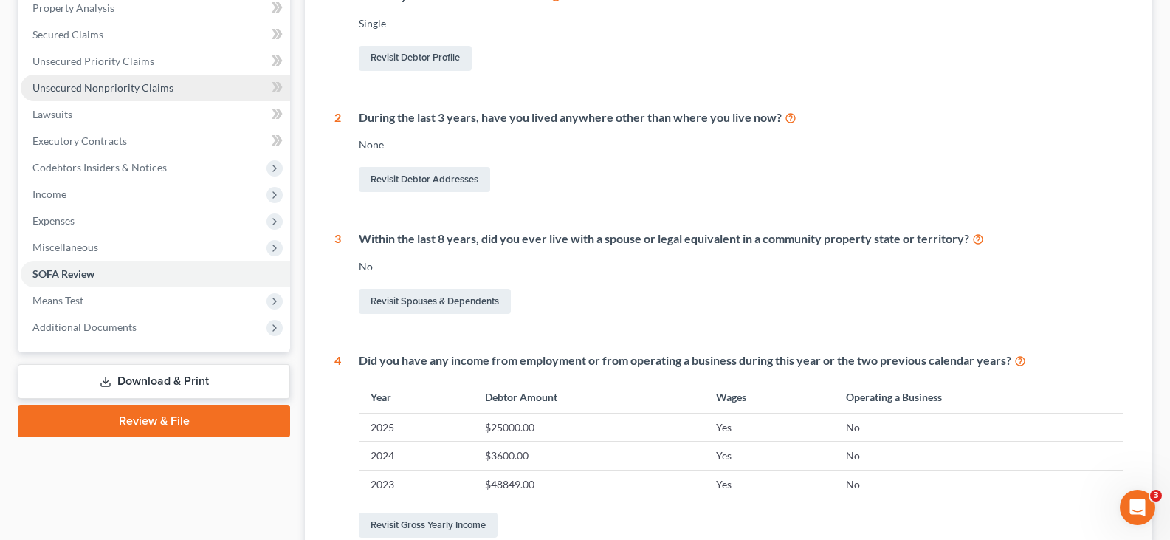
scroll to position [295, 0]
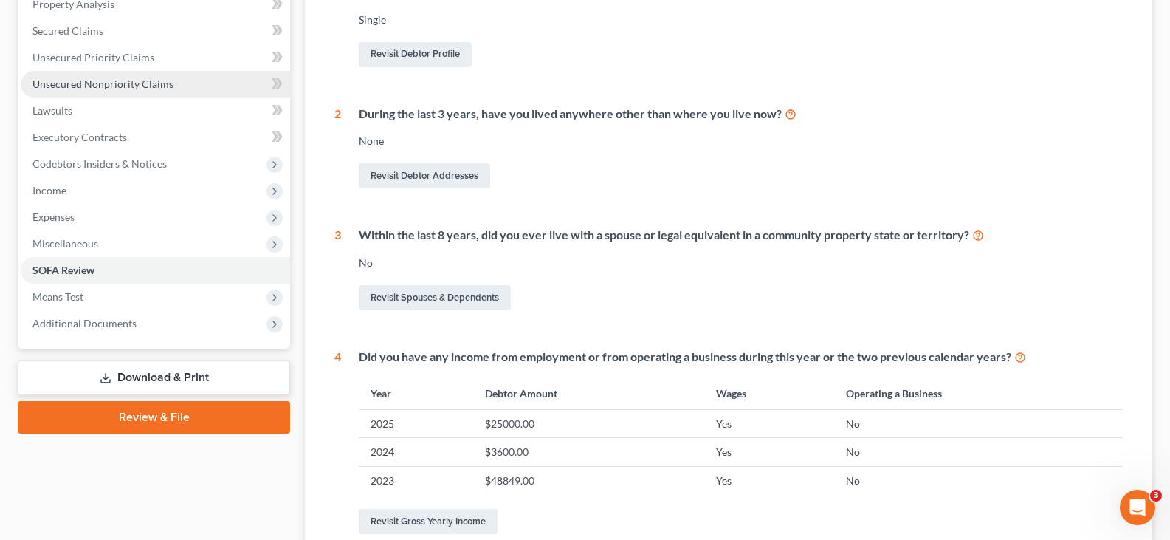
click at [78, 89] on span "Unsecured Nonpriority Claims" at bounding box center [102, 84] width 141 height 13
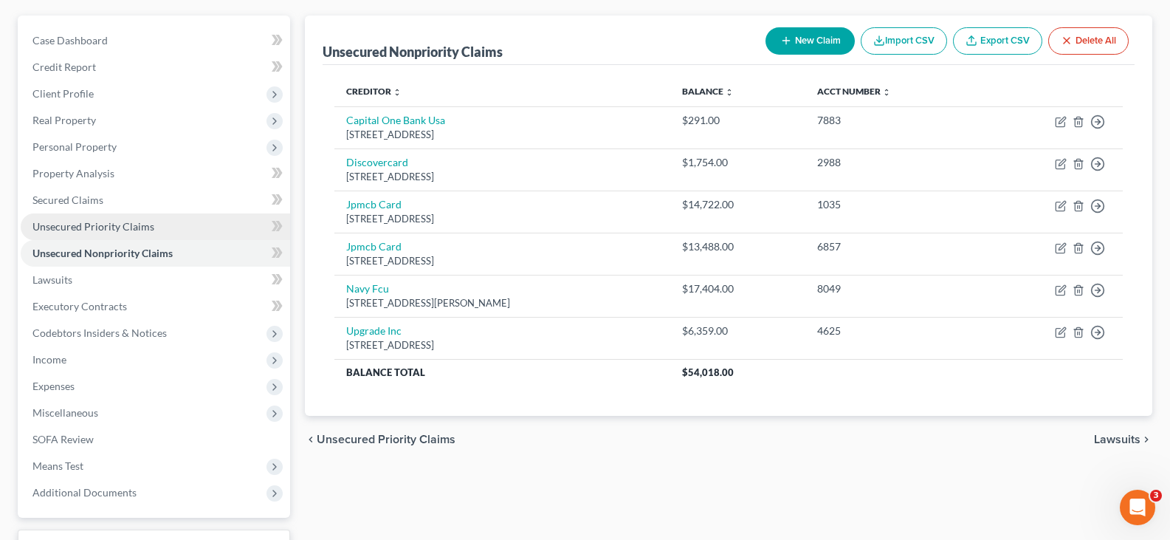
scroll to position [245, 0]
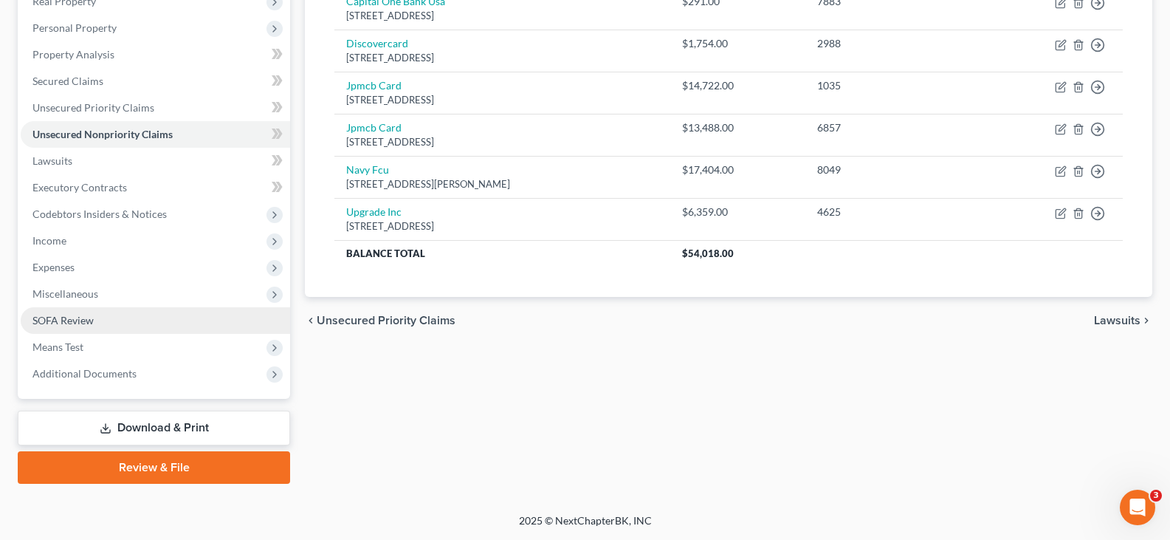
click at [61, 316] on span "SOFA Review" at bounding box center [62, 320] width 61 height 13
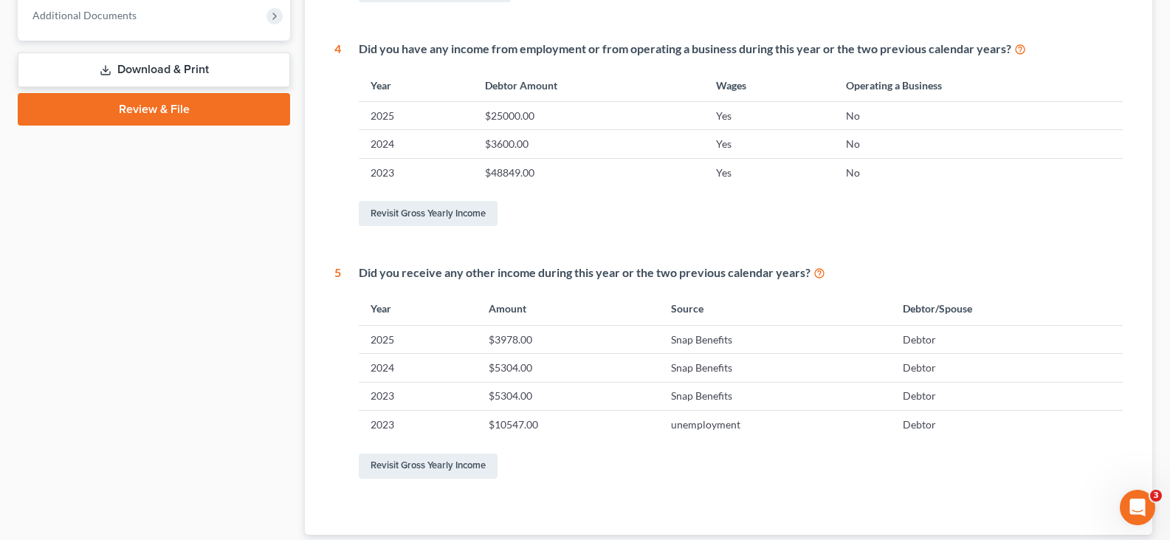
scroll to position [406, 0]
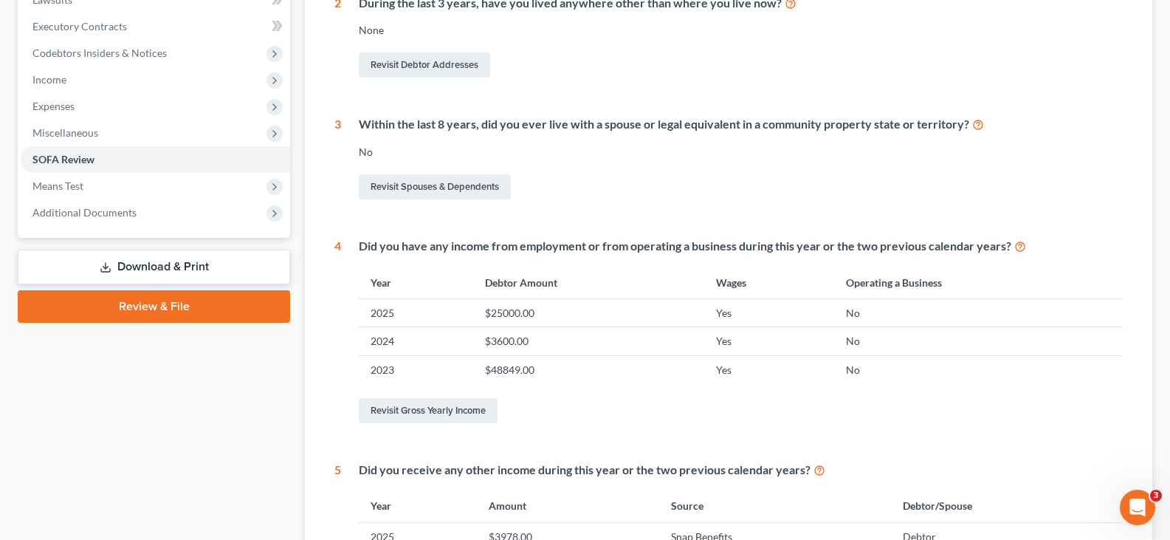
click at [133, 264] on link "Download & Print" at bounding box center [154, 267] width 272 height 35
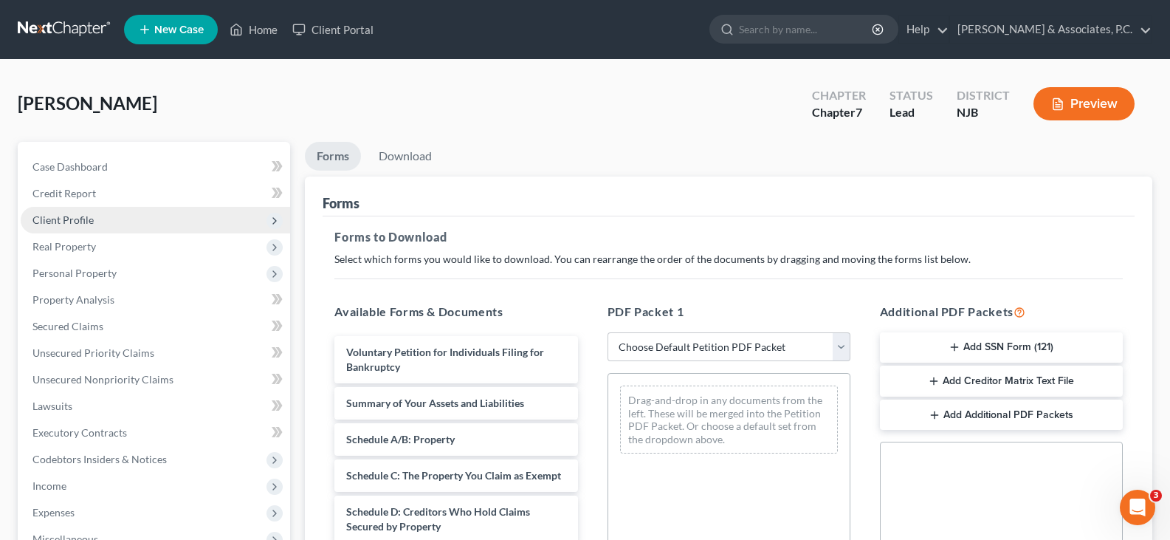
click at [64, 216] on span "Client Profile" at bounding box center [62, 219] width 61 height 13
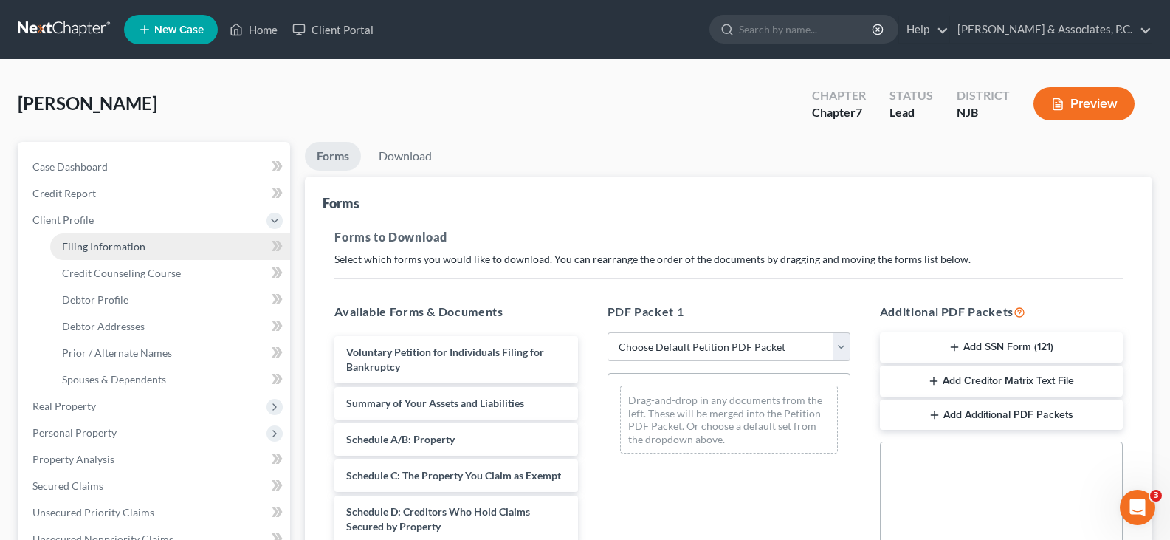
click at [97, 242] on span "Filing Information" at bounding box center [103, 246] width 83 height 13
select select "1"
select select "0"
select select "51"
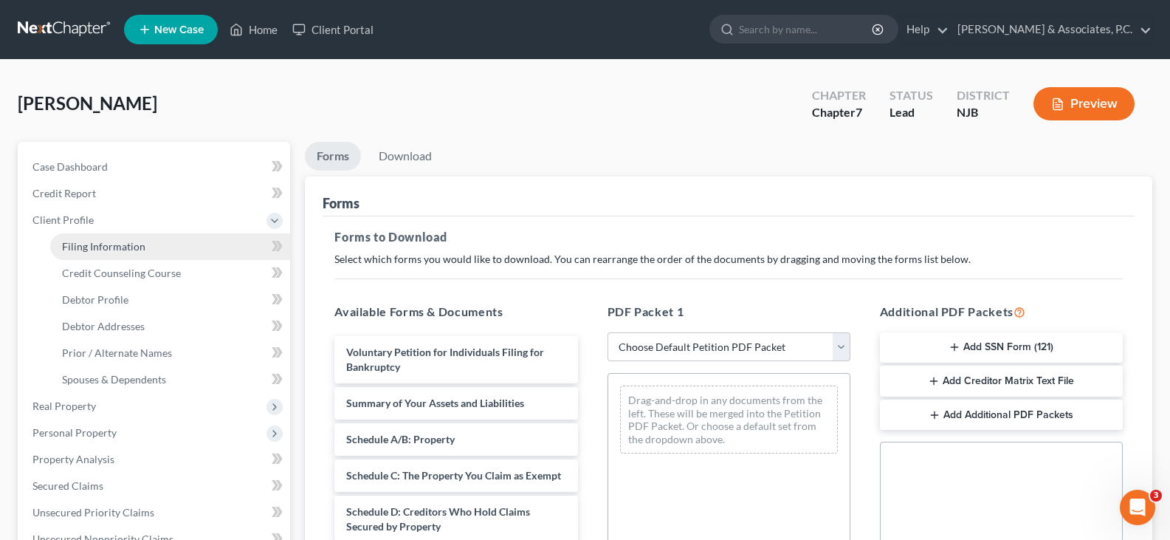
select select "0"
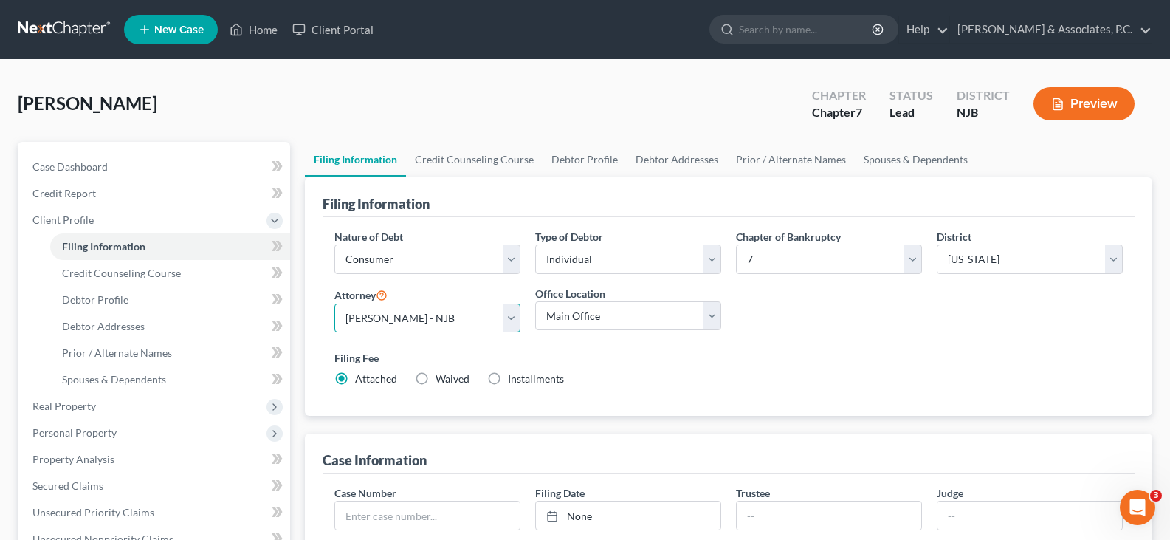
click at [511, 319] on select "Select Nicholas Fitzgerald - NJB Nicholas Fitzgerald - NJB Nicholas Fitzgerald …" at bounding box center [427, 318] width 186 height 30
click at [494, 286] on div "Attorney Select Nicholas Fitzgerald - NJB Nicholas Fitzgerald - NJB Nicholas Fi…" at bounding box center [427, 309] width 186 height 47
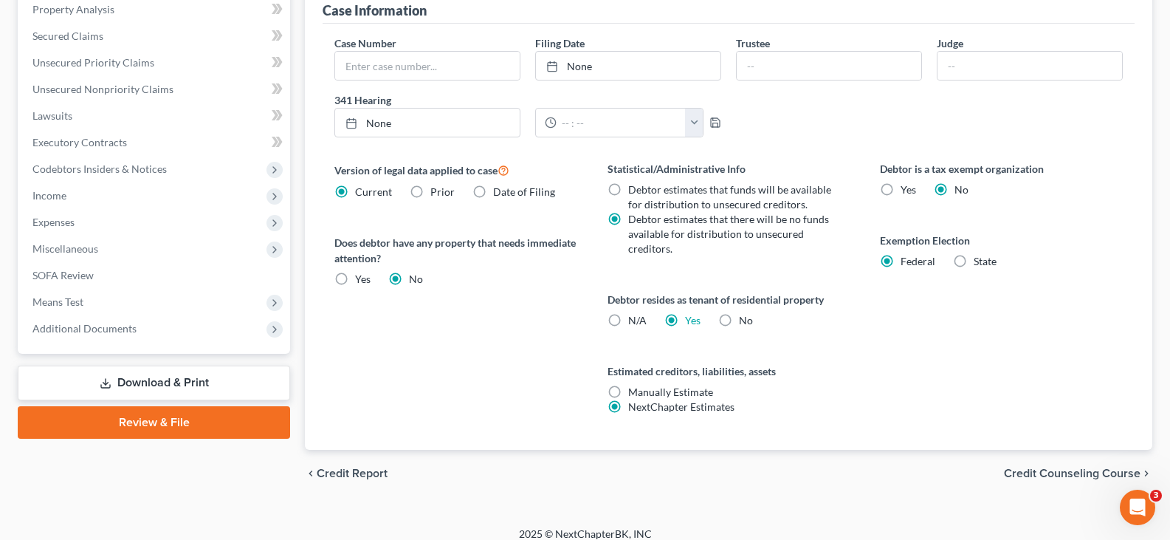
scroll to position [463, 0]
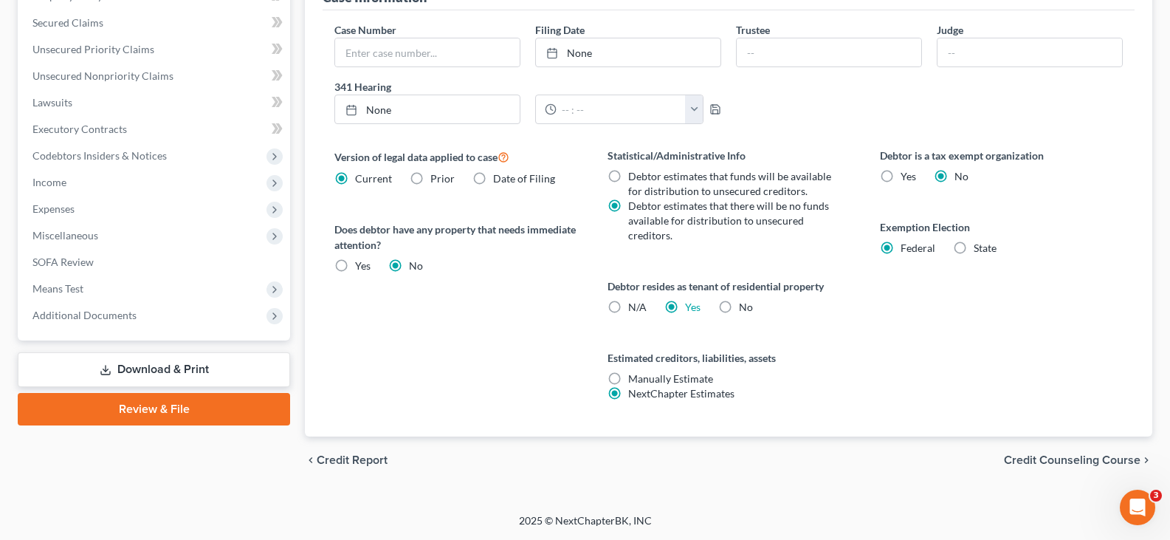
click at [157, 365] on link "Download & Print" at bounding box center [154, 369] width 272 height 35
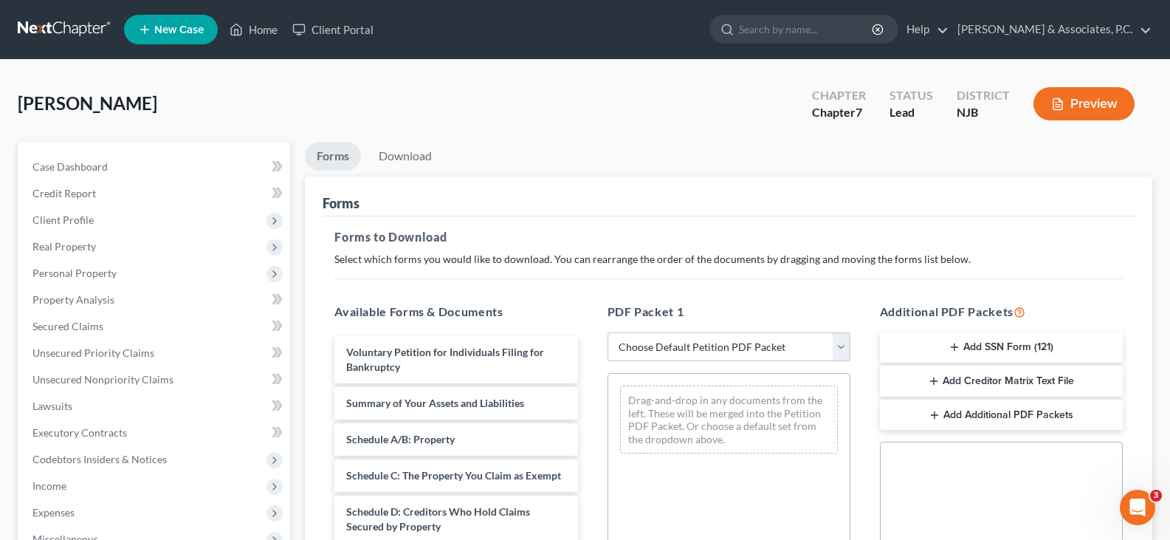
click at [837, 348] on select "Choose Default Petition PDF Packet Complete Bankruptcy Petition (all forms and …" at bounding box center [729, 347] width 243 height 30
select select "0"
click at [608, 332] on select "Choose Default Petition PDF Packet Complete Bankruptcy Petition (all forms and …" at bounding box center [729, 347] width 243 height 30
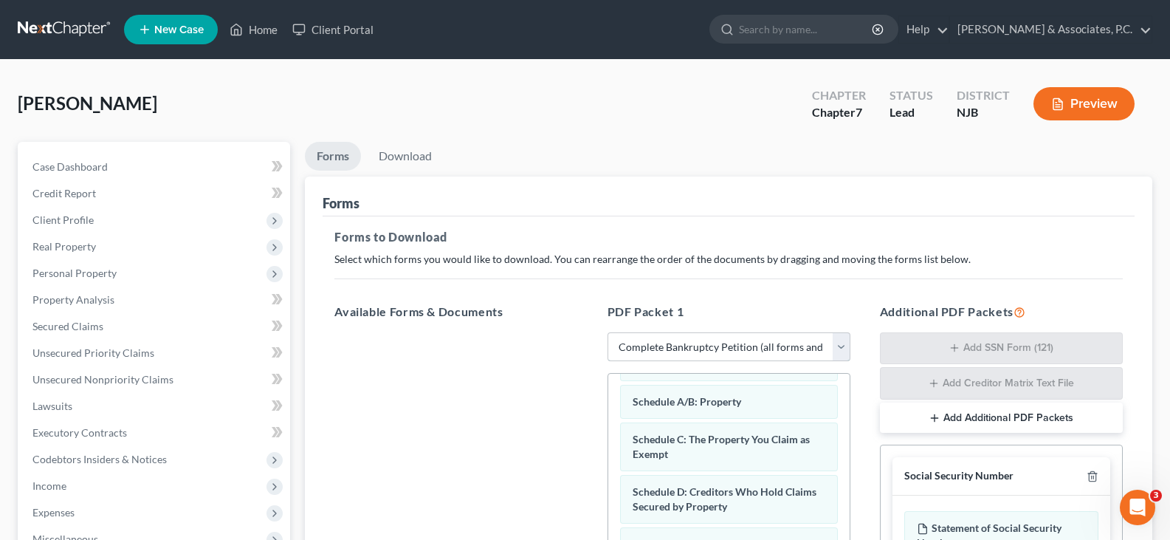
scroll to position [369, 0]
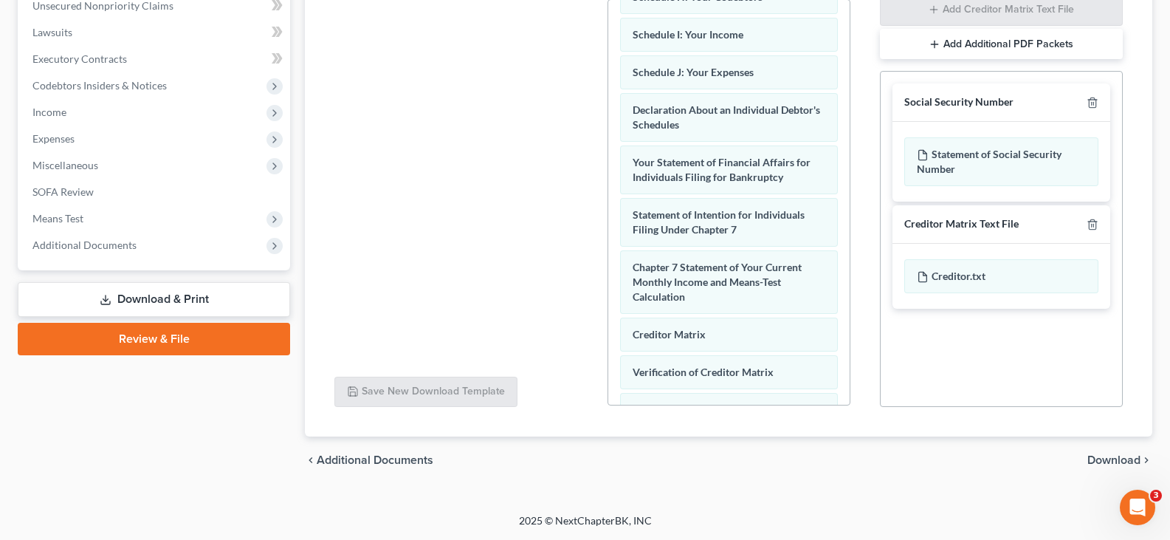
click at [1093, 461] on span "Download" at bounding box center [1114, 460] width 53 height 12
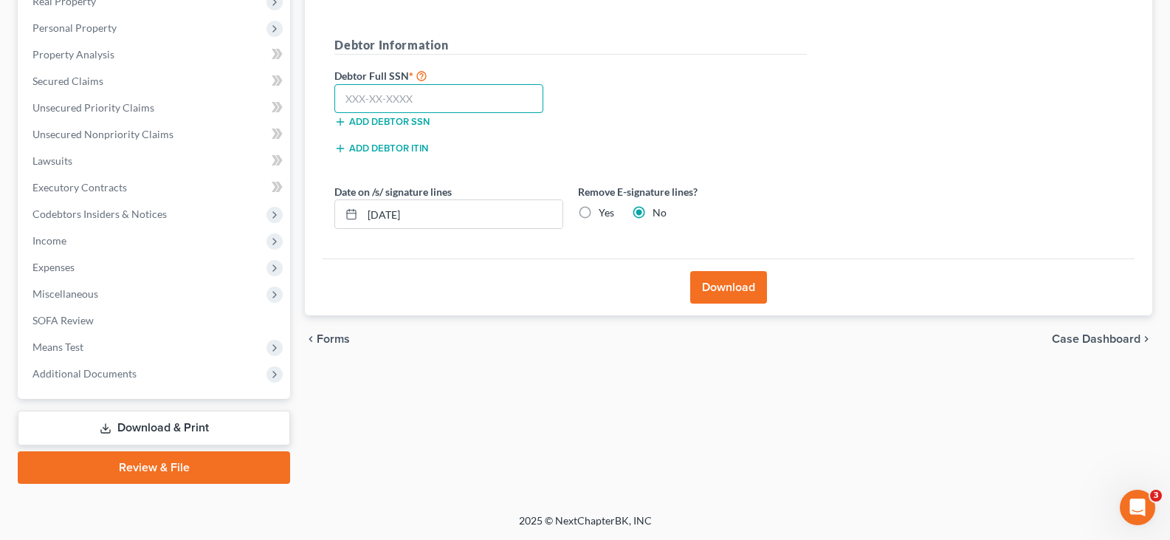
click at [479, 102] on input "text" at bounding box center [438, 99] width 209 height 30
type input "149-76-4077"
click at [599, 213] on label "Yes" at bounding box center [607, 212] width 16 height 15
click at [605, 213] on input "Yes" at bounding box center [610, 210] width 10 height 10
radio input "true"
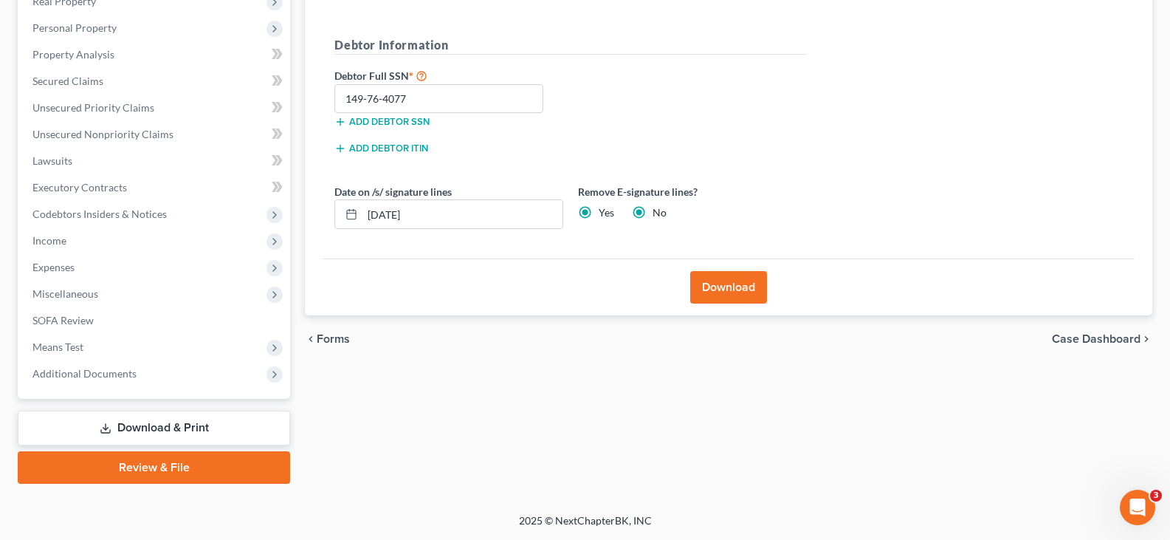
radio input "false"
click at [726, 289] on button "Download" at bounding box center [728, 287] width 77 height 32
click at [724, 286] on button "Download" at bounding box center [728, 287] width 77 height 32
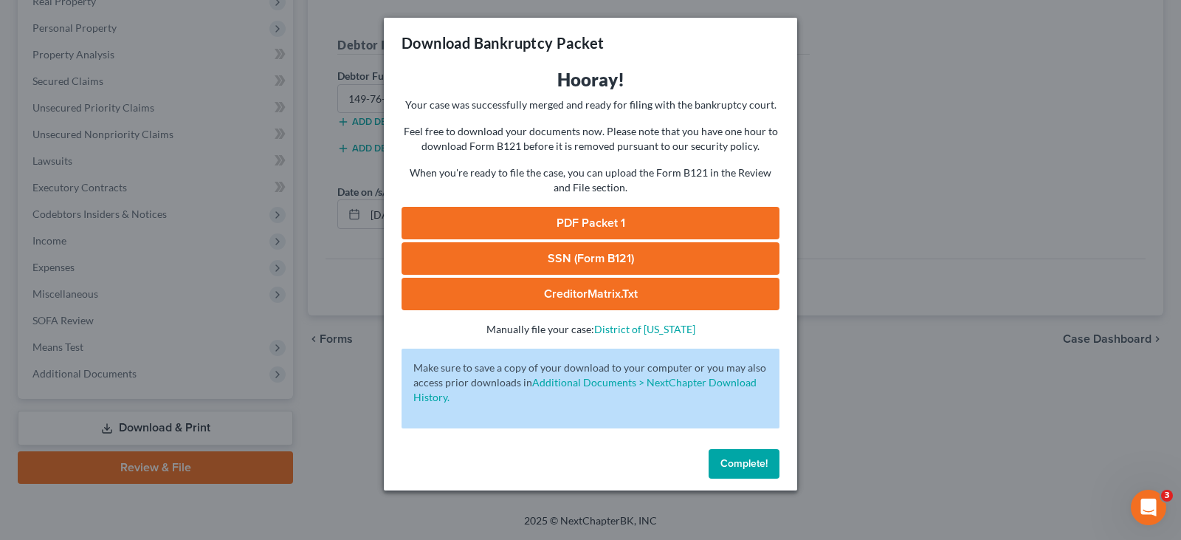
click at [552, 255] on link "SSN (Form B121)" at bounding box center [591, 258] width 378 height 32
click at [535, 225] on link "PDF Packet 1" at bounding box center [591, 223] width 378 height 32
click at [753, 464] on span "Complete!" at bounding box center [744, 463] width 47 height 13
click at [748, 467] on span "Complete!" at bounding box center [744, 463] width 47 height 13
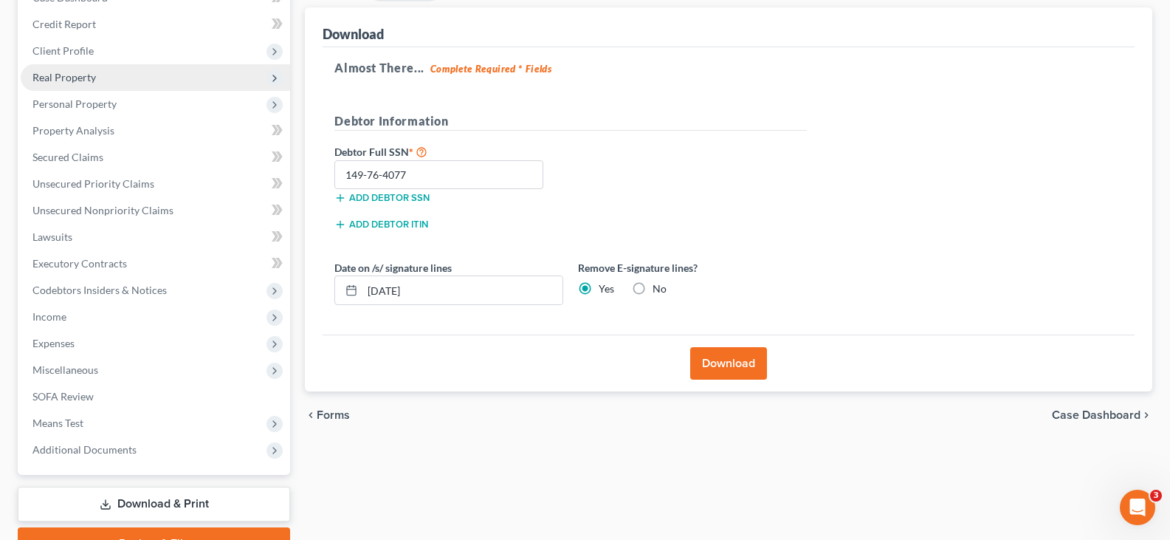
scroll to position [97, 0]
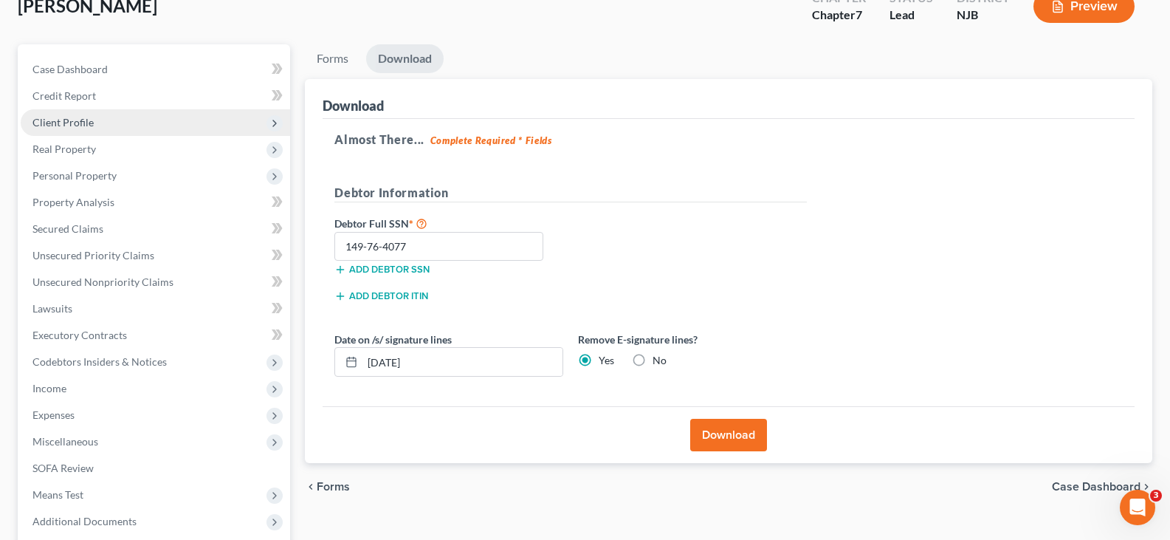
click at [49, 125] on span "Client Profile" at bounding box center [62, 122] width 61 height 13
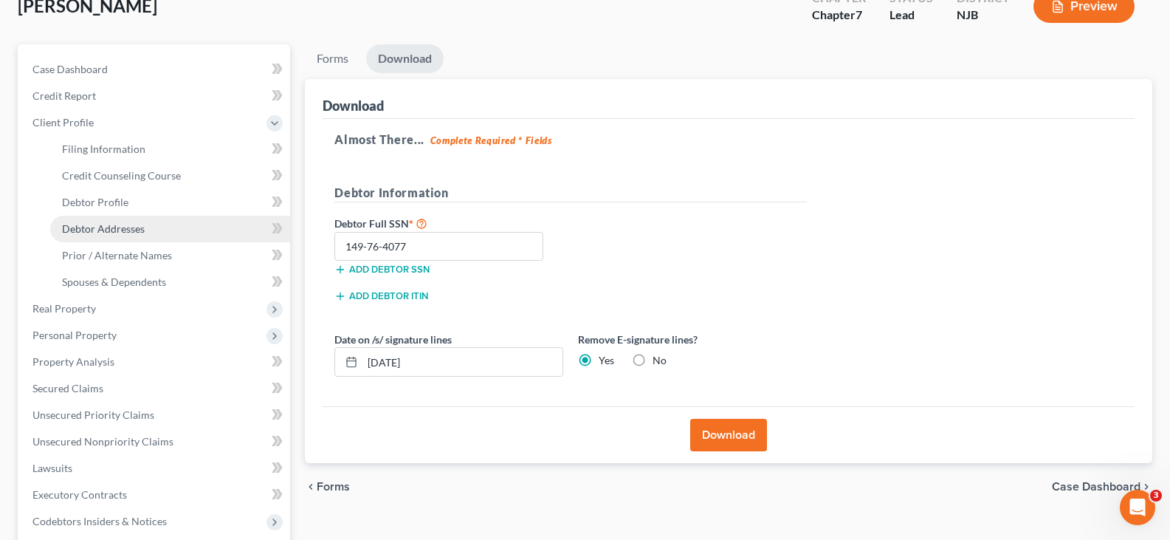
click at [106, 227] on span "Debtor Addresses" at bounding box center [103, 228] width 83 height 13
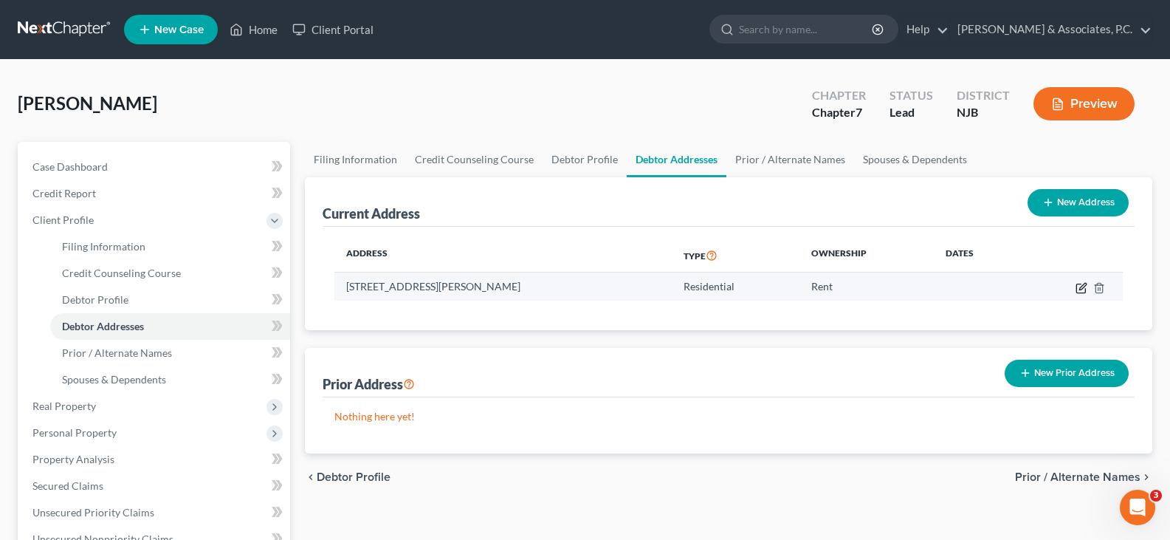
click at [1079, 285] on icon "button" at bounding box center [1082, 288] width 12 height 12
select select "33"
select select "8"
select select "0"
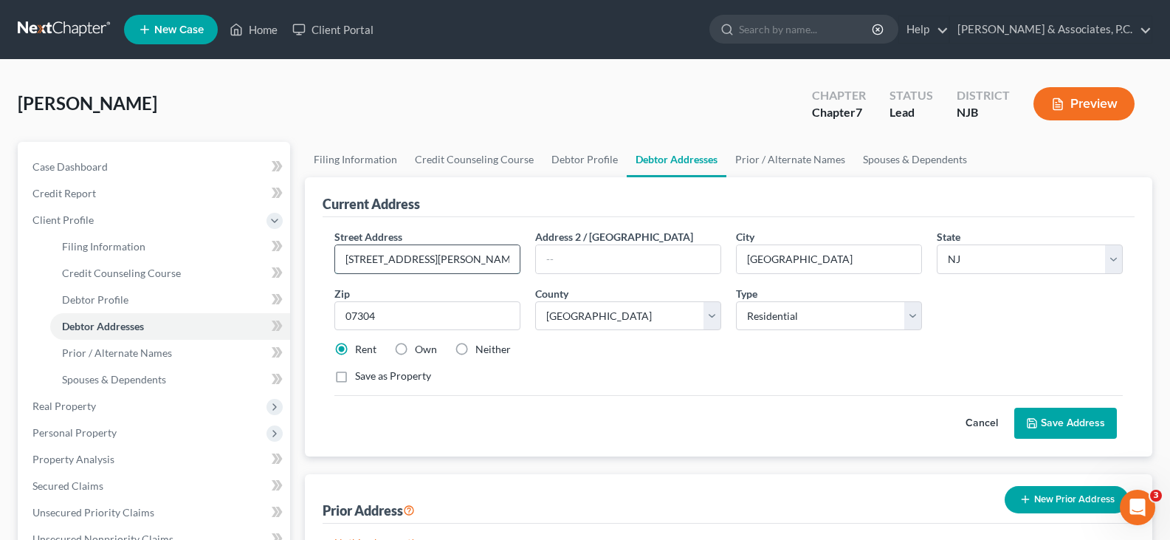
click at [431, 256] on input "[STREET_ADDRESS][PERSON_NAME]" at bounding box center [427, 259] width 185 height 28
drag, startPoint x: 466, startPoint y: 251, endPoint x: 464, endPoint y: 264, distance: 13.5
click at [466, 258] on input "21 Seidler Street, Apt 3-1" at bounding box center [427, 259] width 185 height 28
drag, startPoint x: 462, startPoint y: 264, endPoint x: 442, endPoint y: 255, distance: 22.5
click at [442, 255] on input "21 Seidler Street, Apt 3-1" at bounding box center [427, 259] width 185 height 28
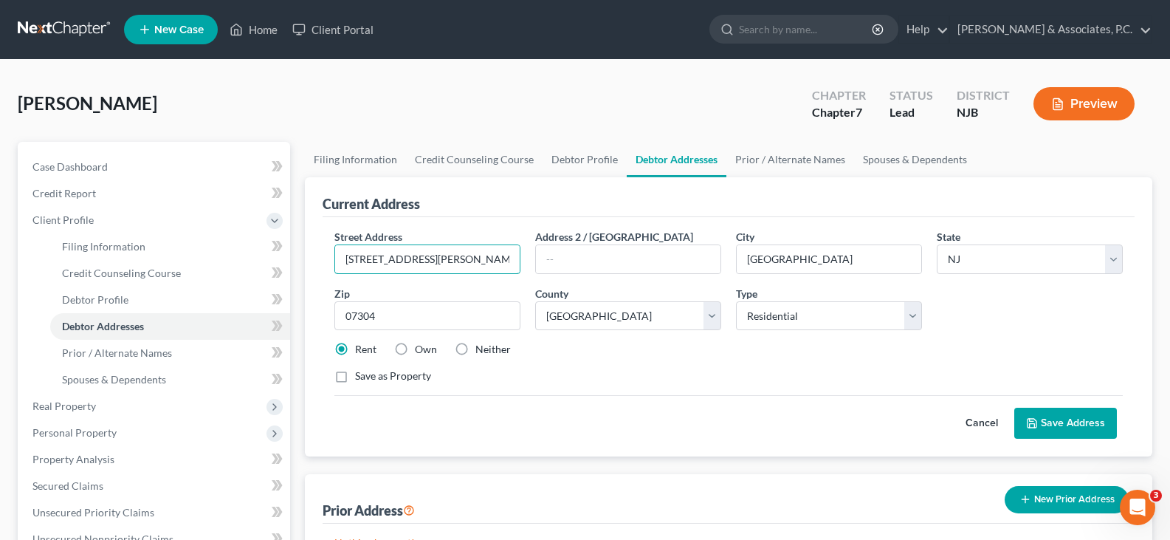
type input "21 Seidler Street, Apt 3L"
click at [573, 180] on div "Current Address" at bounding box center [729, 197] width 812 height 40
click at [1068, 429] on button "Save Address" at bounding box center [1065, 423] width 103 height 31
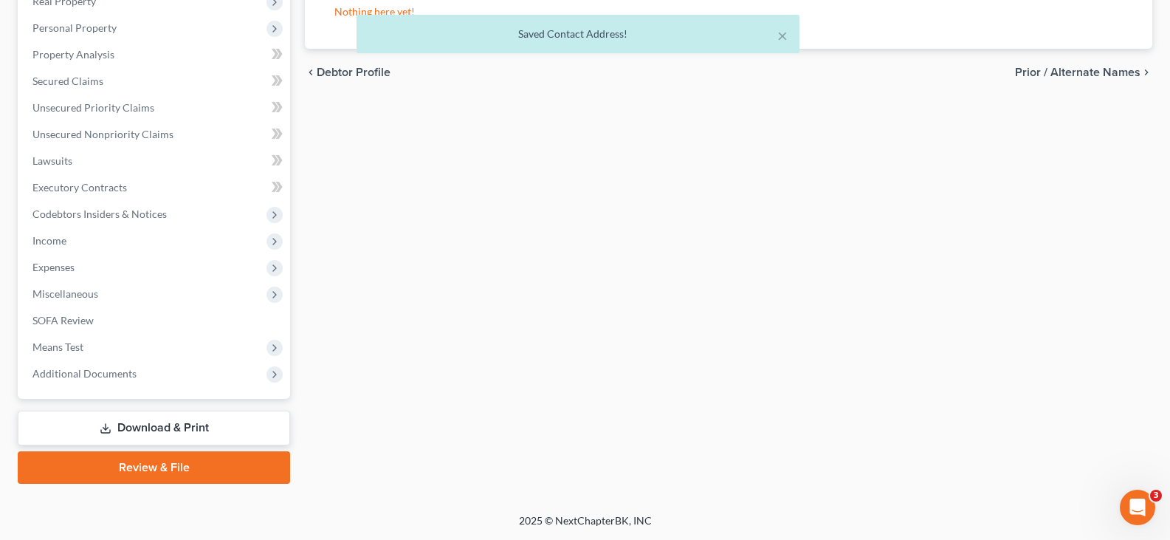
click at [162, 416] on link "Download & Print" at bounding box center [154, 427] width 272 height 35
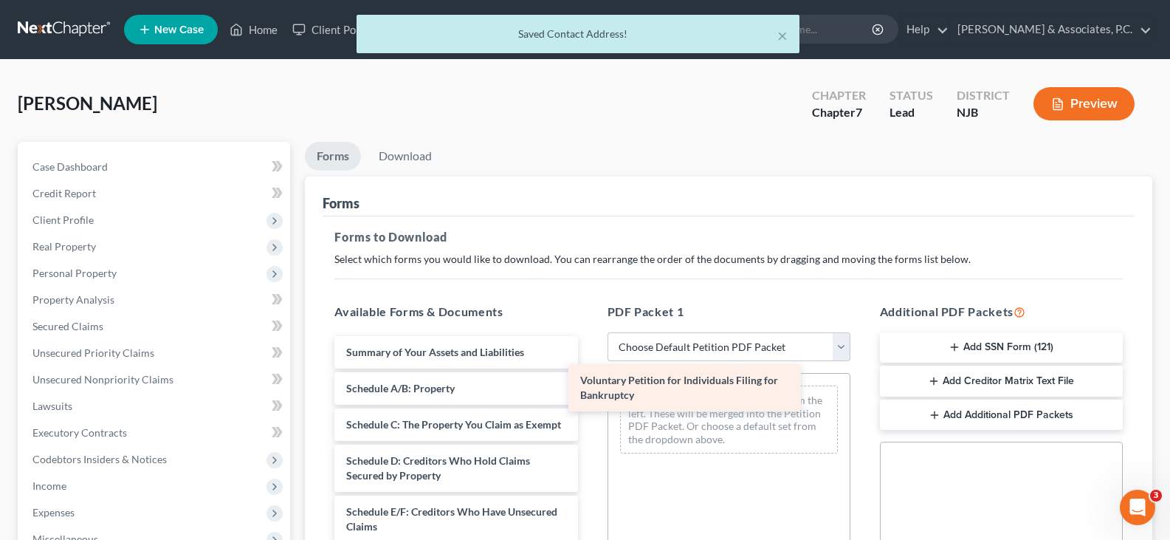
drag, startPoint x: 461, startPoint y: 358, endPoint x: 696, endPoint y: 385, distance: 237.0
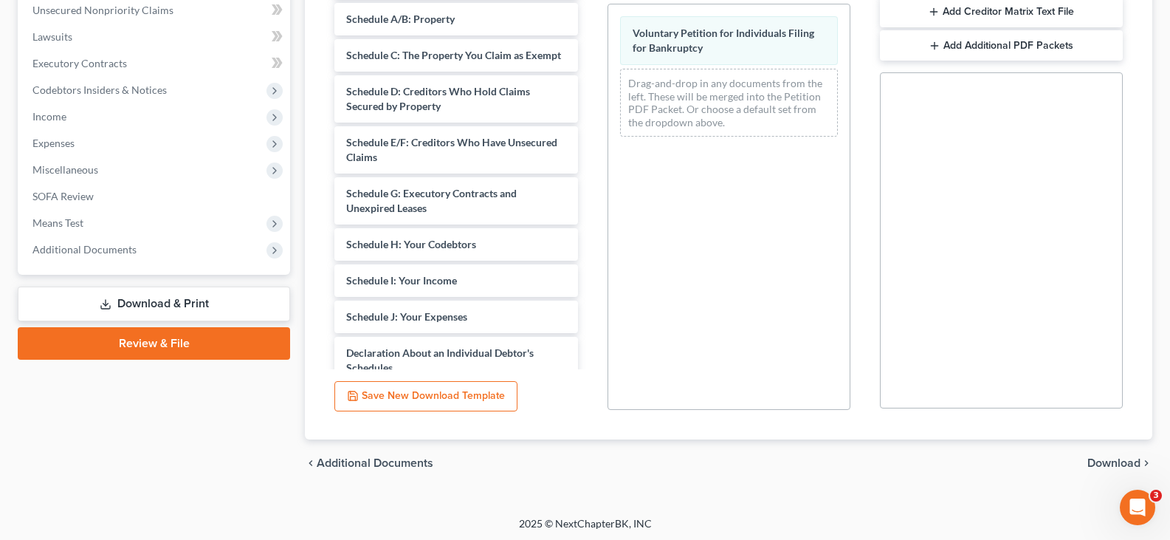
click at [1110, 461] on span "Download" at bounding box center [1114, 463] width 53 height 12
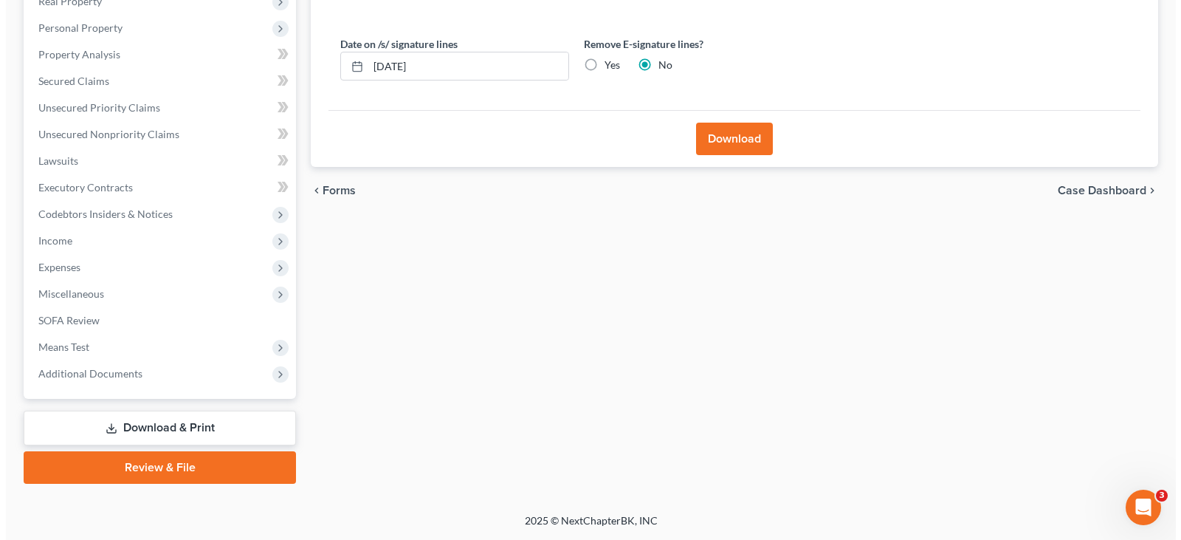
scroll to position [245, 0]
click at [733, 140] on button "Download" at bounding box center [728, 139] width 77 height 32
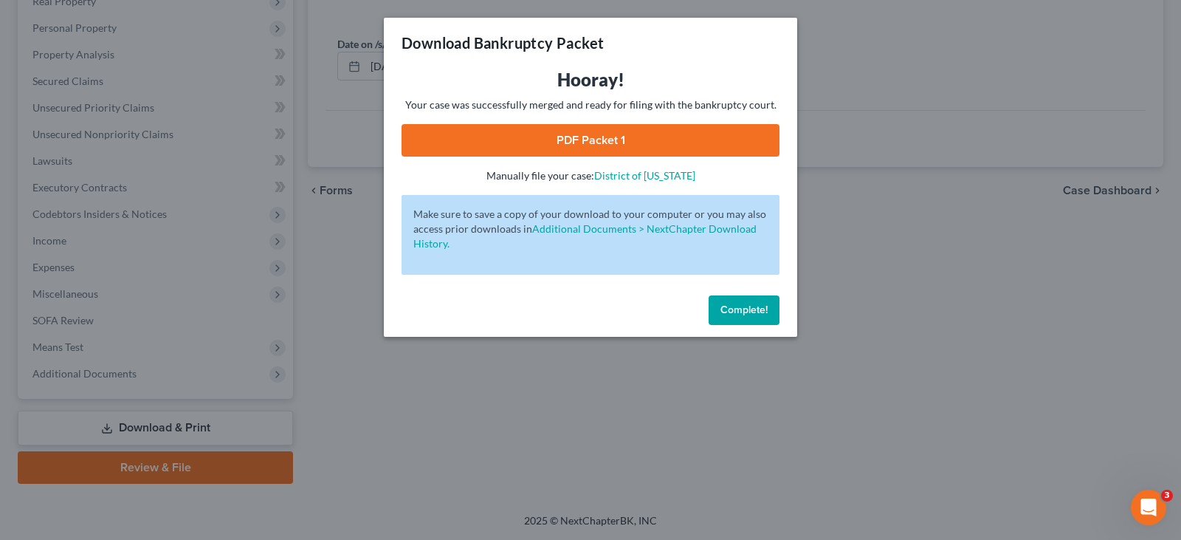
click at [526, 148] on link "PDF Packet 1" at bounding box center [591, 140] width 378 height 32
